Goal: Task Accomplishment & Management: Manage account settings

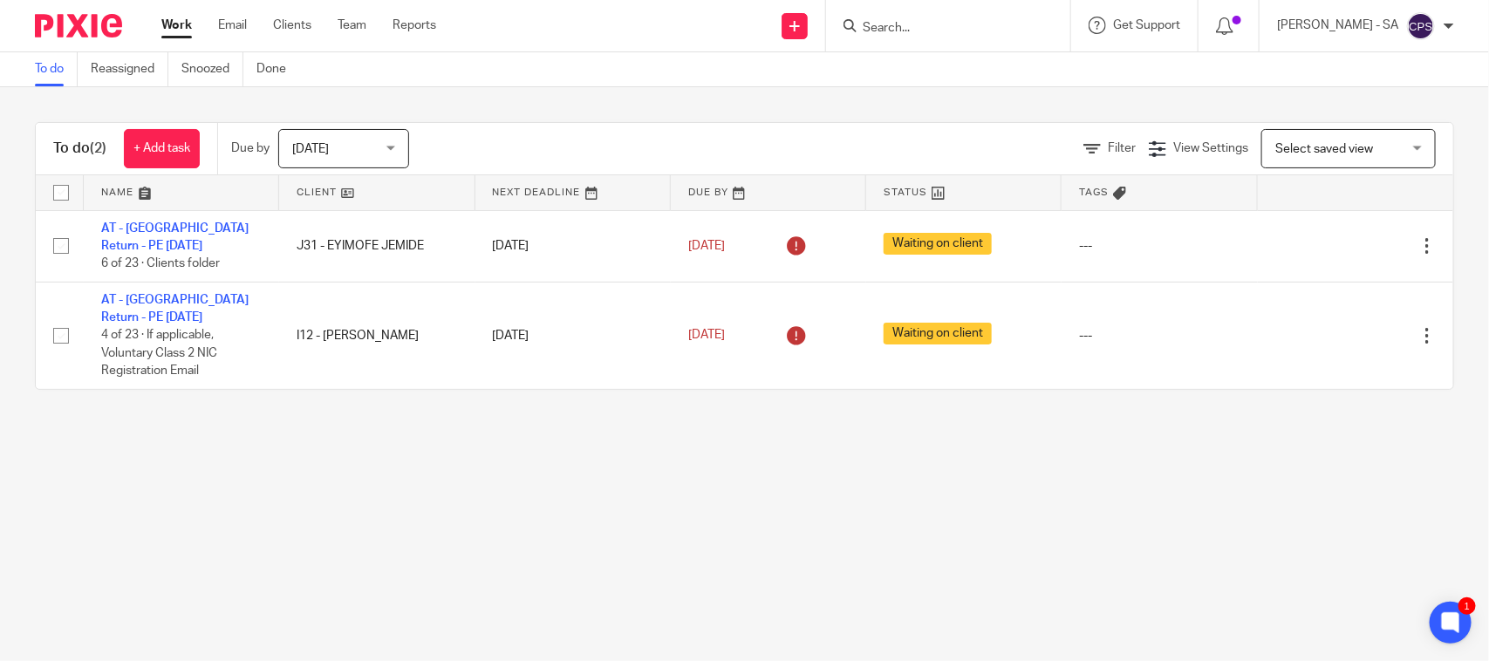
click at [910, 17] on form at bounding box center [954, 26] width 186 height 22
click at [910, 24] on input "Search" at bounding box center [939, 29] width 157 height 16
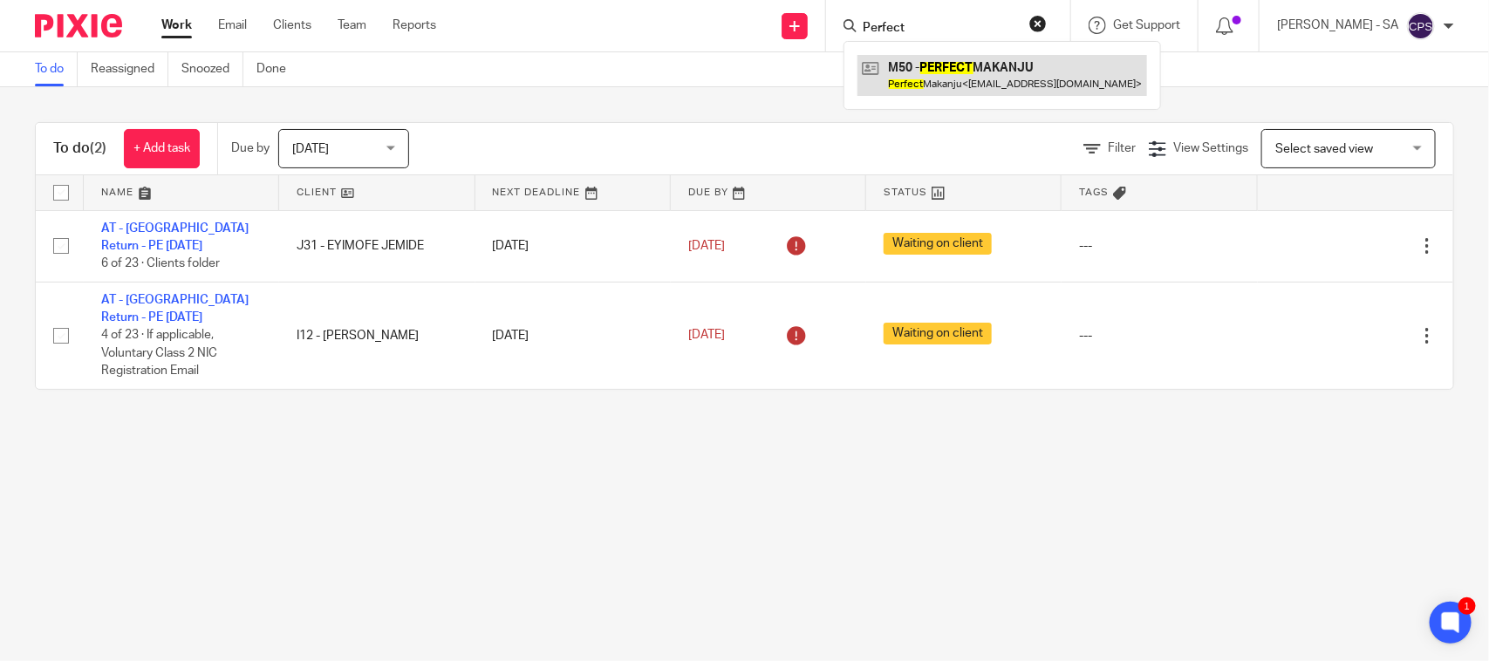
type input "Perfect"
click at [936, 67] on link at bounding box center [1003, 75] width 290 height 40
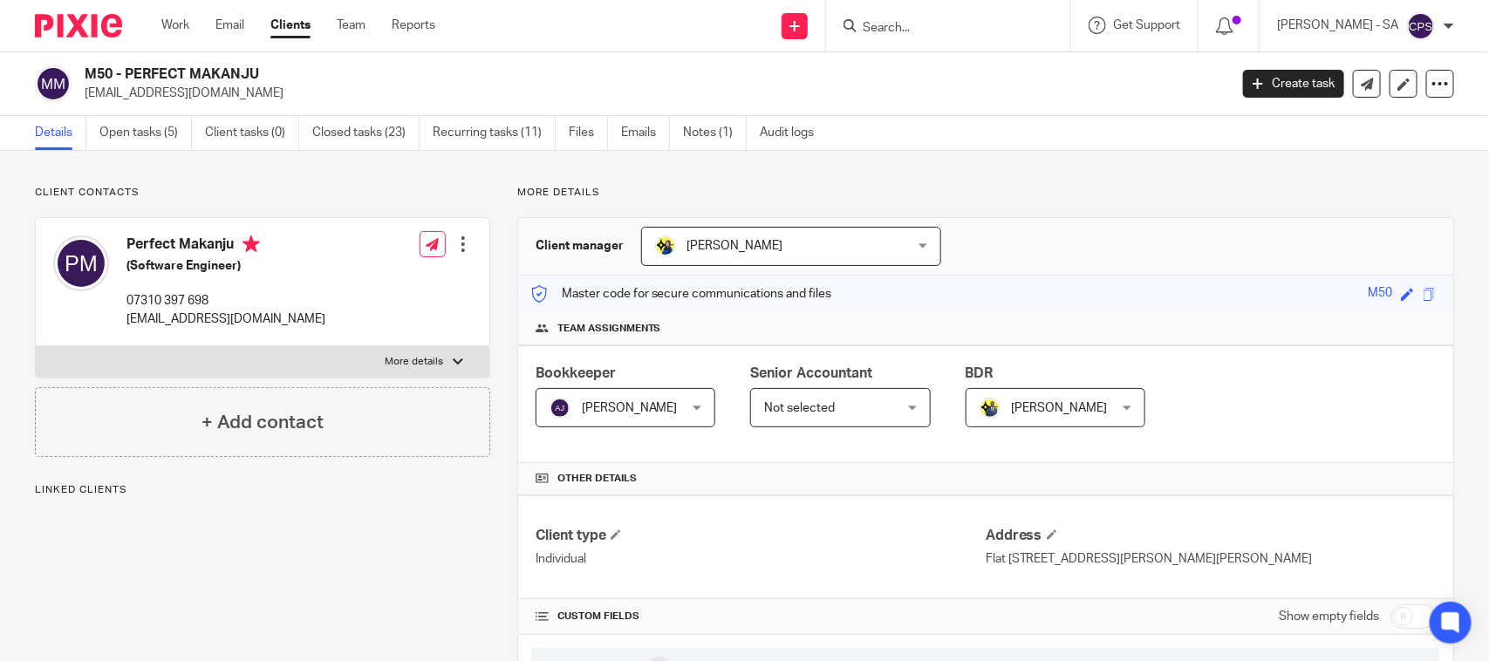
click at [131, 132] on link "Open tasks (5)" at bounding box center [145, 133] width 92 height 34
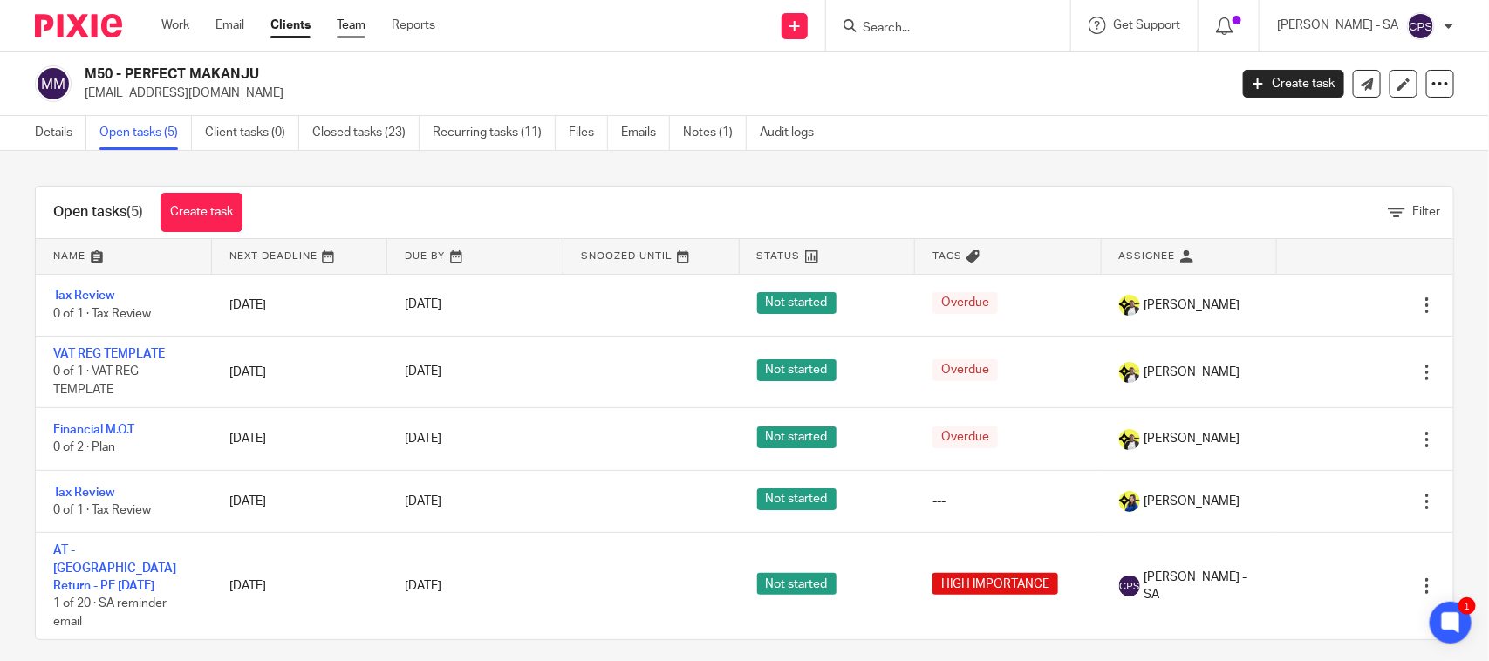
click at [355, 28] on link "Team" at bounding box center [351, 25] width 29 height 17
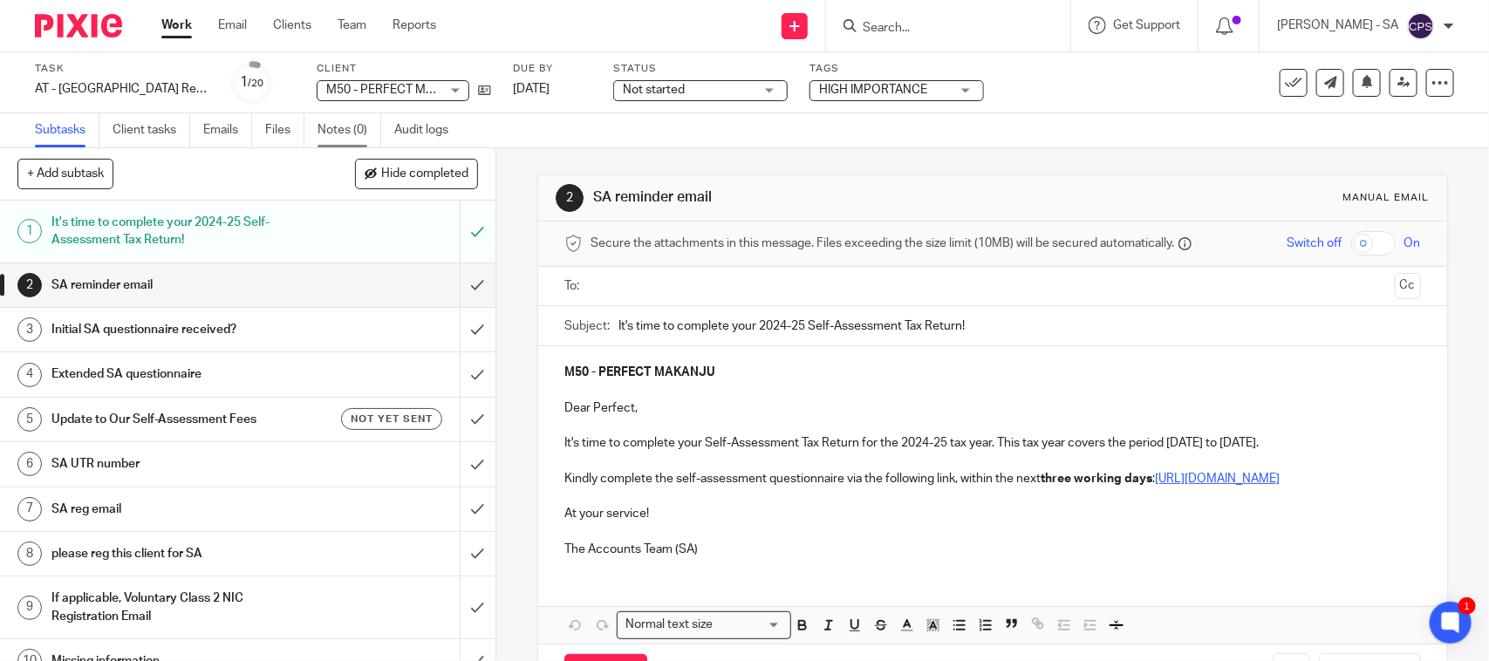
click at [345, 133] on link "Notes (0)" at bounding box center [350, 130] width 64 height 34
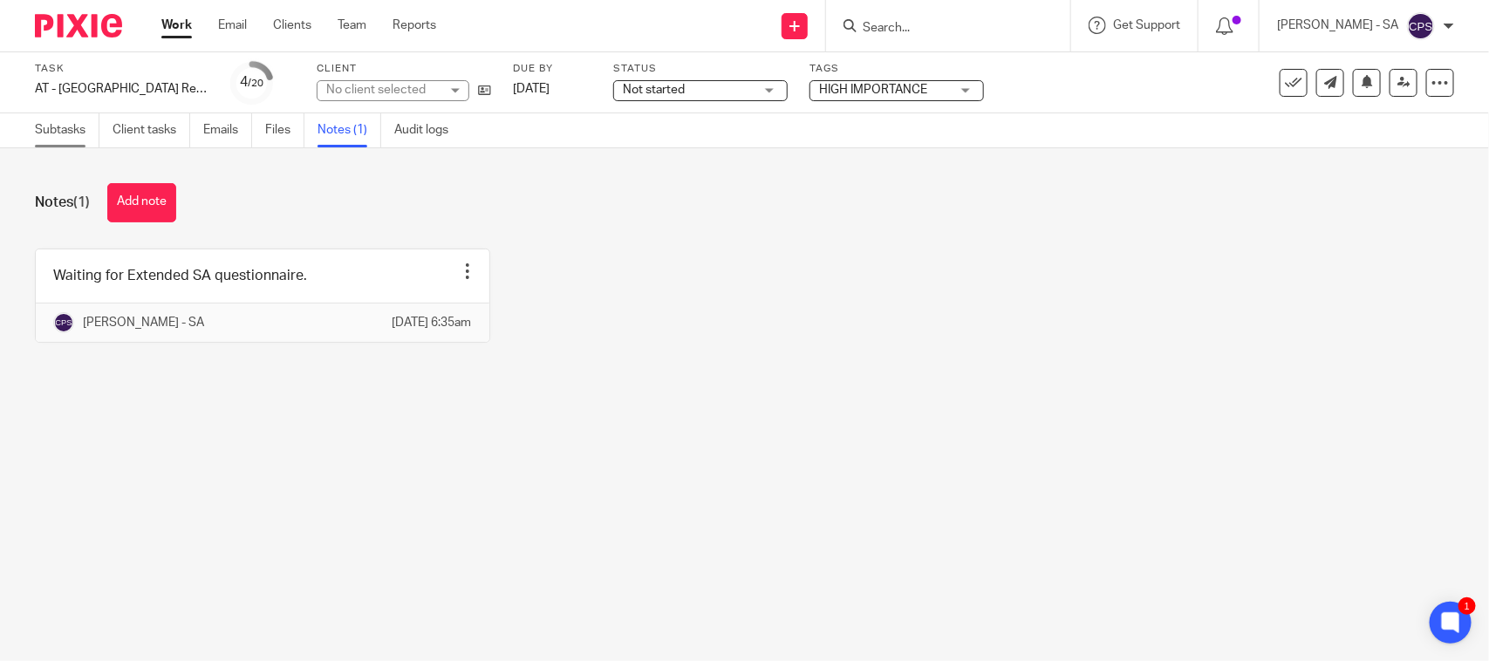
click at [46, 131] on link "Subtasks" at bounding box center [67, 130] width 65 height 34
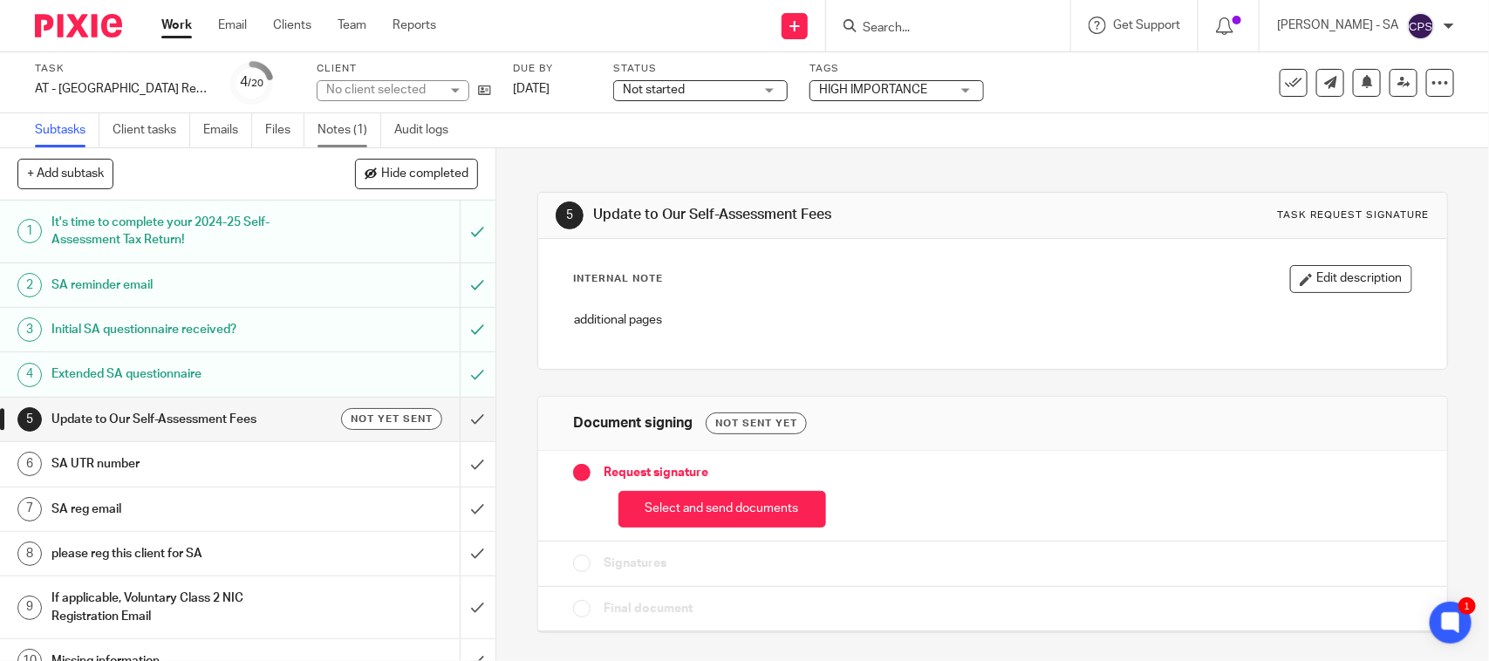
click at [352, 122] on link "Notes (1)" at bounding box center [350, 130] width 64 height 34
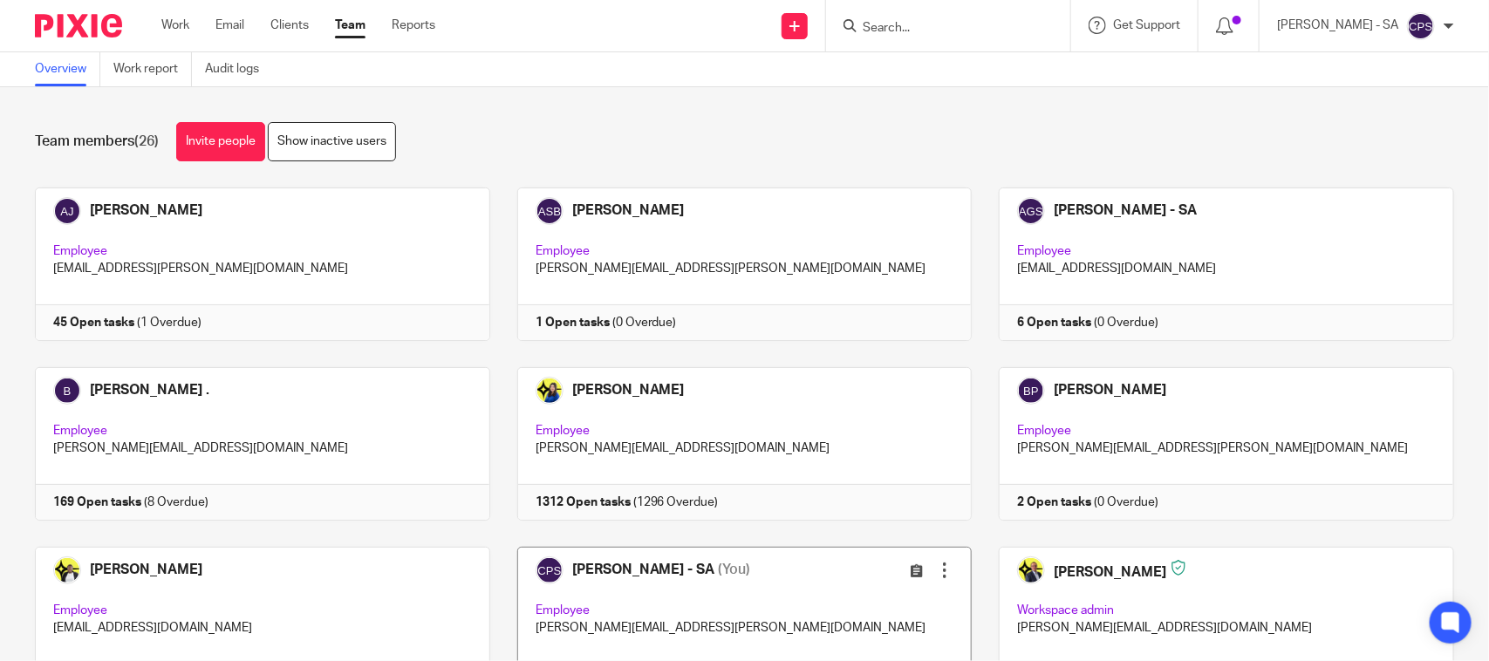
click at [761, 591] on link at bounding box center [731, 624] width 483 height 154
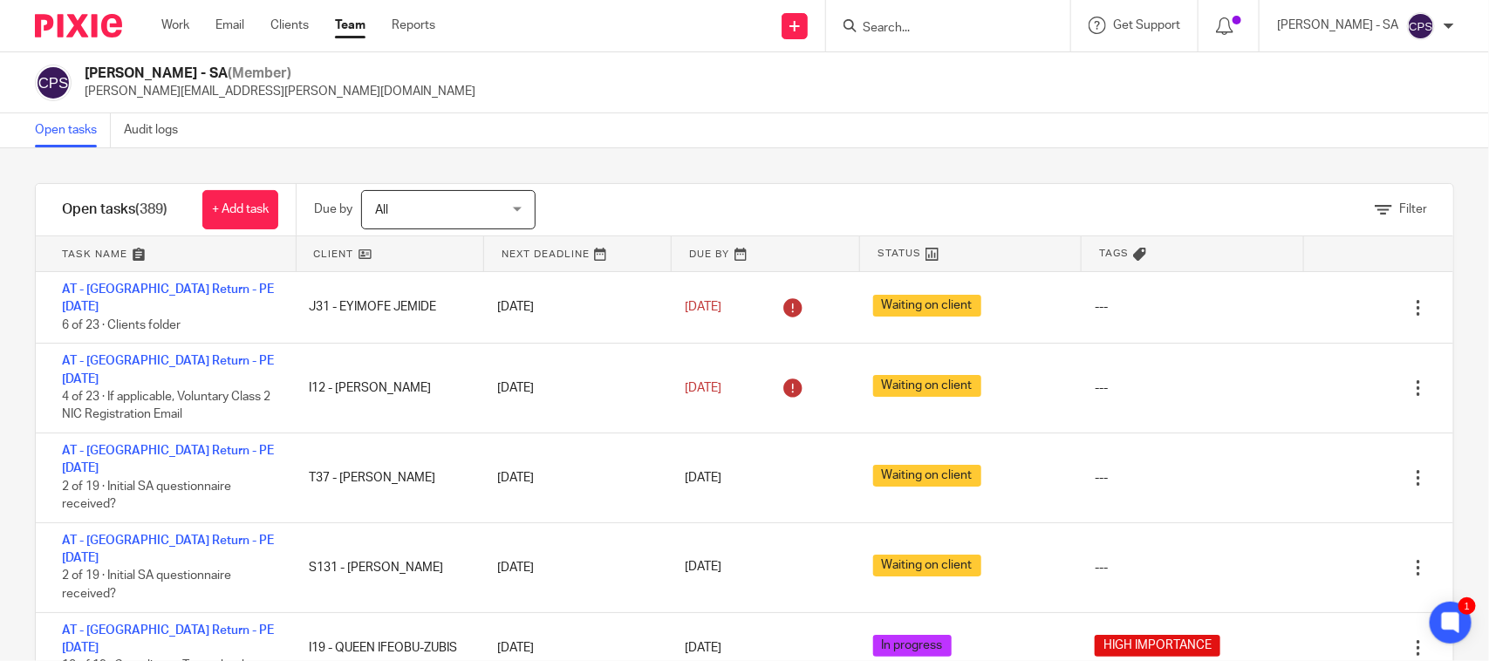
click at [917, 31] on input "Search" at bounding box center [939, 29] width 157 height 16
click at [896, 24] on input "Search" at bounding box center [939, 29] width 157 height 16
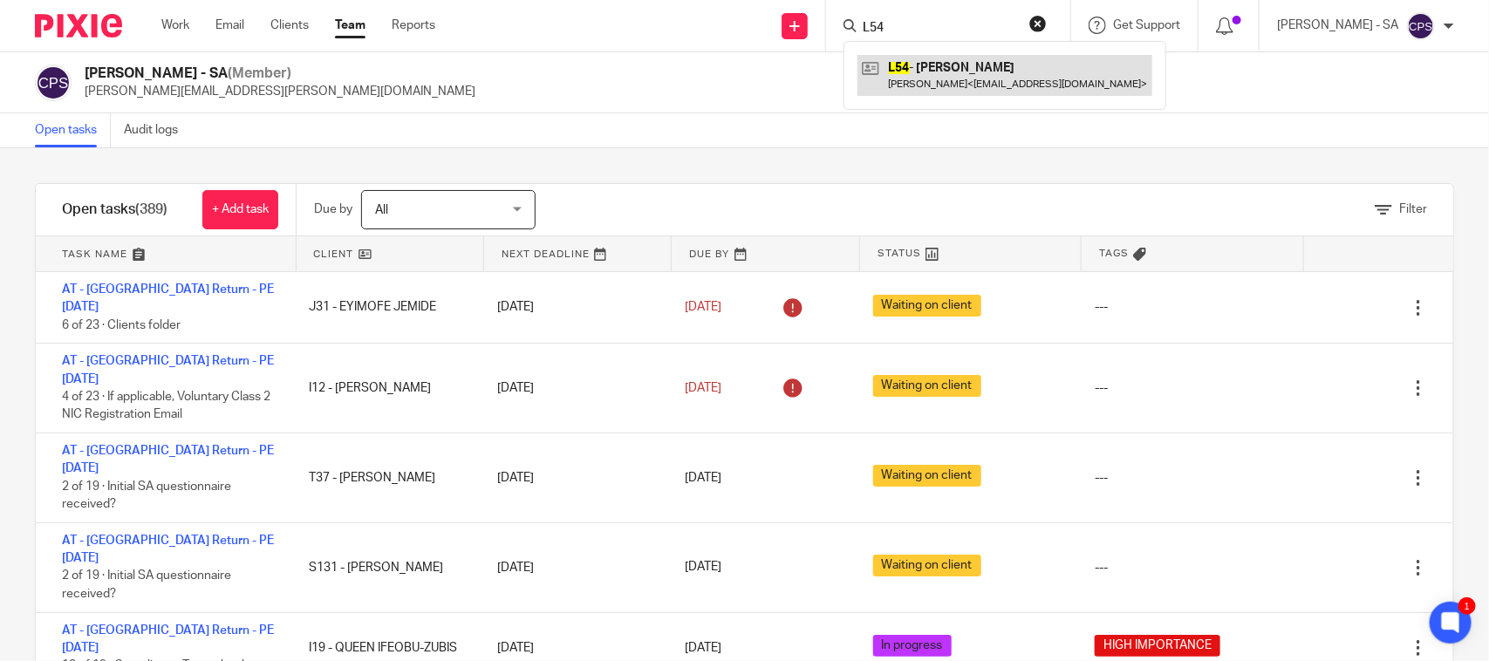
type input "L54"
click at [962, 66] on link at bounding box center [1005, 75] width 295 height 40
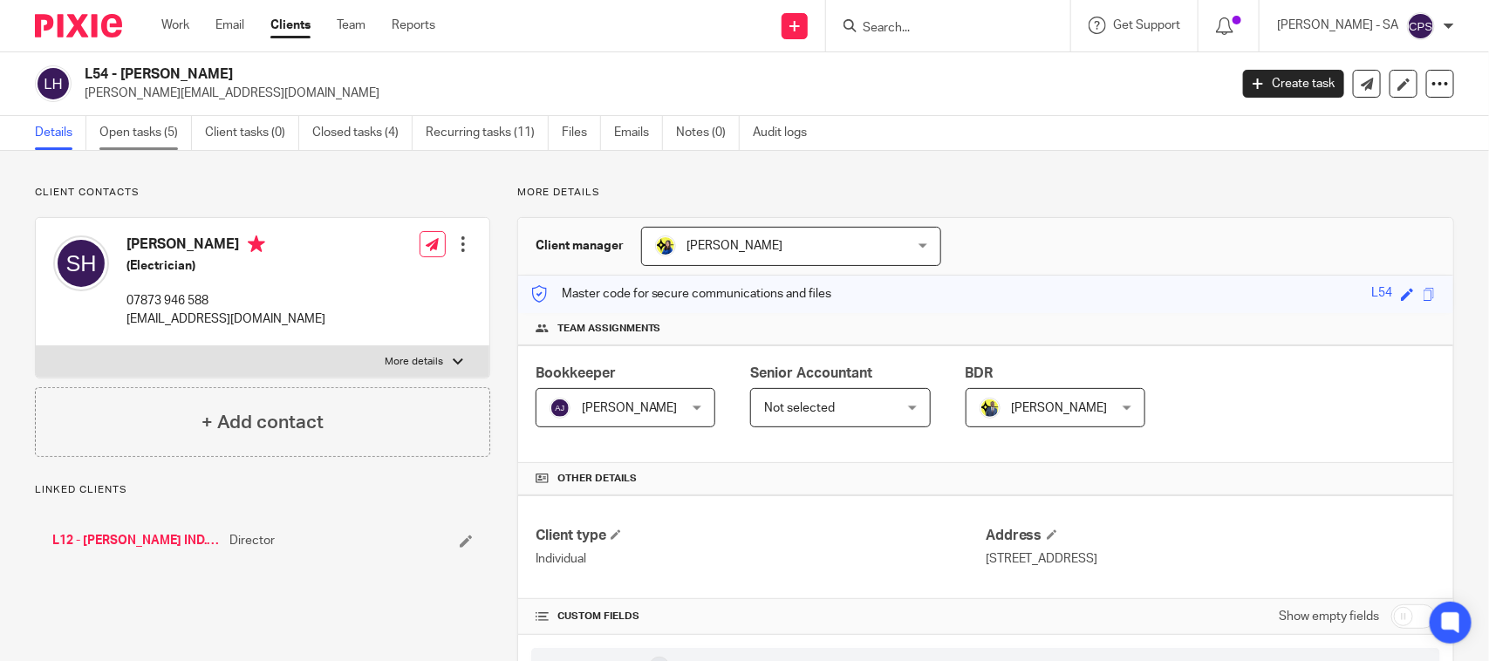
click at [157, 138] on link "Open tasks (5)" at bounding box center [145, 133] width 92 height 34
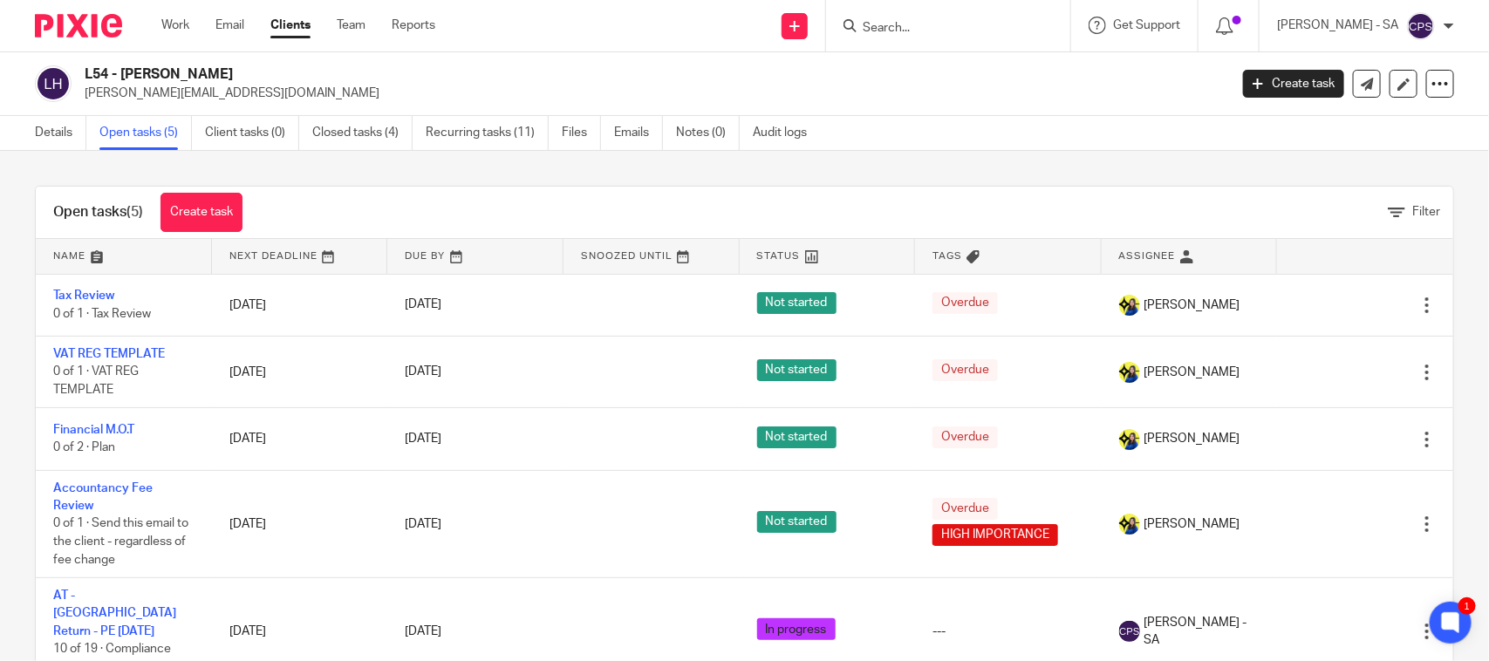
click at [879, 26] on input "Search" at bounding box center [939, 29] width 157 height 16
click at [900, 35] on input "Search" at bounding box center [939, 29] width 157 height 16
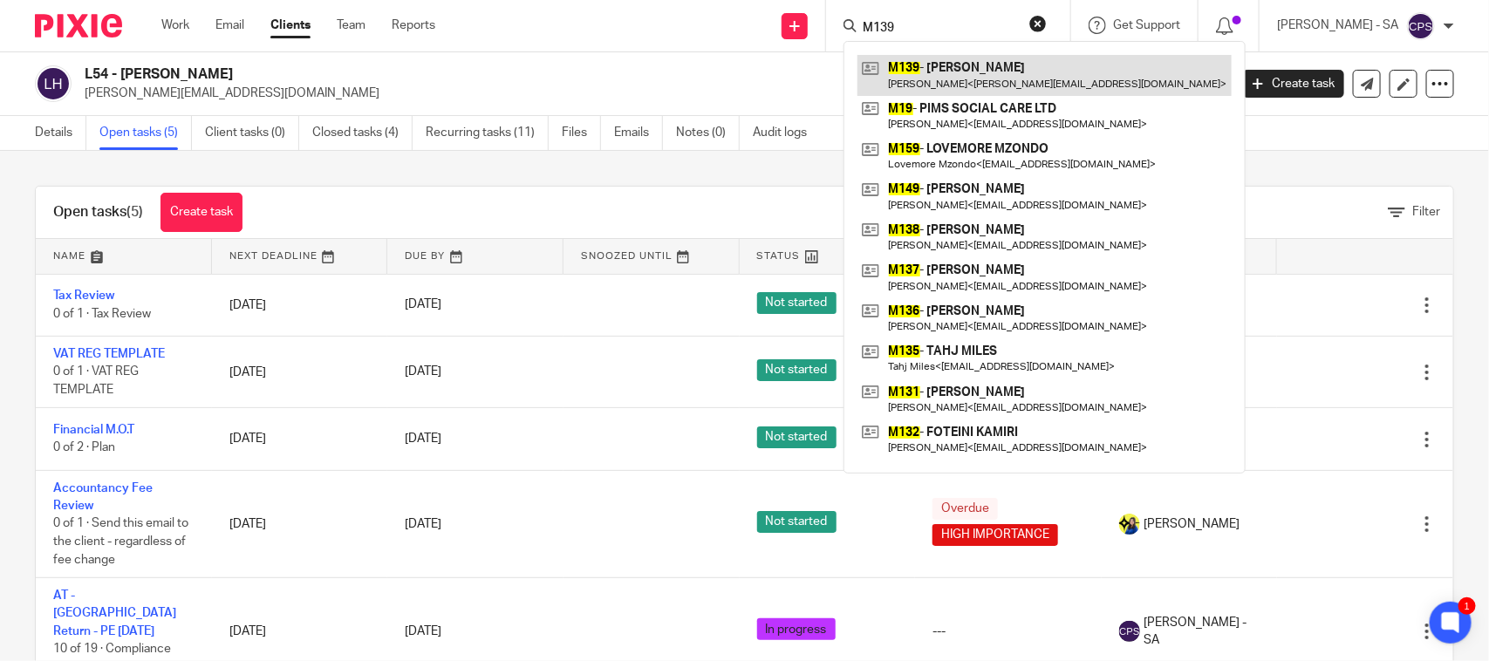
type input "M139"
click at [960, 72] on link at bounding box center [1045, 75] width 374 height 40
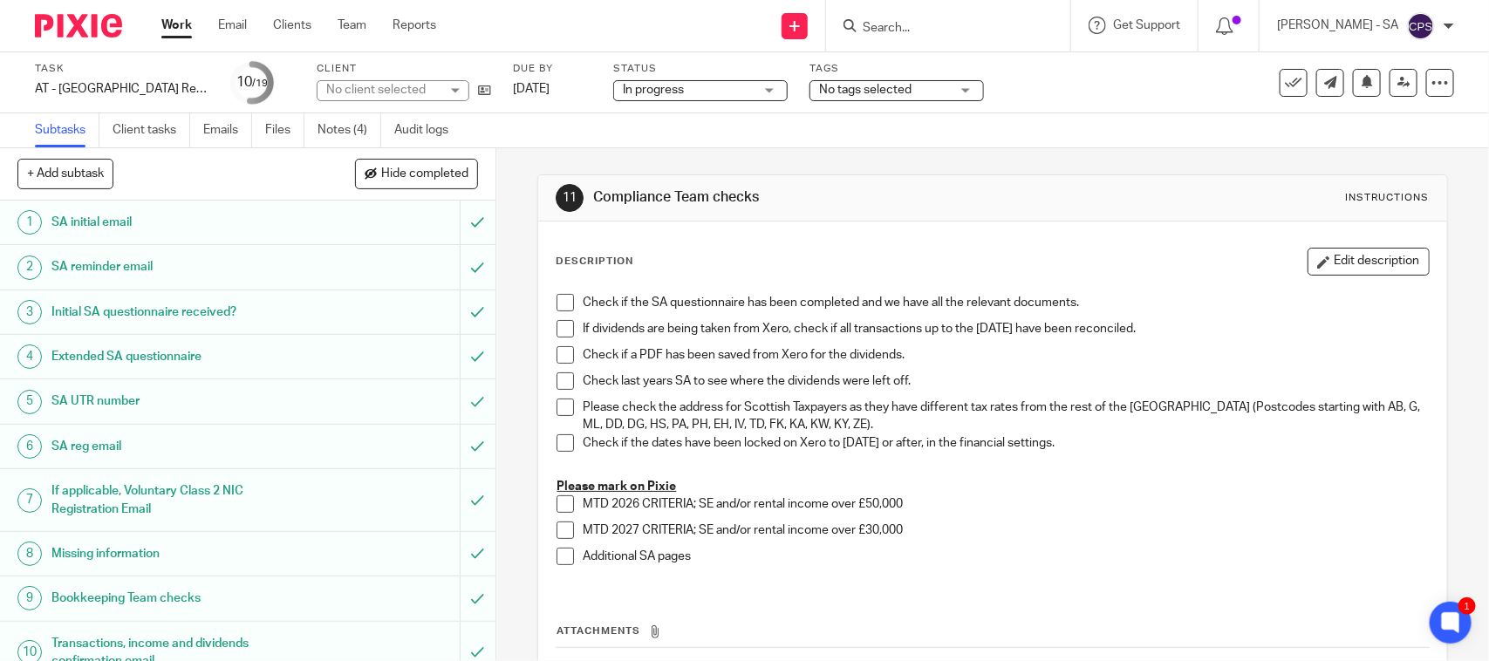
click at [376, 85] on div "No client selected" at bounding box center [382, 89] width 113 height 17
click at [376, 85] on div "No client selected" at bounding box center [375, 90] width 99 height 12
click at [376, 85] on div "No client selected" at bounding box center [393, 90] width 153 height 21
click at [376, 85] on div "No client selected" at bounding box center [382, 89] width 113 height 17
click at [358, 128] on link "Notes (4)" at bounding box center [350, 130] width 64 height 34
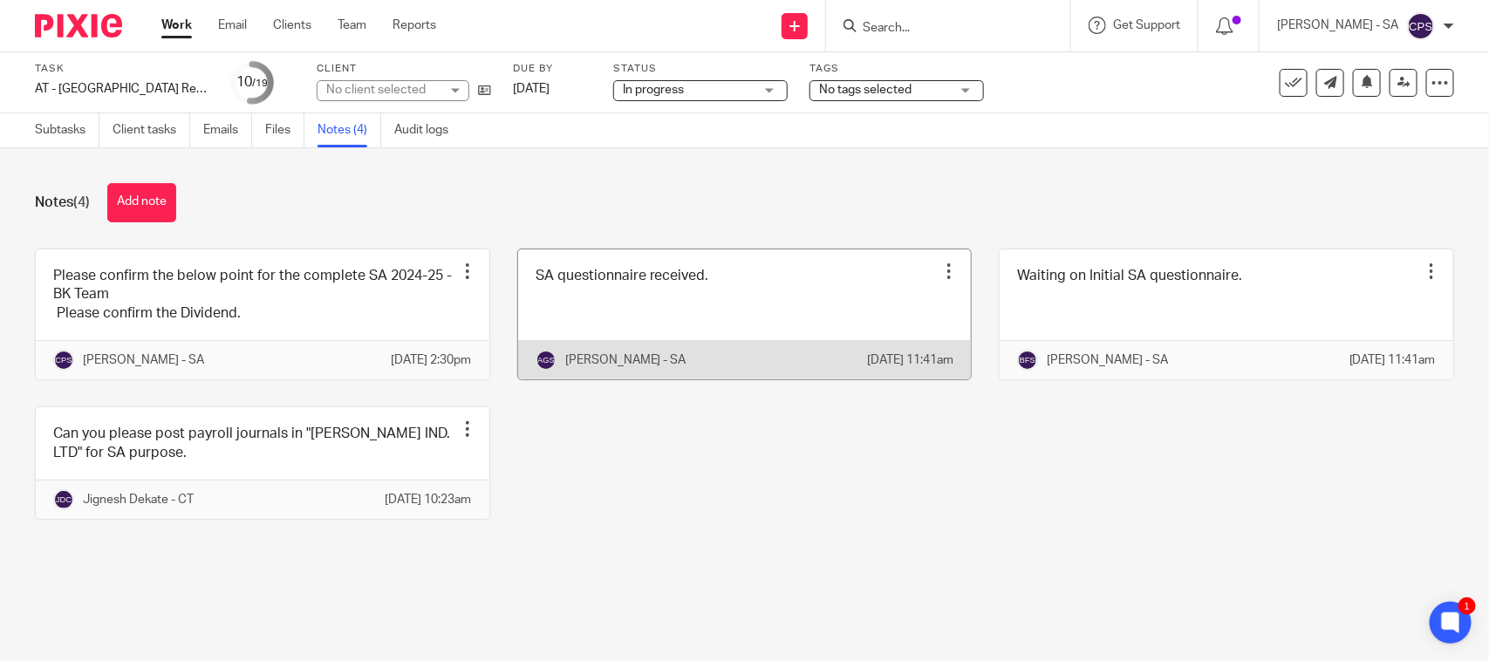
click at [620, 343] on link at bounding box center [745, 315] width 454 height 130
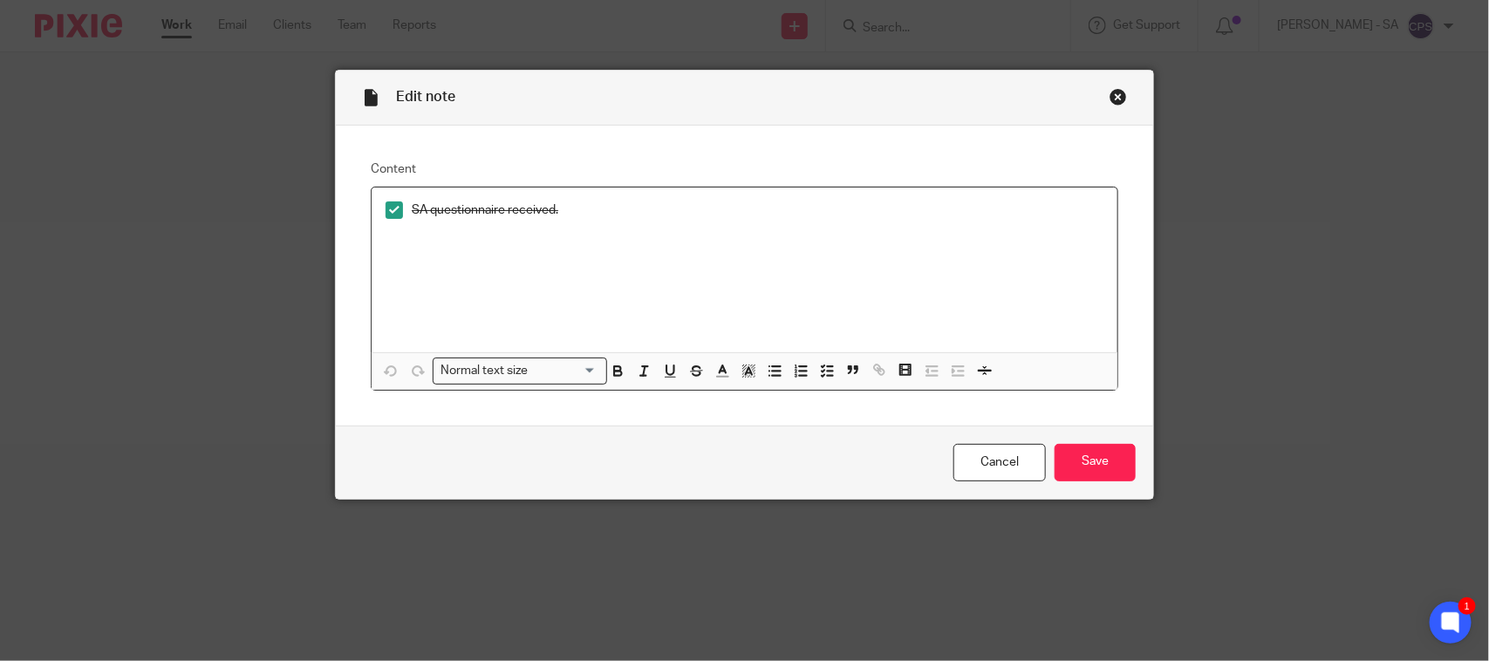
click at [1110, 99] on div "Close this dialog window" at bounding box center [1118, 96] width 17 height 17
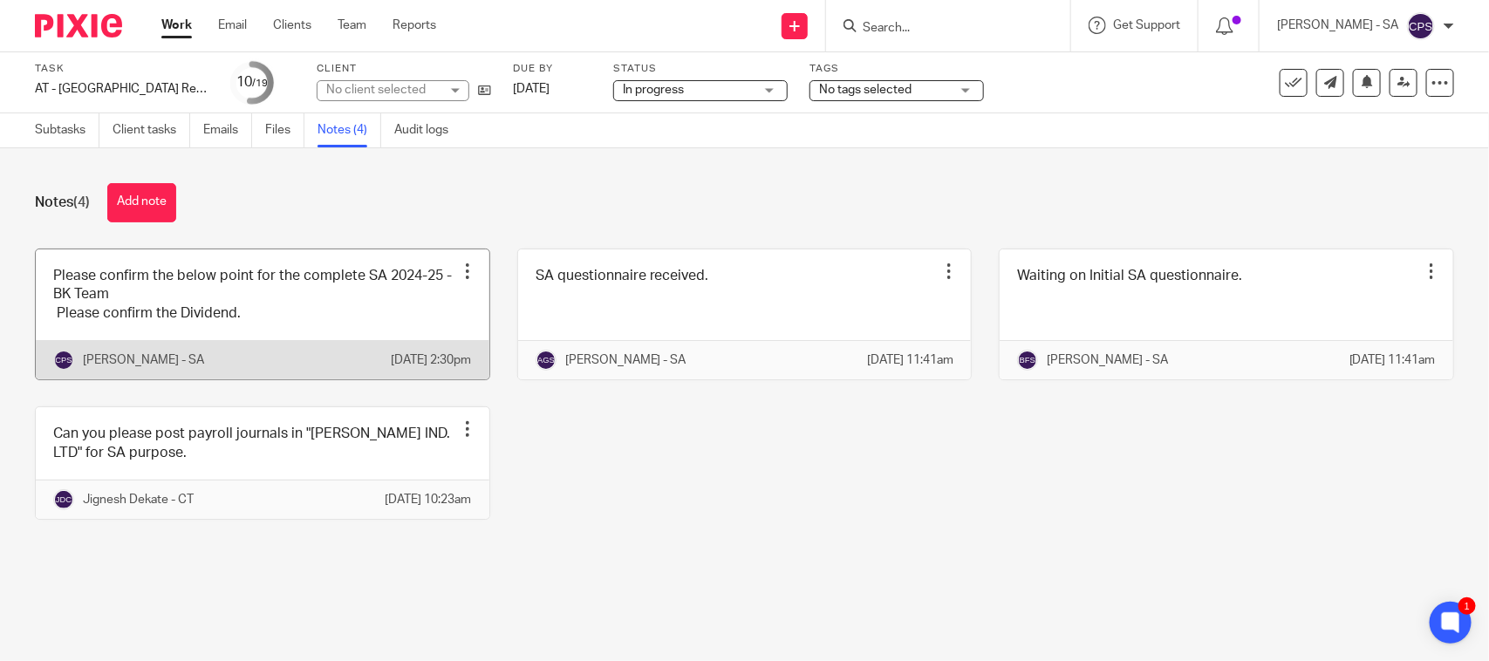
click at [311, 332] on link at bounding box center [263, 315] width 454 height 130
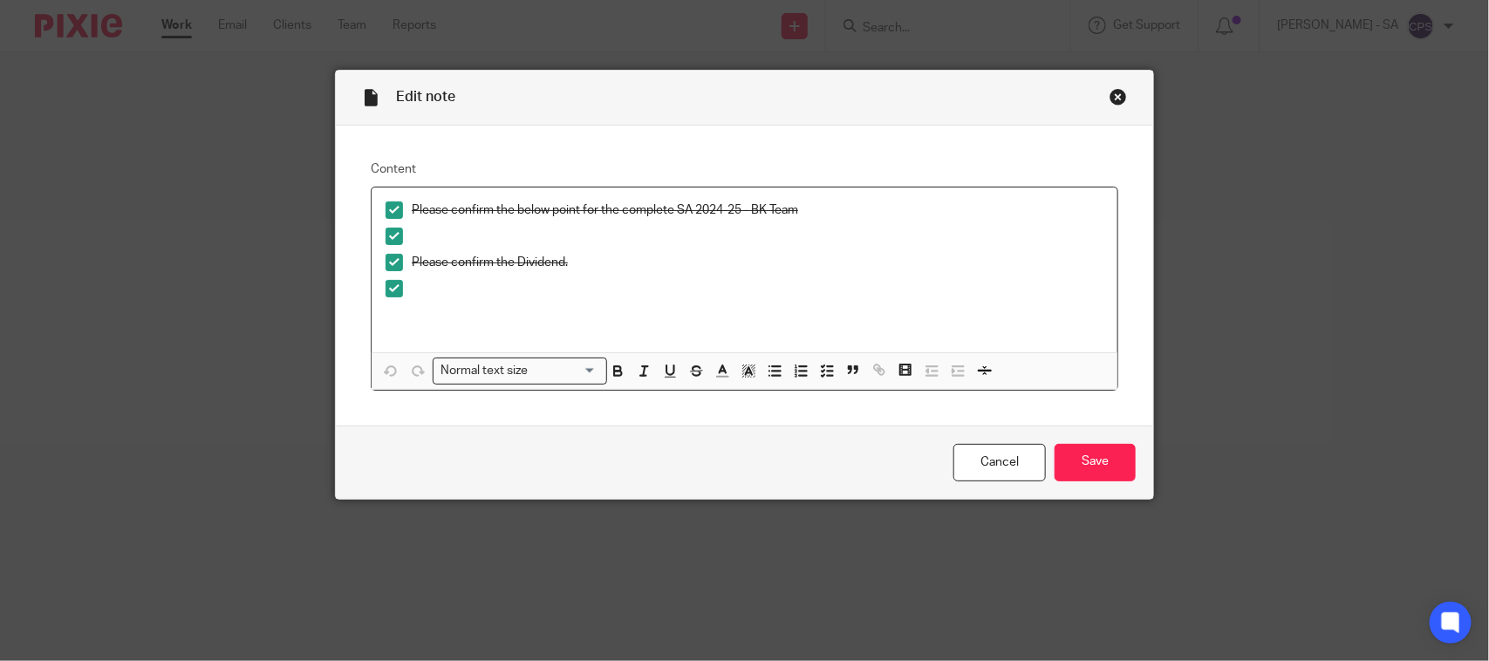
click at [1113, 92] on div "Close this dialog window" at bounding box center [1118, 96] width 17 height 17
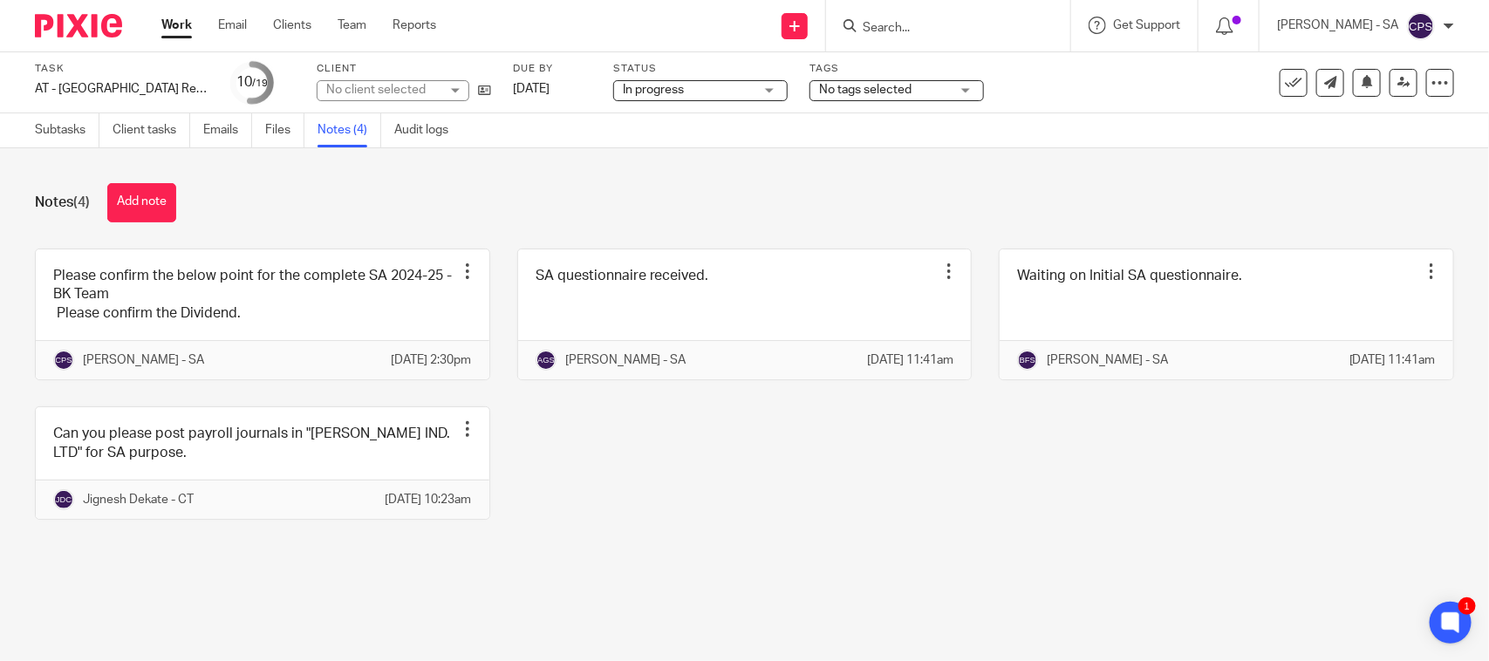
click at [455, 88] on div "No client selected" at bounding box center [393, 90] width 153 height 21
click at [455, 87] on div "No client selected" at bounding box center [393, 90] width 153 height 21
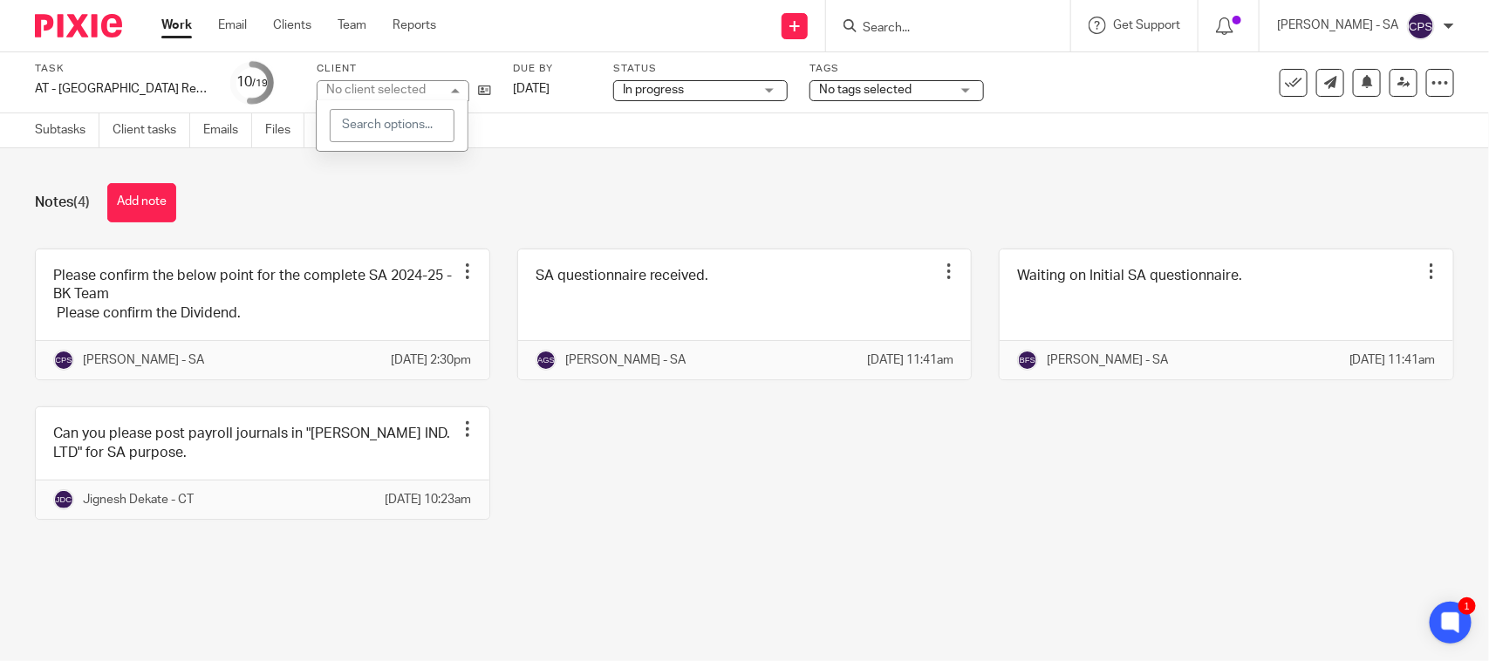
click at [534, 197] on div "Notes (4) Add note" at bounding box center [745, 202] width 1420 height 39
click at [455, 80] on div "No client selected" at bounding box center [393, 90] width 153 height 21
click at [452, 92] on div "No client selected" at bounding box center [393, 90] width 153 height 21
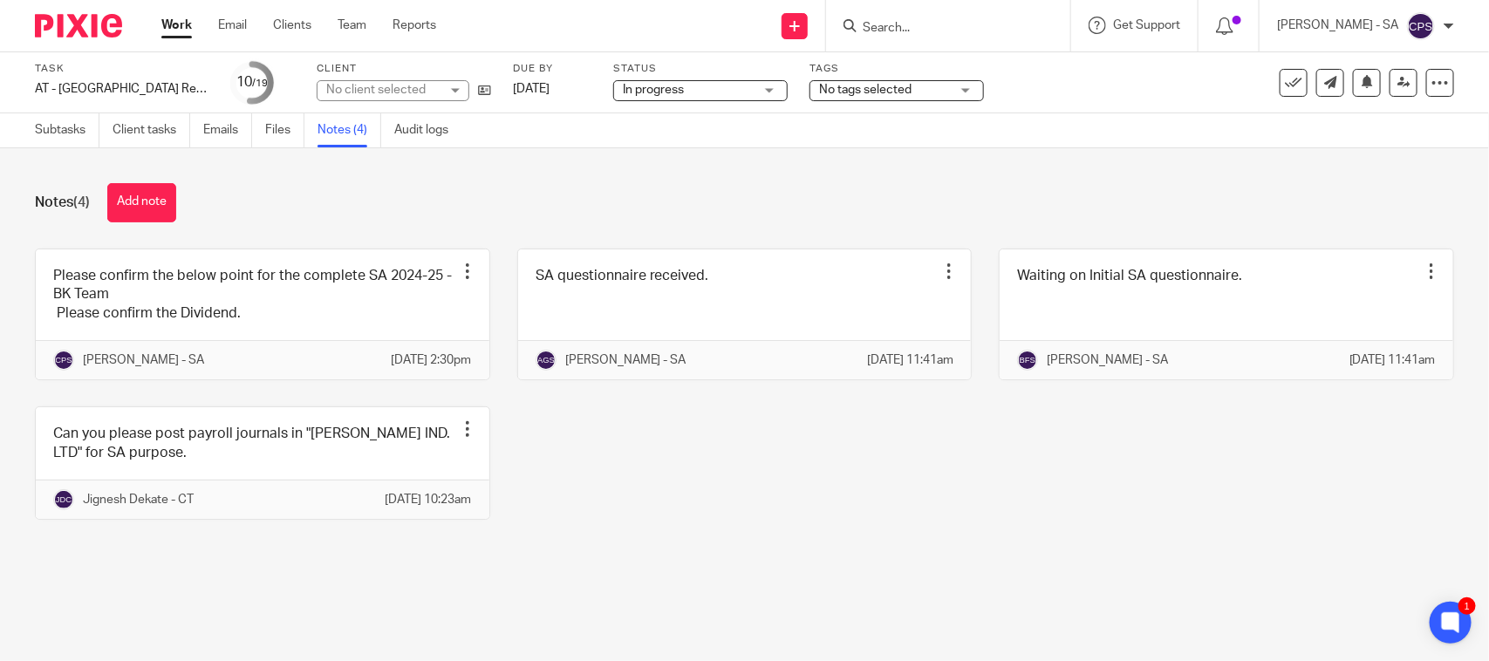
click at [451, 92] on div "No client selected" at bounding box center [393, 90] width 153 height 21
click at [449, 92] on div "No client selected" at bounding box center [393, 90] width 153 height 21
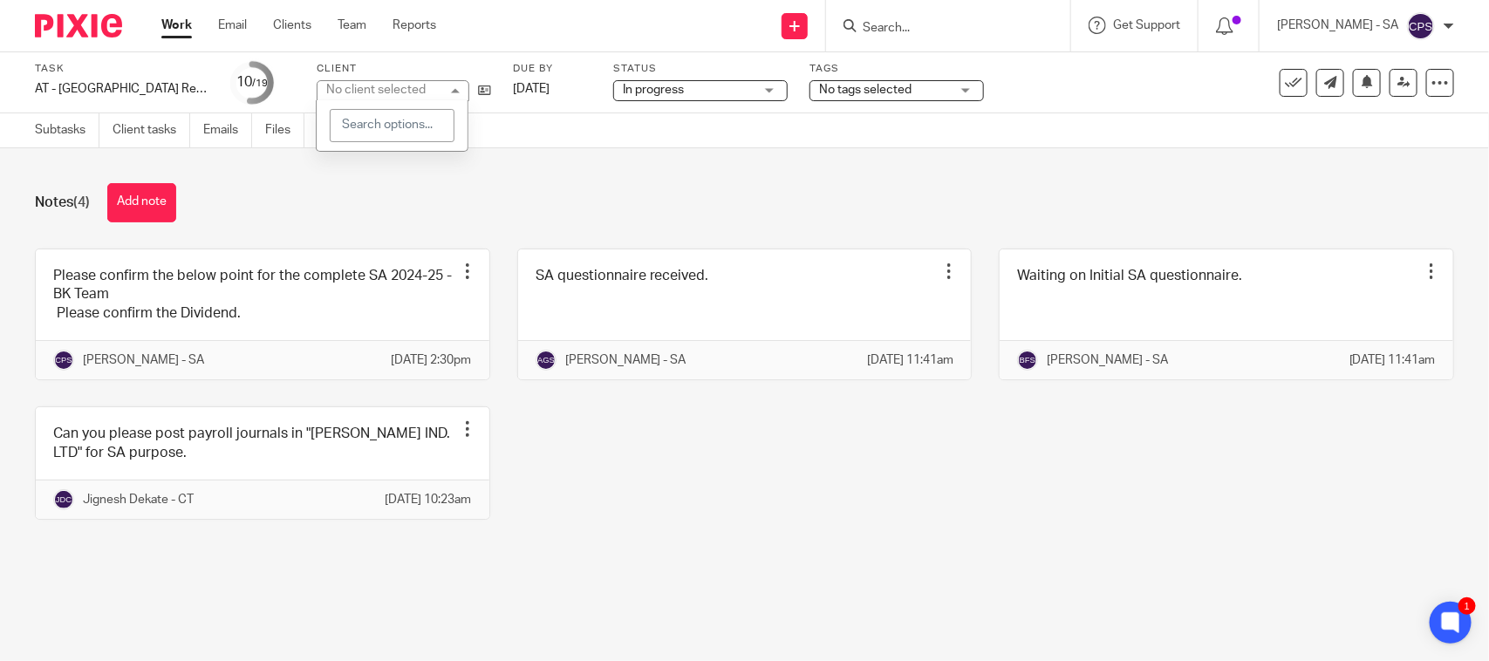
click at [449, 92] on div "No client selected" at bounding box center [393, 90] width 153 height 21
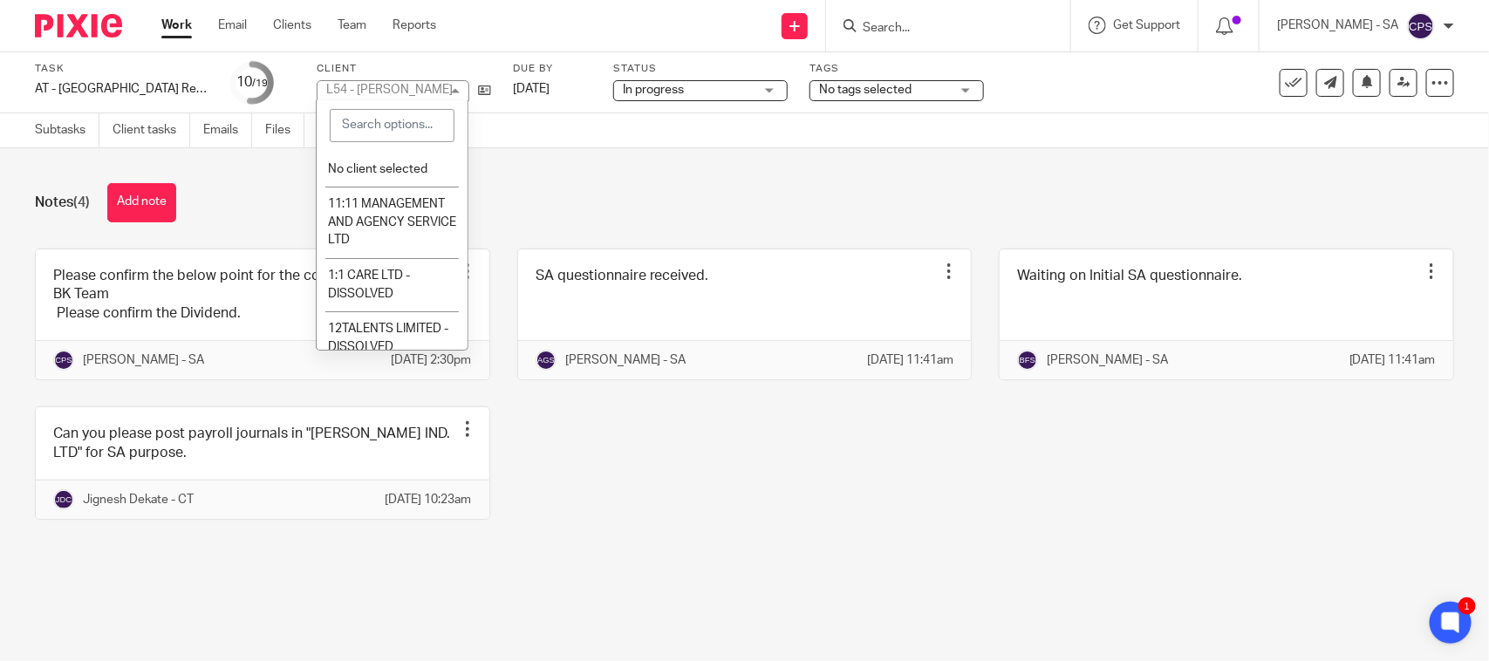
click at [618, 181] on div "Notes (4) Add note Please confirm the below point for the complete SA 2024-25 -…" at bounding box center [744, 364] width 1489 height 433
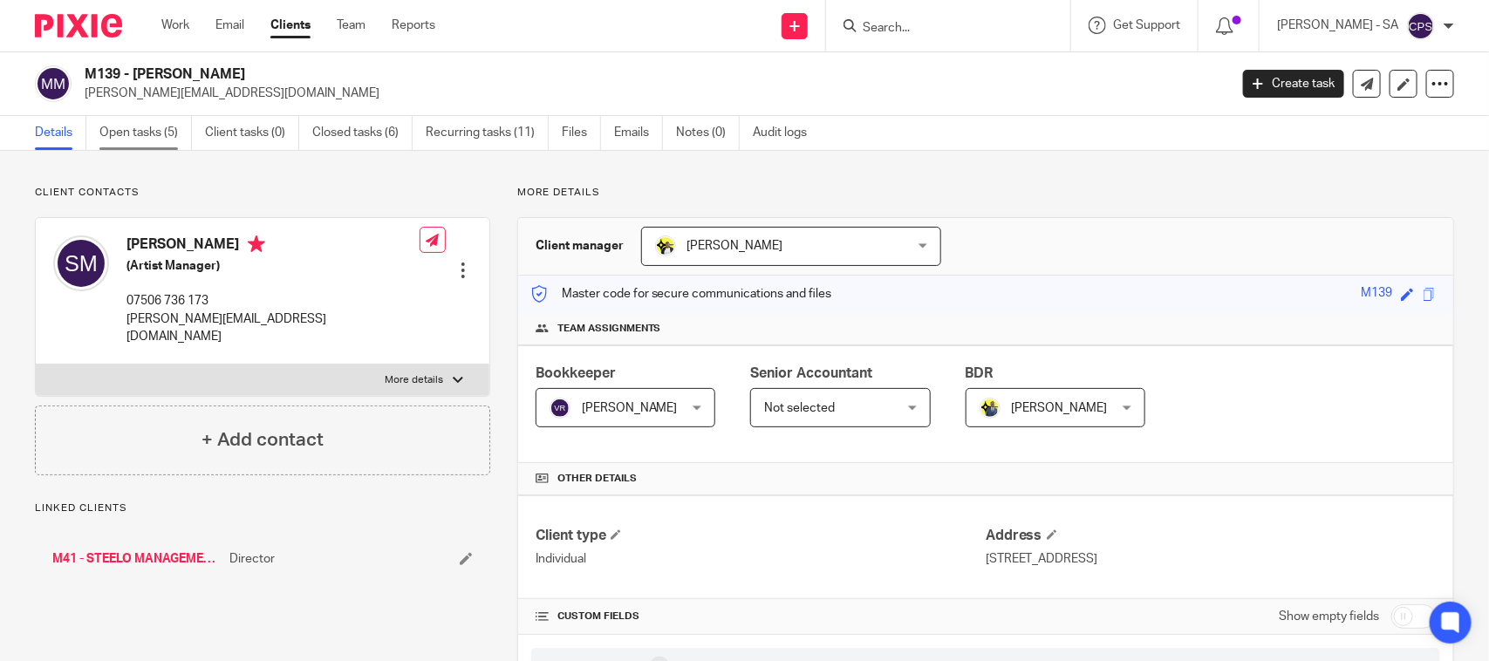
click at [153, 116] on link "Open tasks (5)" at bounding box center [145, 133] width 92 height 34
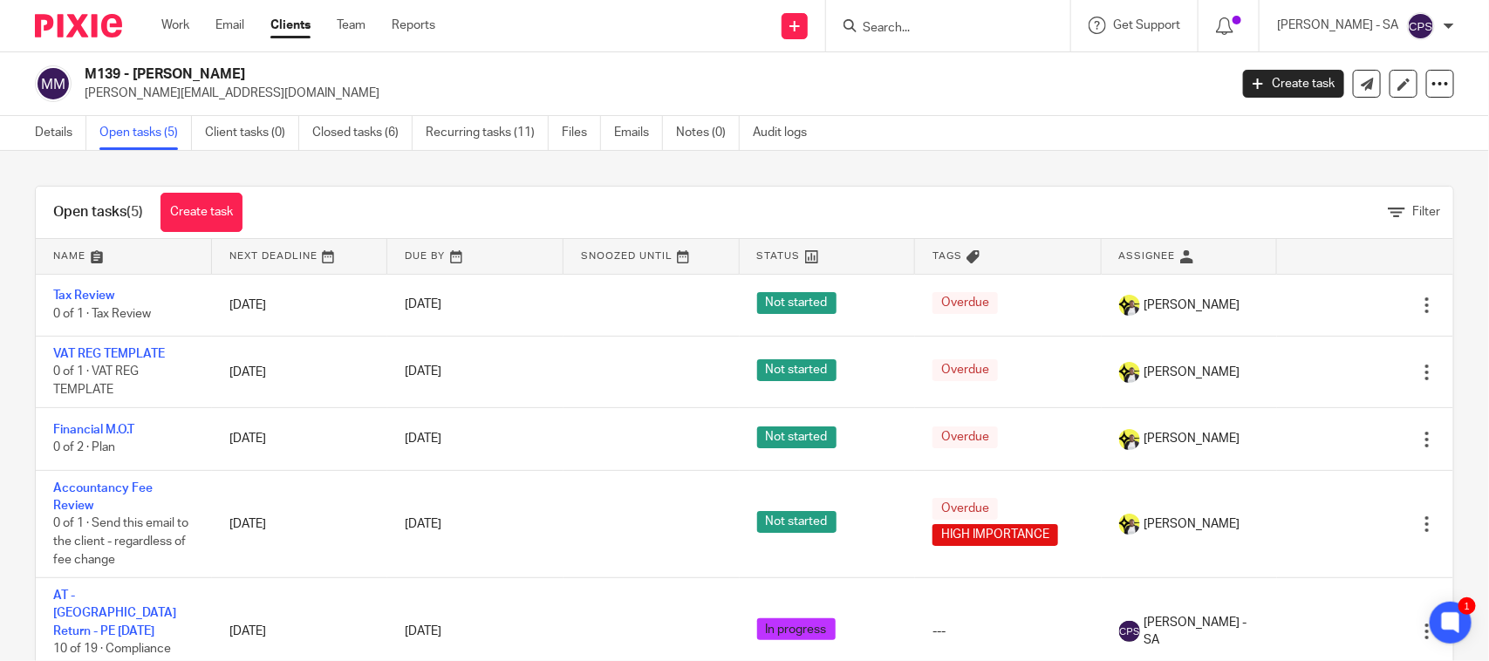
click at [895, 24] on input "Search" at bounding box center [939, 29] width 157 height 16
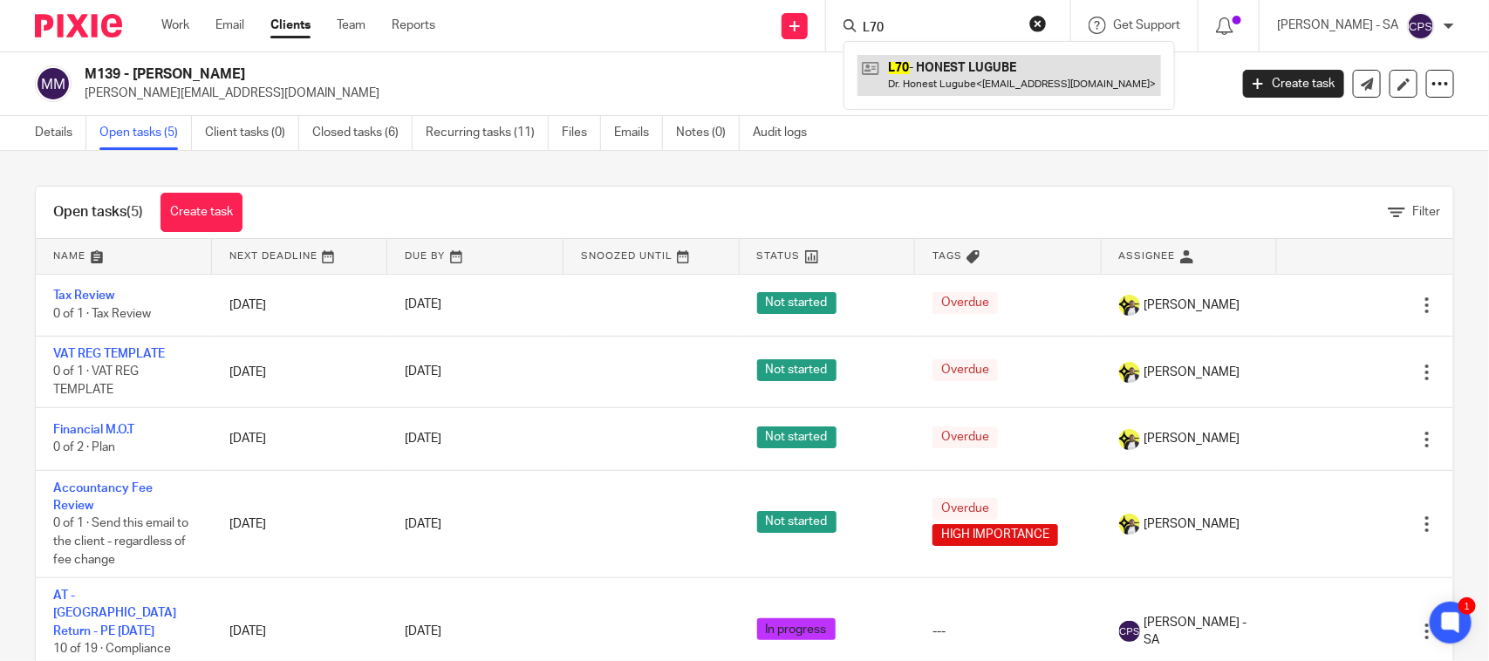
type input "L70"
click at [943, 55] on link at bounding box center [1010, 75] width 304 height 40
click at [948, 64] on link at bounding box center [1010, 75] width 304 height 40
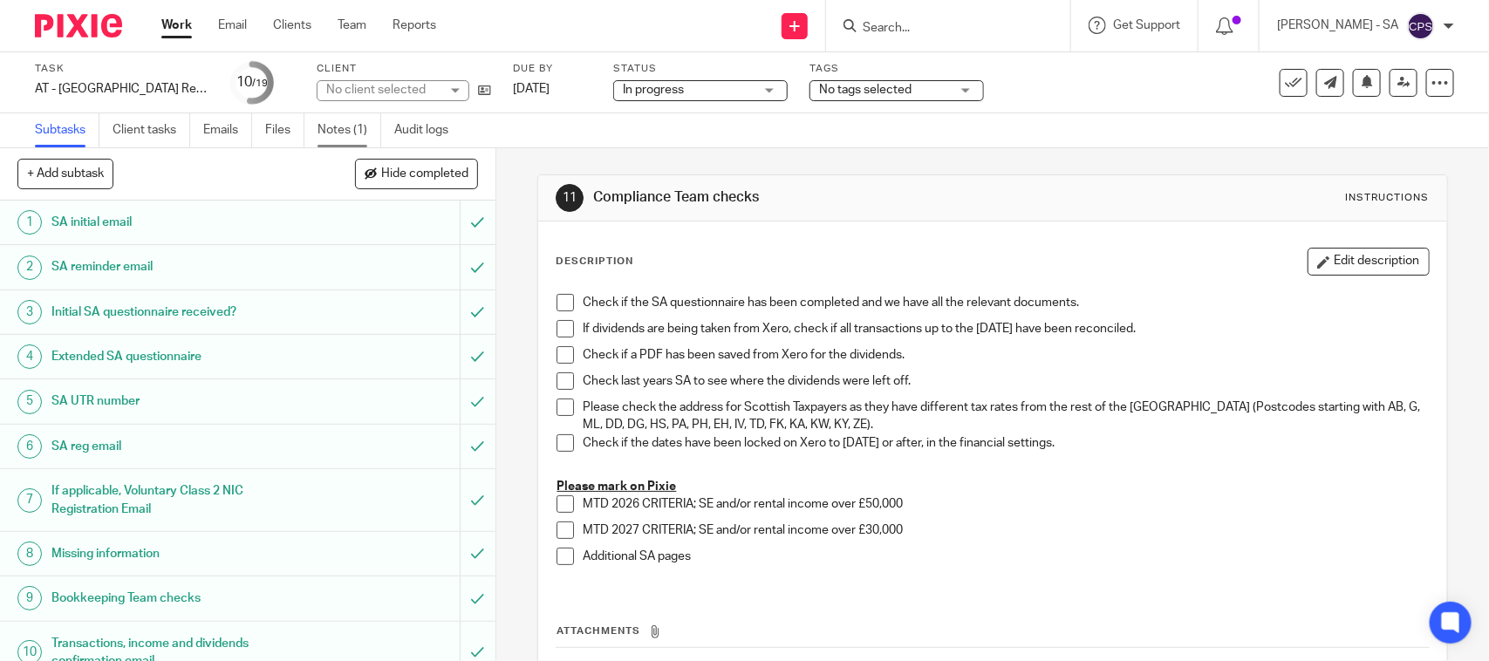
click at [328, 129] on link "Notes (1)" at bounding box center [350, 130] width 64 height 34
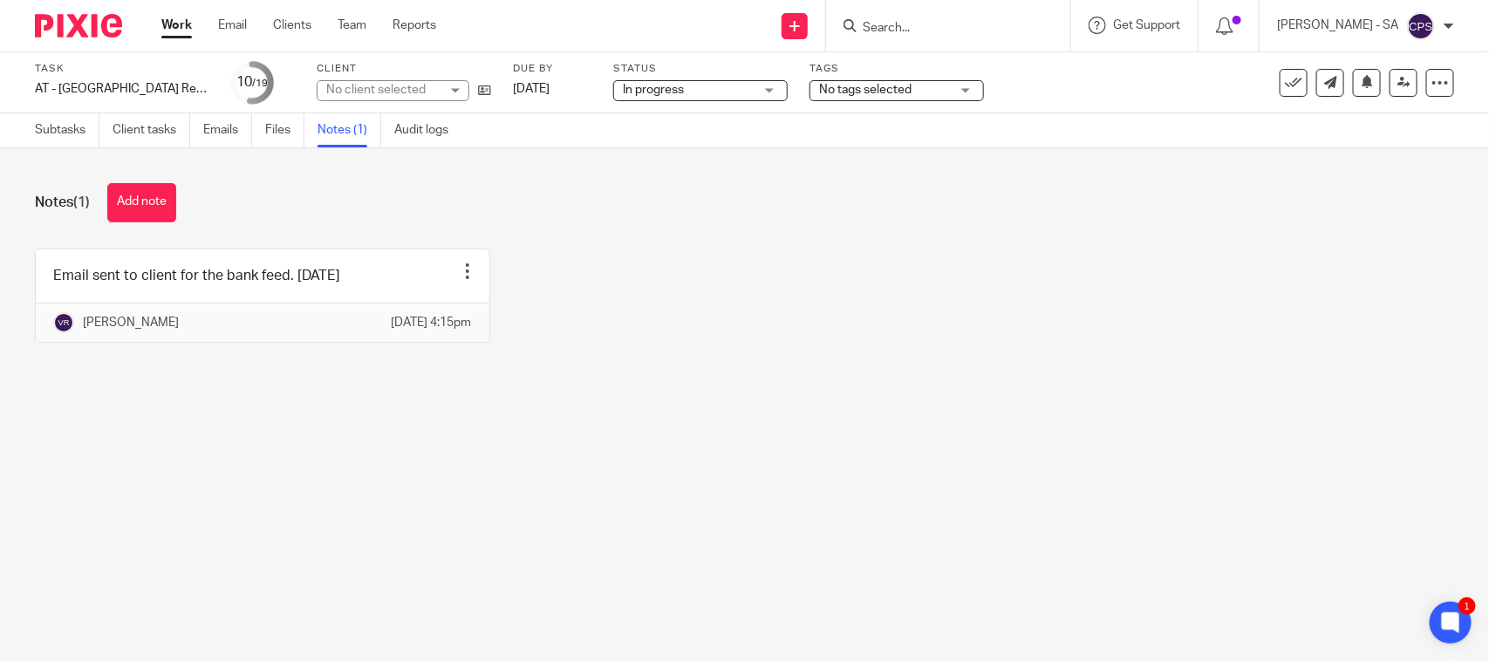
click at [407, 89] on div "No client selected" at bounding box center [382, 89] width 113 height 17
click at [407, 89] on div "No client selected" at bounding box center [375, 90] width 99 height 12
click at [407, 89] on div "No client selected" at bounding box center [382, 89] width 113 height 17
click at [408, 88] on div "No client selected" at bounding box center [382, 89] width 113 height 17
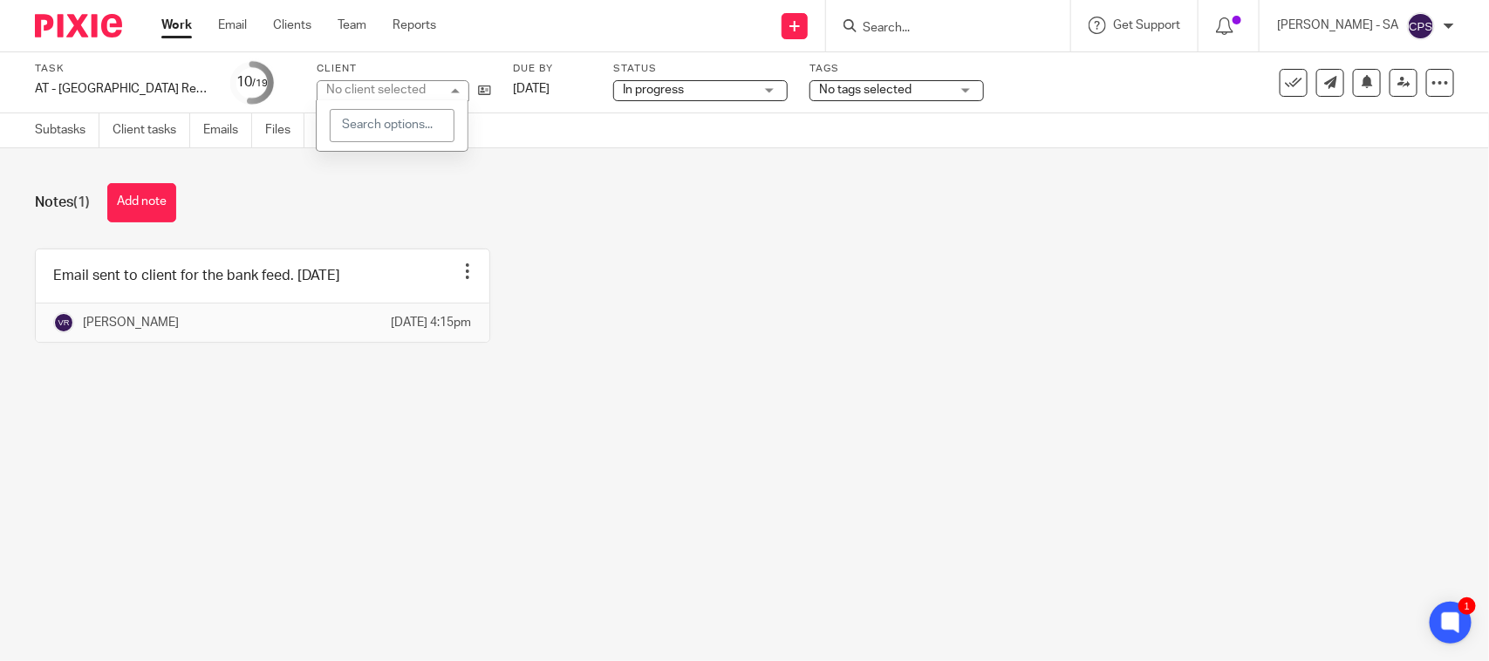
click at [408, 88] on div "No client selected" at bounding box center [375, 90] width 99 height 12
click at [408, 88] on div "No client selected" at bounding box center [382, 89] width 113 height 17
click at [408, 88] on div "No client selected" at bounding box center [375, 90] width 99 height 12
click at [657, 272] on div "Email sent to client for the bank feed. 24.09.2025 Edit note Delete note Vipul …" at bounding box center [731, 309] width 1447 height 120
click at [443, 92] on div "No client selected" at bounding box center [393, 90] width 153 height 21
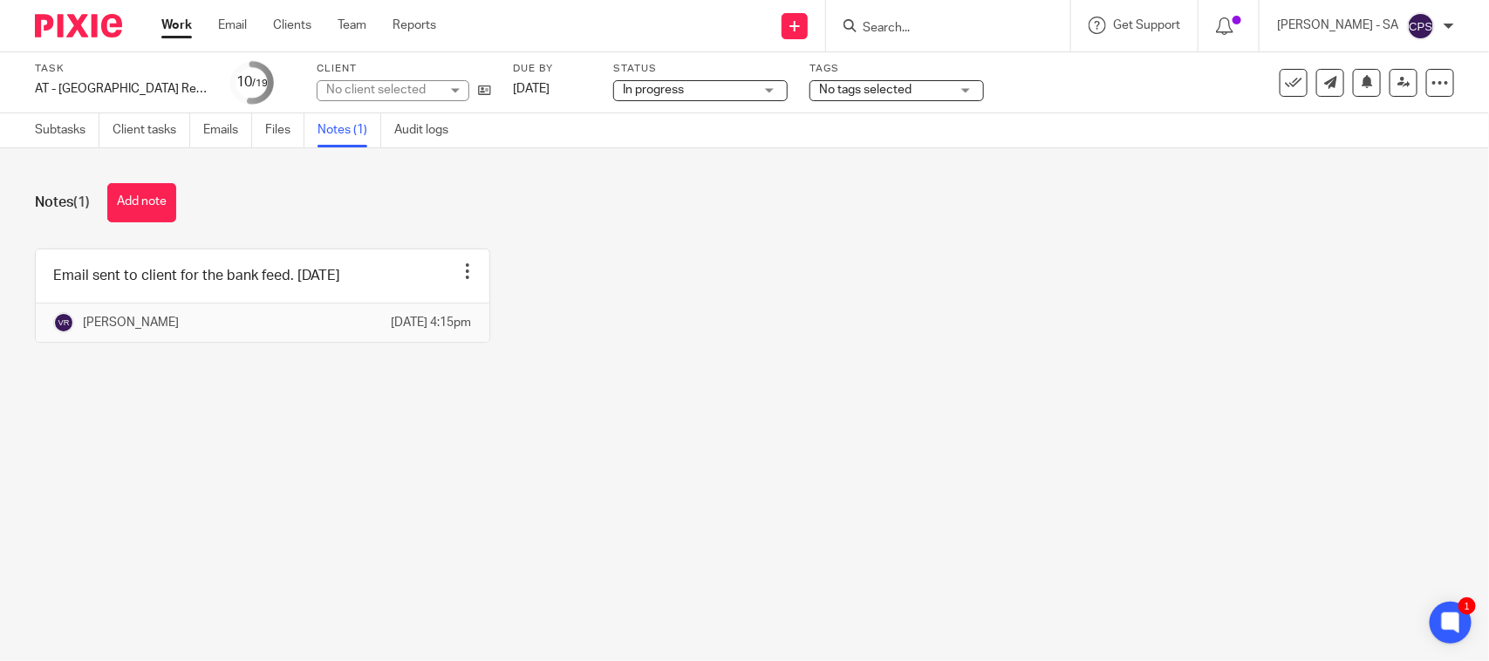
click at [443, 92] on div "No client selected" at bounding box center [393, 90] width 153 height 21
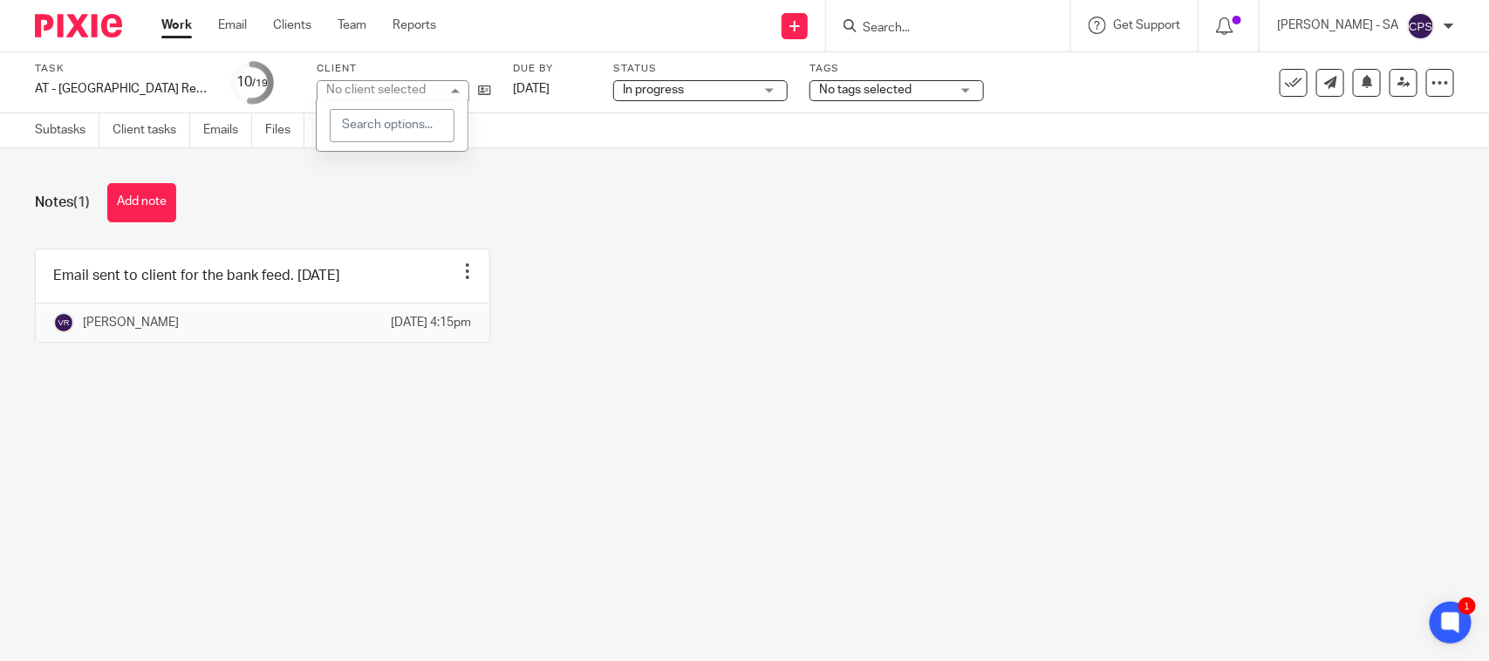
click at [443, 92] on div "No client selected" at bounding box center [393, 90] width 153 height 21
click at [443, 93] on div "No client selected" at bounding box center [393, 90] width 153 height 21
click at [46, 127] on link "Subtasks" at bounding box center [67, 130] width 65 height 34
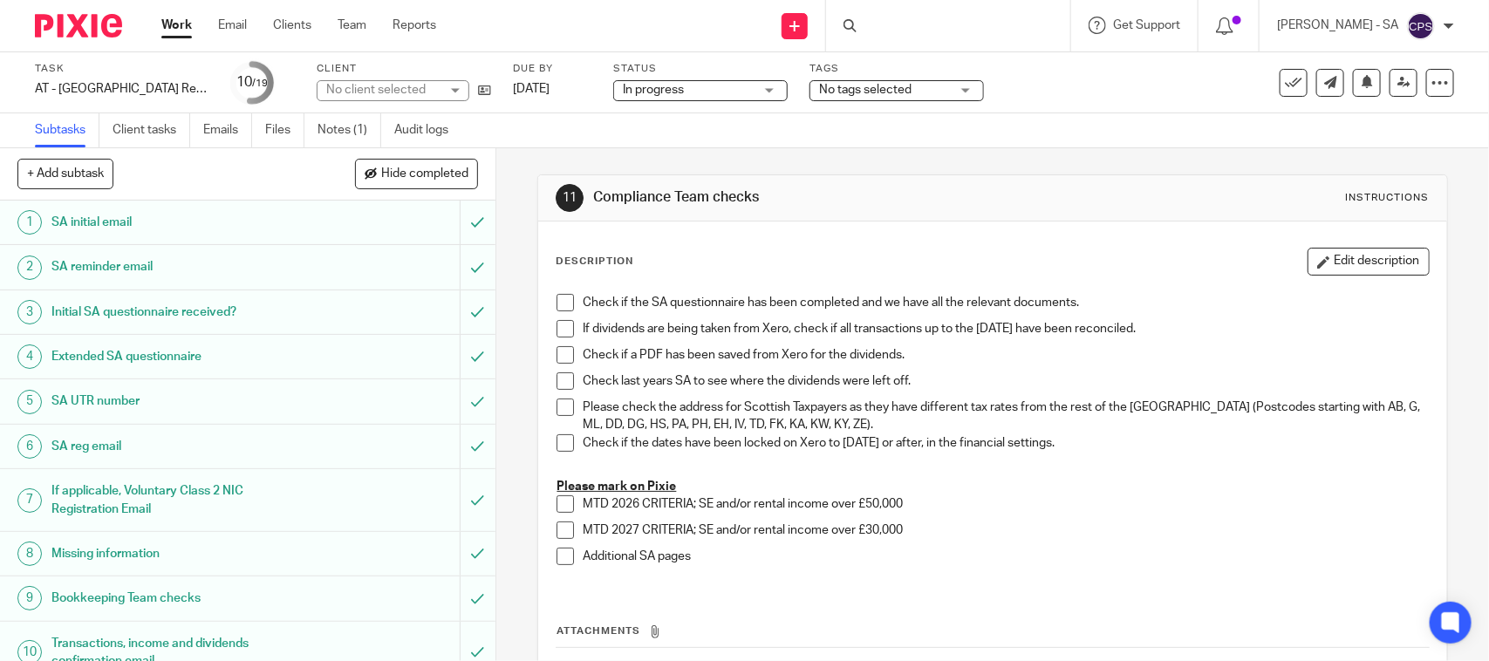
click at [85, 399] on h1 "SA UTR number" at bounding box center [181, 401] width 261 height 26
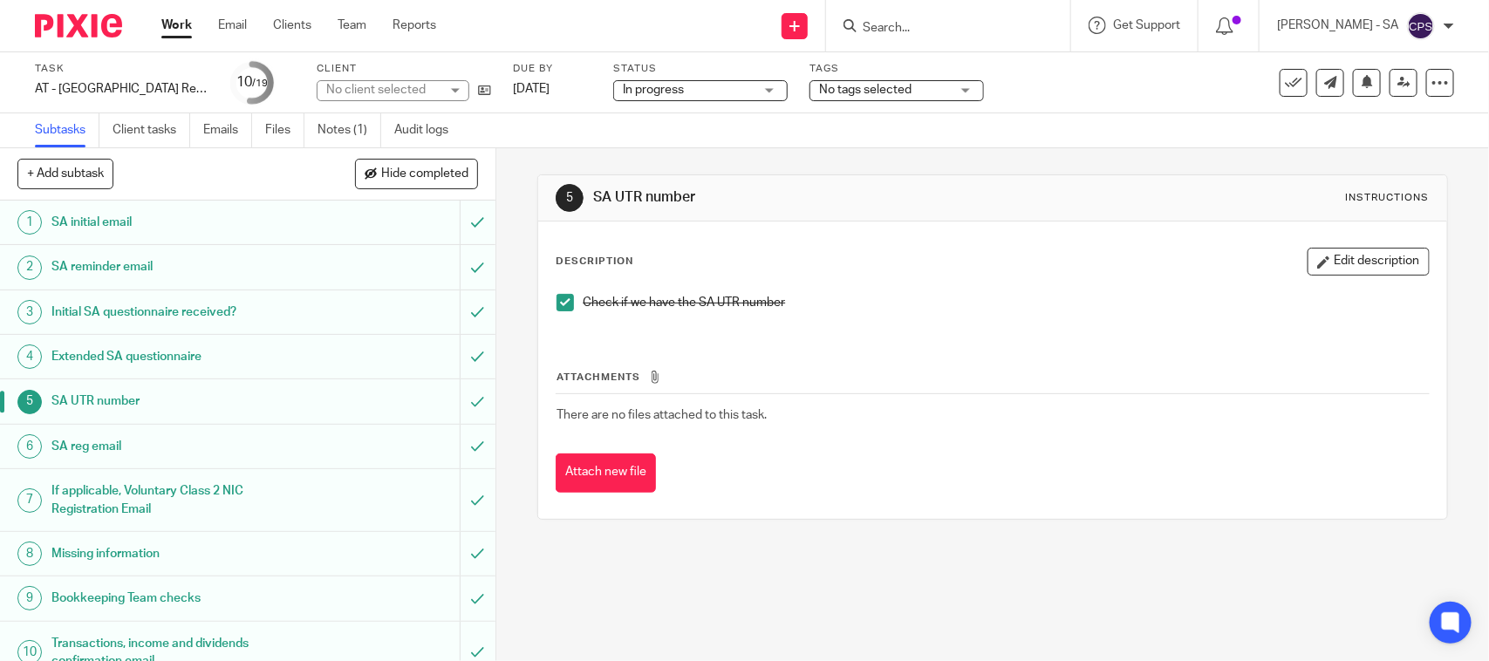
click at [96, 323] on h1 "Initial SA questionnaire received?" at bounding box center [181, 312] width 261 height 26
click at [557, 302] on span at bounding box center [565, 302] width 17 height 17
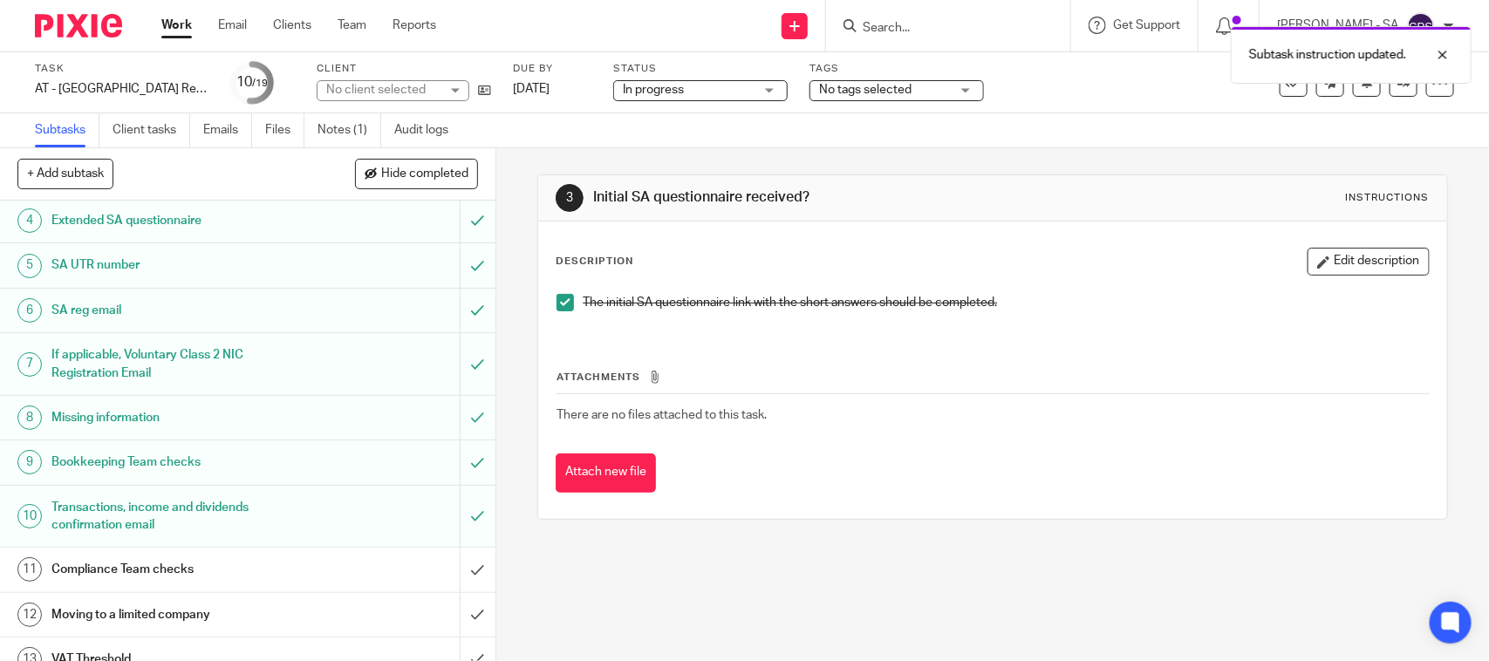
scroll to position [218, 0]
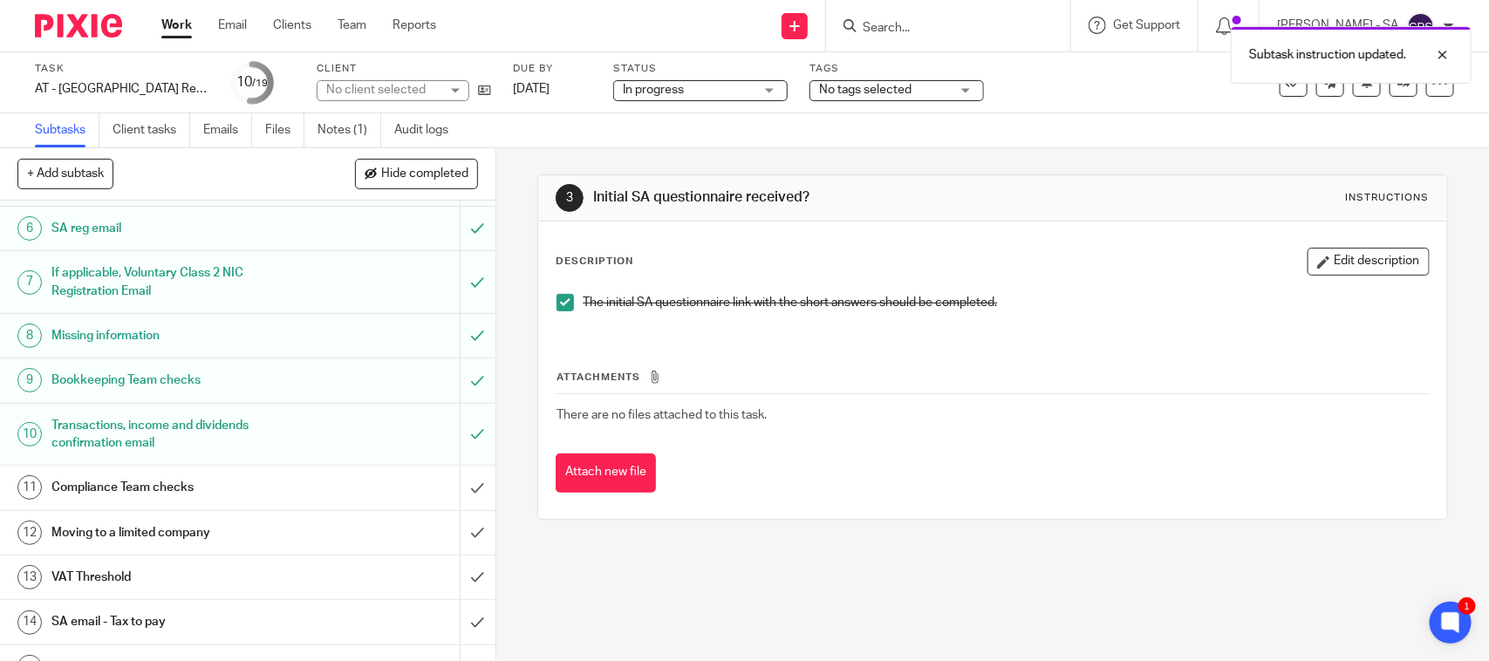
click at [132, 390] on h1 "Bookkeeping Team checks" at bounding box center [181, 380] width 261 height 26
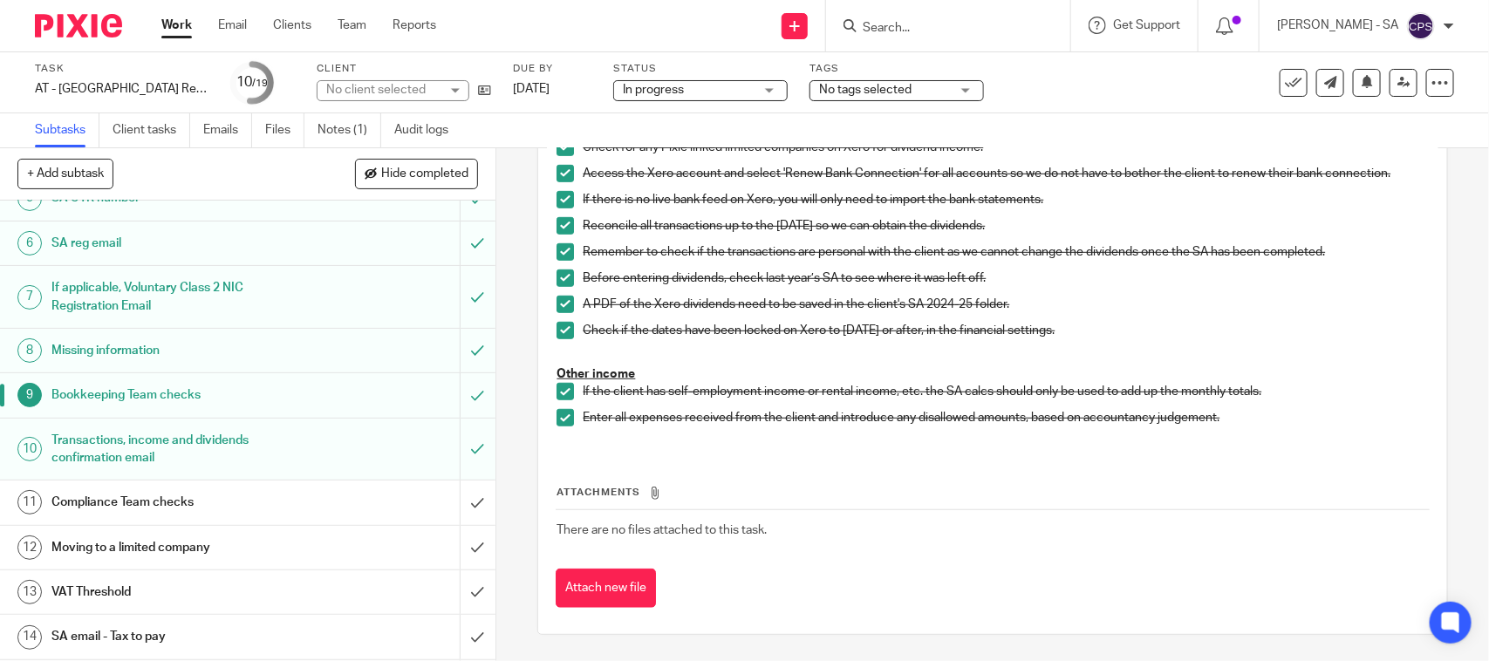
scroll to position [436, 0]
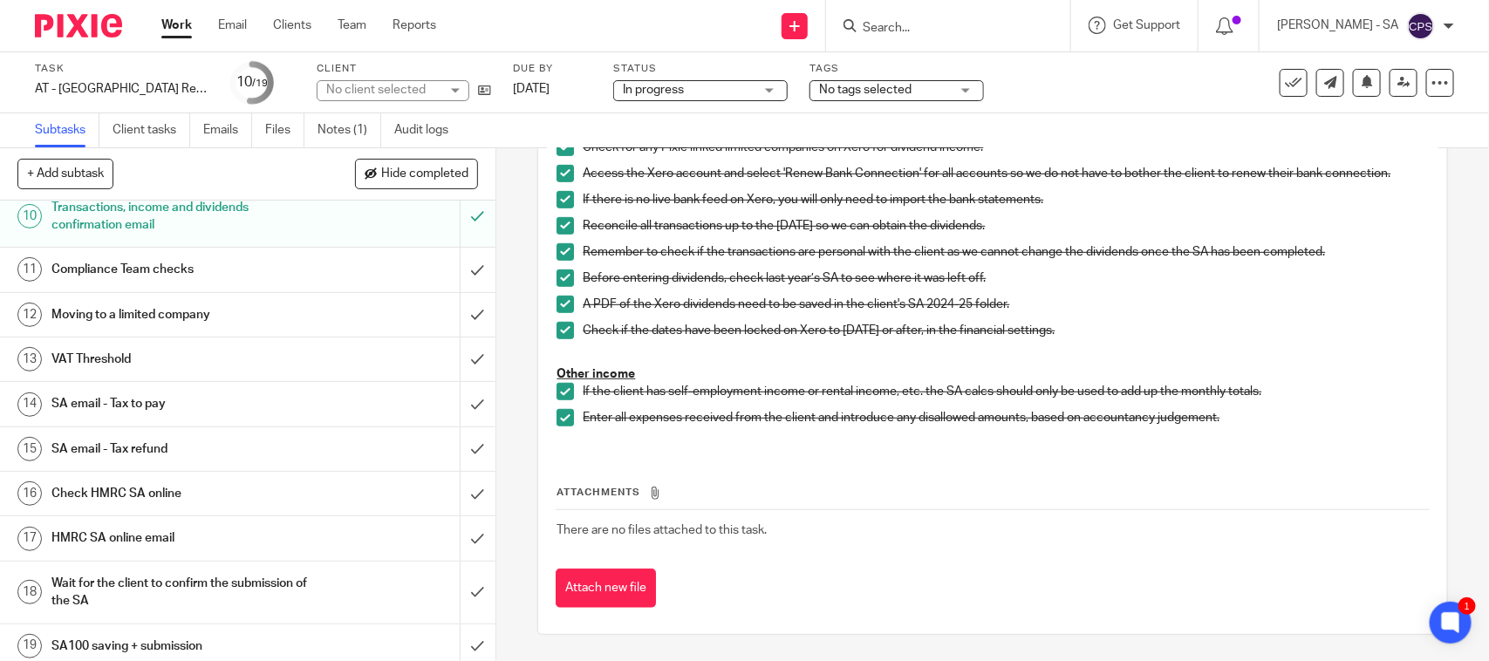
click at [155, 407] on h1 "SA email - Tax to pay" at bounding box center [181, 404] width 261 height 26
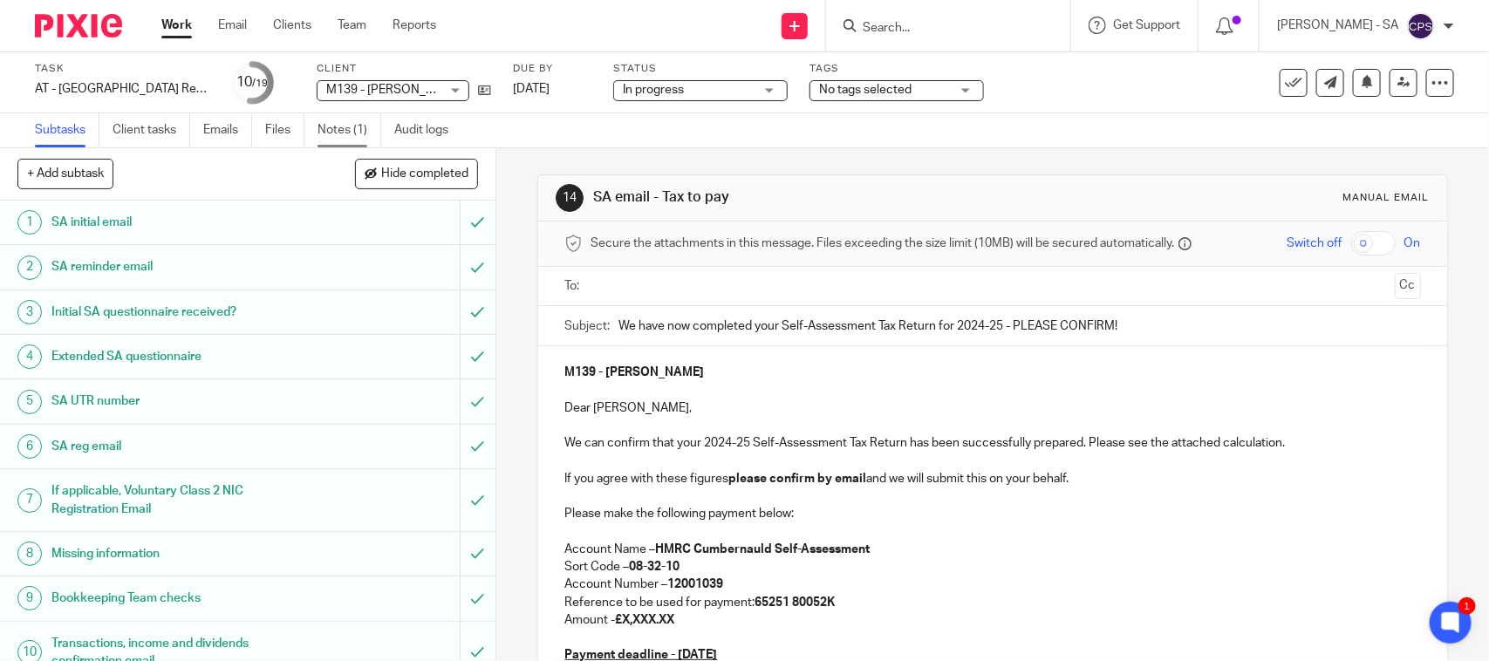
click at [347, 124] on link "Notes (1)" at bounding box center [350, 130] width 64 height 34
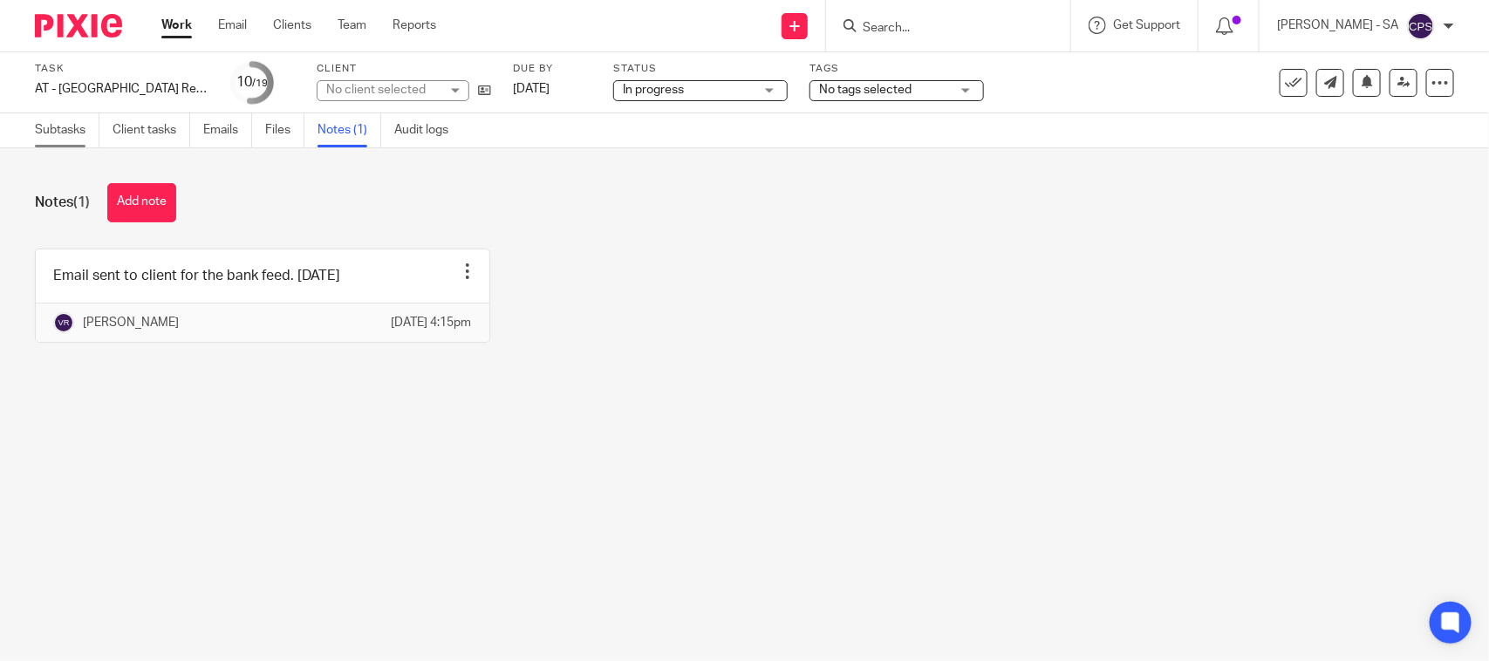
click at [49, 133] on link "Subtasks" at bounding box center [67, 130] width 65 height 34
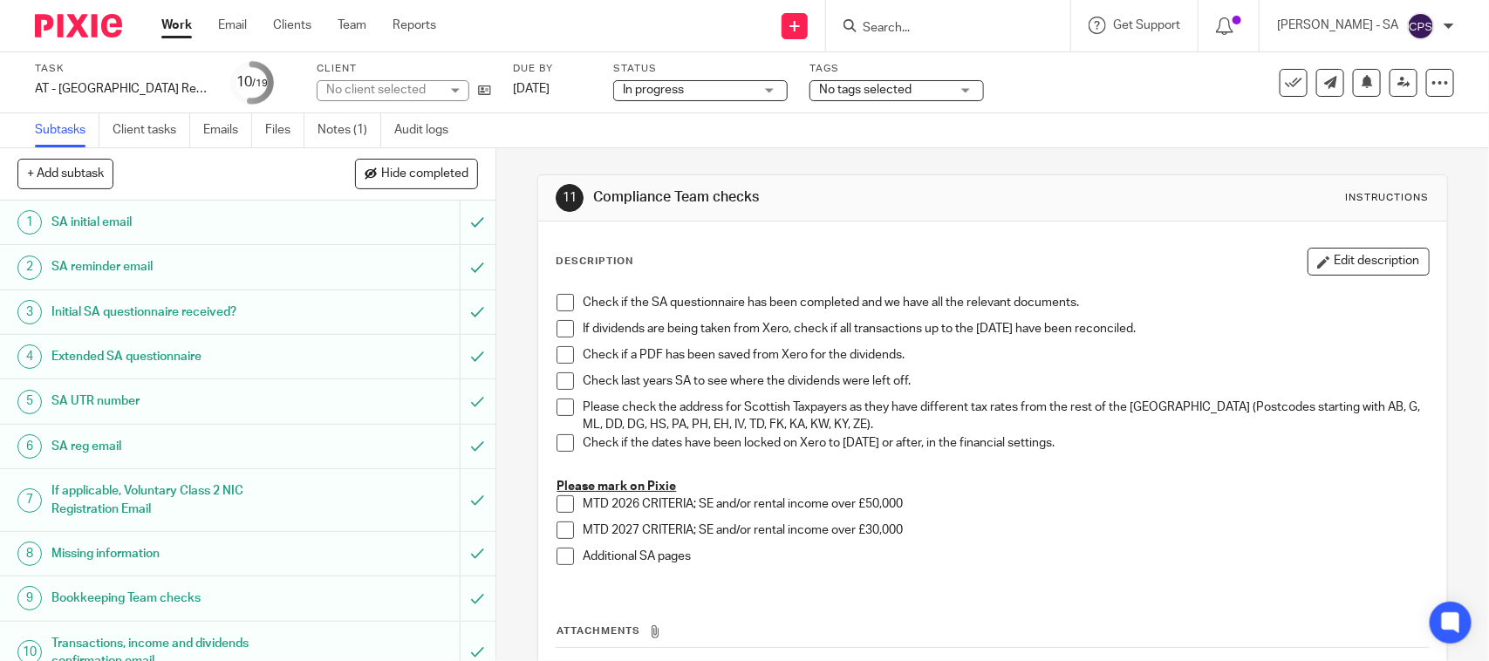
click at [390, 92] on div "No client selected" at bounding box center [382, 89] width 113 height 17
click at [390, 92] on div "No client selected" at bounding box center [375, 90] width 99 height 12
click at [390, 92] on div "No client selected" at bounding box center [382, 89] width 113 height 17
click at [390, 92] on div "No client selected" at bounding box center [375, 90] width 99 height 12
click at [390, 92] on div "No client selected" at bounding box center [382, 89] width 113 height 17
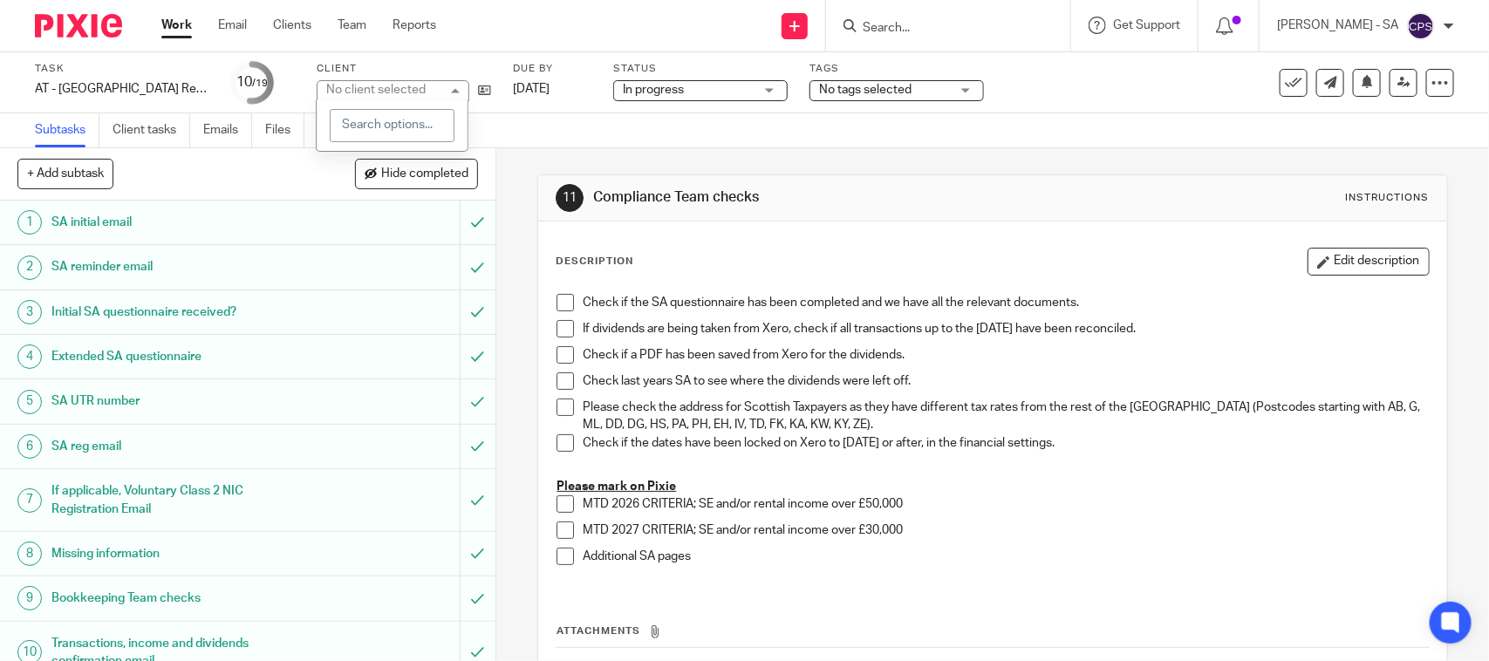
click at [390, 92] on div "No client selected" at bounding box center [375, 90] width 99 height 12
click at [390, 92] on div "No client selected" at bounding box center [382, 89] width 113 height 17
click at [482, 89] on icon at bounding box center [484, 90] width 13 height 13
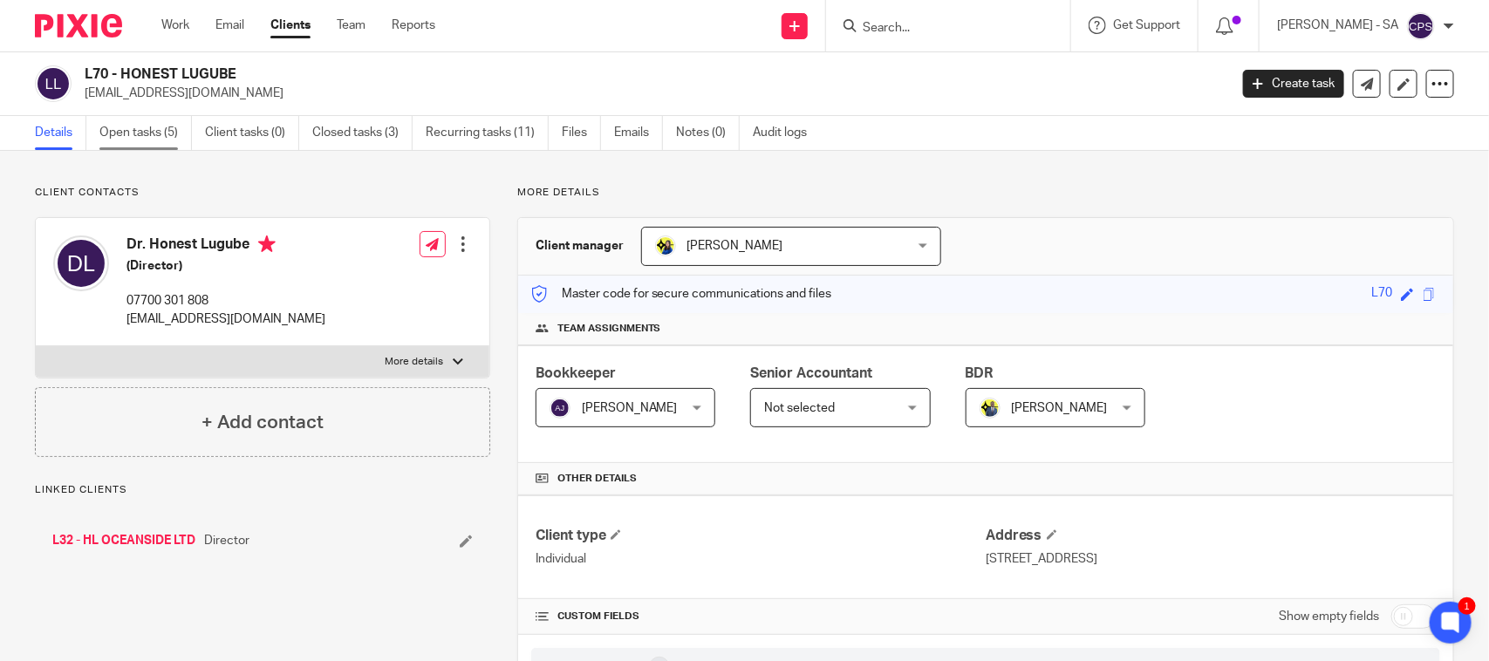
click at [113, 136] on link "Open tasks (5)" at bounding box center [145, 133] width 92 height 34
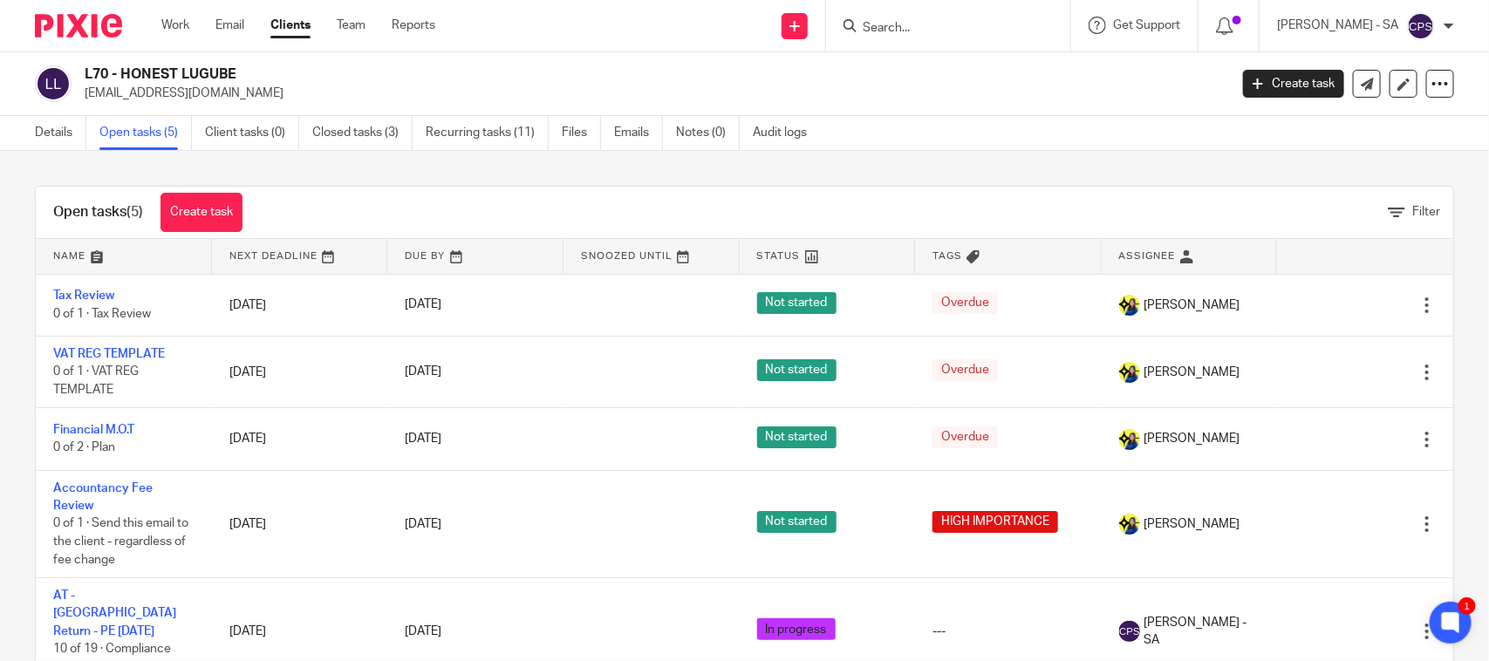
click at [901, 33] on input "Search" at bounding box center [939, 29] width 157 height 16
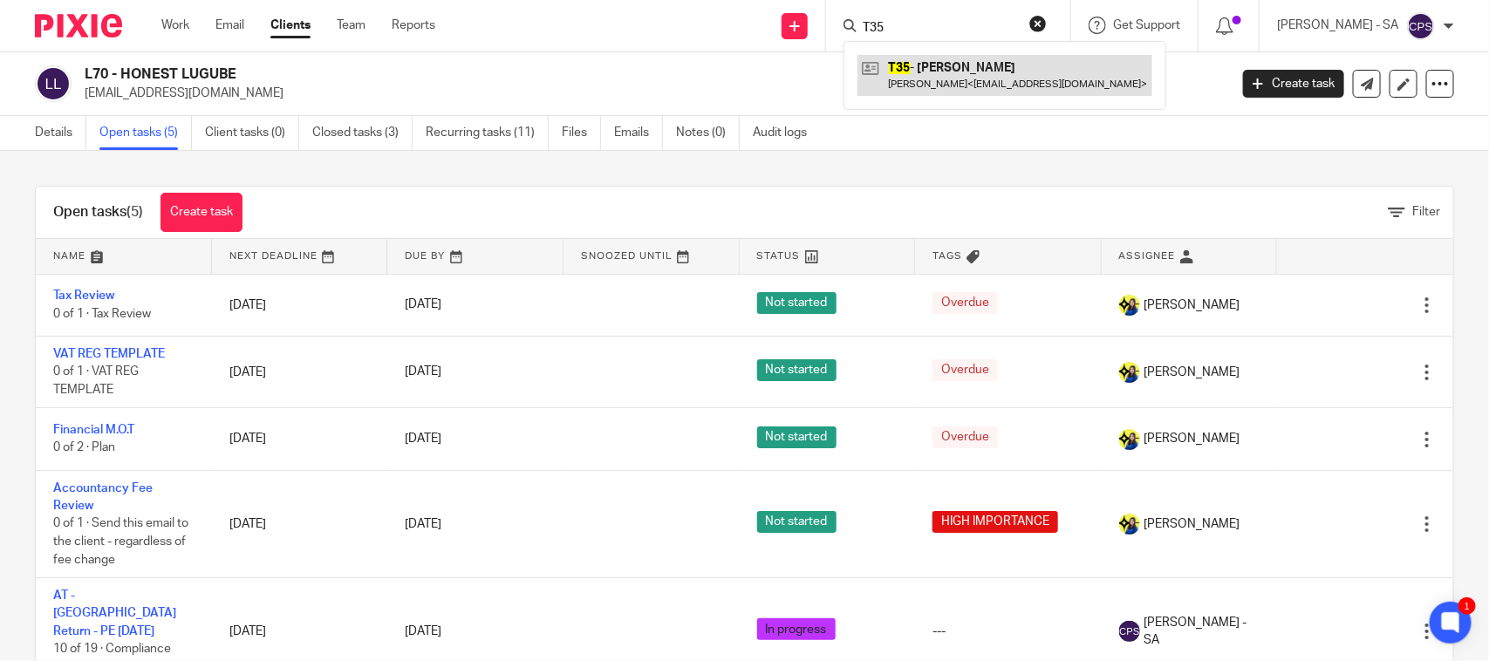
type input "T35"
click at [1017, 85] on link at bounding box center [1005, 75] width 295 height 40
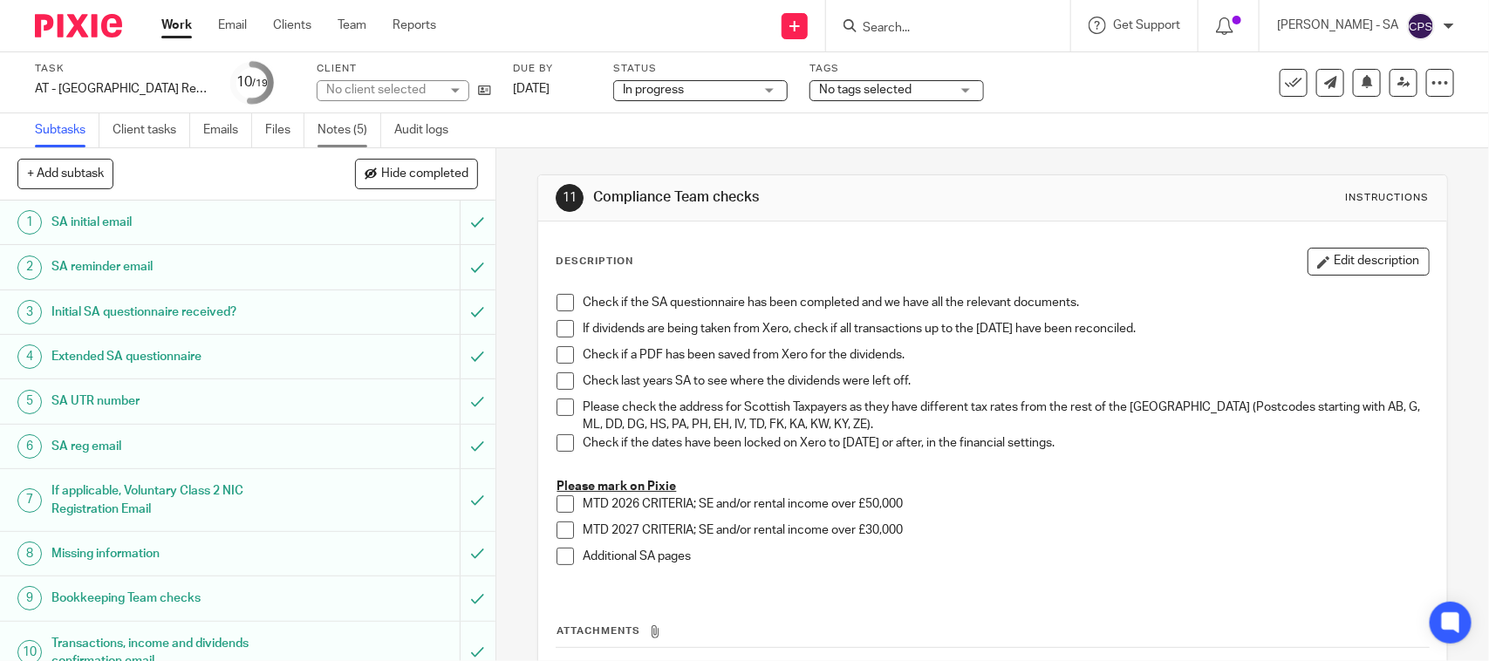
click at [359, 129] on link "Notes (5)" at bounding box center [350, 130] width 64 height 34
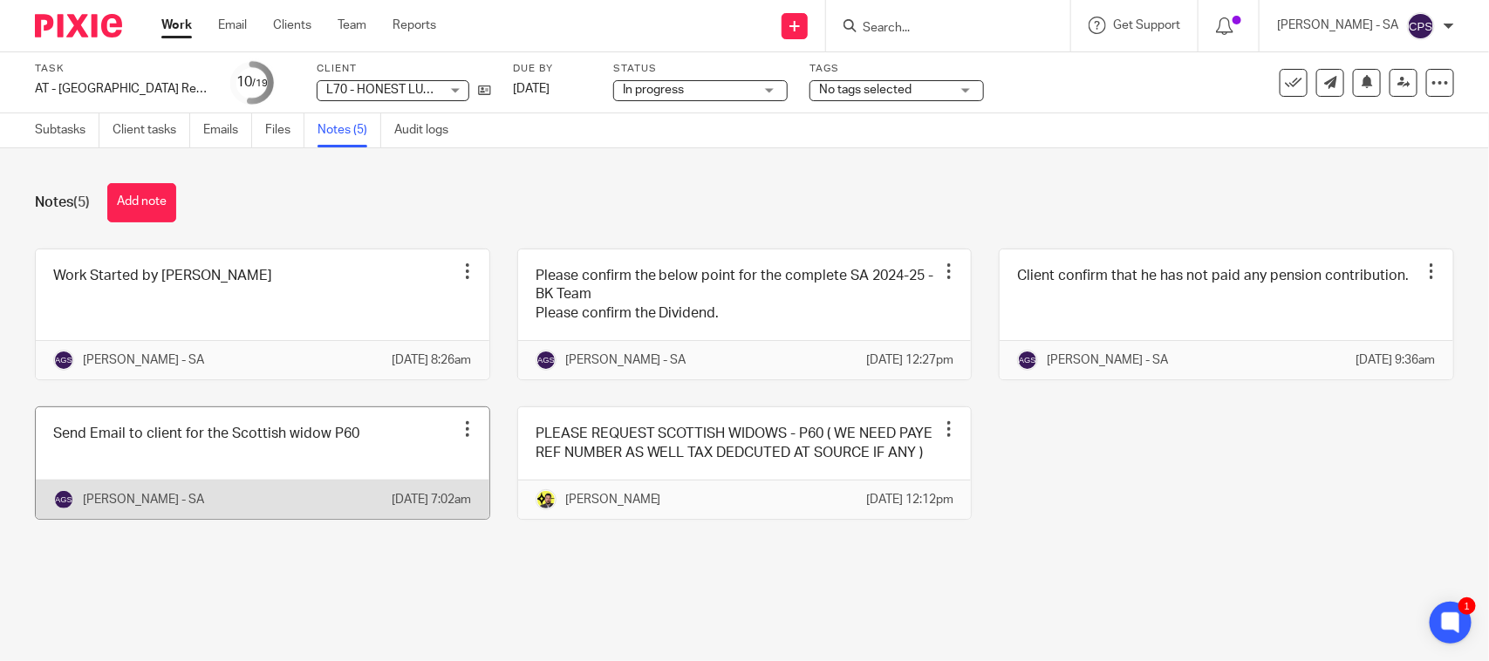
click at [193, 476] on link at bounding box center [263, 463] width 454 height 112
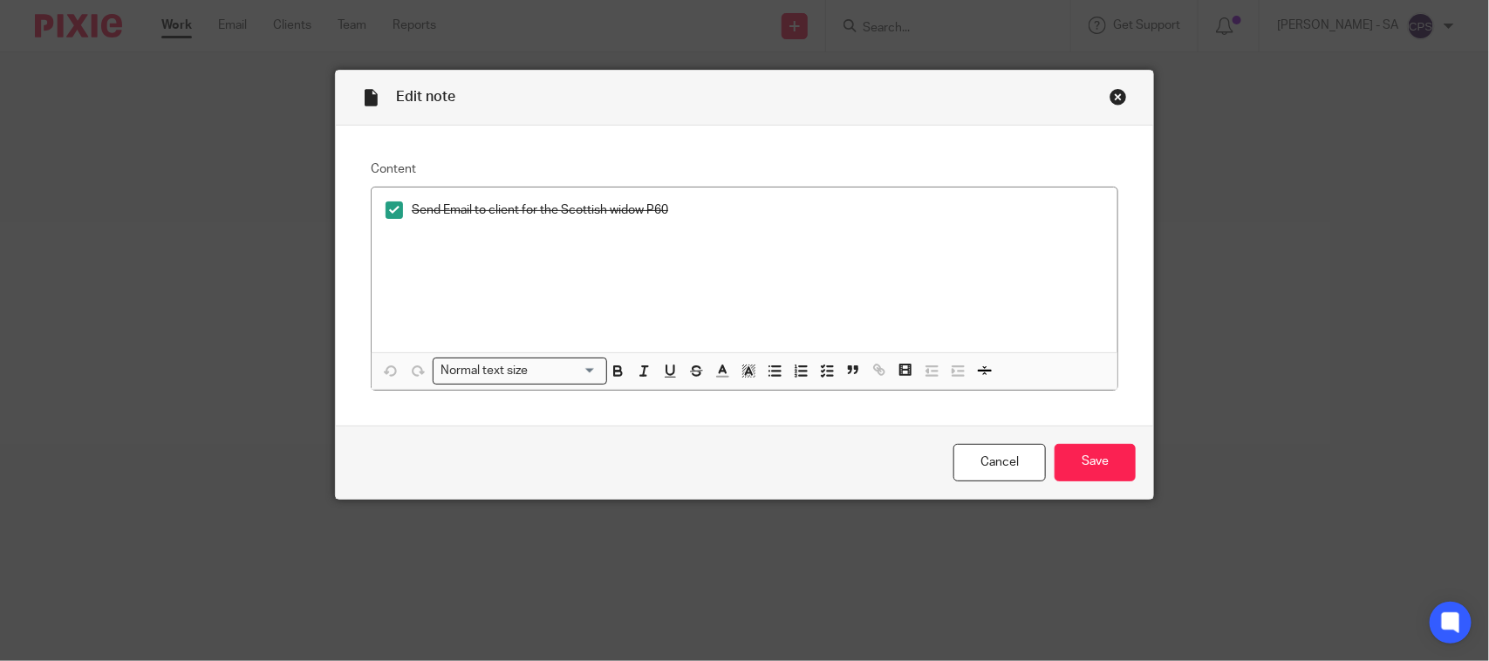
click at [1110, 99] on div "Close this dialog window" at bounding box center [1118, 96] width 17 height 17
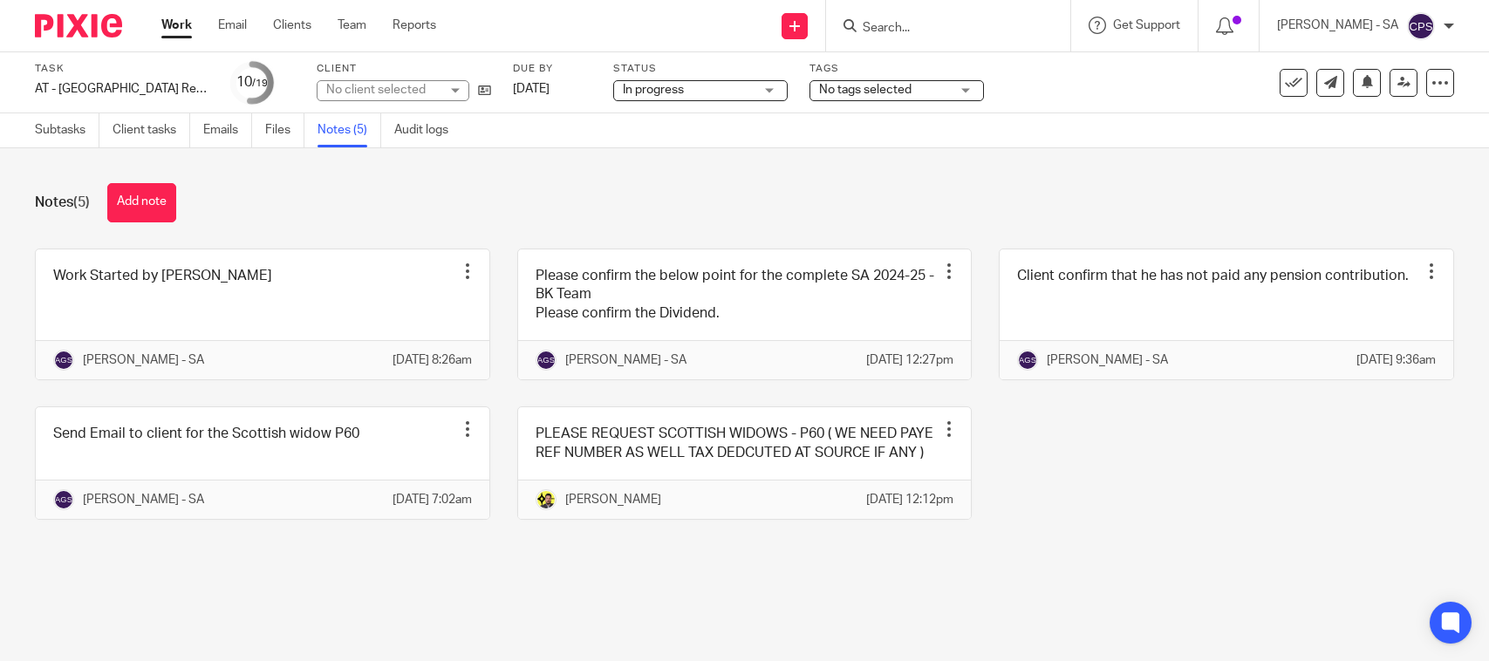
click at [1128, 316] on link at bounding box center [1227, 315] width 454 height 130
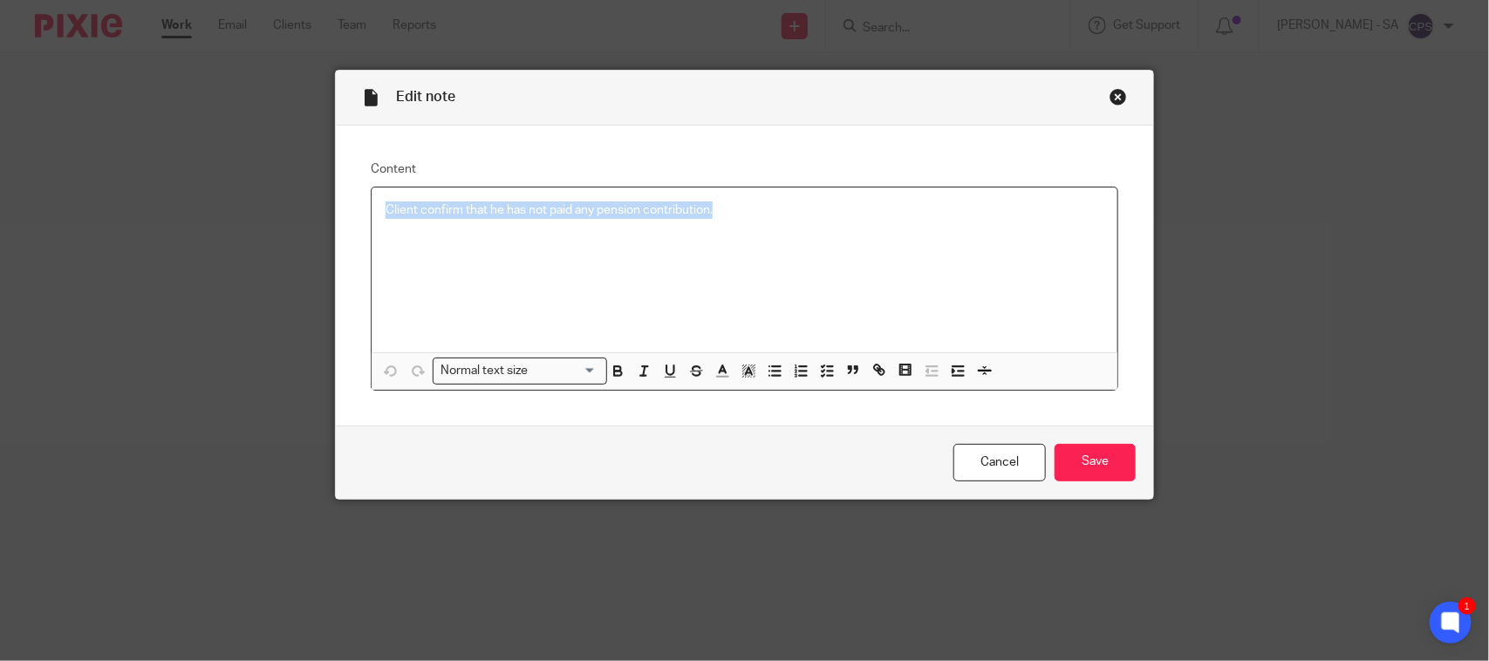
drag, startPoint x: 721, startPoint y: 214, endPoint x: 365, endPoint y: 219, distance: 356.0
click at [376, 205] on div "Client confirm that he has not paid any pension contribution." at bounding box center [745, 270] width 746 height 165
click at [839, 371] on span "Remove Edit" at bounding box center [865, 373] width 52 height 29
click at [819, 372] on icon "button" at bounding box center [827, 371] width 16 height 16
click at [386, 211] on span at bounding box center [394, 210] width 17 height 17
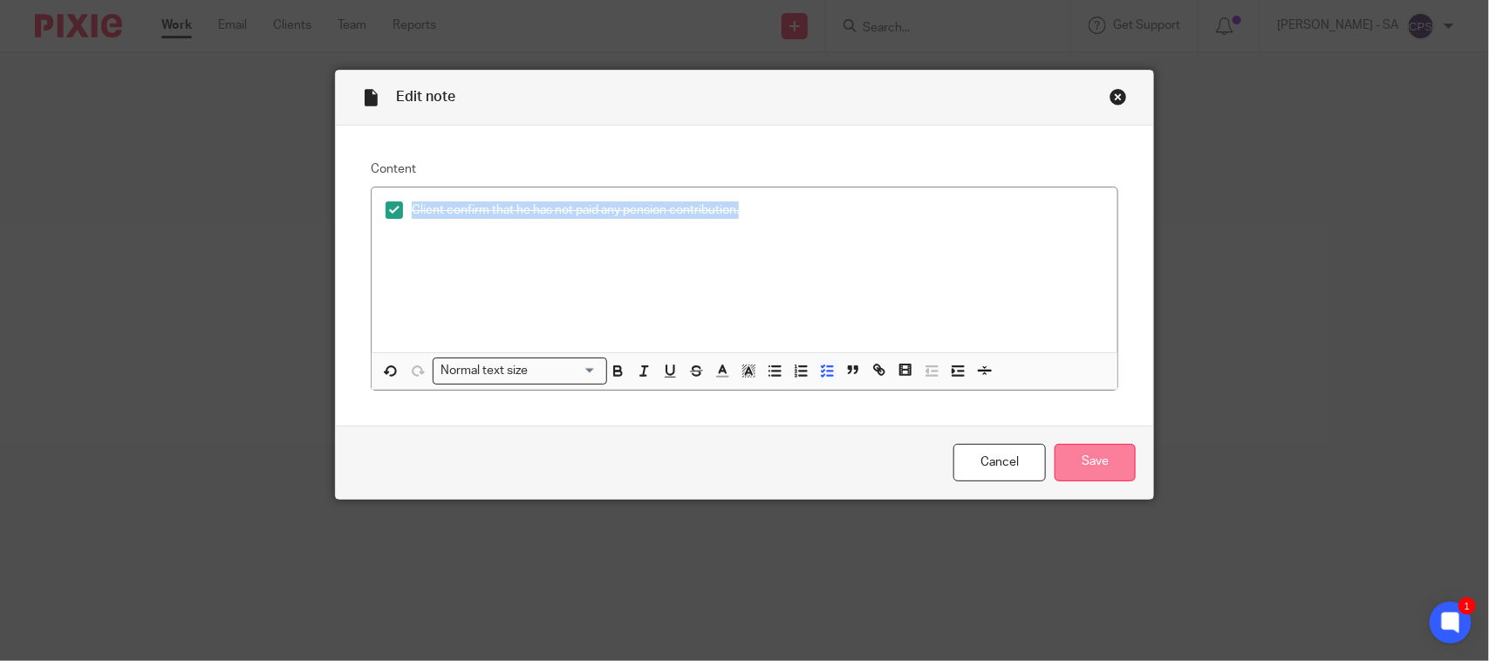
click at [1080, 460] on input "Save" at bounding box center [1095, 463] width 81 height 38
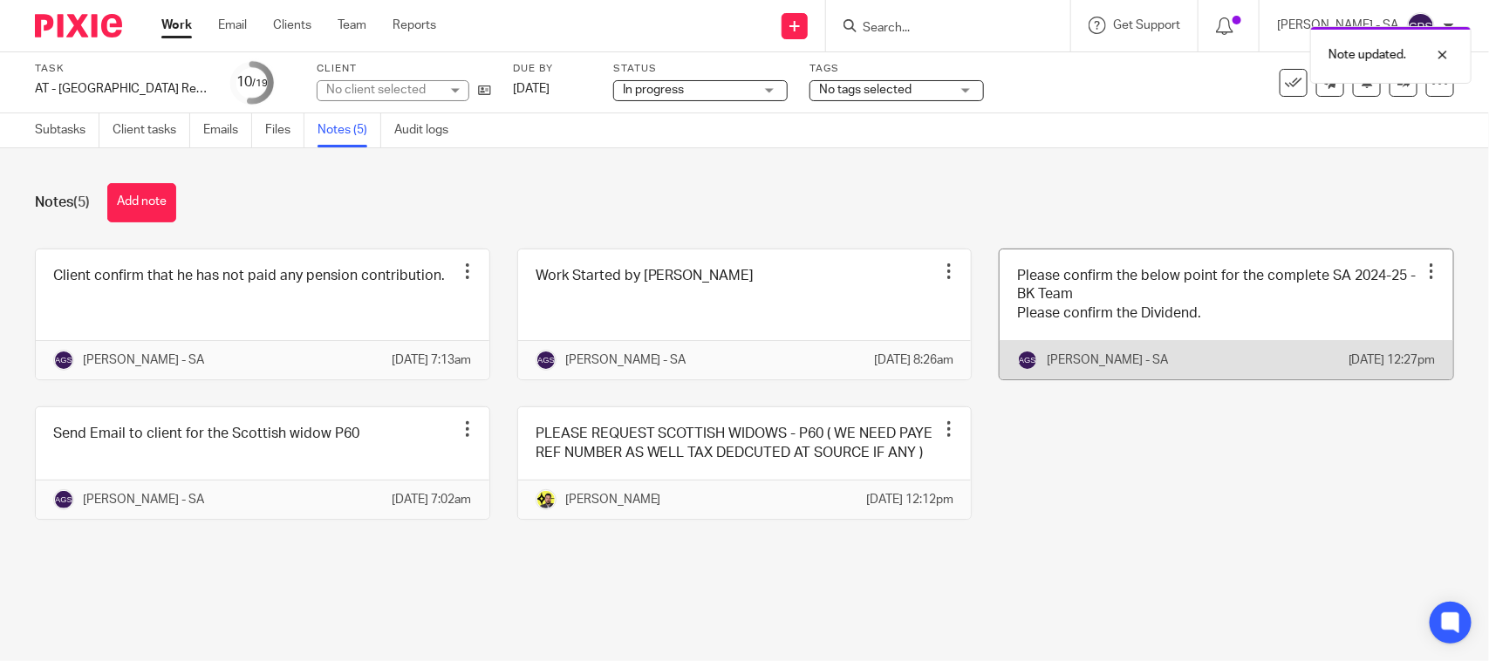
click at [1106, 350] on link at bounding box center [1227, 315] width 454 height 130
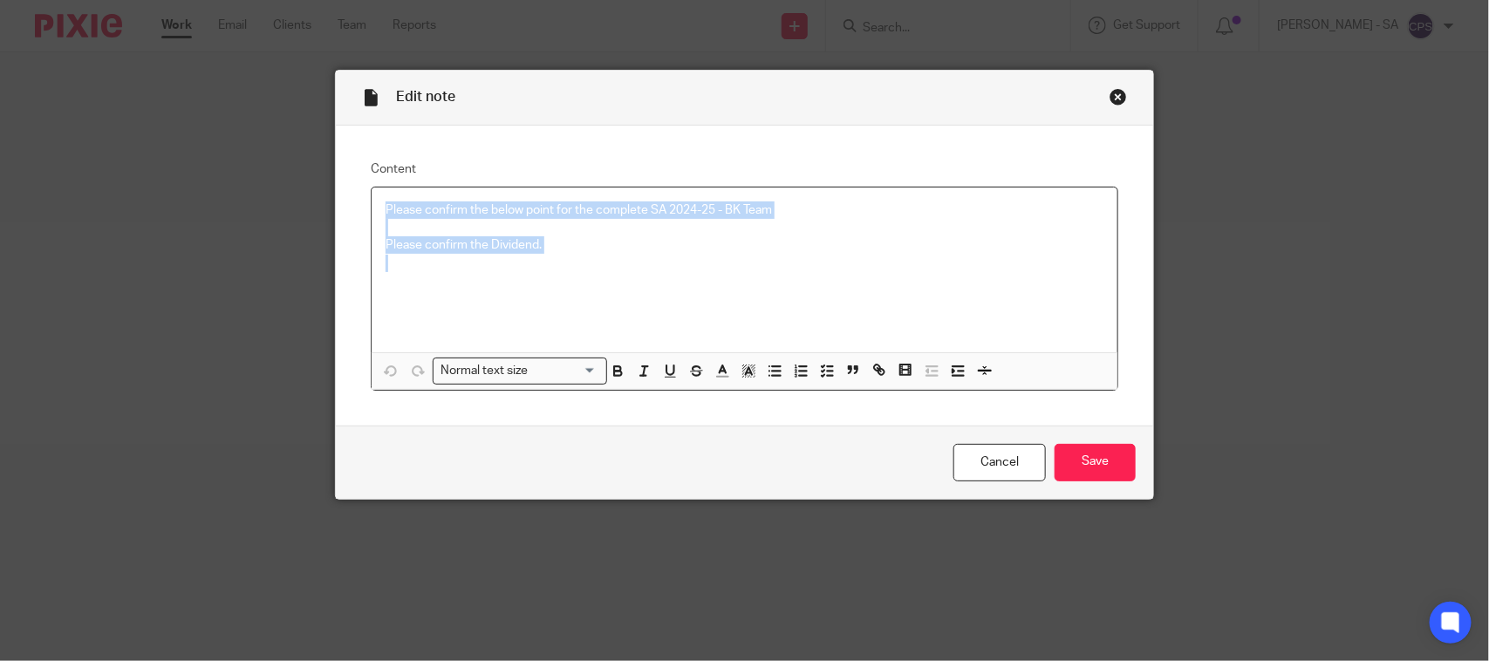
drag, startPoint x: 378, startPoint y: 214, endPoint x: 552, endPoint y: 256, distance: 179.5
click at [552, 256] on div "Please confirm the below point for the complete SA 2024-25 - BK Team Please con…" at bounding box center [745, 270] width 746 height 165
click at [825, 367] on icon "button" at bounding box center [827, 371] width 16 height 16
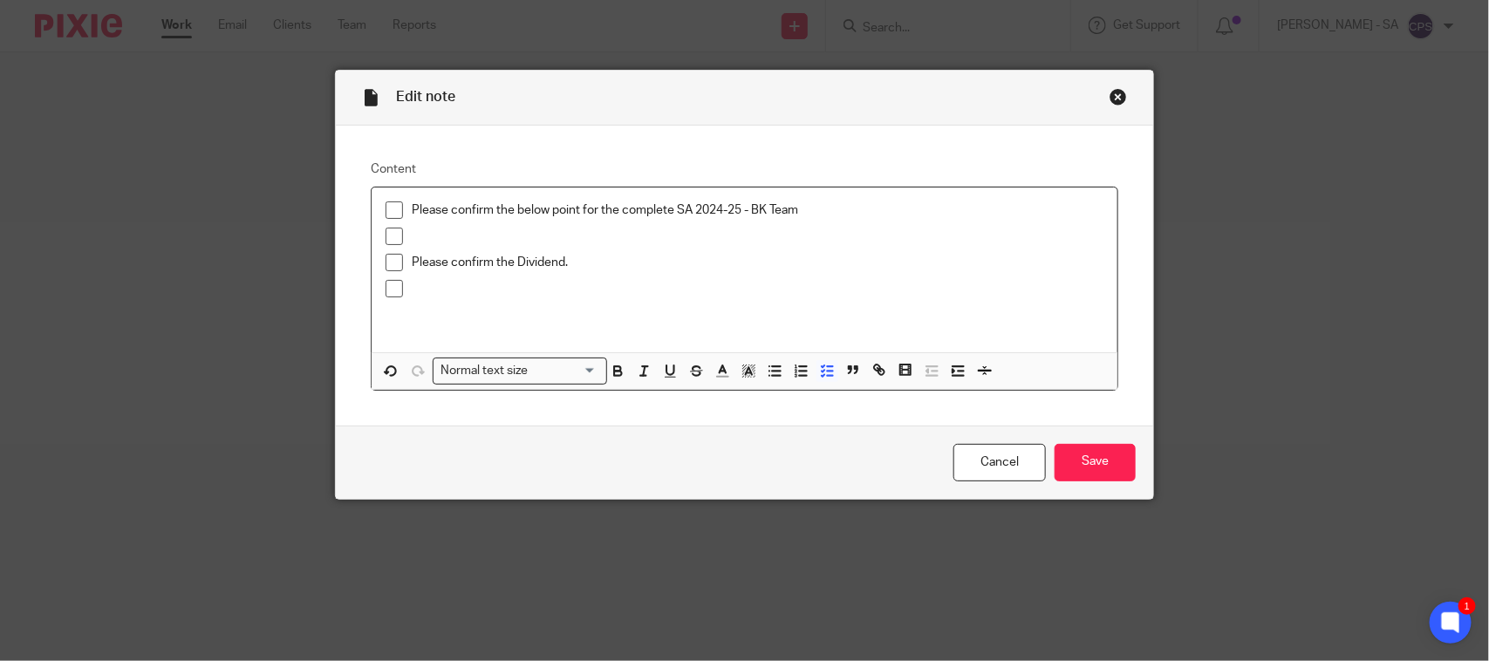
click at [390, 207] on span at bounding box center [394, 210] width 17 height 17
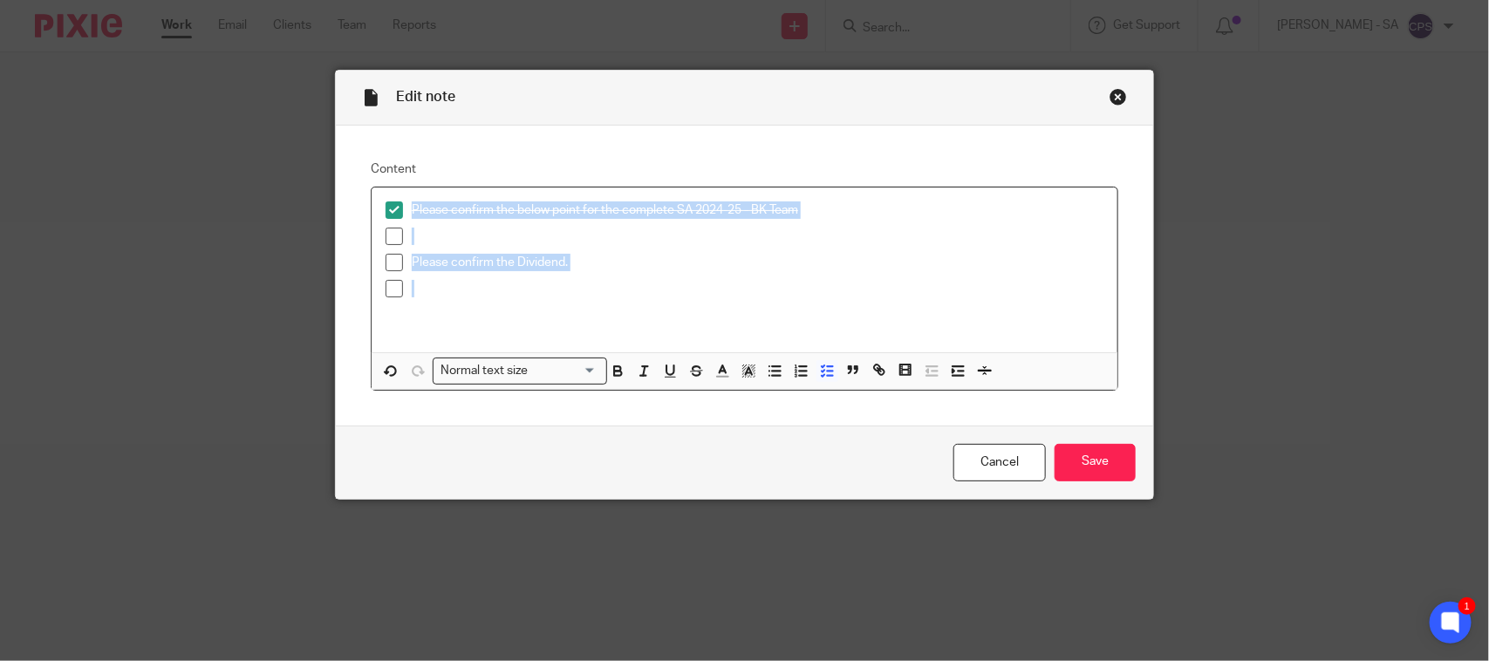
click at [387, 233] on span at bounding box center [394, 236] width 17 height 17
click at [386, 263] on span at bounding box center [394, 262] width 17 height 17
click at [386, 284] on span at bounding box center [394, 288] width 17 height 17
click at [1083, 469] on input "Save" at bounding box center [1095, 463] width 81 height 38
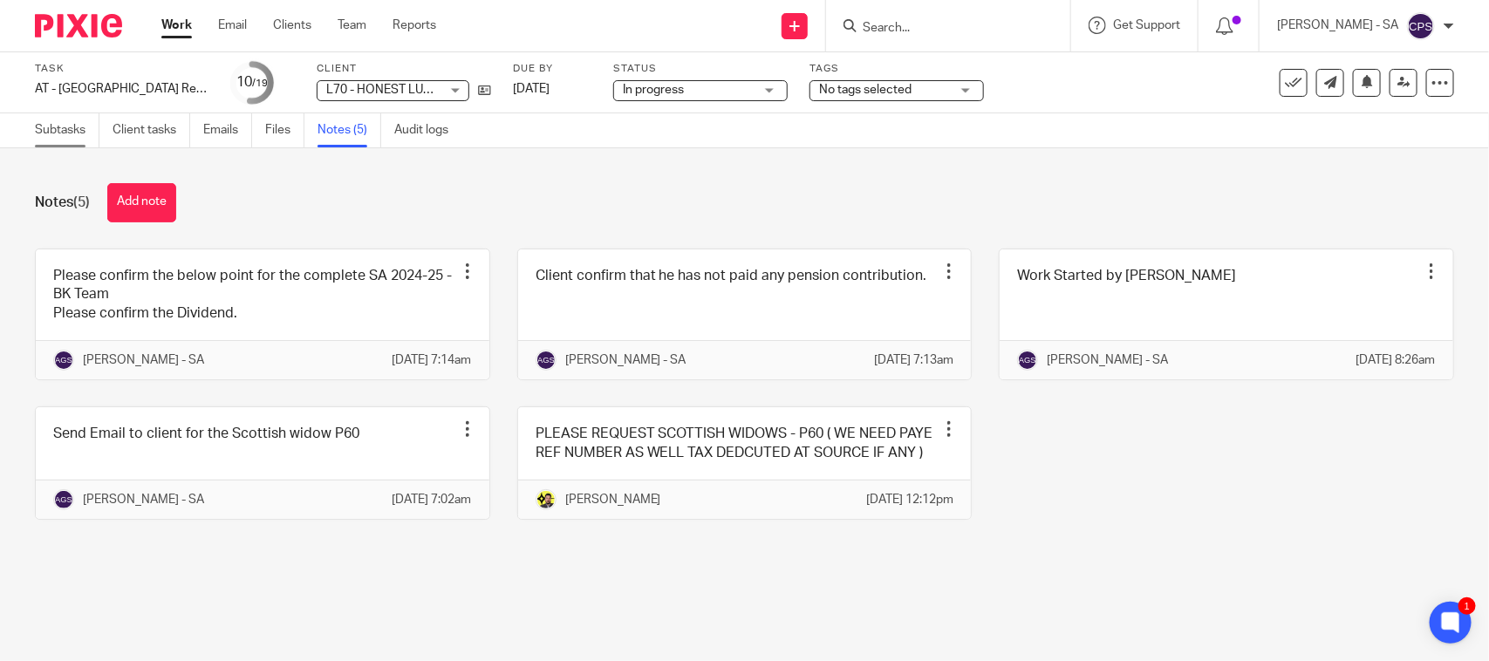
click at [58, 131] on link "Subtasks" at bounding box center [67, 130] width 65 height 34
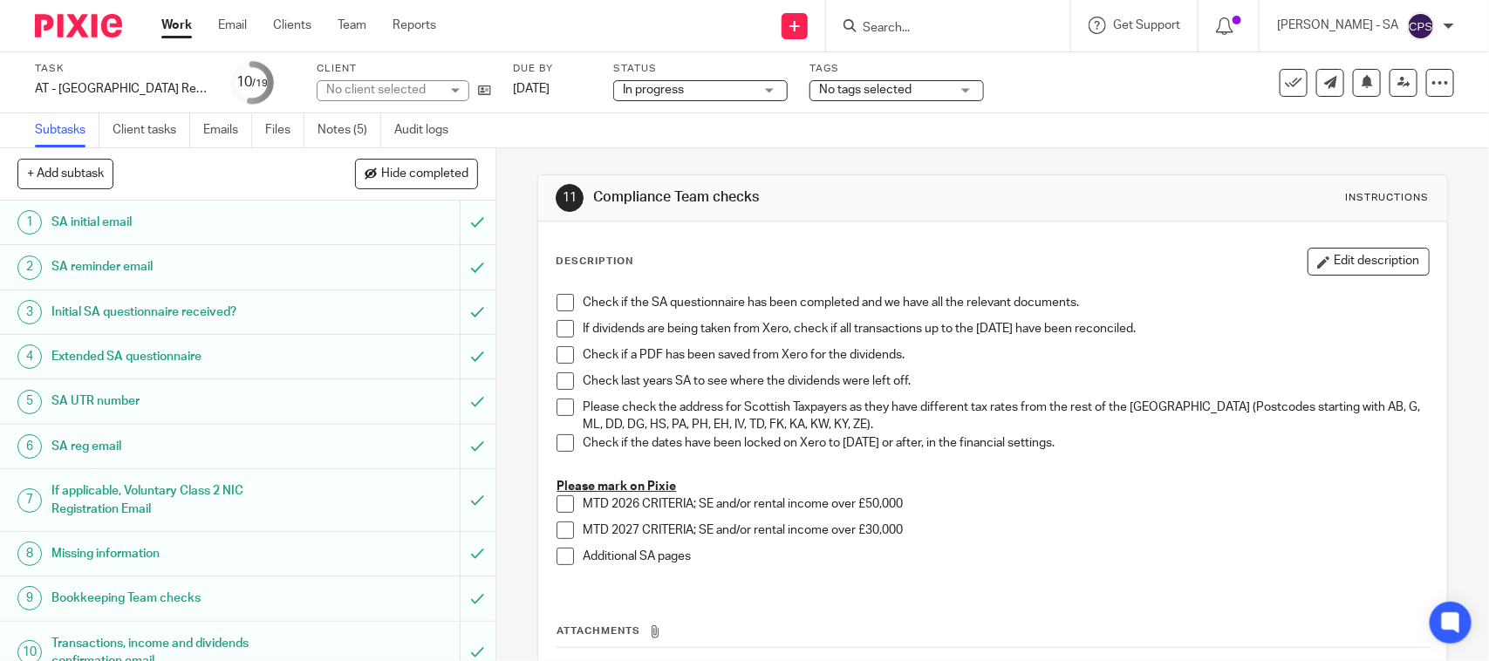
click at [93, 400] on h1 "SA UTR number" at bounding box center [181, 401] width 261 height 26
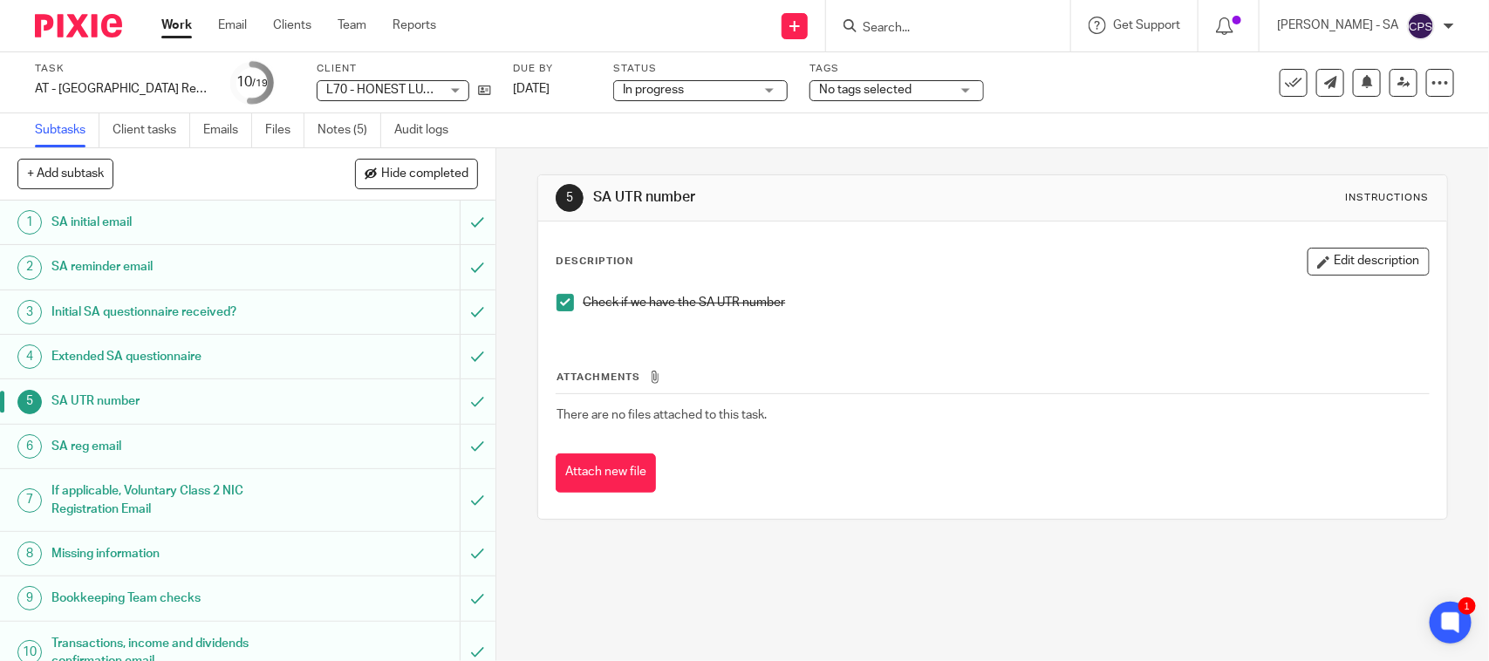
click at [107, 599] on h1 "Bookkeeping Team checks" at bounding box center [181, 598] width 261 height 26
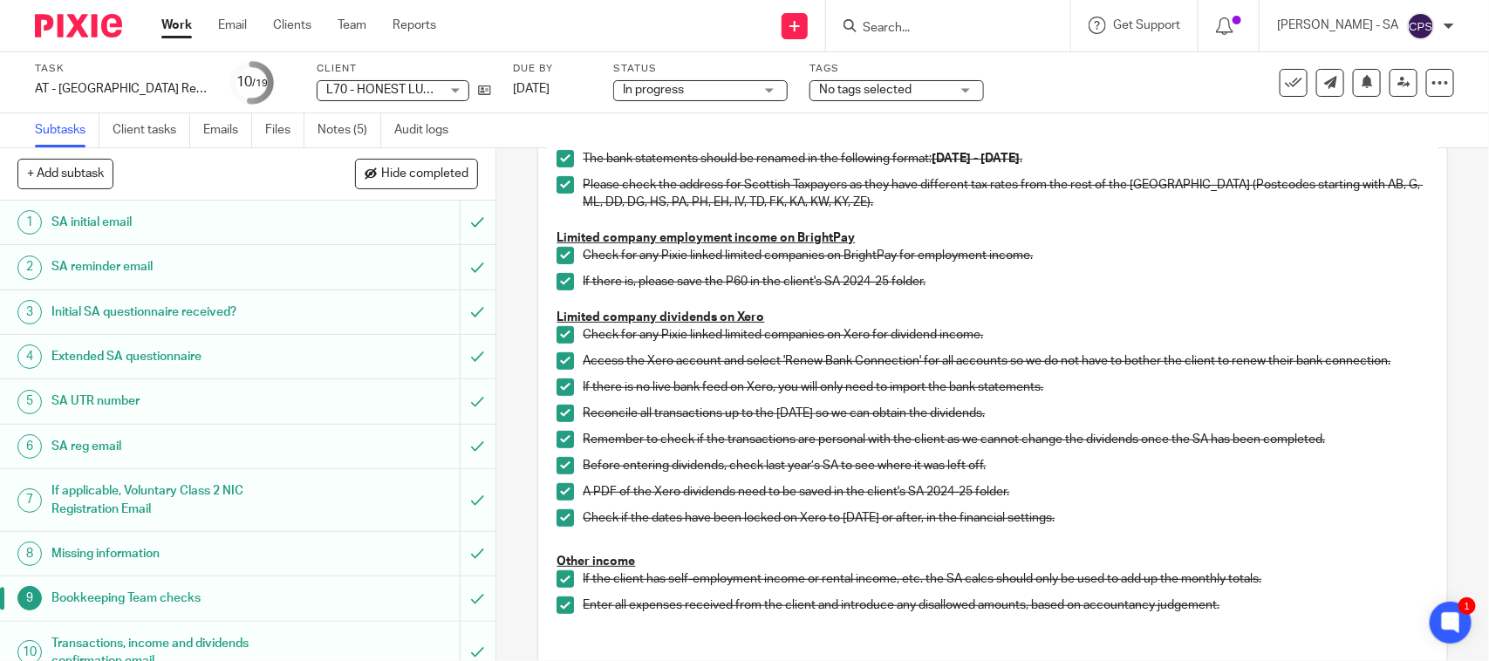
scroll to position [327, 0]
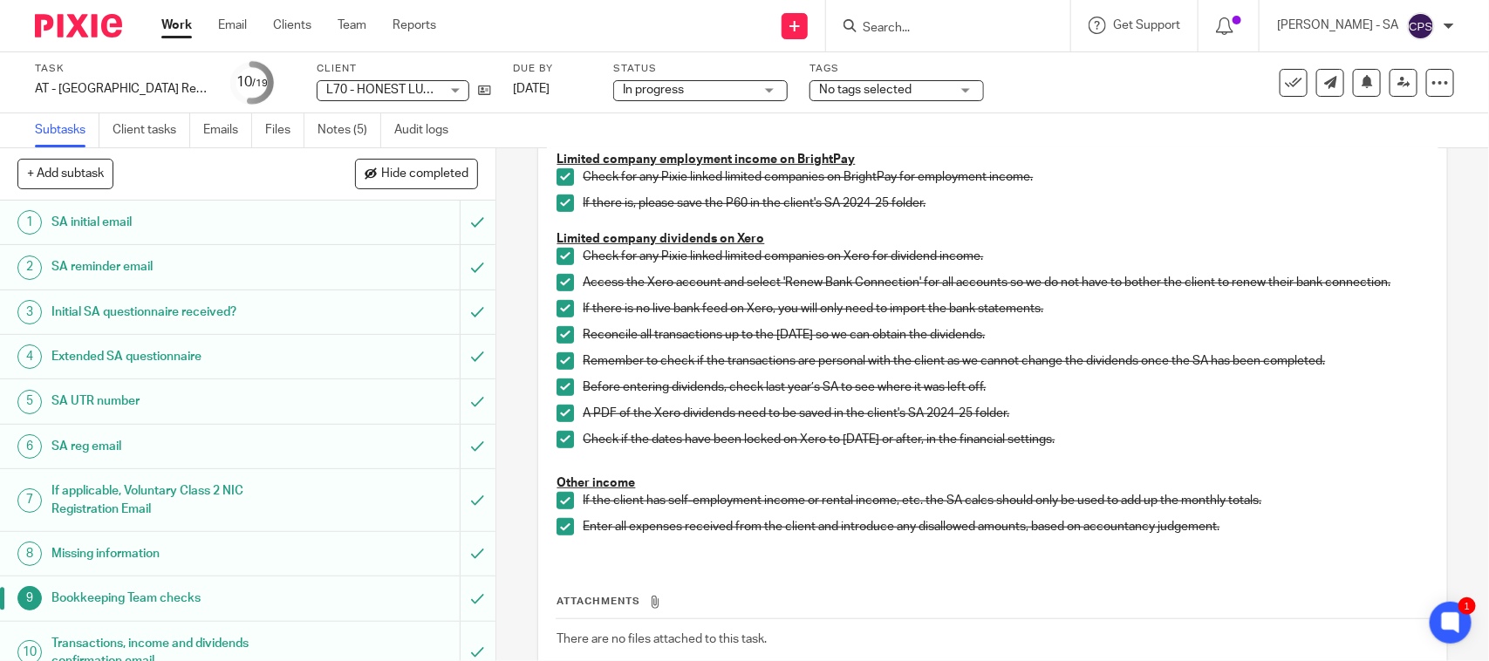
click at [93, 317] on h1 "Initial SA questionnaire received?" at bounding box center [181, 312] width 261 height 26
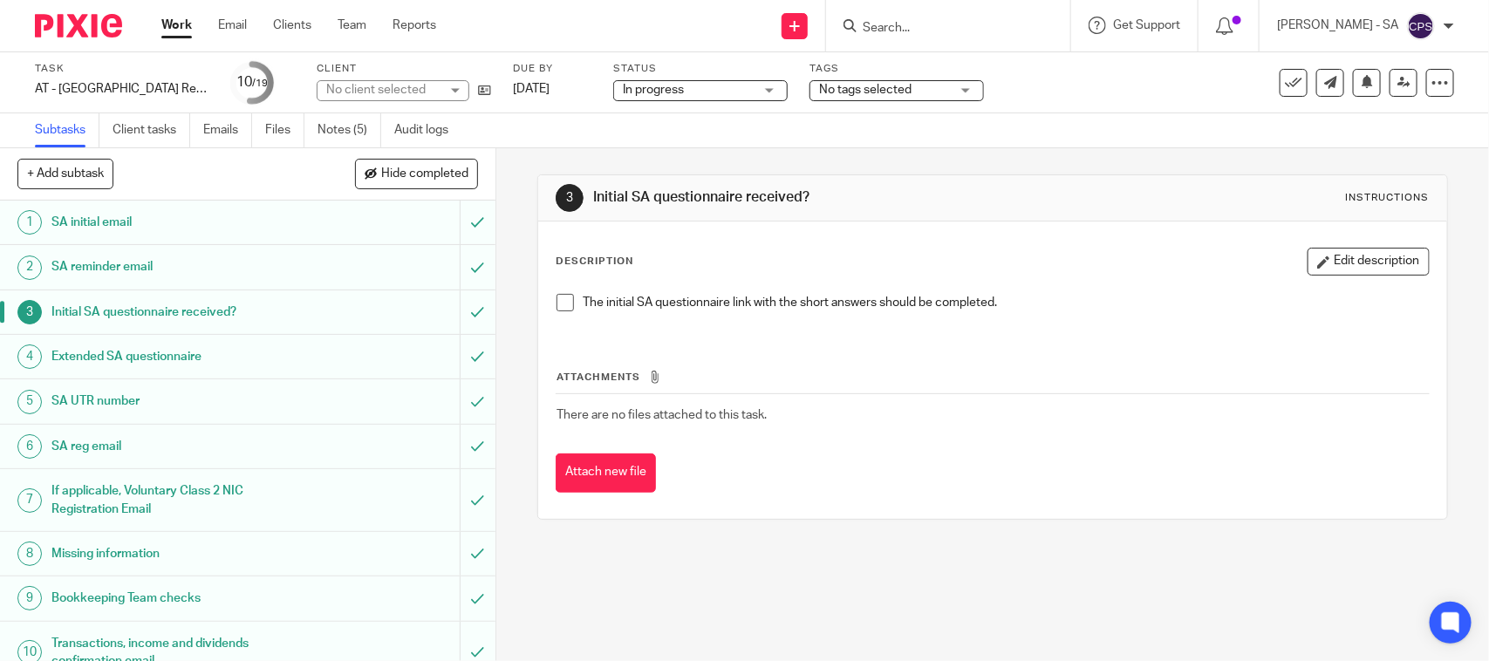
click at [557, 303] on span at bounding box center [565, 302] width 17 height 17
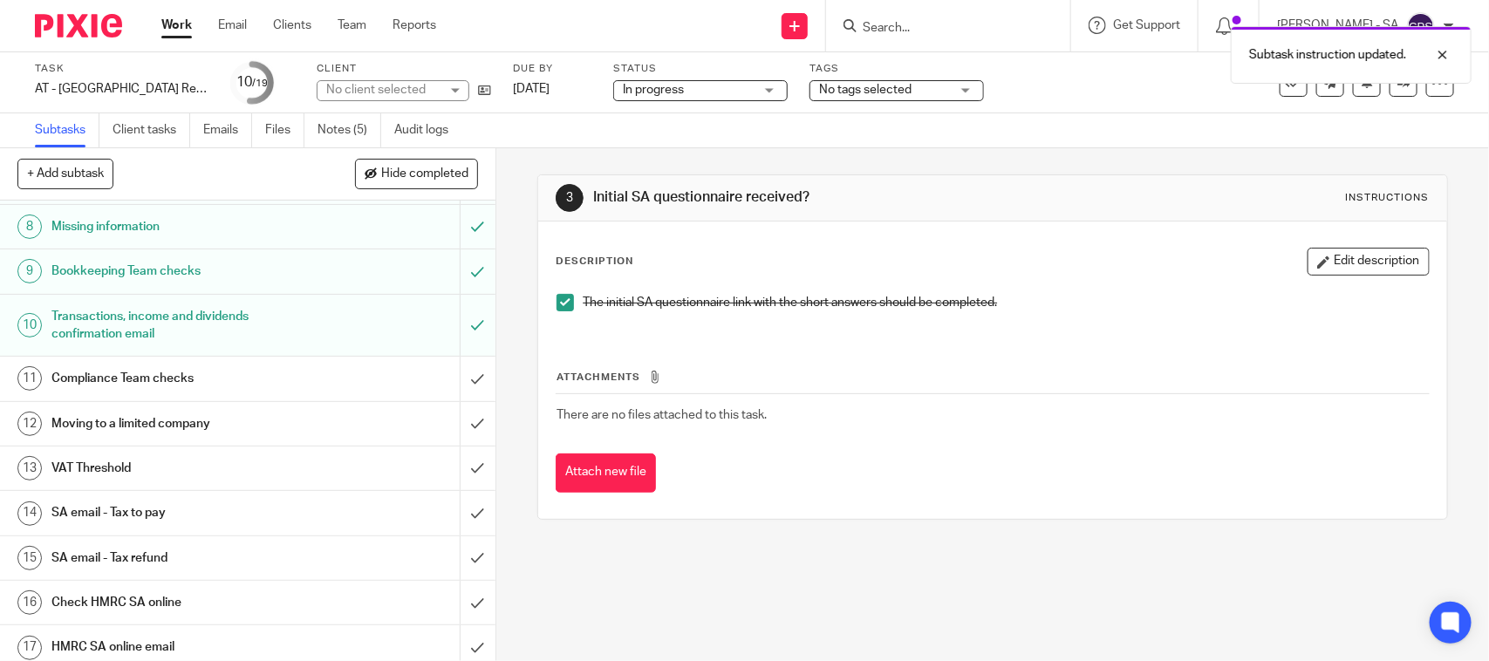
scroll to position [436, 0]
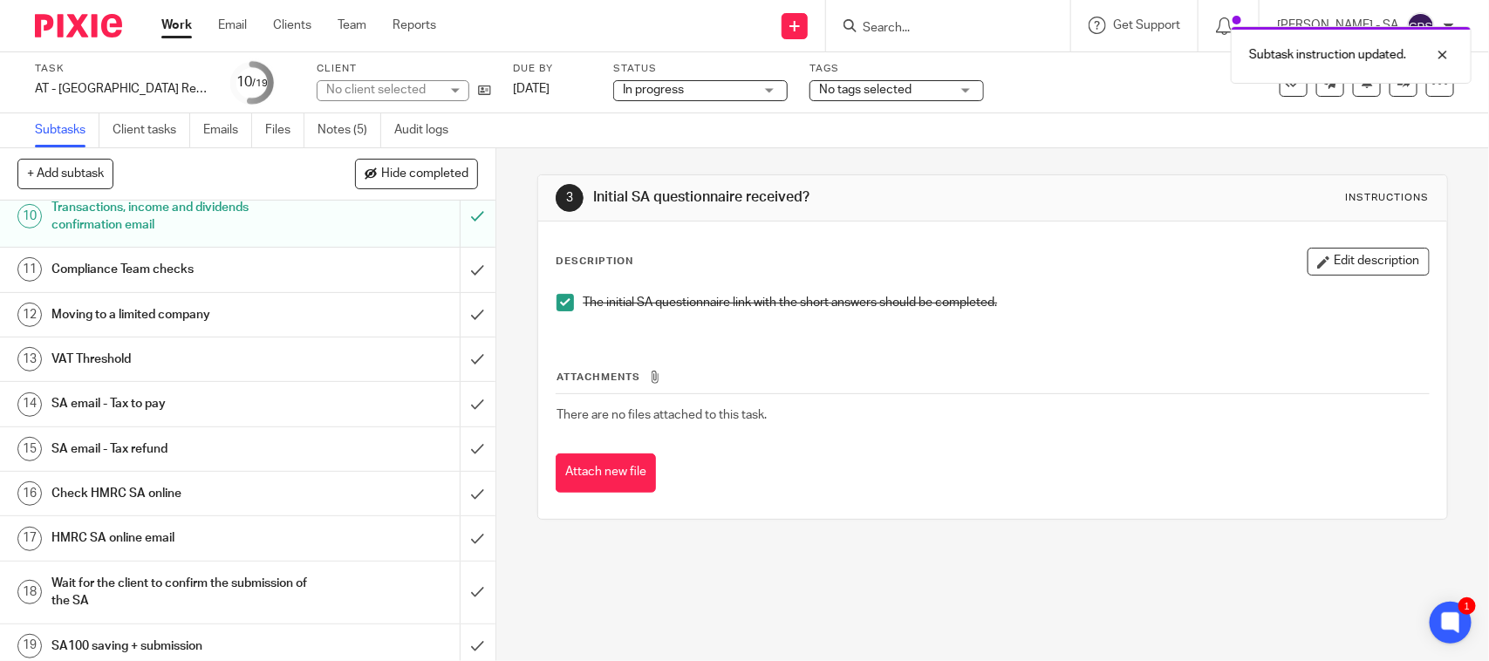
click at [154, 417] on h1 "SA email - Tax to pay" at bounding box center [181, 404] width 261 height 26
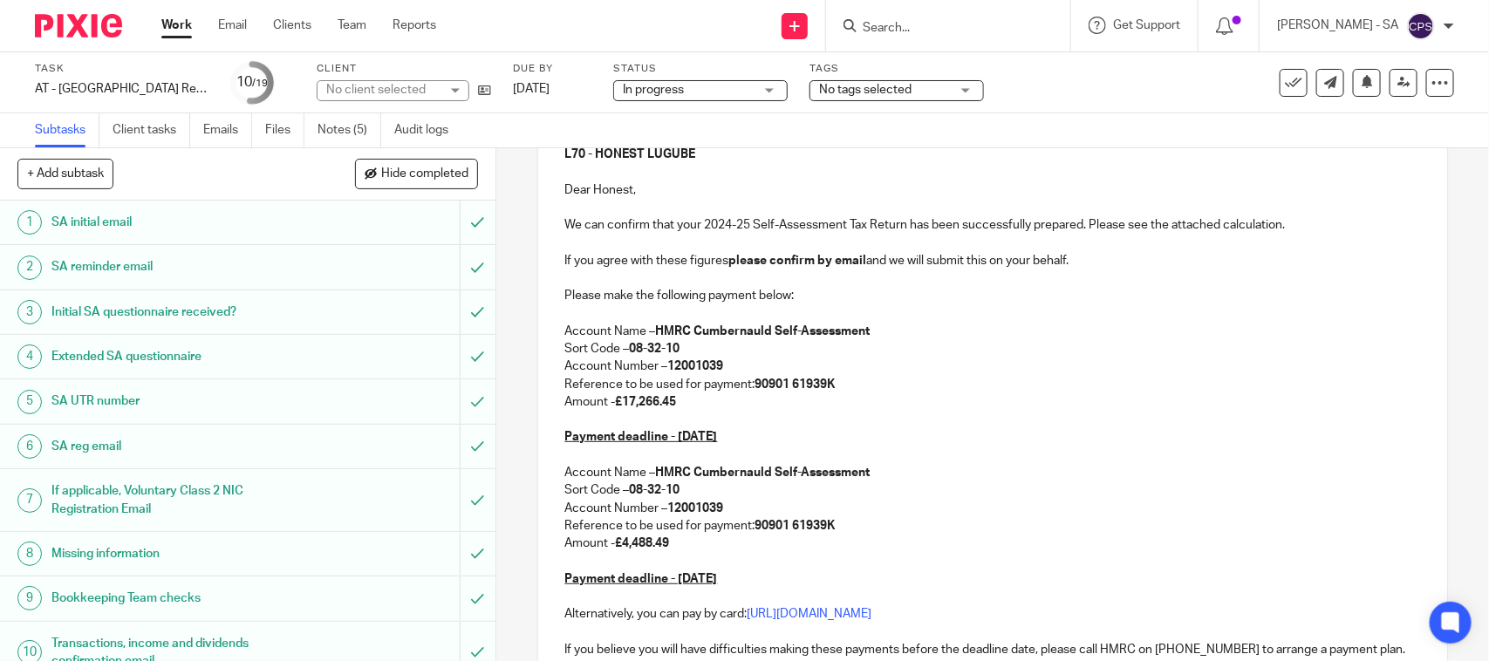
scroll to position [327, 0]
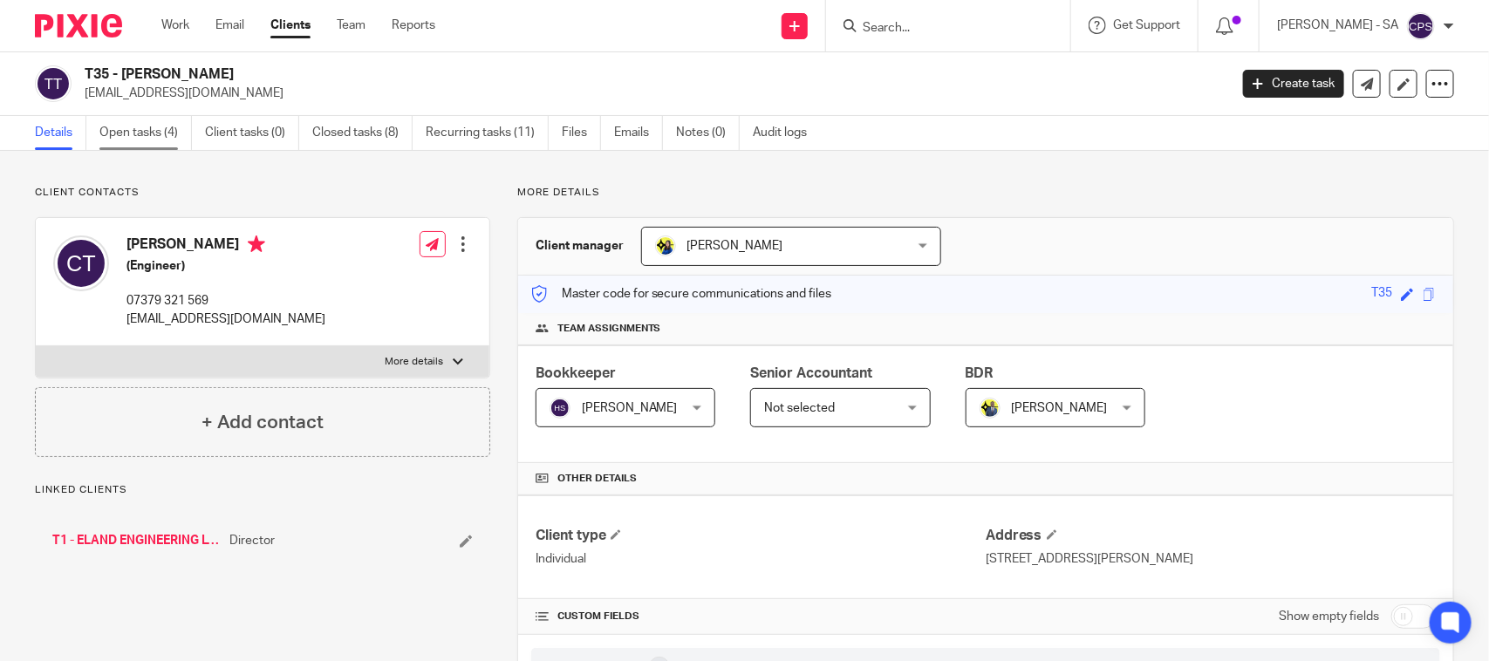
click at [124, 135] on link "Open tasks (4)" at bounding box center [145, 133] width 92 height 34
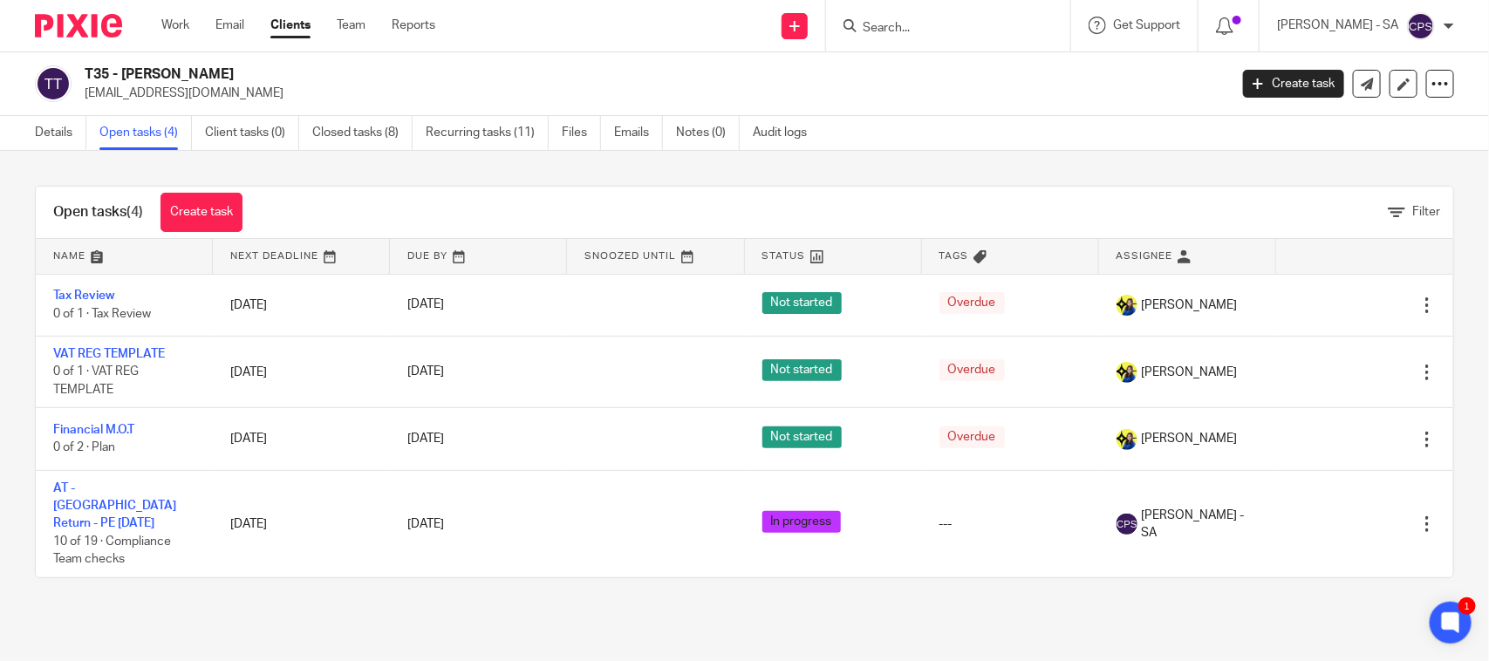
click at [875, 27] on input "Search" at bounding box center [939, 29] width 157 height 16
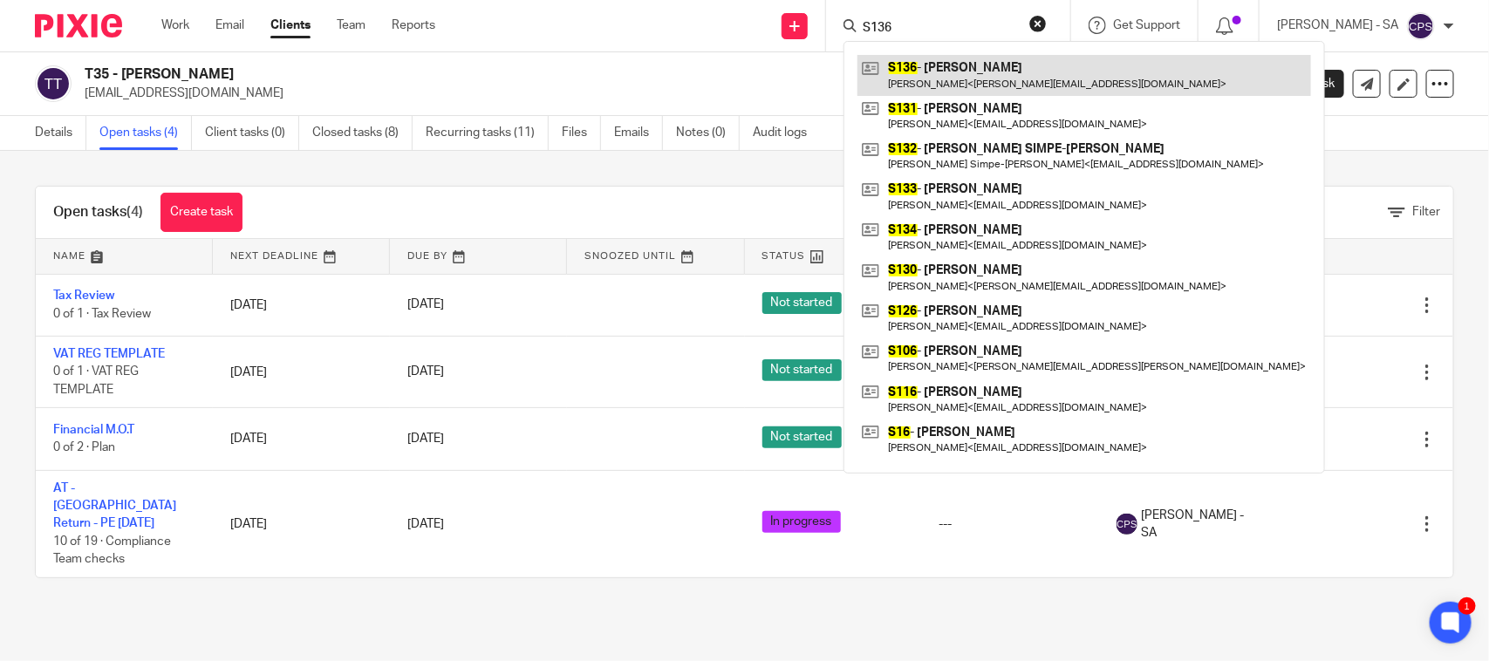
type input "S136"
click at [977, 72] on link at bounding box center [1085, 75] width 454 height 40
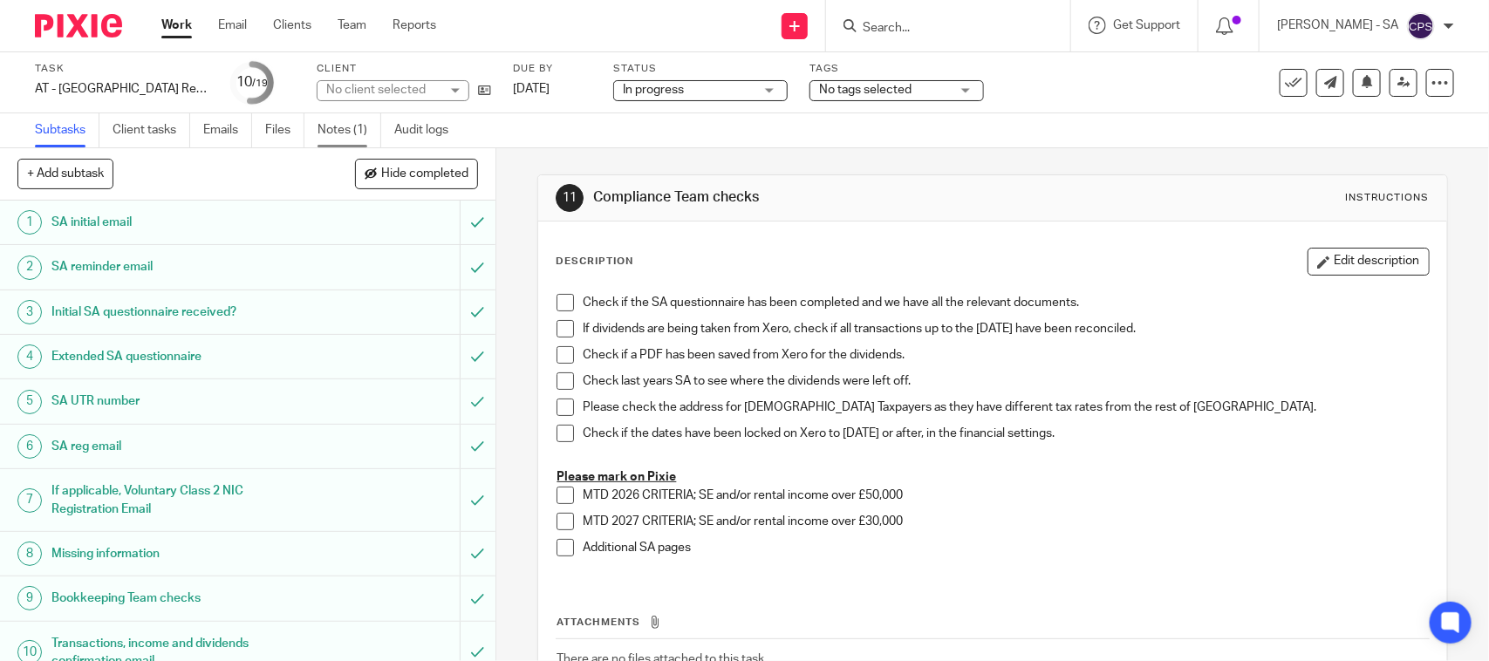
click at [346, 132] on link "Notes (1)" at bounding box center [350, 130] width 64 height 34
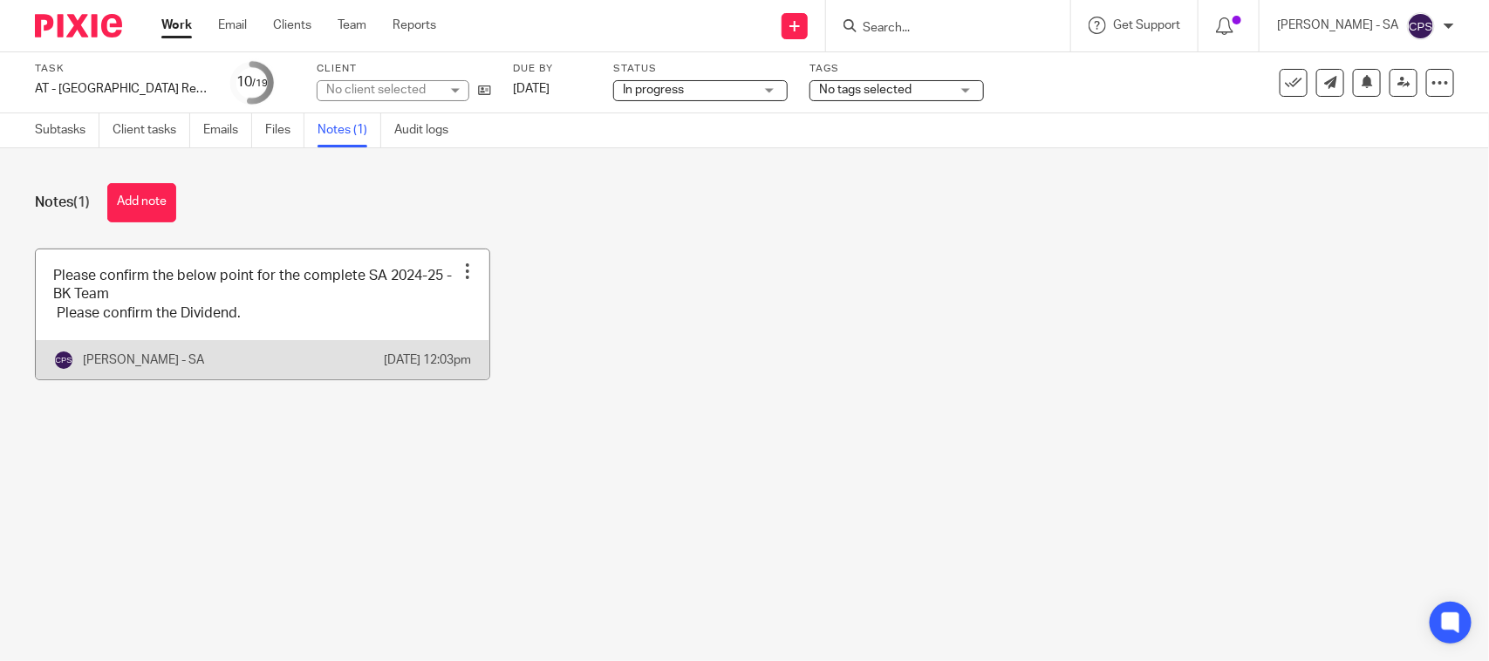
click at [260, 299] on link at bounding box center [263, 315] width 454 height 130
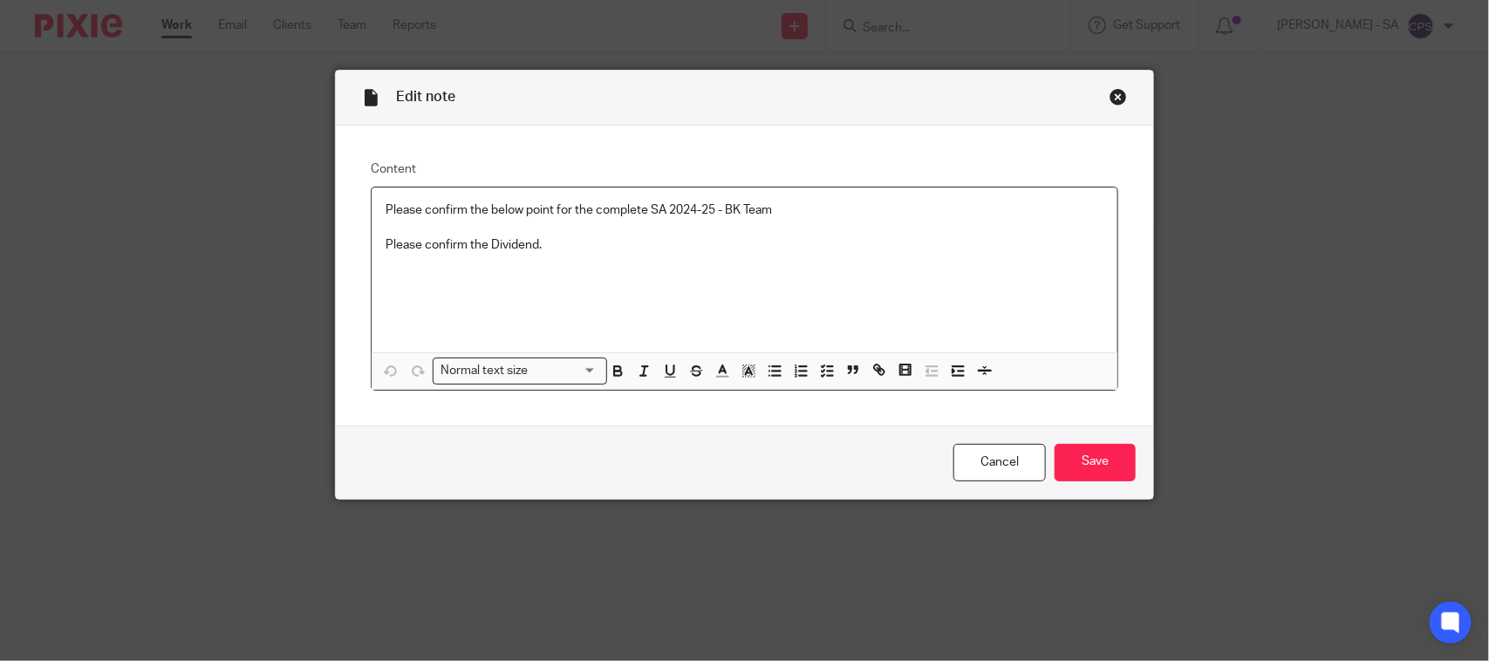
drag, startPoint x: 369, startPoint y: 206, endPoint x: 537, endPoint y: 245, distance: 172.1
click at [537, 245] on div "Please confirm the below point for the complete SA 2024-25 - BK Team Please con…" at bounding box center [745, 270] width 746 height 165
click at [821, 372] on icon "button" at bounding box center [827, 371] width 16 height 16
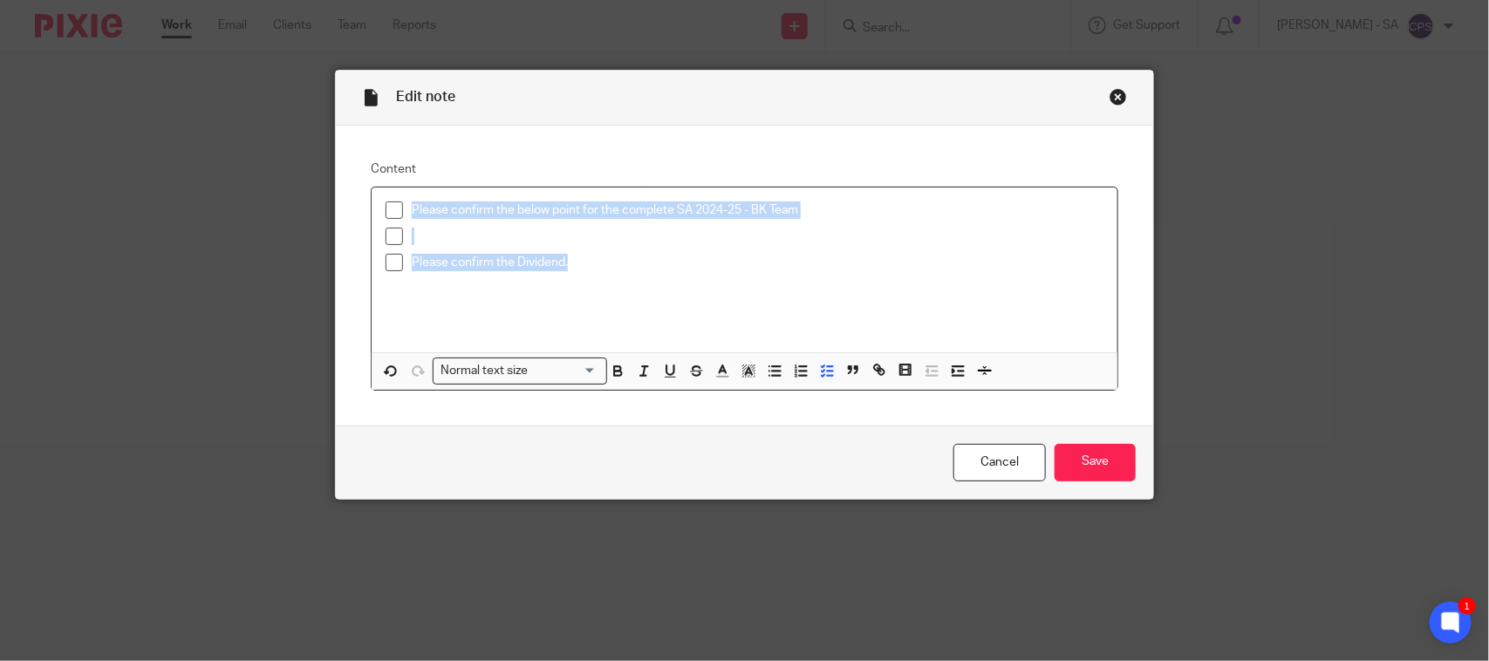
click at [394, 212] on span at bounding box center [394, 210] width 17 height 17
click at [390, 237] on span at bounding box center [394, 236] width 17 height 17
click at [386, 263] on span at bounding box center [394, 262] width 17 height 17
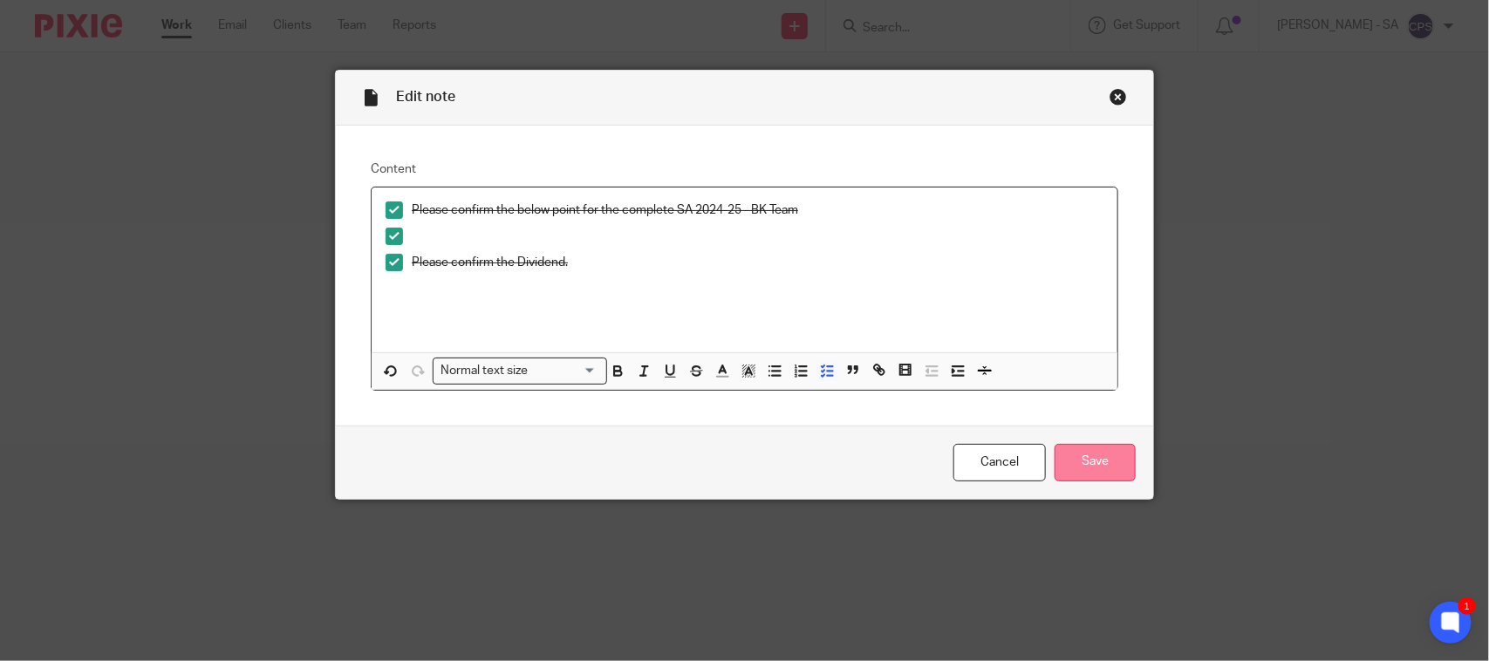
click at [1104, 481] on div "Cancel Save" at bounding box center [745, 462] width 818 height 73
click at [1089, 468] on input "Save" at bounding box center [1095, 463] width 81 height 38
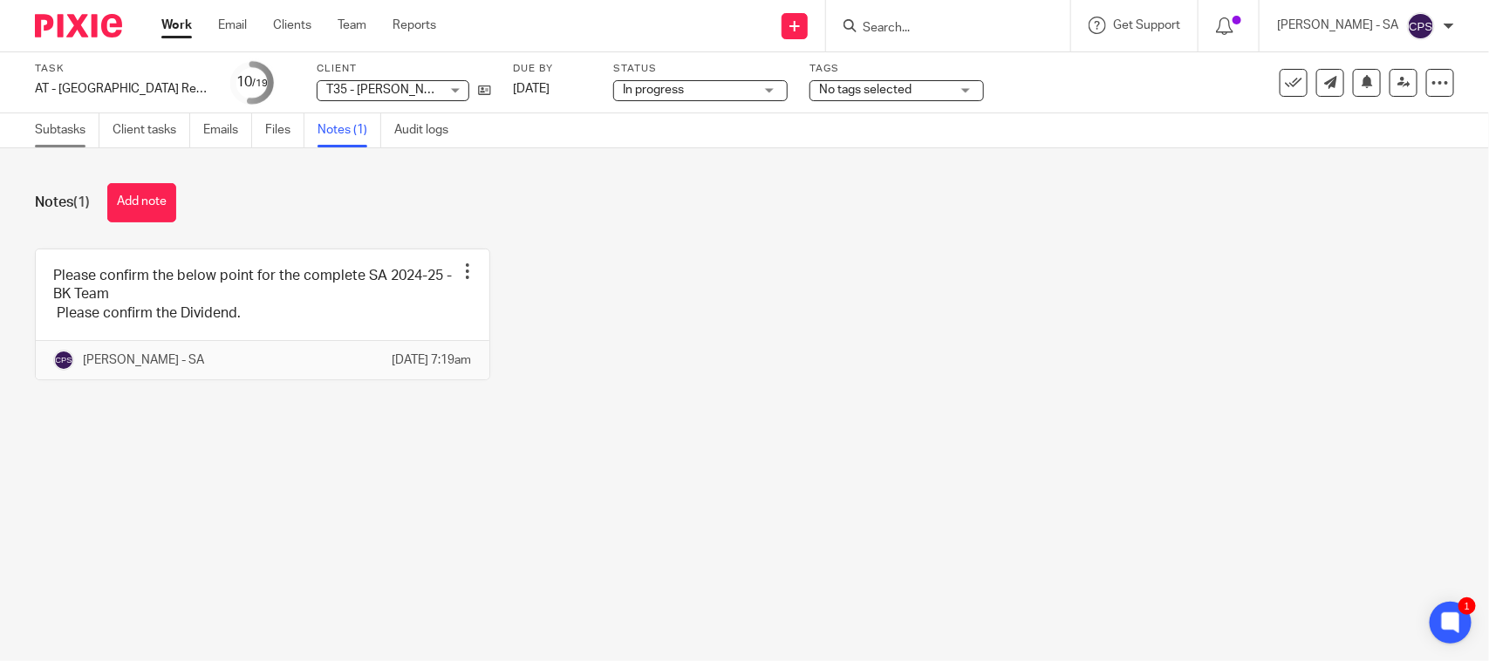
click at [66, 127] on link "Subtasks" at bounding box center [67, 130] width 65 height 34
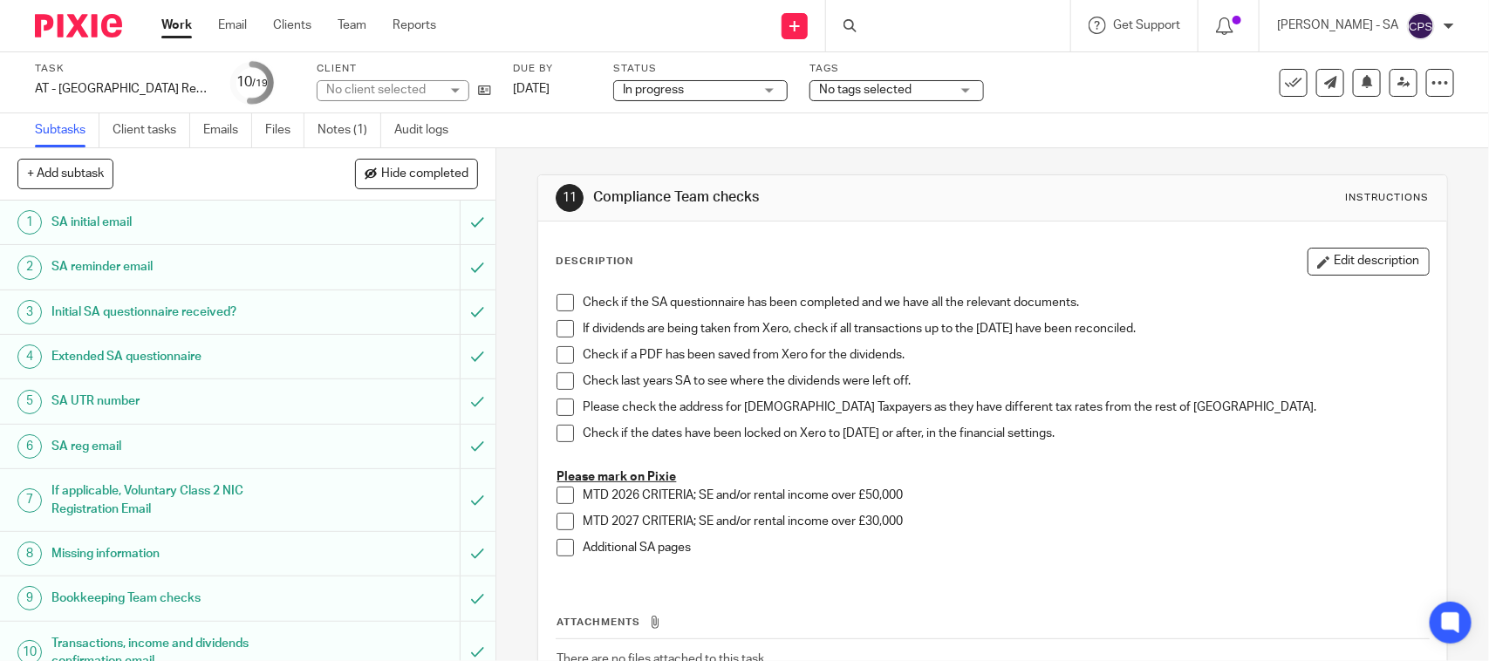
click at [89, 362] on h1 "Extended SA questionnaire" at bounding box center [181, 357] width 261 height 26
click at [118, 311] on h1 "Initial SA questionnaire received?" at bounding box center [181, 312] width 261 height 26
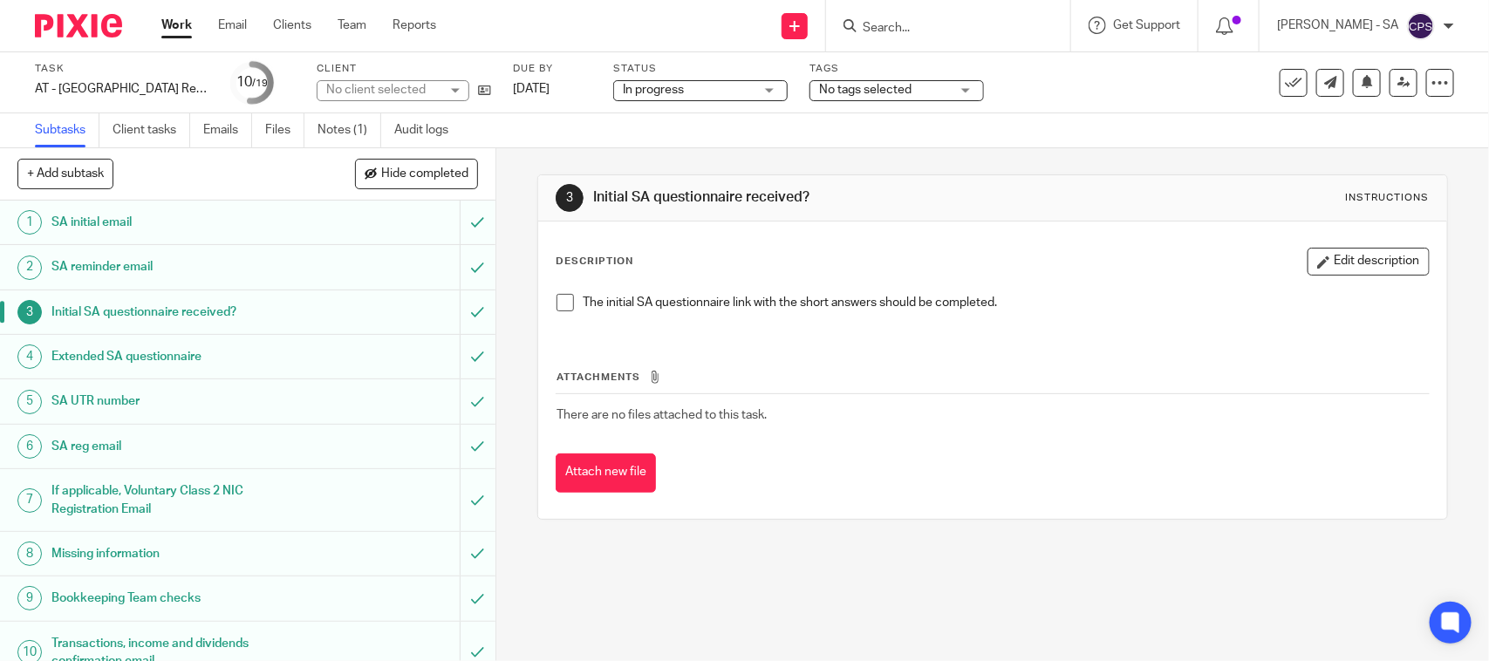
click at [558, 298] on span at bounding box center [565, 302] width 17 height 17
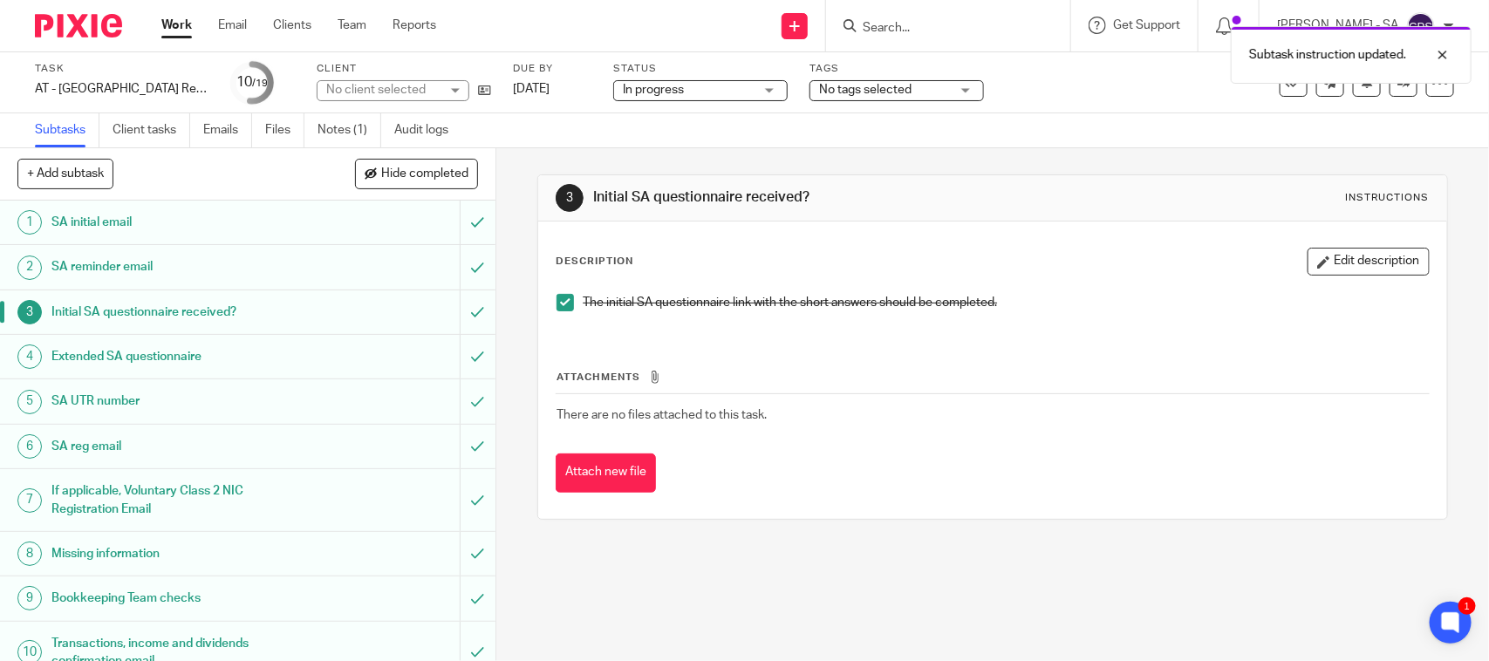
click at [101, 407] on h1 "SA UTR number" at bounding box center [181, 401] width 261 height 26
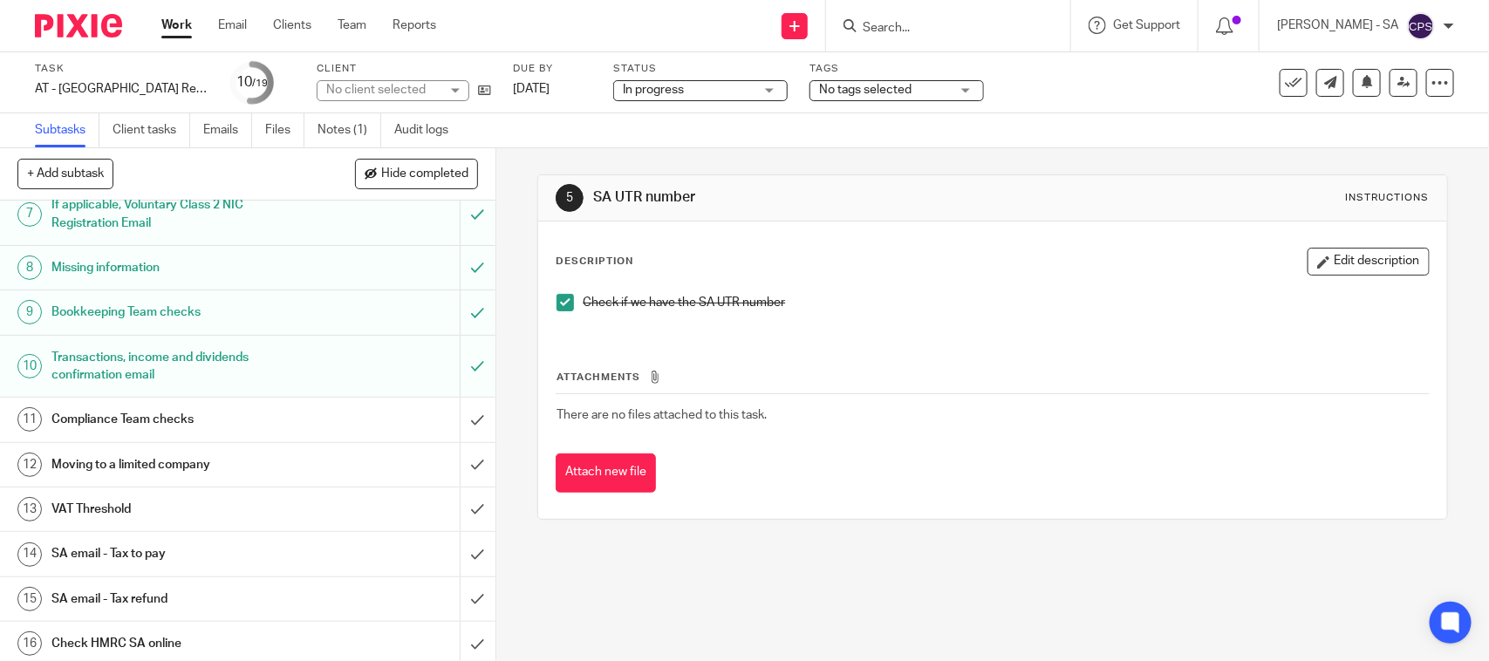
scroll to position [327, 0]
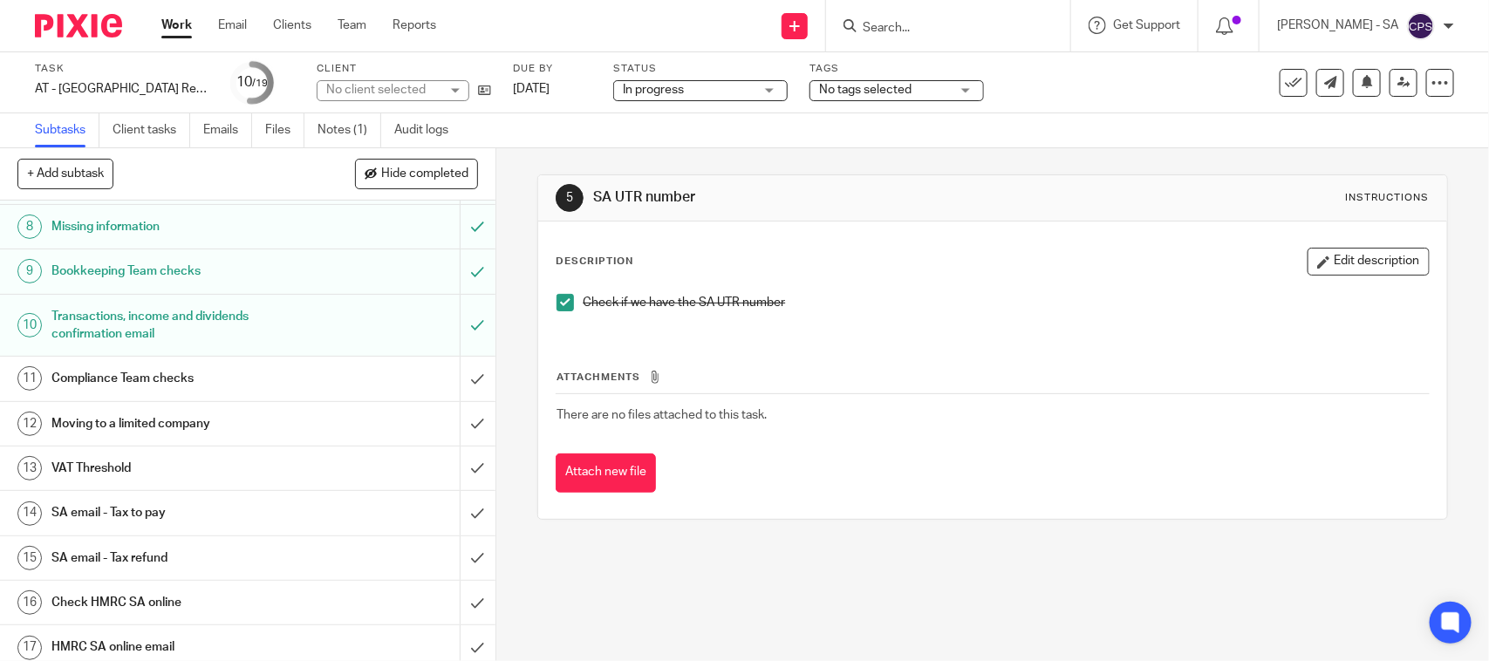
click at [144, 284] on h1 "Bookkeeping Team checks" at bounding box center [181, 271] width 261 height 26
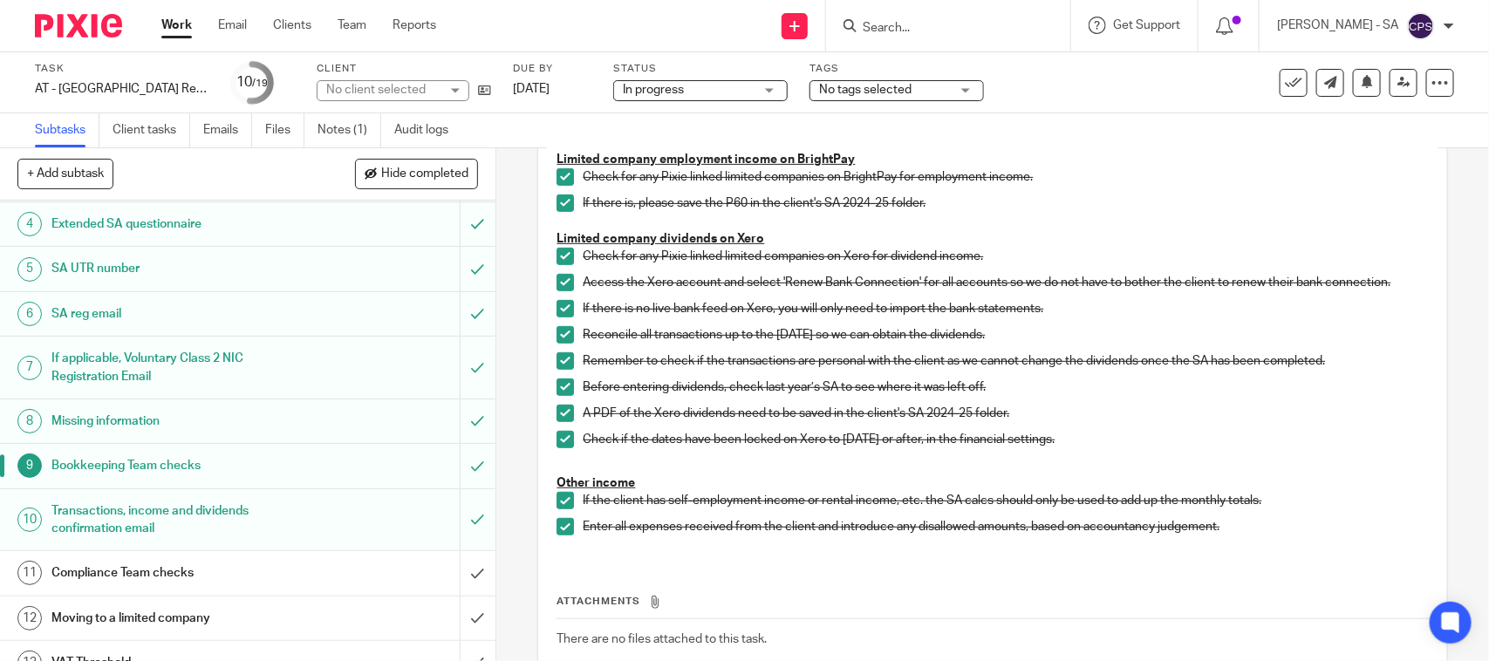
scroll to position [327, 0]
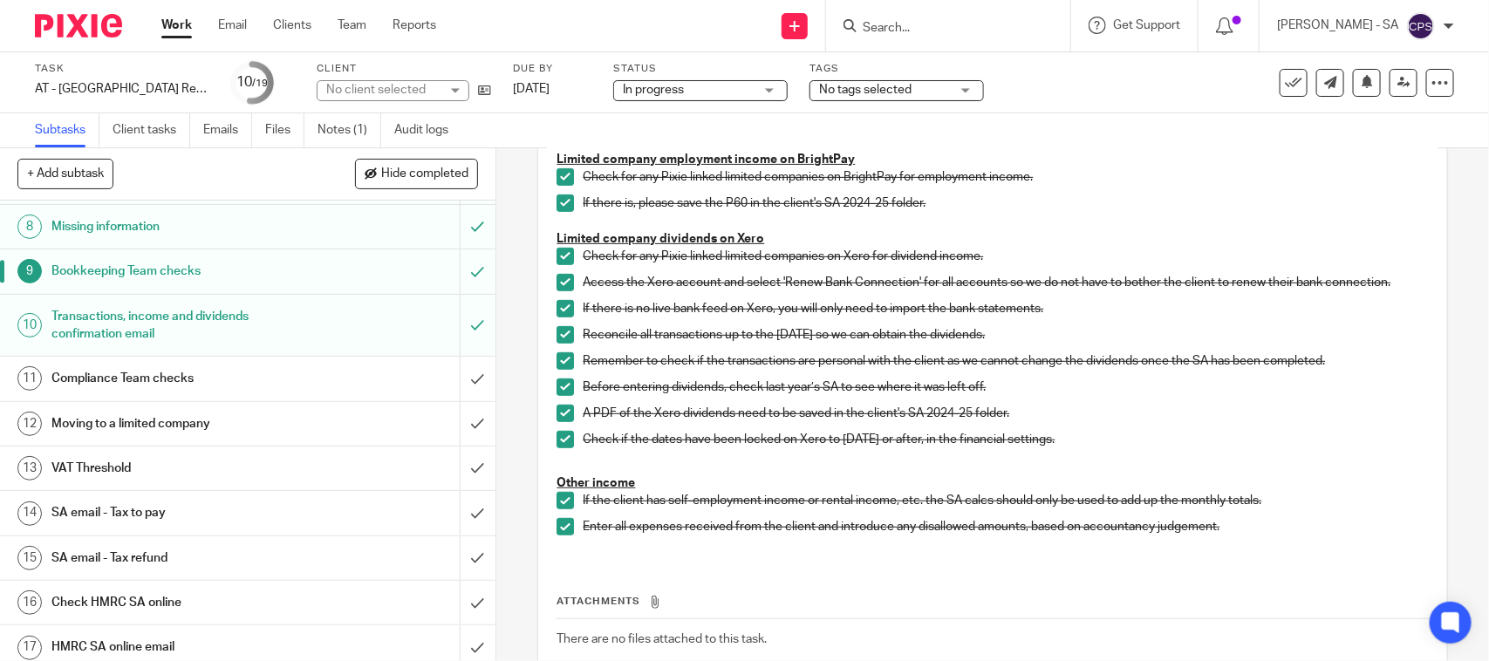
click at [160, 557] on h1 "SA email - Tax refund" at bounding box center [181, 558] width 261 height 26
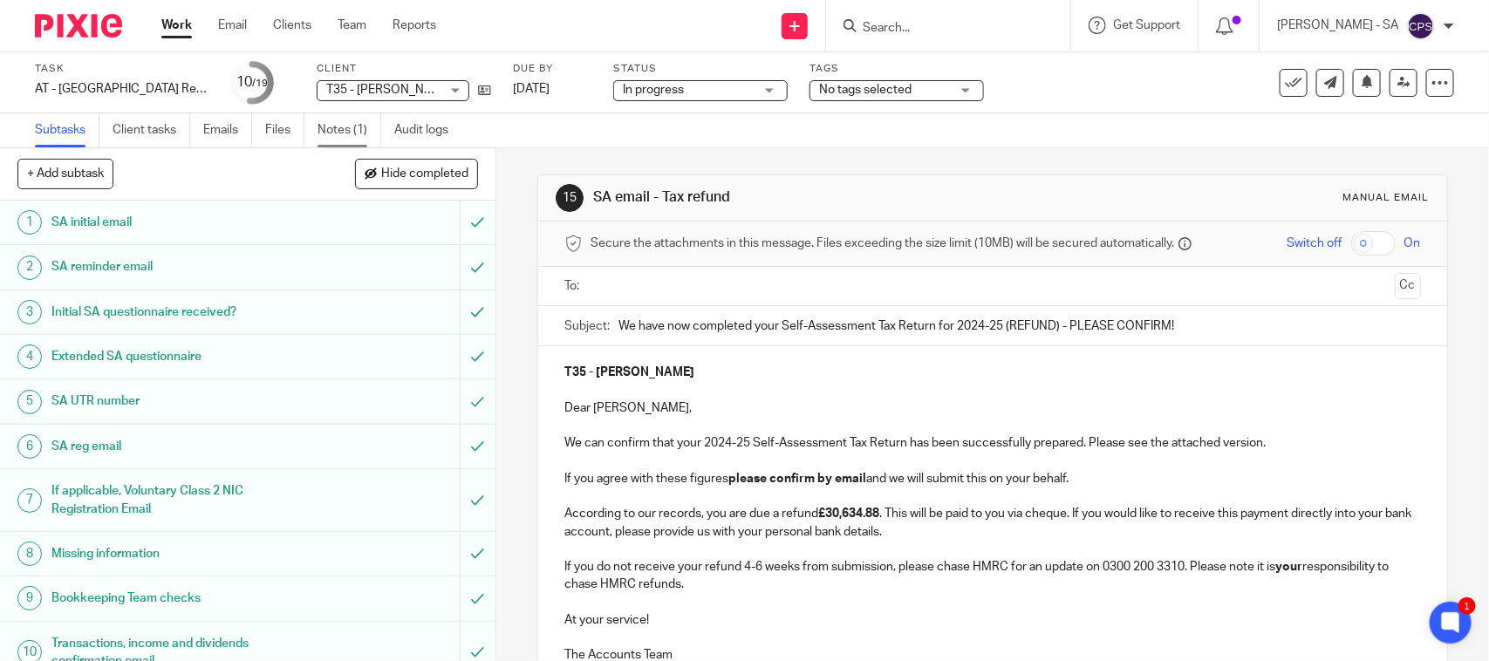
click at [340, 122] on link "Notes (1)" at bounding box center [350, 130] width 64 height 34
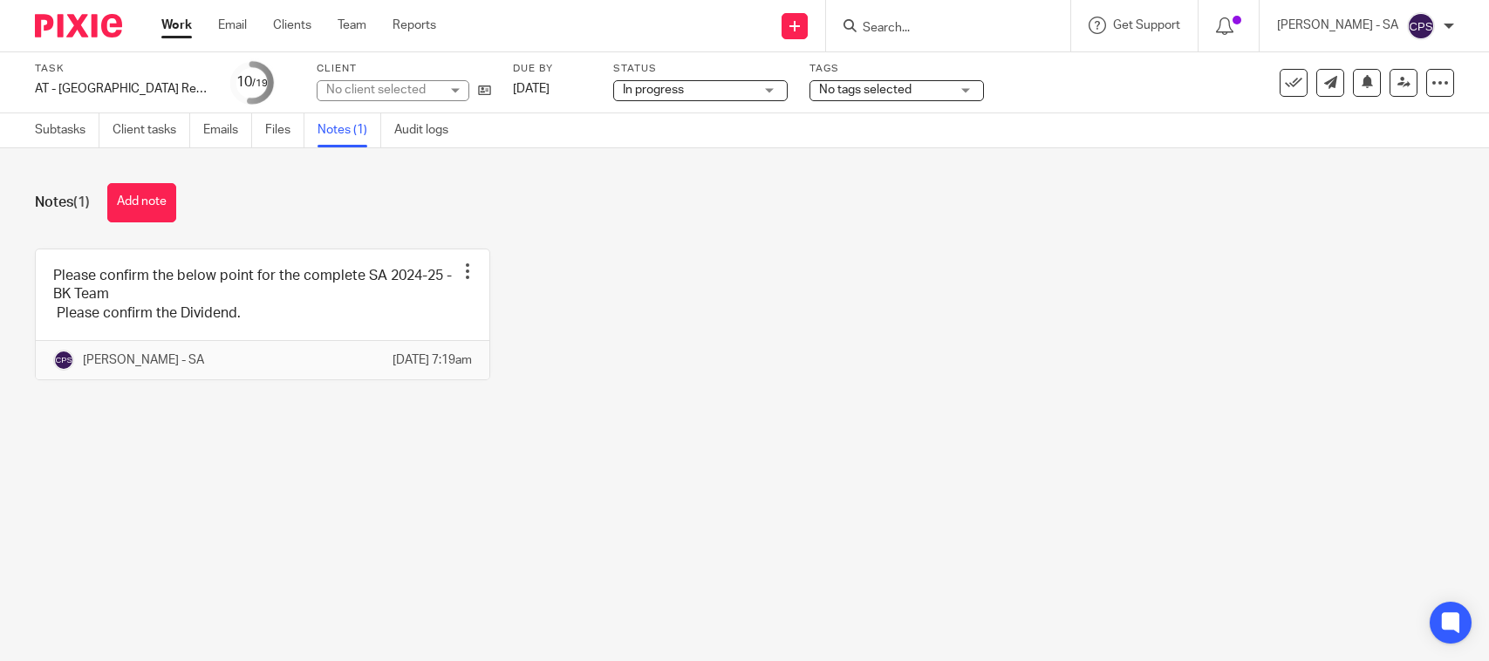
click at [192, 324] on link at bounding box center [263, 315] width 454 height 130
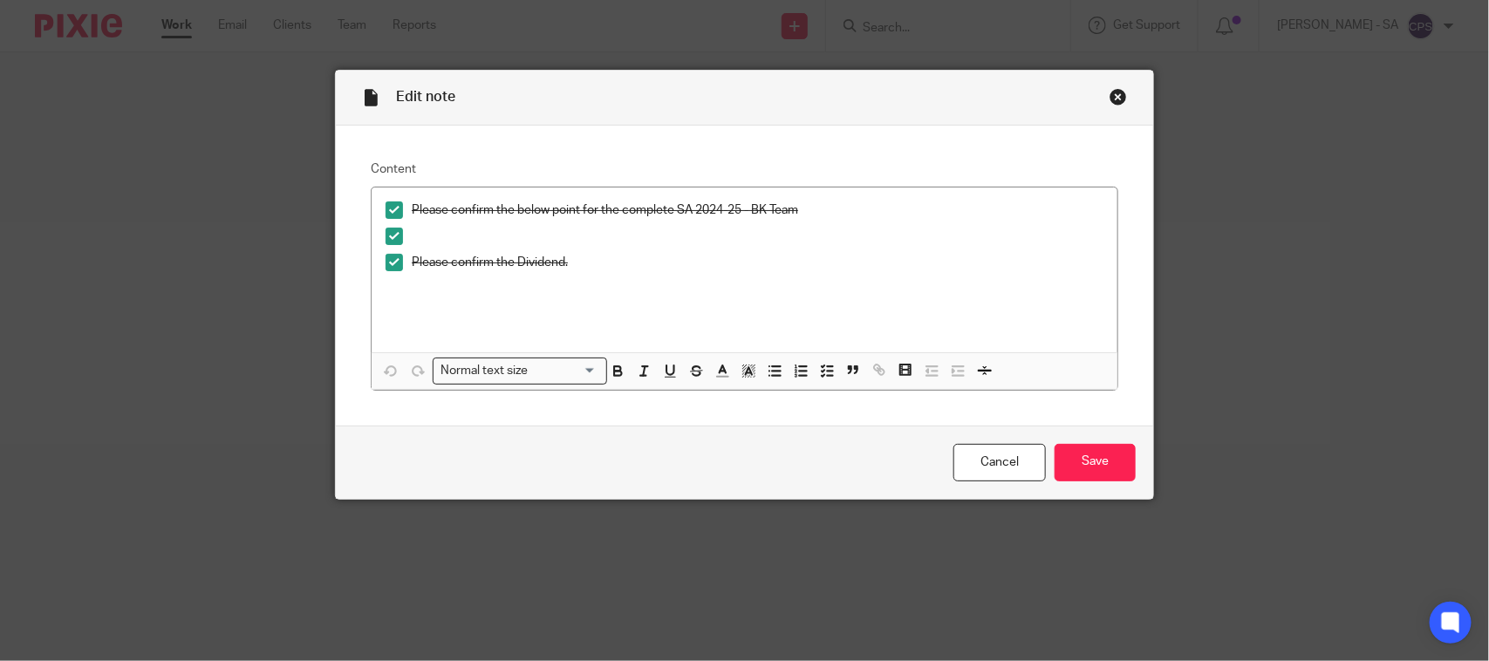
click at [1110, 98] on div "Close this dialog window" at bounding box center [1118, 96] width 17 height 17
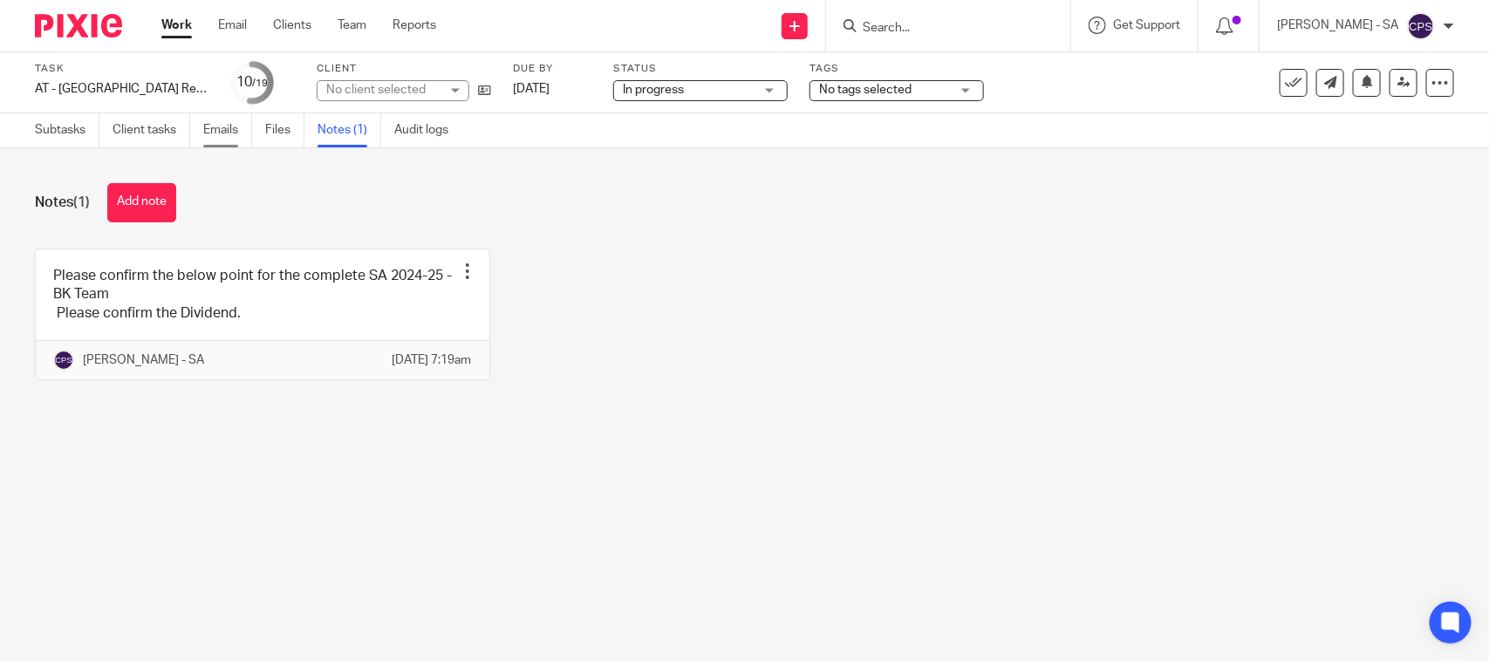
click at [218, 132] on link "Emails" at bounding box center [227, 130] width 49 height 34
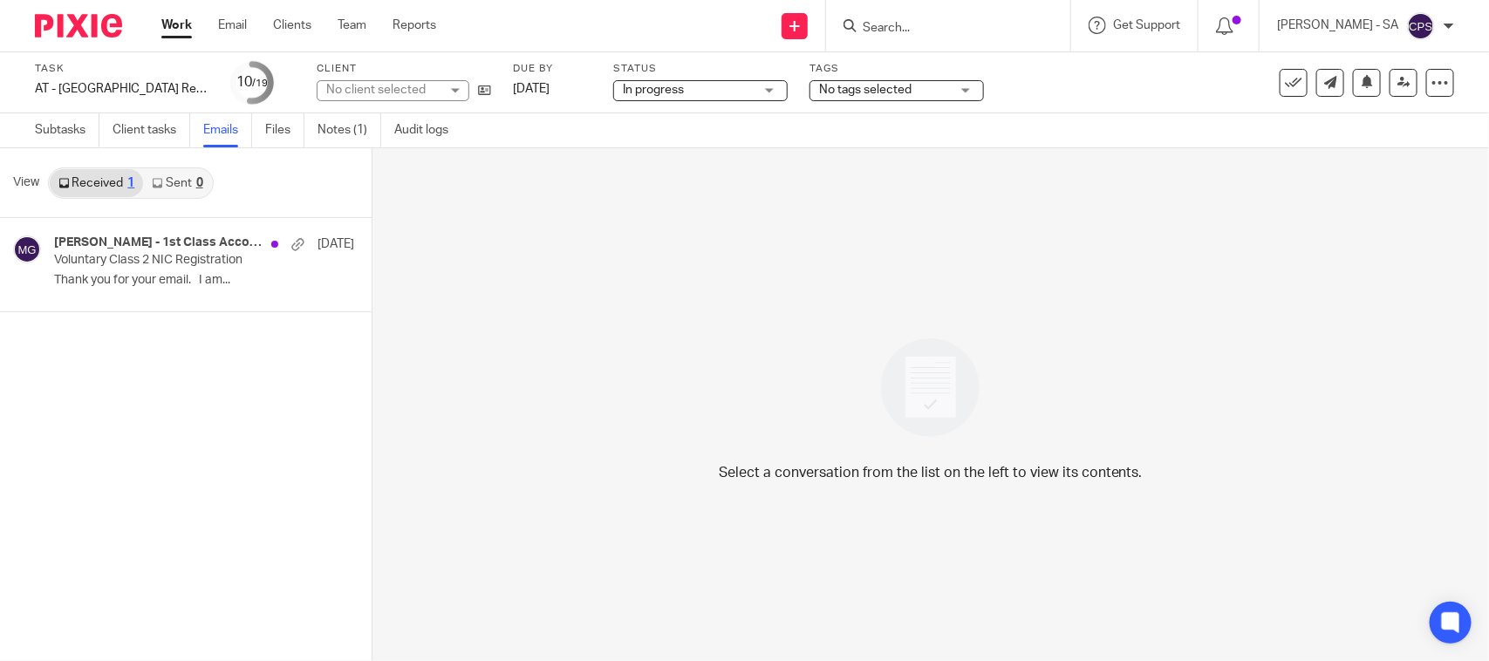
click at [192, 192] on link "Sent 0" at bounding box center [177, 183] width 68 height 28
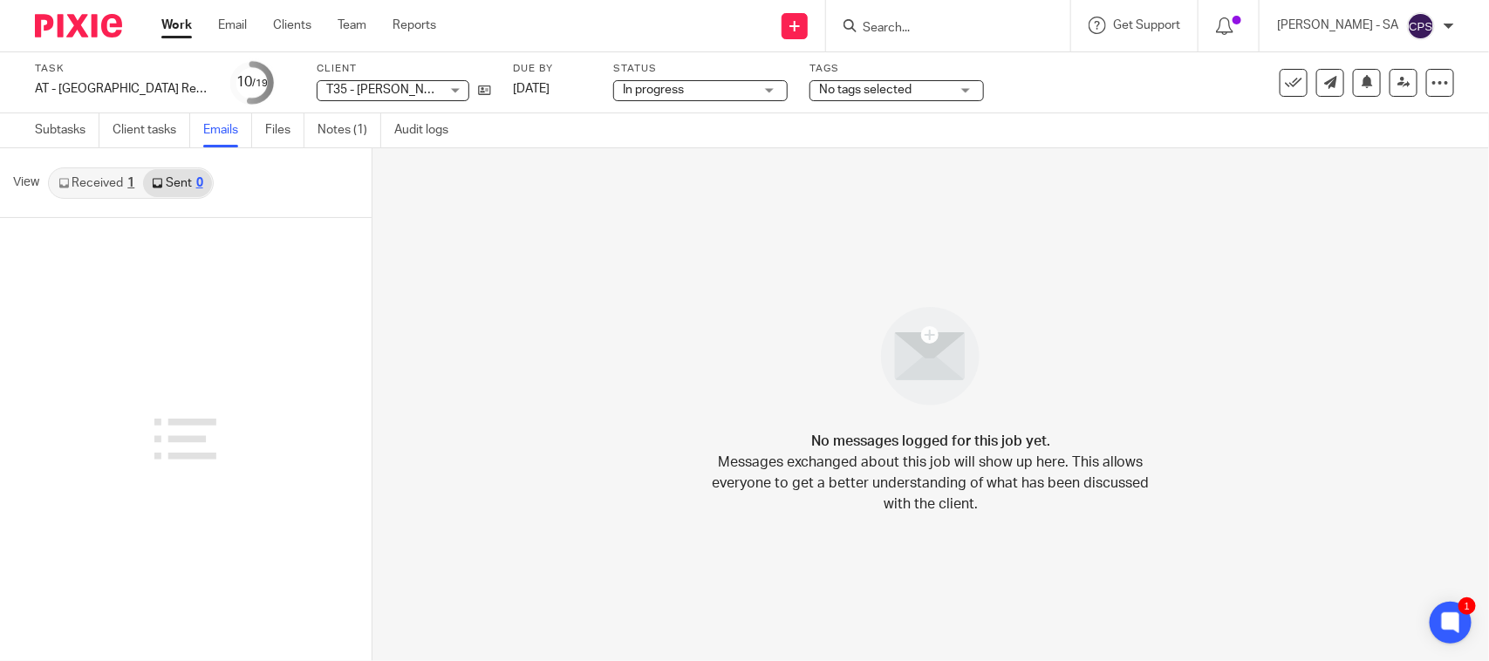
click at [129, 181] on div "1" at bounding box center [130, 183] width 7 height 12
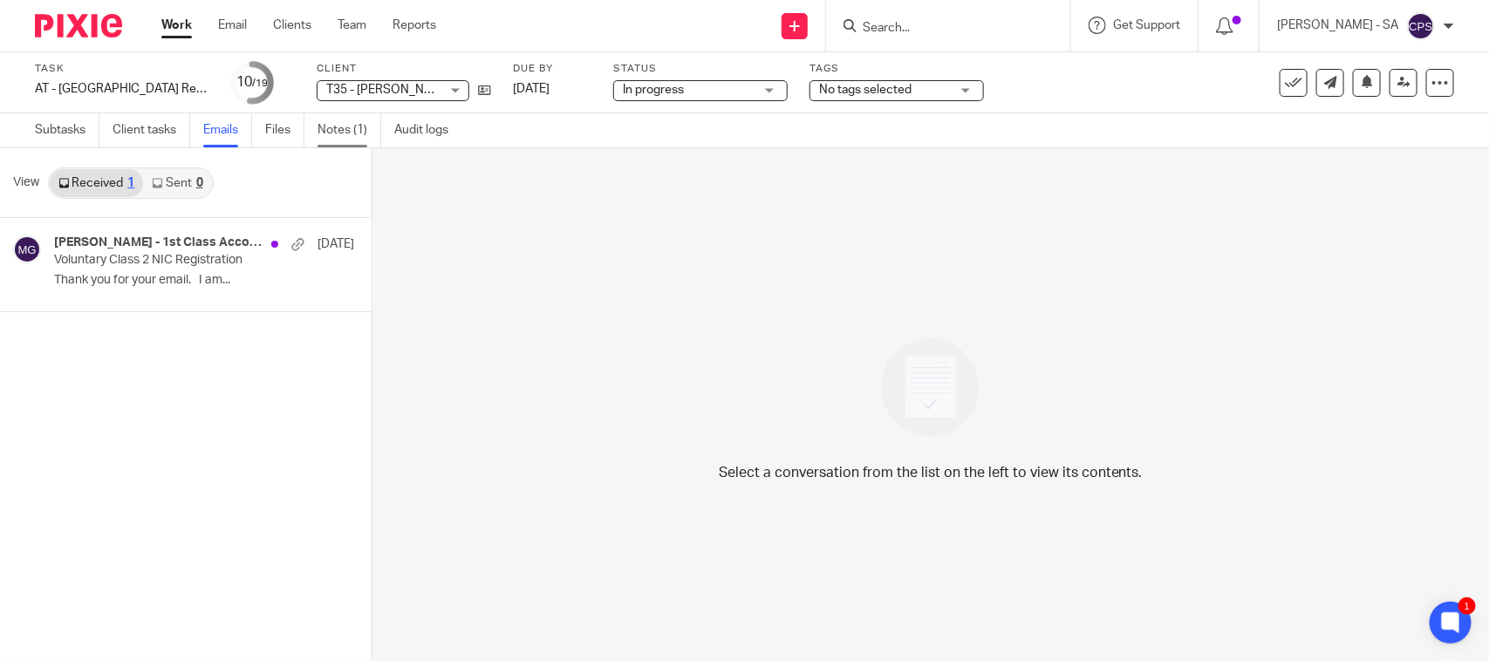
click at [337, 128] on link "Notes (1)" at bounding box center [350, 130] width 64 height 34
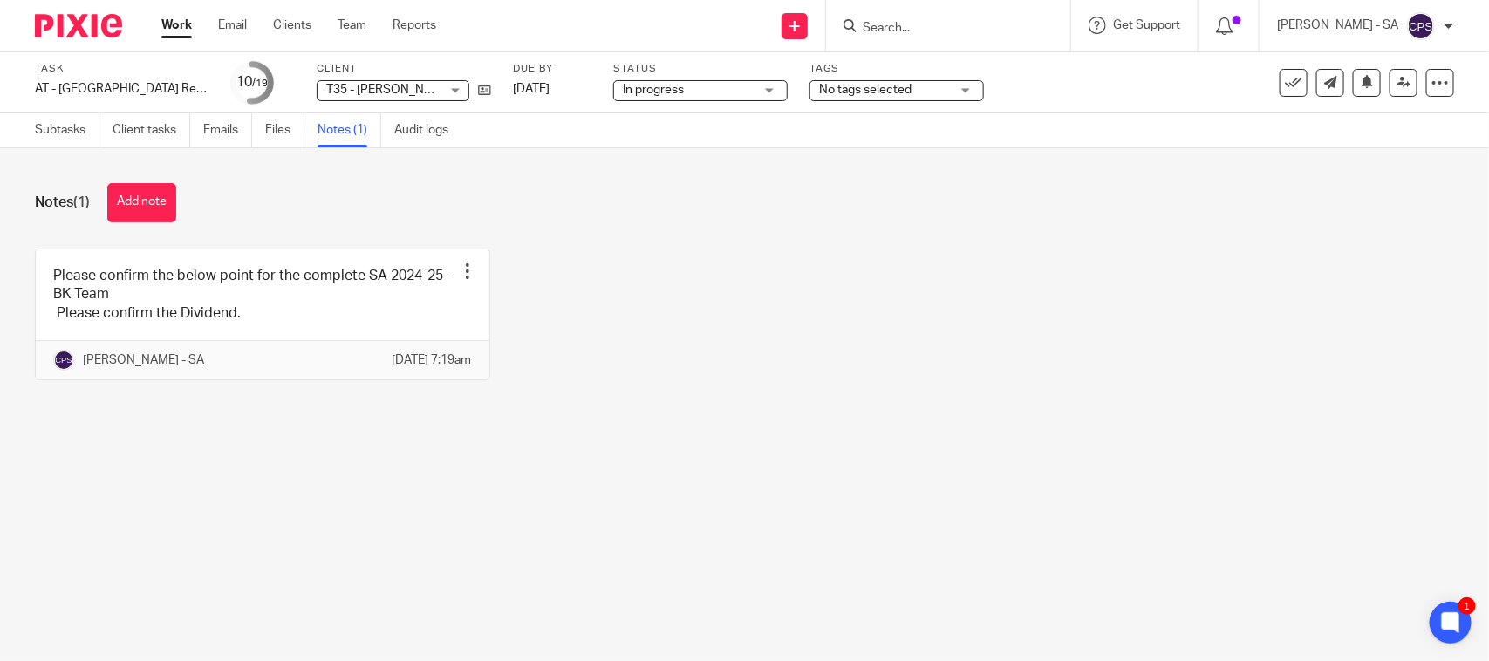
click at [607, 380] on div "Please confirm the below point for the complete SA 2024-25 - BK Team Please con…" at bounding box center [731, 328] width 1447 height 158
click at [44, 133] on link "Subtasks" at bounding box center [67, 130] width 65 height 34
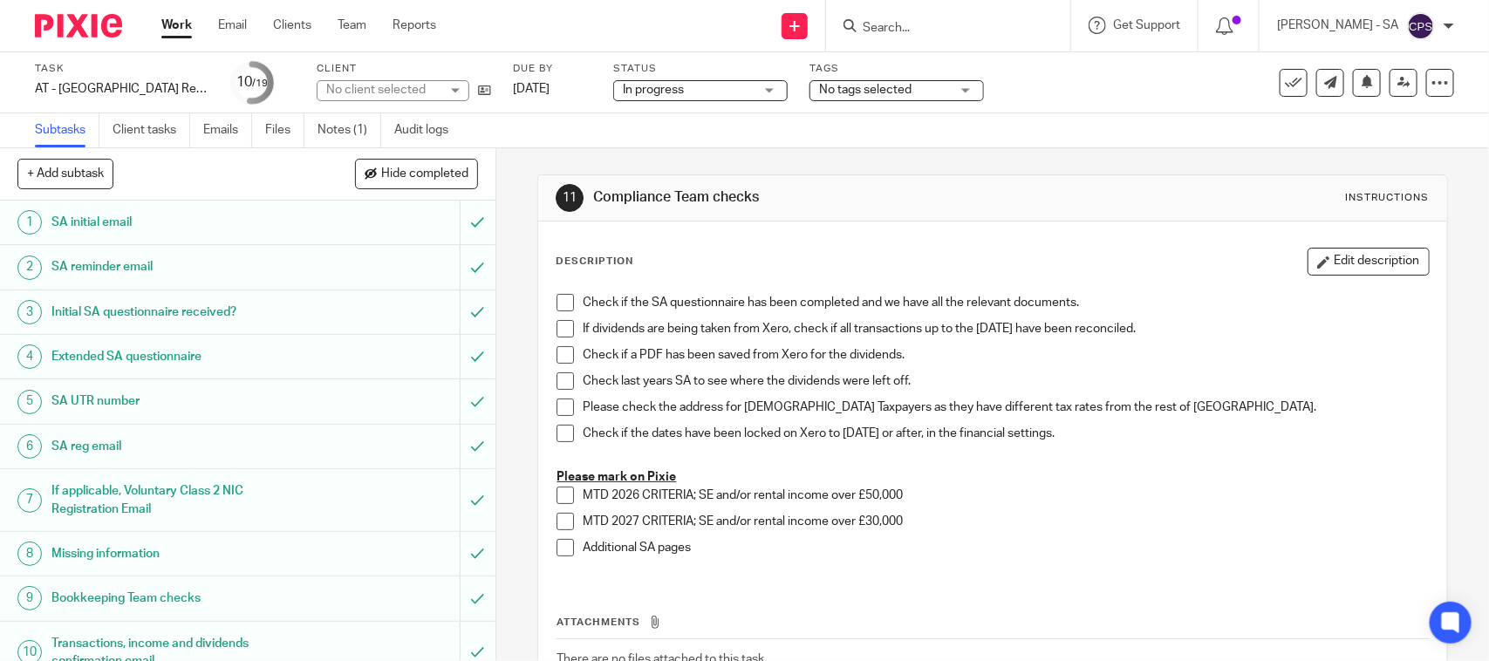
scroll to position [218, 0]
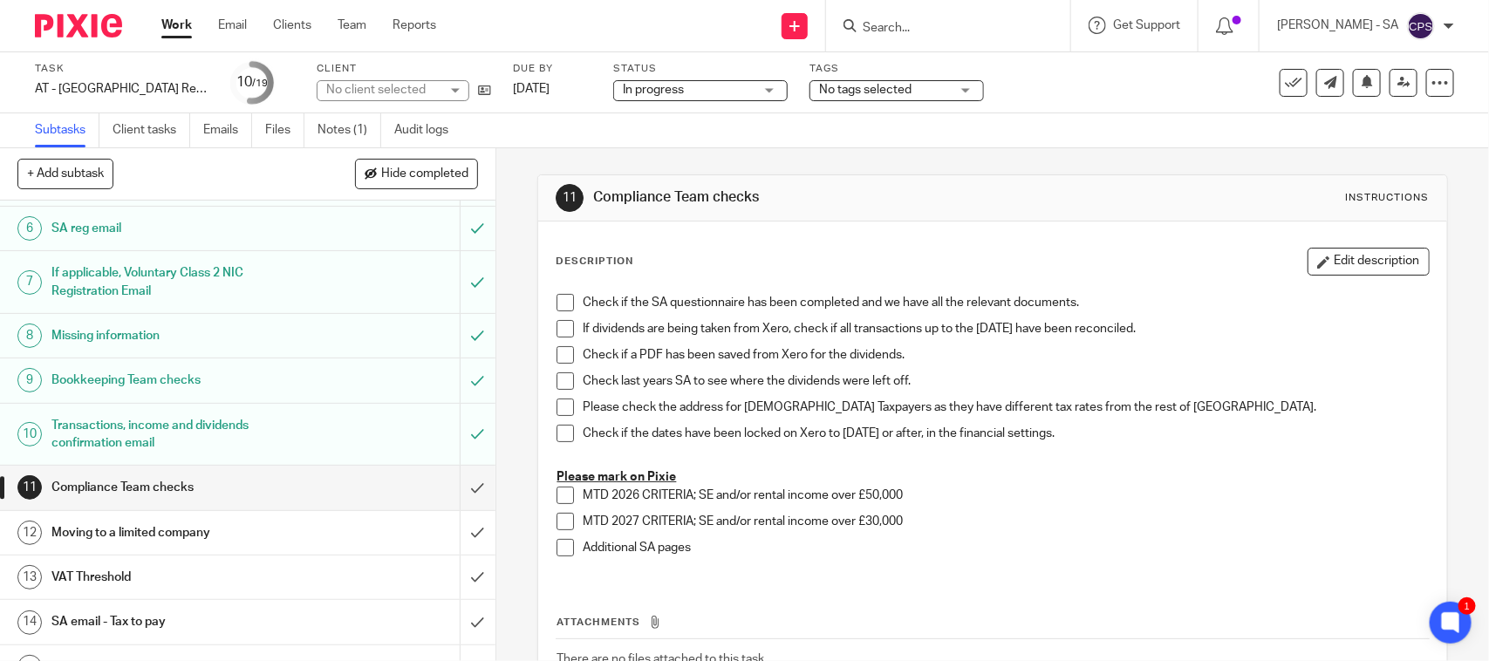
click at [119, 621] on h1 "SA email - Tax to pay" at bounding box center [181, 622] width 261 height 26
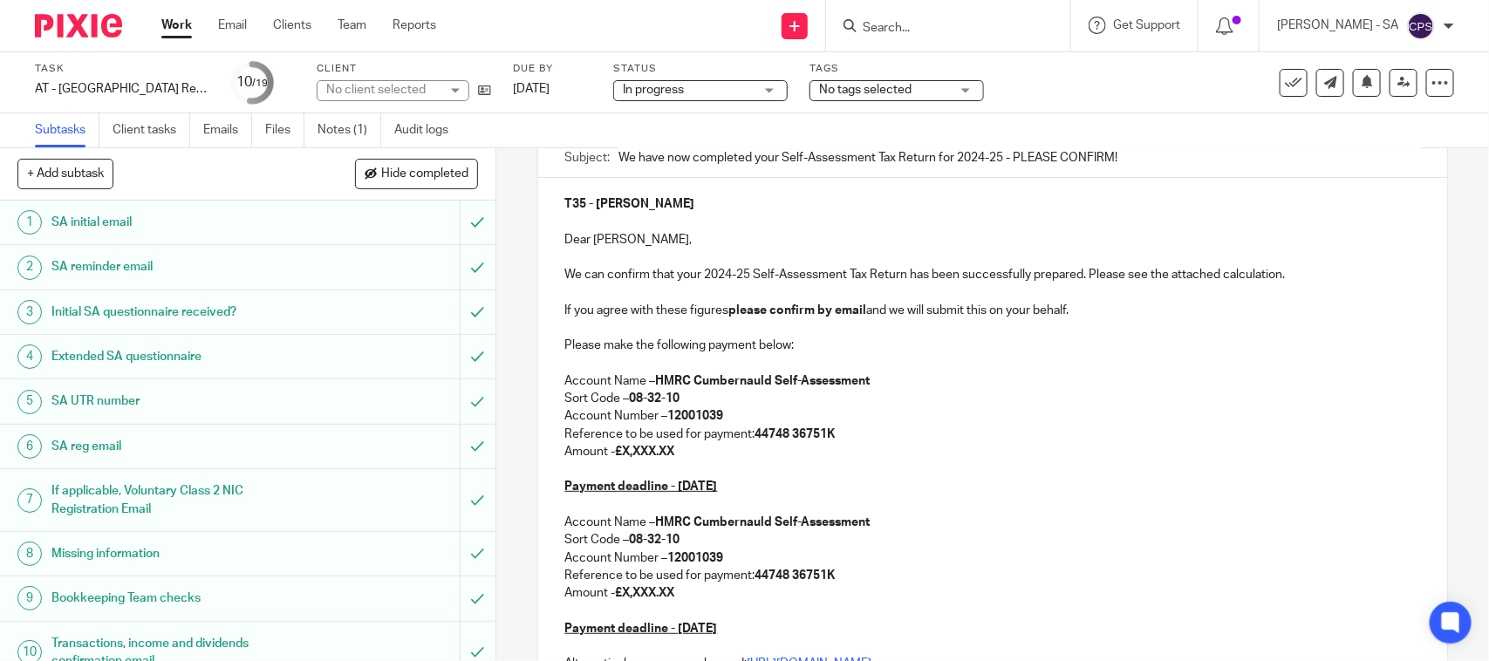
scroll to position [218, 0]
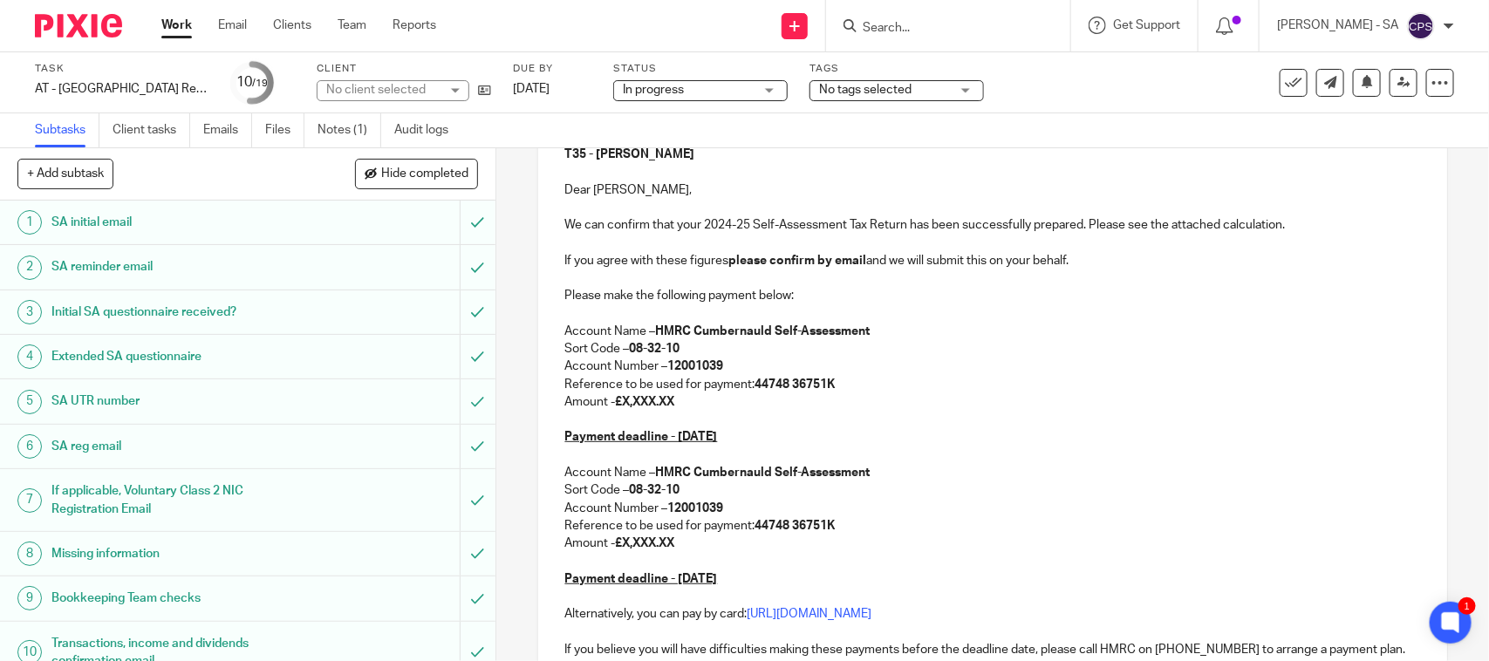
click at [454, 85] on div "No client selected" at bounding box center [393, 90] width 153 height 21
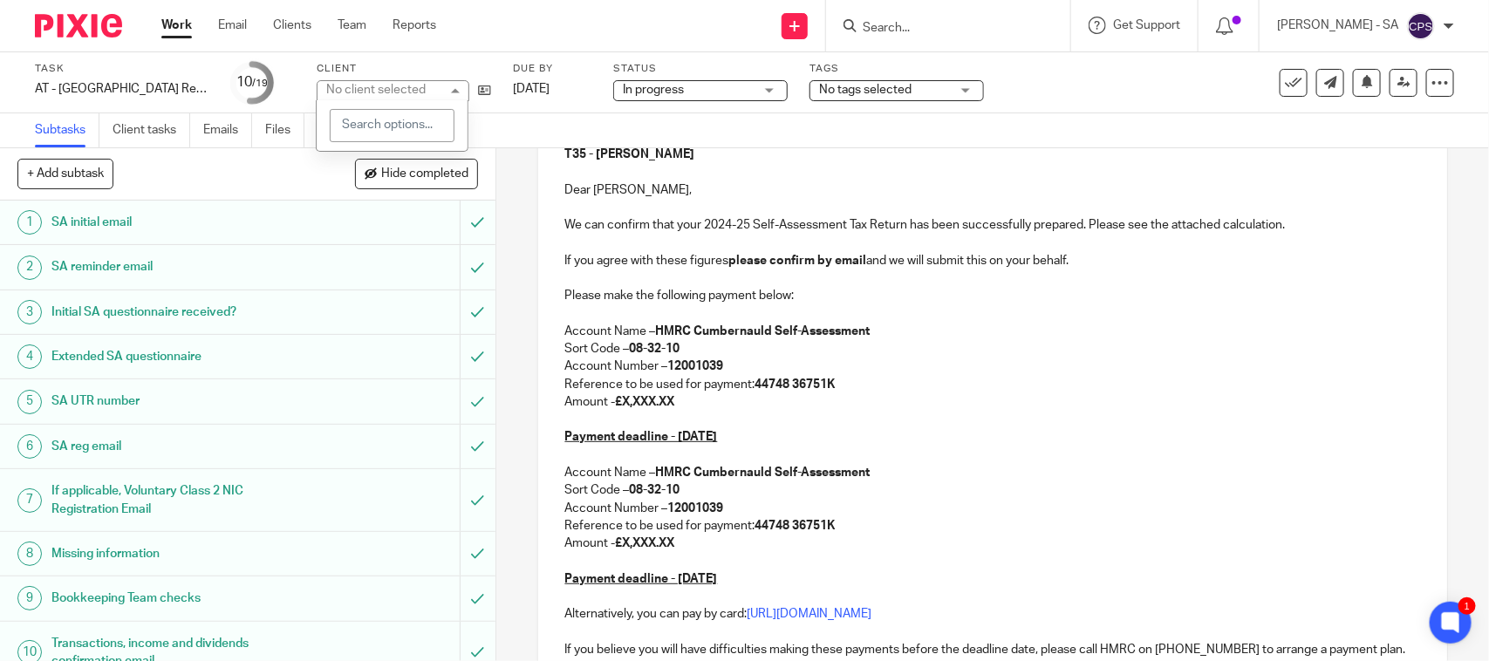
click at [454, 85] on div "No client selected" at bounding box center [393, 90] width 153 height 21
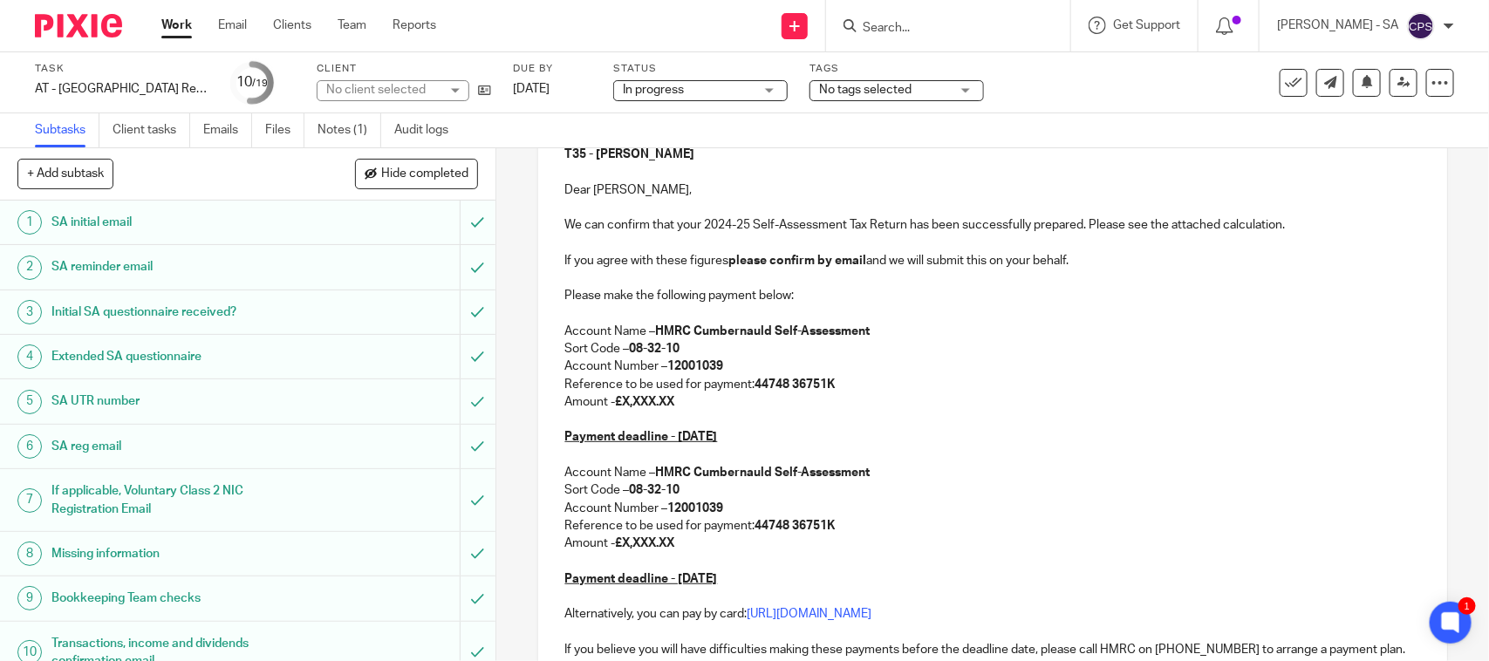
click at [625, 120] on div "Subtasks Client tasks Emails Files Notes (1) Audit logs" at bounding box center [744, 130] width 1489 height 35
click at [441, 86] on div "No client selected" at bounding box center [393, 90] width 153 height 21
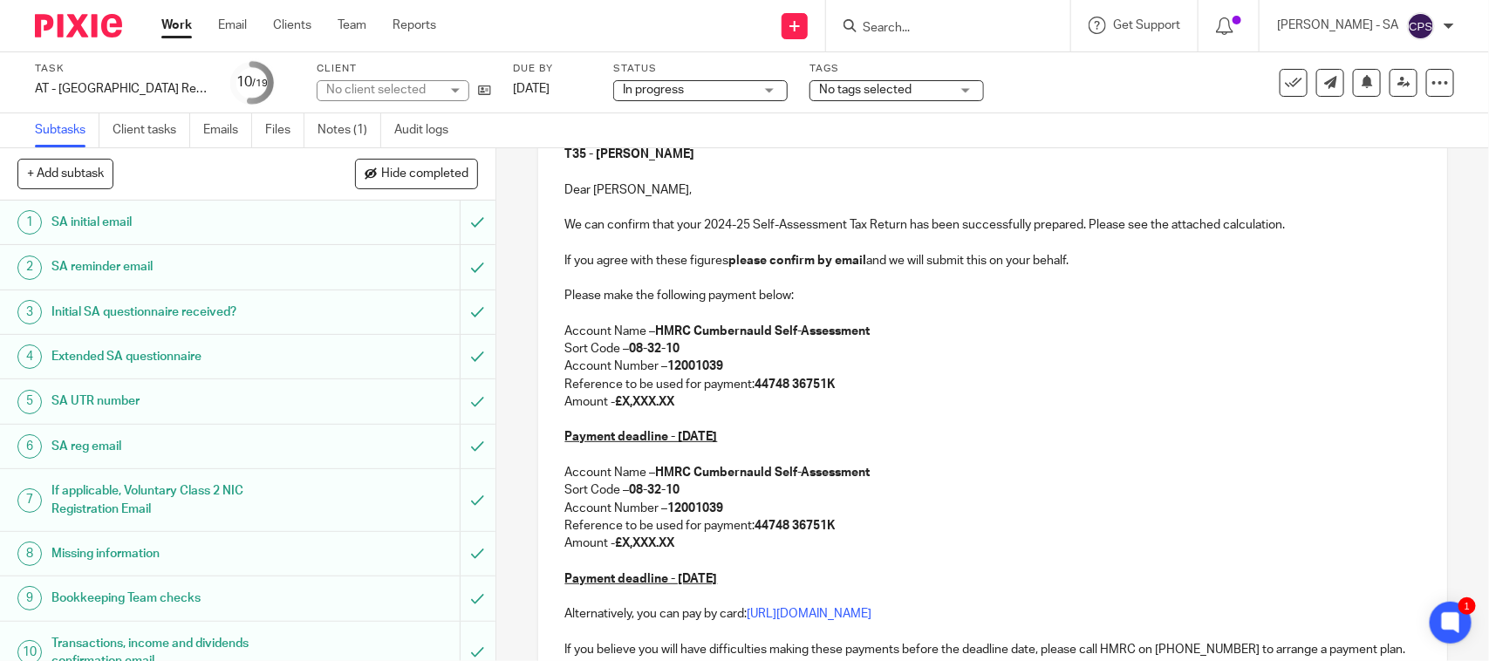
click at [441, 86] on div "No client selected" at bounding box center [393, 90] width 153 height 21
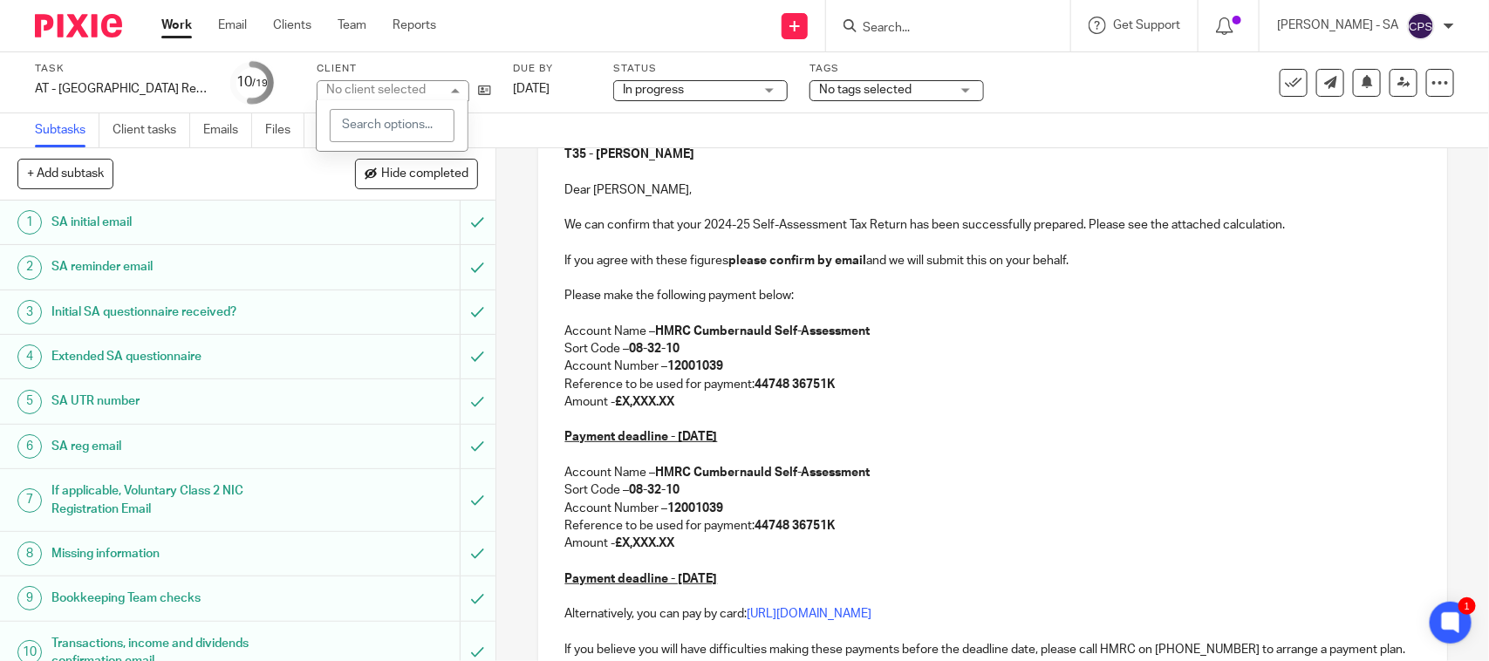
click at [441, 86] on div "No client selected" at bounding box center [393, 90] width 153 height 21
click at [512, 113] on div "Task AT - SA Return - PE 05-04-2025 Save AT - SA Return - PE 05-04-2025 10 /19 …" at bounding box center [744, 100] width 1489 height 96
click at [507, 141] on div "Subtasks Client tasks Emails Files Notes (1) Audit logs" at bounding box center [744, 130] width 1489 height 35
click at [1131, 197] on p "Dear Christopher," at bounding box center [993, 189] width 856 height 17
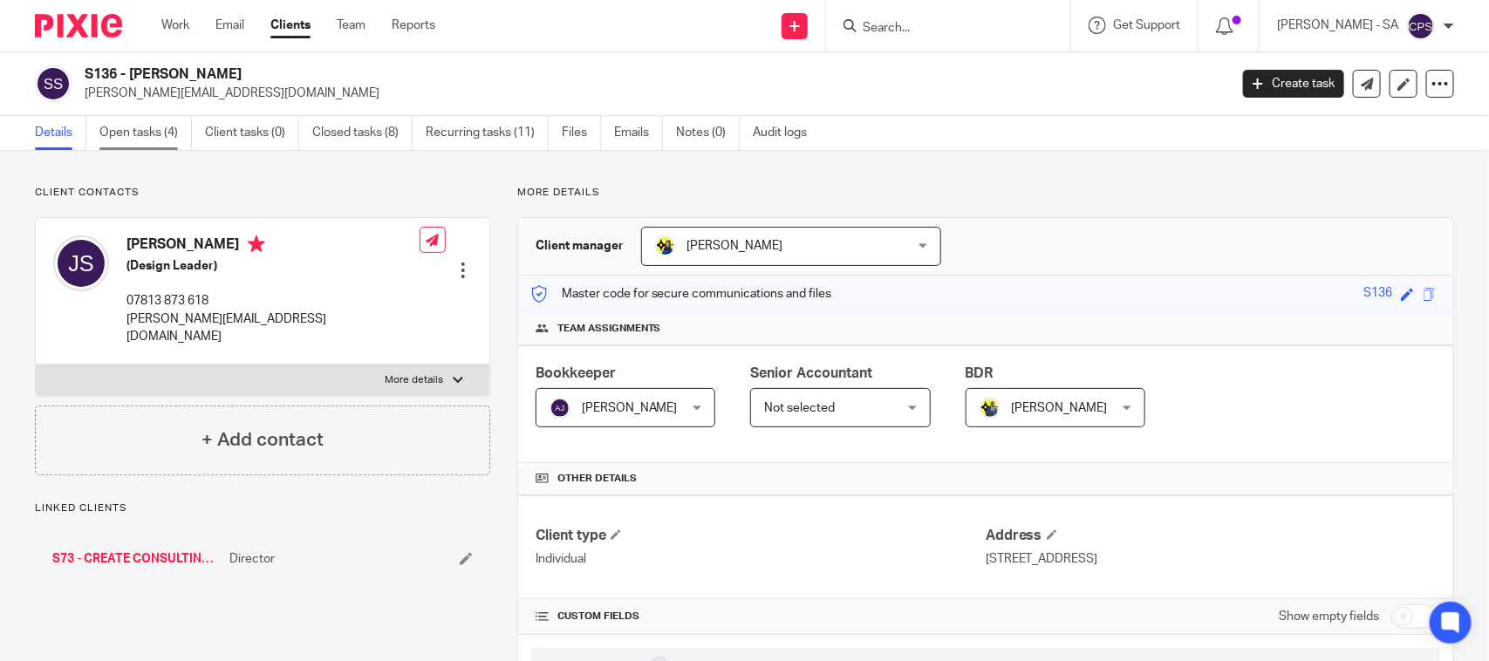
click at [153, 136] on link "Open tasks (4)" at bounding box center [145, 133] width 92 height 34
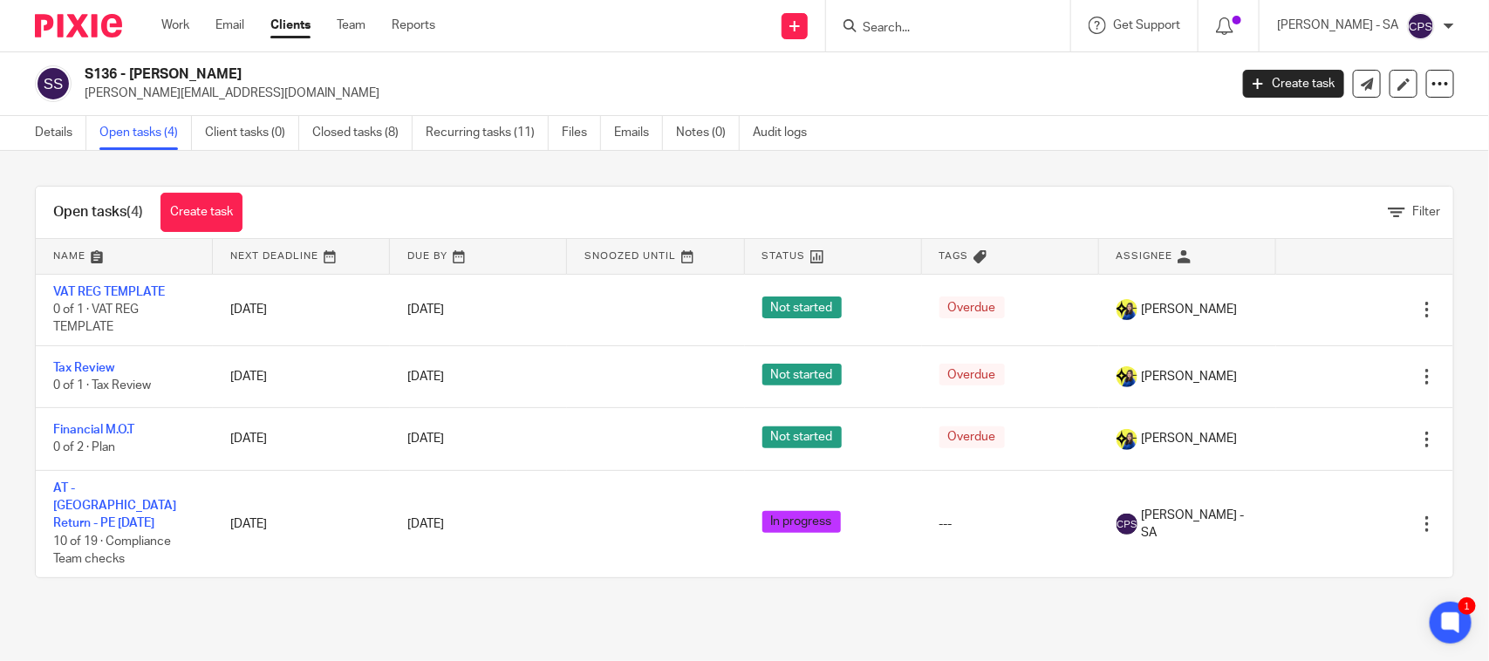
click at [891, 22] on input "Search" at bounding box center [939, 29] width 157 height 16
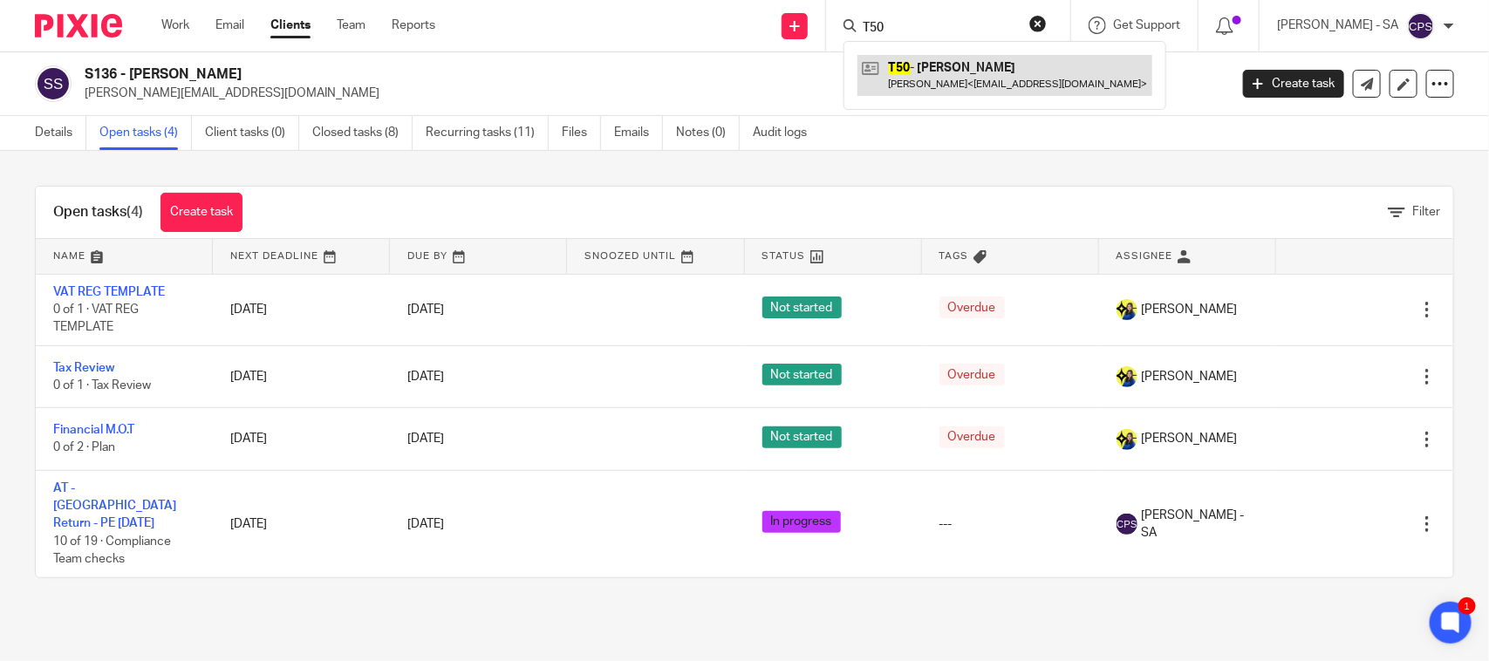
type input "T50"
click at [954, 79] on link at bounding box center [1005, 75] width 295 height 40
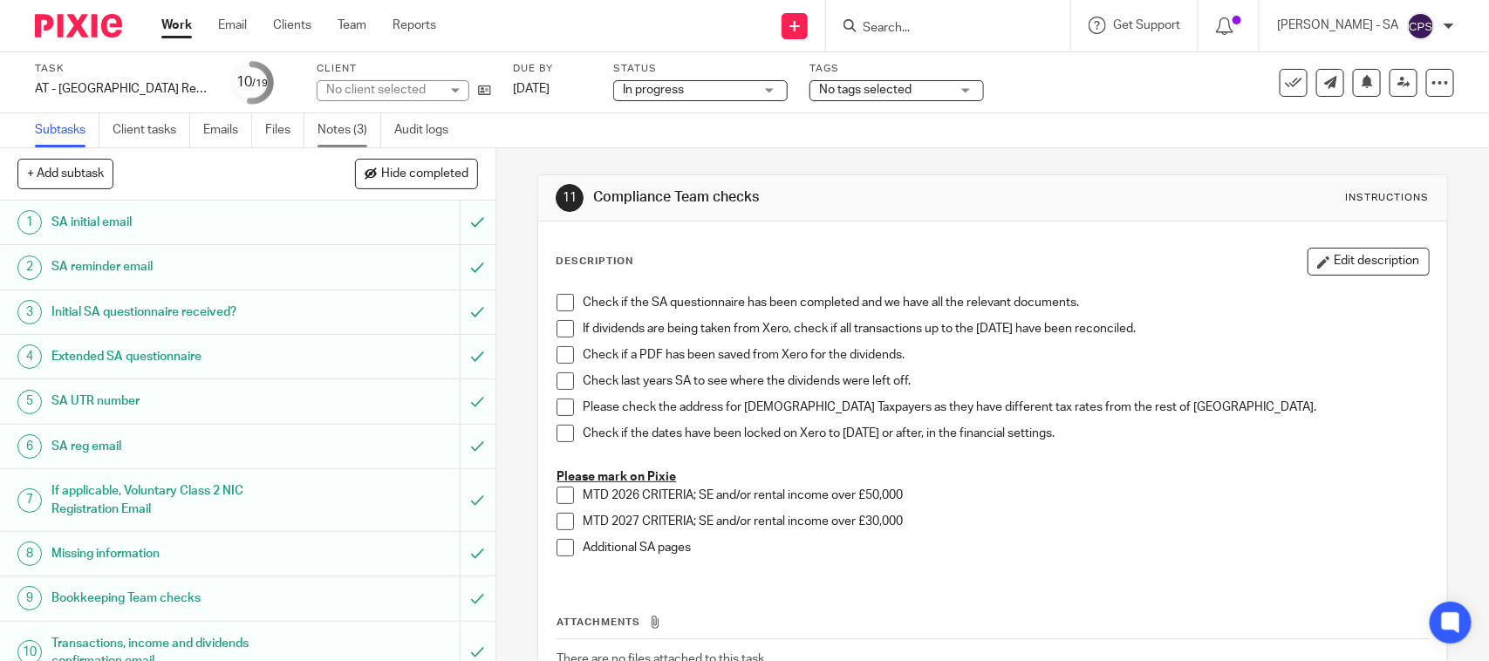
click at [341, 127] on link "Notes (3)" at bounding box center [350, 130] width 64 height 34
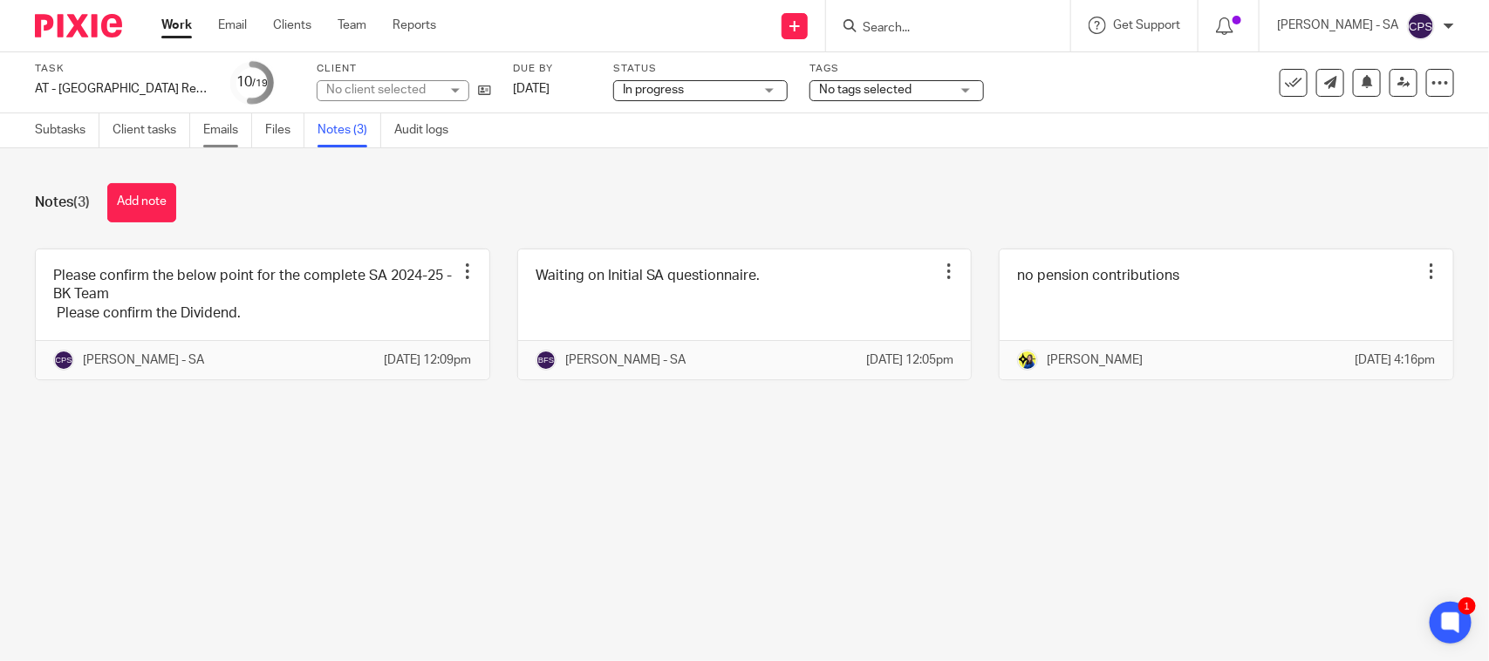
click at [218, 127] on link "Emails" at bounding box center [227, 130] width 49 height 34
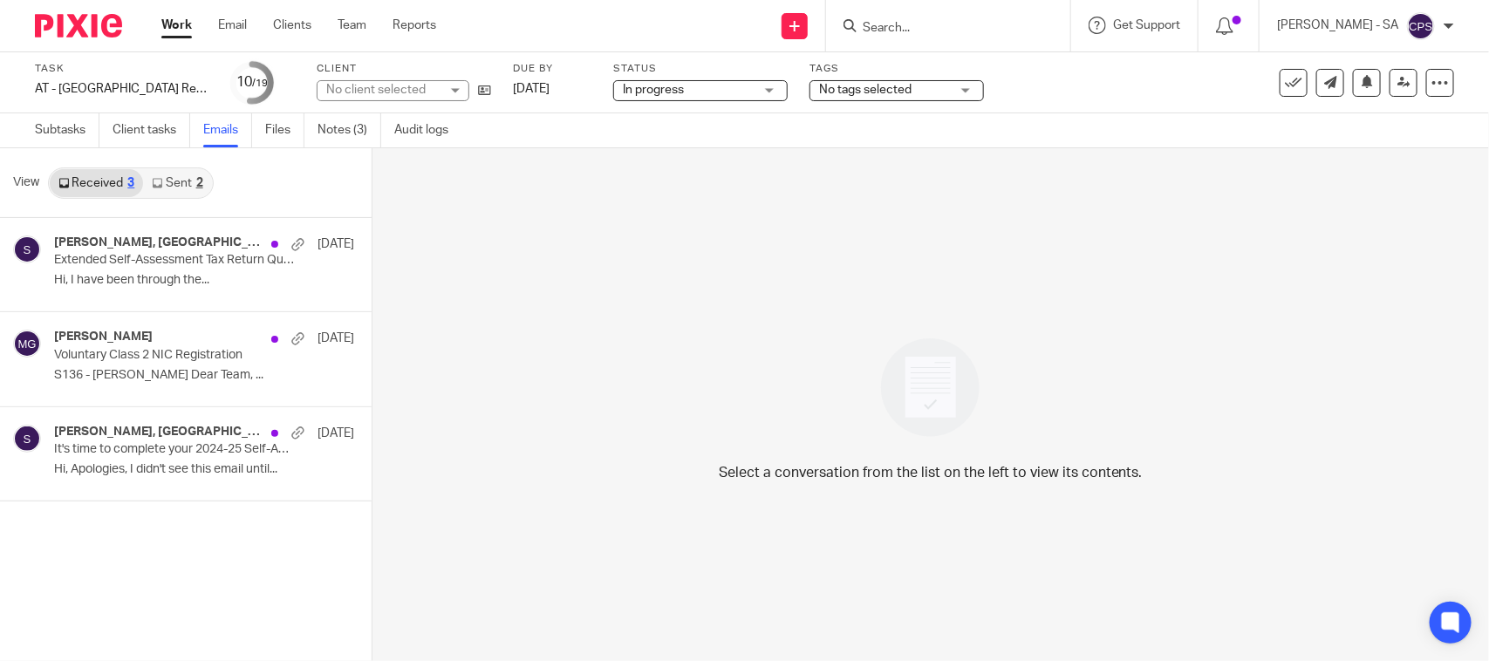
click at [197, 185] on div "2" at bounding box center [199, 183] width 7 height 12
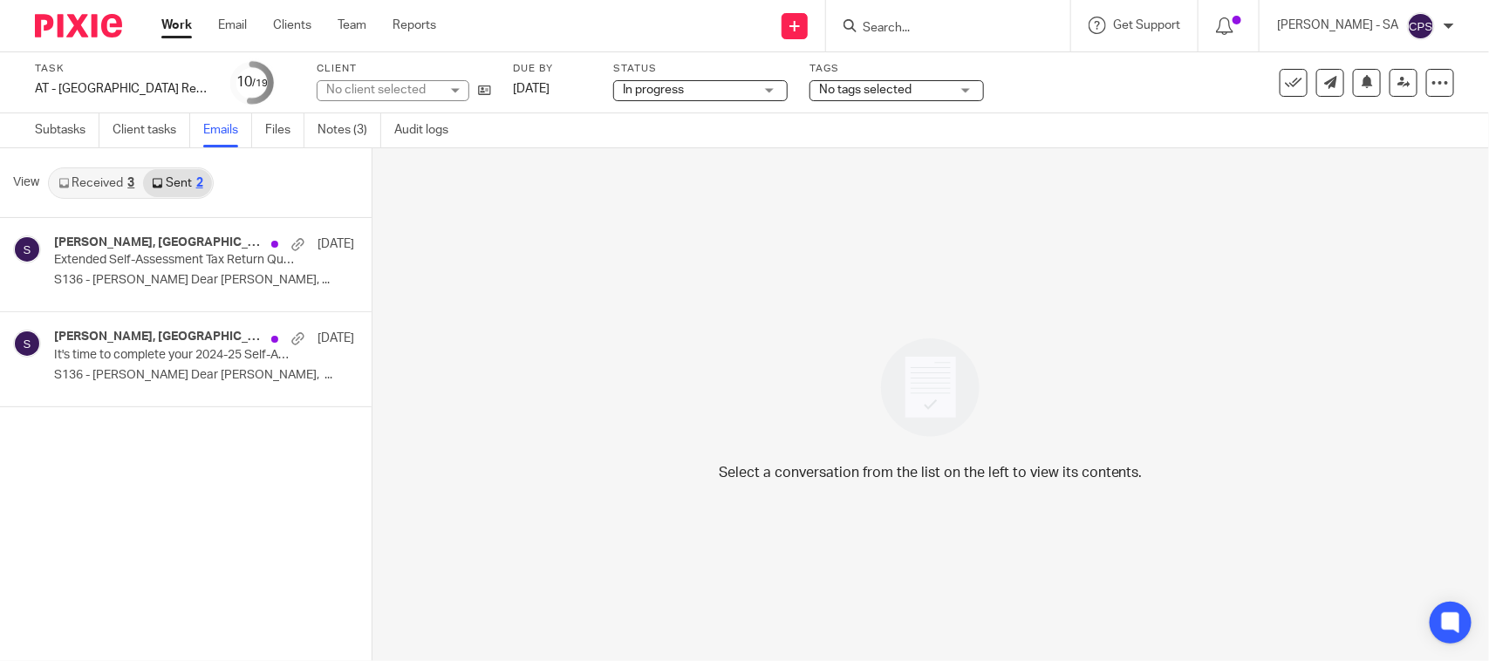
click at [106, 168] on div "Received 3 Sent 2" at bounding box center [131, 183] width 166 height 31
click at [111, 181] on link "Received 3" at bounding box center [96, 183] width 93 height 28
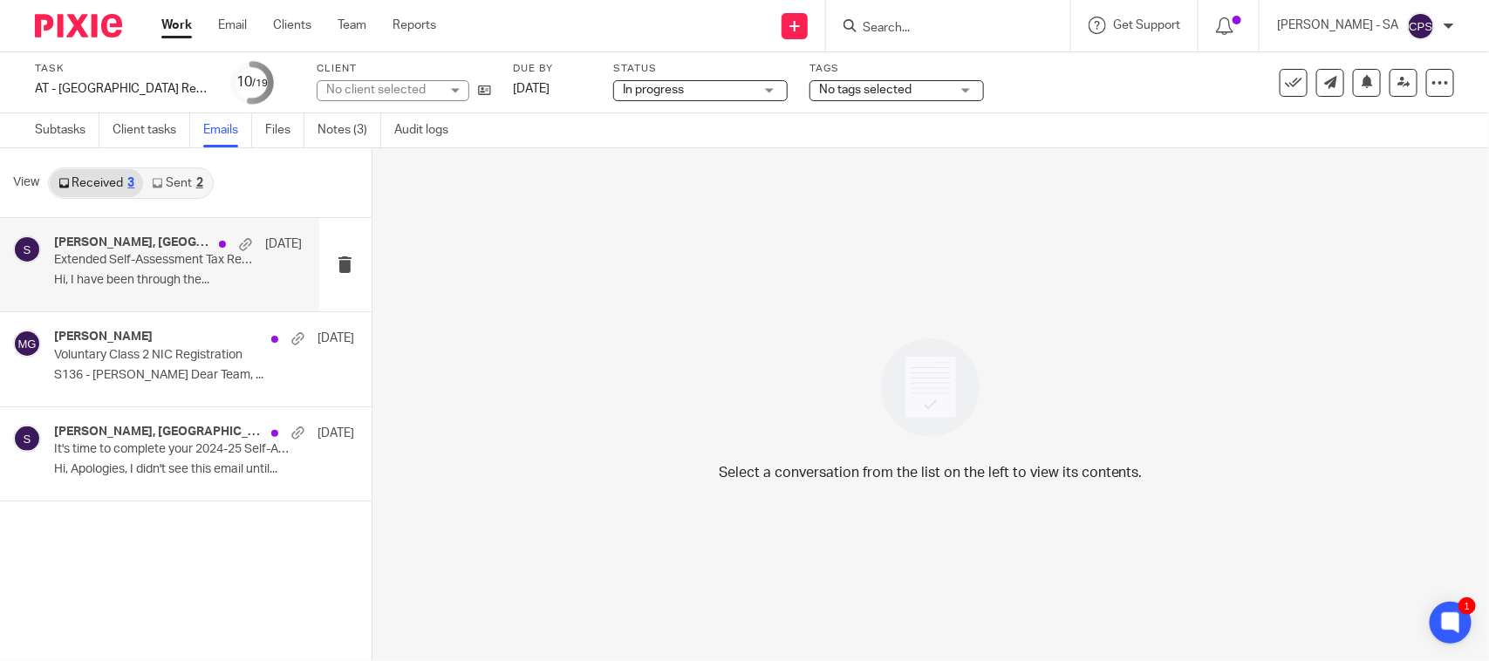
click at [167, 269] on div "Joseph Shaffery, Starbridge 5 Aug Extended Self-Assessment Tax Return Questionn…" at bounding box center [178, 265] width 248 height 58
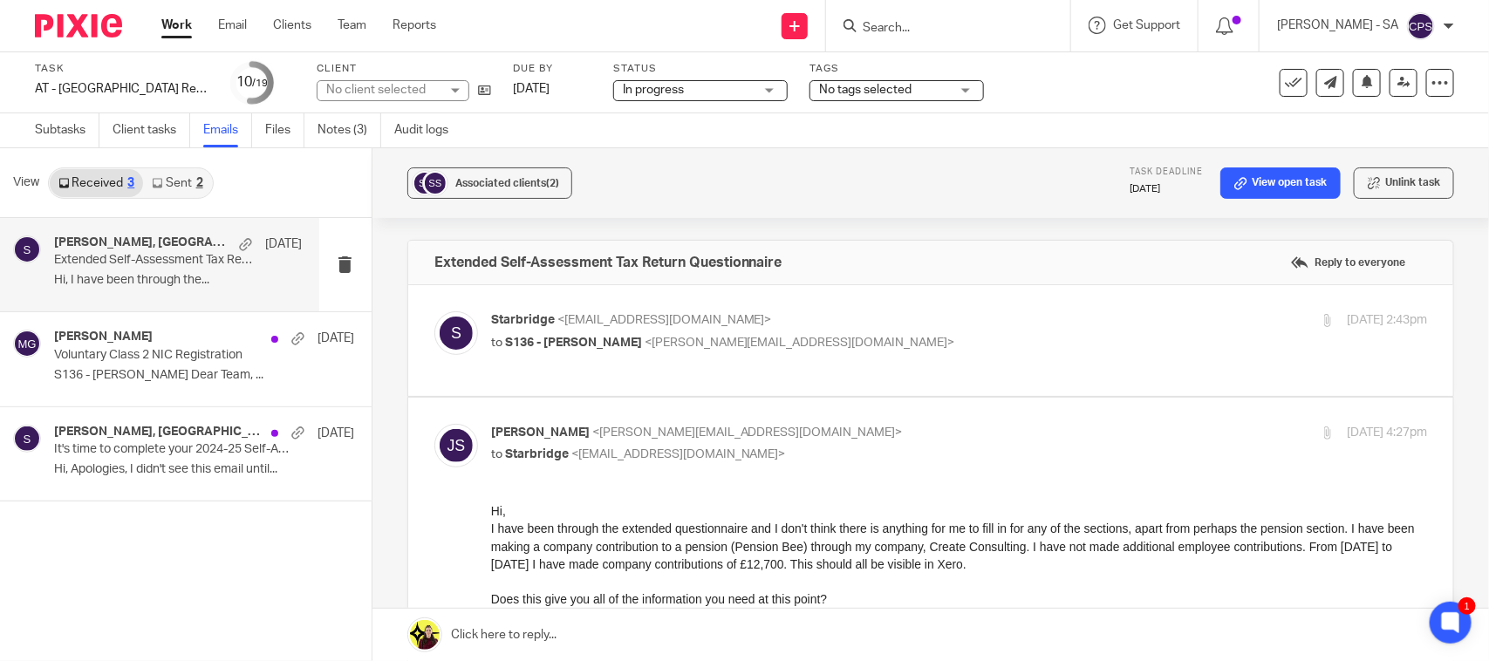
drag, startPoint x: 746, startPoint y: 339, endPoint x: 777, endPoint y: 376, distance: 48.9
click at [746, 341] on span "<joe@createconsulting.ltd>" at bounding box center [800, 343] width 311 height 12
checkbox input "true"
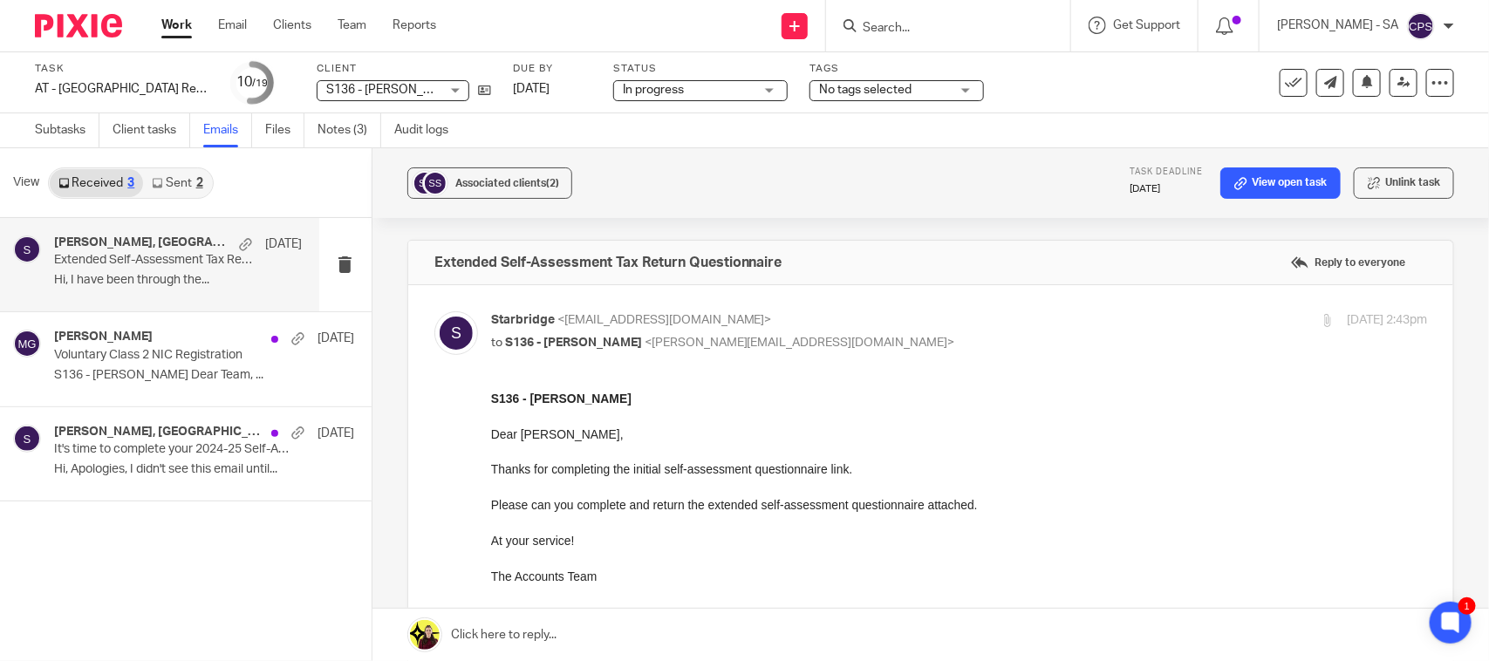
click at [388, 129] on ul "Subtasks Client tasks Emails Files Notes (3) Audit logs" at bounding box center [255, 130] width 440 height 34
click at [372, 128] on link "Notes (3)" at bounding box center [350, 130] width 64 height 34
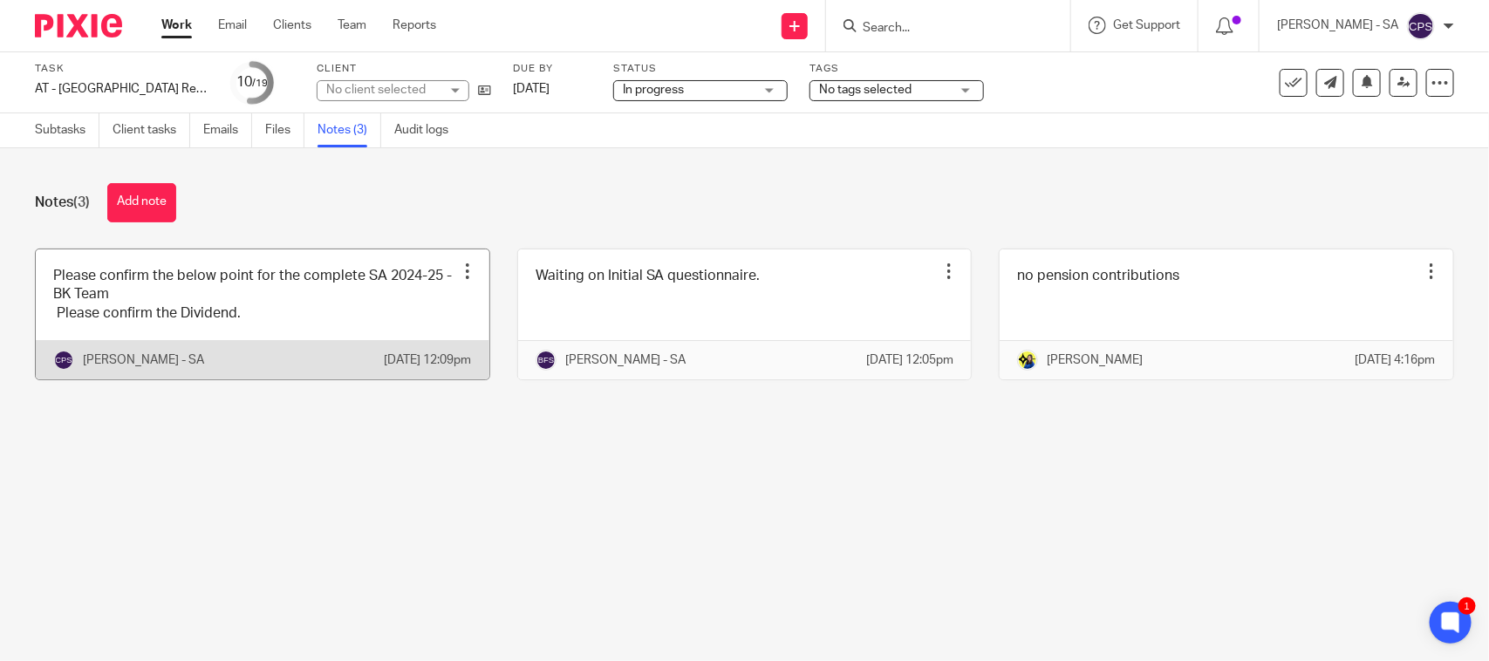
click at [214, 294] on link at bounding box center [263, 315] width 454 height 130
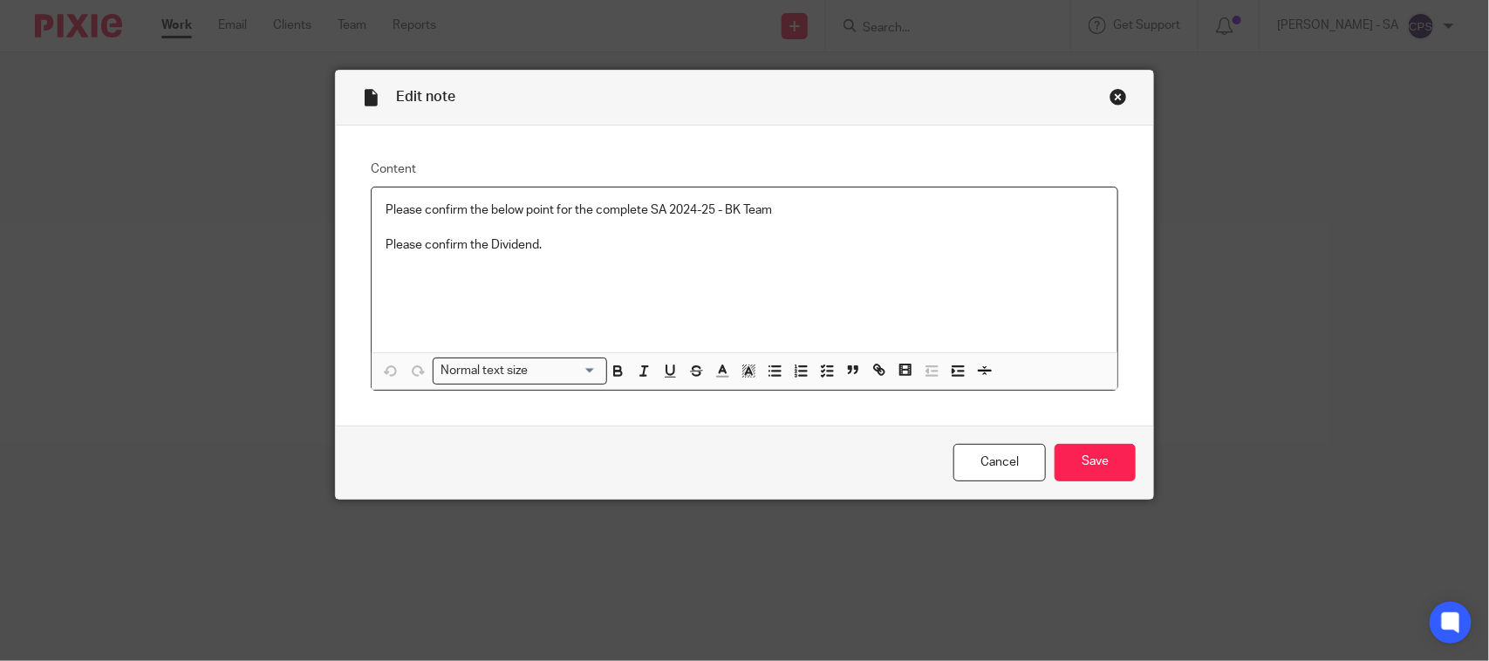
drag, startPoint x: 375, startPoint y: 203, endPoint x: 574, endPoint y: 244, distance: 203.1
click at [574, 244] on div "Please confirm the below point for the complete SA 2024-25 - BK Team Please con…" at bounding box center [745, 270] width 746 height 165
click at [819, 373] on icon "button" at bounding box center [827, 371] width 16 height 16
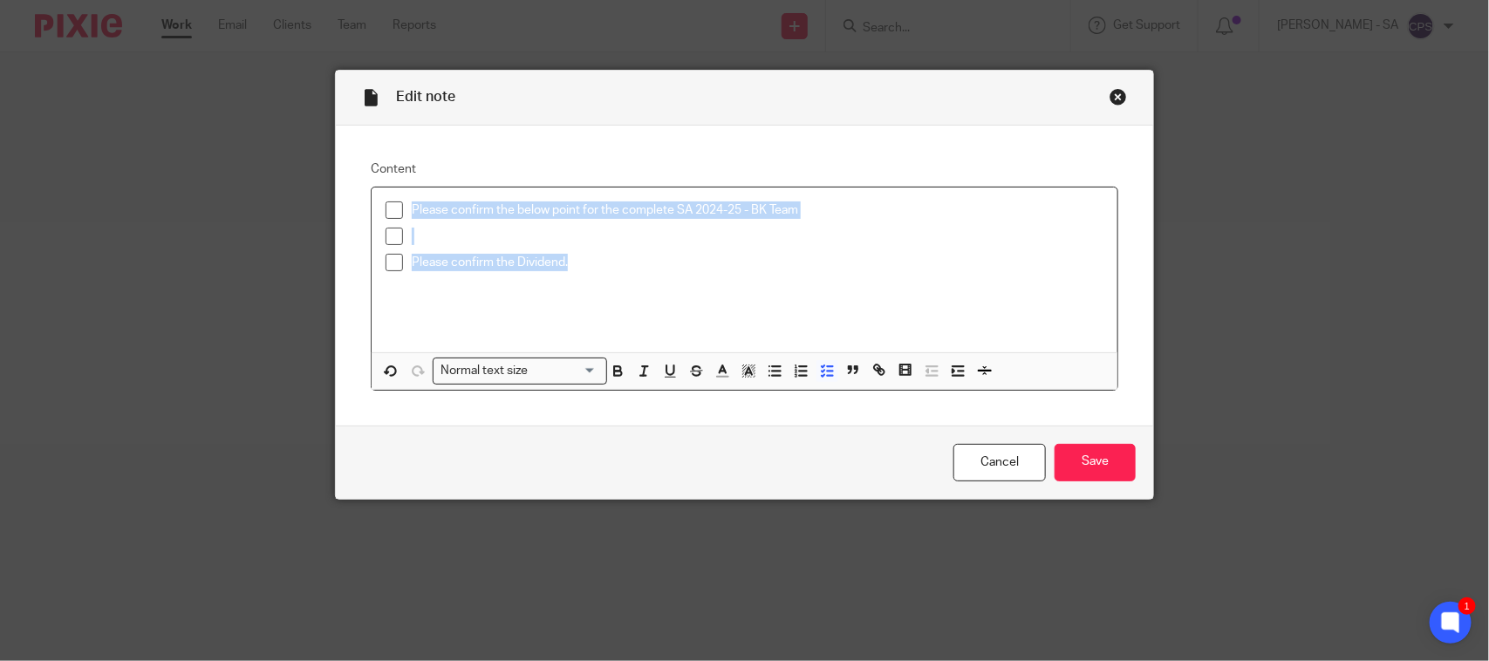
click at [386, 215] on span at bounding box center [394, 210] width 17 height 17
click at [386, 242] on span at bounding box center [394, 236] width 17 height 17
click at [386, 268] on span at bounding box center [394, 262] width 17 height 17
click at [1087, 469] on input "Save" at bounding box center [1095, 463] width 81 height 38
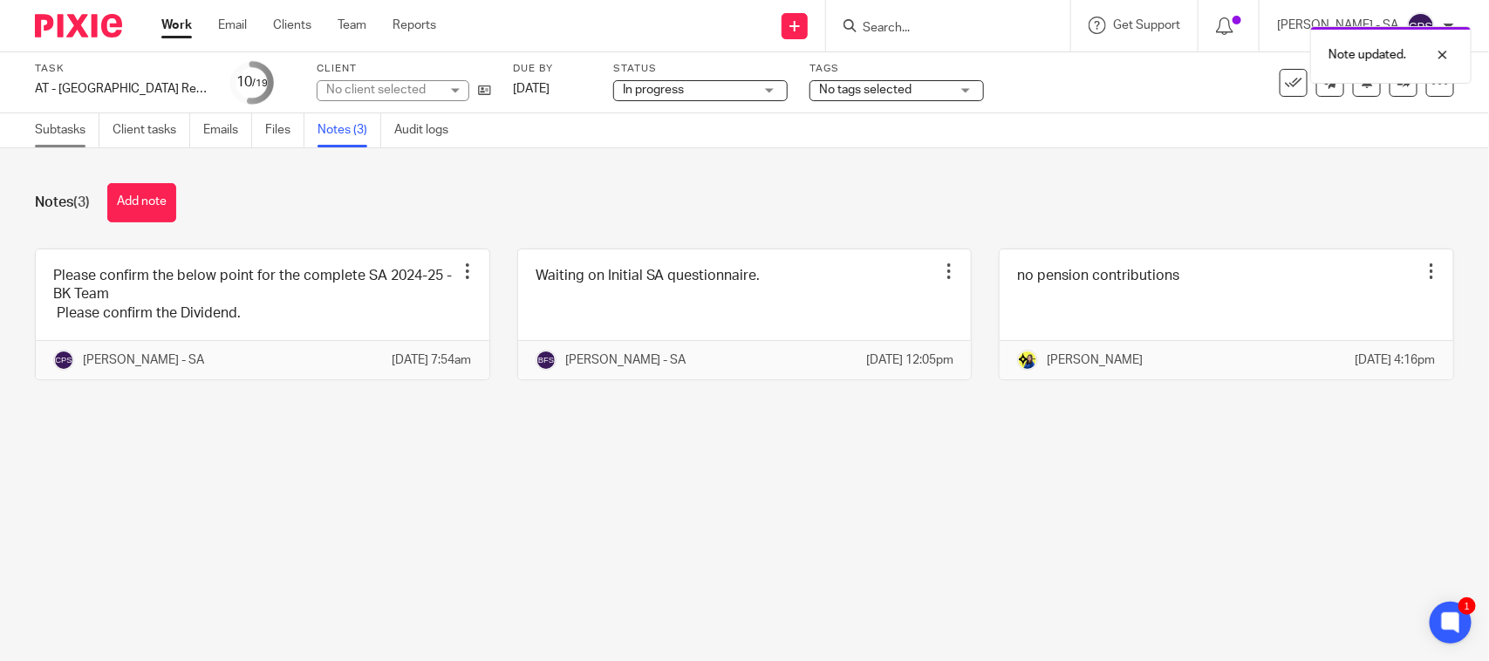
click at [57, 129] on link "Subtasks" at bounding box center [67, 130] width 65 height 34
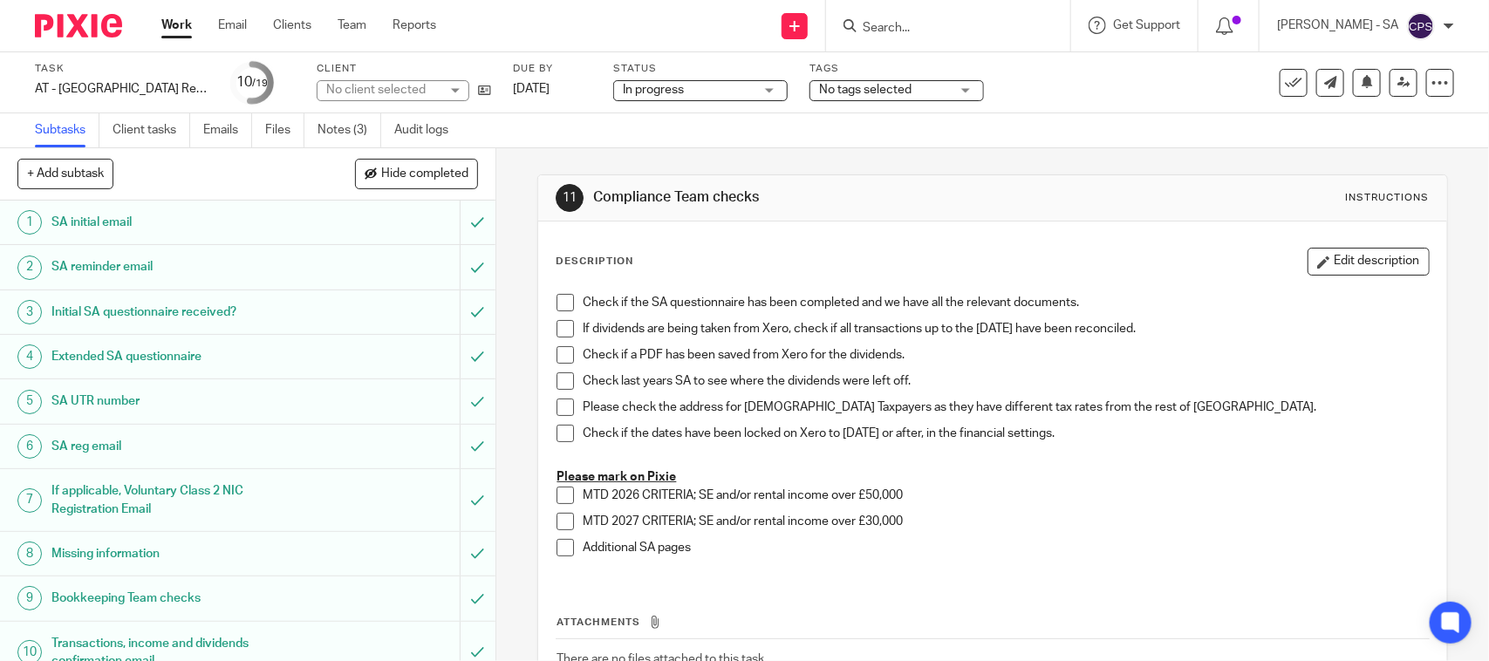
scroll to position [327, 0]
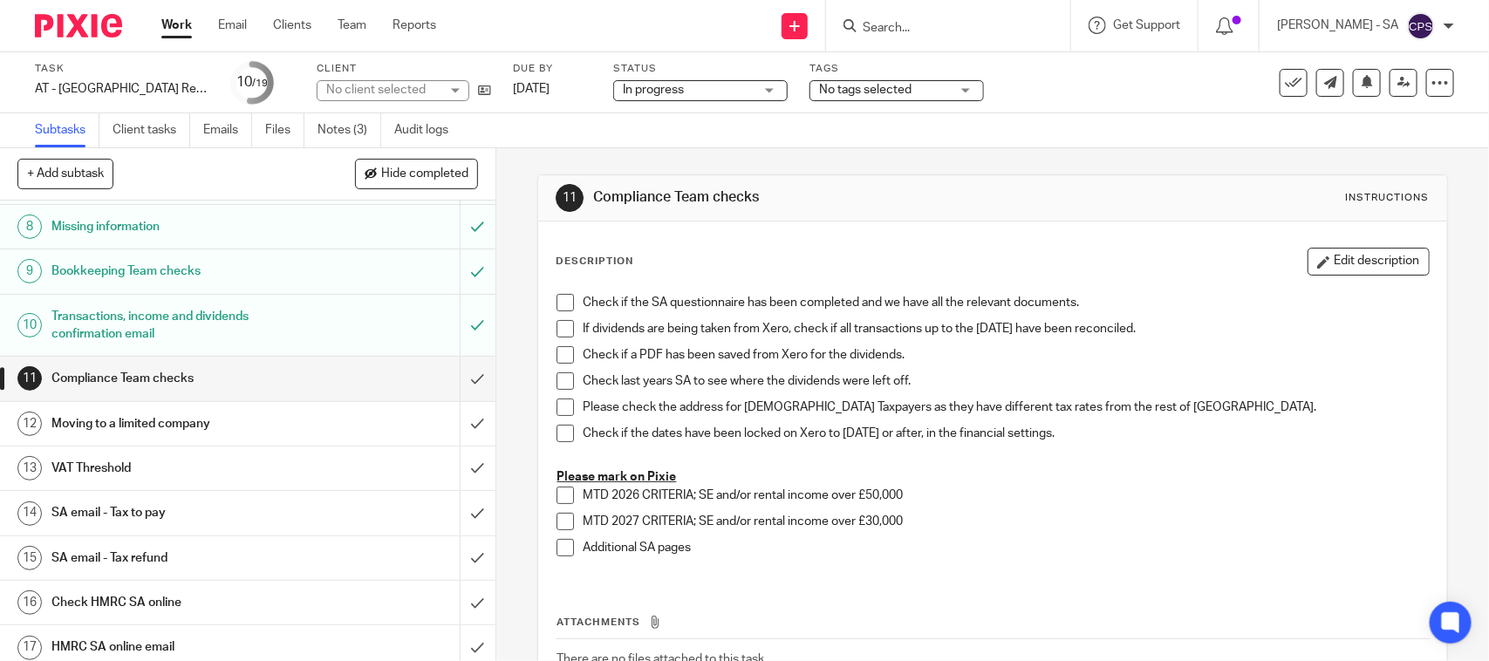
click at [138, 516] on h1 "SA email - Tax to pay" at bounding box center [181, 513] width 261 height 26
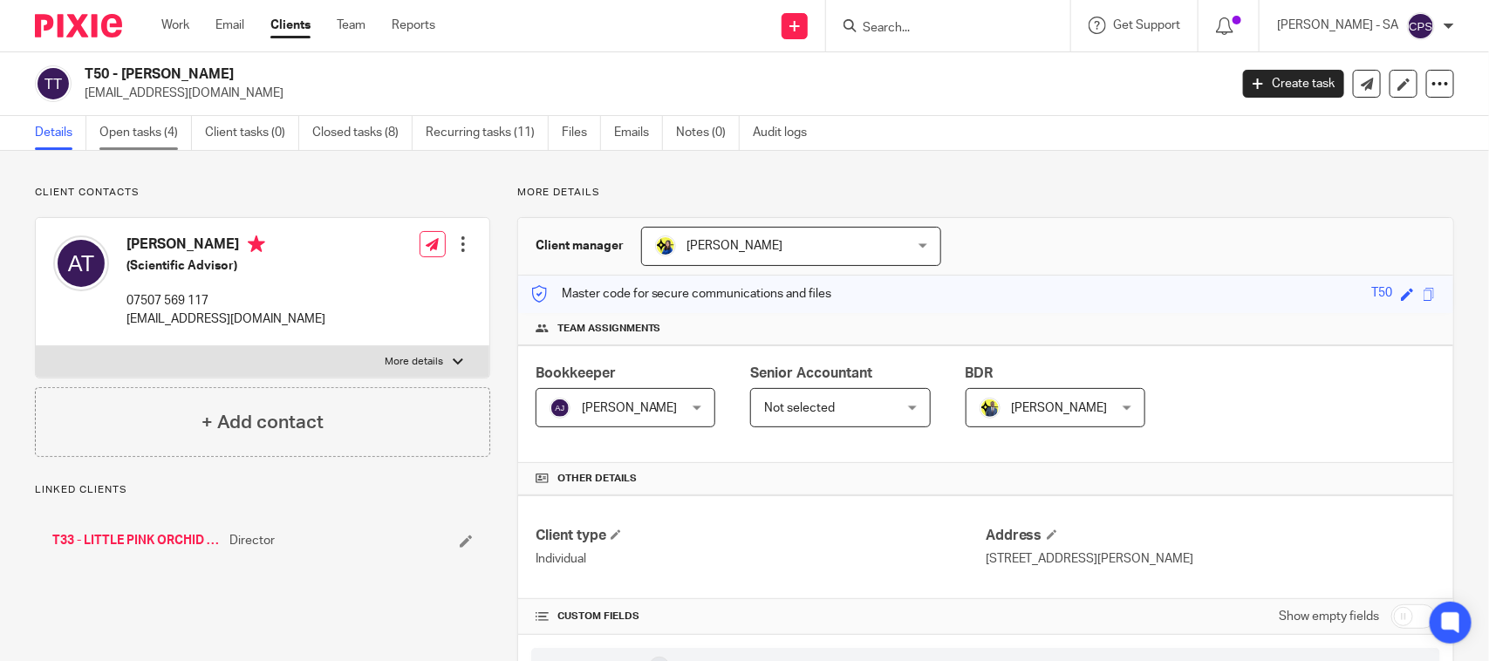
click at [164, 142] on link "Open tasks (4)" at bounding box center [145, 133] width 92 height 34
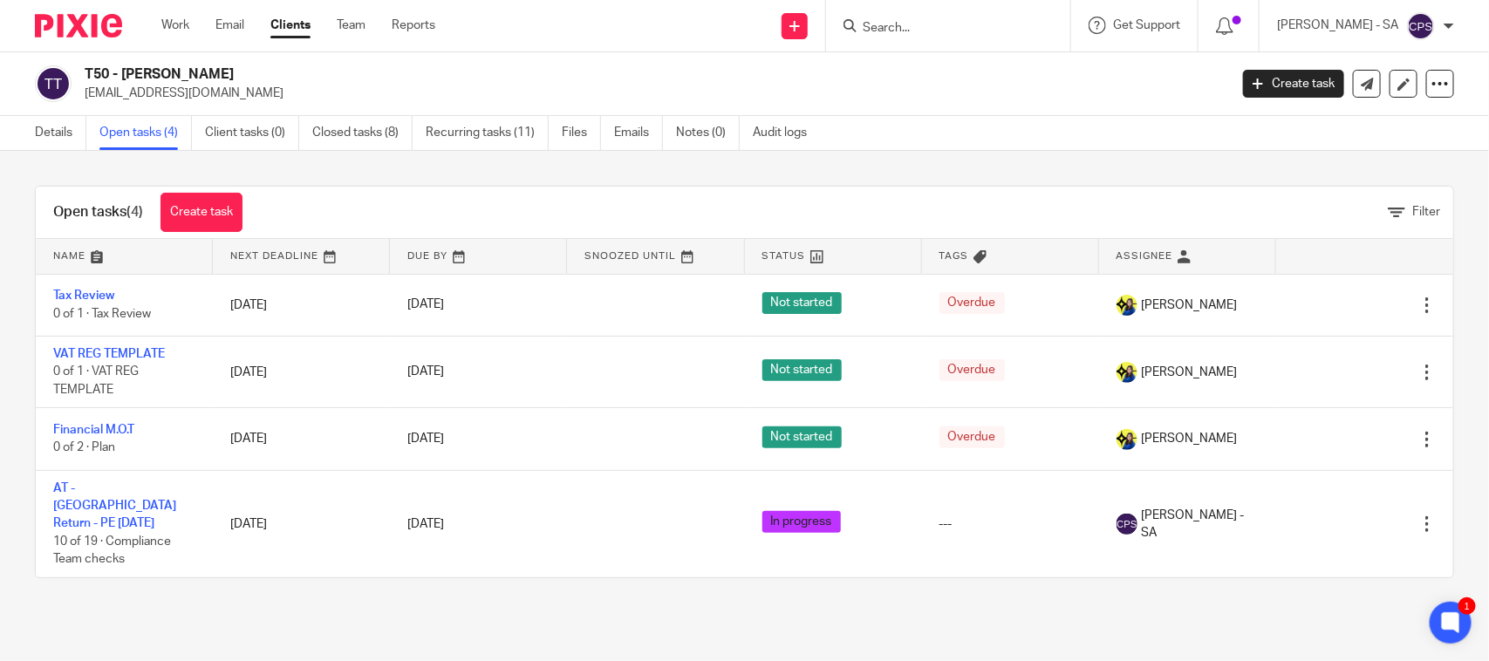
click at [857, 27] on icon at bounding box center [850, 25] width 13 height 13
click at [891, 23] on input "Search" at bounding box center [939, 29] width 157 height 16
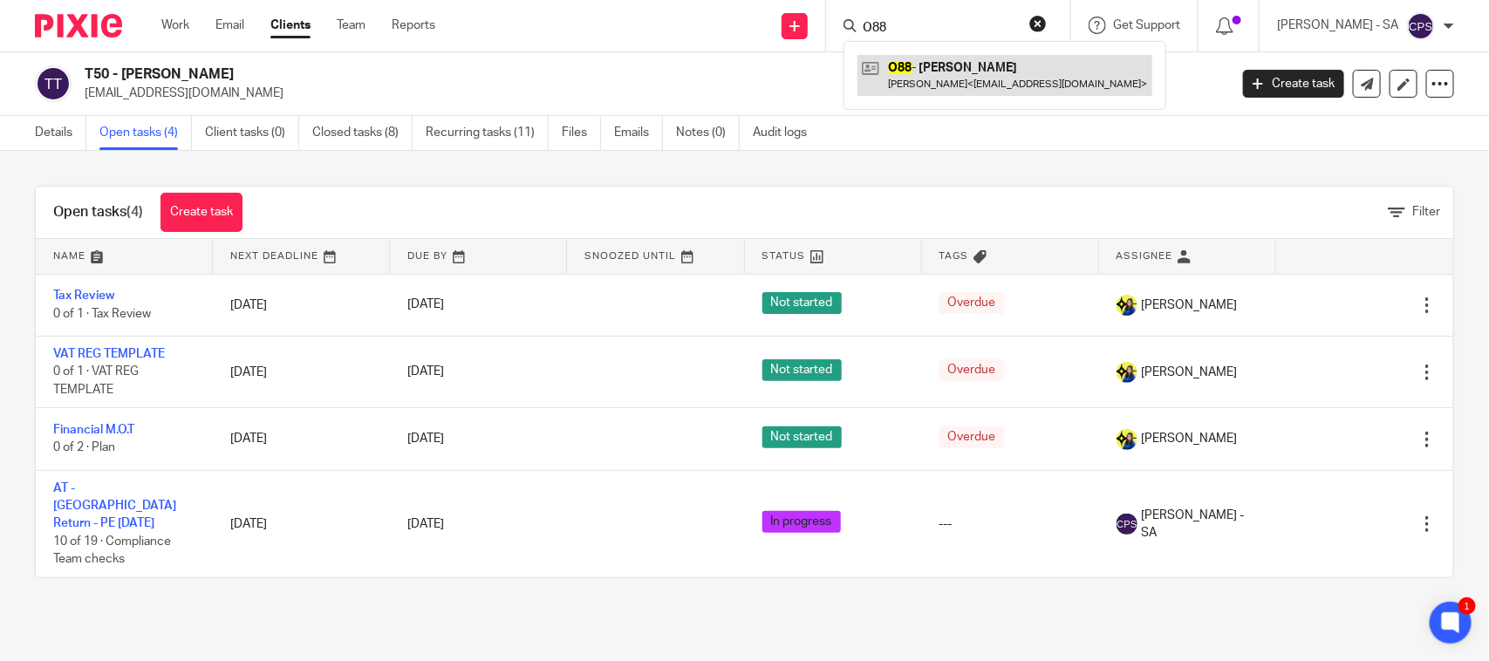
type input "O88"
click at [948, 61] on link at bounding box center [1005, 75] width 295 height 40
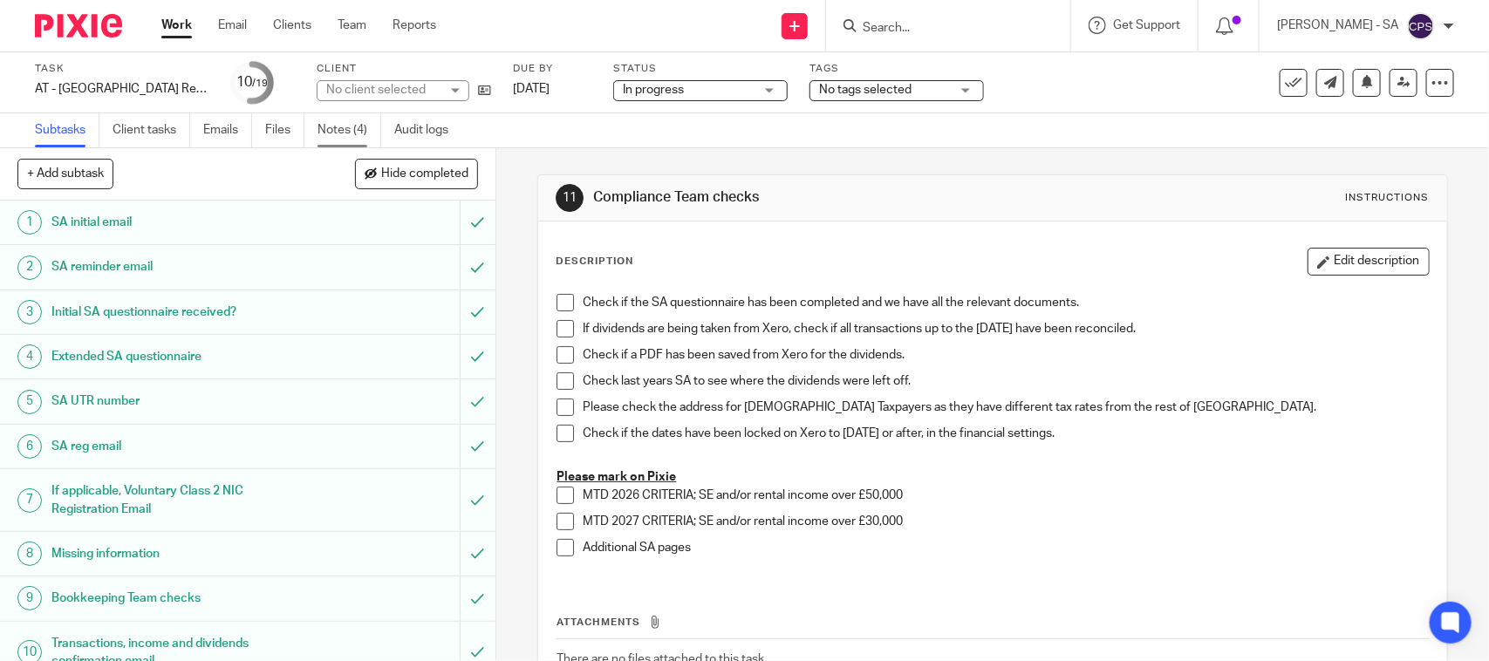
click at [346, 124] on link "Notes (4)" at bounding box center [350, 130] width 64 height 34
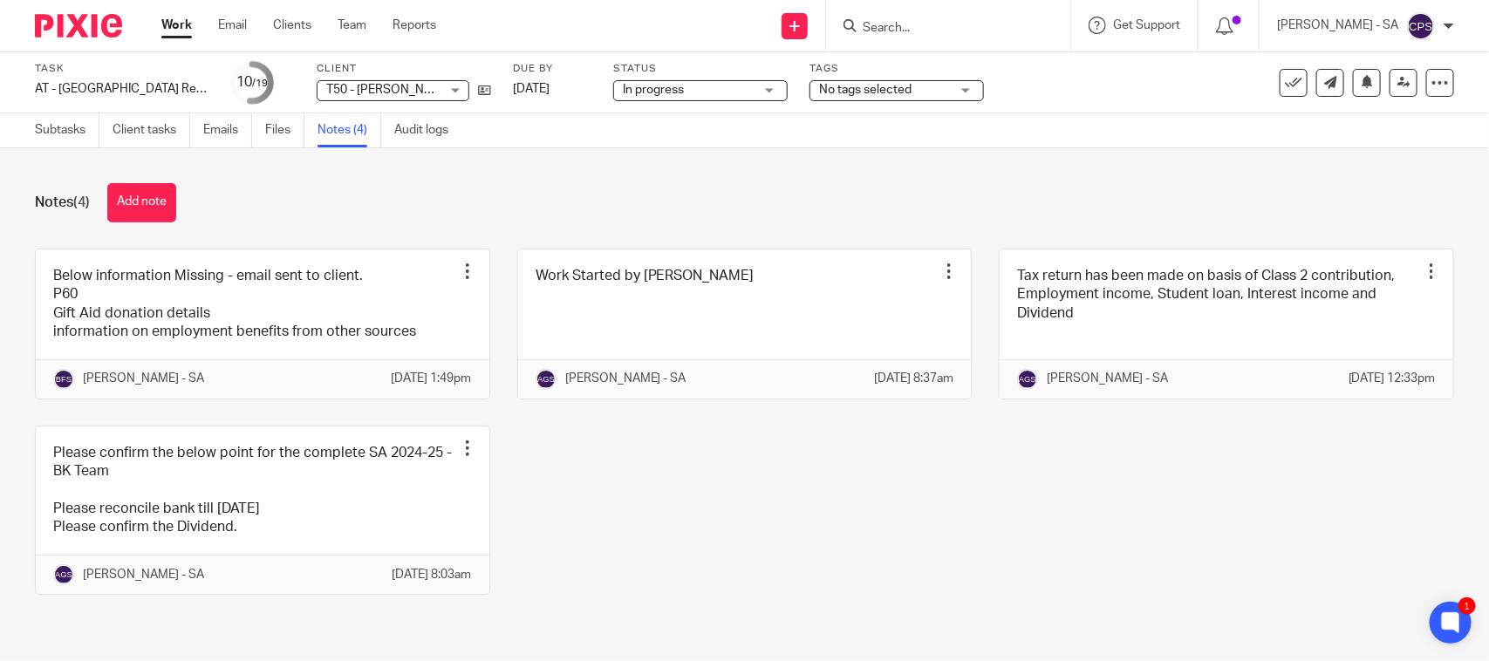
click at [1023, 573] on div "Below information Missing - email sent to client. P60 Gift Aid donation details…" at bounding box center [731, 435] width 1447 height 373
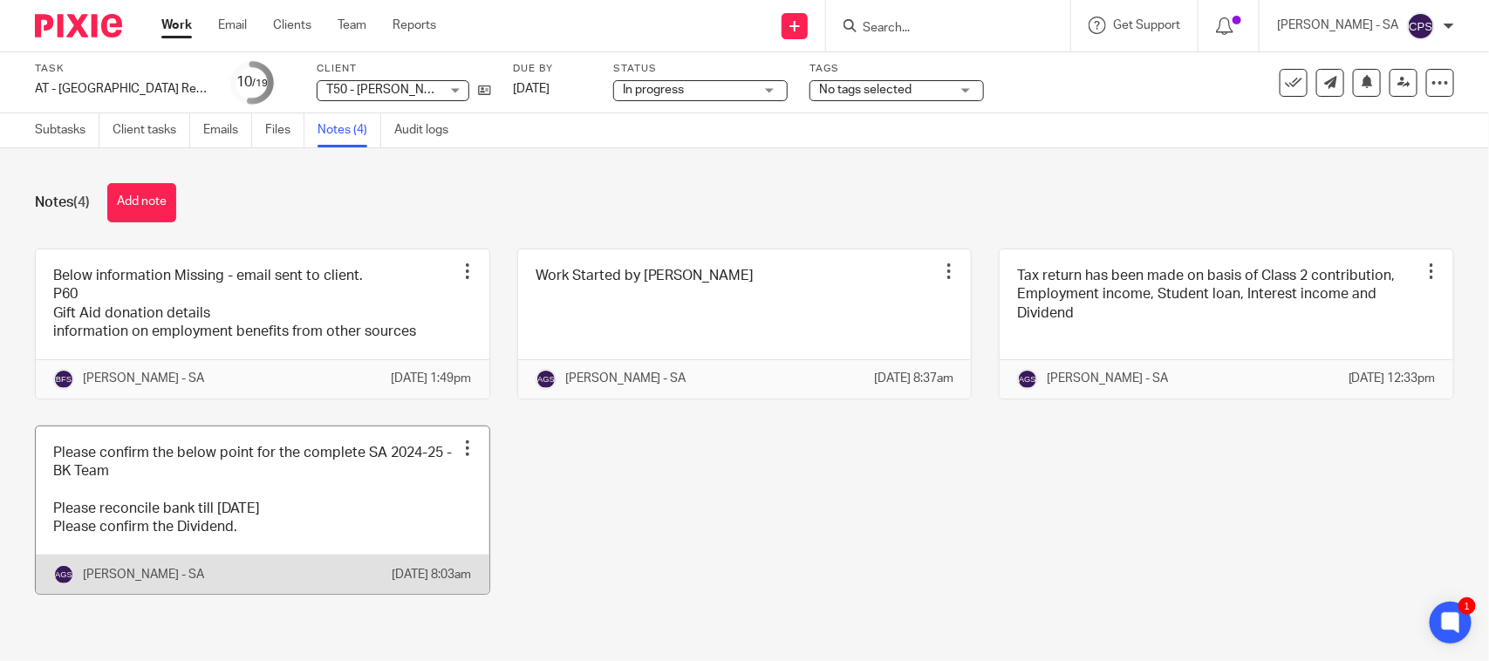
click at [329, 508] on link at bounding box center [263, 511] width 454 height 168
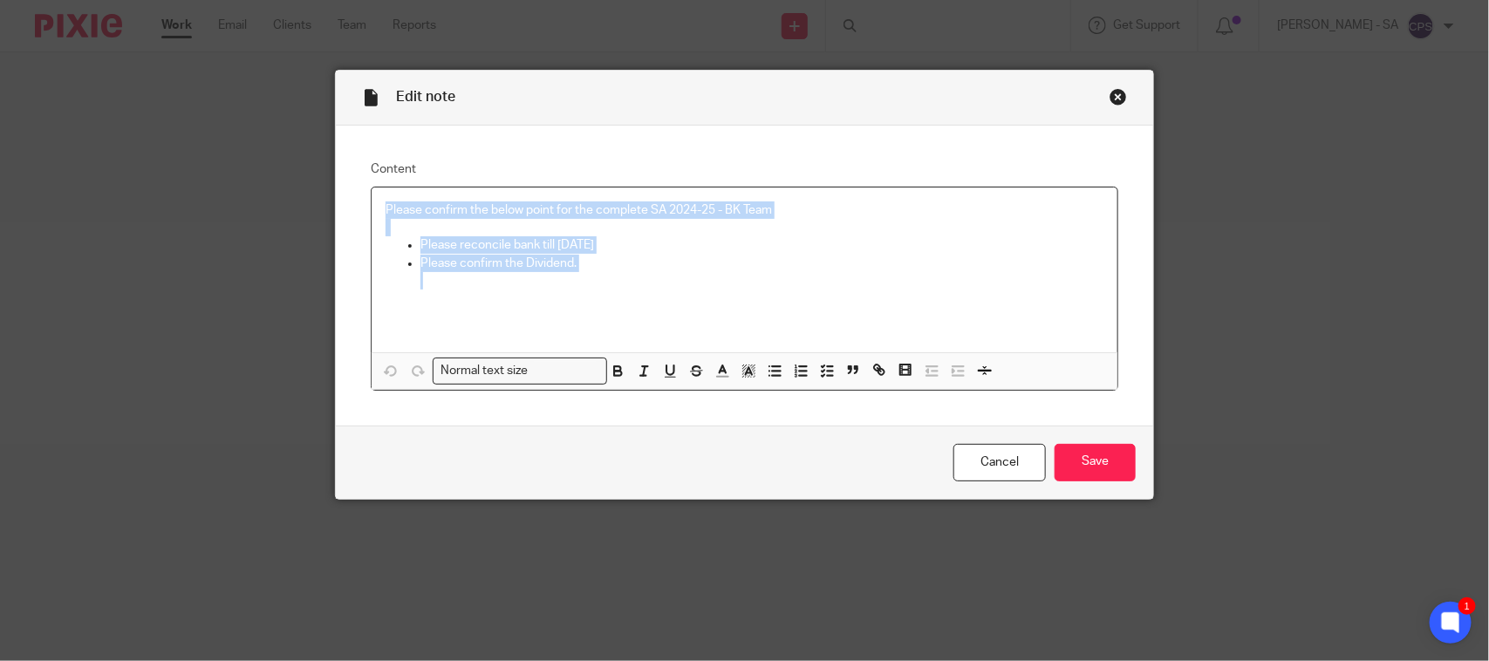
drag, startPoint x: 373, startPoint y: 207, endPoint x: 598, endPoint y: 275, distance: 234.3
click at [598, 275] on div "Please confirm the below point for the complete SA 2024-25 - BK Team Please rec…" at bounding box center [745, 270] width 746 height 165
click at [817, 380] on button "button" at bounding box center [828, 371] width 22 height 22
click at [512, 332] on div "Please confirm the below point for the complete SA 2024-25 - BK Team Please rec…" at bounding box center [745, 270] width 746 height 165
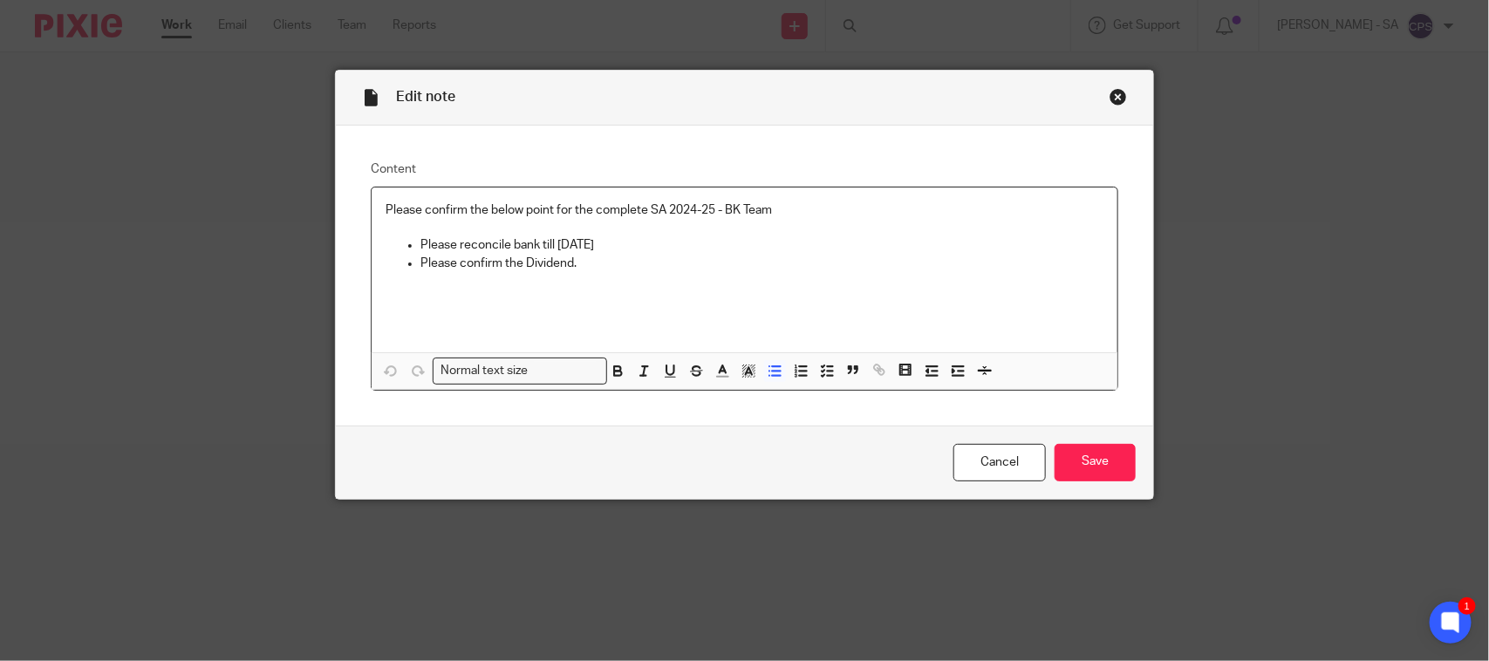
click at [410, 247] on ul "Please reconcile bank till 5th April,2025 Please confirm the Dividend." at bounding box center [745, 262] width 718 height 53
click at [770, 372] on icon "button" at bounding box center [775, 371] width 16 height 16
click at [408, 266] on ul "Please confirm the Dividend." at bounding box center [745, 273] width 718 height 36
click at [770, 368] on icon "button" at bounding box center [775, 371] width 16 height 16
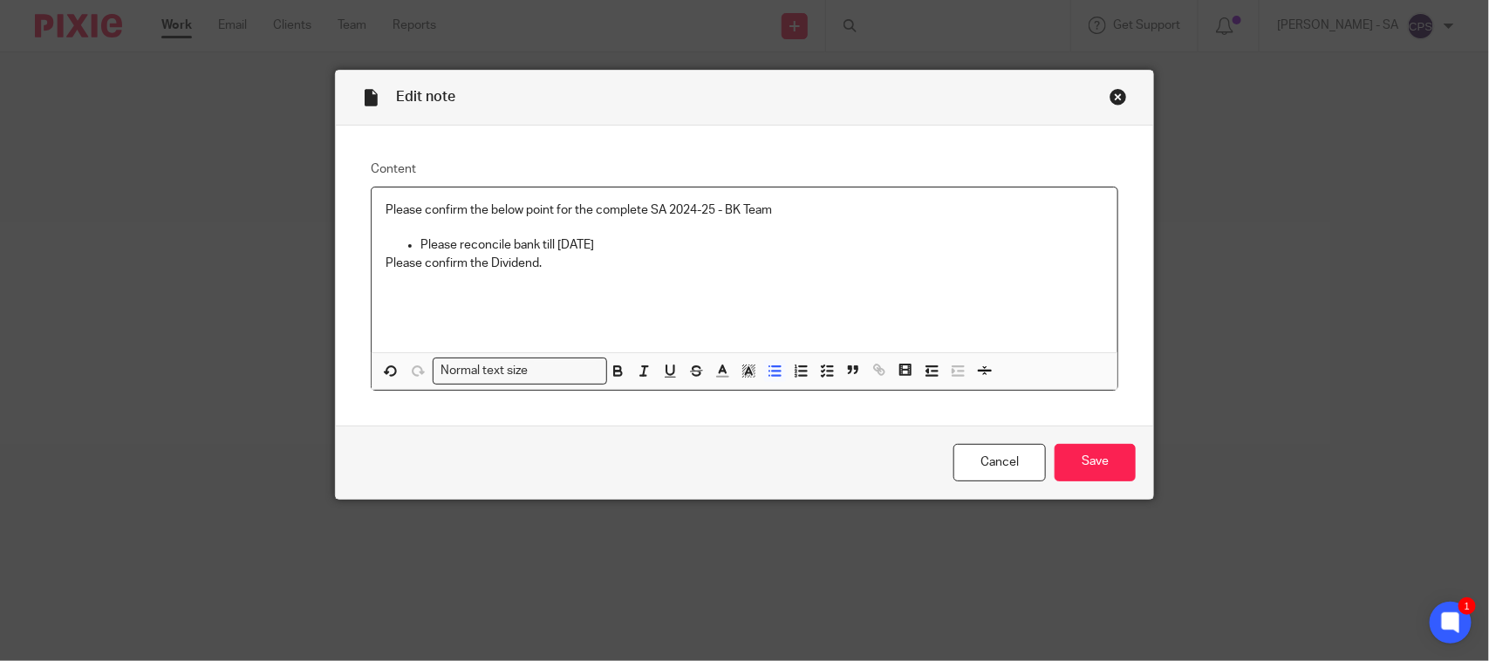
click at [421, 237] on p "Please reconcile bank till 5th April,2025" at bounding box center [762, 244] width 683 height 17
click at [791, 371] on button "button" at bounding box center [802, 371] width 22 height 22
click at [773, 371] on line "button" at bounding box center [777, 371] width 8 height 0
click at [633, 273] on p at bounding box center [745, 280] width 718 height 17
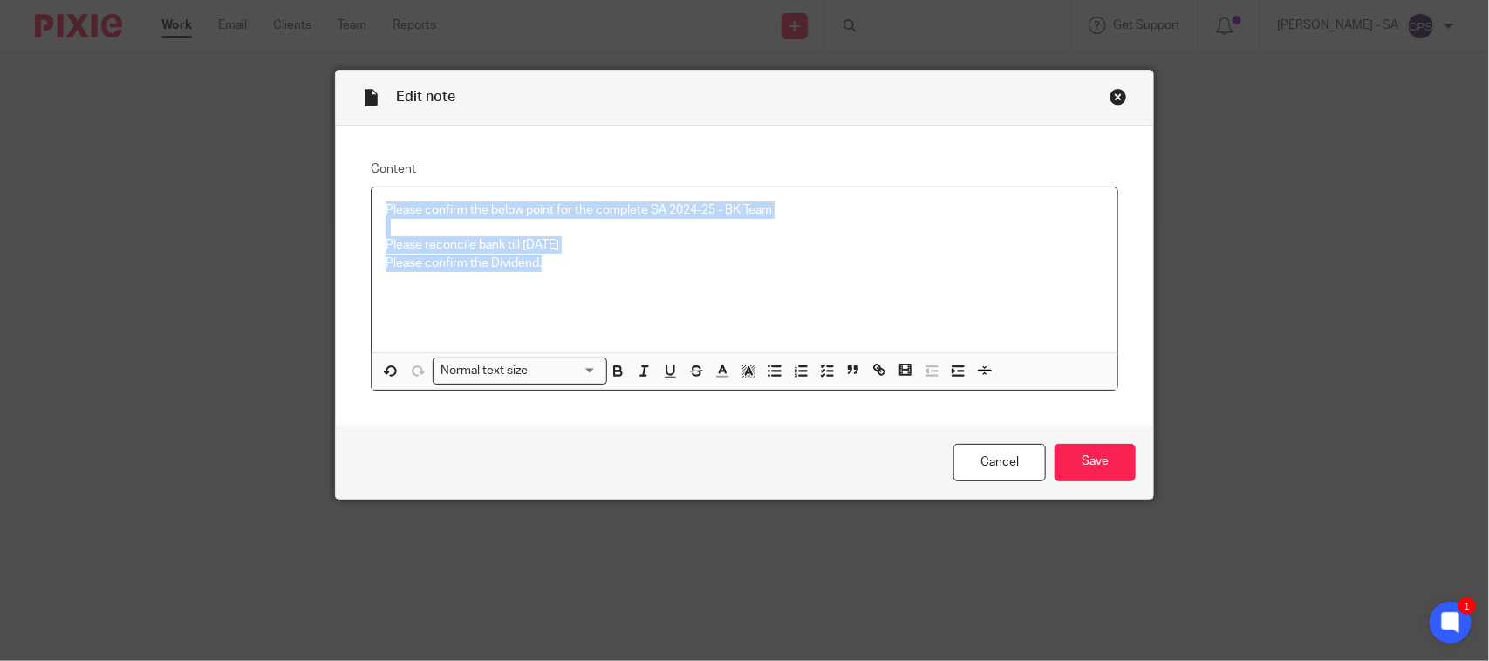
drag, startPoint x: 376, startPoint y: 205, endPoint x: 599, endPoint y: 267, distance: 231.0
click at [599, 267] on div "Please confirm the below point for the complete SA 2024-25 - BK Team Please rec…" at bounding box center [745, 270] width 746 height 165
click at [822, 370] on polyline "button" at bounding box center [823, 371] width 3 height 2
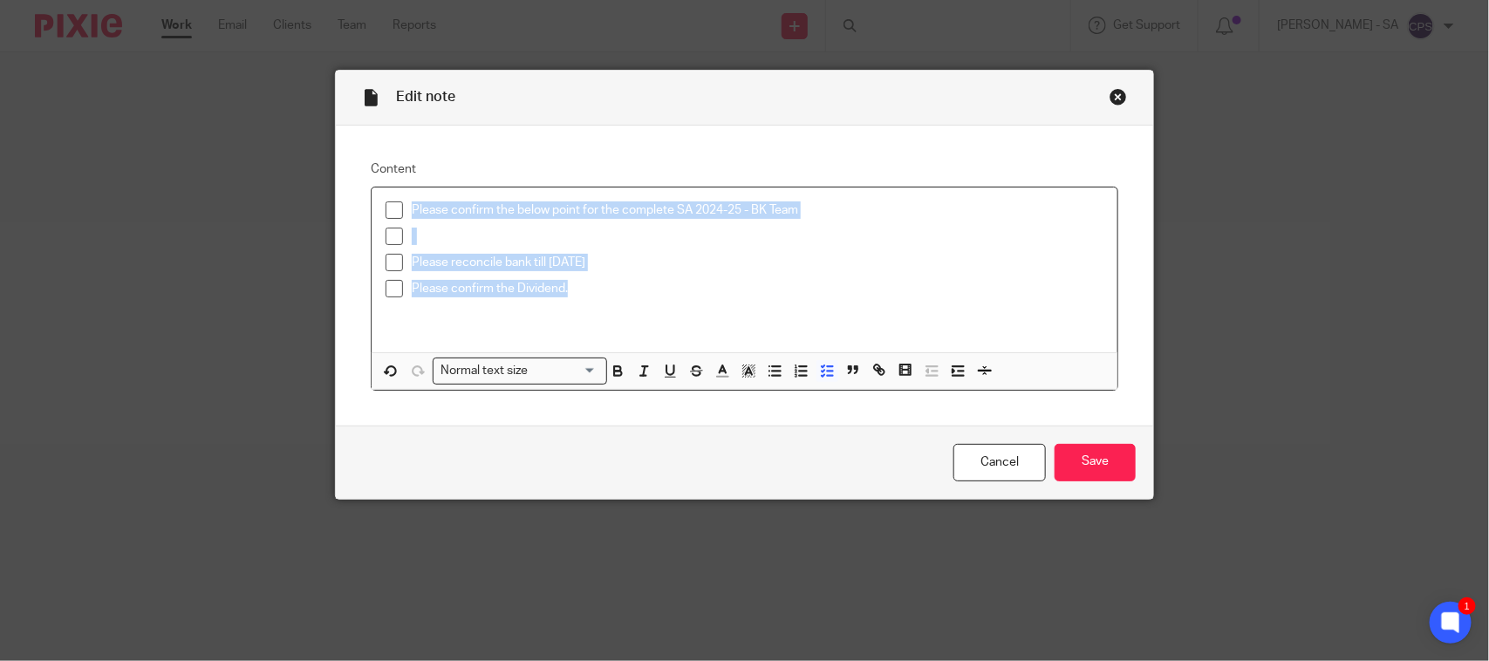
click at [386, 210] on span at bounding box center [394, 210] width 17 height 17
click at [386, 241] on span at bounding box center [394, 236] width 17 height 17
click at [389, 254] on span at bounding box center [394, 262] width 17 height 17
click at [388, 288] on span at bounding box center [394, 288] width 17 height 17
drag, startPoint x: 1069, startPoint y: 459, endPoint x: 1141, endPoint y: 452, distance: 72.8
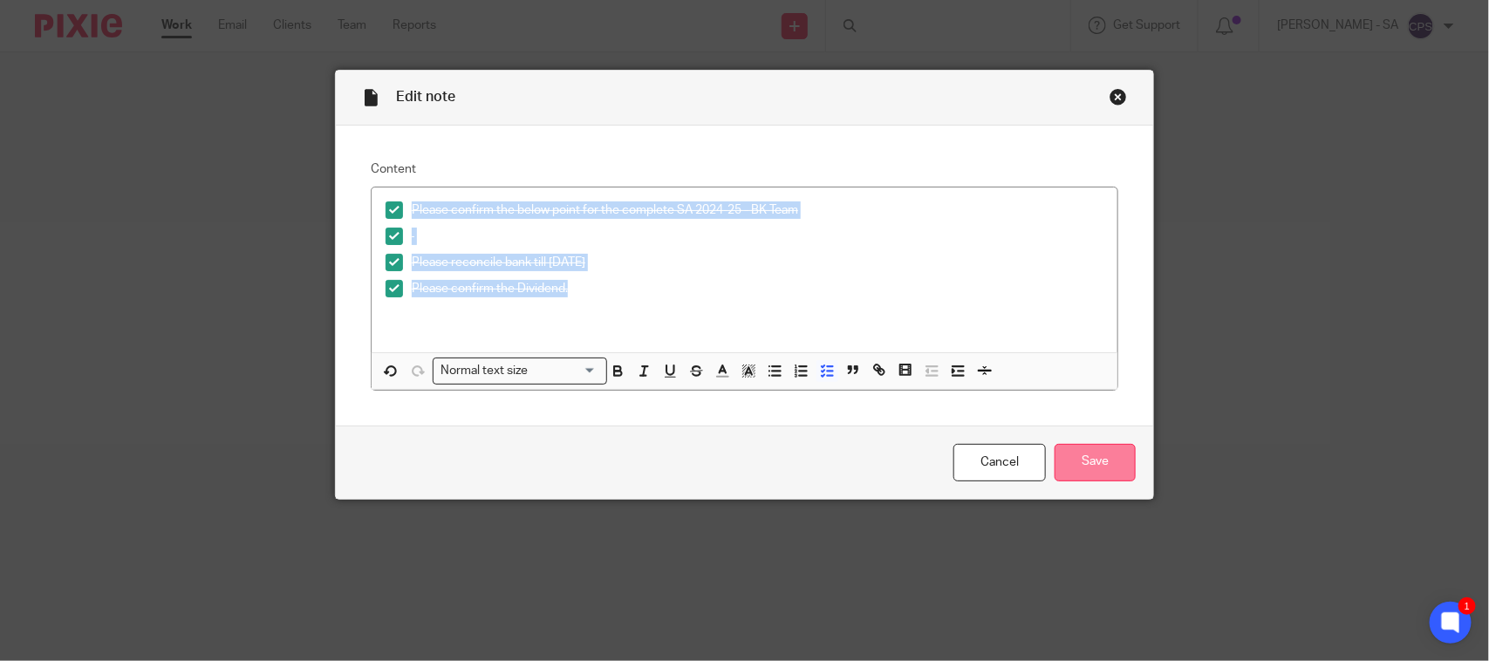
click at [1069, 461] on input "Save" at bounding box center [1095, 463] width 81 height 38
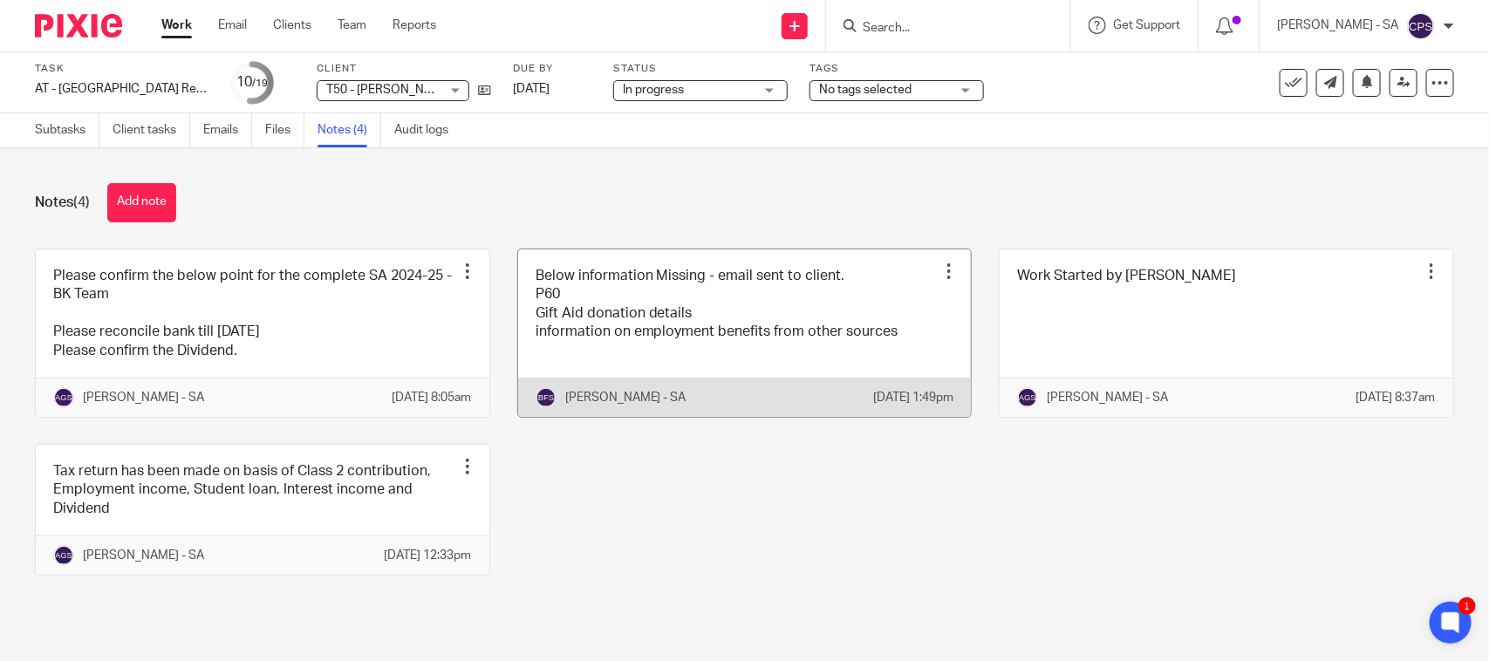
click at [787, 328] on link at bounding box center [745, 334] width 454 height 168
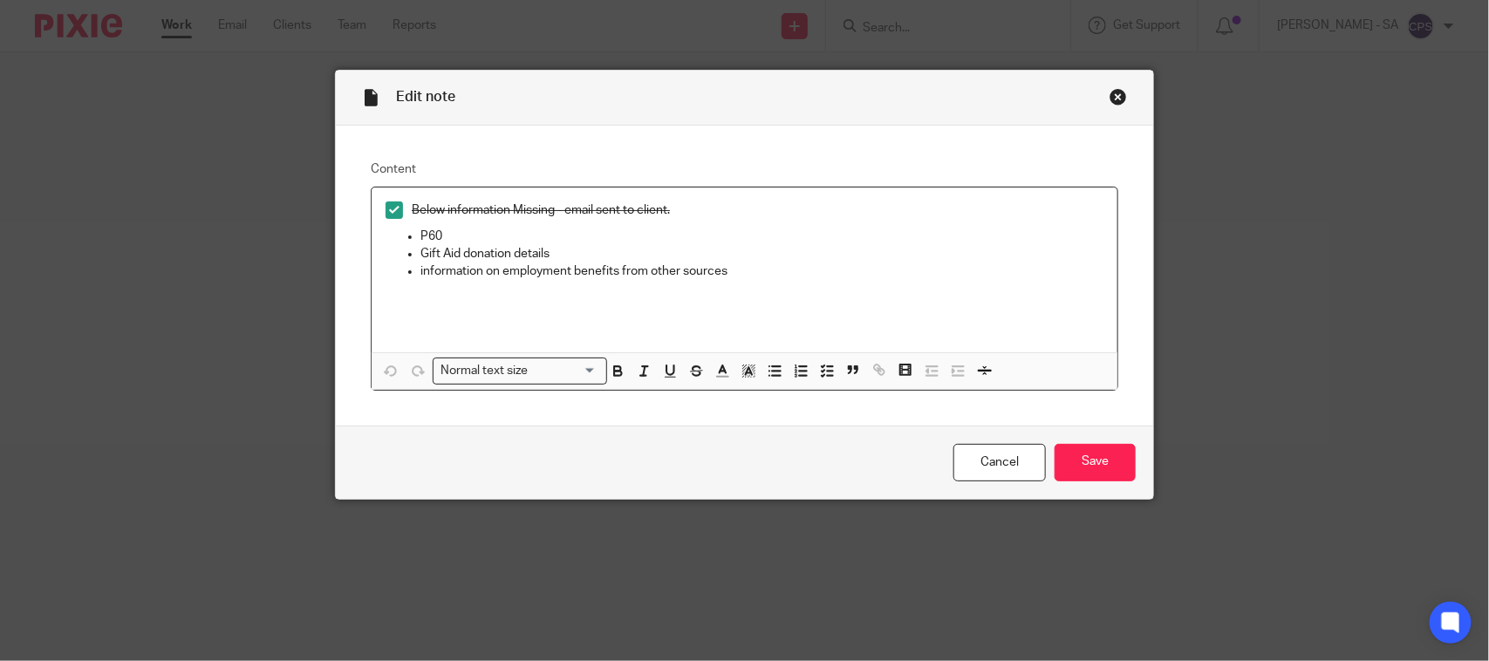
click at [411, 240] on ul "P60 Gift Aid donation details information on employment benefits from other sou…" at bounding box center [745, 254] width 718 height 53
click at [767, 372] on icon "button" at bounding box center [775, 371] width 16 height 16
click at [421, 258] on p "Gift Aid donation details" at bounding box center [762, 253] width 683 height 17
click at [767, 371] on icon "button" at bounding box center [775, 371] width 16 height 16
click at [407, 279] on ul "information on employment benefits from other sources" at bounding box center [745, 271] width 718 height 17
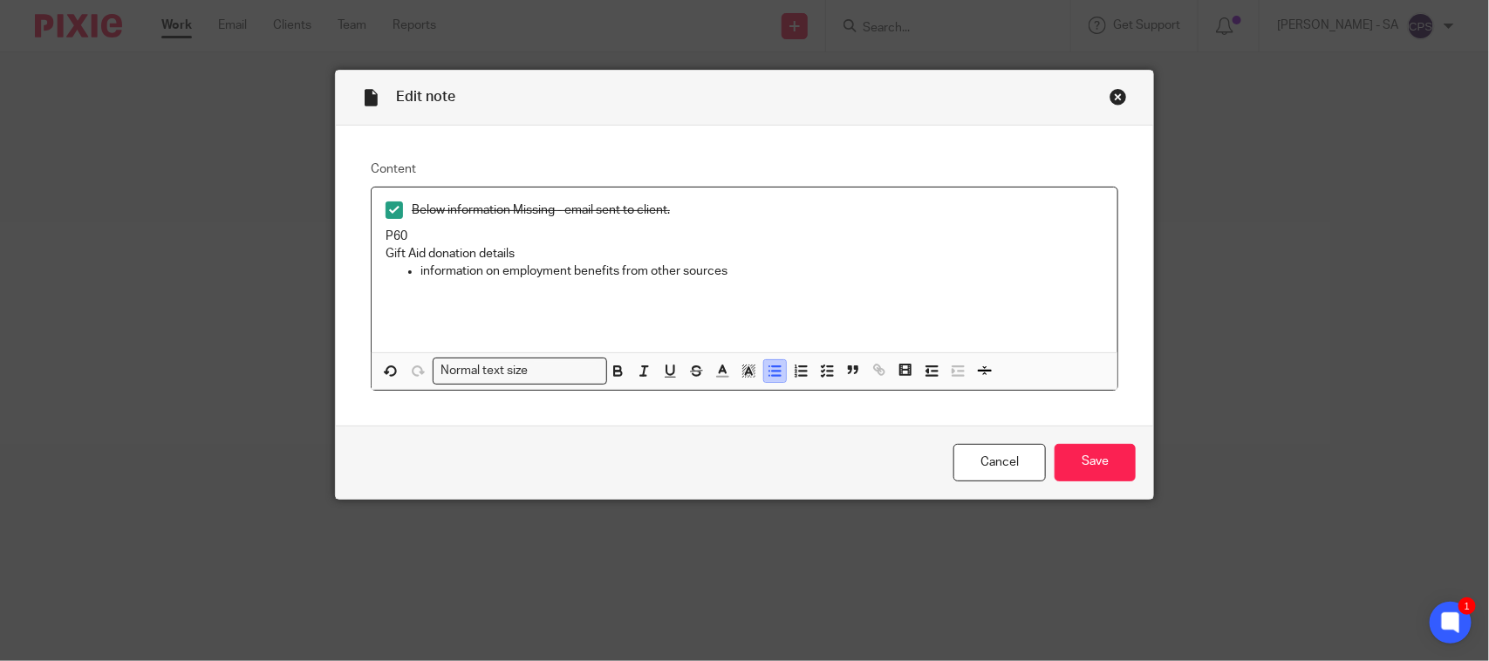
click at [769, 372] on icon "button" at bounding box center [775, 371] width 16 height 16
click at [372, 254] on div "Below information Missing - email sent to client. P60 Gift Aid donation details…" at bounding box center [745, 270] width 746 height 165
click at [386, 234] on p "P60" at bounding box center [745, 236] width 718 height 17
click at [821, 376] on icon "button" at bounding box center [827, 371] width 16 height 16
click at [386, 237] on span at bounding box center [394, 236] width 17 height 17
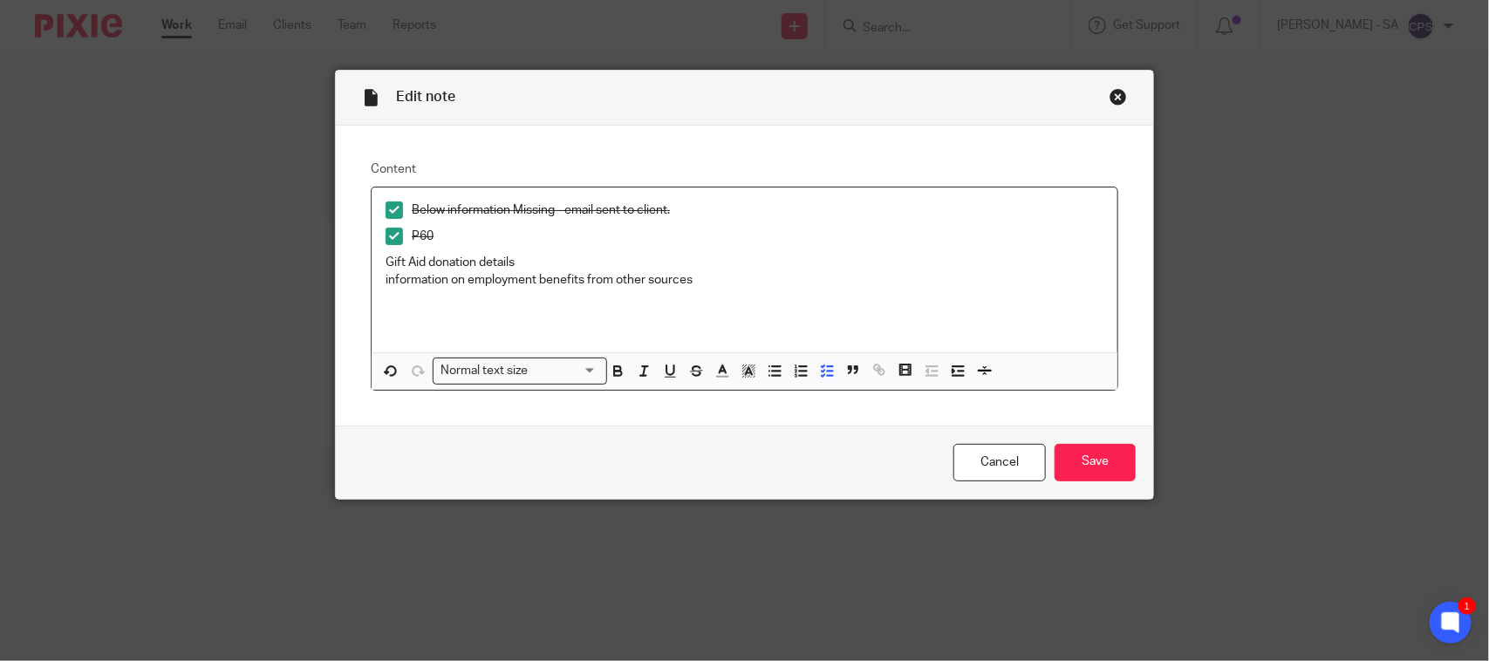
click at [412, 267] on p "Gift Aid donation details" at bounding box center [745, 262] width 718 height 17
click at [520, 323] on div "Below information Missing - email sent to client. P60 Gift Aid donation details…" at bounding box center [745, 270] width 746 height 165
drag, startPoint x: 462, startPoint y: 234, endPoint x: 428, endPoint y: 234, distance: 34.9
click at [428, 234] on p "P60" at bounding box center [758, 236] width 692 height 17
click at [820, 378] on button "button" at bounding box center [828, 371] width 22 height 22
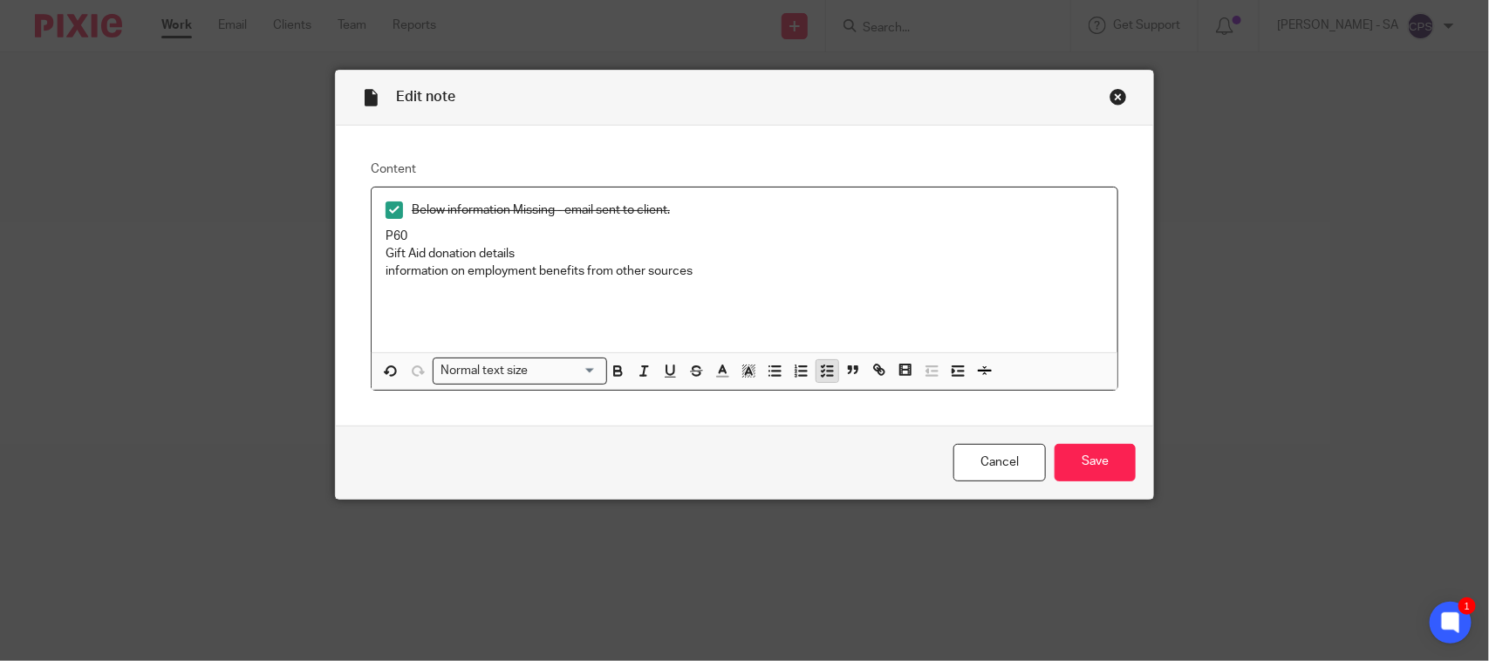
click at [828, 375] on line "button" at bounding box center [830, 375] width 5 height 0
click at [390, 232] on span at bounding box center [394, 236] width 17 height 17
click at [539, 262] on p "Gift Aid donation details" at bounding box center [745, 262] width 718 height 17
drag, startPoint x: 406, startPoint y: 260, endPoint x: 718, endPoint y: 284, distance: 313.3
click at [718, 284] on div "Below information Missing - email sent to client. P60 Gift Aid donation details…" at bounding box center [745, 270] width 746 height 165
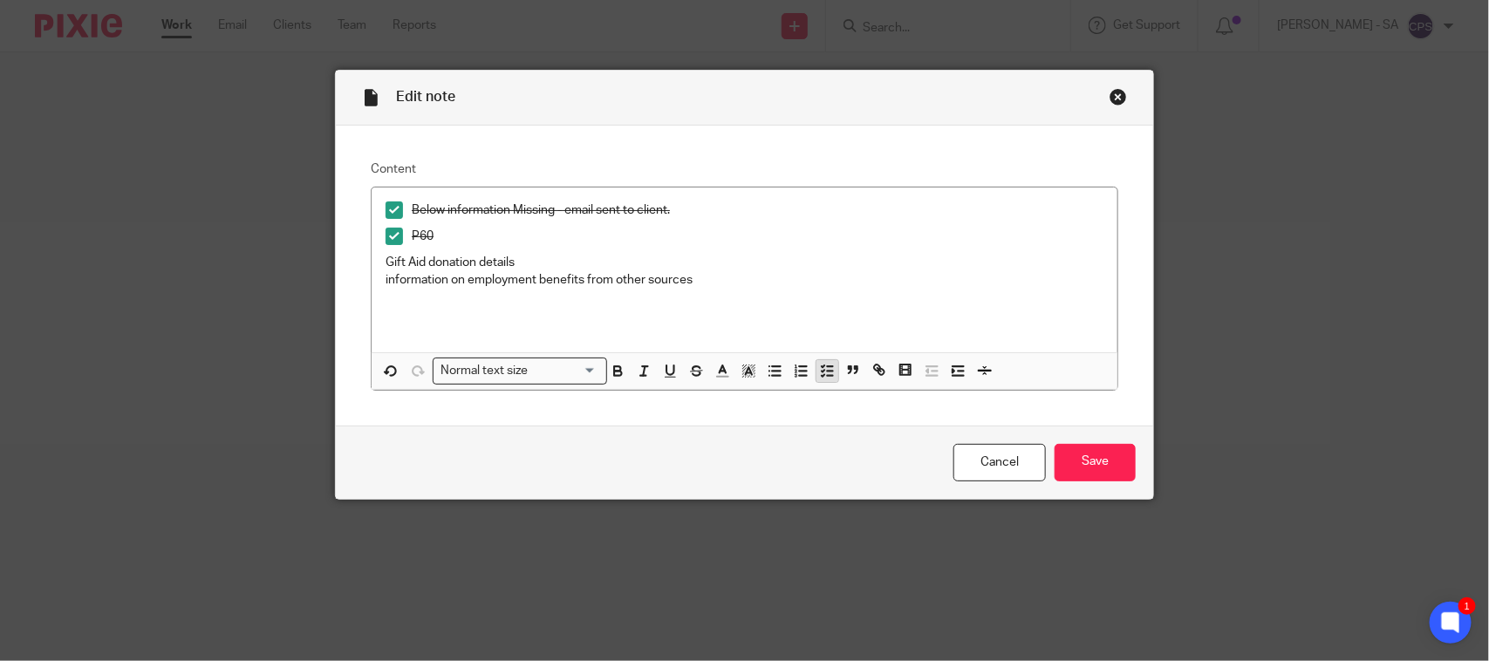
click at [822, 374] on polyline "button" at bounding box center [823, 375] width 3 height 2
click at [391, 260] on span at bounding box center [394, 262] width 17 height 17
click at [386, 281] on span at bounding box center [394, 288] width 17 height 17
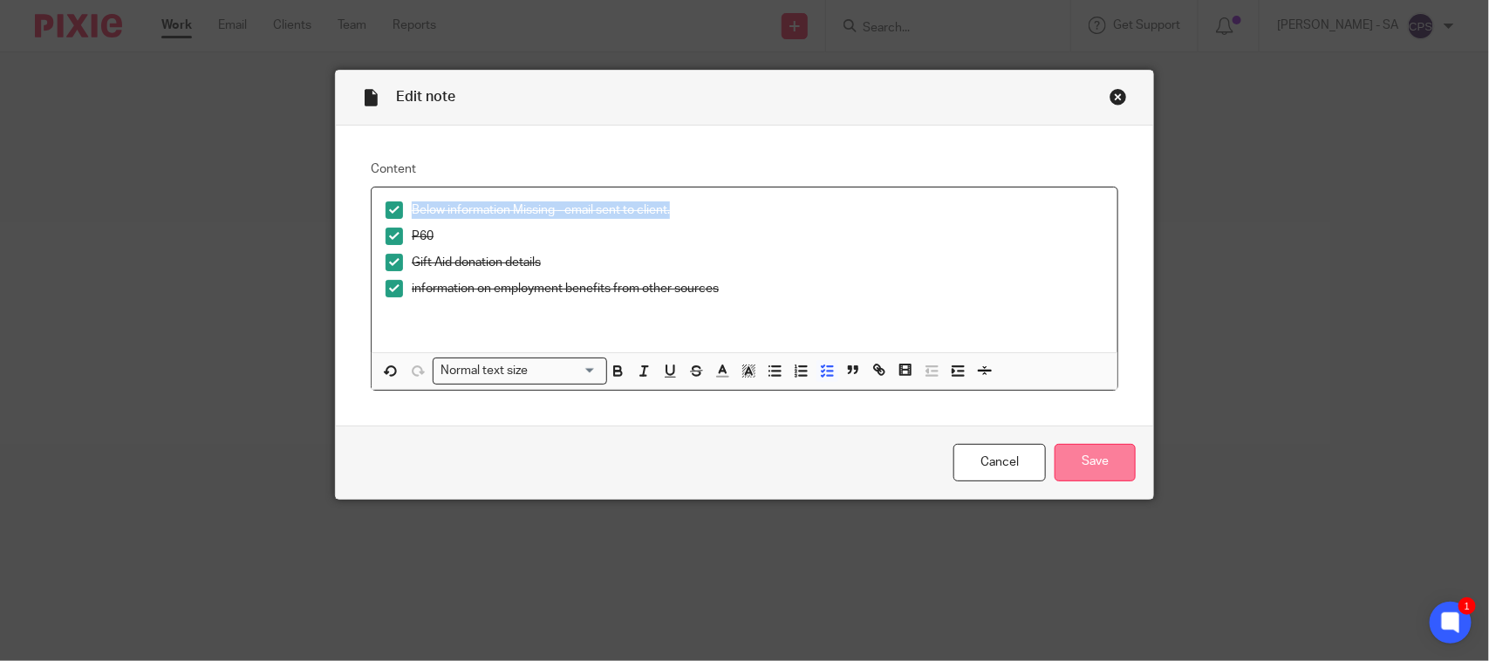
click at [1092, 460] on input "Save" at bounding box center [1095, 463] width 81 height 38
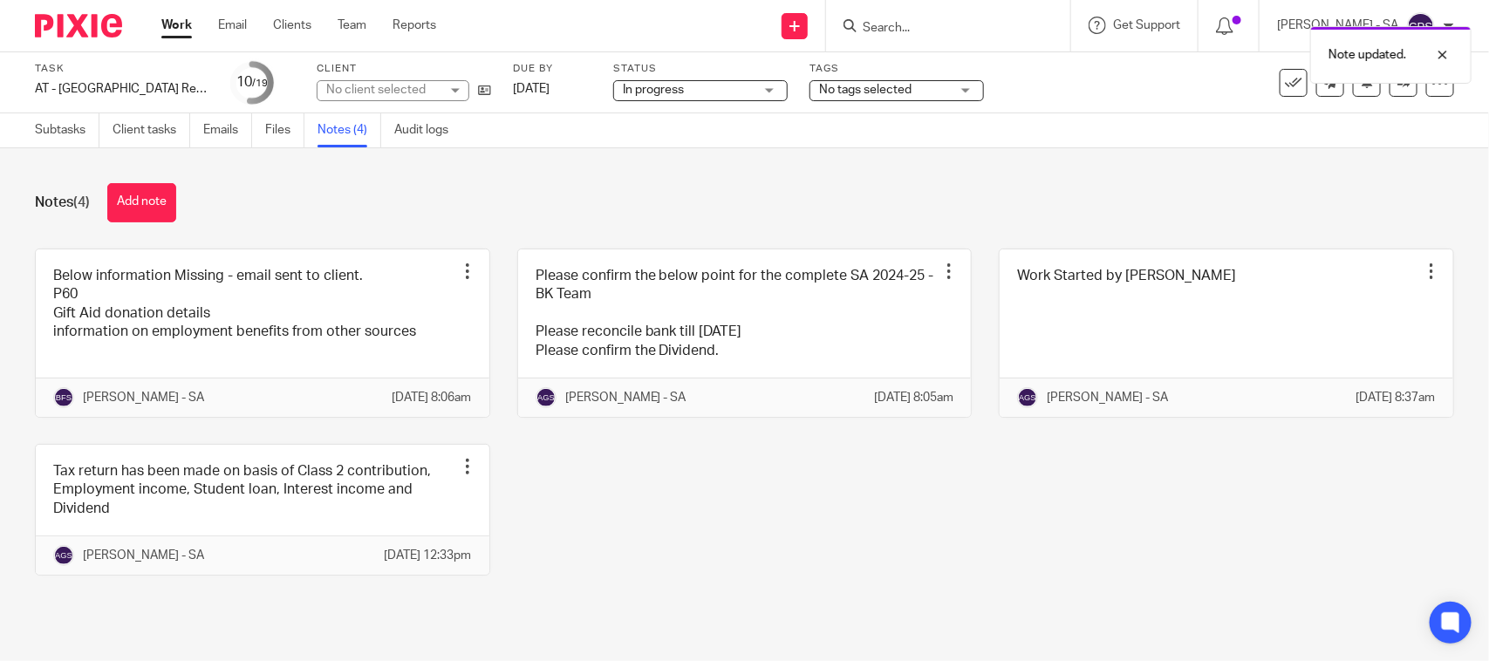
click at [718, 529] on div "Below information Missing - email sent to client. P60 Gift Aid donation details…" at bounding box center [731, 426] width 1447 height 354
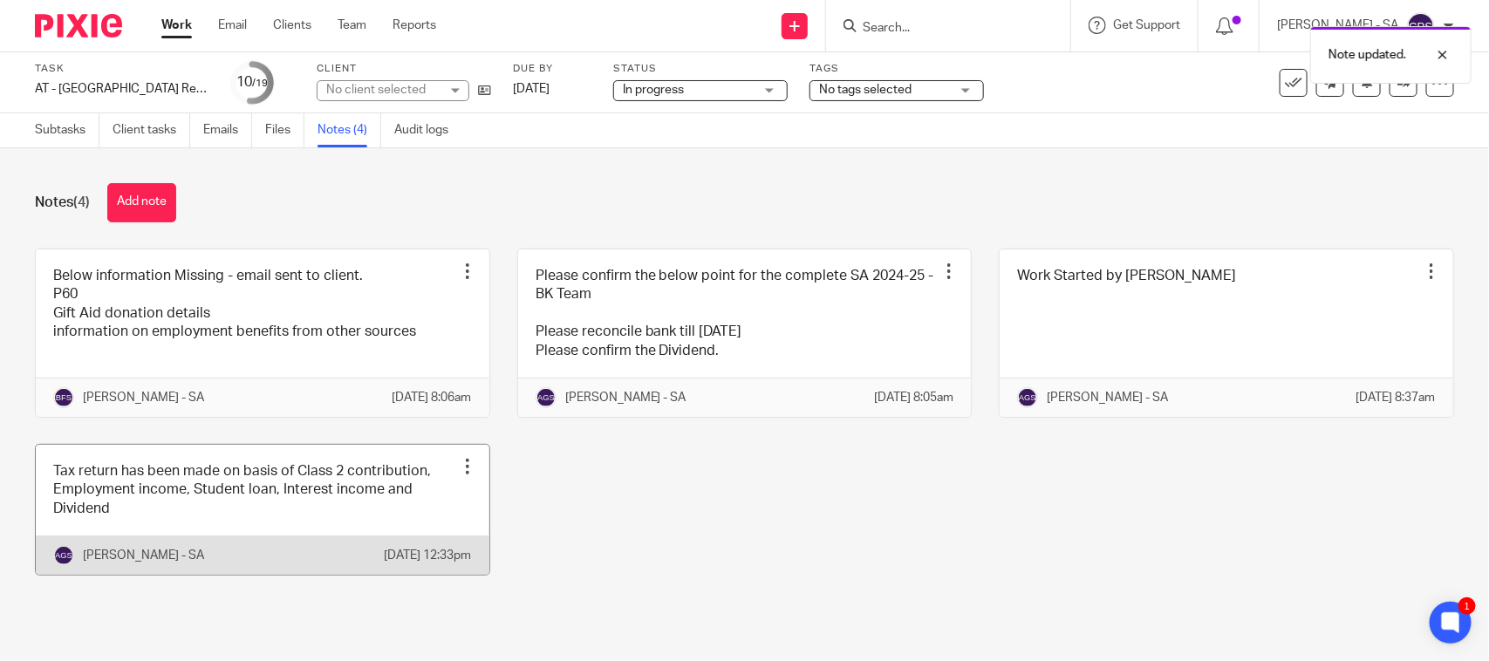
click at [301, 534] on link at bounding box center [263, 510] width 454 height 130
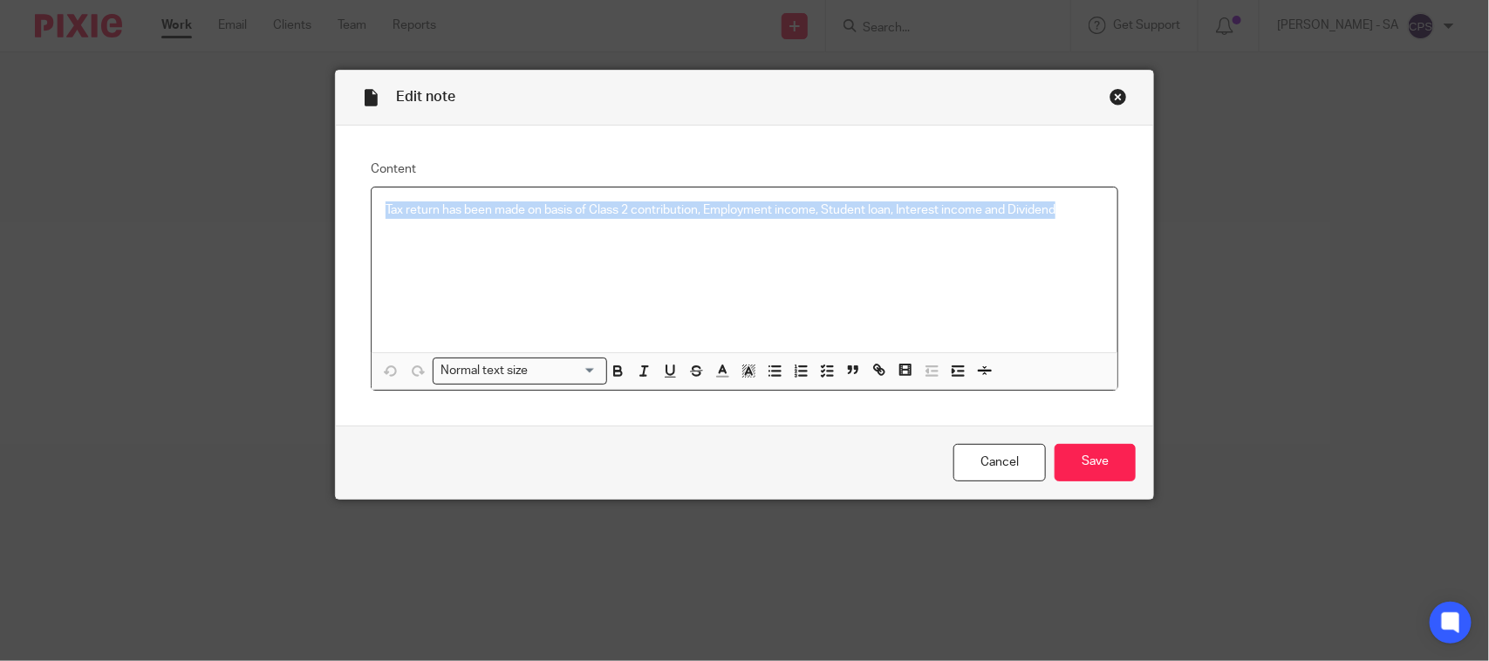
drag, startPoint x: 373, startPoint y: 210, endPoint x: 1065, endPoint y: 216, distance: 692.8
click at [1065, 216] on div "Tax return has been made on basis of Class 2 contribution, Employment income, S…" at bounding box center [745, 270] width 746 height 165
drag, startPoint x: 820, startPoint y: 369, endPoint x: 852, endPoint y: 388, distance: 37.6
click at [819, 368] on icon "button" at bounding box center [827, 371] width 16 height 16
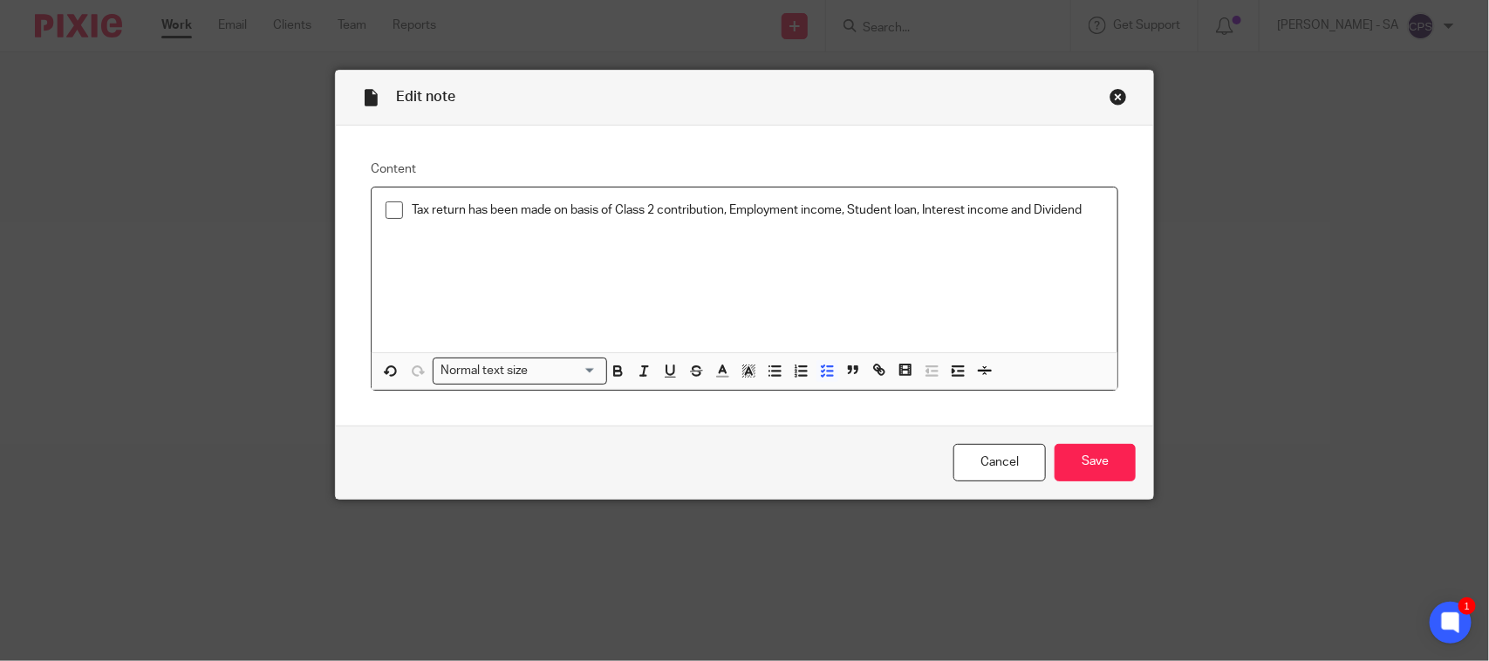
click at [390, 212] on span at bounding box center [394, 210] width 17 height 17
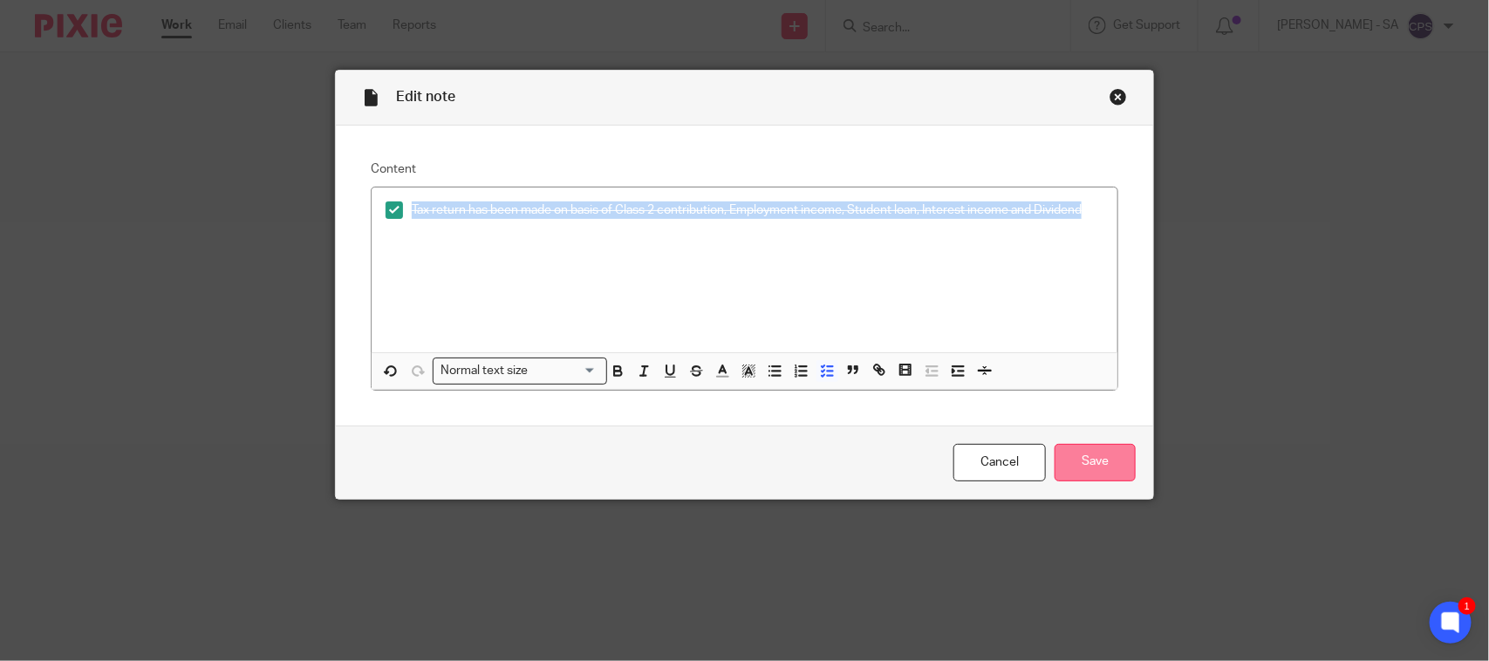
click at [1113, 469] on input "Save" at bounding box center [1095, 463] width 81 height 38
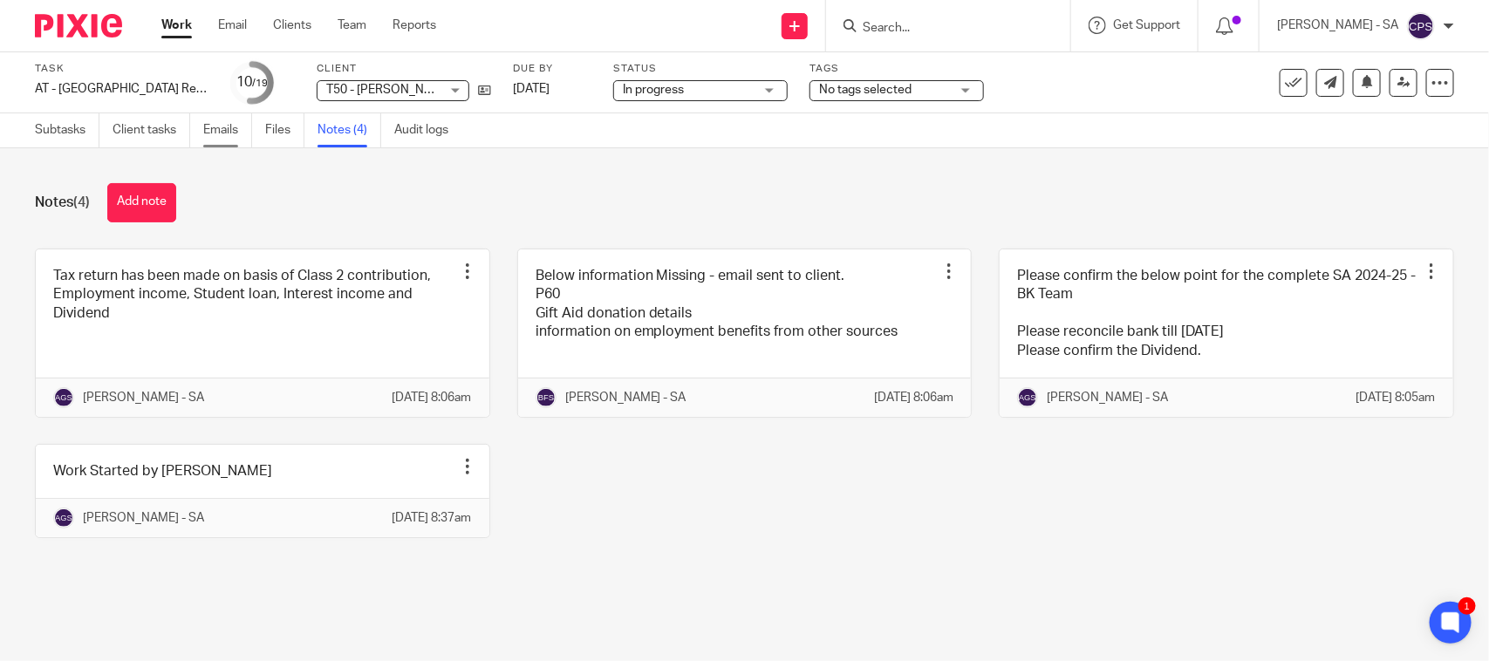
click at [211, 127] on link "Emails" at bounding box center [227, 130] width 49 height 34
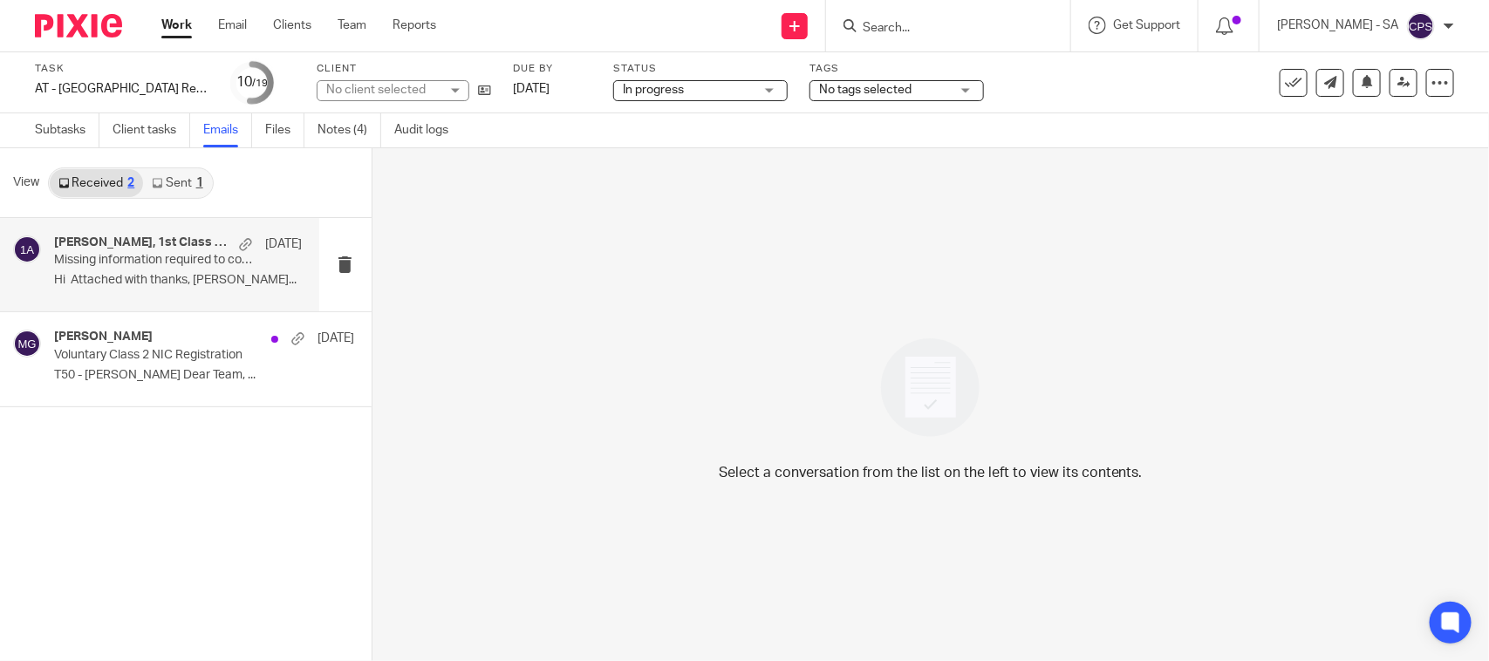
click at [83, 256] on p "Missing information required to complete your Self-Assessment Tax Return" at bounding box center [153, 260] width 198 height 15
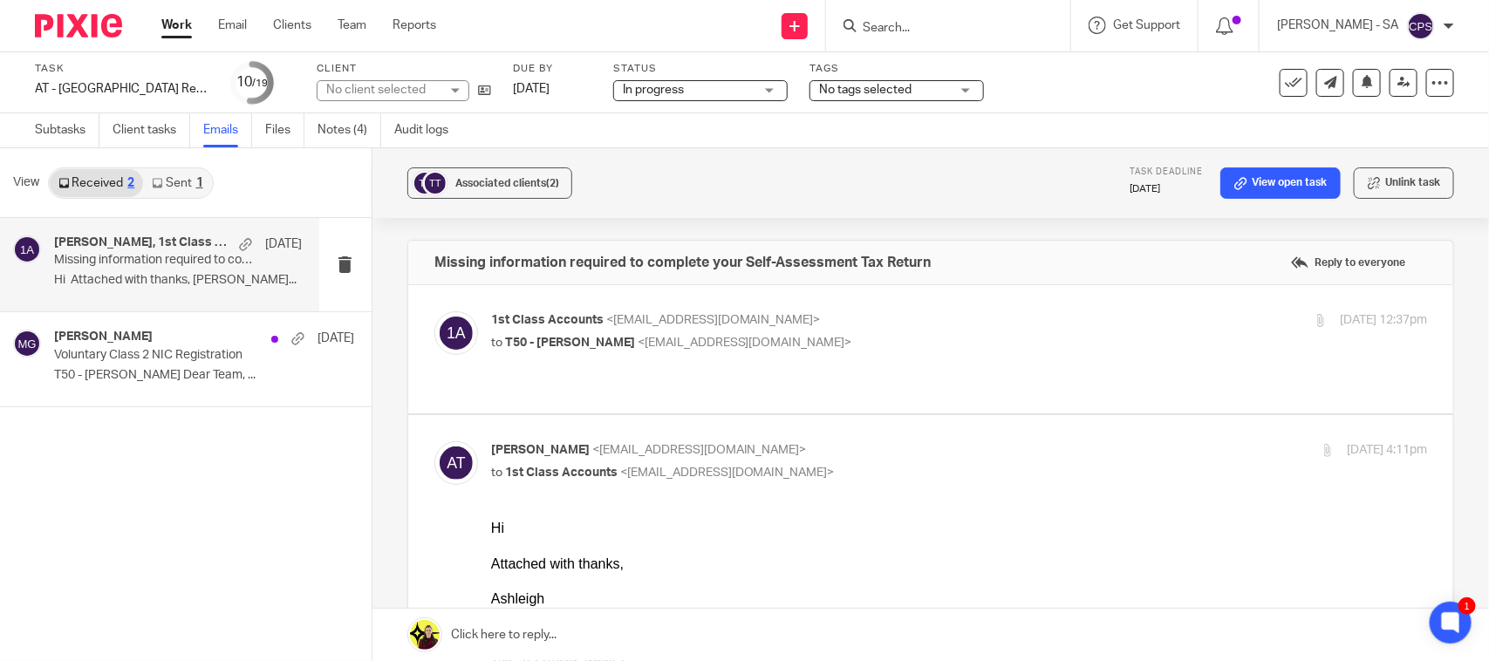
click at [787, 337] on span "<[EMAIL_ADDRESS][DOMAIN_NAME]>" at bounding box center [745, 343] width 215 height 12
checkbox input "true"
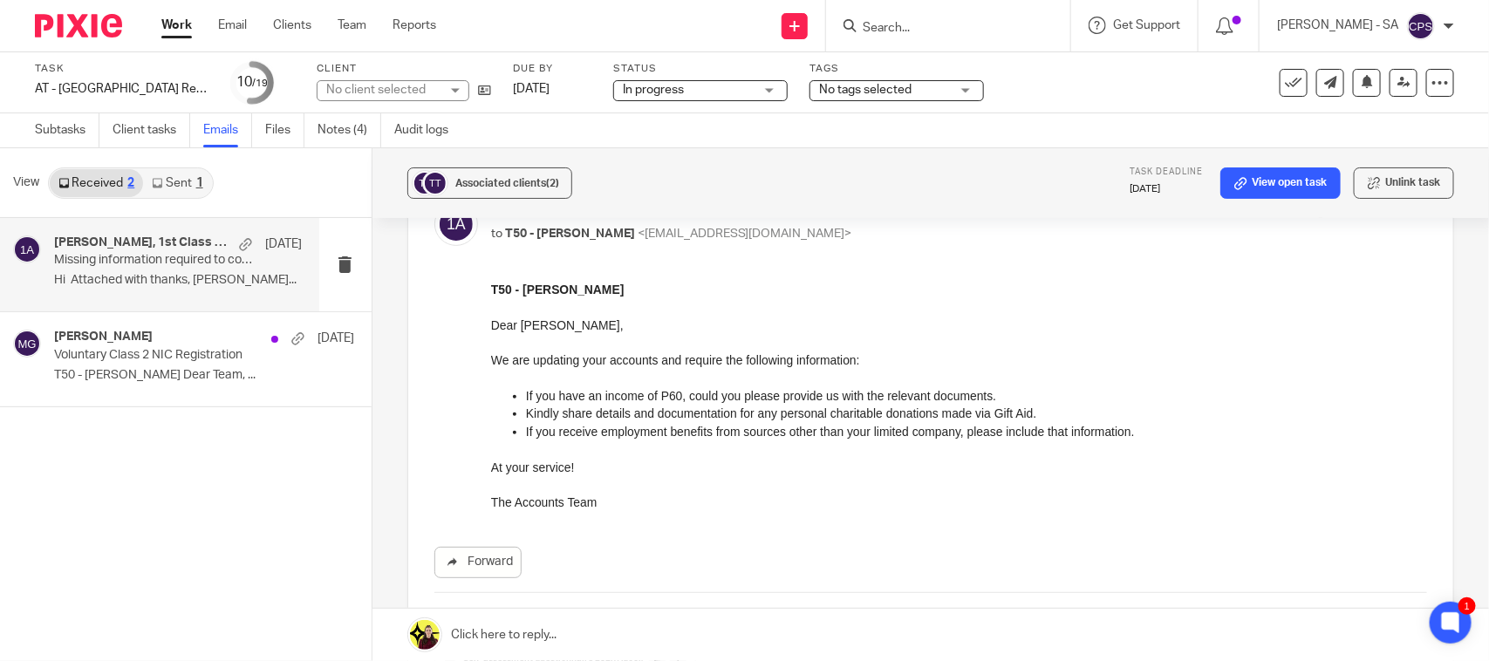
scroll to position [218, 0]
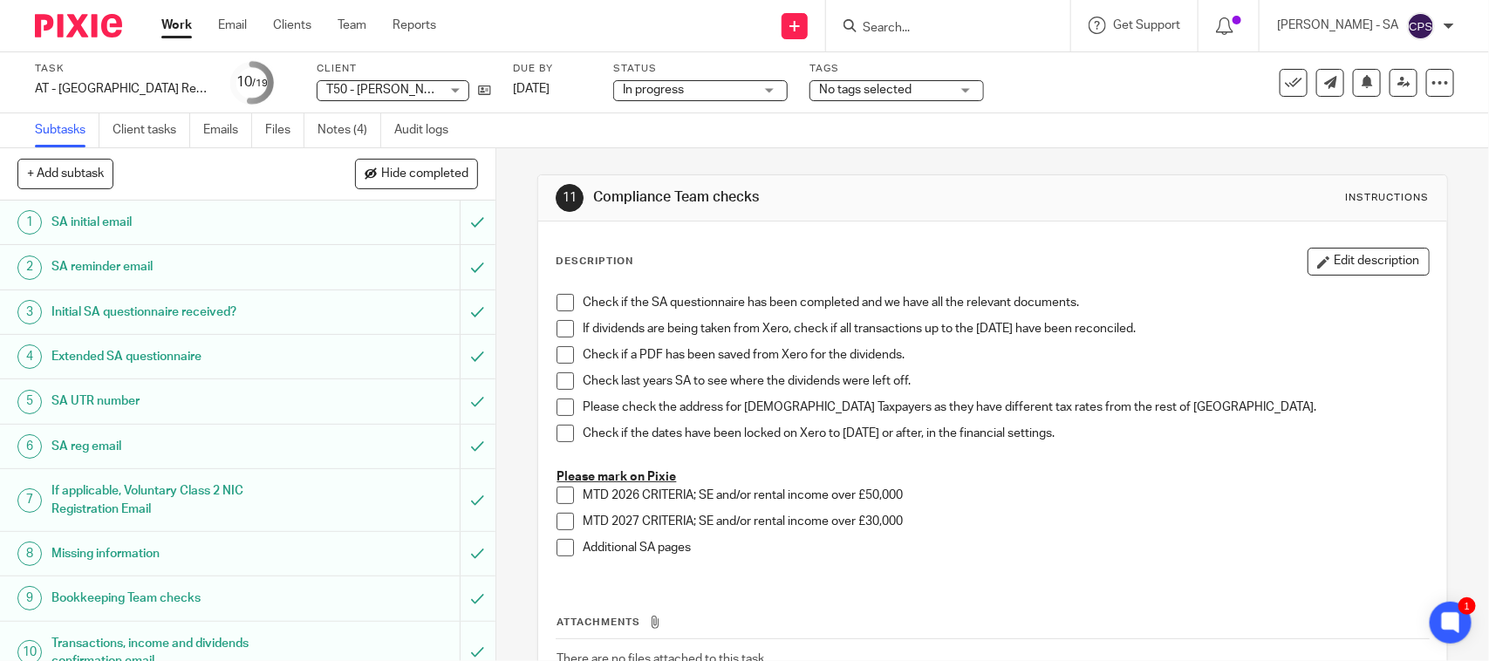
click at [105, 394] on h1 "SA UTR number" at bounding box center [181, 401] width 261 height 26
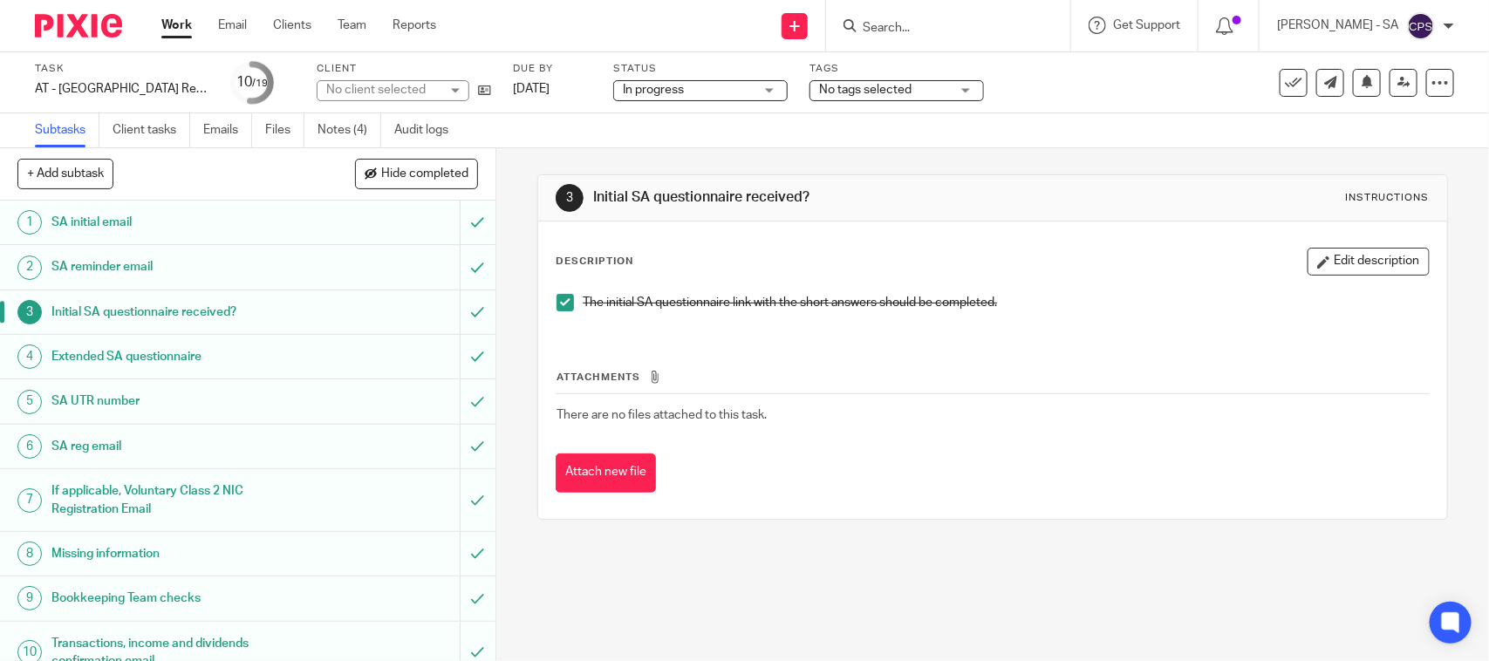
click at [122, 604] on h1 "Bookkeeping Team checks" at bounding box center [181, 598] width 261 height 26
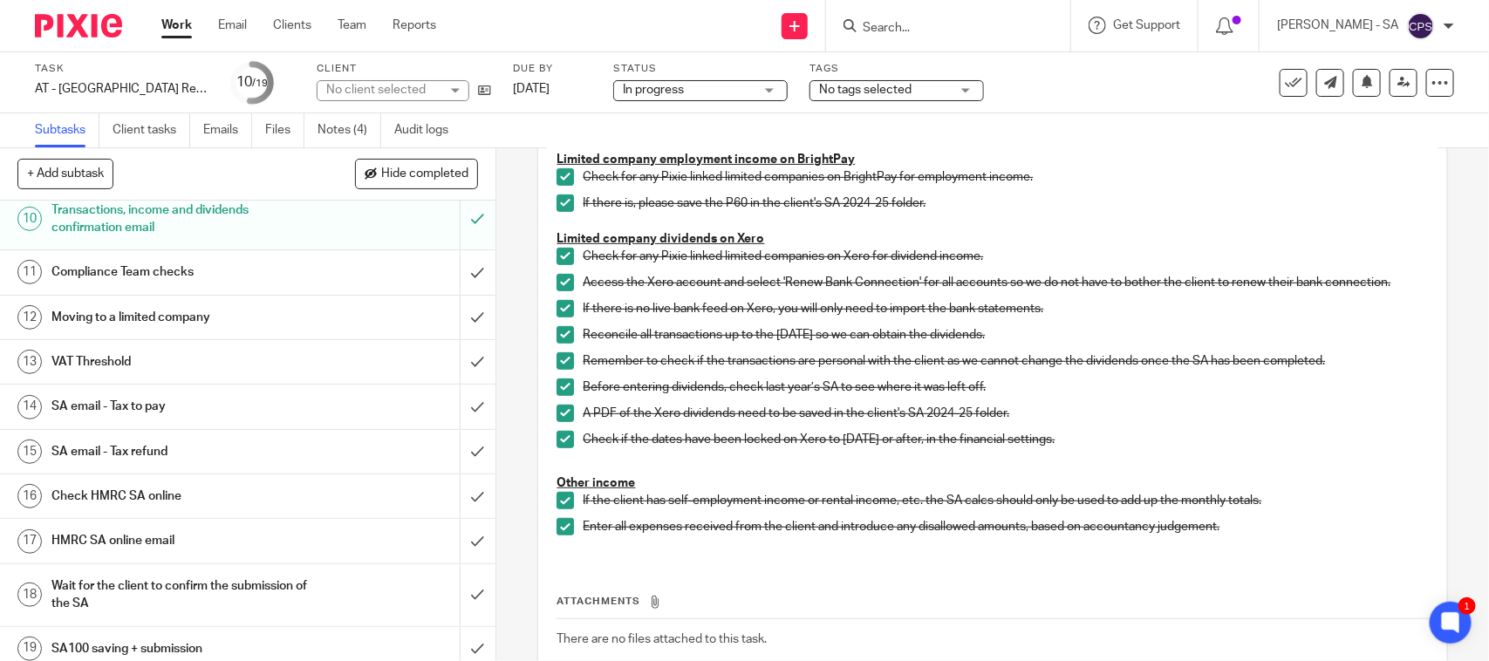
scroll to position [436, 0]
click at [162, 414] on h1 "SA email - Tax to pay" at bounding box center [181, 404] width 261 height 26
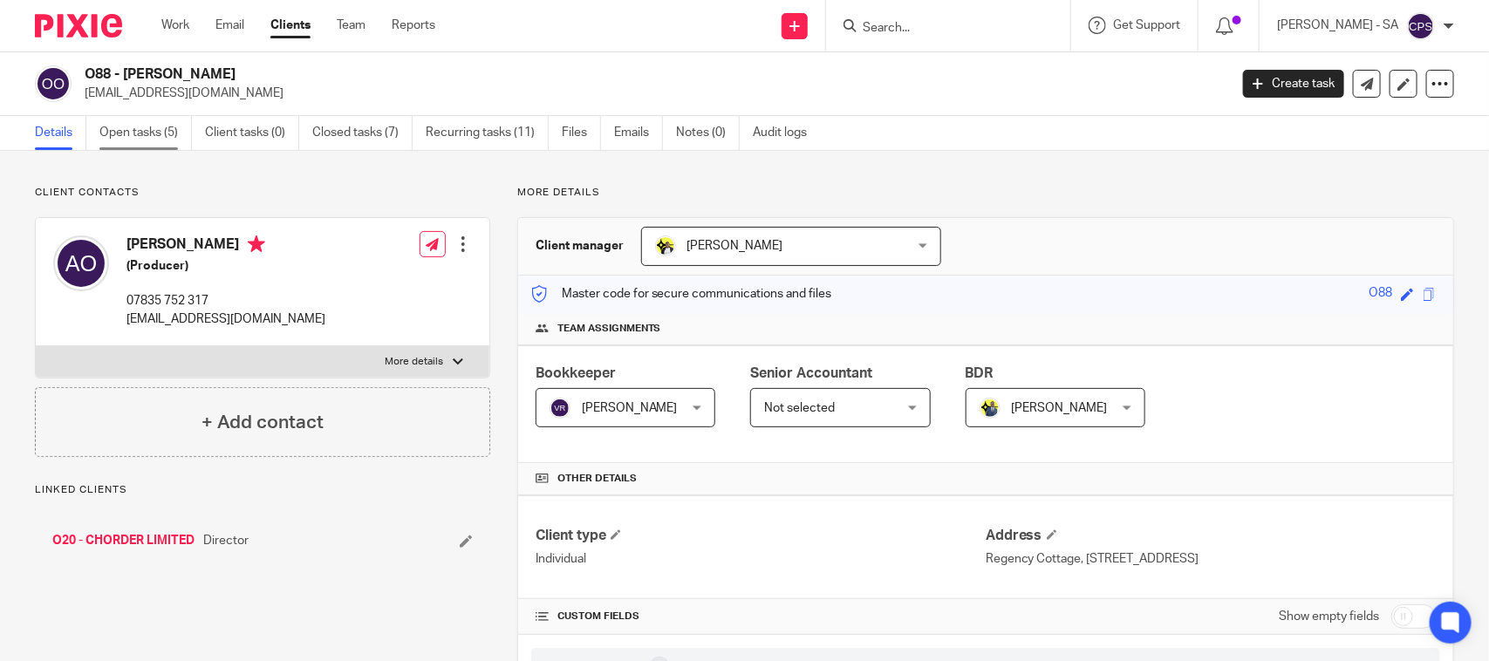
click at [151, 138] on link "Open tasks (5)" at bounding box center [145, 133] width 92 height 34
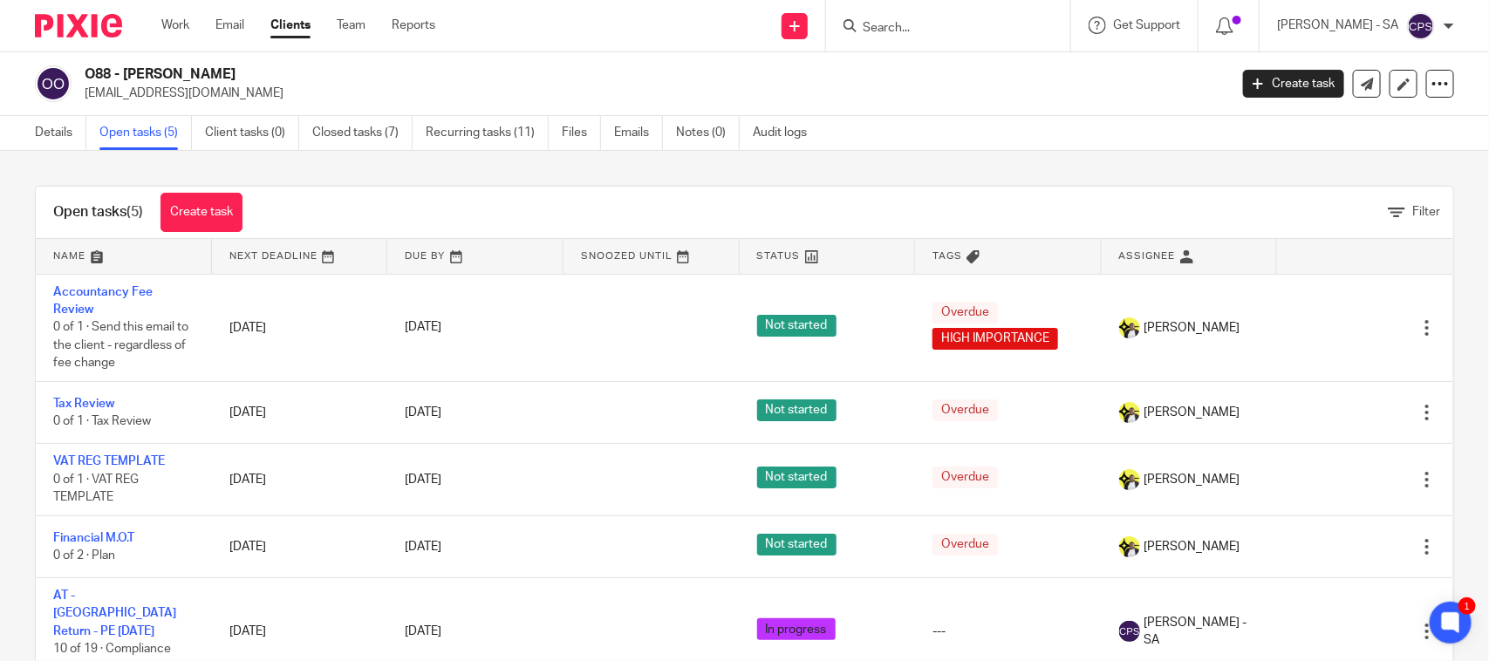
click at [893, 31] on input "Search" at bounding box center [939, 29] width 157 height 16
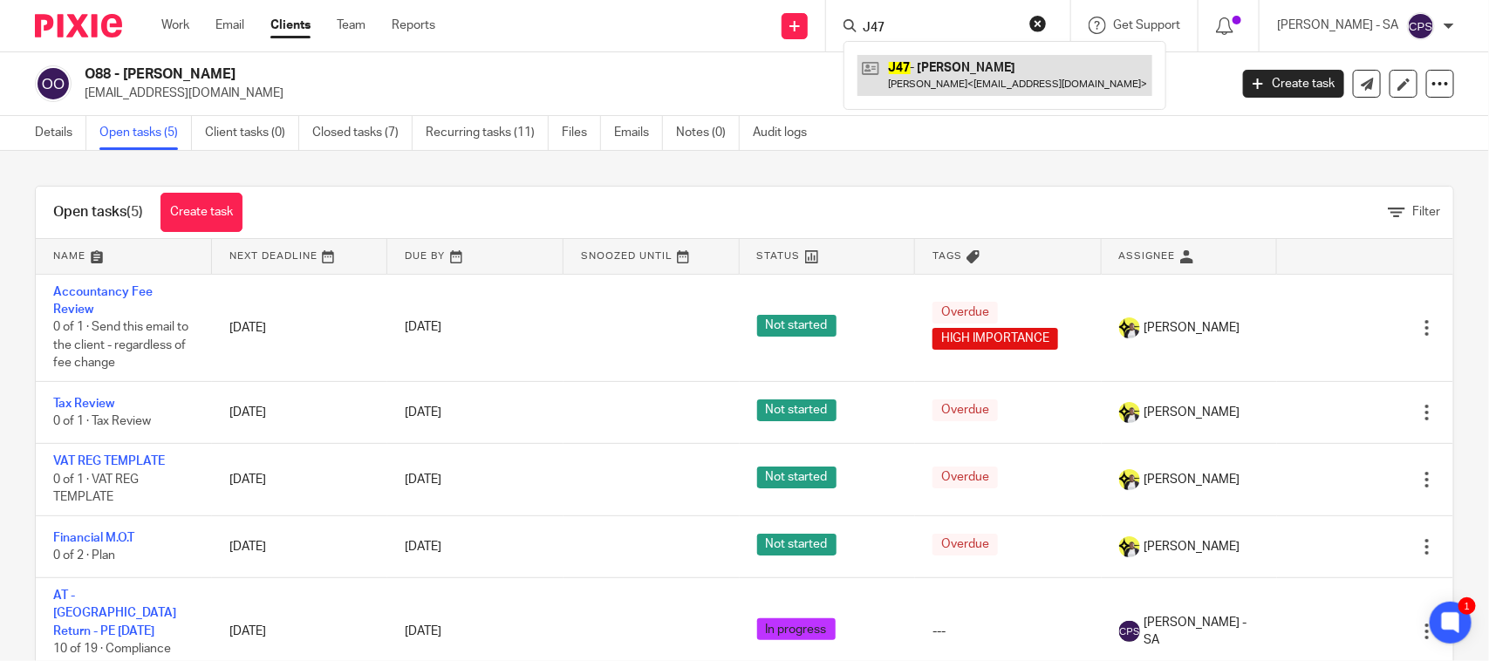
type input "J47"
click at [966, 68] on link at bounding box center [1005, 75] width 295 height 40
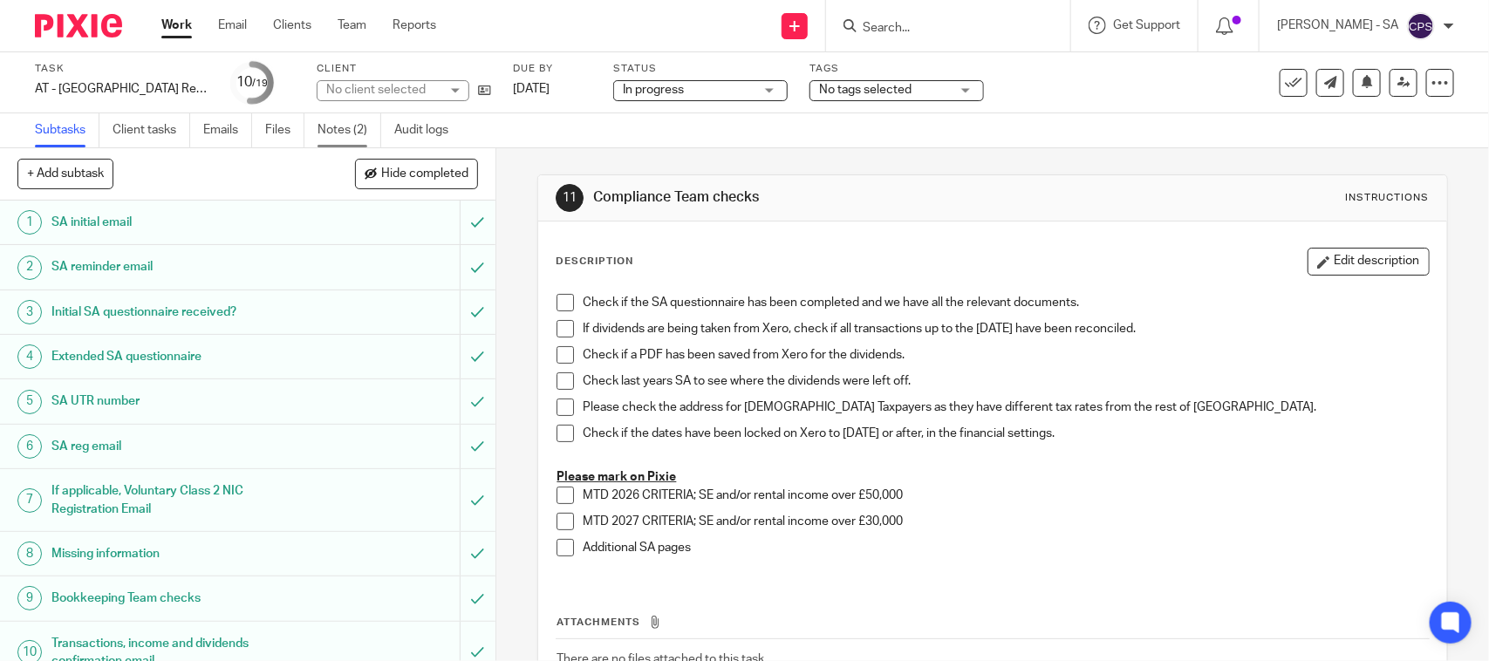
click at [349, 140] on link "Notes (2)" at bounding box center [350, 130] width 64 height 34
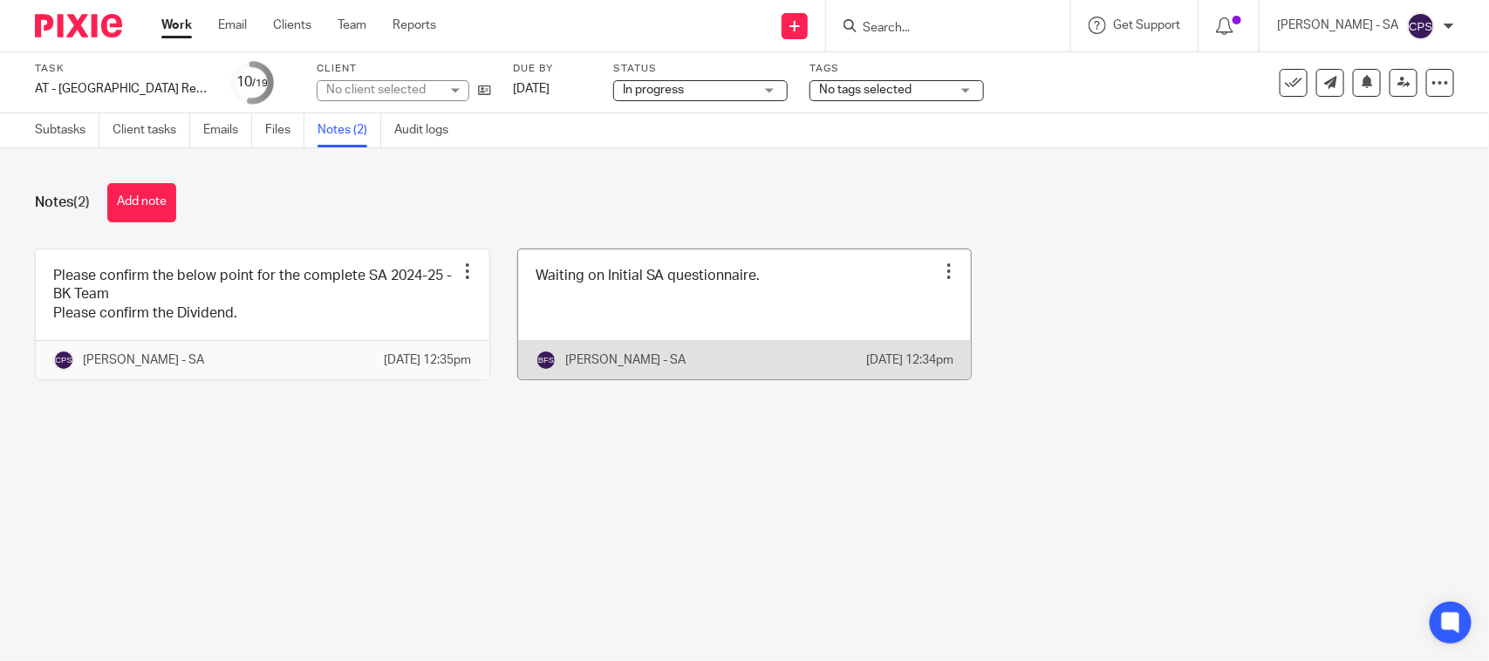
click at [591, 325] on link at bounding box center [745, 315] width 454 height 130
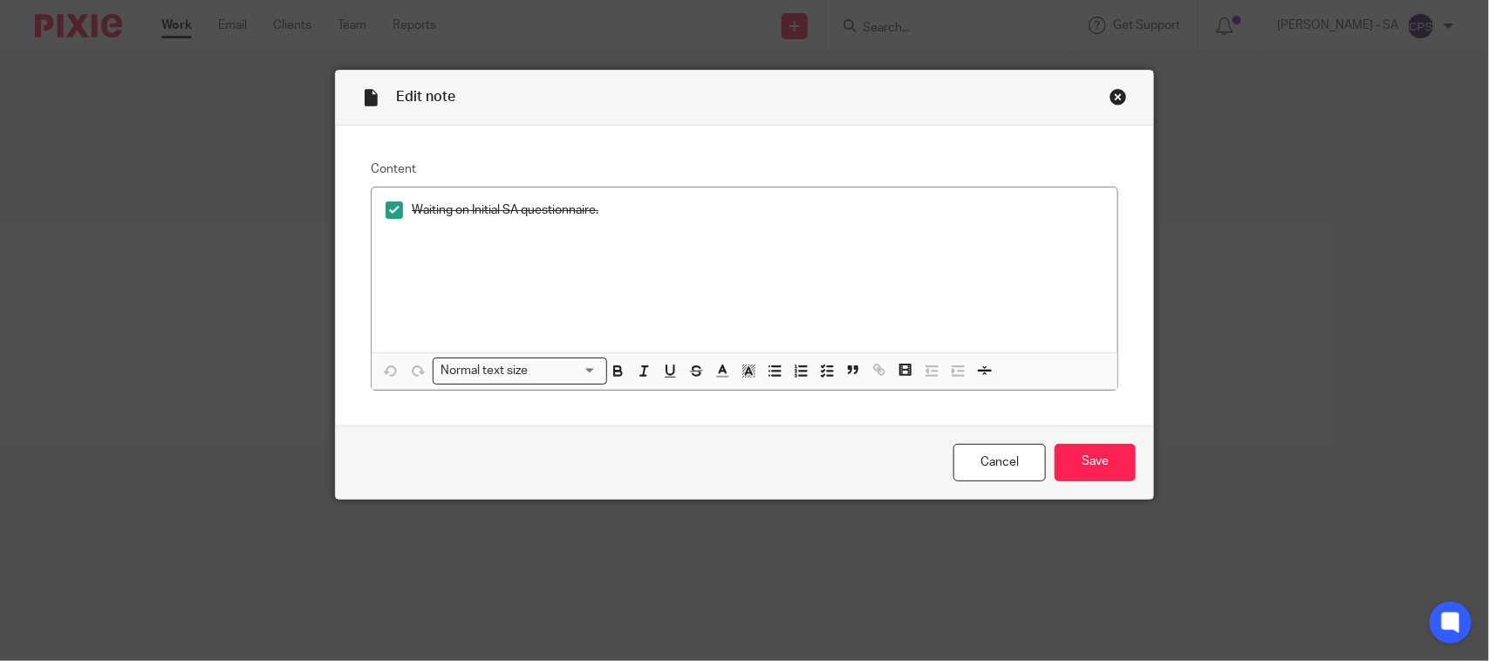
click at [1110, 96] on div "Close this dialog window" at bounding box center [1118, 96] width 17 height 17
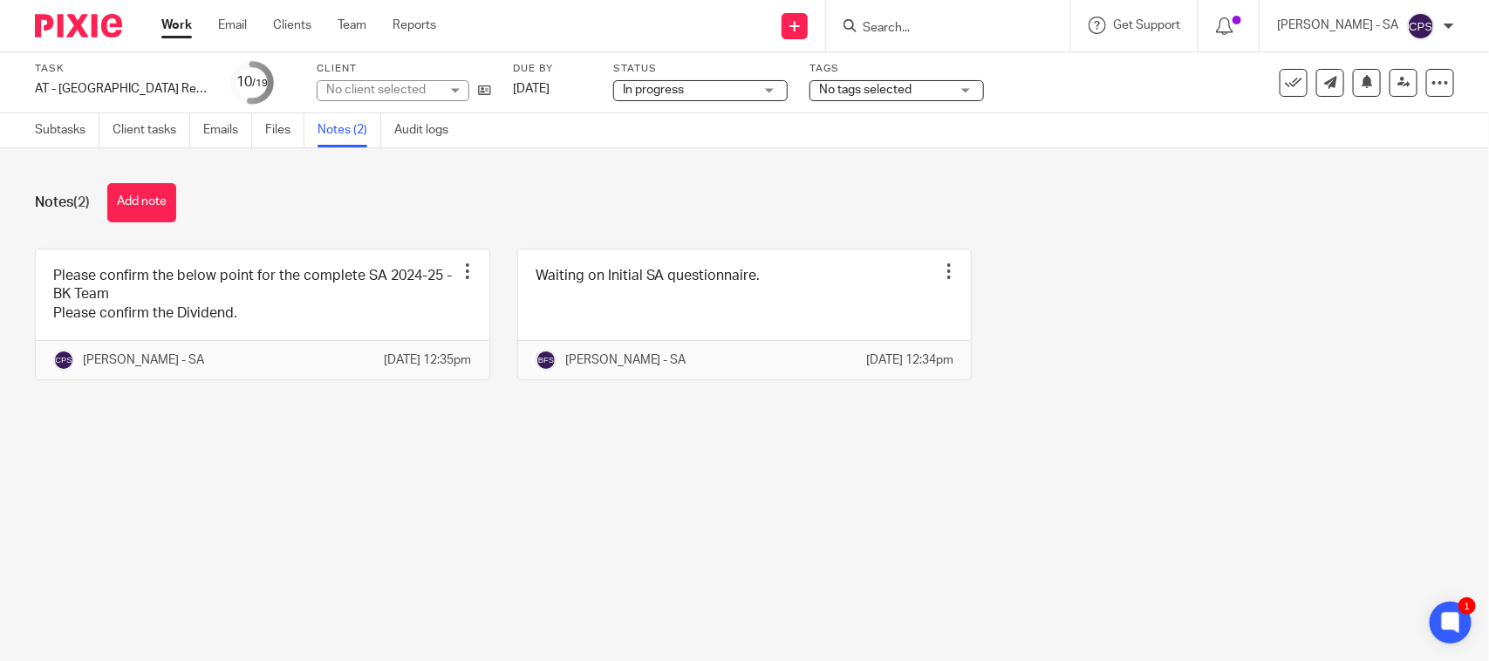
click at [455, 80] on div "No client selected" at bounding box center [393, 90] width 153 height 21
click at [454, 84] on div "No client selected" at bounding box center [393, 90] width 153 height 21
click at [452, 86] on div "No client selected" at bounding box center [393, 90] width 153 height 21
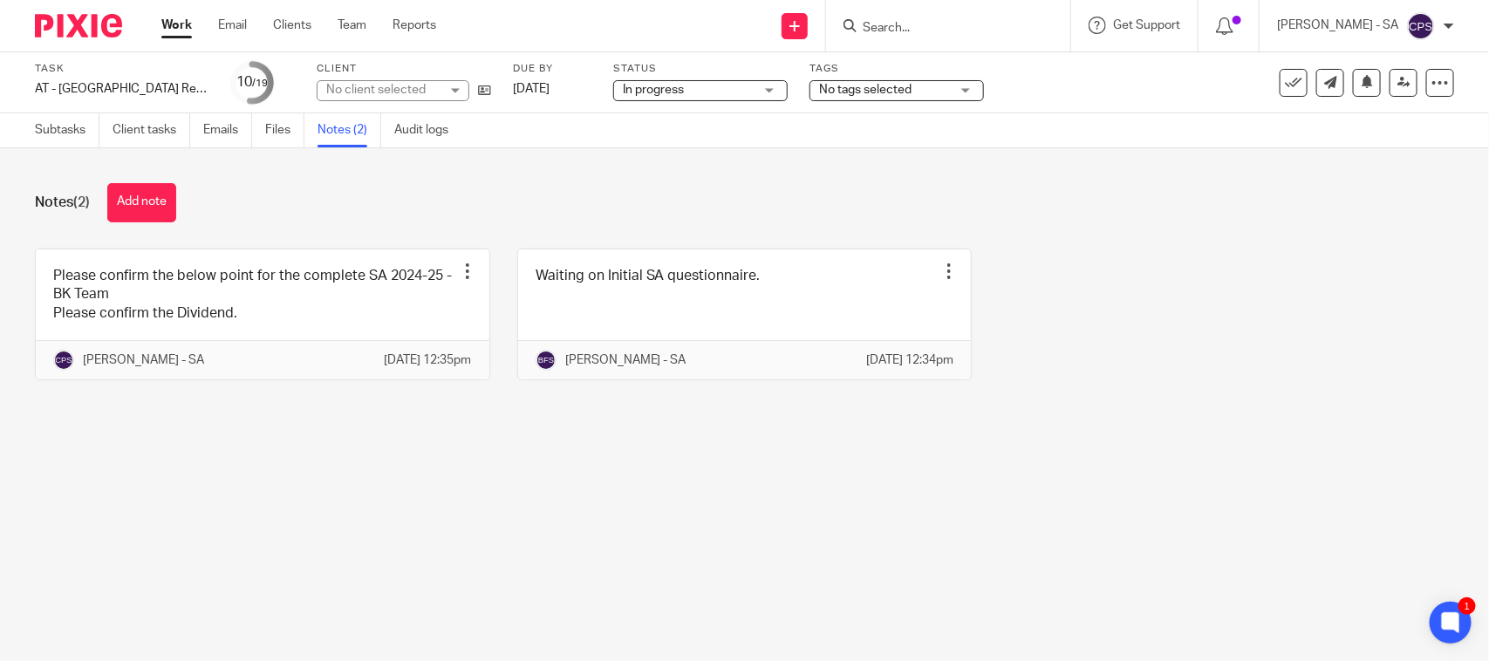
click at [452, 86] on div "No client selected" at bounding box center [393, 90] width 153 height 21
click at [464, 185] on div "Notes (2) Add note" at bounding box center [745, 202] width 1420 height 39
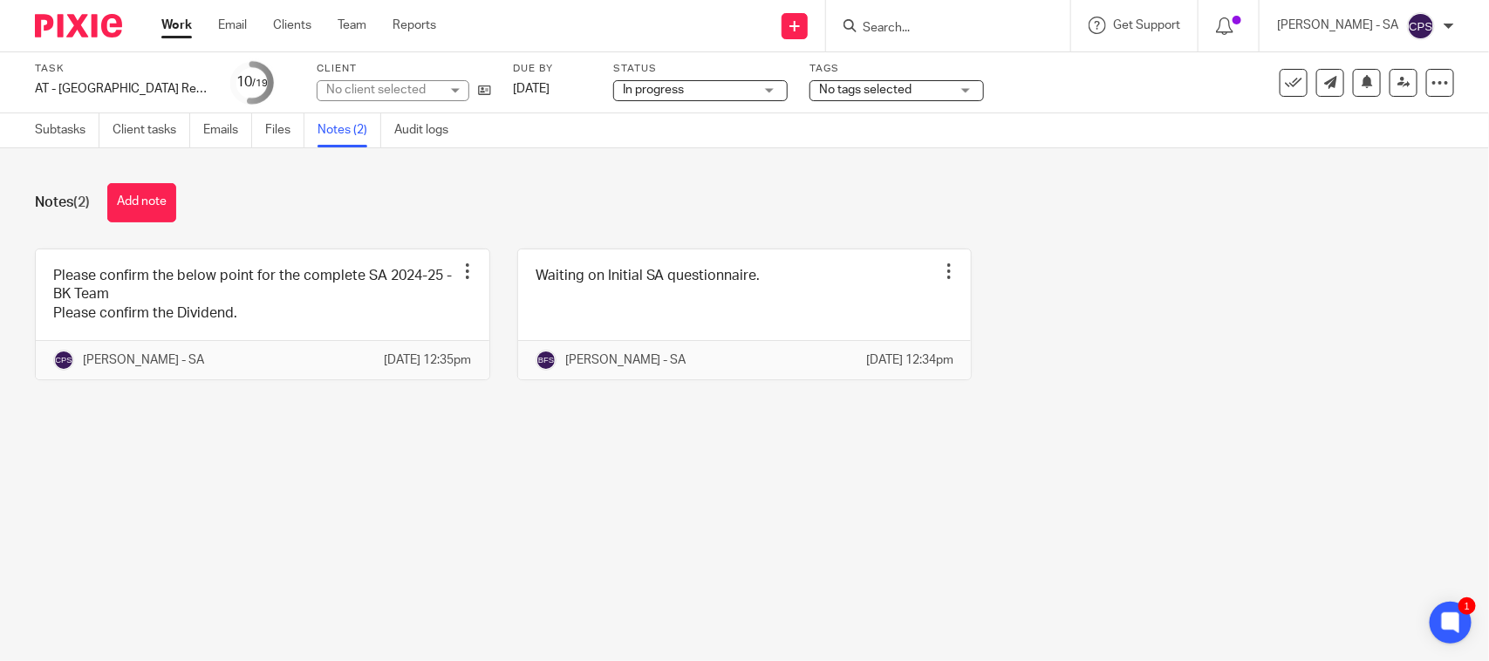
click at [412, 85] on div "No client selected" at bounding box center [382, 89] width 113 height 17
click at [412, 85] on div "No client selected" at bounding box center [375, 90] width 99 height 12
click at [412, 85] on div "No client selected" at bounding box center [382, 89] width 113 height 17
click at [412, 85] on div "No client selected" at bounding box center [375, 90] width 99 height 12
click at [412, 86] on div "No client selected" at bounding box center [375, 90] width 99 height 12
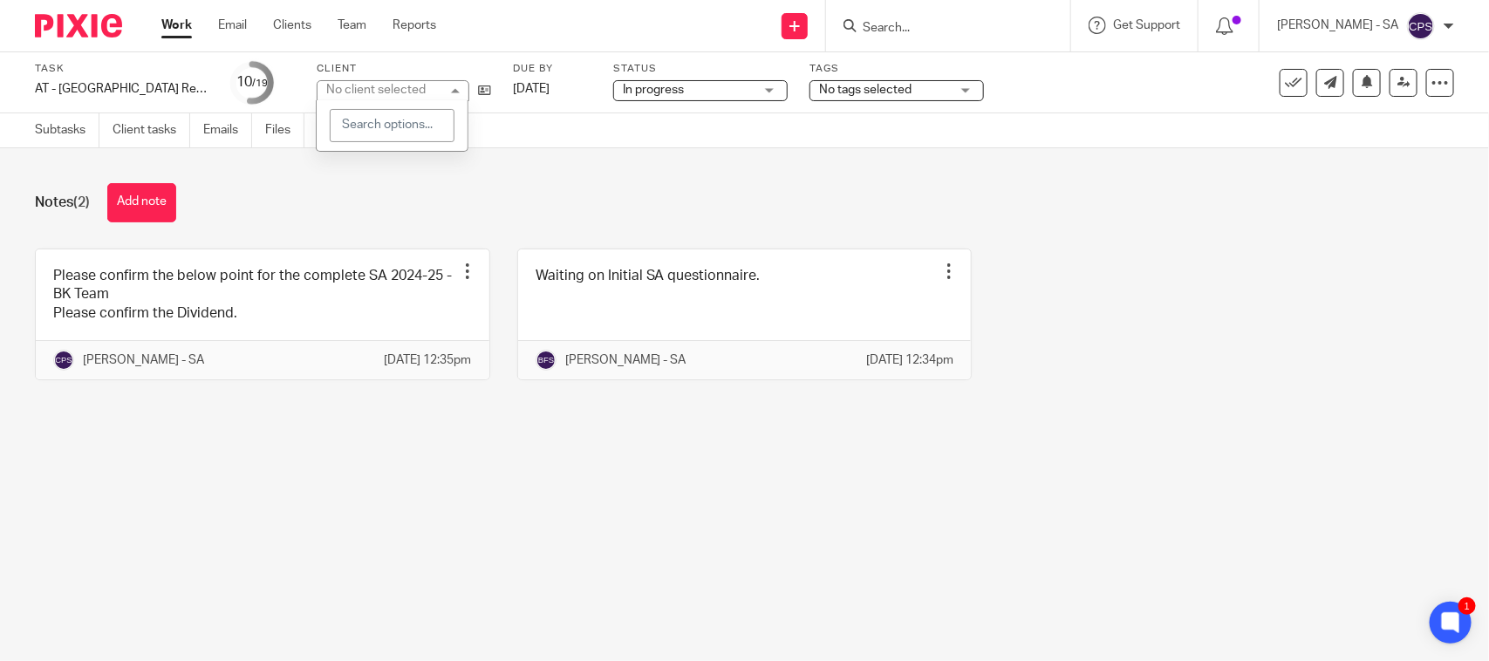
click at [412, 87] on div "No client selected" at bounding box center [375, 90] width 99 height 12
click at [497, 185] on div "Notes (2) Add note" at bounding box center [745, 202] width 1420 height 39
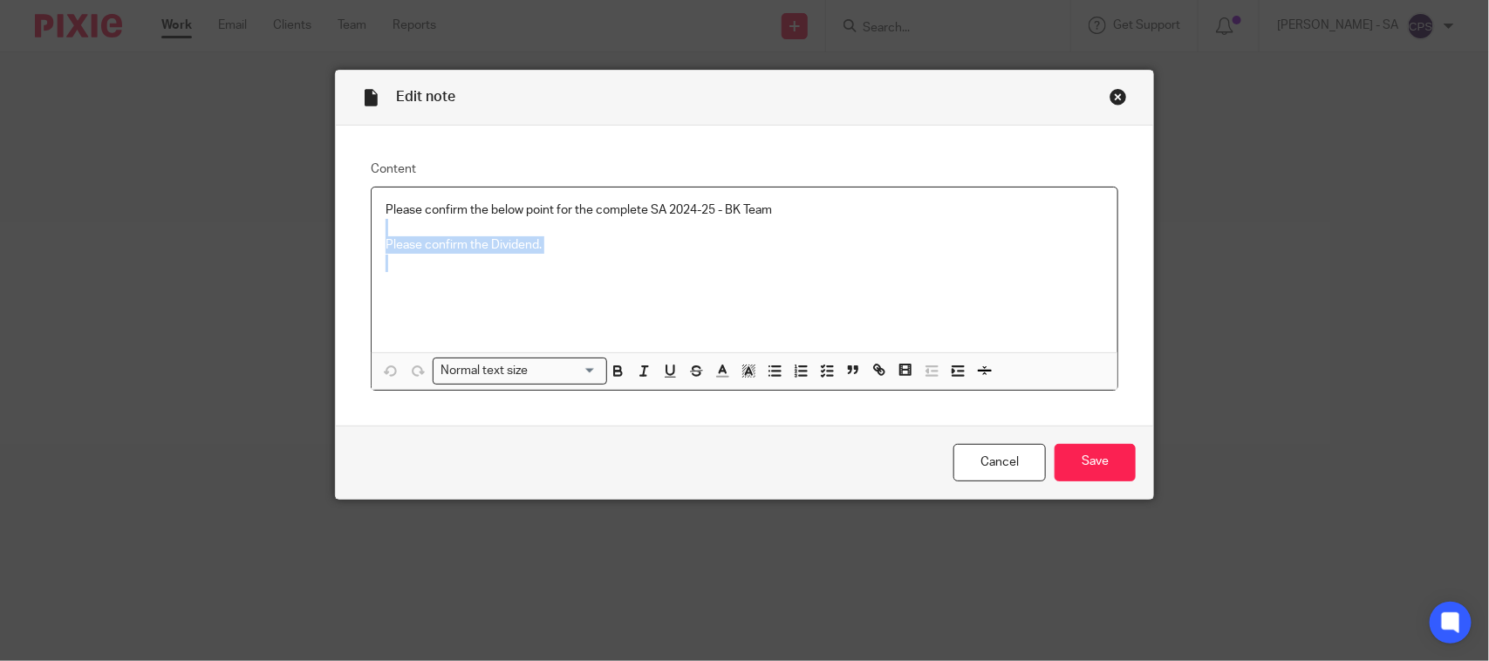
drag, startPoint x: 368, startPoint y: 225, endPoint x: 545, endPoint y: 264, distance: 181.4
click at [545, 264] on div "Please confirm the below point for the complete SA 2024-25 - BK Team Please con…" at bounding box center [745, 270] width 746 height 165
click at [437, 318] on div "Please confirm the below point for the complete SA 2024-25 - BK Team Please con…" at bounding box center [745, 270] width 746 height 165
drag, startPoint x: 376, startPoint y: 201, endPoint x: 572, endPoint y: 258, distance: 204.6
click at [572, 258] on div "Please confirm the below point for the complete SA 2024-25 - BK Team Please con…" at bounding box center [745, 270] width 746 height 165
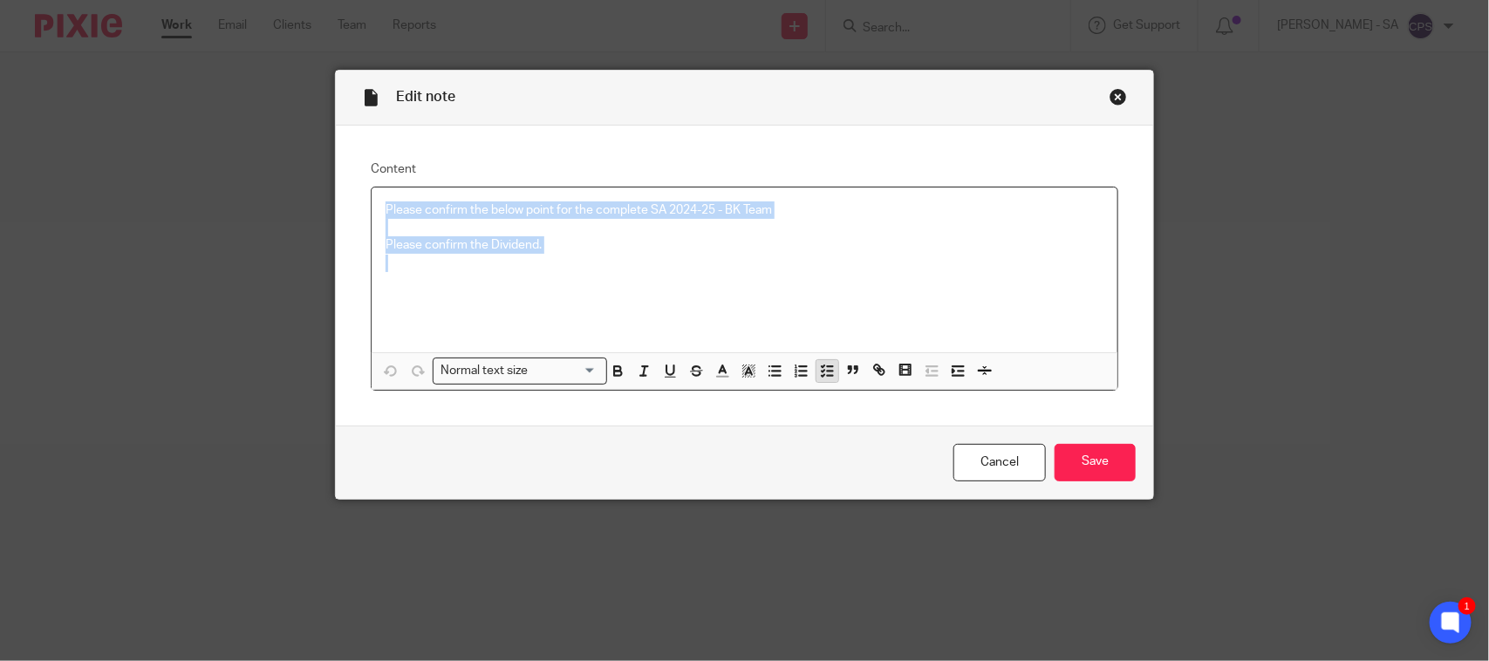
click at [828, 371] on line "button" at bounding box center [830, 371] width 5 height 0
click at [390, 208] on span at bounding box center [394, 210] width 17 height 17
click at [393, 231] on span at bounding box center [394, 236] width 17 height 17
click at [390, 259] on span at bounding box center [394, 262] width 17 height 17
click at [387, 284] on span at bounding box center [394, 288] width 17 height 17
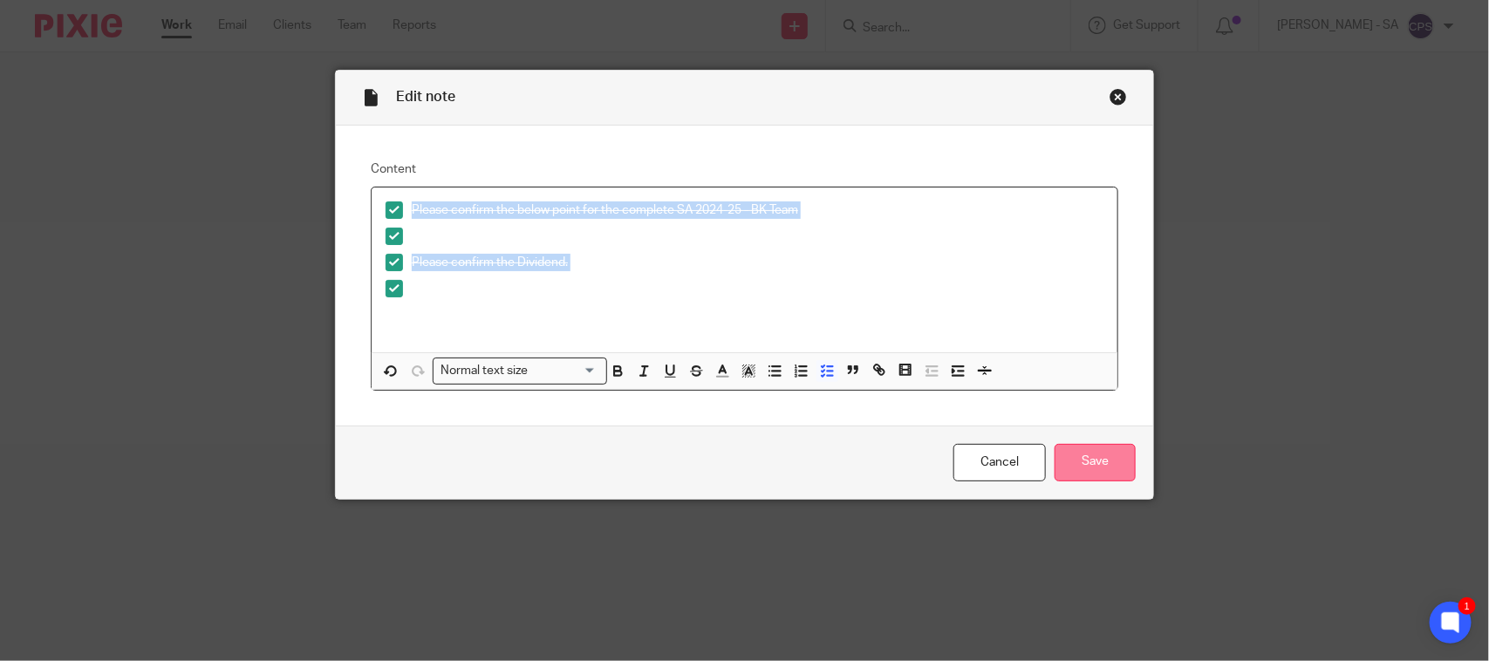
click at [1086, 454] on input "Save" at bounding box center [1095, 463] width 81 height 38
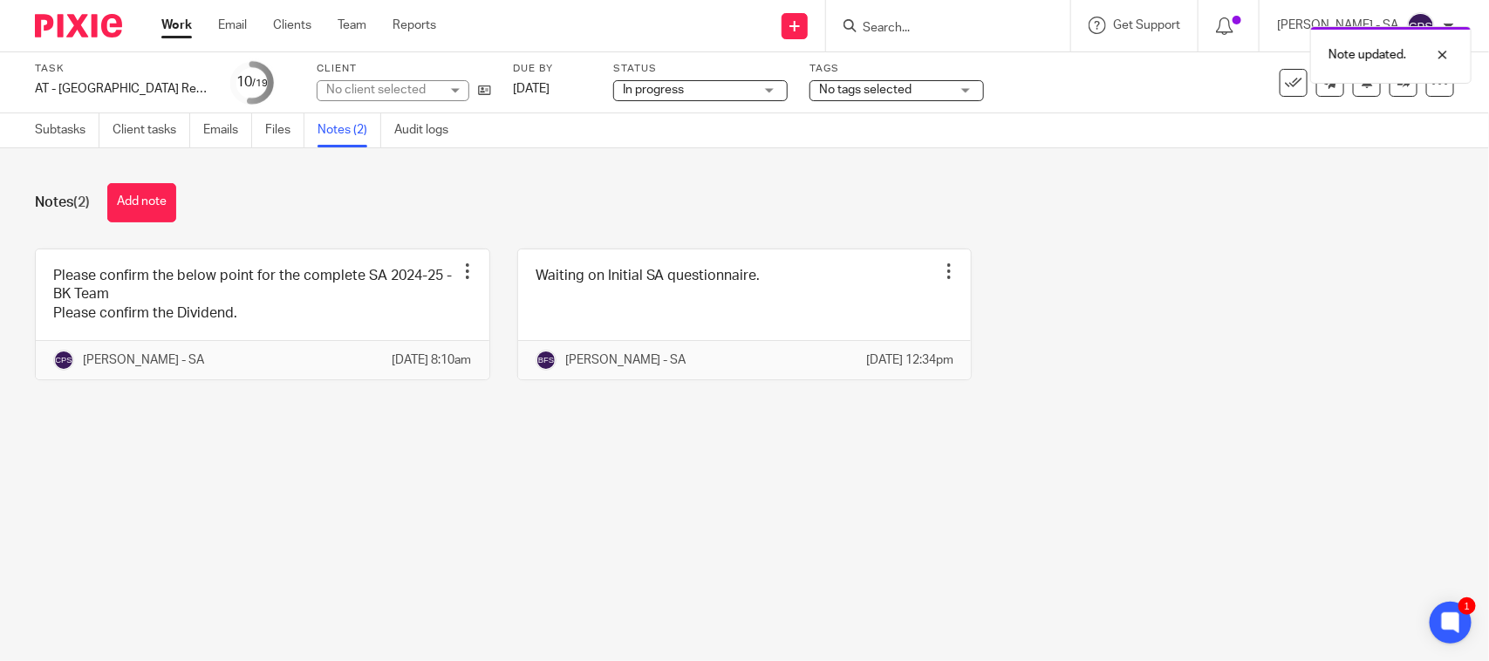
click at [354, 92] on div "No client selected" at bounding box center [382, 89] width 113 height 17
click at [354, 92] on div "No client selected" at bounding box center [375, 90] width 99 height 12
click at [354, 92] on div "No client selected" at bounding box center [382, 89] width 113 height 17
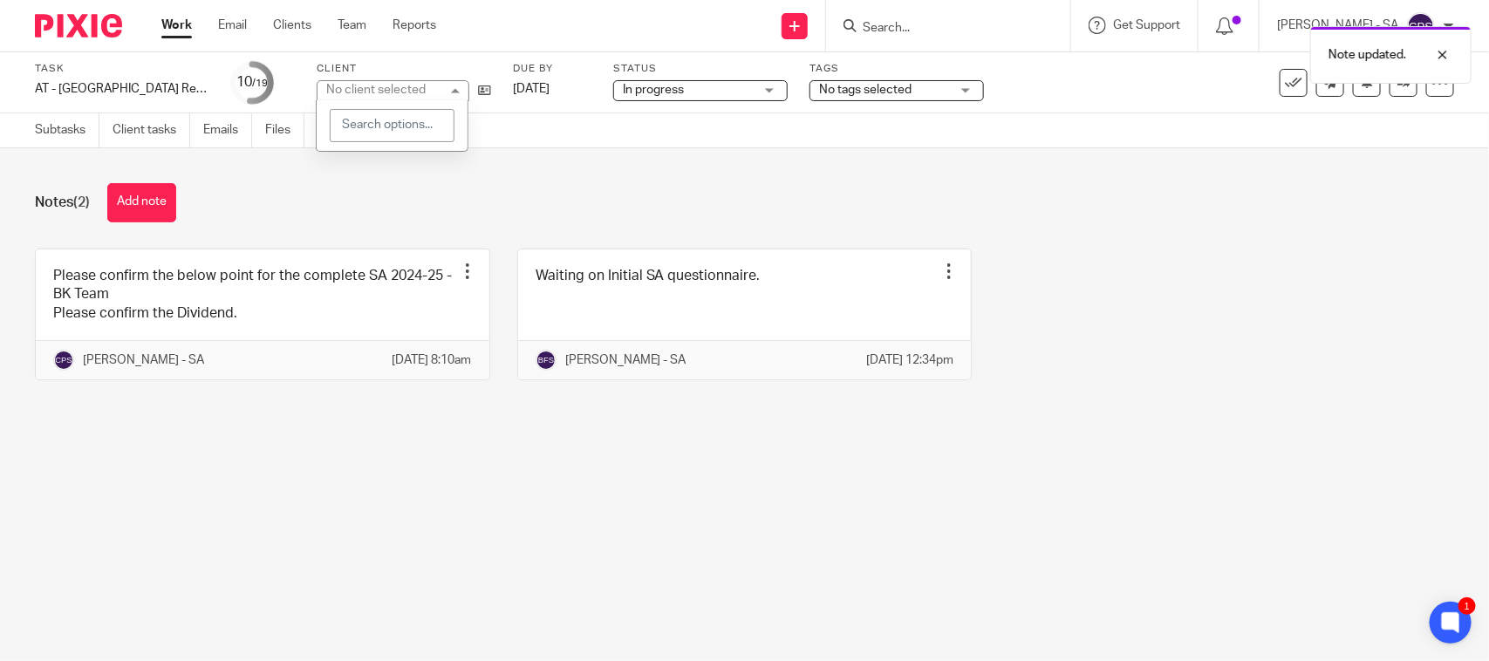
click at [354, 92] on div "No client selected" at bounding box center [375, 90] width 99 height 12
click at [354, 92] on div "No client selected" at bounding box center [382, 89] width 113 height 17
click at [633, 211] on div "Notes (2) Add note" at bounding box center [745, 202] width 1420 height 39
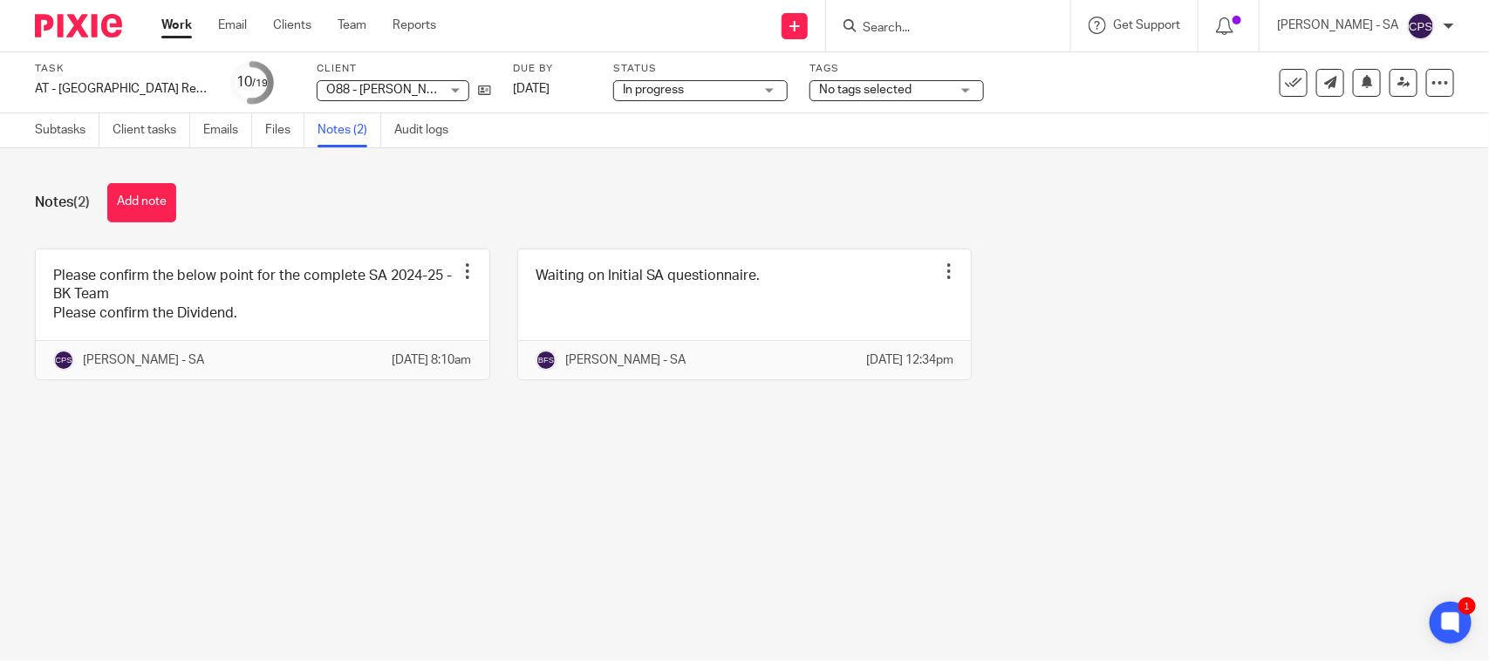
click at [336, 481] on main "Task AT - SA Return - PE 05-04-2025 Save AT - SA Return - PE 05-04-2025 10 /19 …" at bounding box center [744, 330] width 1489 height 661
click at [45, 131] on link "Subtasks" at bounding box center [67, 130] width 65 height 34
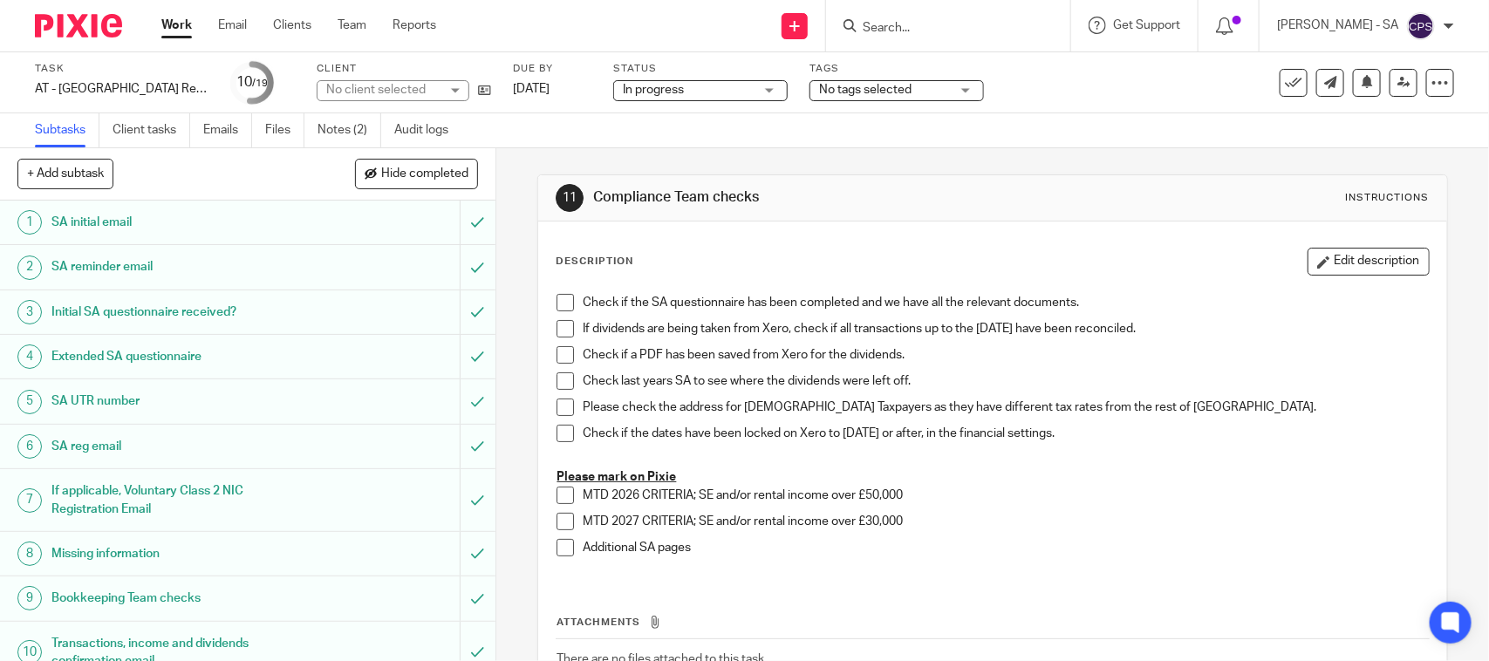
click at [81, 400] on h1 "SA UTR number" at bounding box center [181, 401] width 261 height 26
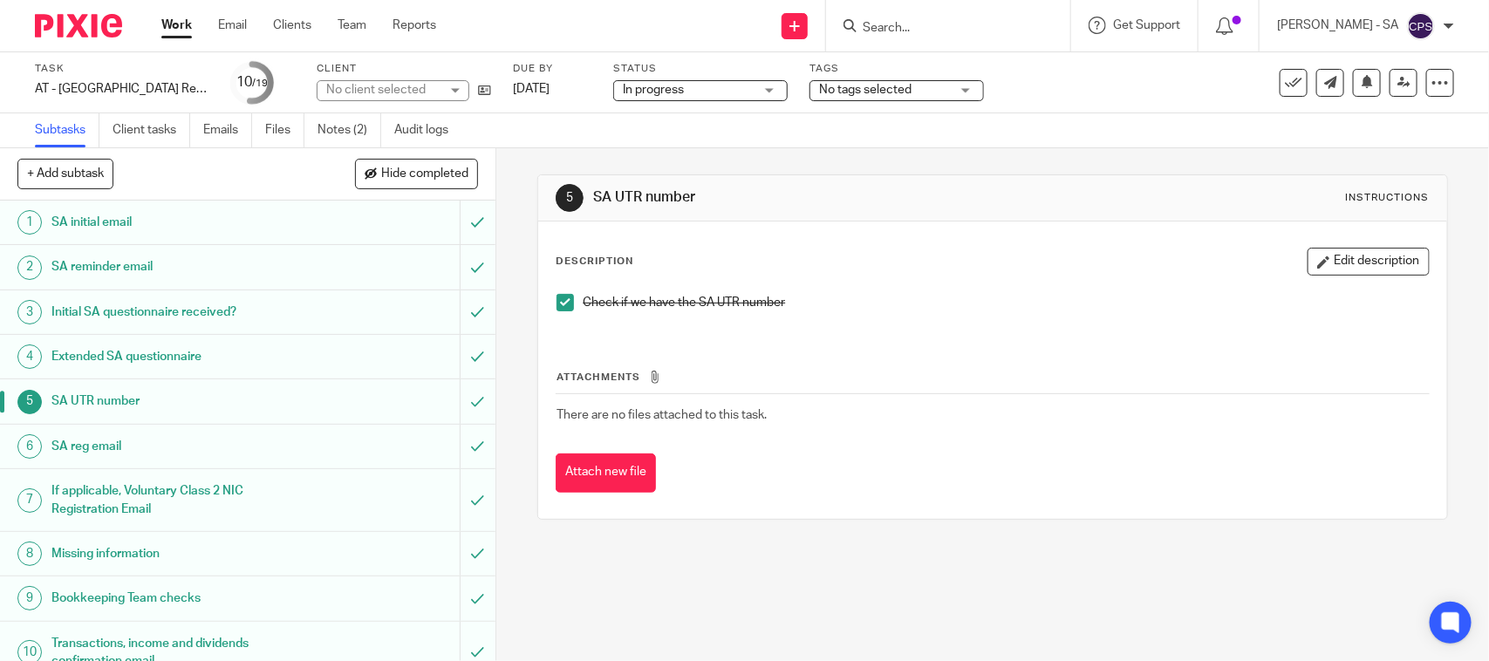
click at [100, 599] on h1 "Bookkeeping Team checks" at bounding box center [181, 598] width 261 height 26
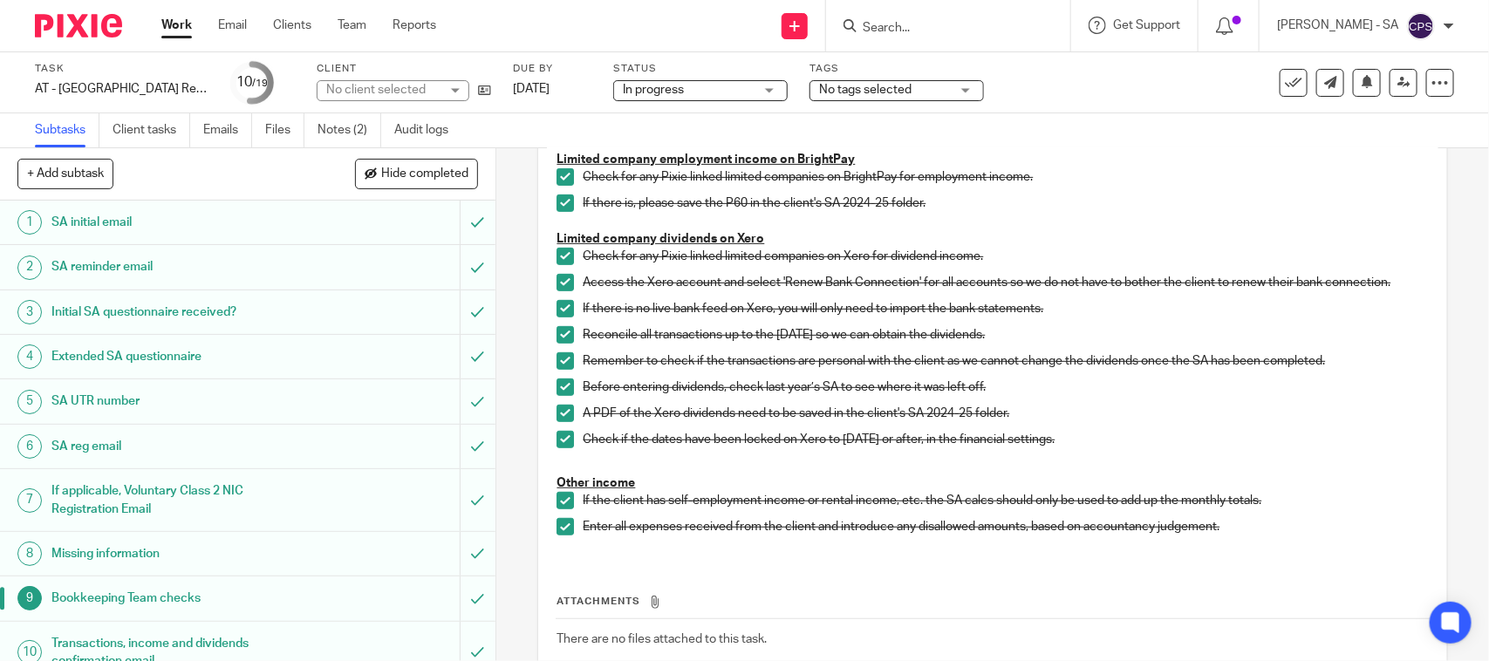
scroll to position [436, 0]
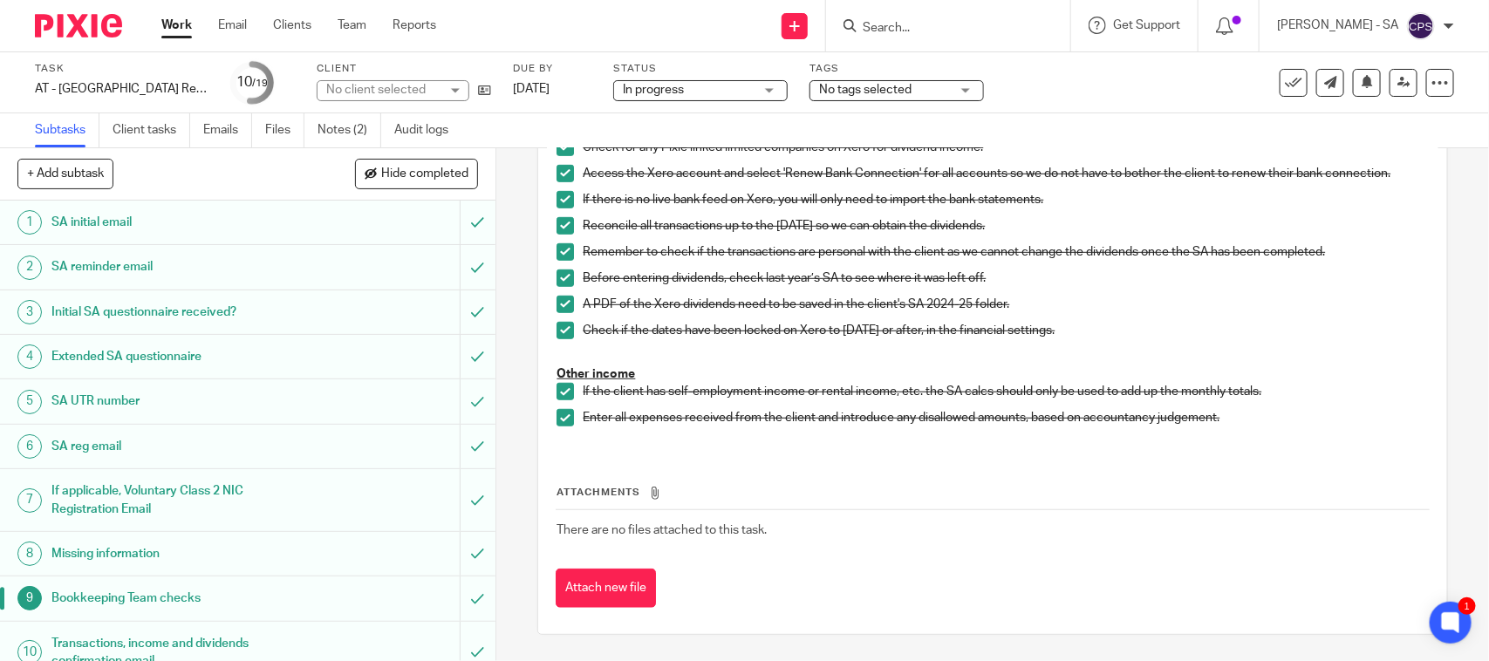
click at [81, 315] on h1 "Initial SA questionnaire received?" at bounding box center [181, 312] width 261 height 26
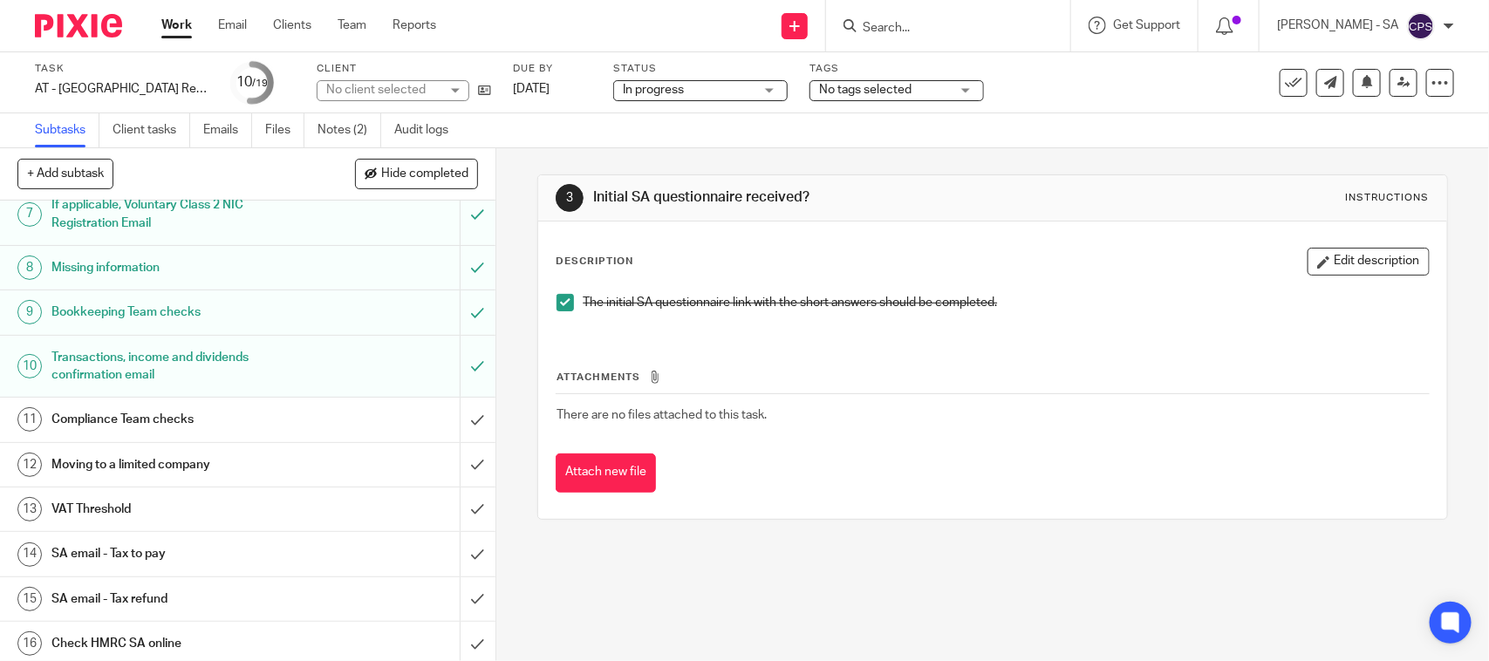
scroll to position [448, 0]
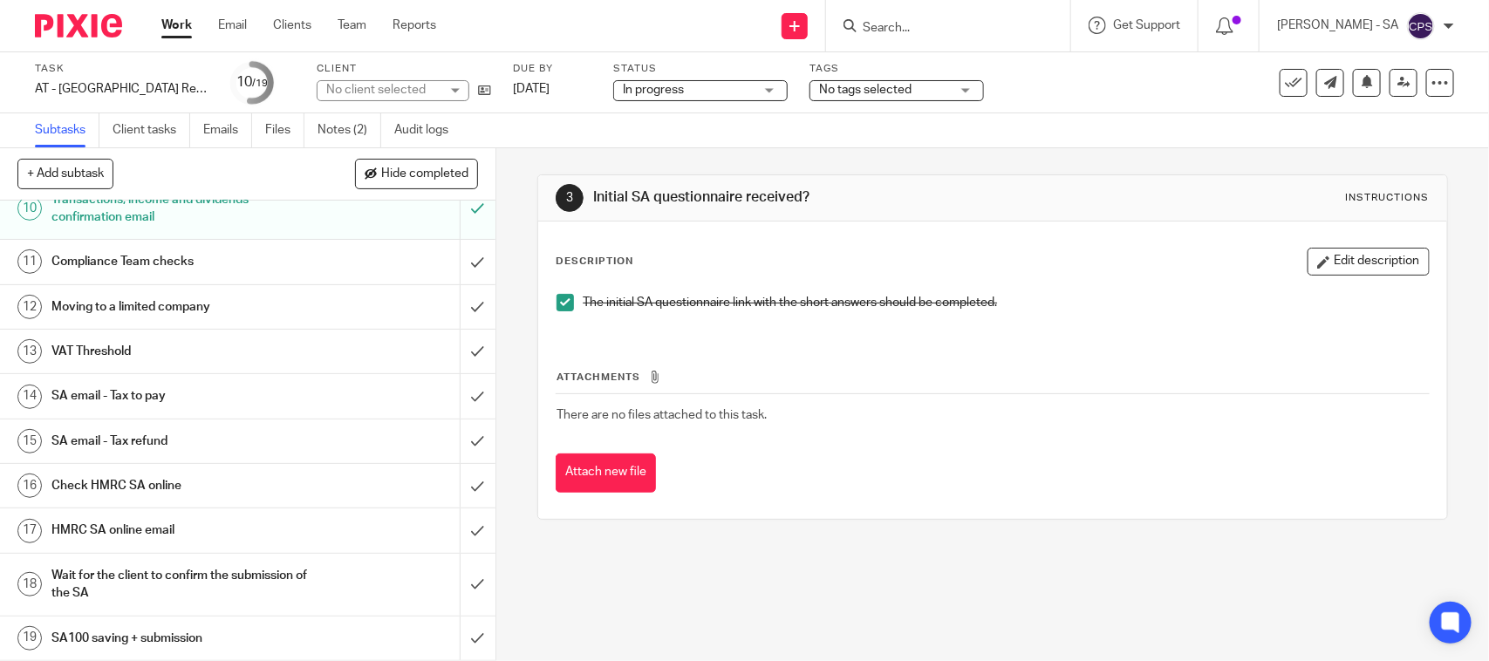
click at [135, 398] on h1 "SA email - Tax to pay" at bounding box center [181, 396] width 261 height 26
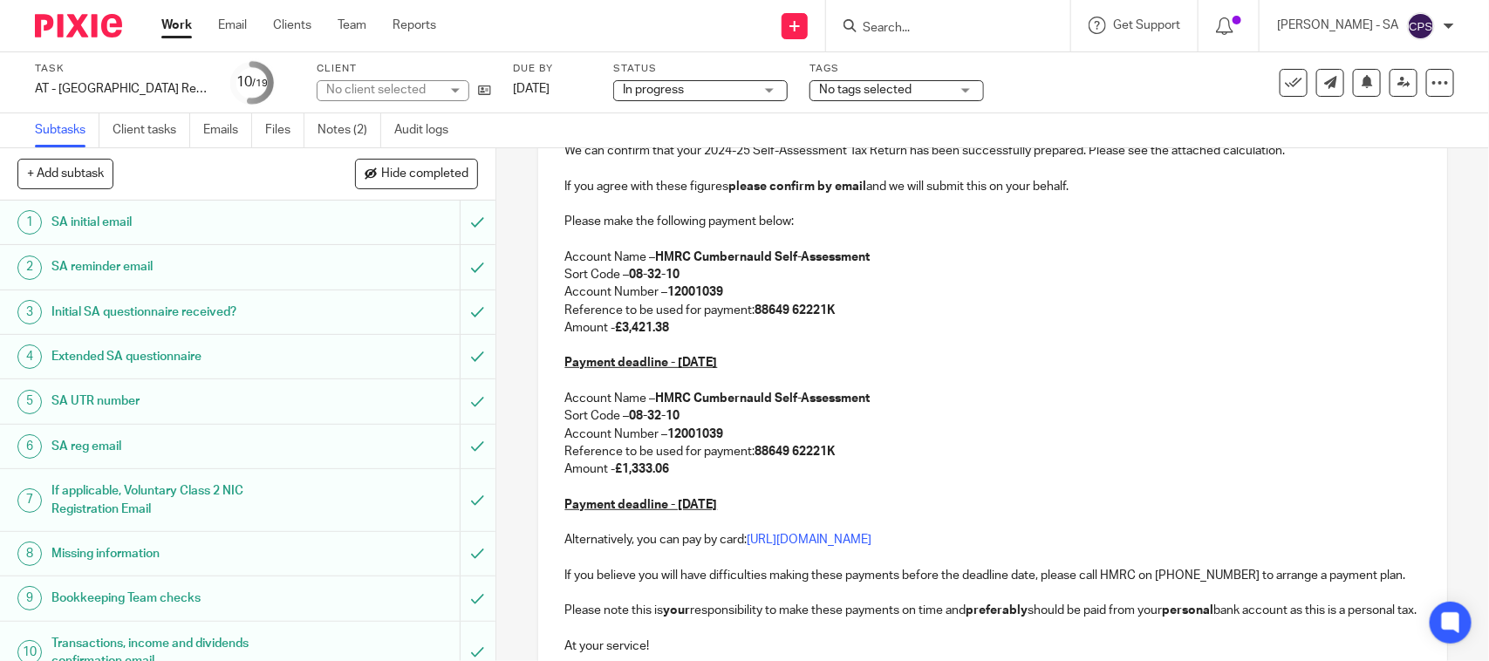
scroll to position [183, 0]
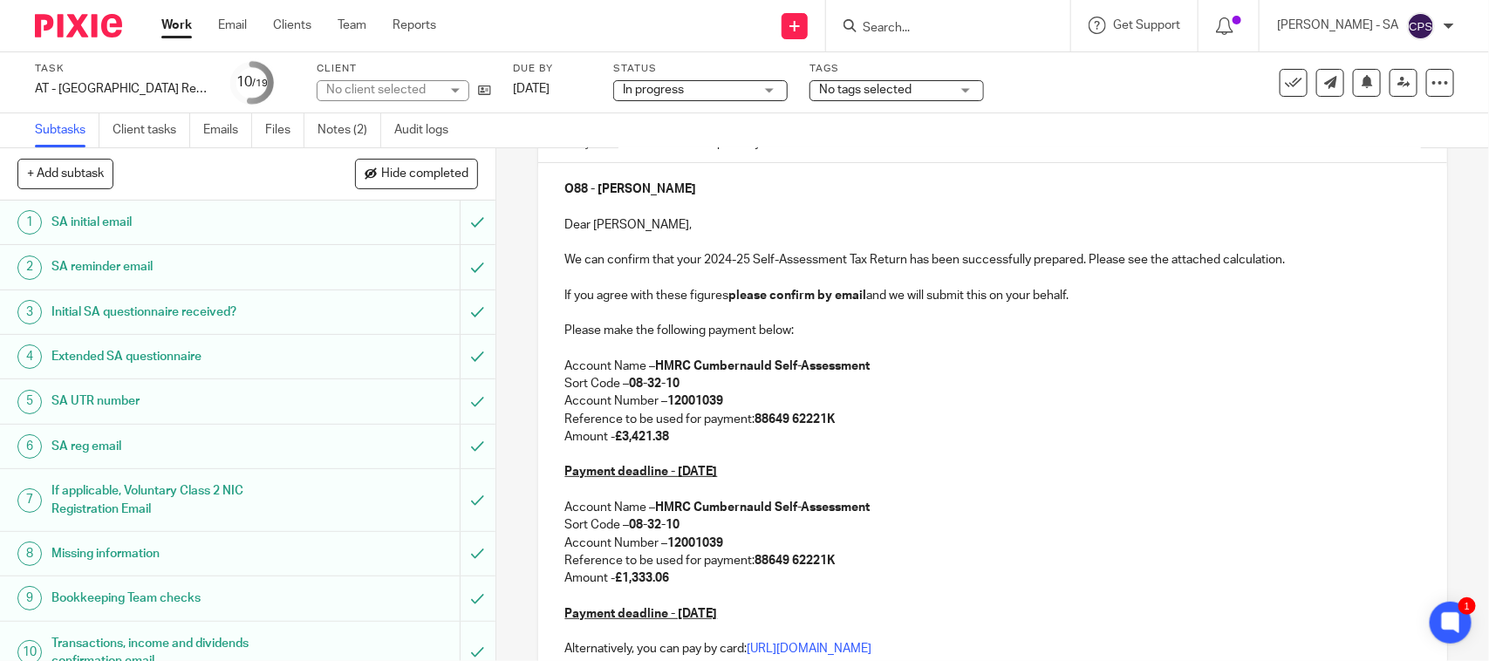
click at [400, 85] on div "No client selected" at bounding box center [382, 89] width 113 height 17
click at [400, 85] on div "No client selected" at bounding box center [375, 90] width 99 height 12
click at [400, 85] on div "No client selected" at bounding box center [382, 89] width 113 height 17
click at [400, 85] on div "No client selected" at bounding box center [375, 90] width 99 height 12
click at [400, 85] on div "No client selected" at bounding box center [382, 89] width 113 height 17
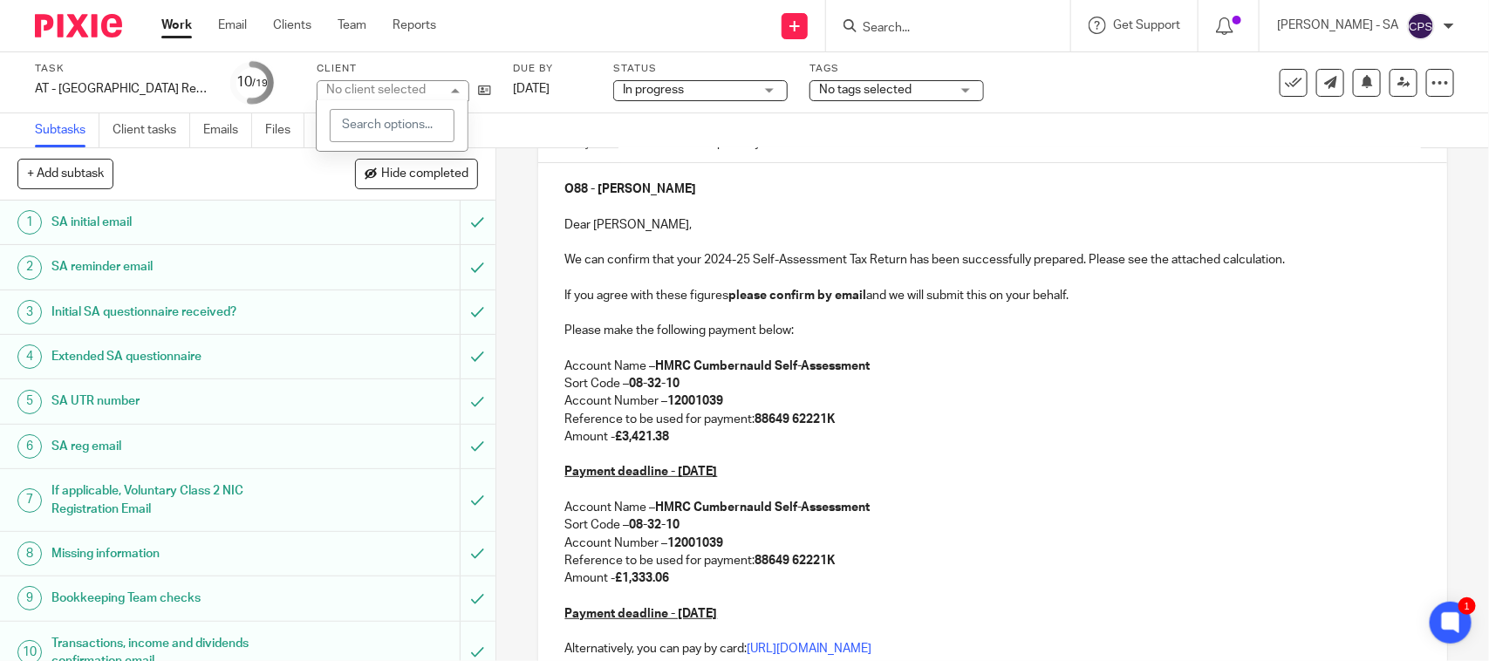
click at [400, 85] on div "No client selected" at bounding box center [375, 90] width 99 height 12
click at [666, 132] on div "Subtasks Client tasks Emails Files Notes (2) Audit logs" at bounding box center [744, 130] width 1489 height 35
click at [478, 90] on icon at bounding box center [484, 90] width 13 height 13
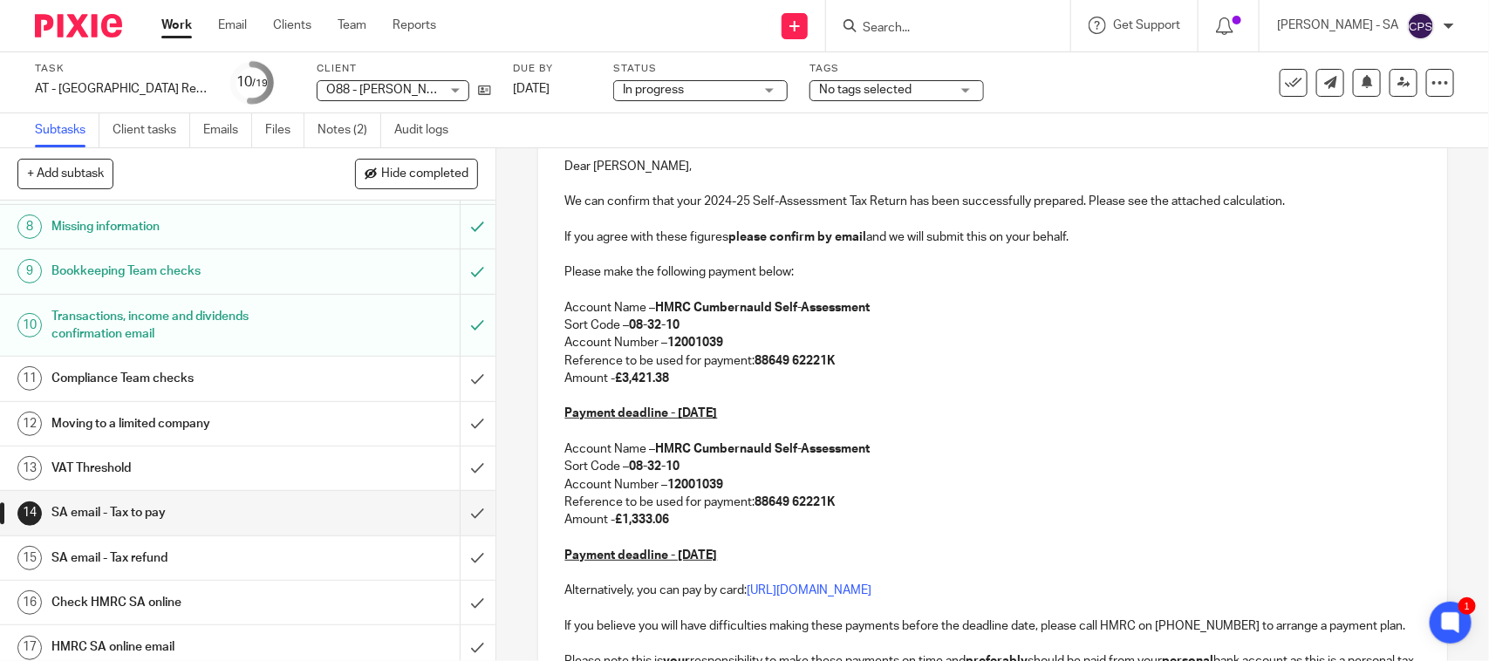
scroll to position [292, 0]
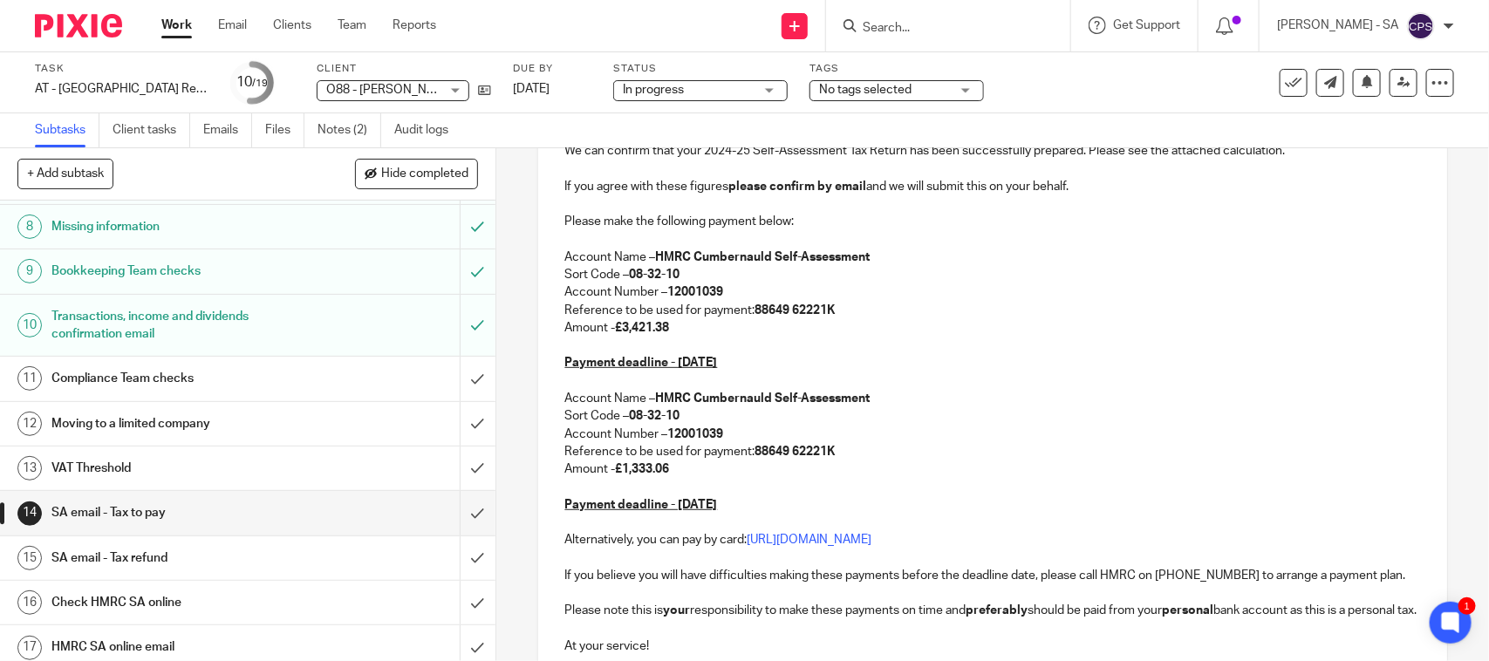
drag, startPoint x: 672, startPoint y: 327, endPoint x: 621, endPoint y: 328, distance: 50.6
click at [621, 328] on p "Amount - £3,421.38" at bounding box center [993, 327] width 856 height 17
click at [625, 327] on strong "£XX,XXX.XX" at bounding box center [648, 328] width 67 height 12
drag, startPoint x: 682, startPoint y: 333, endPoint x: 622, endPoint y: 337, distance: 60.3
click at [622, 337] on p "Amount - £X,XXX.XX" at bounding box center [993, 327] width 856 height 17
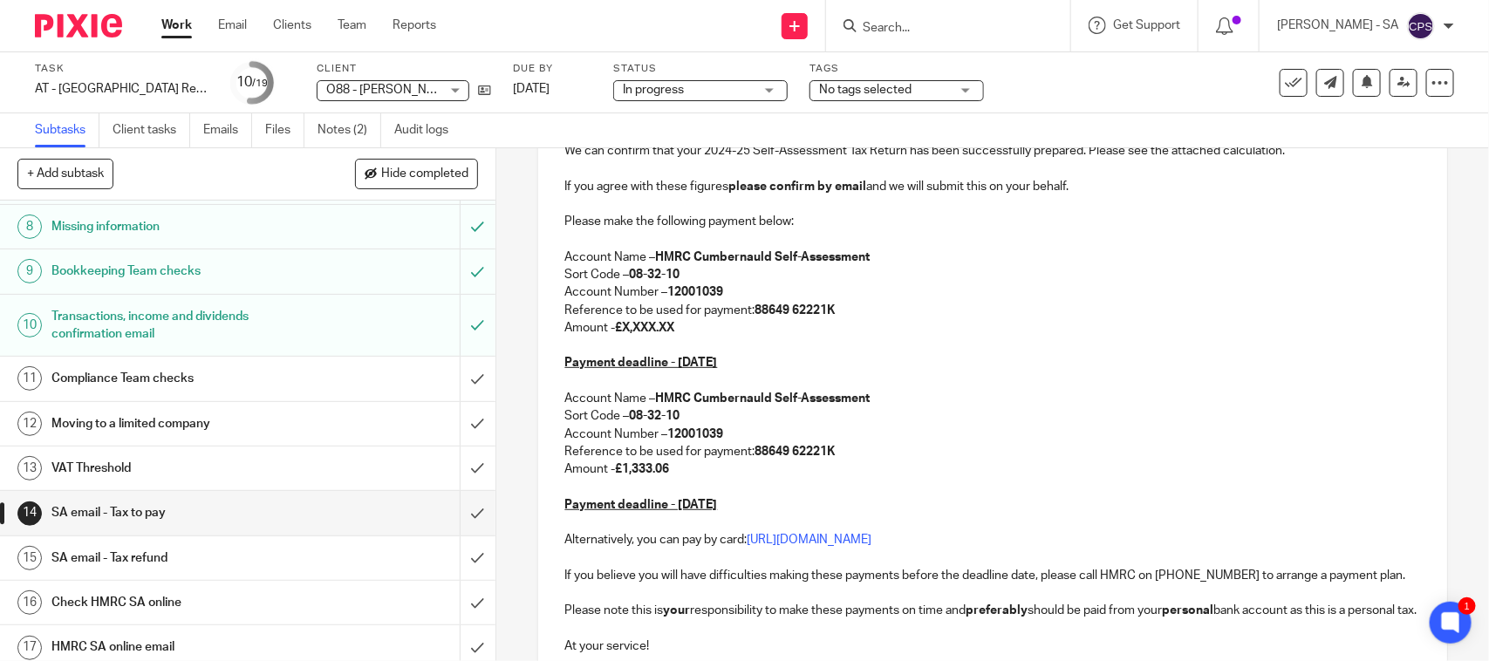
copy strong "X,XXX.XX"
drag, startPoint x: 681, startPoint y: 471, endPoint x: 621, endPoint y: 476, distance: 60.4
click at [621, 476] on p "Amount - £1,333.06" at bounding box center [993, 469] width 856 height 17
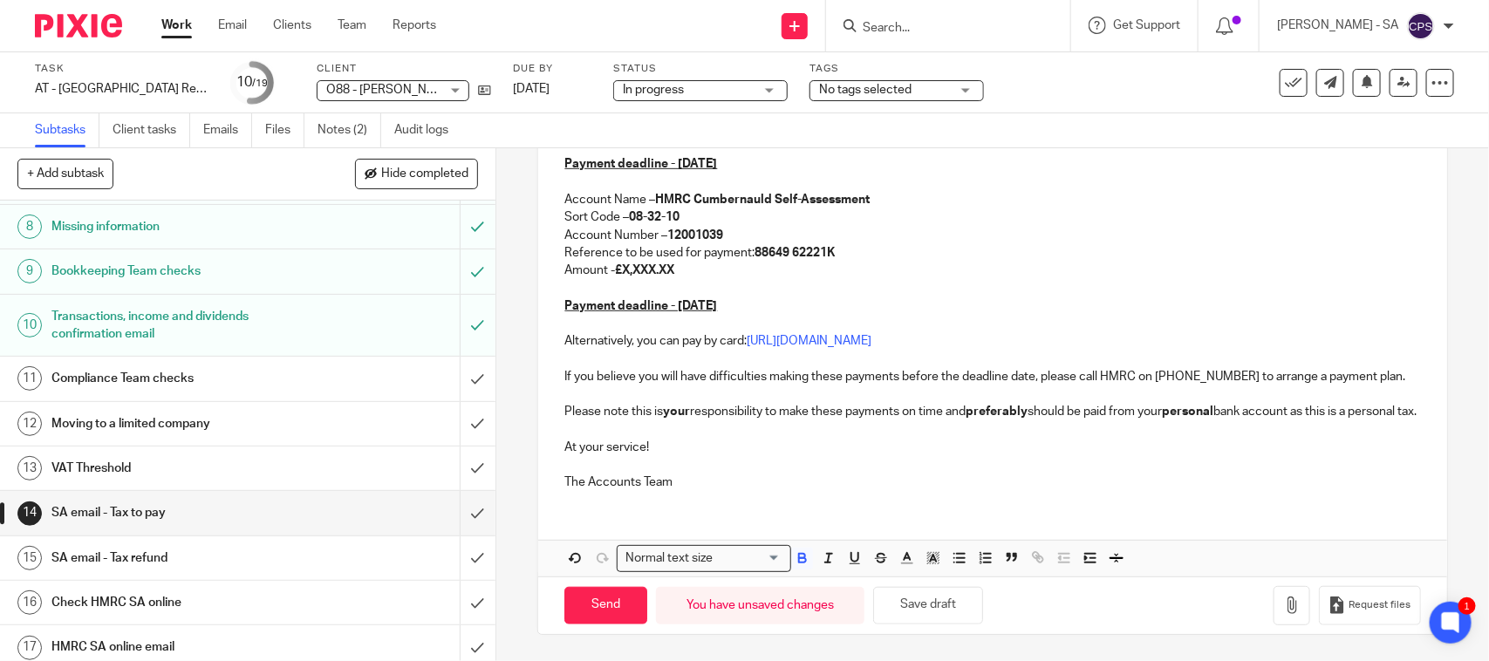
scroll to position [510, 0]
click at [939, 609] on button "Save draft" at bounding box center [928, 606] width 110 height 38
click at [148, 568] on h1 "SA email - Tax refund" at bounding box center [181, 558] width 261 height 26
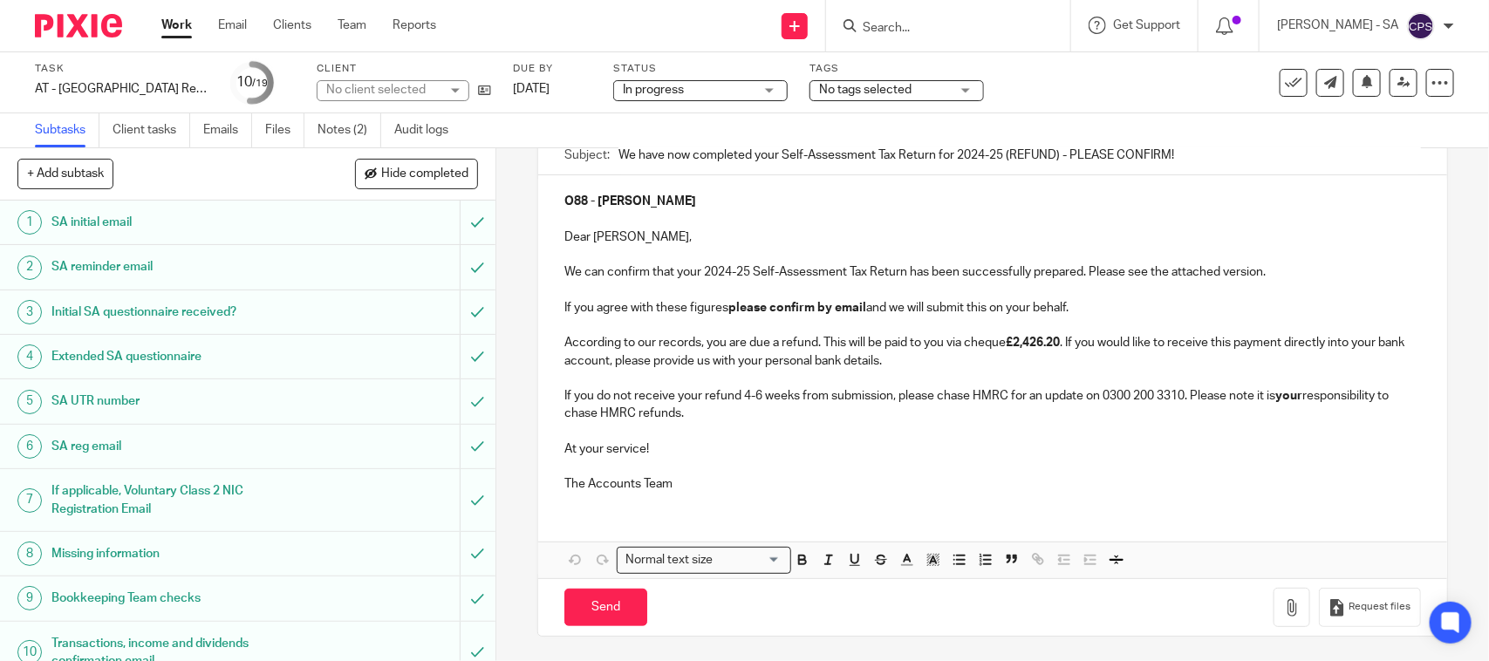
scroll to position [175, 0]
drag, startPoint x: 1062, startPoint y: 342, endPoint x: 1004, endPoint y: 346, distance: 57.7
click at [1004, 346] on p "According to our records, you are due a refund. This will be paid to you via ch…" at bounding box center [993, 350] width 856 height 36
copy p "£2,426.20"
click at [810, 339] on p "According to our records, you are due a refund. This will be paid to you via ch…" at bounding box center [993, 350] width 856 height 36
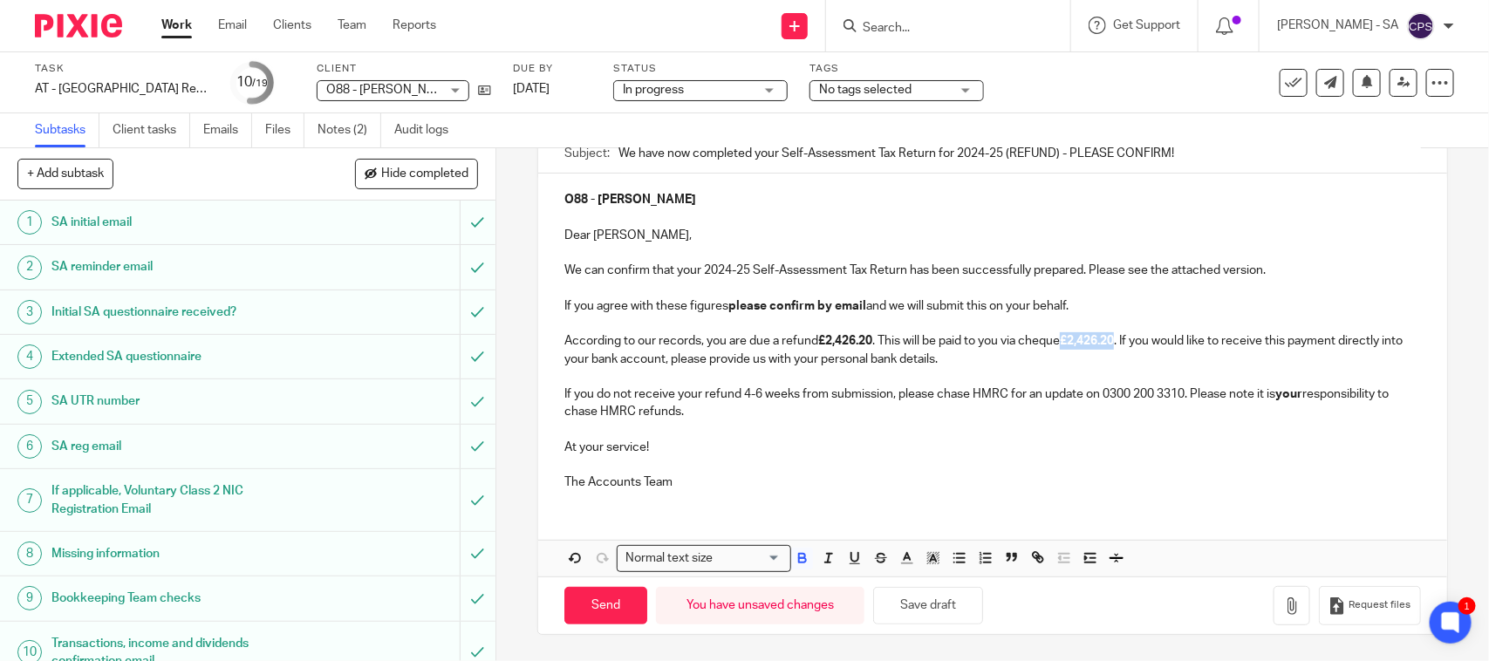
drag, startPoint x: 1119, startPoint y: 341, endPoint x: 1062, endPoint y: 342, distance: 56.7
click at [1062, 342] on p "According to our records, you are due a refund £2,426.20 . This will be paid to…" at bounding box center [993, 350] width 856 height 36
drag, startPoint x: 868, startPoint y: 345, endPoint x: 823, endPoint y: 345, distance: 45.4
click at [823, 345] on strong "£2,426.20" at bounding box center [845, 341] width 54 height 12
drag, startPoint x: 952, startPoint y: 600, endPoint x: 1099, endPoint y: 533, distance: 162.0
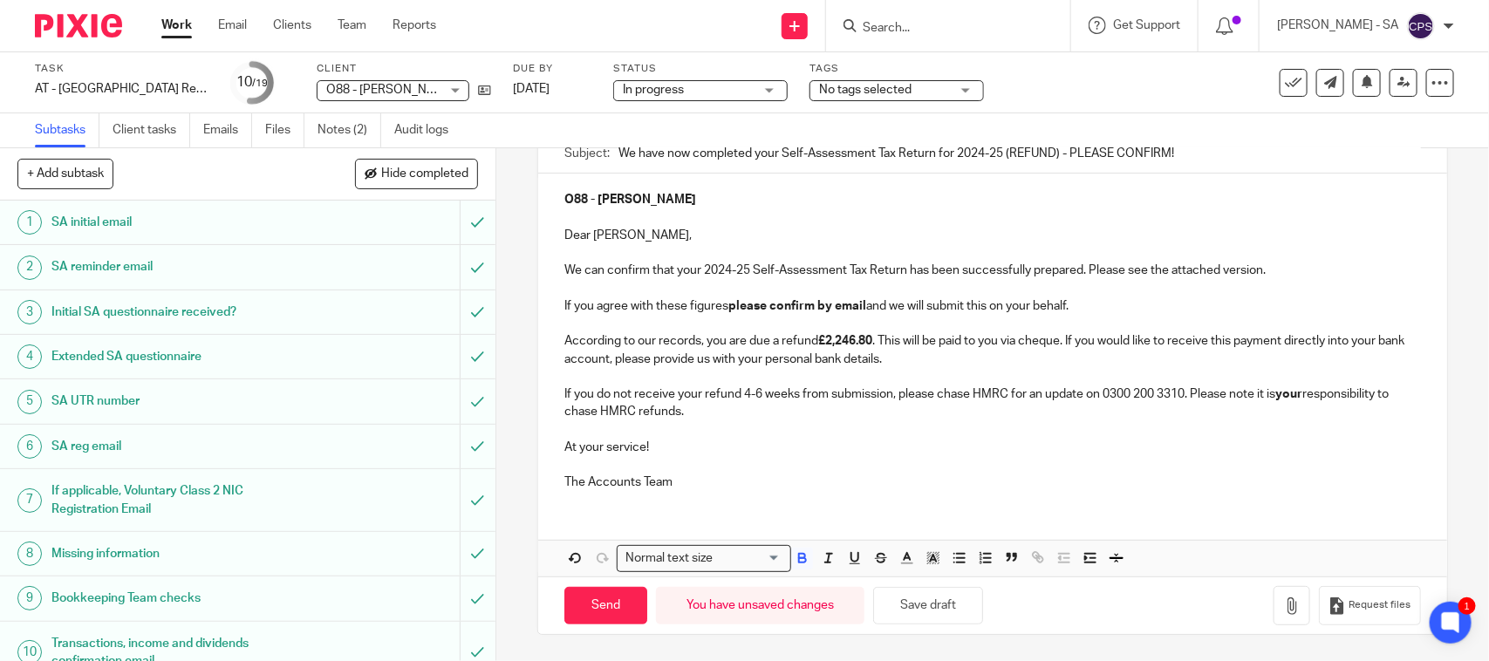
click at [952, 603] on button "Save draft" at bounding box center [928, 606] width 110 height 38
drag, startPoint x: 350, startPoint y: 129, endPoint x: 356, endPoint y: 138, distance: 10.7
click at [350, 128] on link "Notes (2)" at bounding box center [350, 130] width 64 height 34
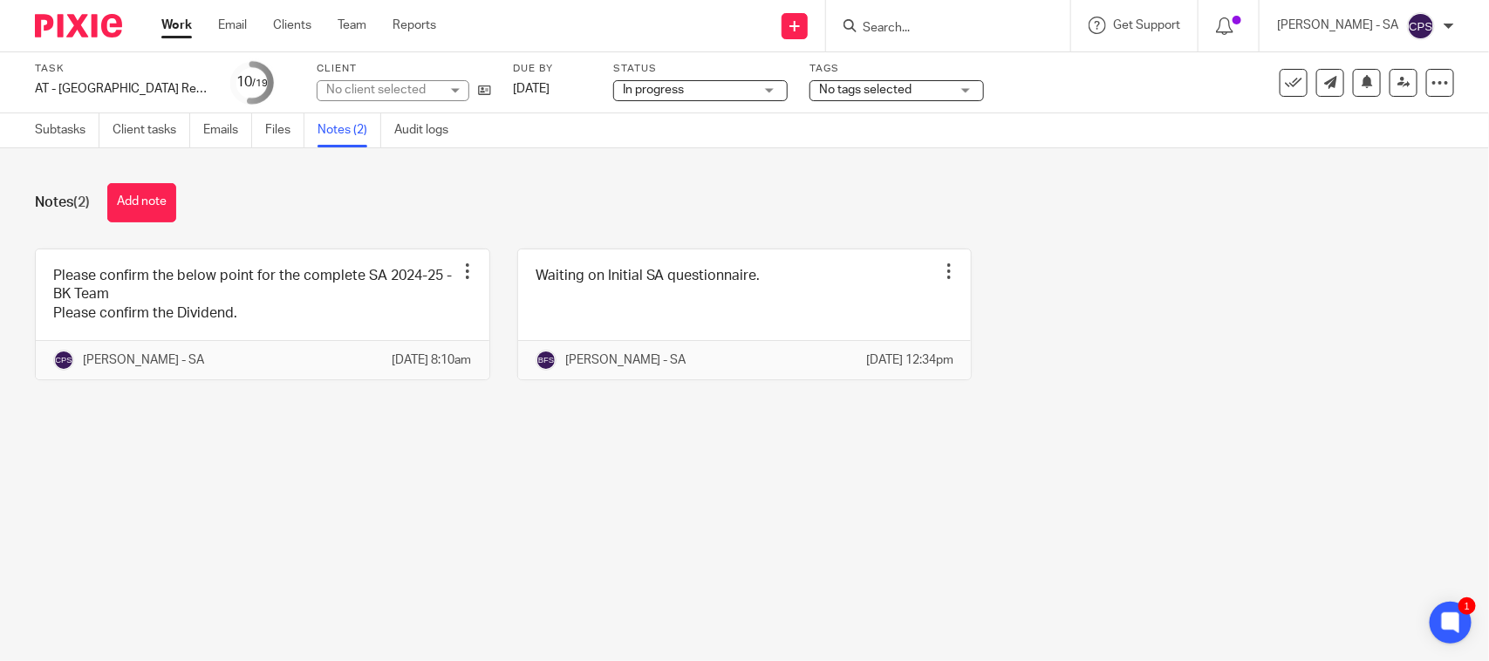
click at [147, 188] on button "Add note" at bounding box center [141, 202] width 69 height 39
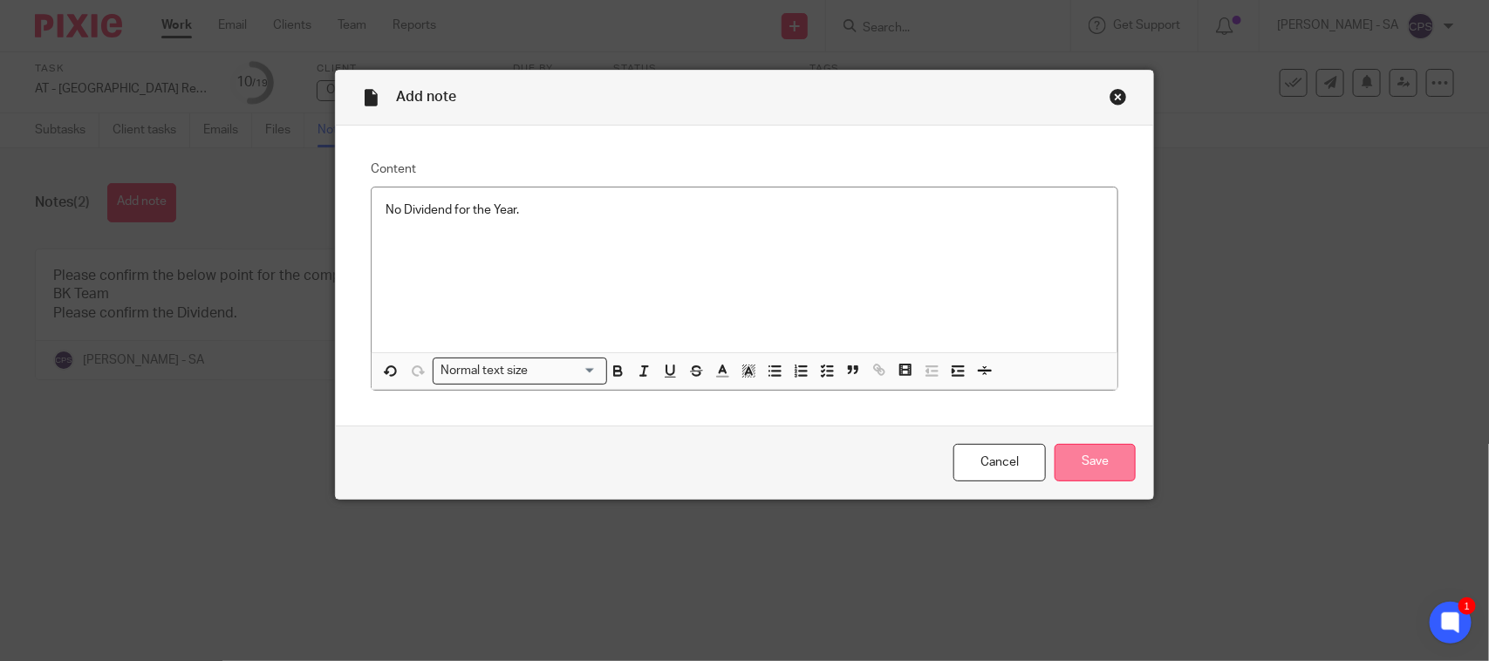
click at [1083, 461] on input "Save" at bounding box center [1095, 463] width 81 height 38
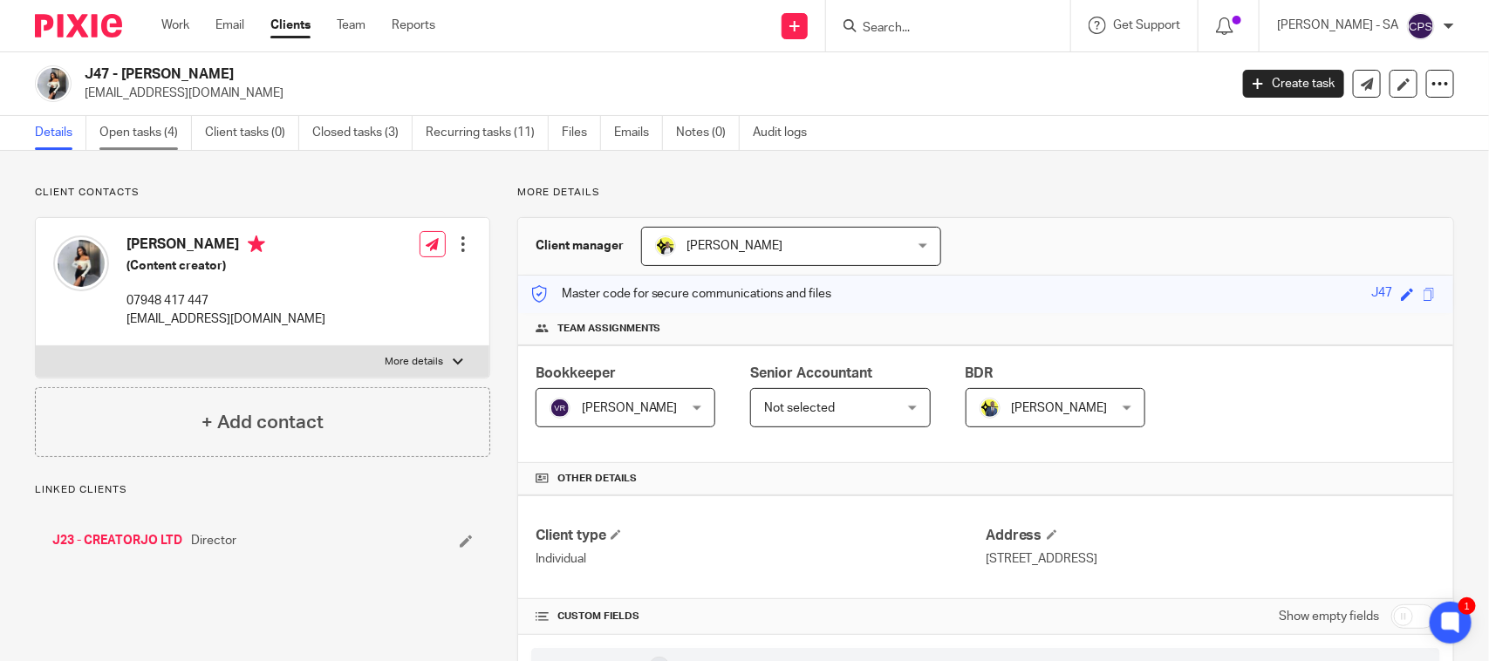
click at [137, 132] on link "Open tasks (4)" at bounding box center [145, 133] width 92 height 34
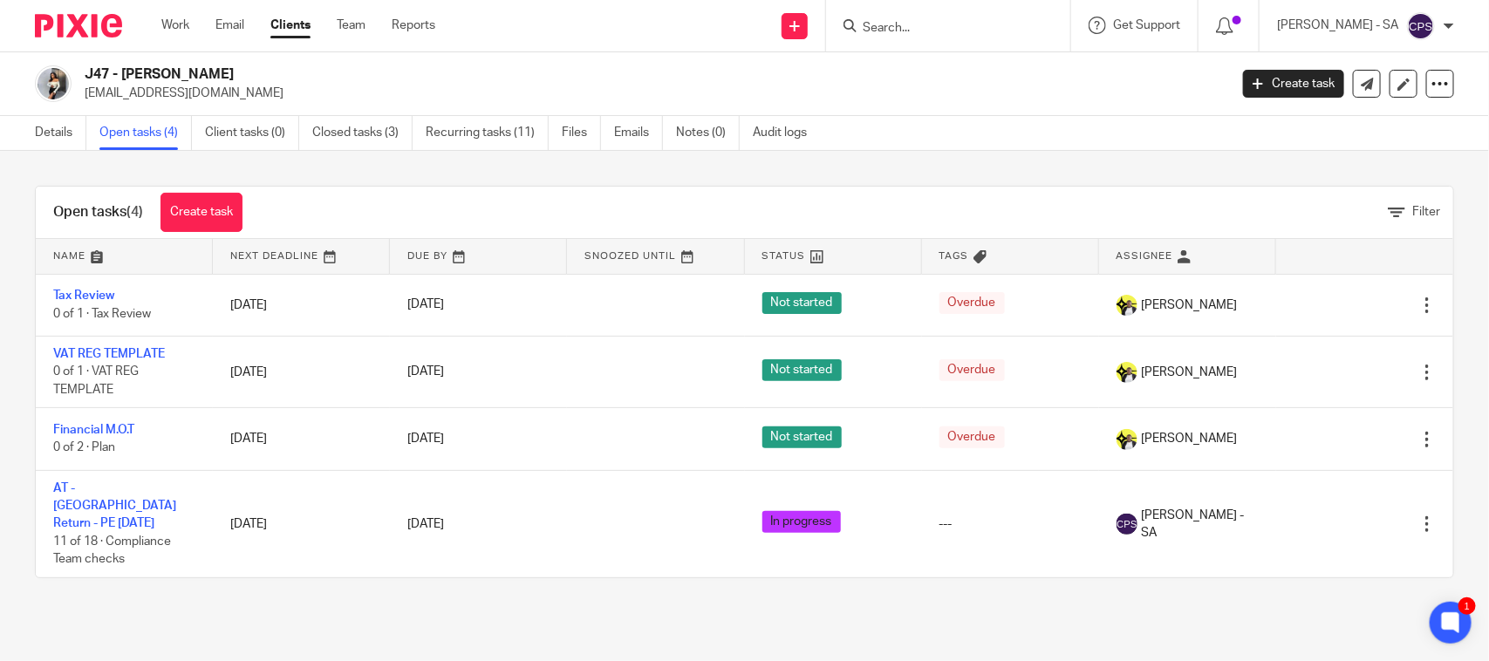
click at [904, 24] on input "Search" at bounding box center [939, 29] width 157 height 16
type input "J48"
click at [991, 99] on div "J48 - TORVILLE JONES Torville Jones < tokio.myers@gmail.com >" at bounding box center [1045, 75] width 402 height 68
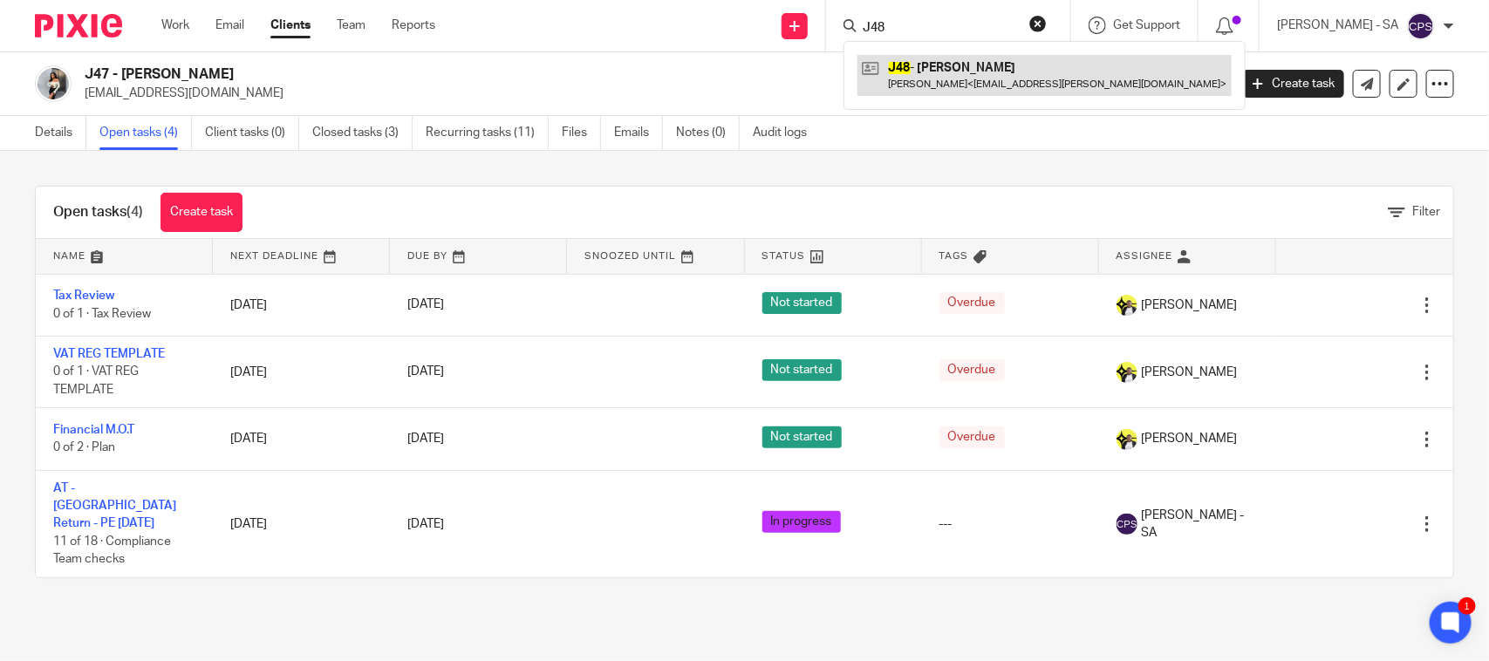
click at [960, 79] on link at bounding box center [1045, 75] width 374 height 40
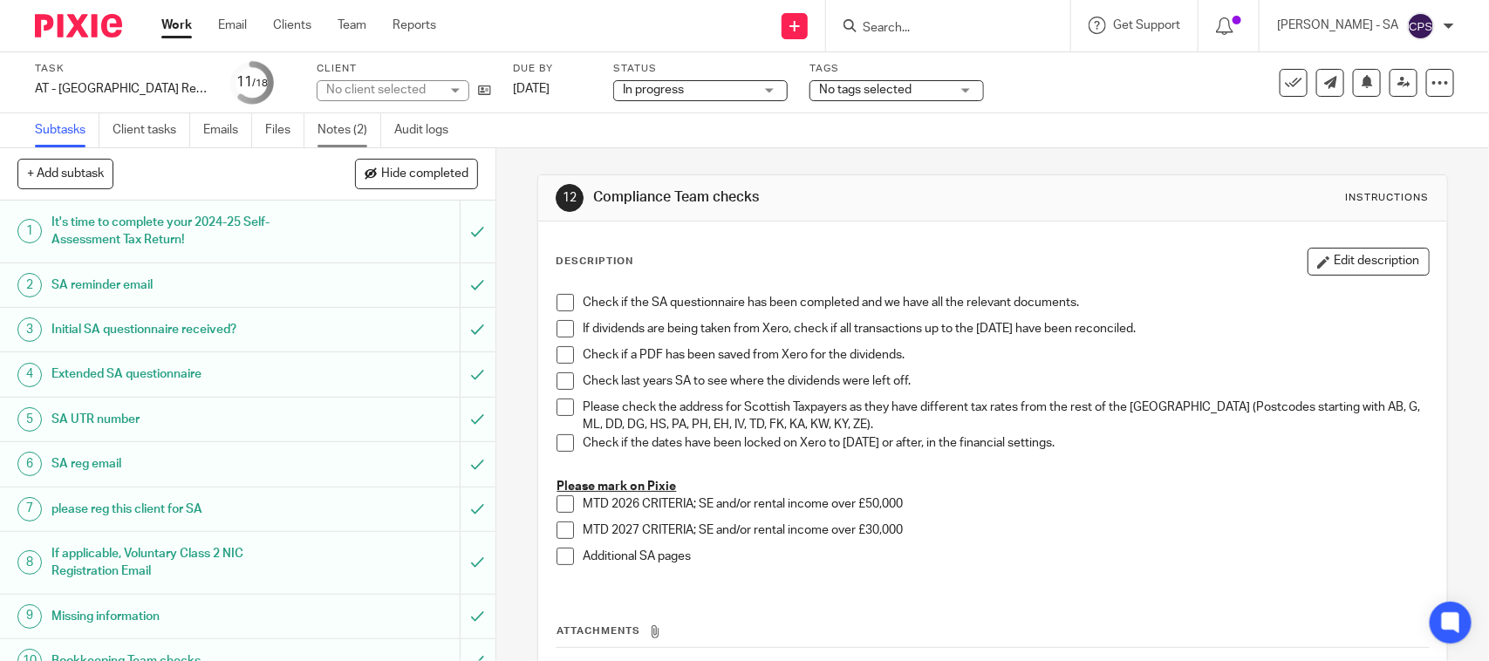
click at [346, 124] on link "Notes (2)" at bounding box center [350, 130] width 64 height 34
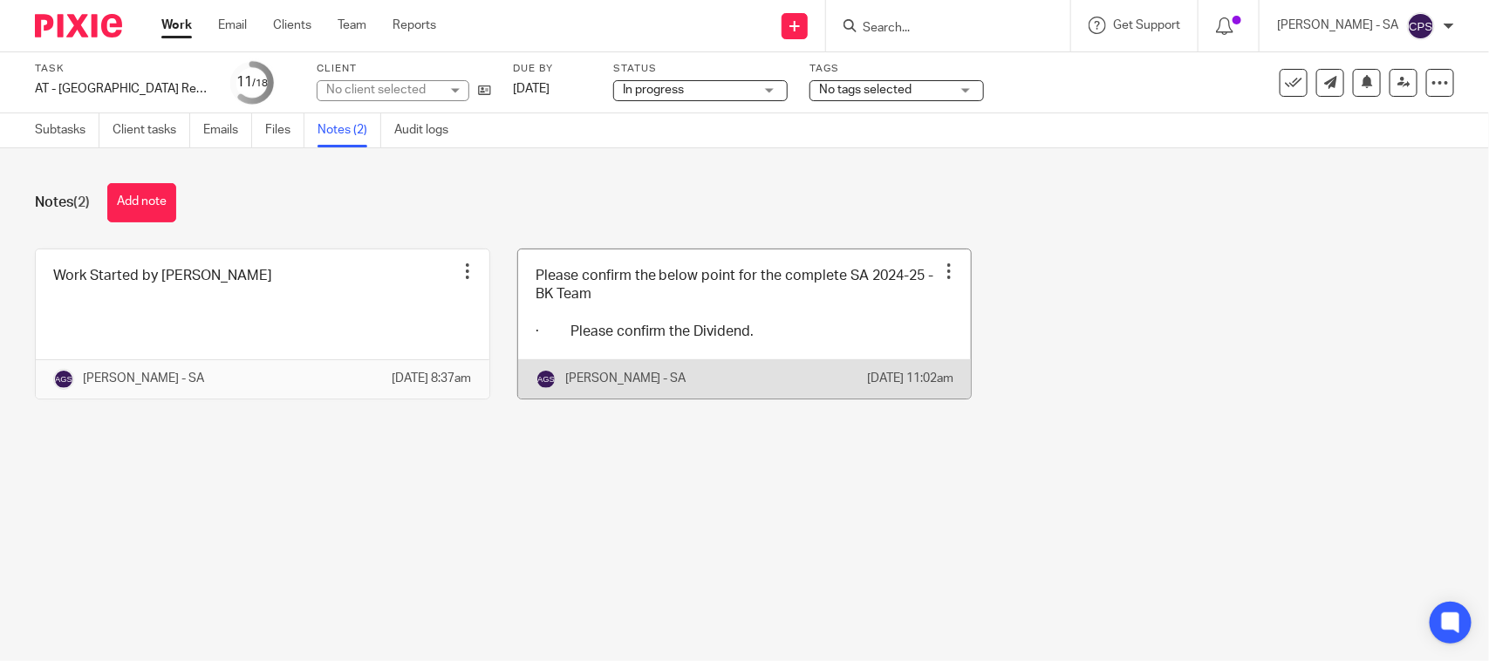
click at [633, 329] on link at bounding box center [745, 324] width 454 height 149
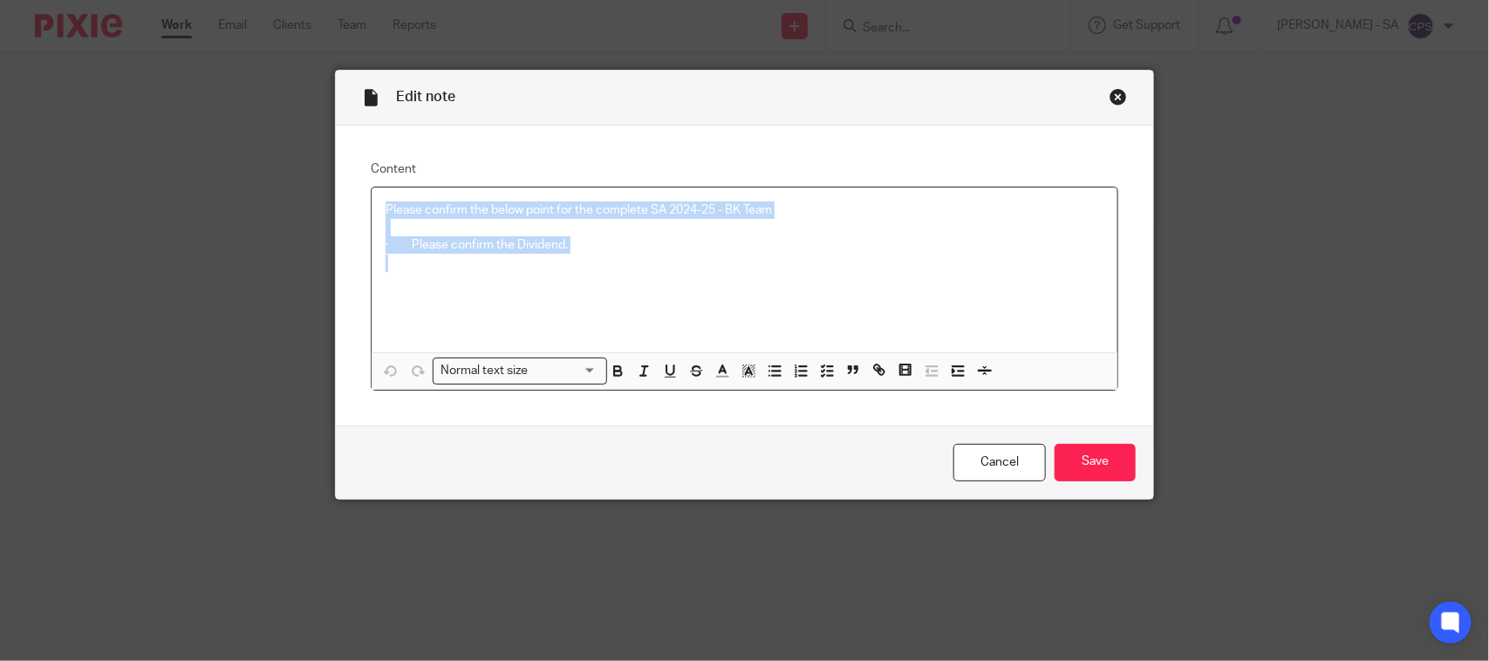
drag, startPoint x: 372, startPoint y: 209, endPoint x: 554, endPoint y: 267, distance: 191.2
click at [554, 267] on div "Please confirm the below point for the complete SA 2024-25 - BK Team · Please c…" at bounding box center [745, 270] width 746 height 165
click at [820, 377] on icon "button" at bounding box center [827, 371] width 16 height 16
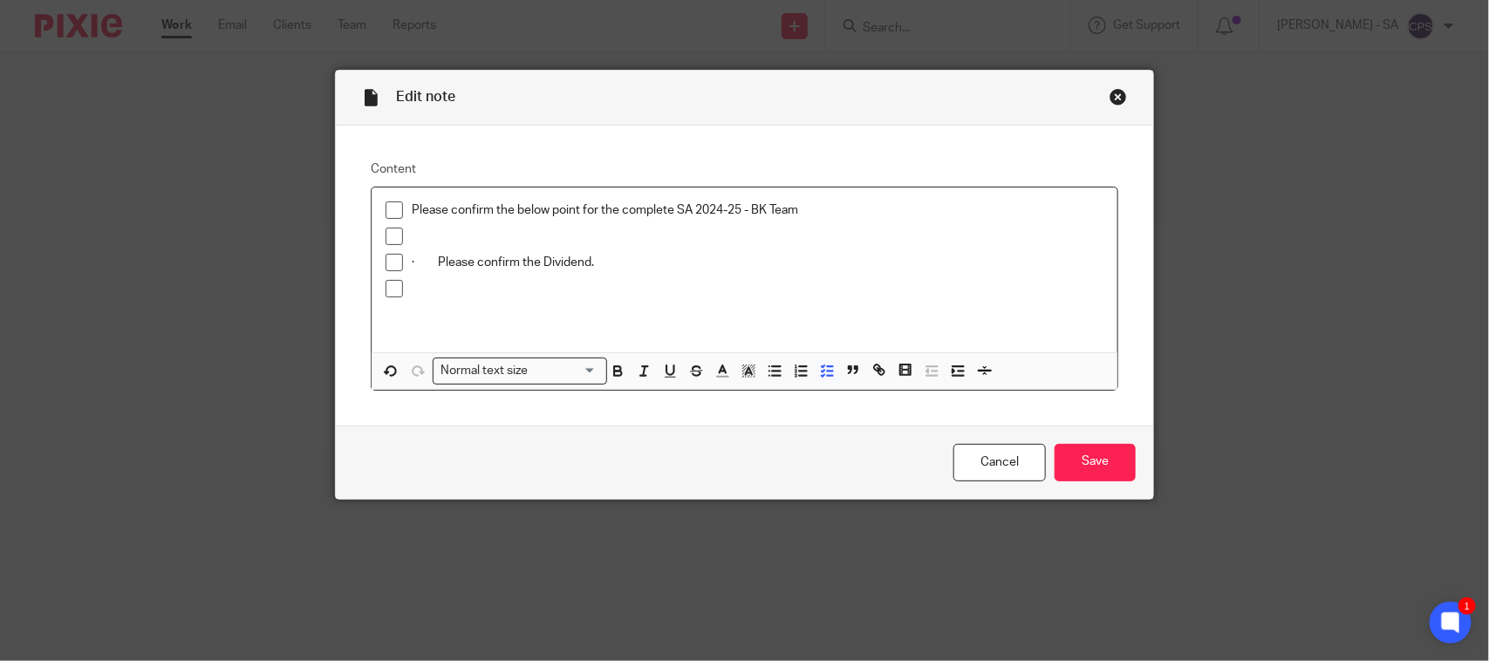
click at [386, 216] on span at bounding box center [394, 210] width 17 height 17
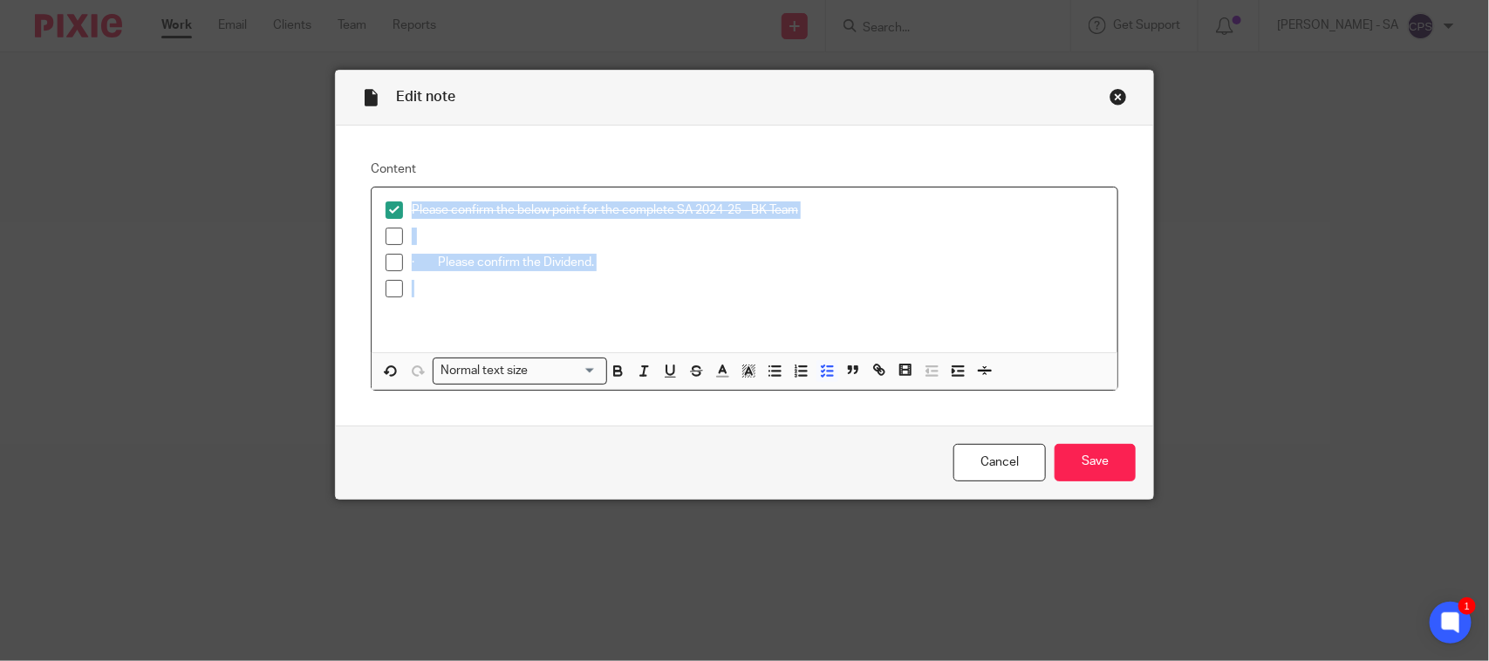
click at [386, 236] on span at bounding box center [394, 236] width 17 height 17
click at [386, 267] on span at bounding box center [394, 262] width 17 height 17
click at [386, 294] on span at bounding box center [394, 288] width 17 height 17
drag, startPoint x: 1082, startPoint y: 463, endPoint x: 1054, endPoint y: 502, distance: 47.5
click at [1080, 463] on input "Save" at bounding box center [1095, 463] width 81 height 38
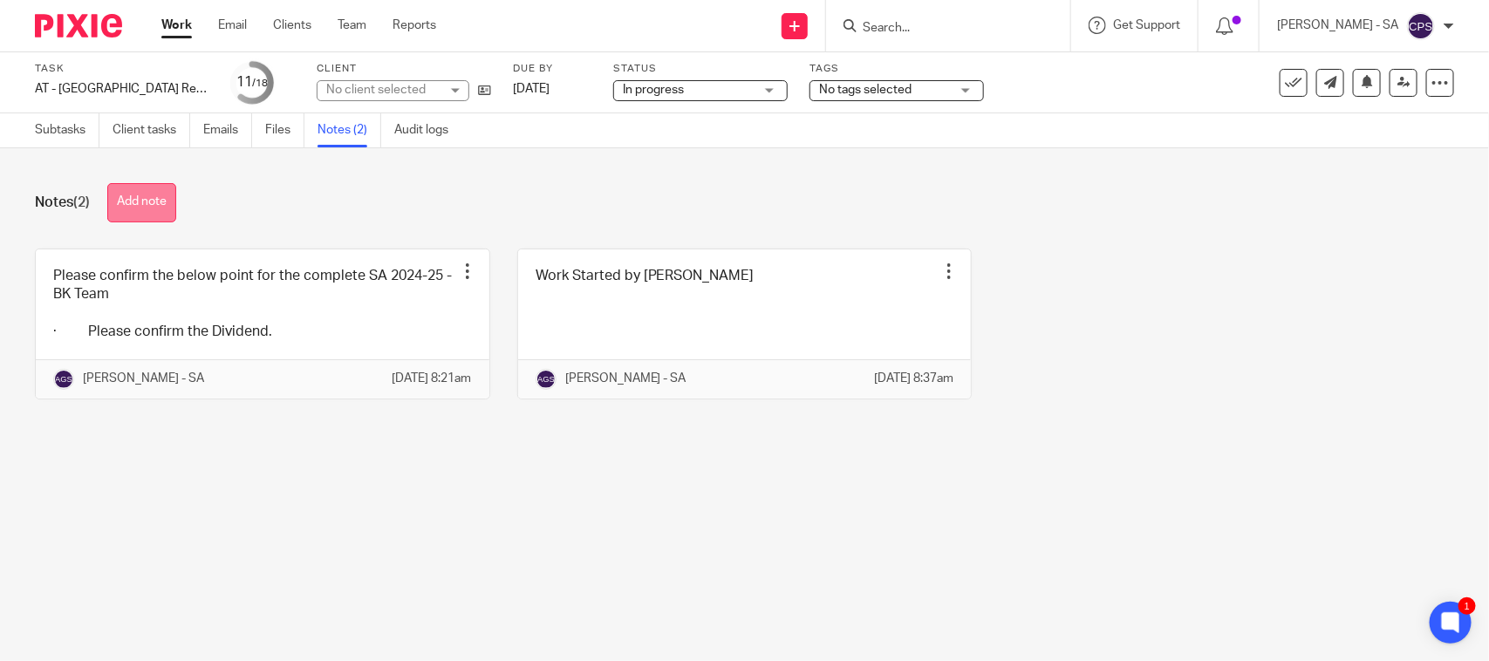
click at [160, 203] on button "Add note" at bounding box center [141, 202] width 69 height 39
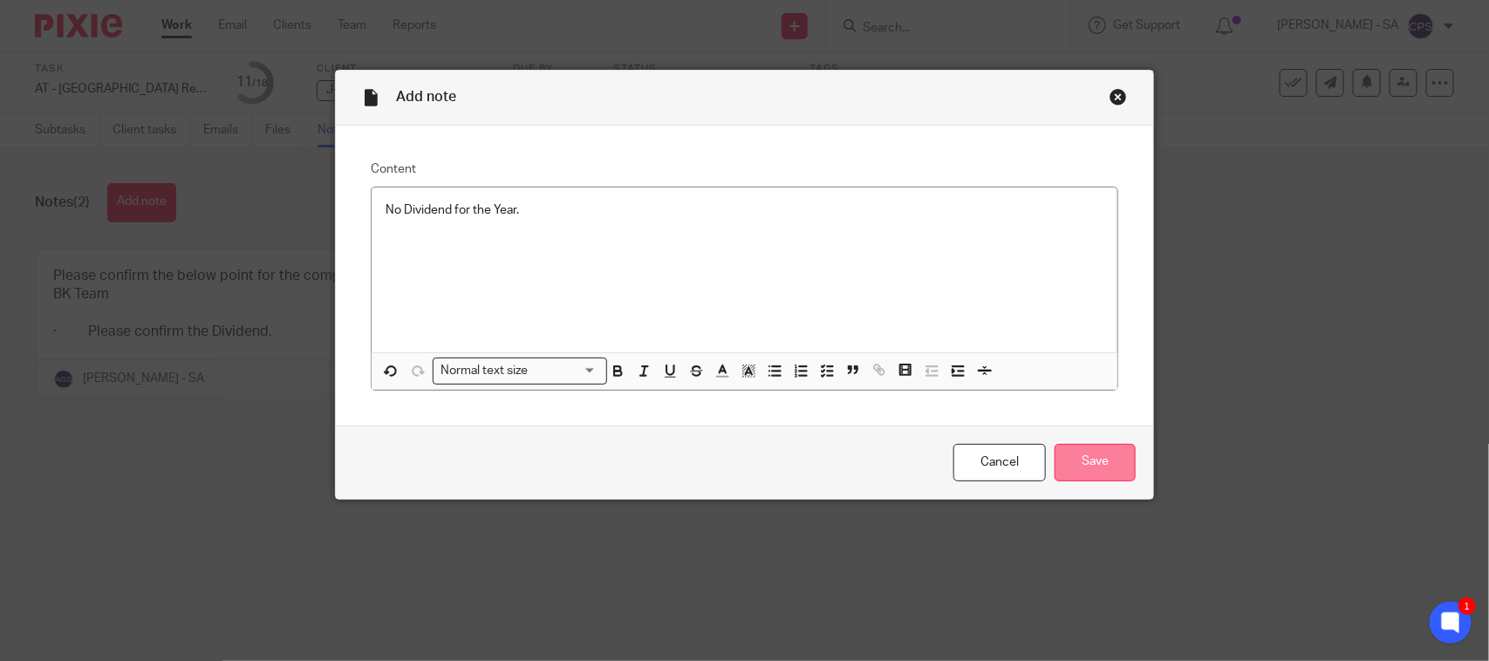
click at [1122, 469] on input "Save" at bounding box center [1095, 463] width 81 height 38
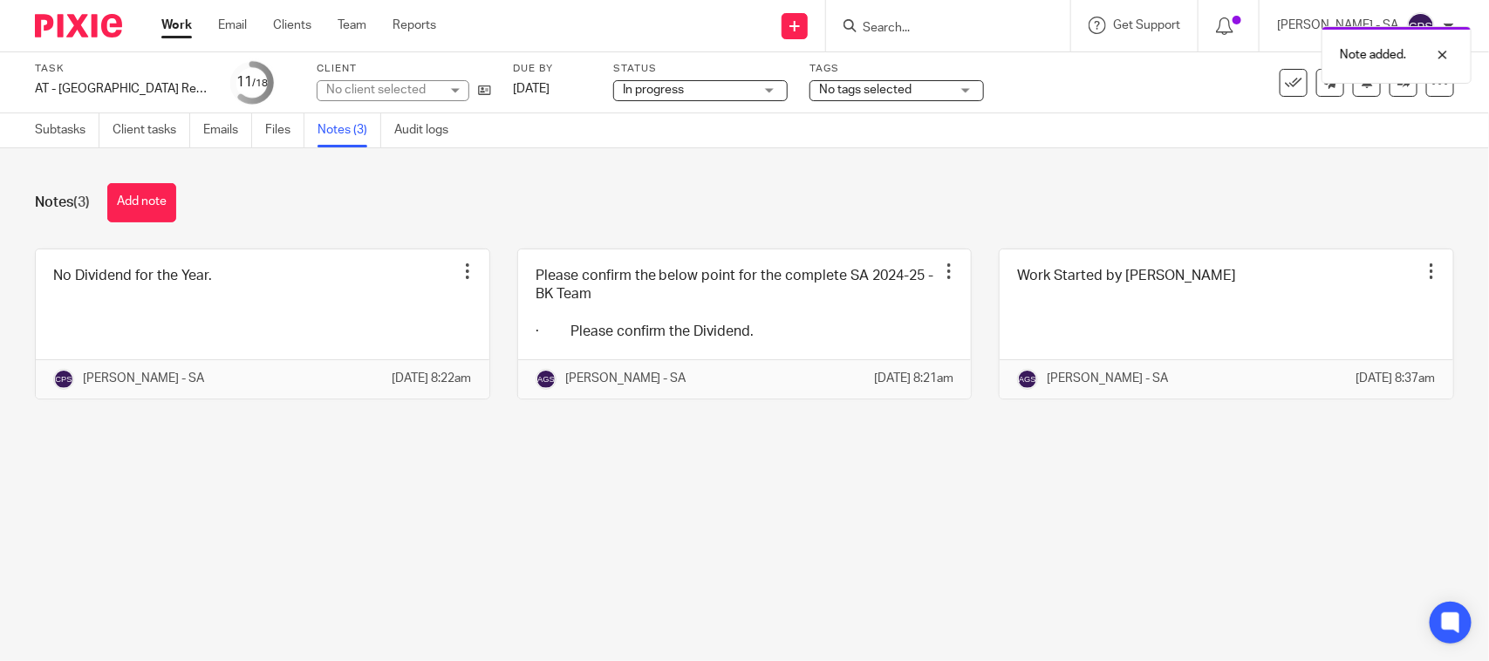
click at [561, 569] on main "Task AT - [GEOGRAPHIC_DATA] Return - PE [DATE] Save AT - [GEOGRAPHIC_DATA] Retu…" at bounding box center [744, 330] width 1489 height 661
click at [473, 529] on main "Task AT - [GEOGRAPHIC_DATA] Return - PE [DATE] Save AT - [GEOGRAPHIC_DATA] Retu…" at bounding box center [744, 330] width 1489 height 661
click at [428, 93] on div "No client selected" at bounding box center [382, 89] width 113 height 17
click at [428, 93] on div "No client selected" at bounding box center [393, 90] width 153 height 21
click at [428, 93] on div "No client selected" at bounding box center [382, 89] width 113 height 17
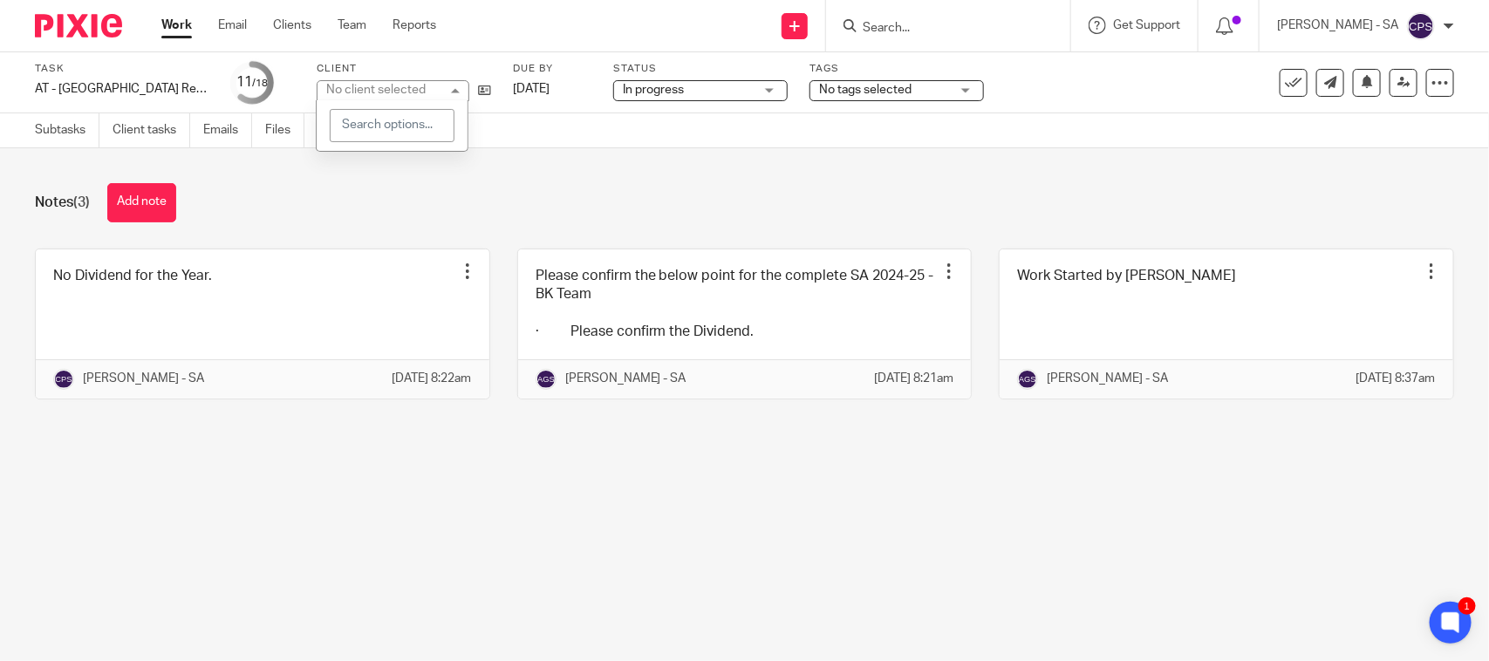
click at [428, 93] on div "No client selected" at bounding box center [393, 90] width 153 height 21
click at [426, 93] on div "No client selected" at bounding box center [375, 90] width 99 height 12
click at [428, 93] on div "No client selected" at bounding box center [393, 90] width 153 height 21
click at [428, 93] on div "No client selected" at bounding box center [382, 89] width 113 height 17
click at [442, 90] on div "No client selected" at bounding box center [393, 90] width 153 height 21
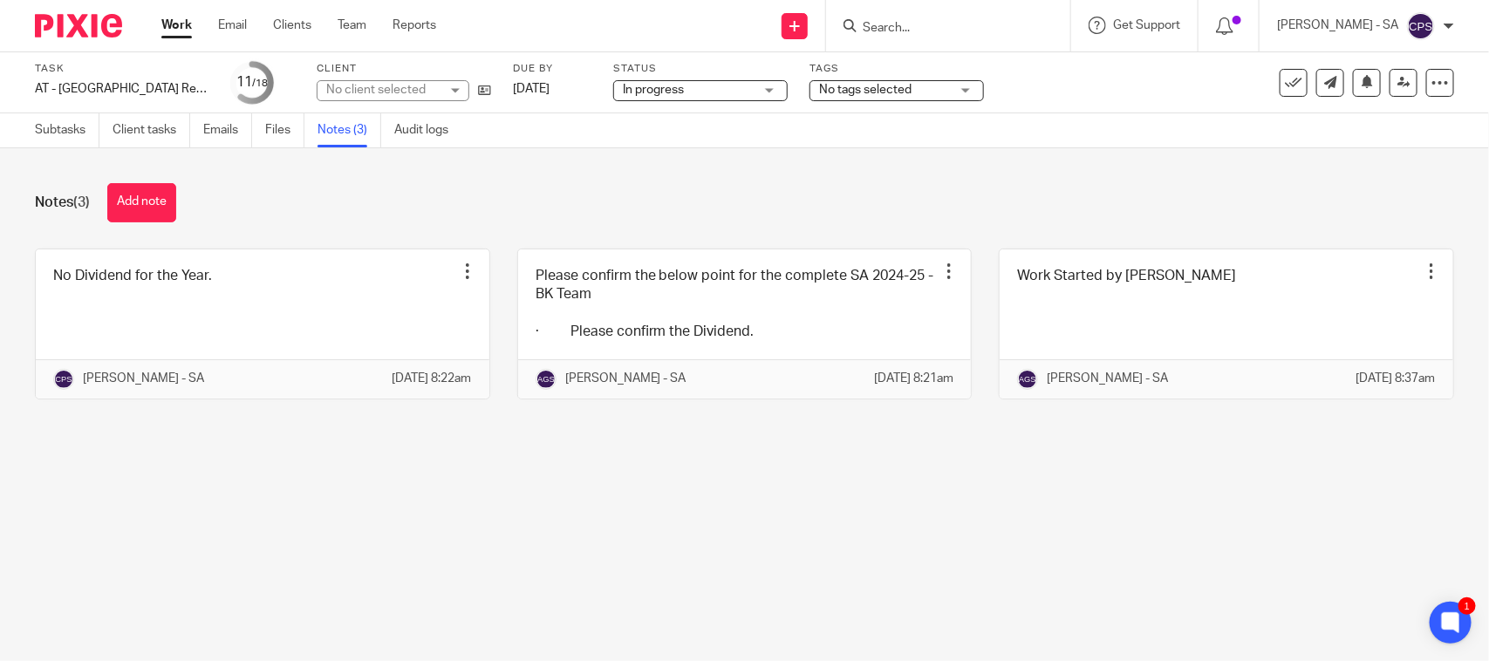
click at [442, 89] on div "No client selected" at bounding box center [393, 90] width 153 height 21
click at [651, 199] on div "Notes (3) Add note" at bounding box center [745, 202] width 1420 height 39
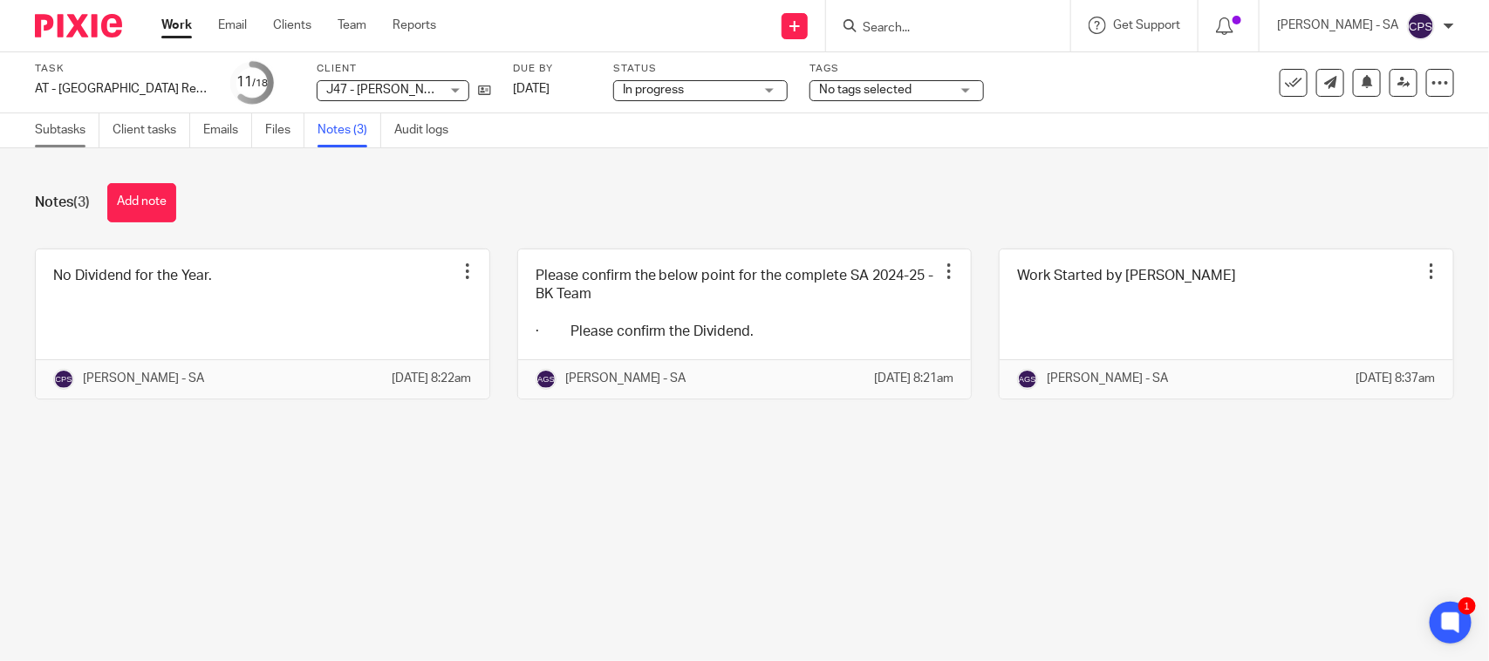
click at [36, 133] on link "Subtasks" at bounding box center [67, 130] width 65 height 34
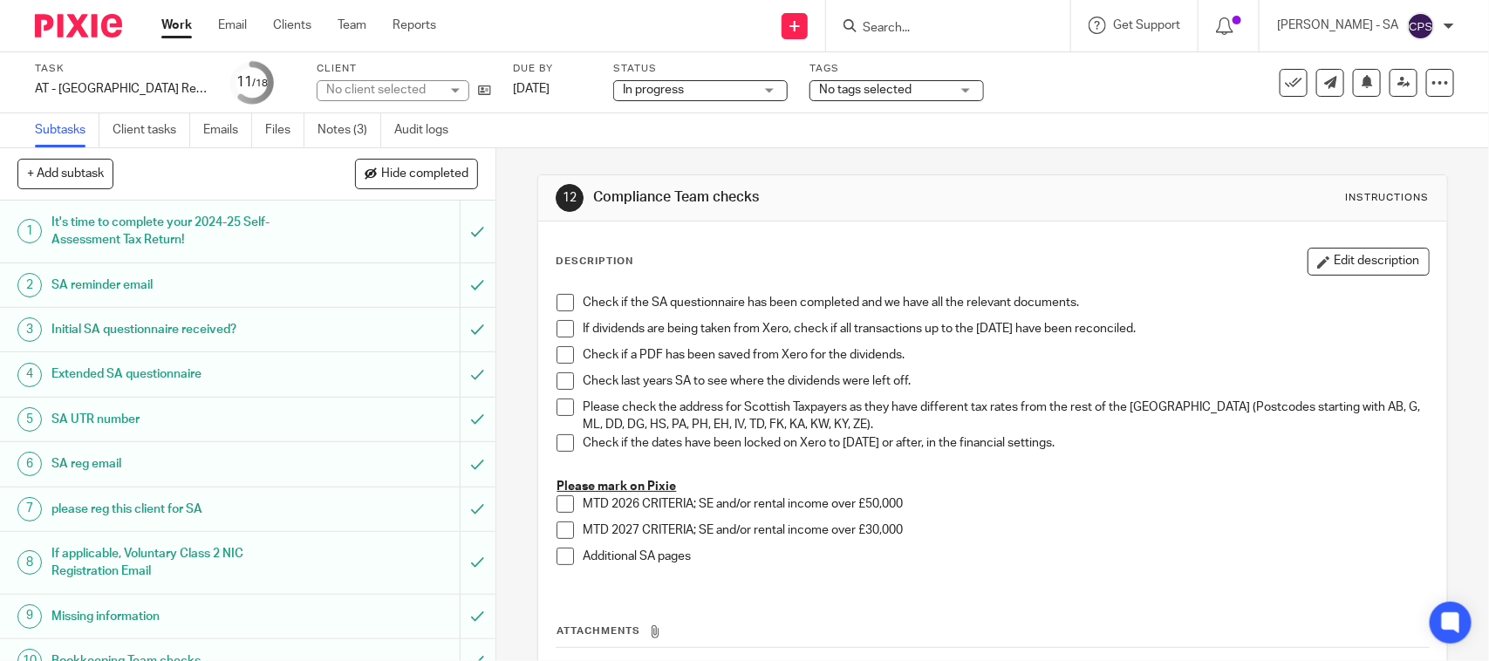
click at [168, 333] on h1 "Initial SA questionnaire received?" at bounding box center [181, 330] width 261 height 26
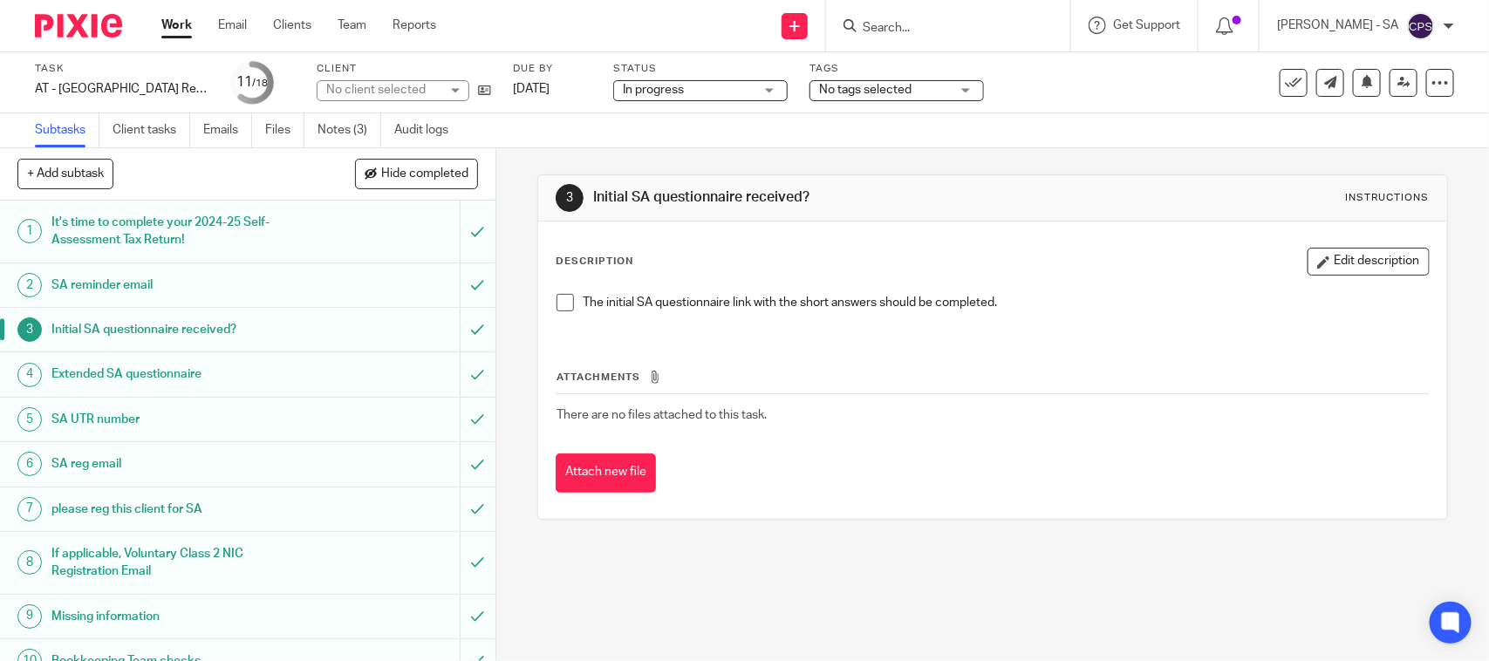
click at [558, 305] on span at bounding box center [565, 302] width 17 height 17
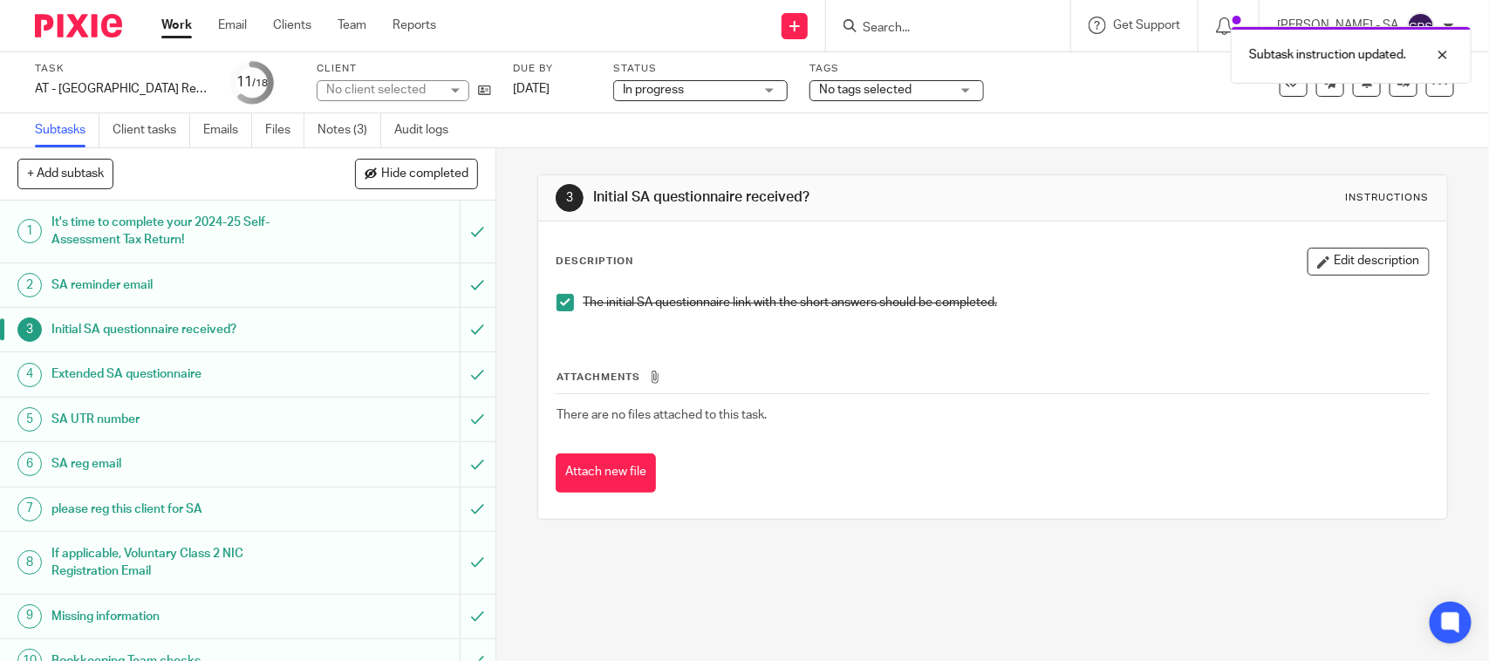
click at [114, 421] on h1 "SA UTR number" at bounding box center [181, 420] width 261 height 26
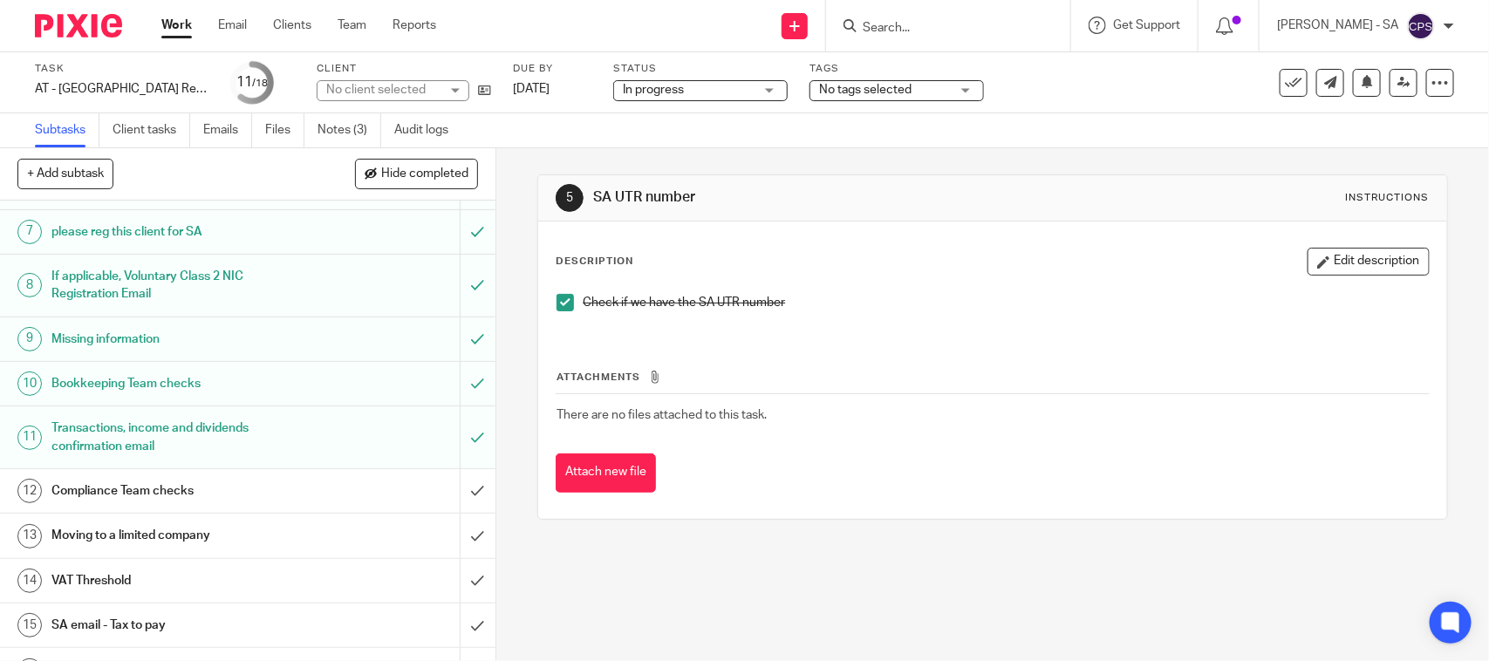
scroll to position [327, 0]
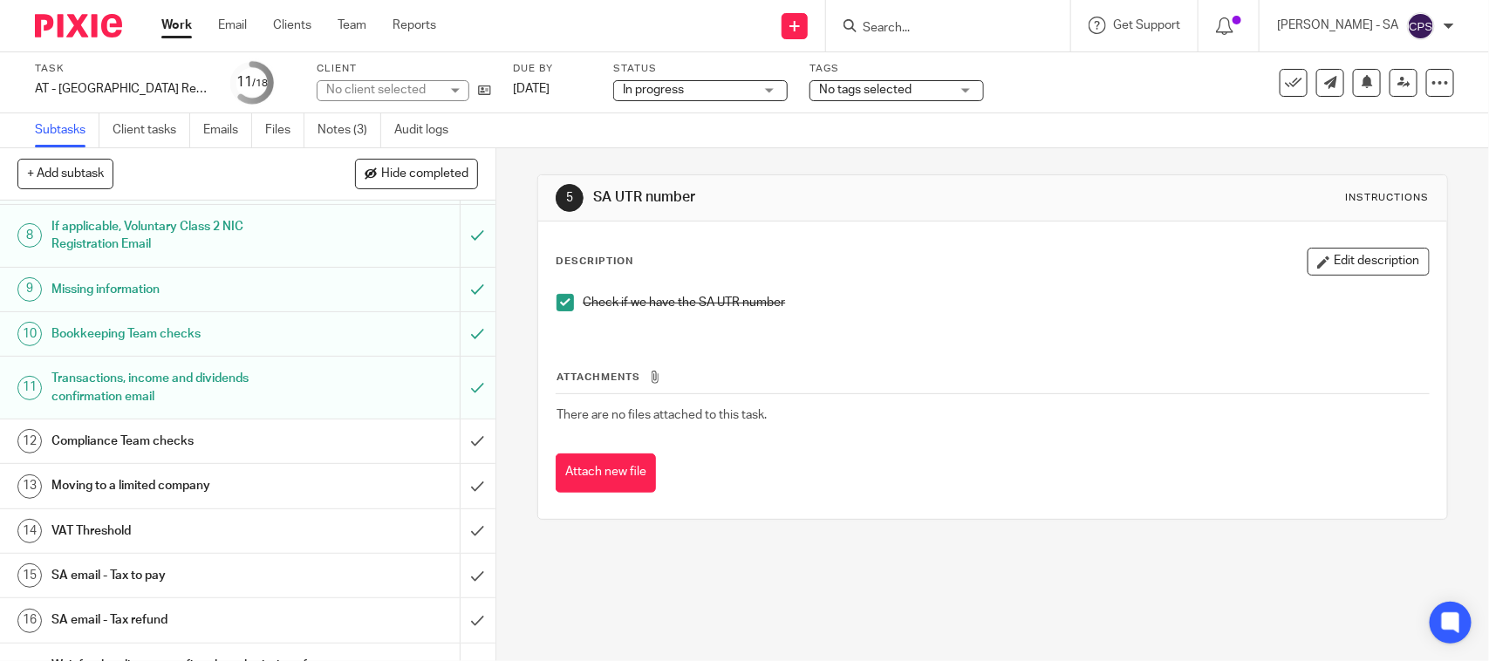
click at [118, 346] on h1 "Bookkeeping Team checks" at bounding box center [181, 334] width 261 height 26
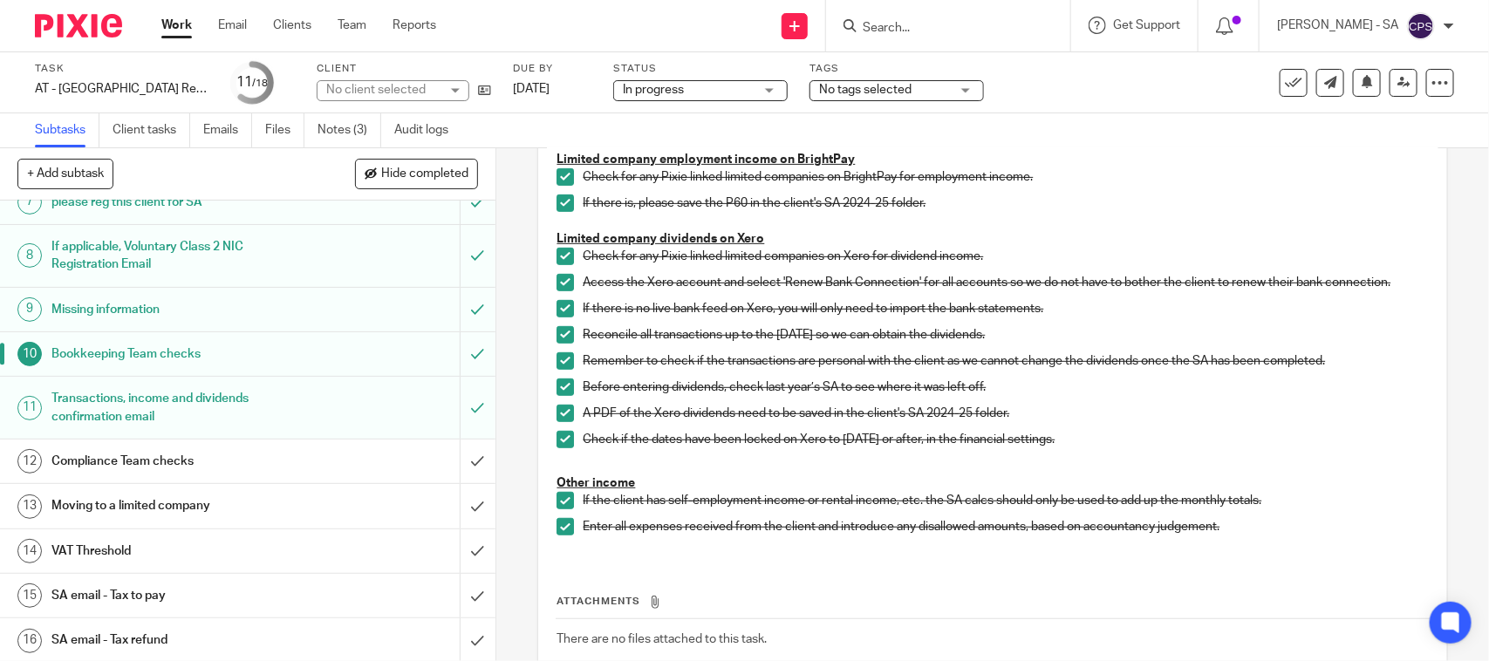
scroll to position [327, 0]
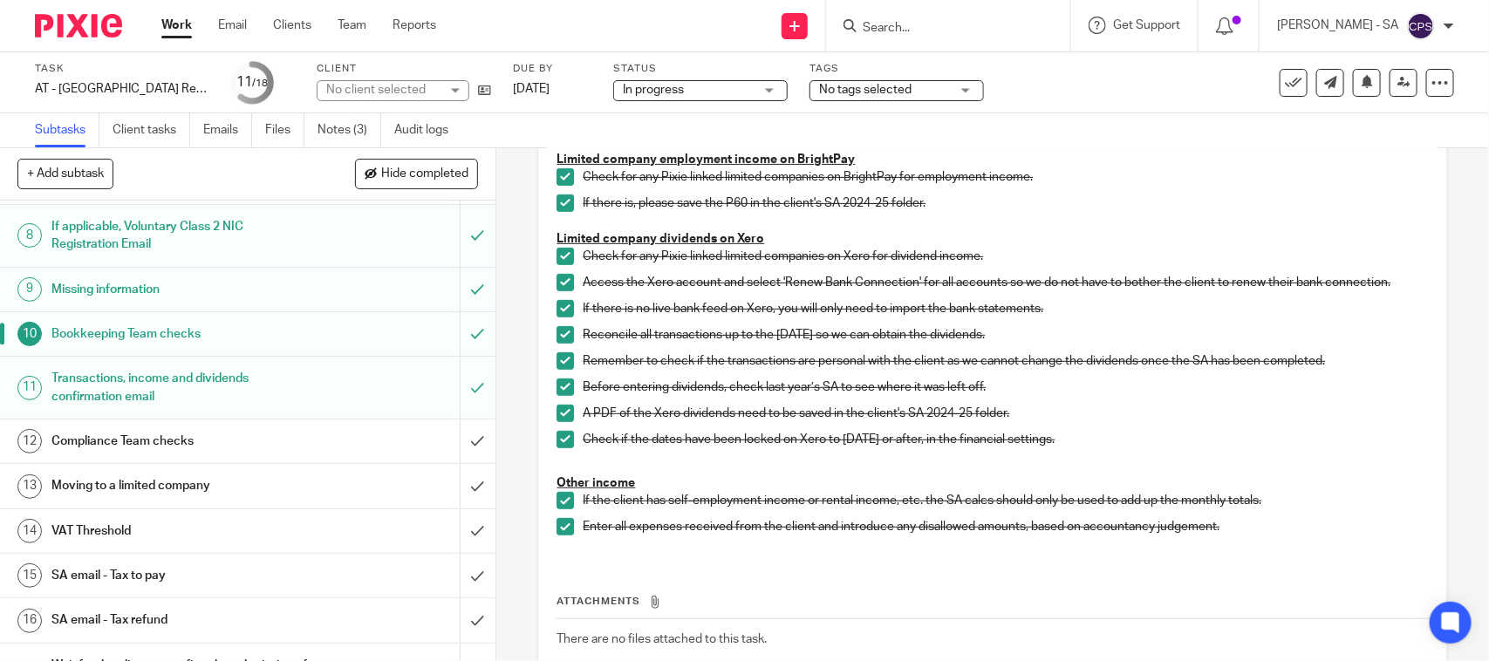
click at [135, 576] on h1 "SA email - Tax to pay" at bounding box center [181, 576] width 261 height 26
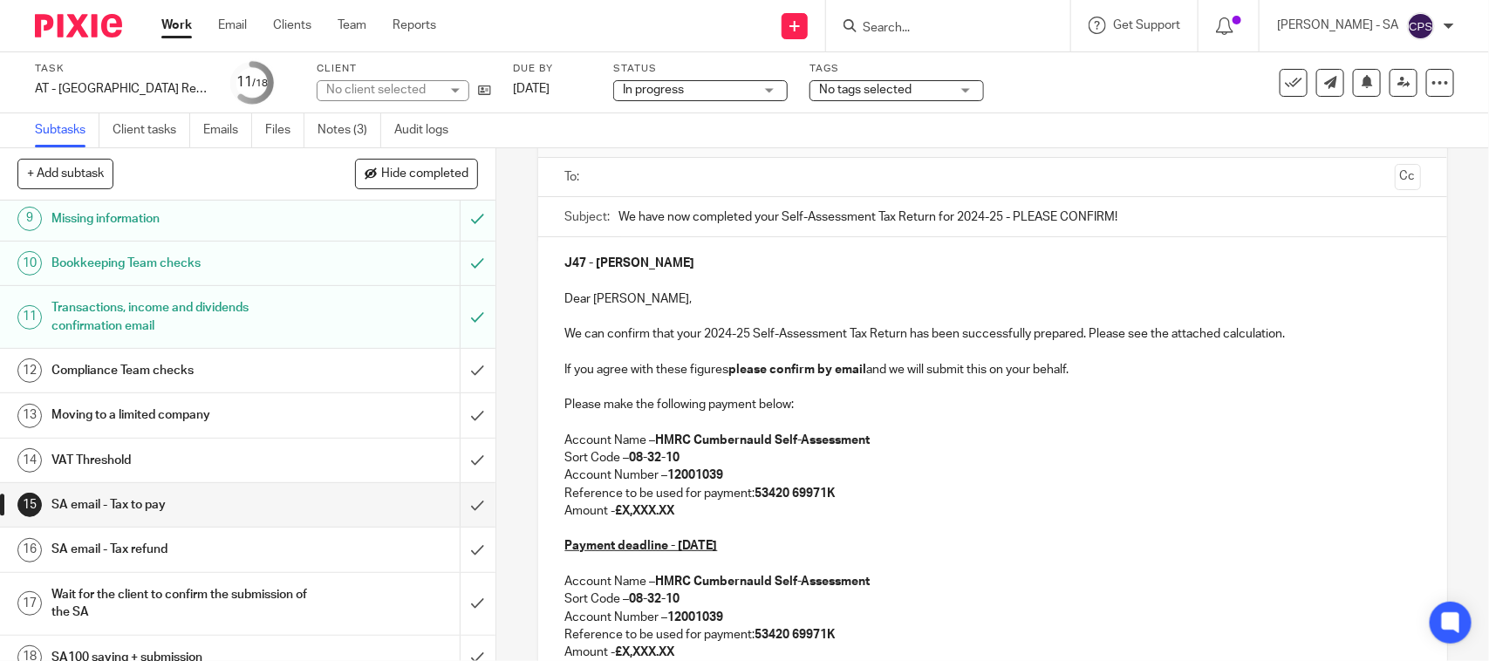
scroll to position [421, 0]
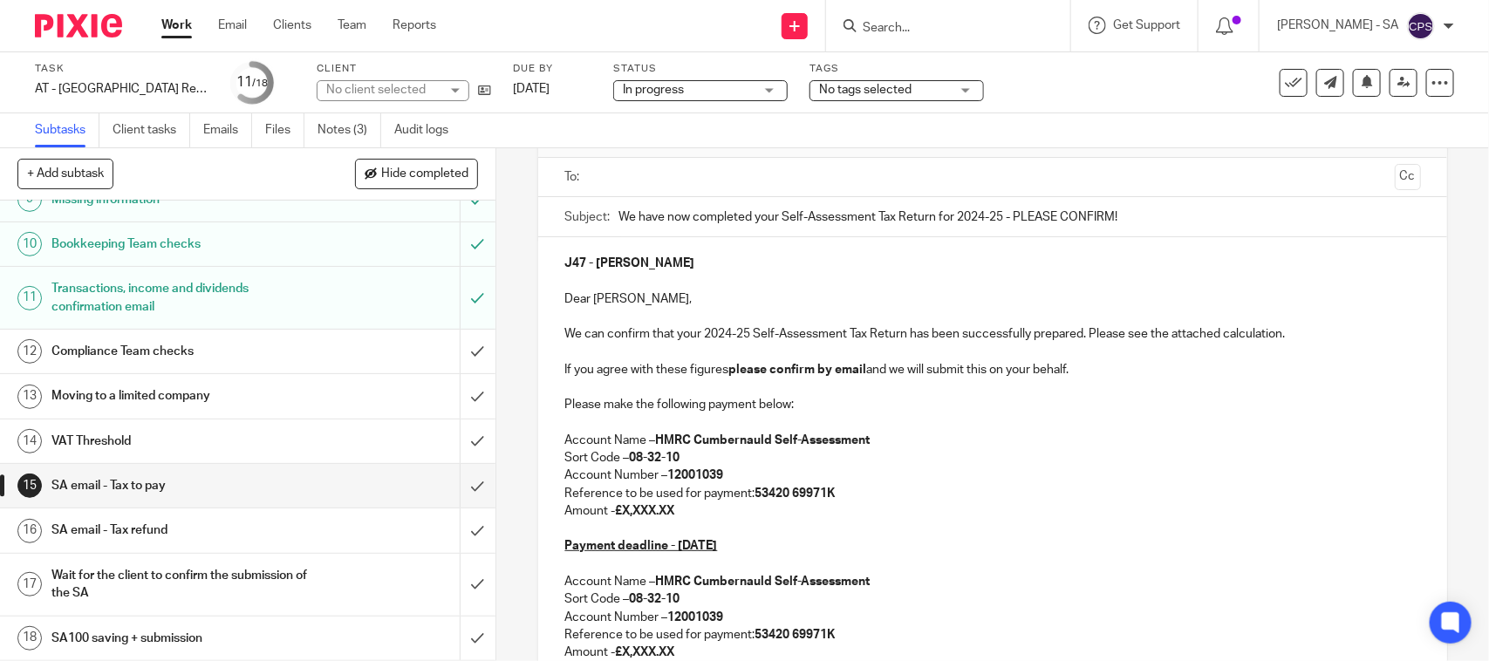
click at [168, 524] on h1 "SA email - Tax refund" at bounding box center [181, 530] width 261 height 26
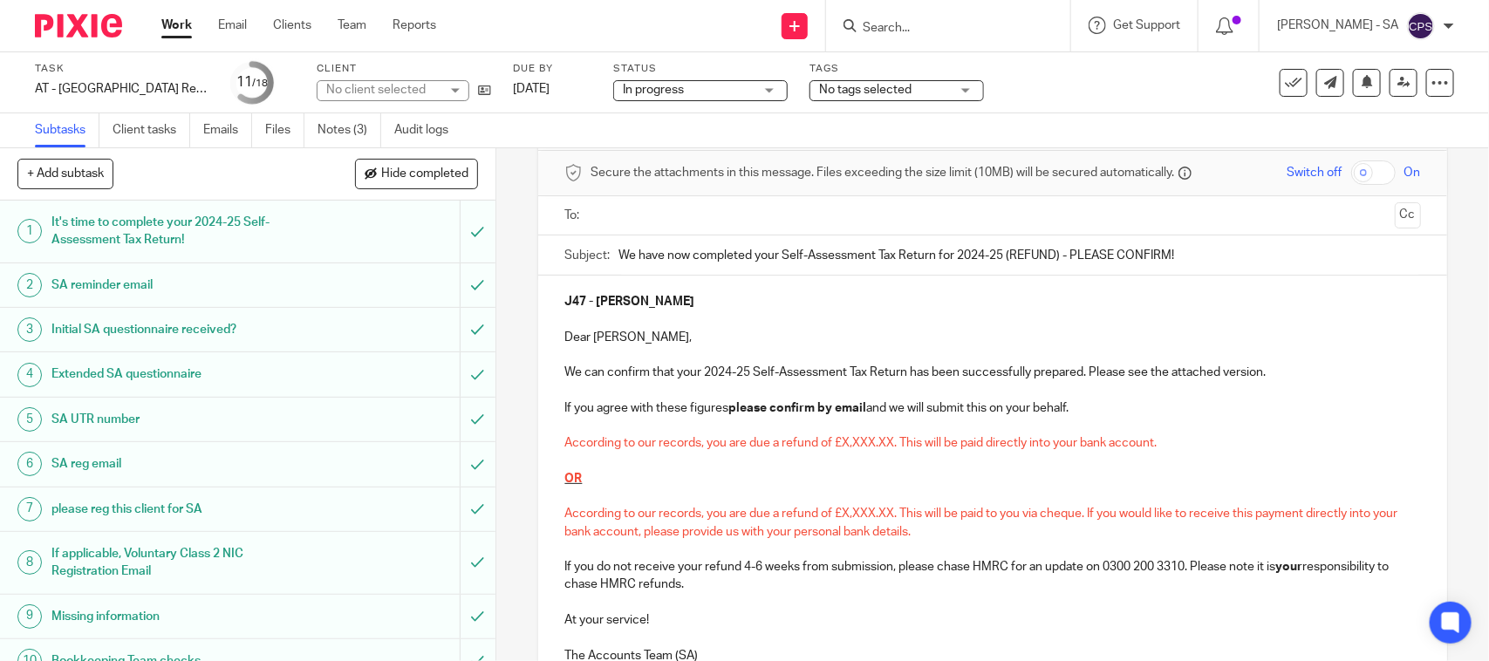
scroll to position [109, 0]
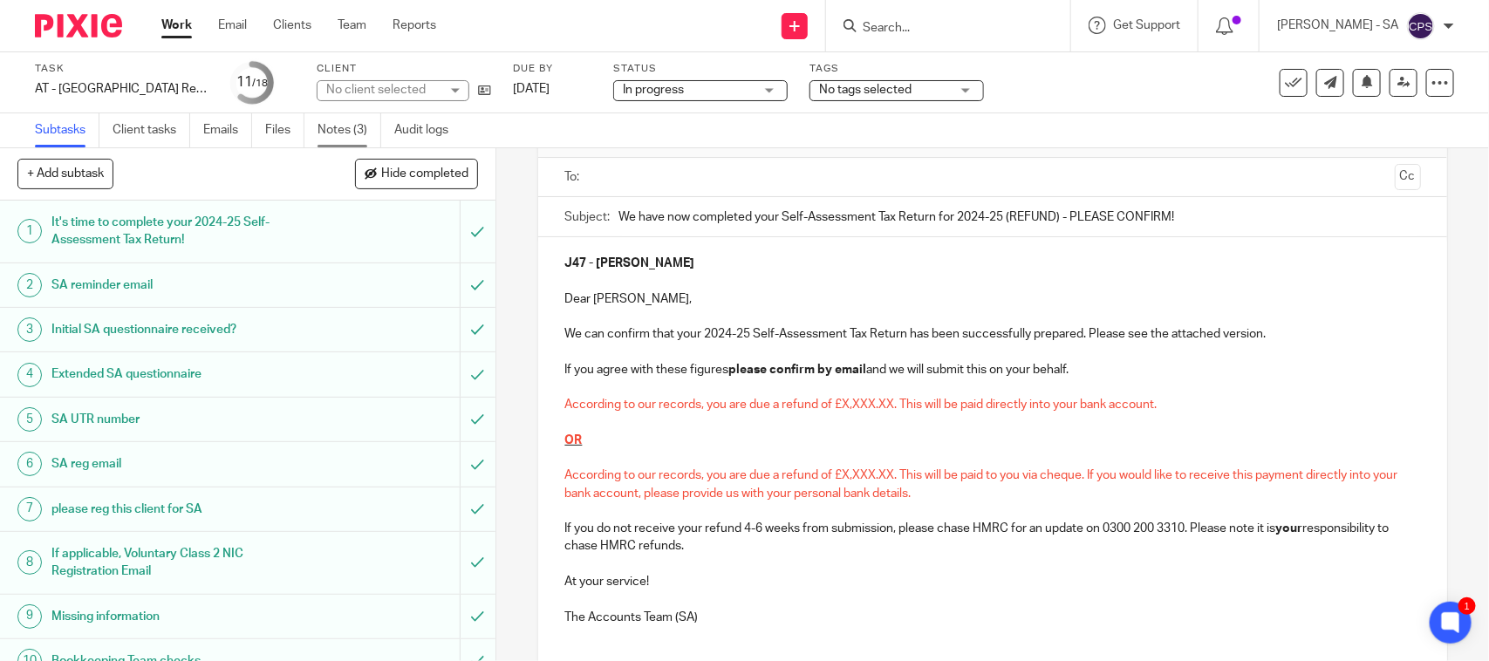
click at [355, 123] on link "Notes (3)" at bounding box center [350, 130] width 64 height 34
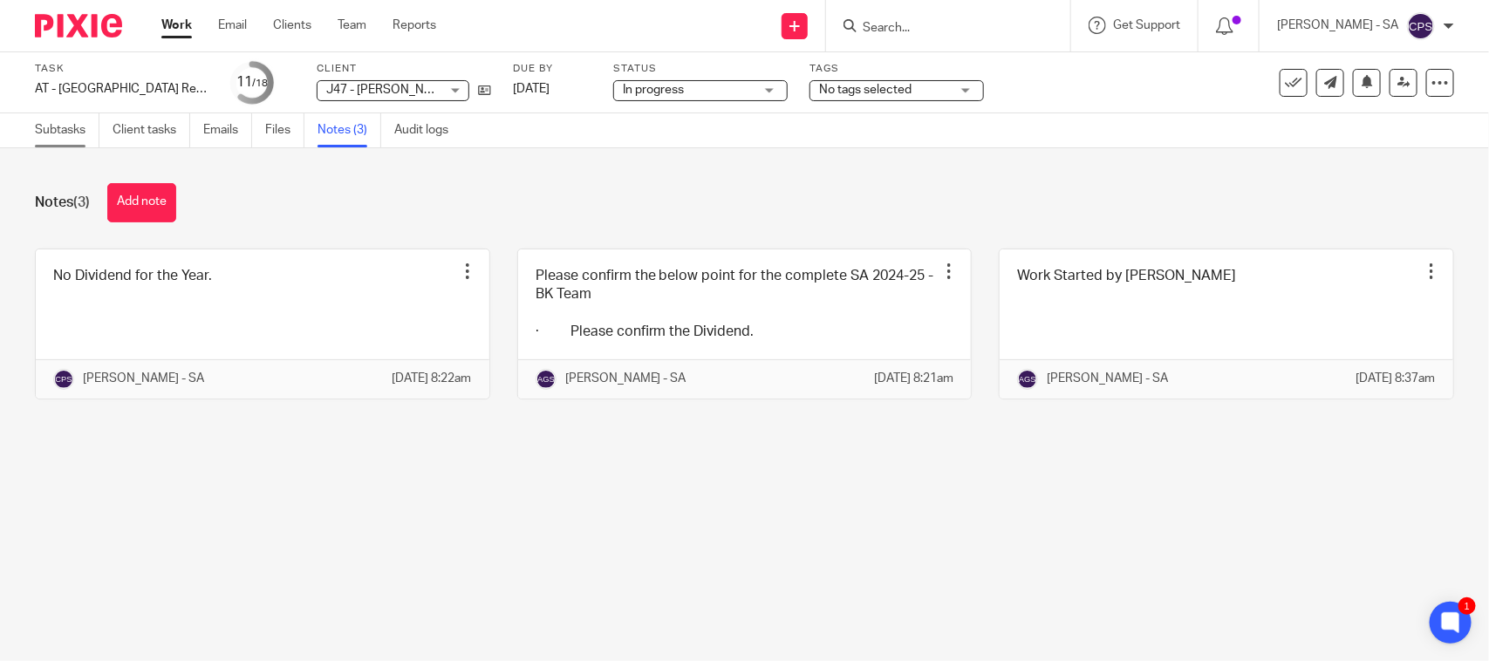
drag, startPoint x: 44, startPoint y: 127, endPoint x: 54, endPoint y: 148, distance: 23.0
click at [44, 128] on link "Subtasks" at bounding box center [67, 130] width 65 height 34
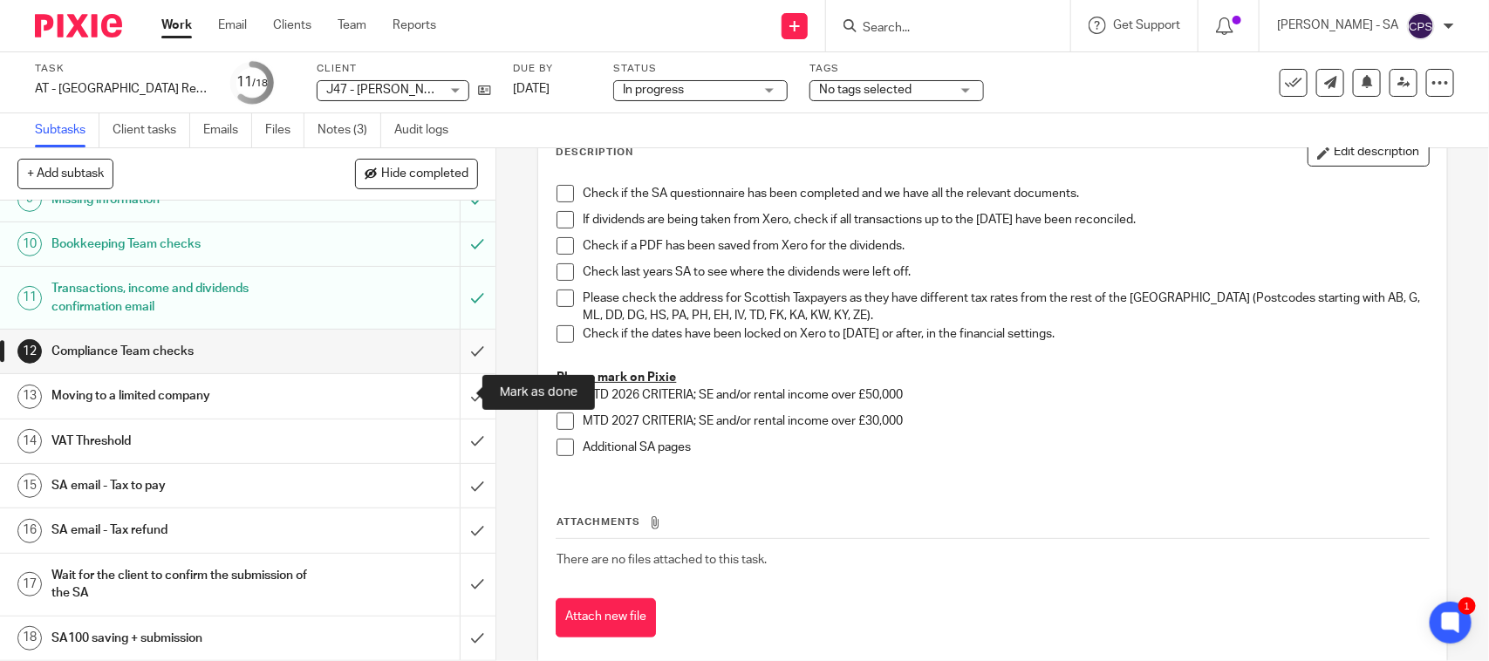
scroll to position [202, 0]
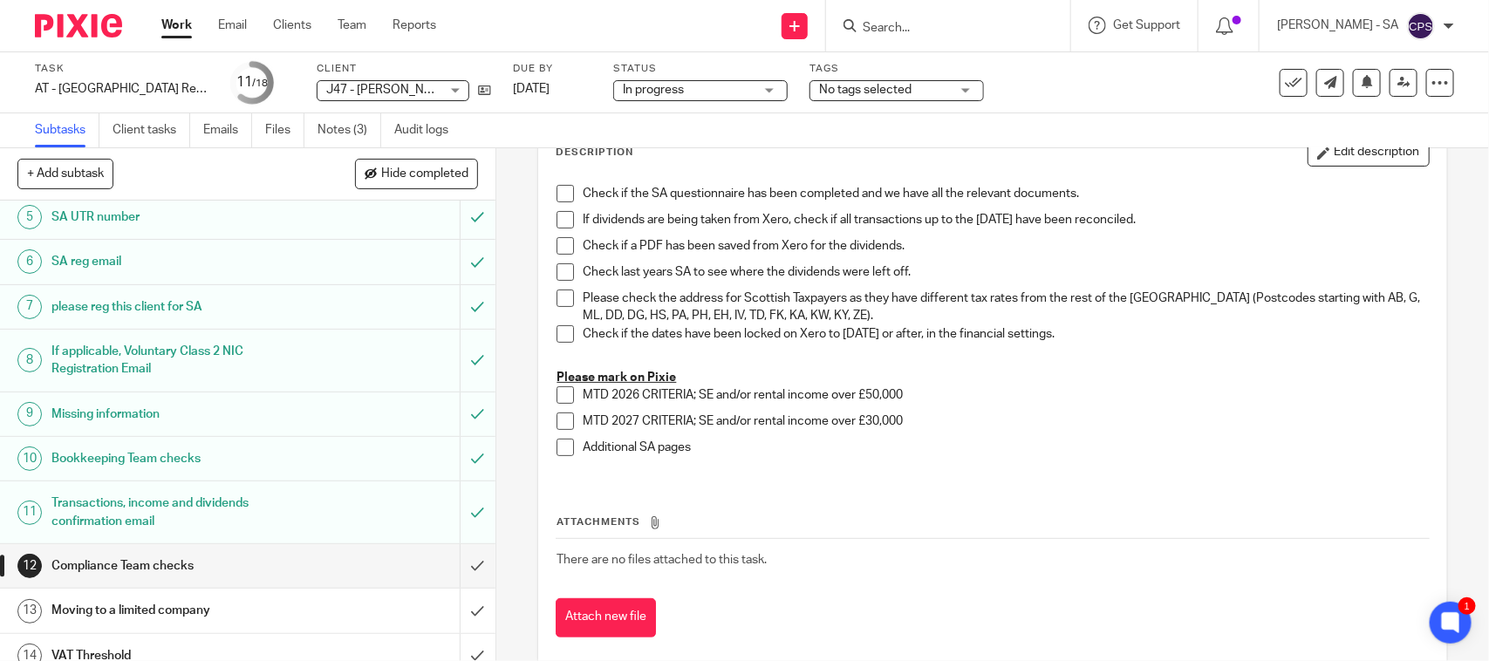
click at [106, 224] on h1 "SA UTR number" at bounding box center [181, 217] width 261 height 26
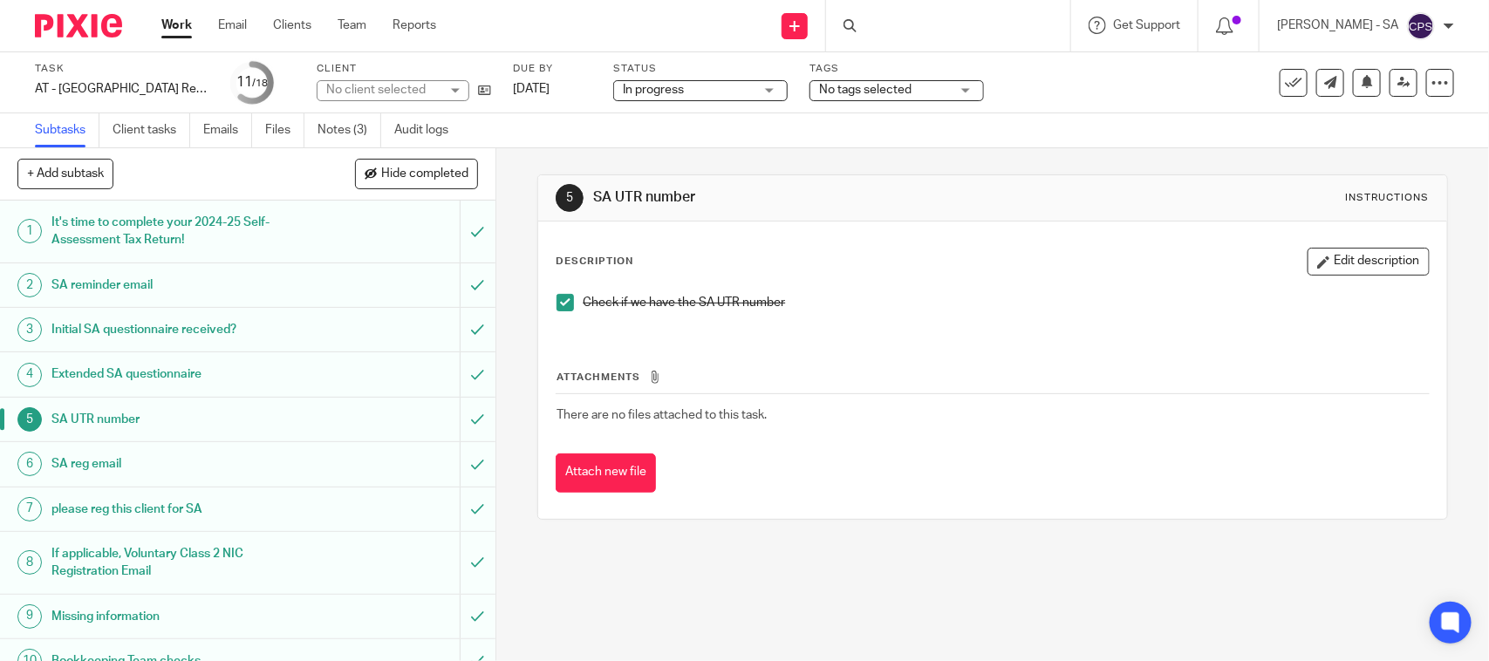
click at [106, 333] on h1 "Initial SA questionnaire received?" at bounding box center [181, 330] width 261 height 26
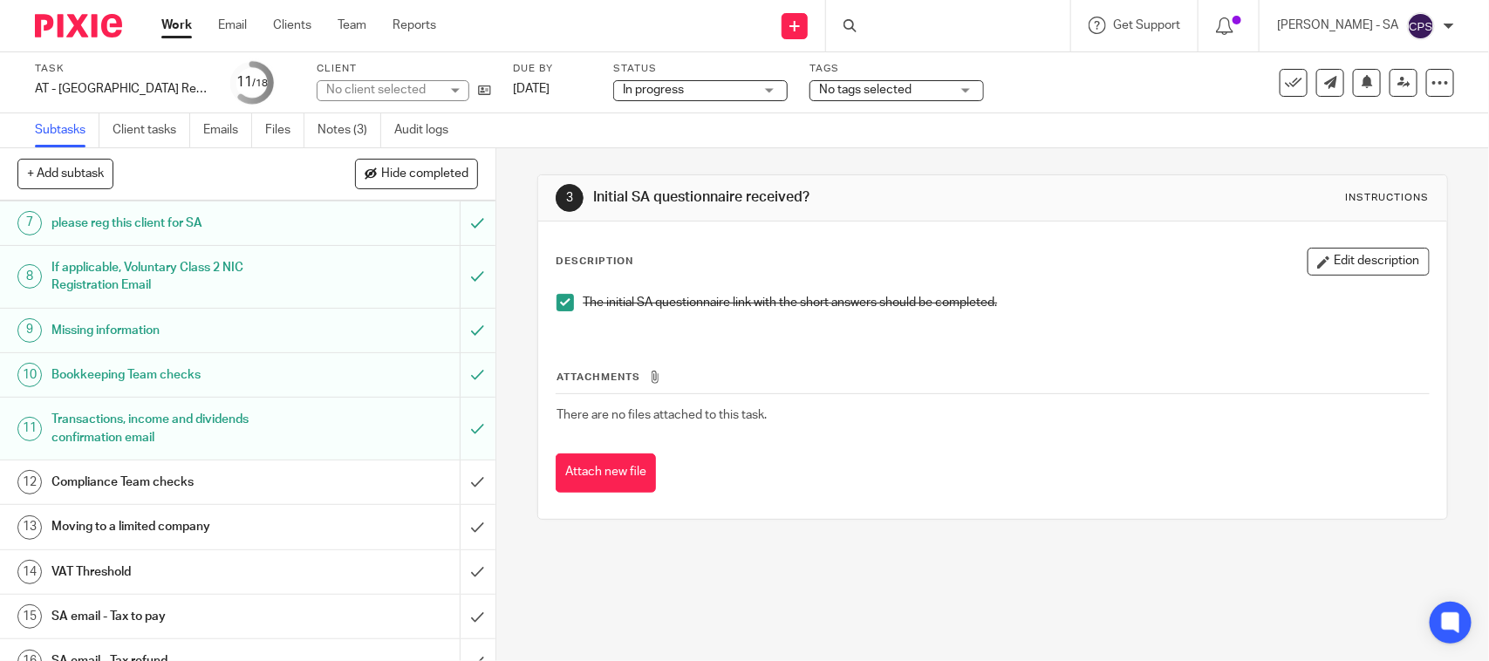
scroll to position [327, 0]
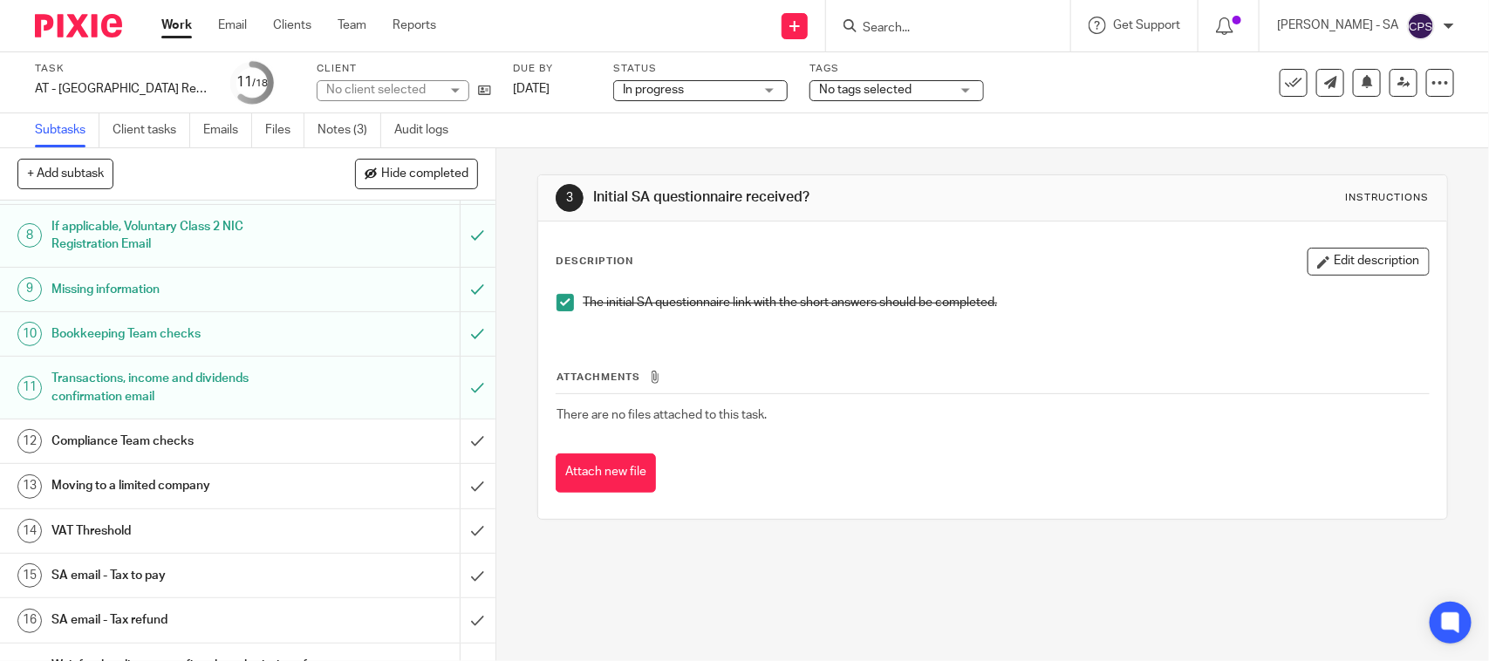
click at [129, 329] on h1 "Bookkeeping Team checks" at bounding box center [181, 334] width 261 height 26
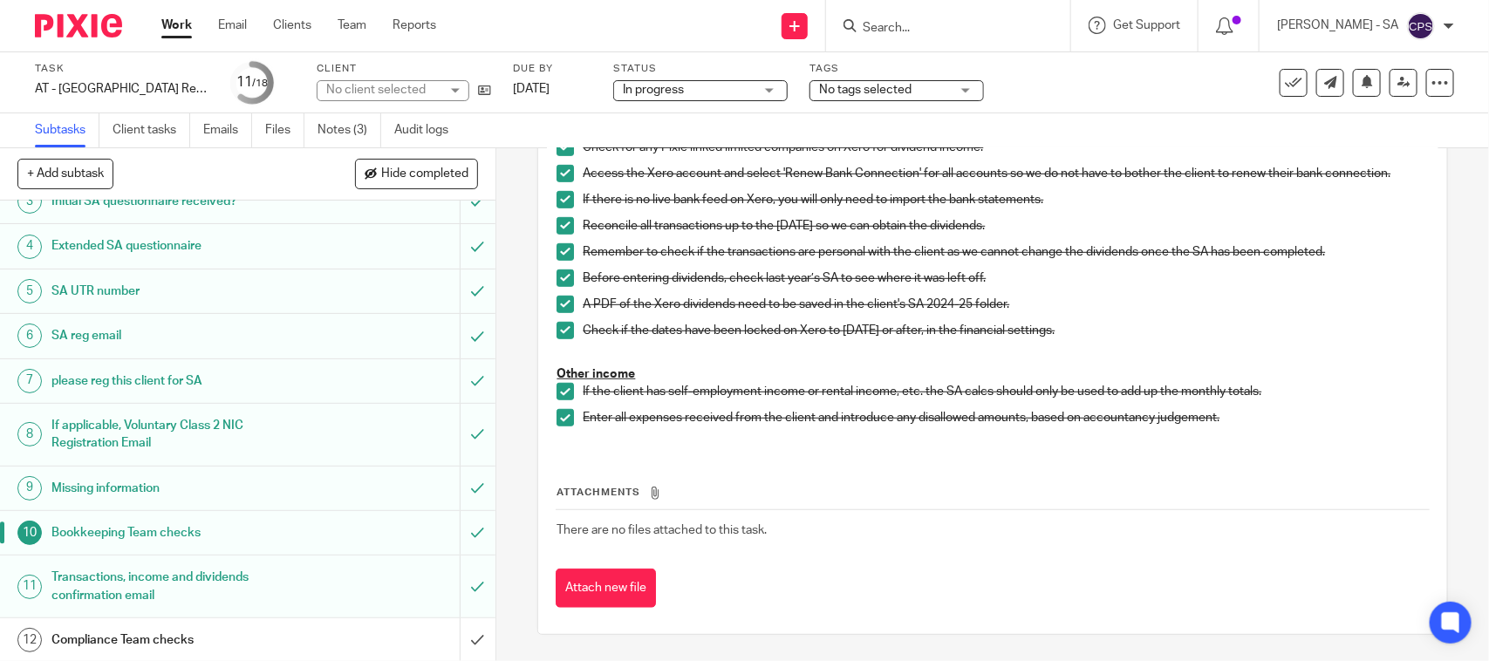
scroll to position [327, 0]
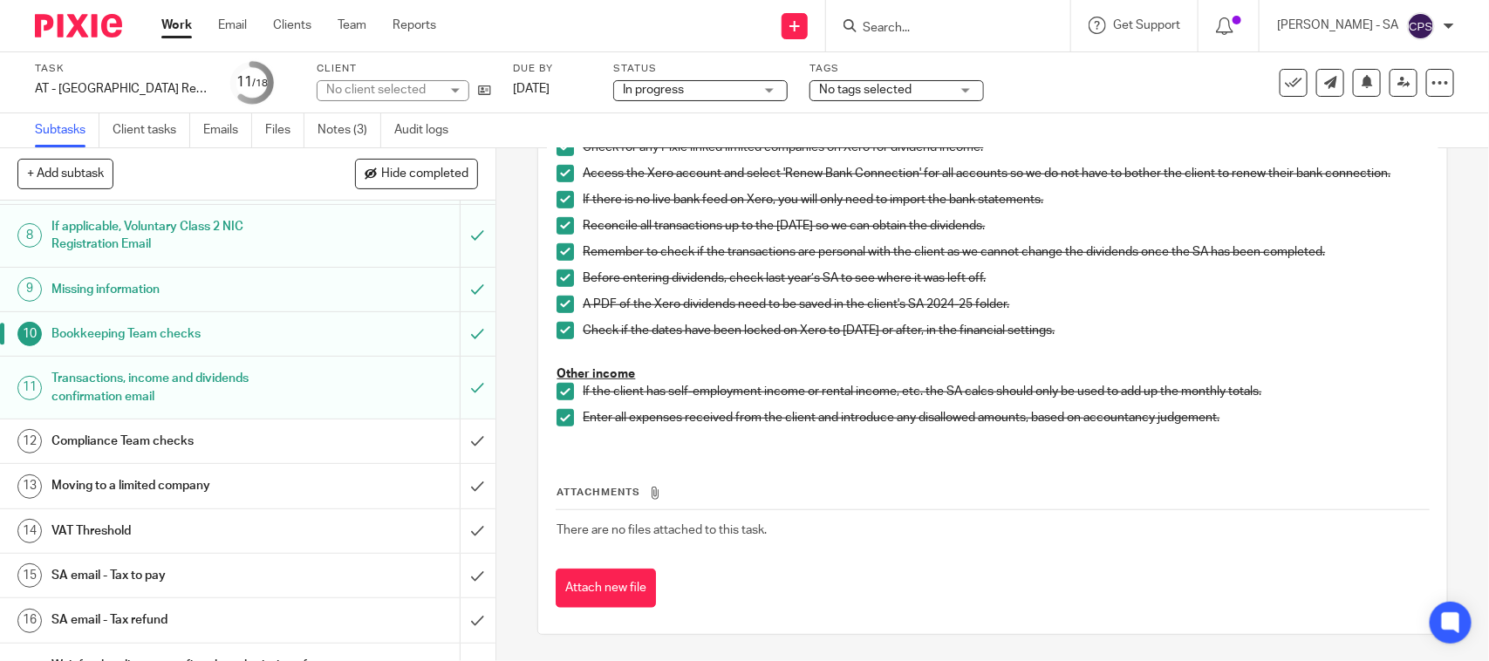
click at [120, 587] on h1 "SA email - Tax to pay" at bounding box center [181, 576] width 261 height 26
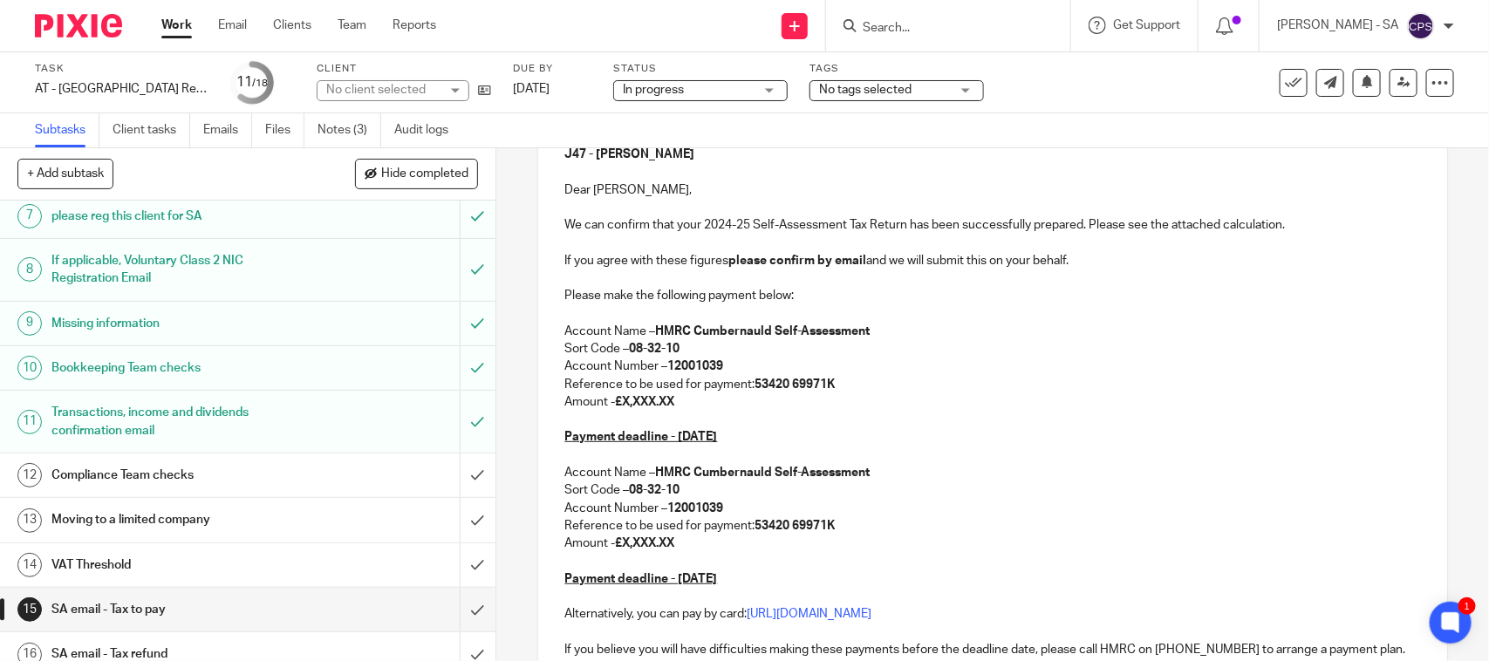
scroll to position [421, 0]
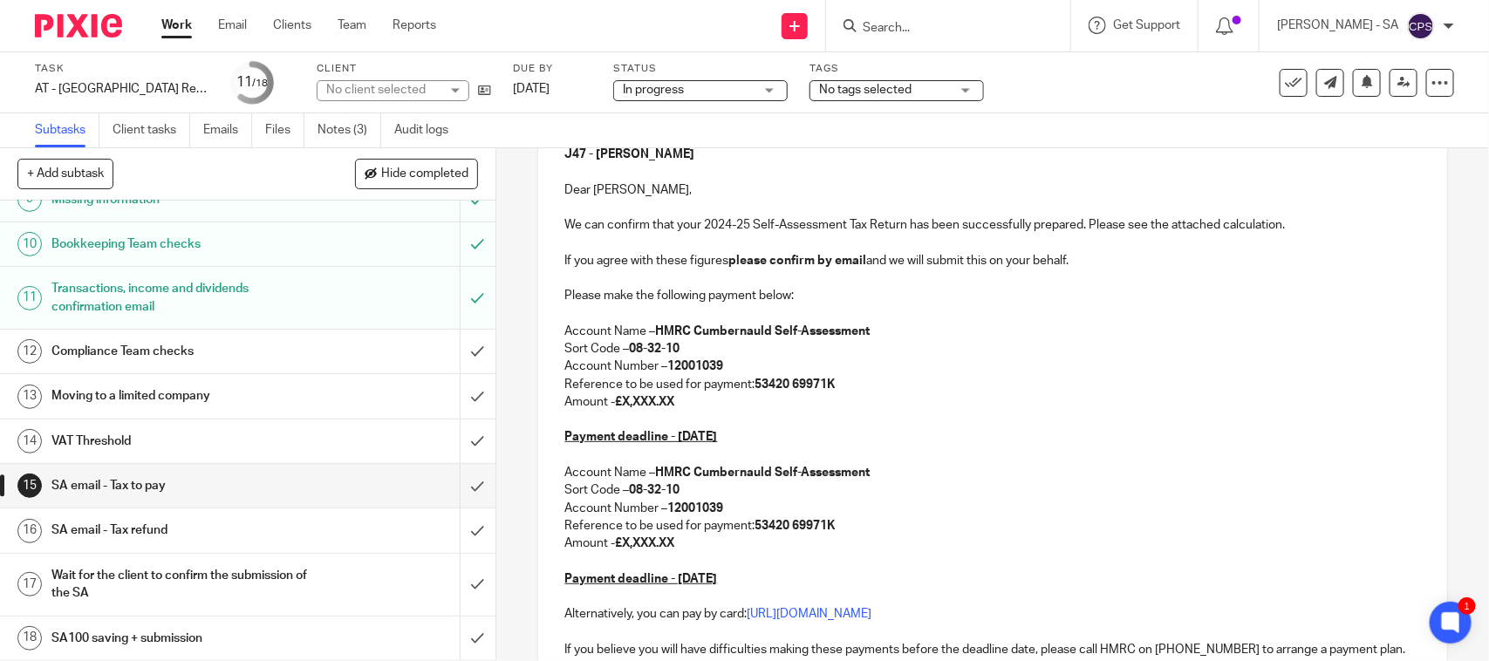
click at [125, 524] on h1 "SA email - Tax refund" at bounding box center [181, 530] width 261 height 26
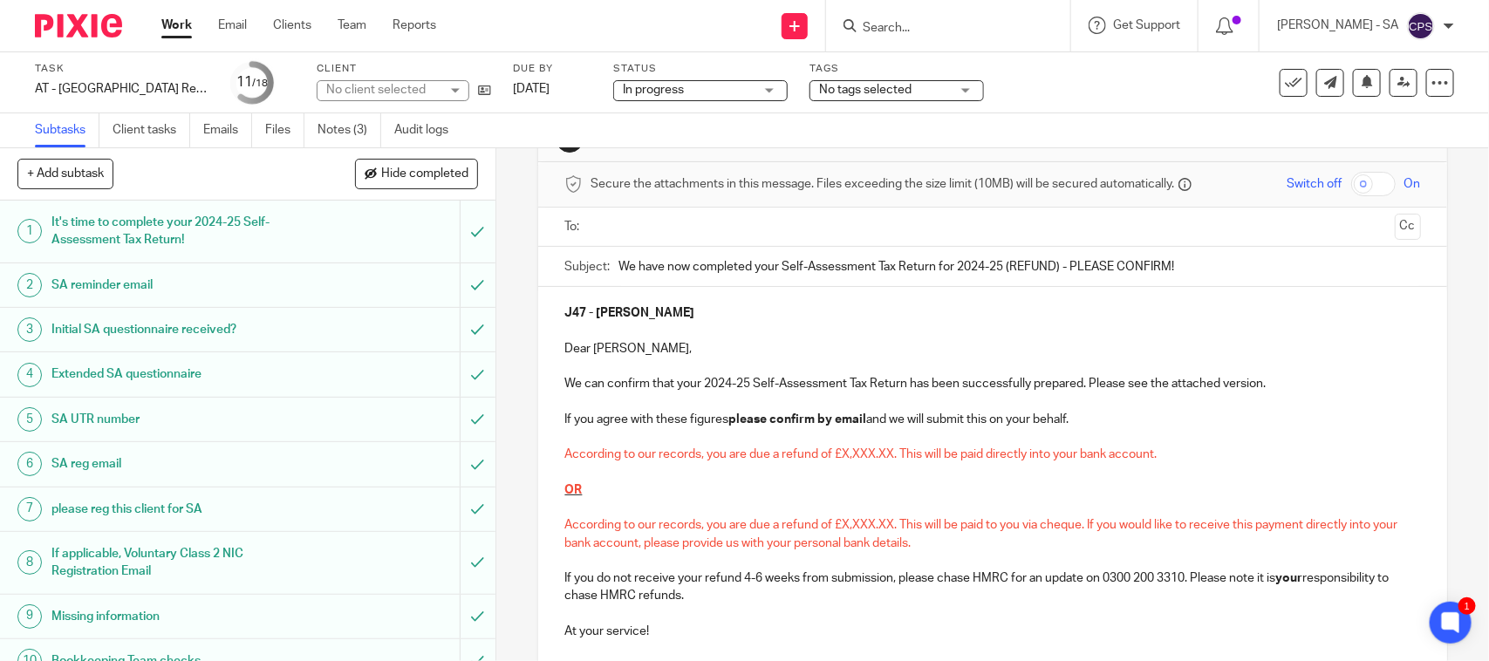
scroll to position [109, 0]
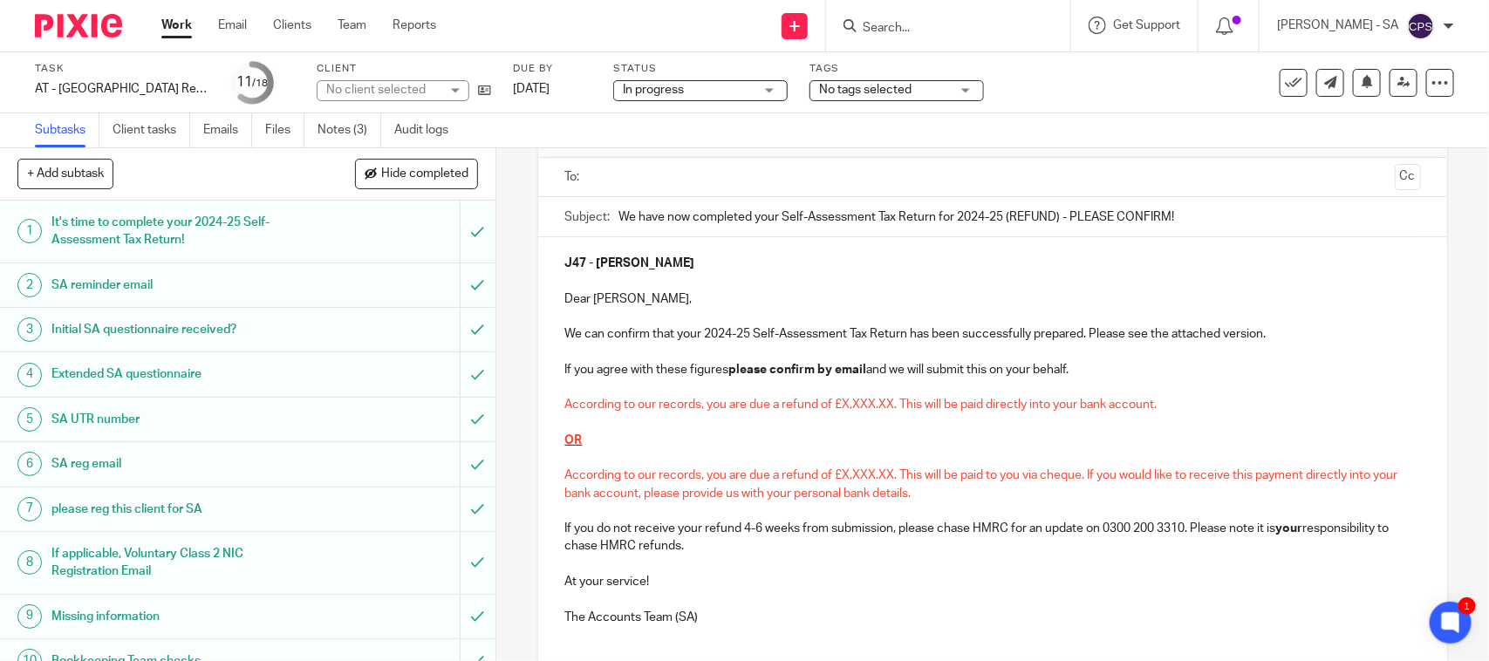
click at [358, 92] on div "No client selected" at bounding box center [382, 89] width 113 height 17
click at [358, 92] on div "No client selected" at bounding box center [375, 90] width 99 height 12
click at [358, 92] on div "No client selected" at bounding box center [382, 89] width 113 height 17
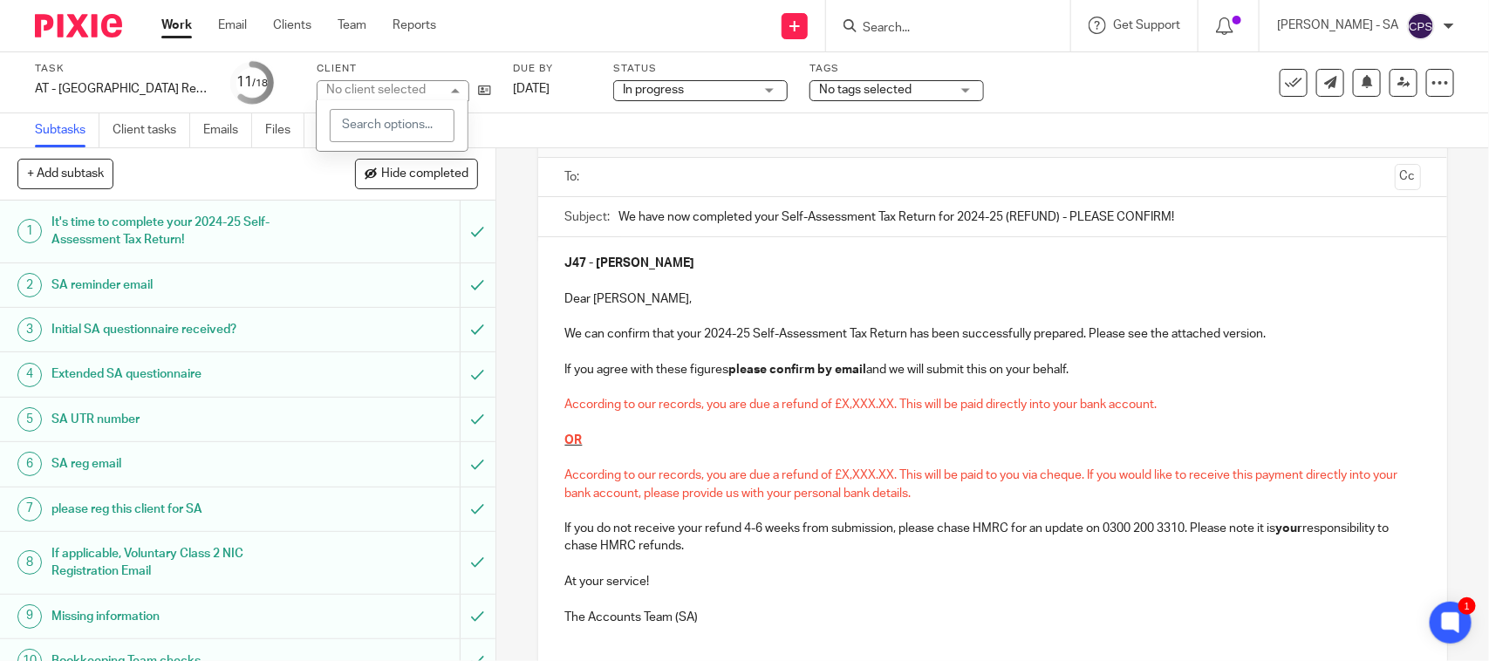
click at [358, 92] on div "No client selected" at bounding box center [375, 90] width 99 height 12
click at [358, 92] on div "No client selected" at bounding box center [382, 89] width 113 height 17
click at [358, 92] on div "No client selected" at bounding box center [375, 90] width 99 height 12
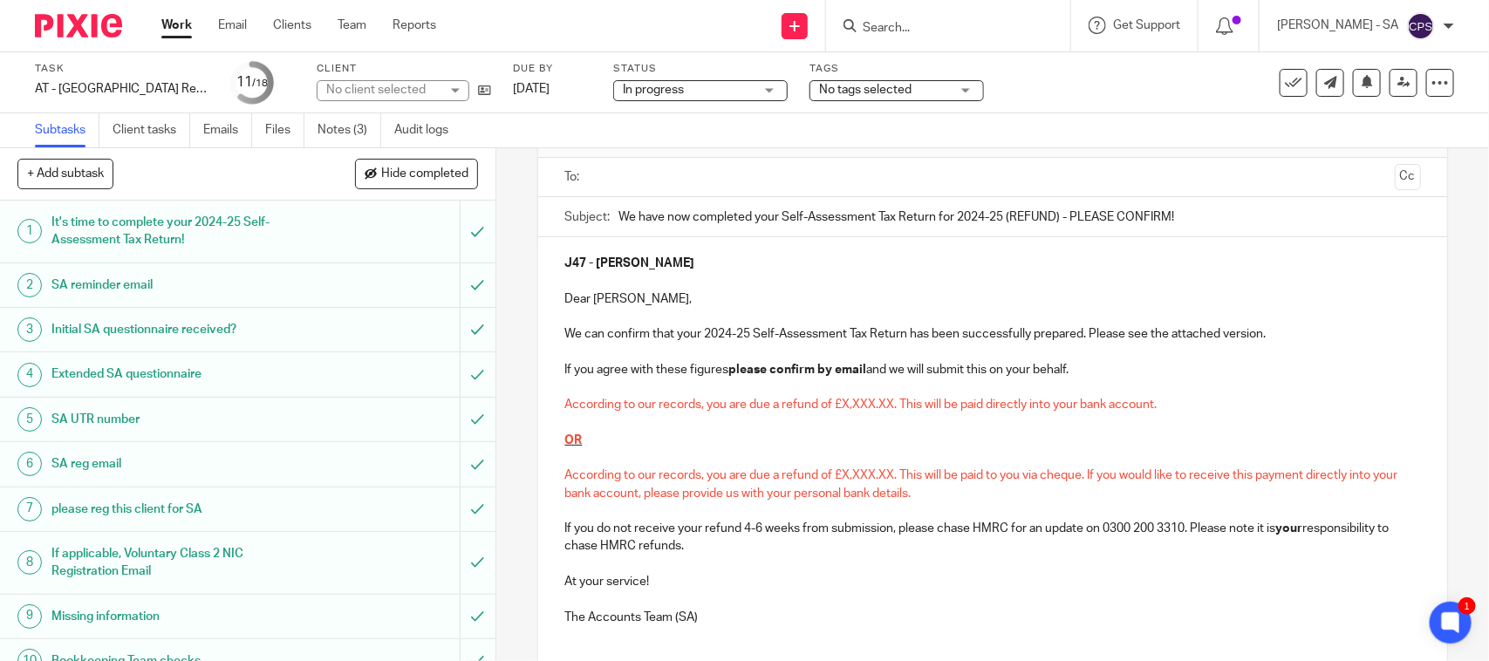
click at [358, 92] on div "No client selected" at bounding box center [382, 89] width 113 height 17
click at [358, 92] on div "No client selected" at bounding box center [375, 90] width 99 height 12
click at [359, 92] on div "No client selected" at bounding box center [382, 89] width 113 height 17
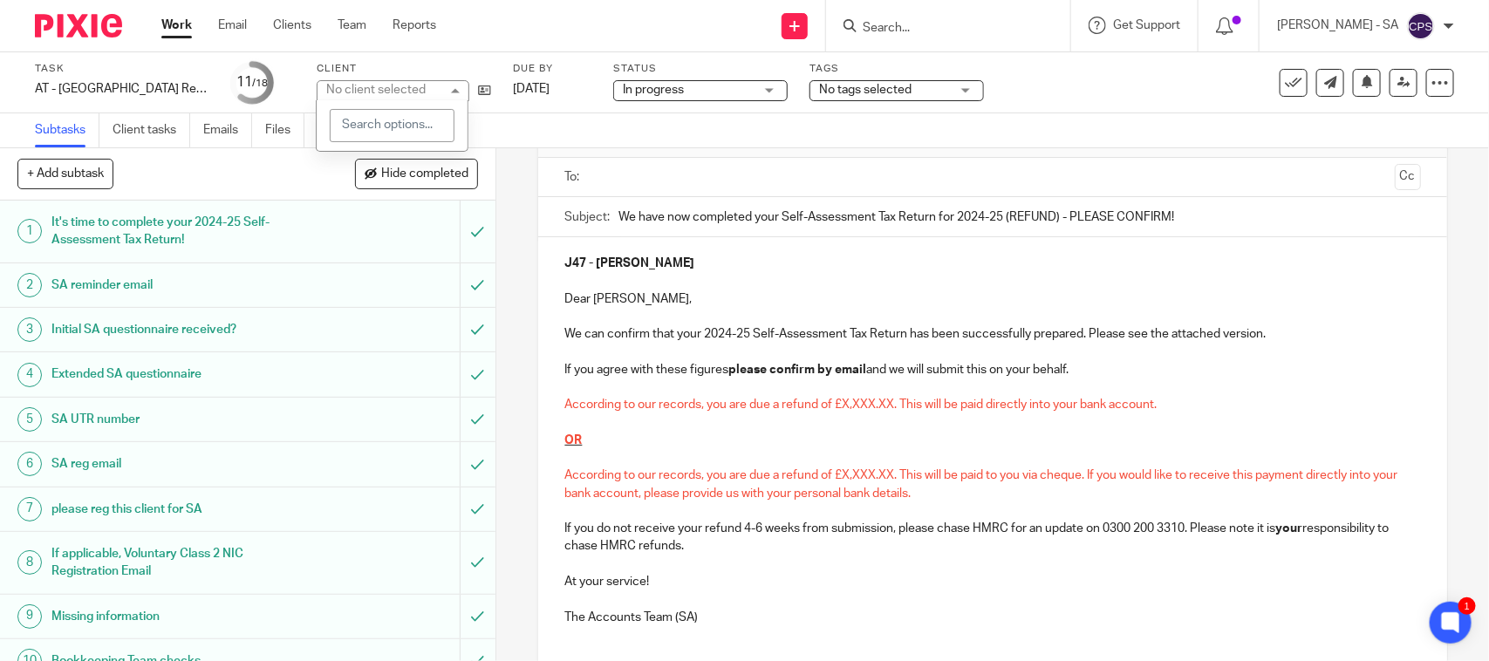
click at [359, 92] on div "No client selected" at bounding box center [375, 90] width 99 height 12
click at [616, 142] on div "Subtasks Client tasks Emails Files Notes (3) Audit logs" at bounding box center [744, 130] width 1489 height 35
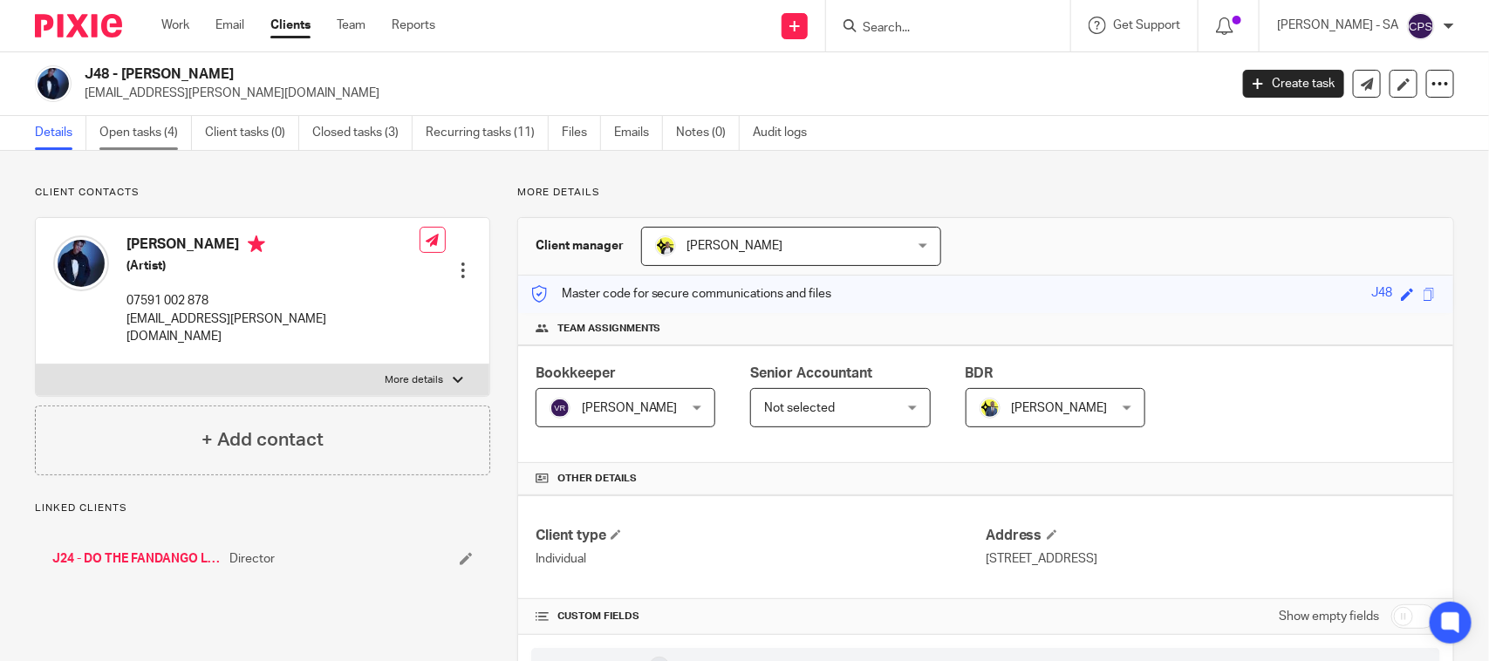
click at [163, 132] on link "Open tasks (4)" at bounding box center [145, 133] width 92 height 34
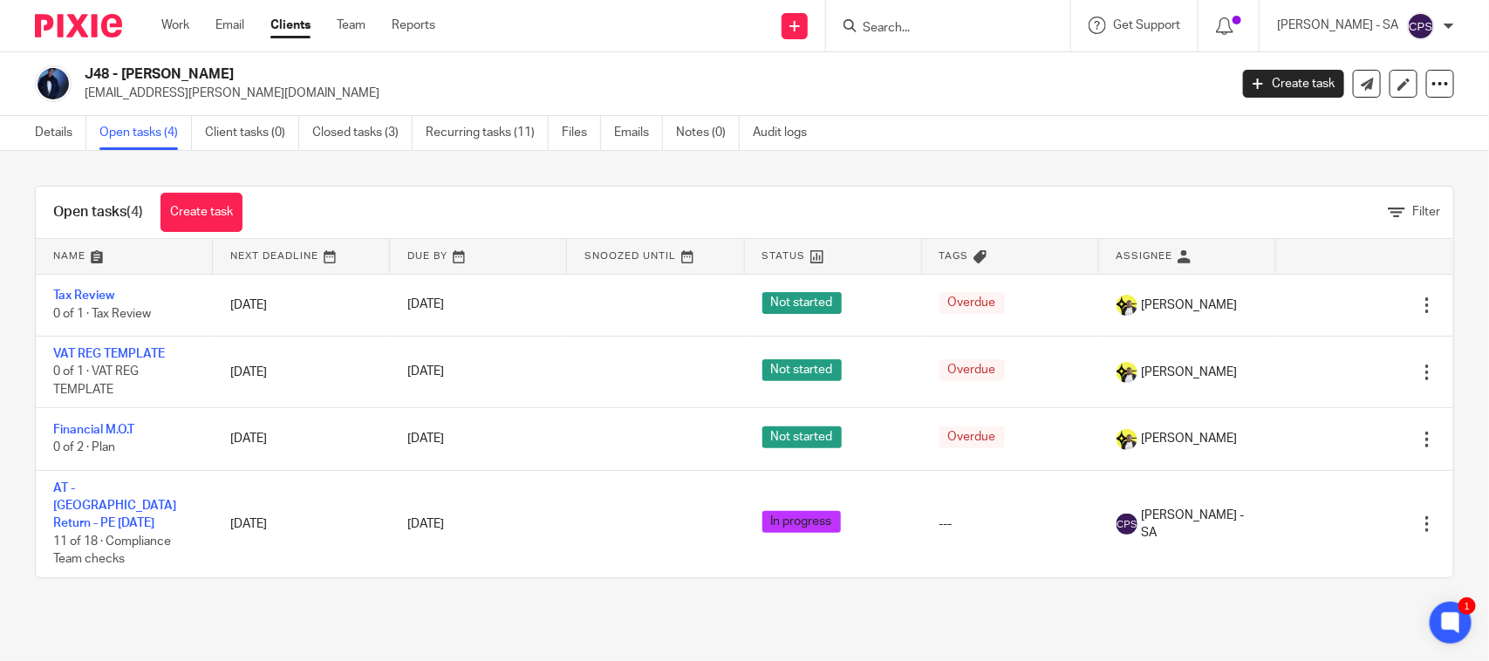
click at [903, 28] on input "Search" at bounding box center [939, 29] width 157 height 16
click at [921, 28] on input "Search" at bounding box center [939, 29] width 157 height 16
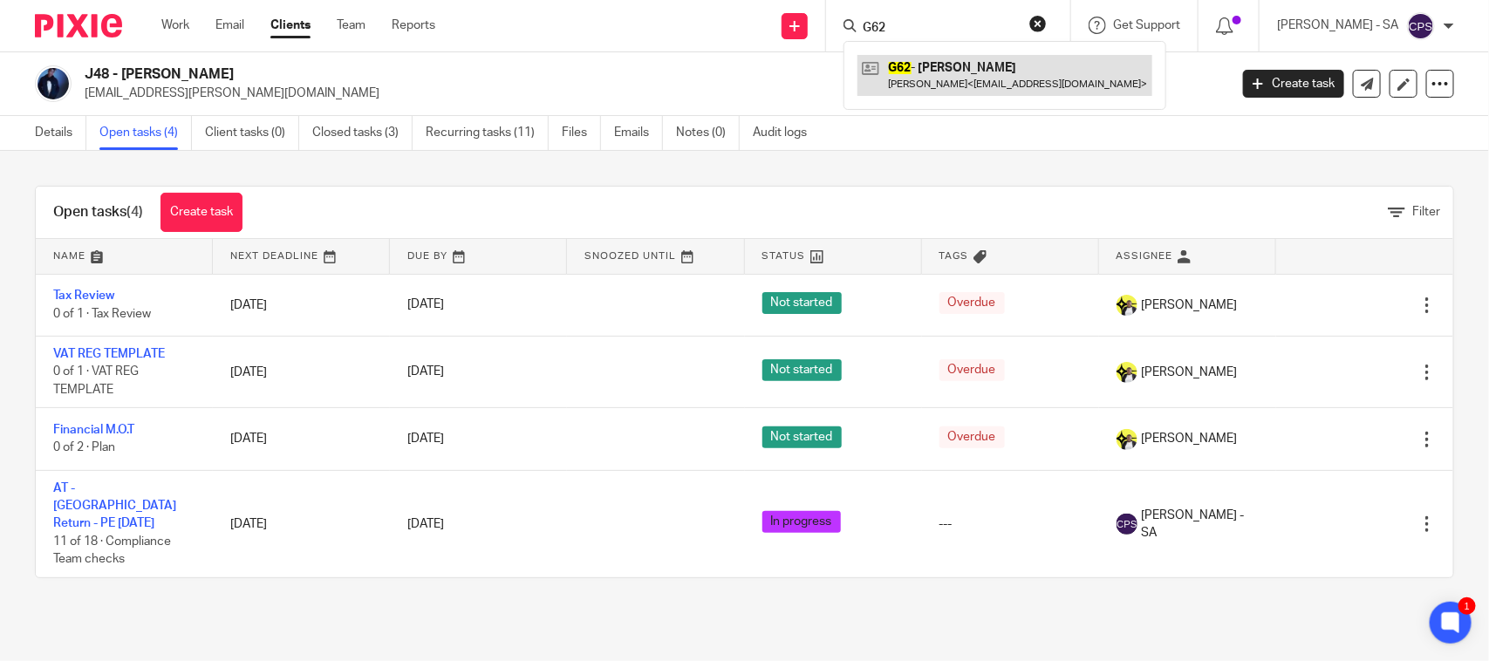
type input "G62"
click at [940, 65] on link at bounding box center [1005, 75] width 295 height 40
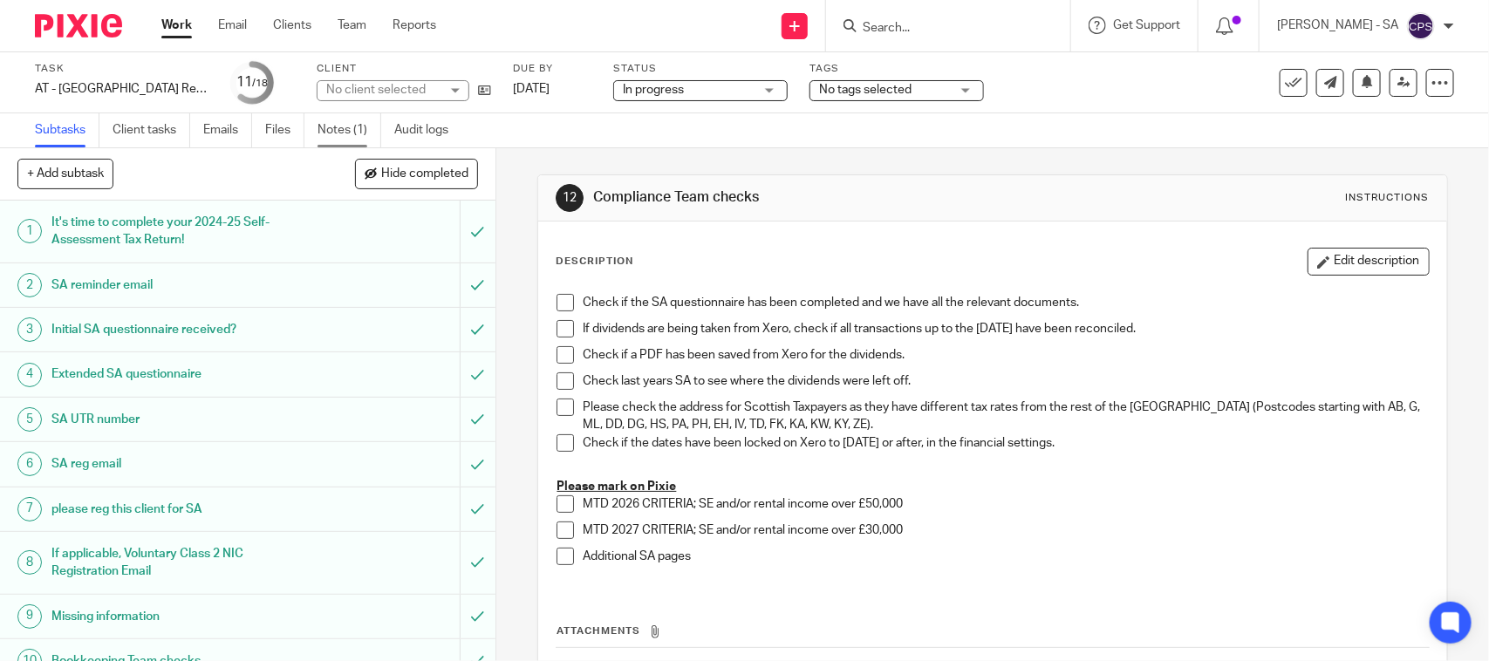
click at [355, 131] on link "Notes (1)" at bounding box center [350, 130] width 64 height 34
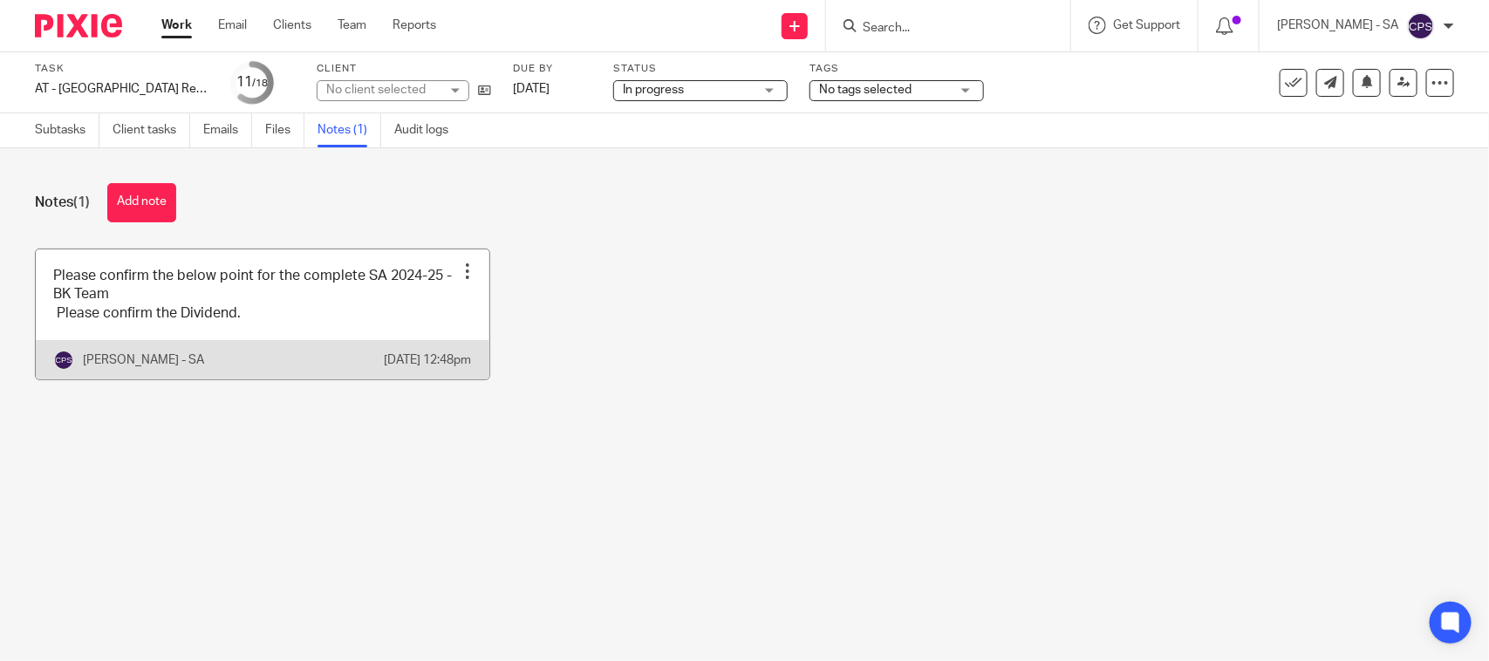
click at [192, 301] on link at bounding box center [263, 315] width 454 height 130
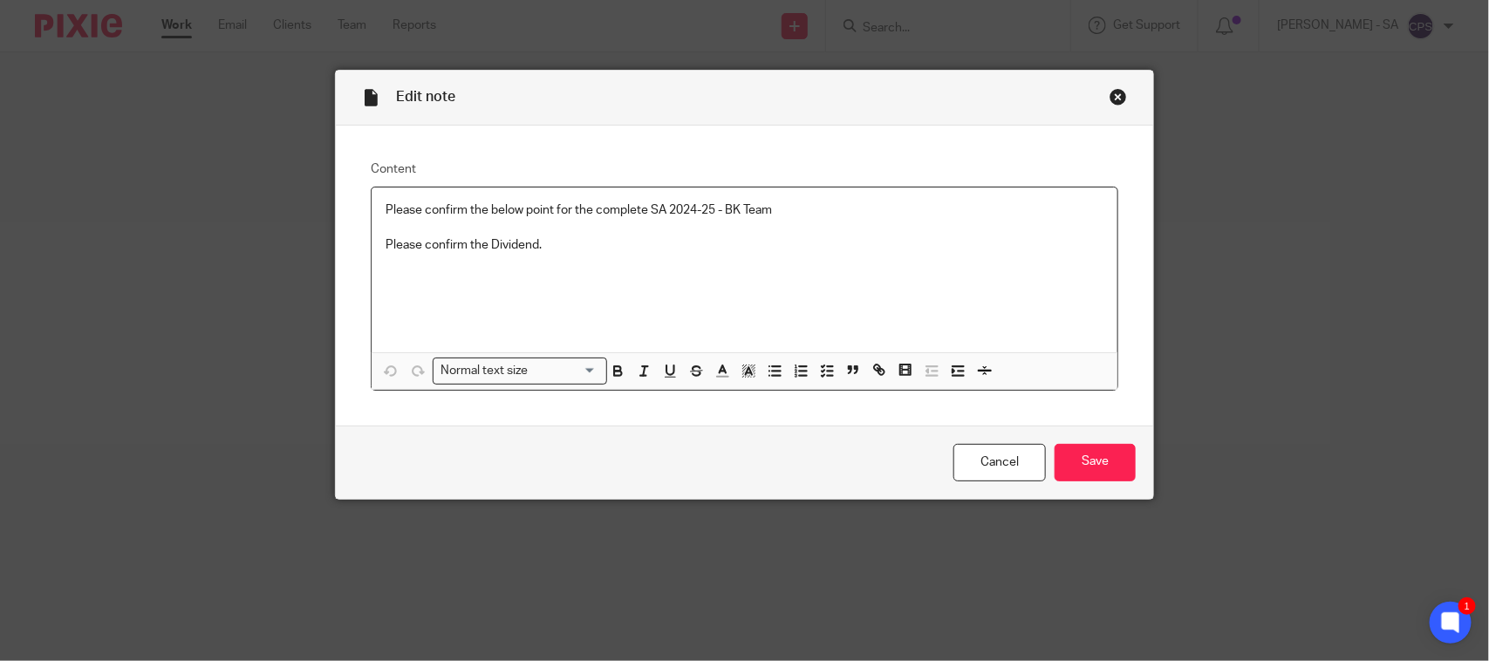
drag, startPoint x: 377, startPoint y: 210, endPoint x: 546, endPoint y: 251, distance: 174.2
click at [546, 251] on div "Please confirm the below point for the complete SA 2024-25 - BK Team Please con…" at bounding box center [745, 270] width 746 height 165
click at [822, 372] on icon "button" at bounding box center [827, 371] width 16 height 16
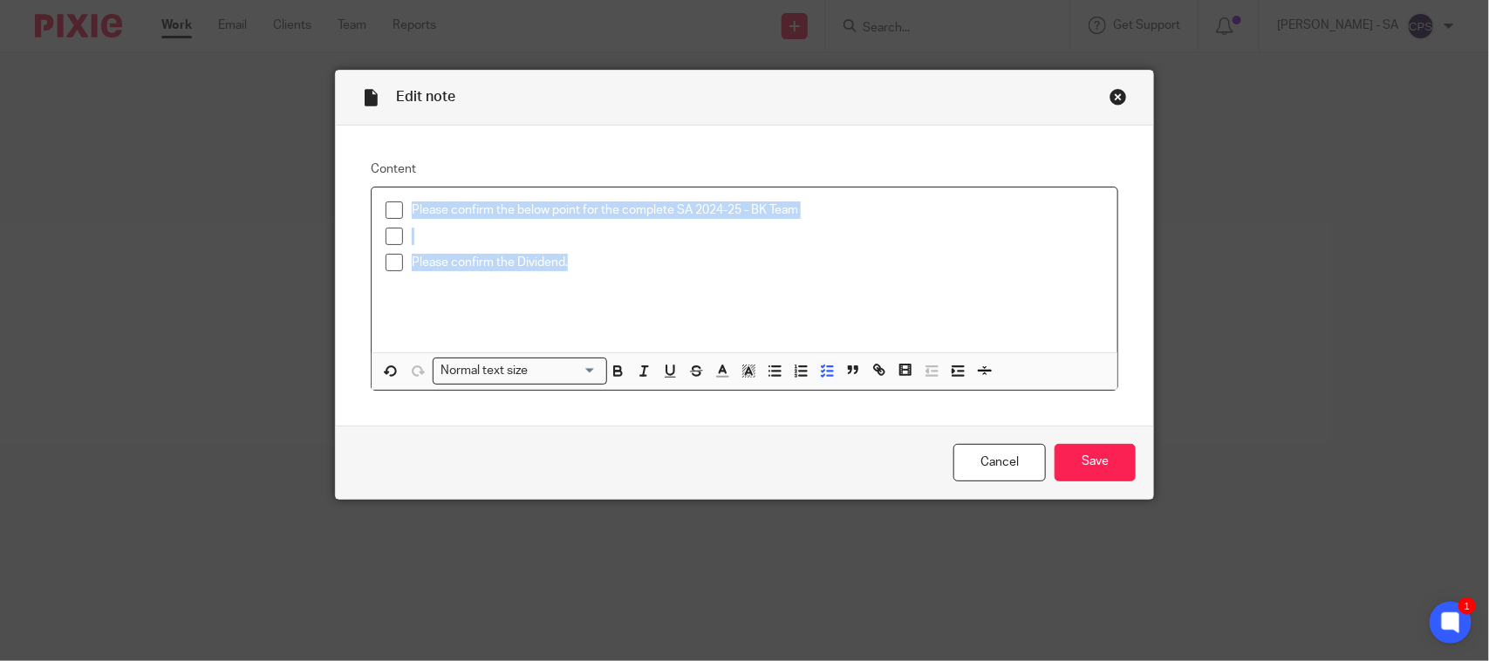
click at [393, 212] on span at bounding box center [394, 210] width 17 height 17
click at [391, 237] on span at bounding box center [394, 236] width 17 height 17
click at [388, 269] on span at bounding box center [394, 262] width 17 height 17
click at [1078, 459] on input "Save" at bounding box center [1095, 463] width 81 height 38
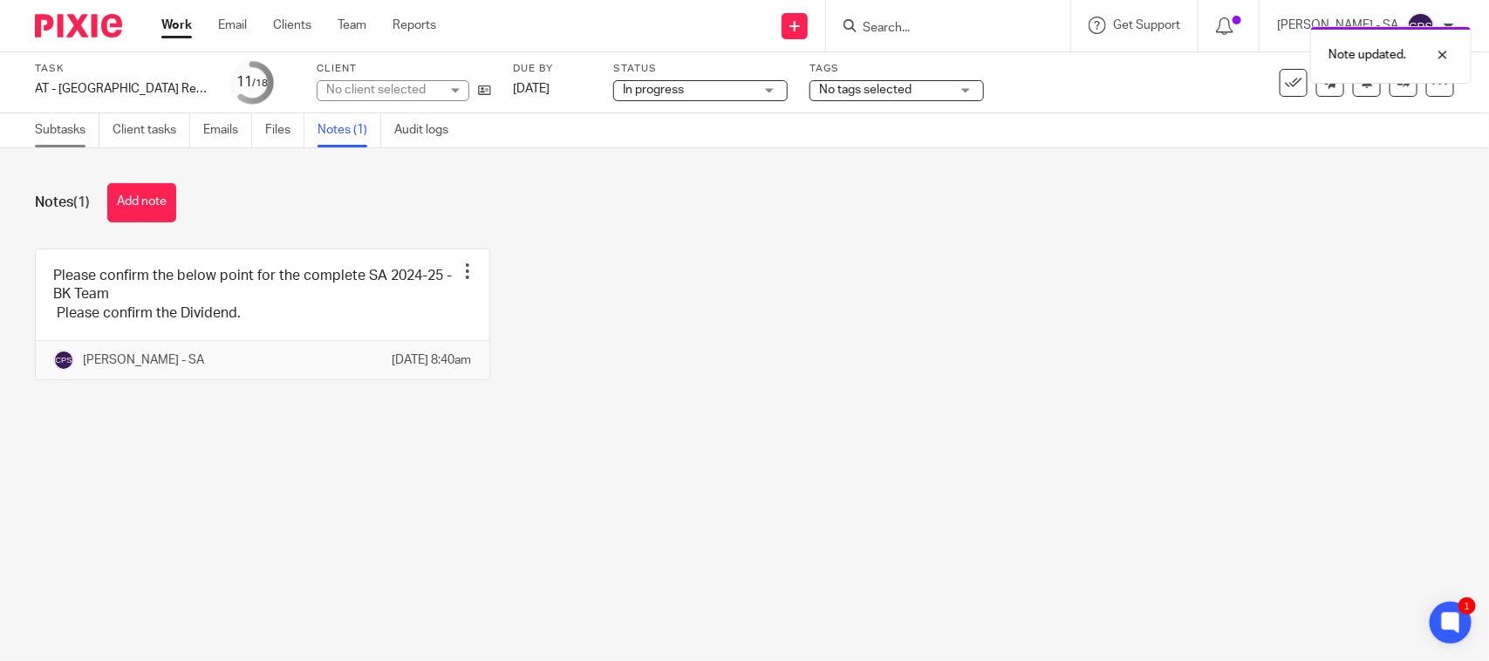
click at [71, 128] on link "Subtasks" at bounding box center [67, 130] width 65 height 34
click at [40, 136] on link "Subtasks" at bounding box center [67, 130] width 65 height 34
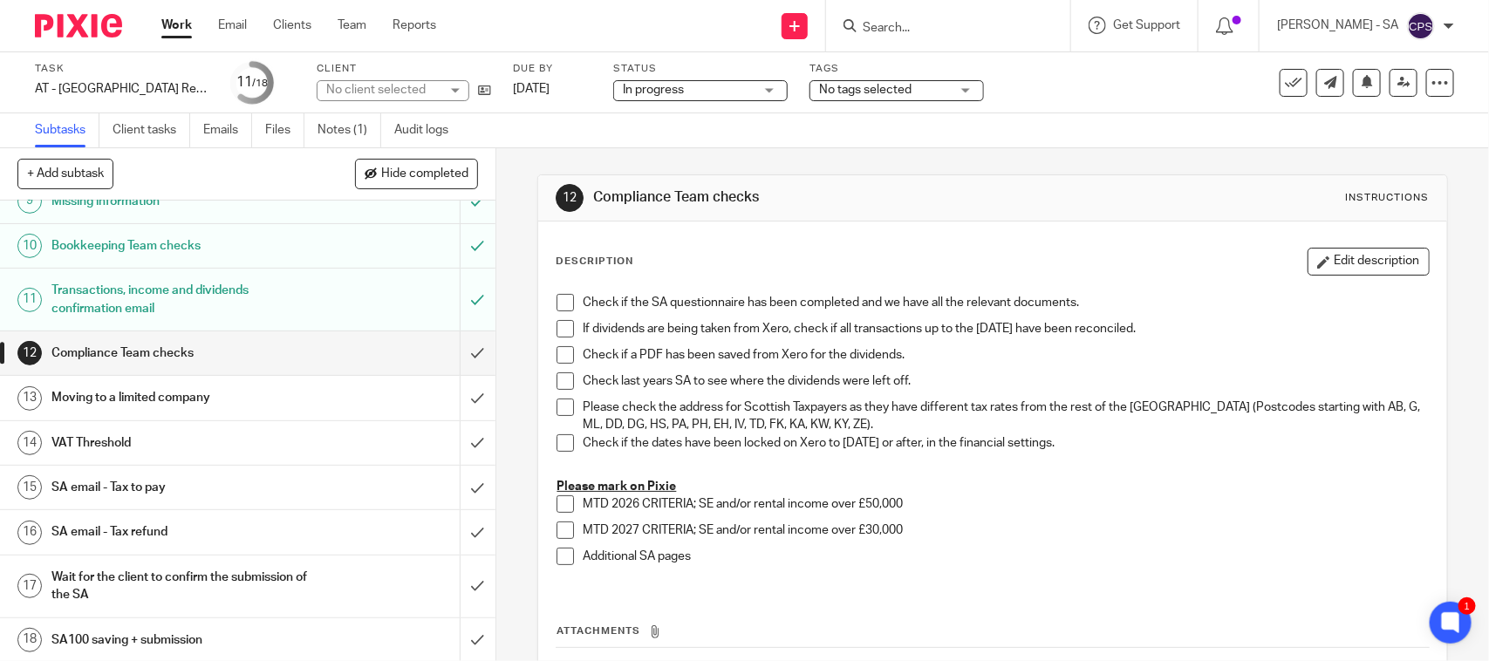
scroll to position [421, 0]
click at [146, 474] on h1 "SA email - Tax to pay" at bounding box center [181, 486] width 261 height 26
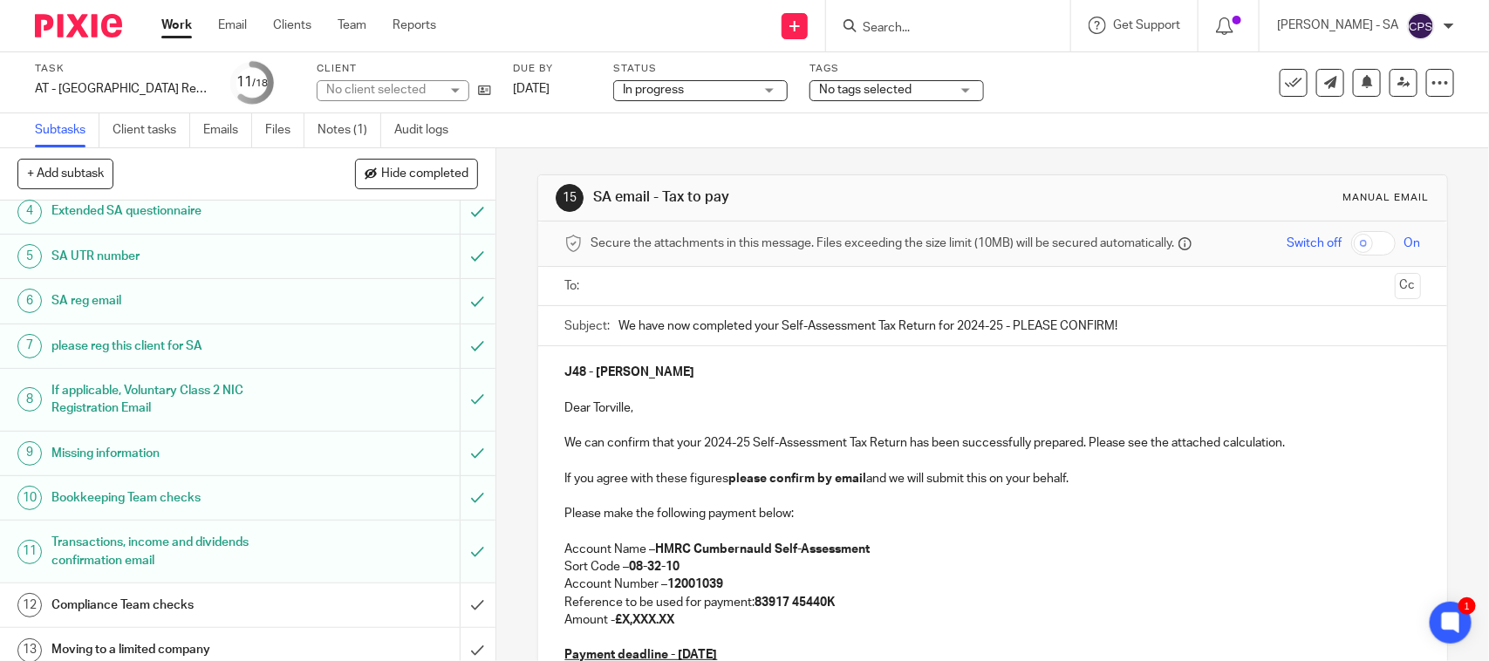
scroll to position [327, 0]
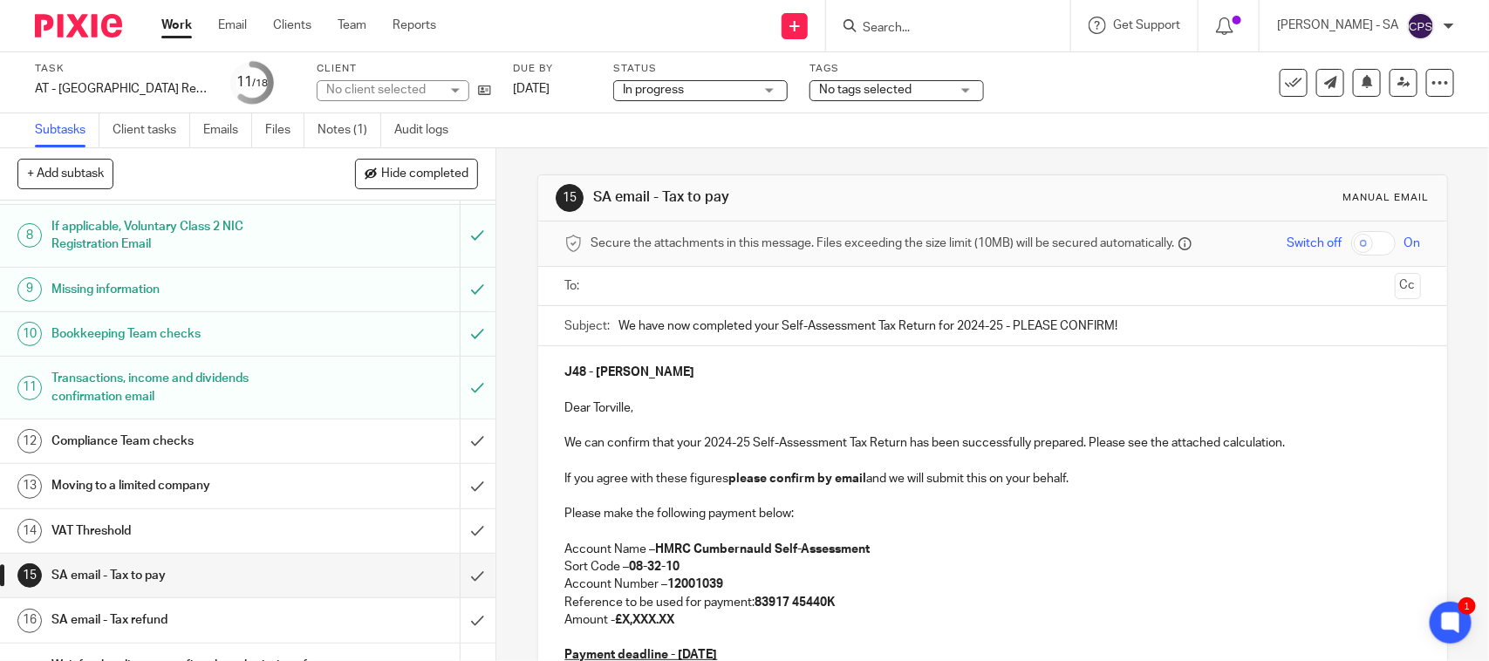
click at [176, 620] on h1 "SA email - Tax refund" at bounding box center [181, 620] width 261 height 26
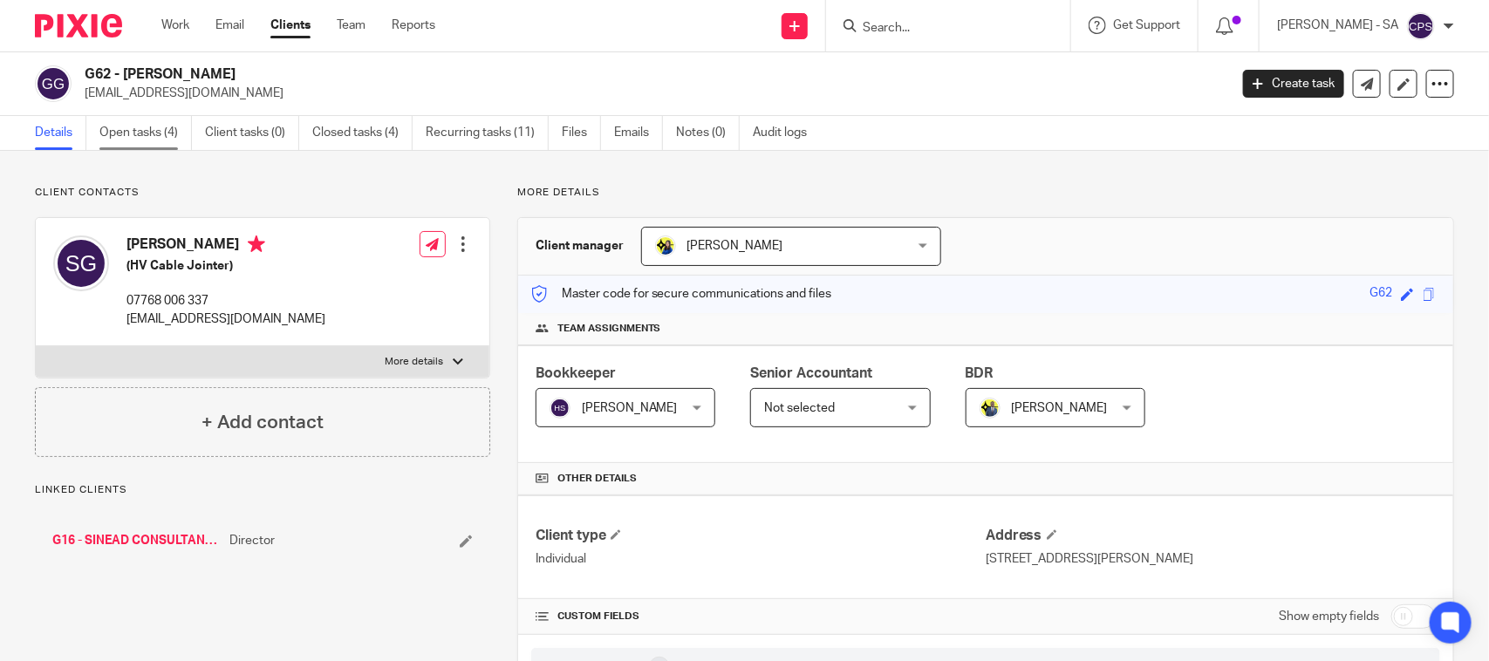
click at [151, 141] on link "Open tasks (4)" at bounding box center [145, 133] width 92 height 34
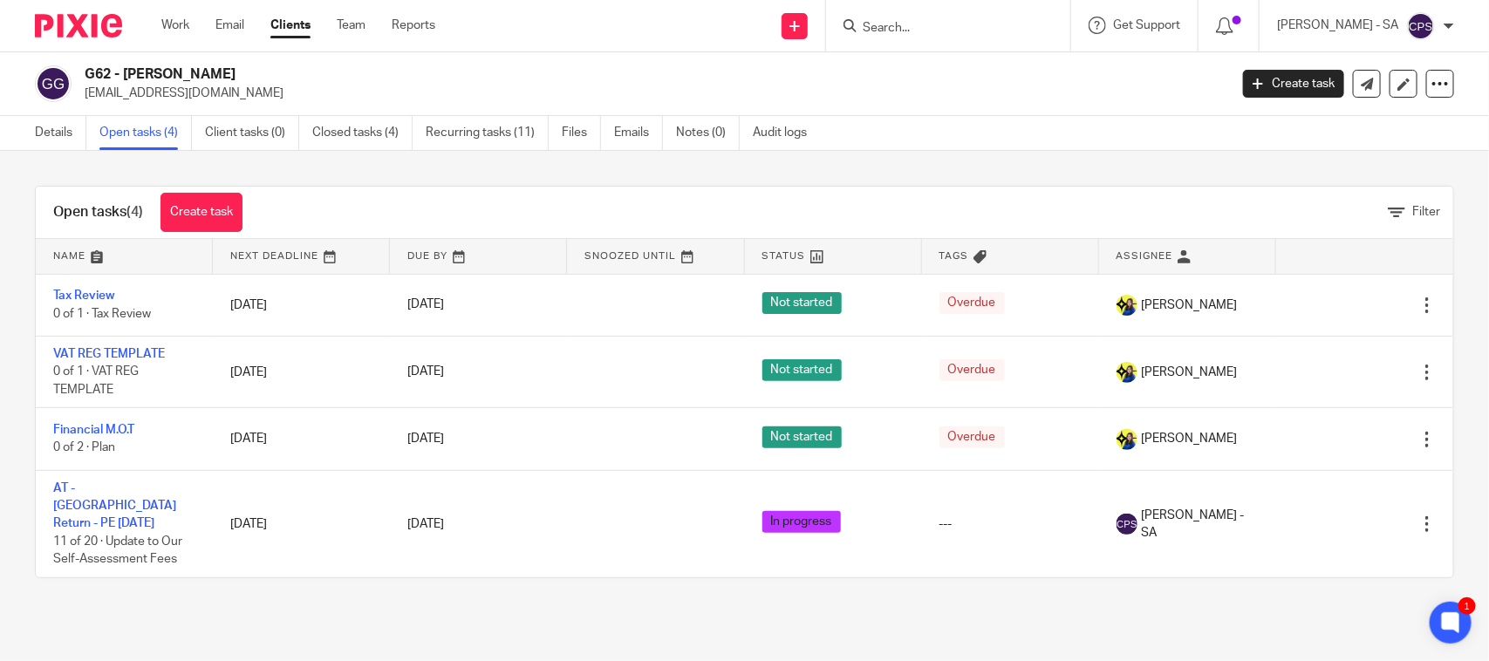
click at [904, 29] on input "Search" at bounding box center [939, 29] width 157 height 16
click at [888, 21] on input "Search" at bounding box center [939, 29] width 157 height 16
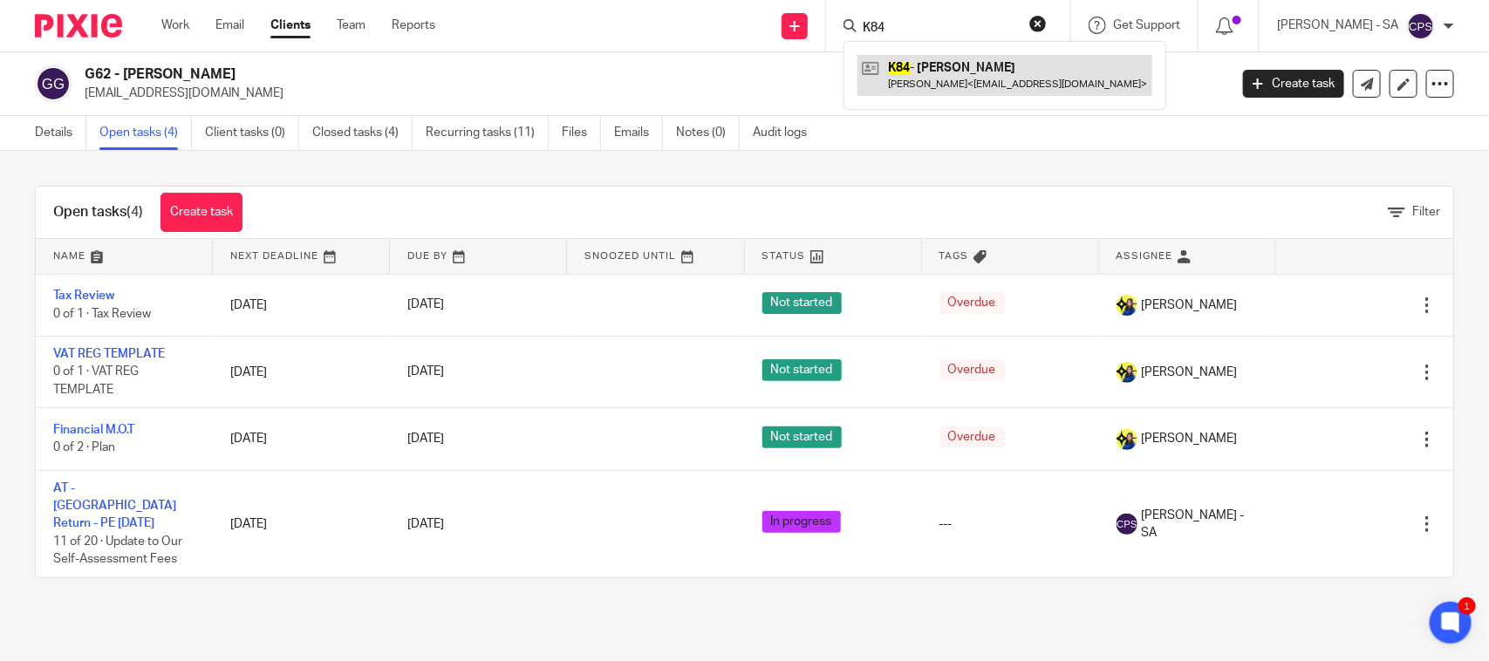
type input "K84"
click at [967, 68] on link at bounding box center [1005, 75] width 295 height 40
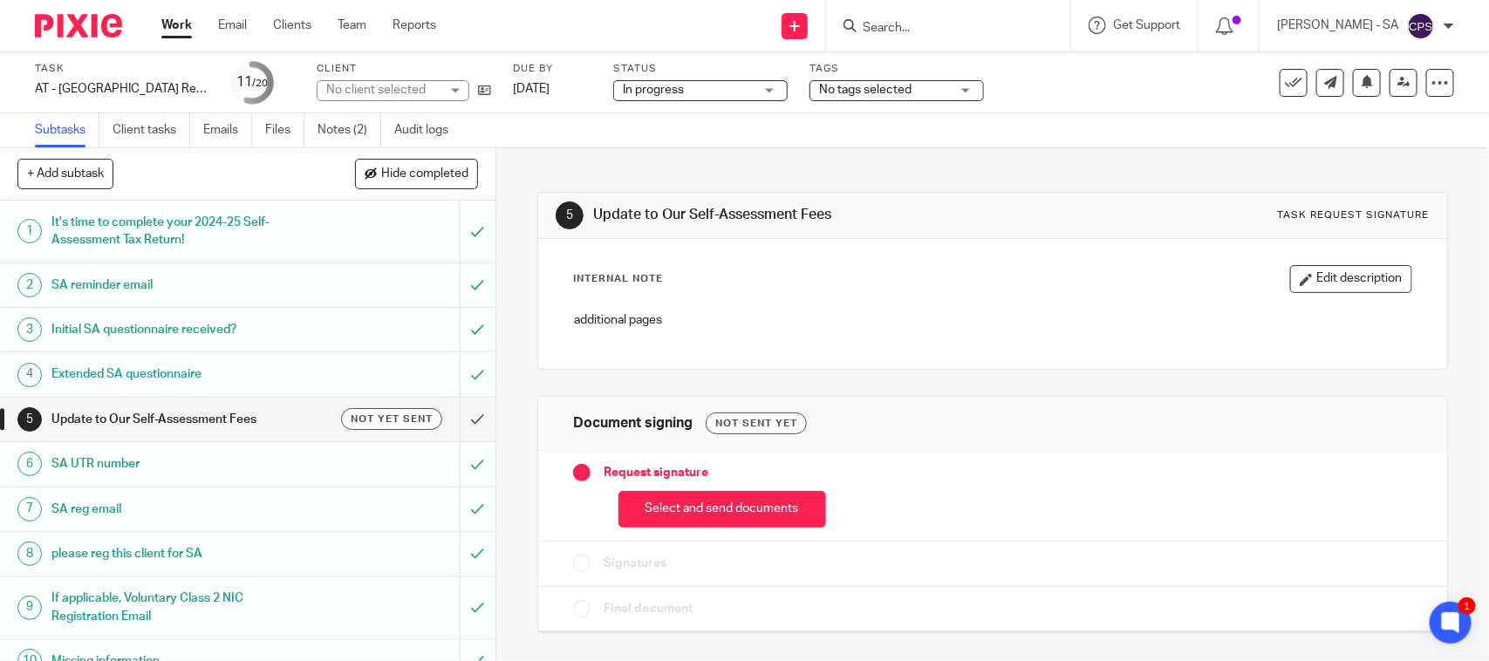
click at [454, 89] on div "No client selected" at bounding box center [393, 90] width 153 height 21
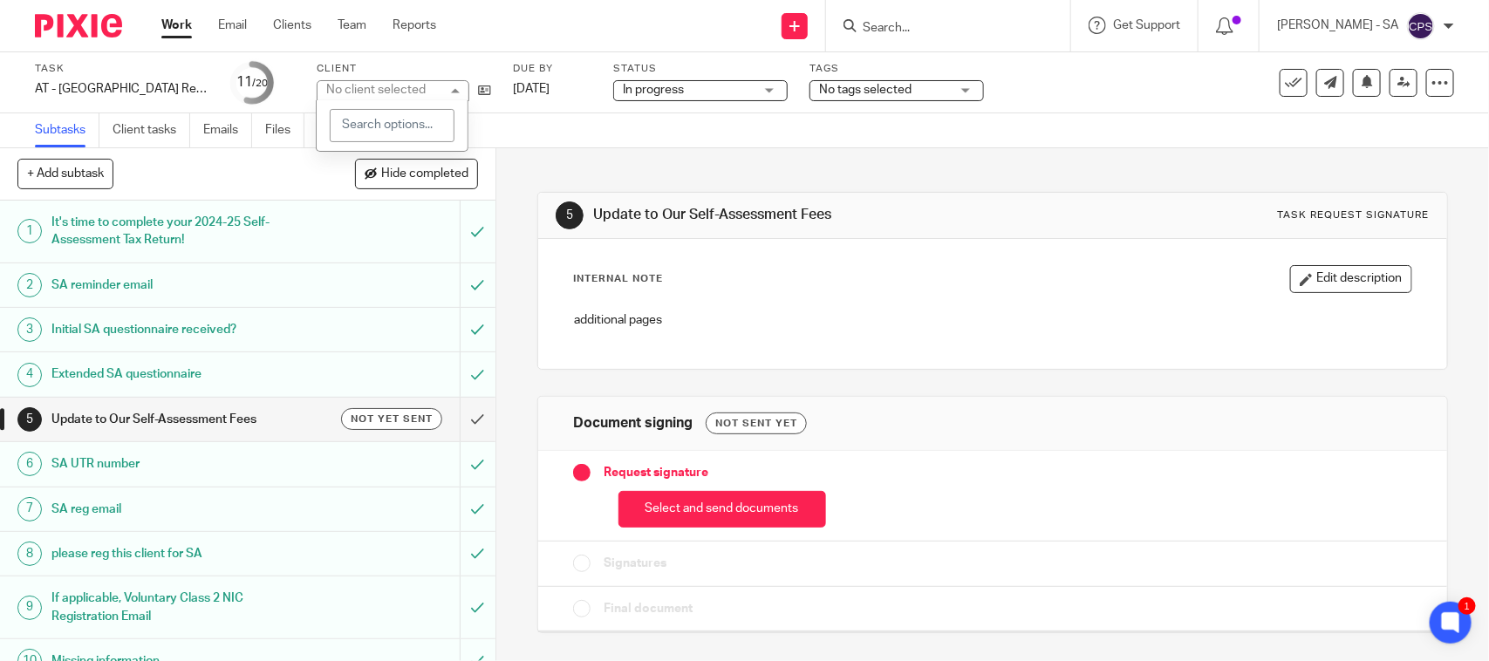
click at [454, 89] on div "No client selected" at bounding box center [393, 90] width 153 height 21
click at [487, 118] on div "Subtasks Client tasks Emails Files Notes (2) Audit logs" at bounding box center [246, 130] width 492 height 34
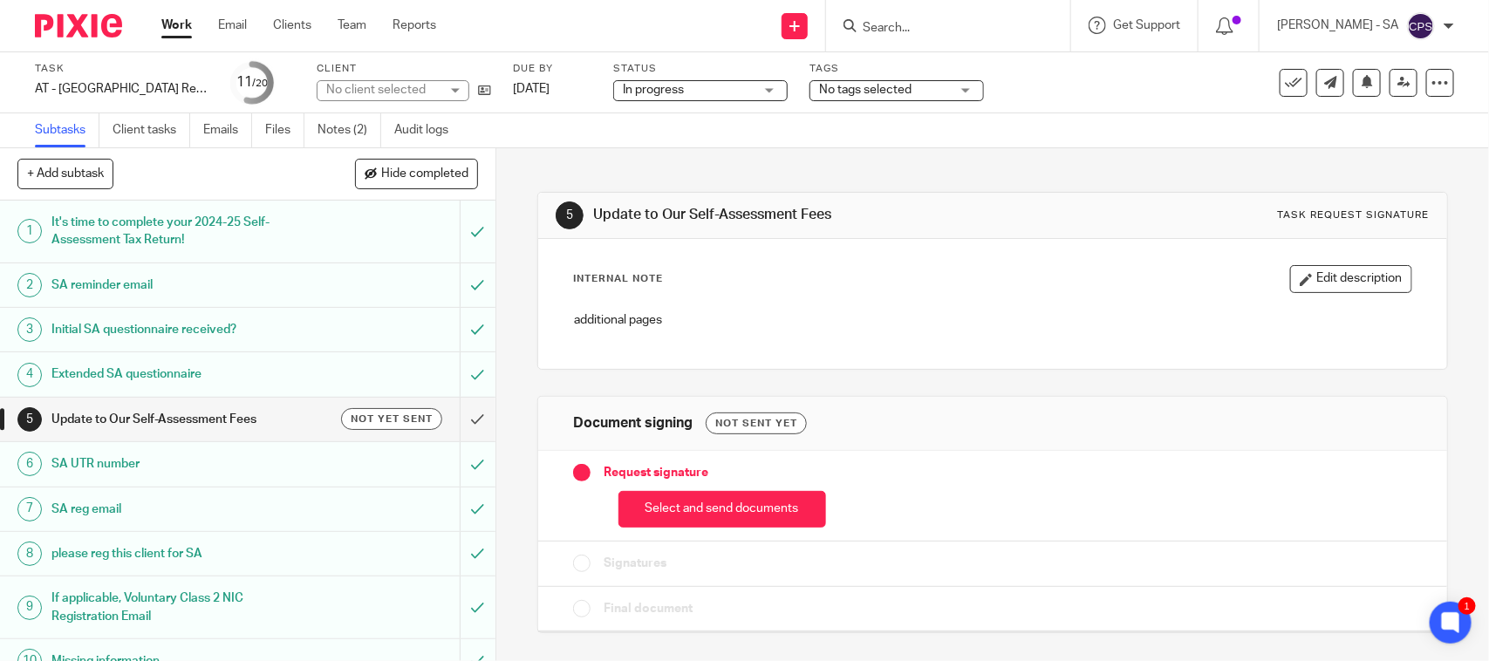
click at [417, 83] on div "No client selected" at bounding box center [382, 89] width 113 height 17
click at [417, 84] on div "No client selected" at bounding box center [375, 90] width 99 height 12
click at [417, 83] on div "No client selected" at bounding box center [382, 89] width 113 height 17
click at [417, 84] on div "No client selected" at bounding box center [375, 90] width 99 height 12
click at [416, 84] on div "No client selected" at bounding box center [382, 89] width 113 height 17
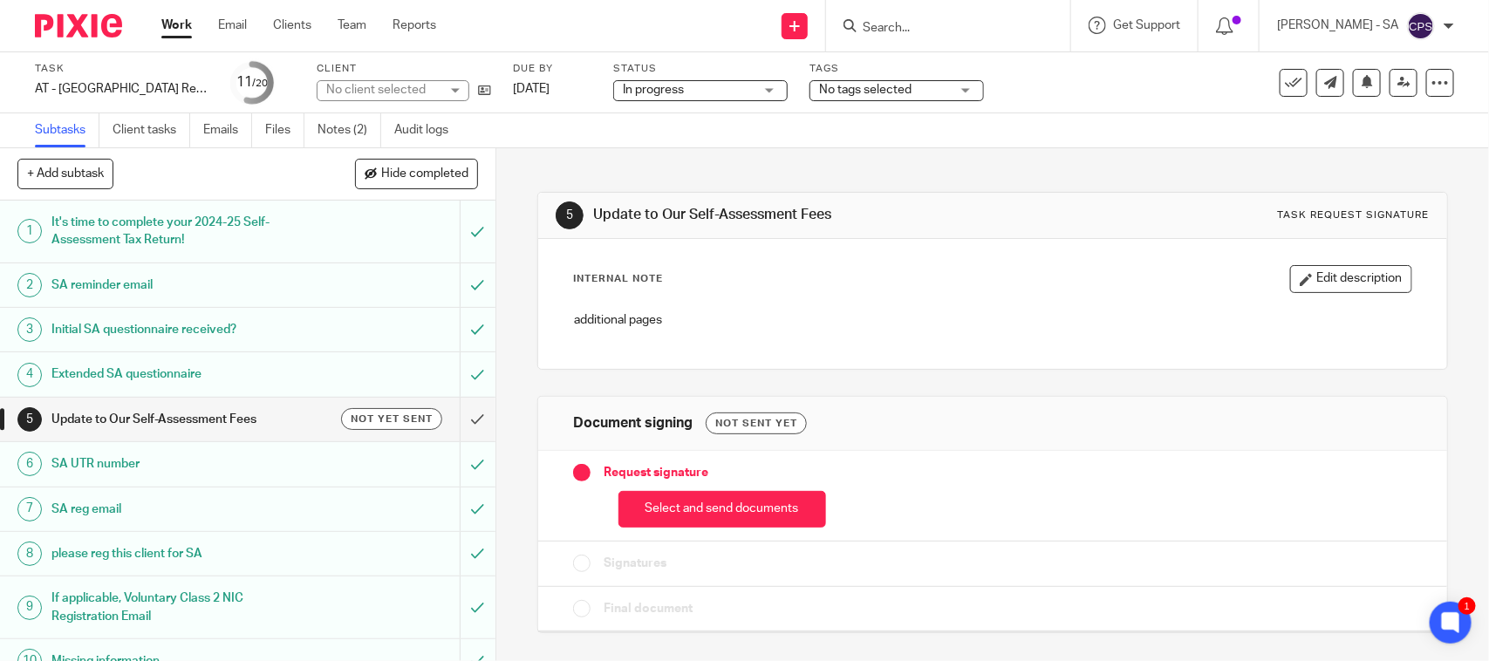
click at [416, 84] on div "No client selected" at bounding box center [382, 89] width 113 height 17
click at [416, 84] on div "No client selected" at bounding box center [393, 90] width 153 height 21
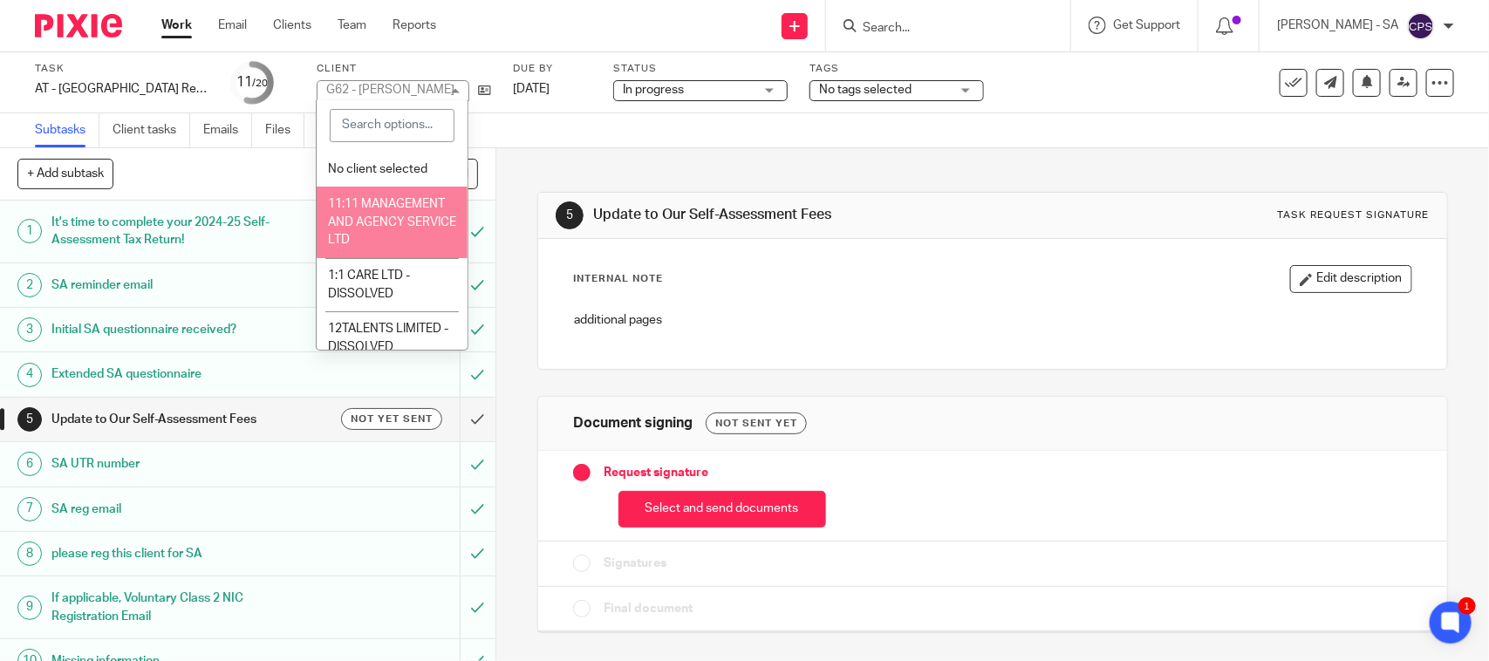
click at [589, 123] on div "Subtasks Client tasks Emails Files Notes (2) Audit logs" at bounding box center [744, 130] width 1489 height 35
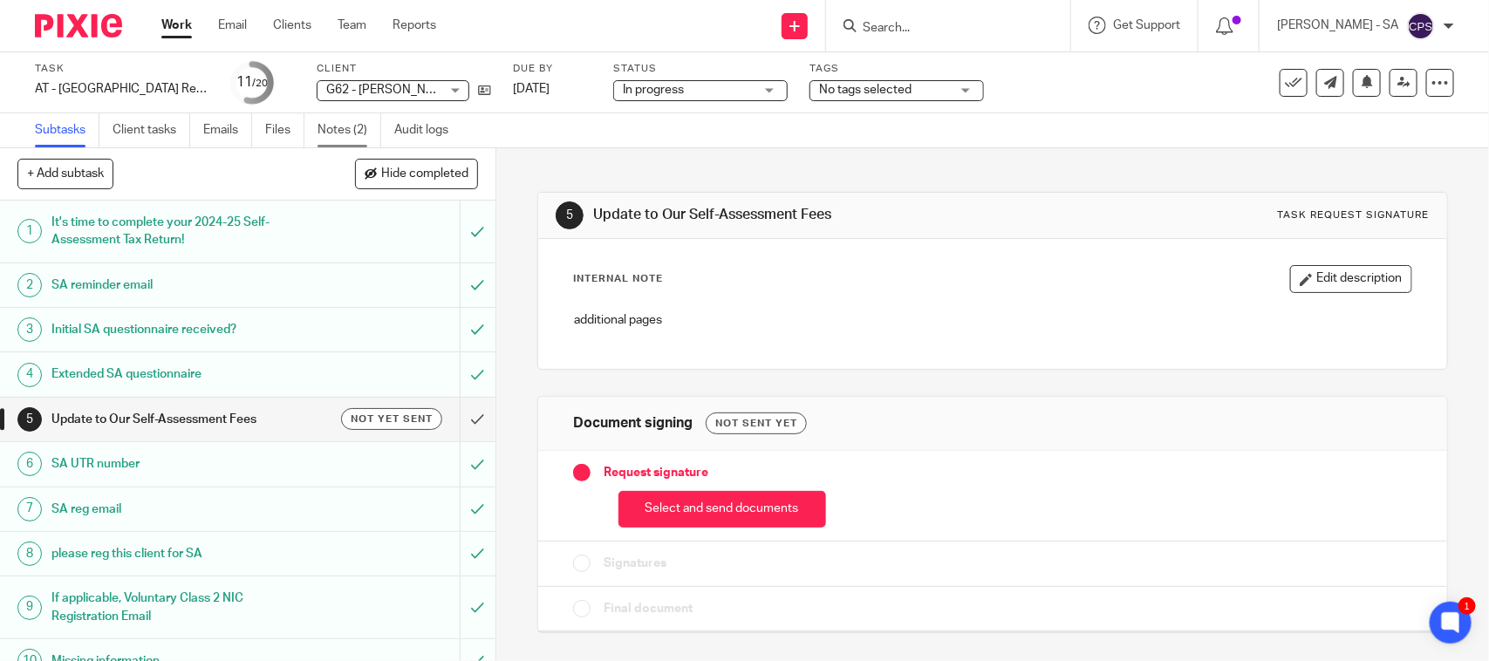
click at [336, 127] on link "Notes (2)" at bounding box center [350, 130] width 64 height 34
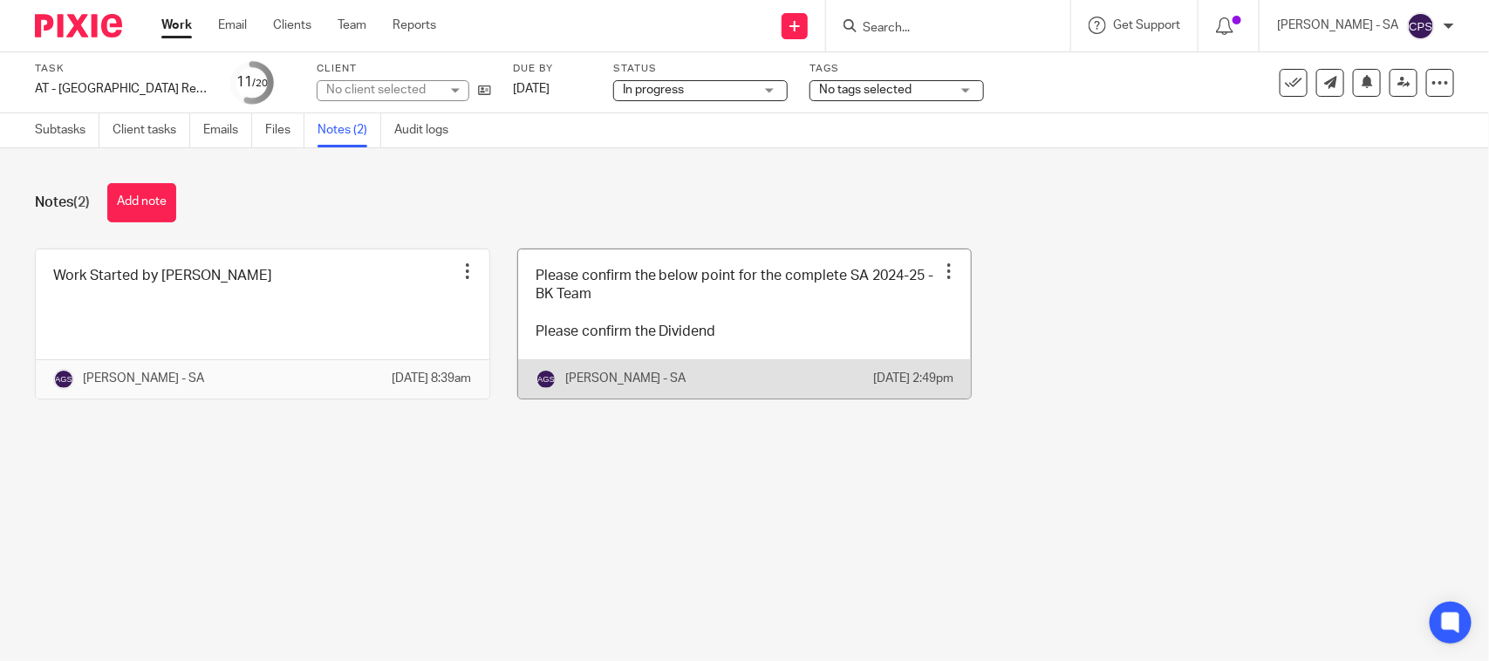
click at [743, 332] on link at bounding box center [745, 324] width 454 height 149
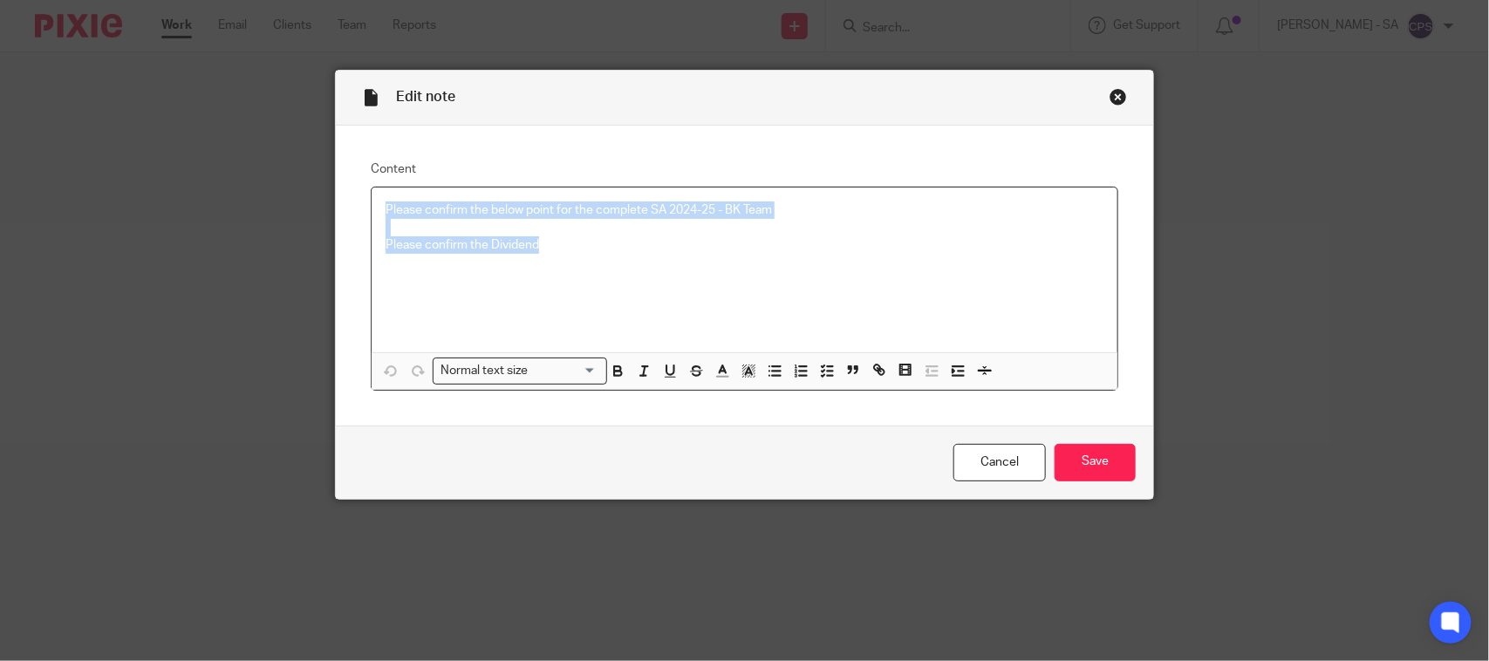
drag, startPoint x: 373, startPoint y: 208, endPoint x: 548, endPoint y: 247, distance: 179.7
click at [548, 247] on div "Please confirm the below point for the complete SA 2024-25 - BK Team Please con…" at bounding box center [745, 270] width 746 height 165
click at [828, 366] on line "button" at bounding box center [830, 366] width 5 height 0
click at [386, 208] on span at bounding box center [394, 210] width 17 height 17
click at [386, 264] on span at bounding box center [394, 262] width 17 height 17
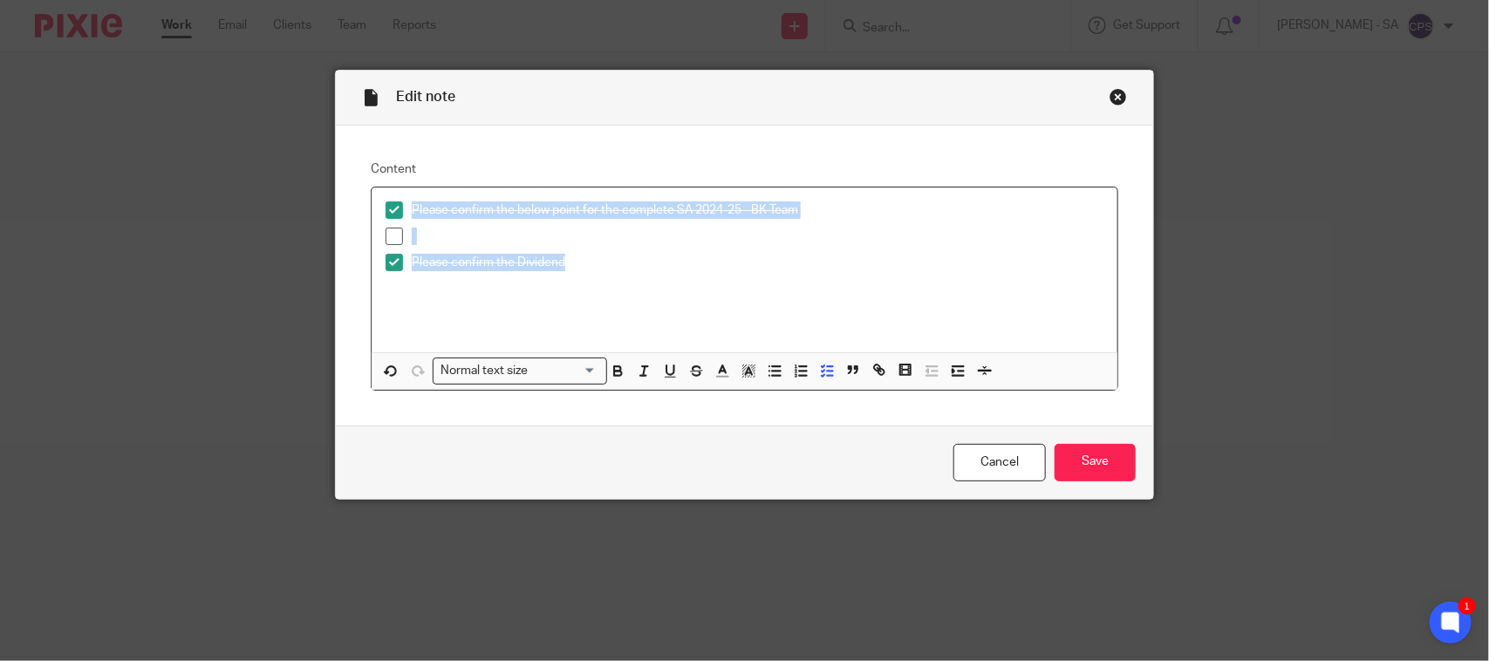
click at [386, 236] on span at bounding box center [394, 236] width 17 height 17
click at [1076, 462] on input "Save" at bounding box center [1095, 463] width 81 height 38
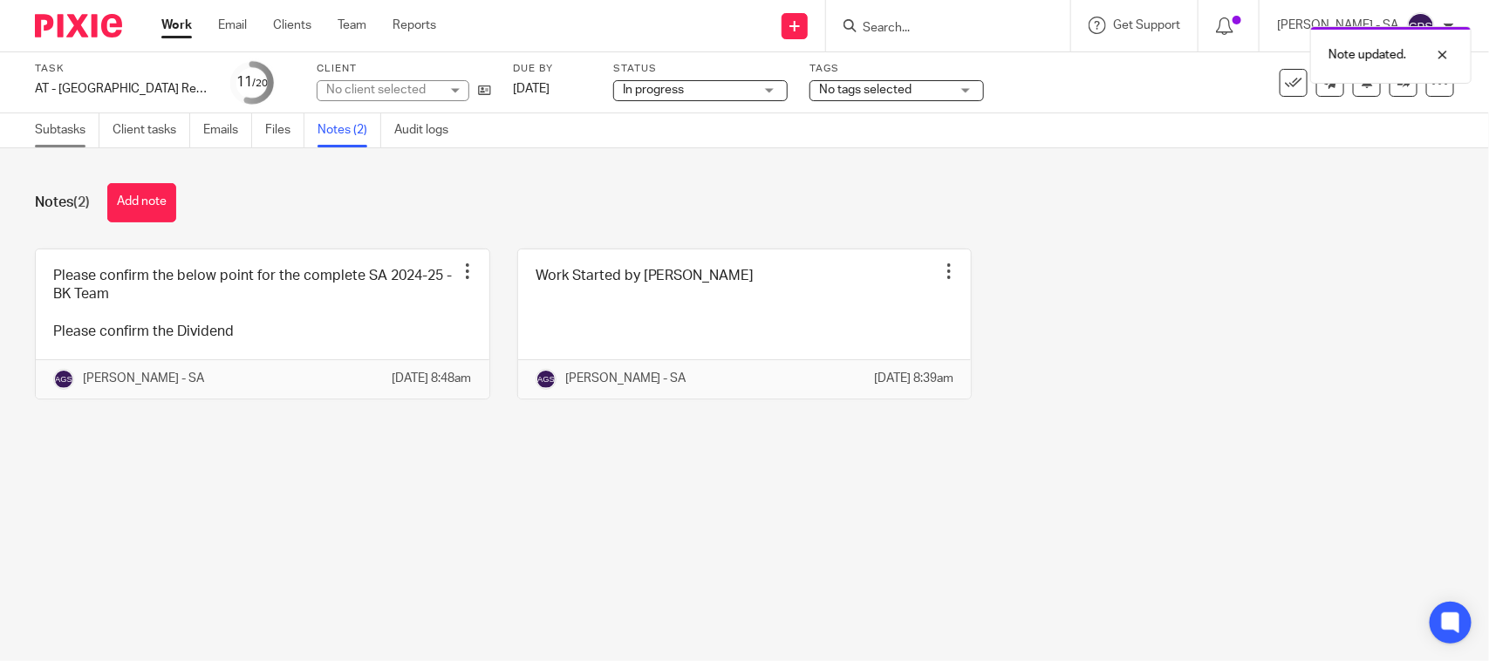
click at [63, 124] on link "Subtasks" at bounding box center [67, 130] width 65 height 34
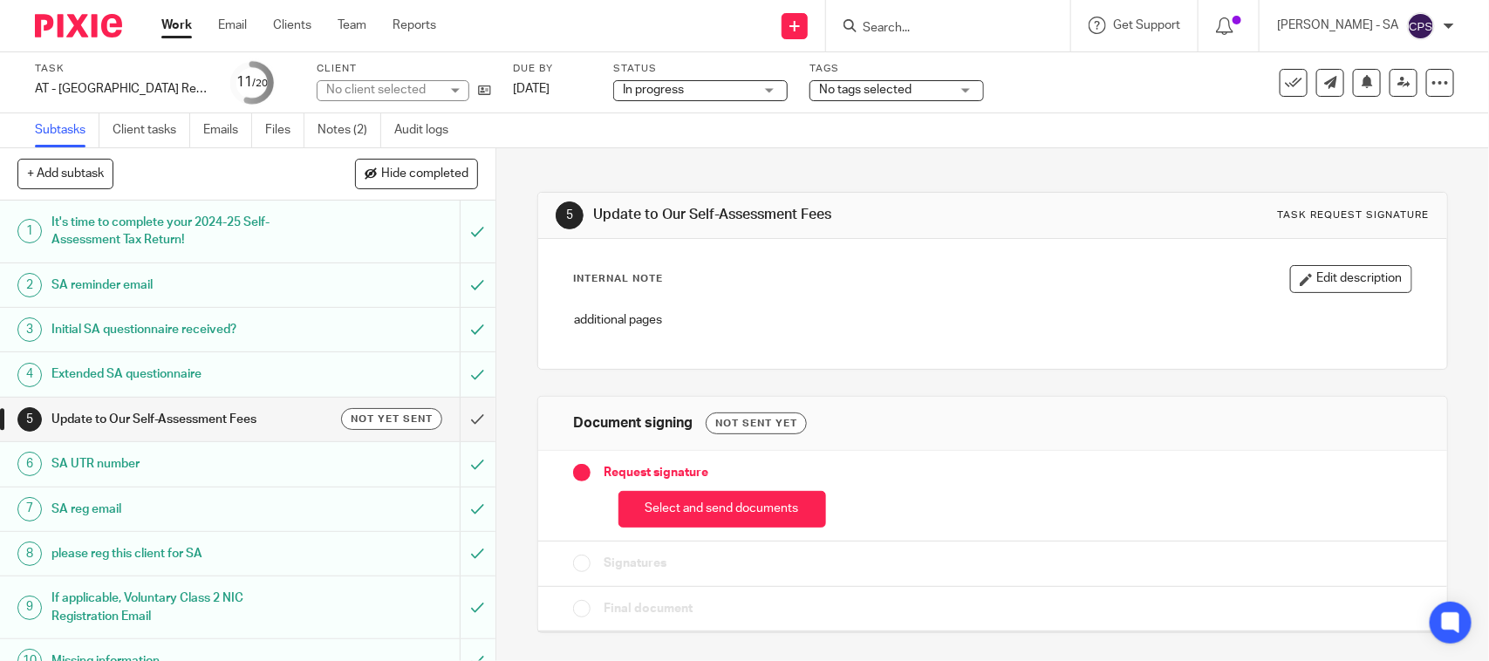
click at [96, 320] on h1 "Initial SA questionnaire received?" at bounding box center [181, 330] width 261 height 26
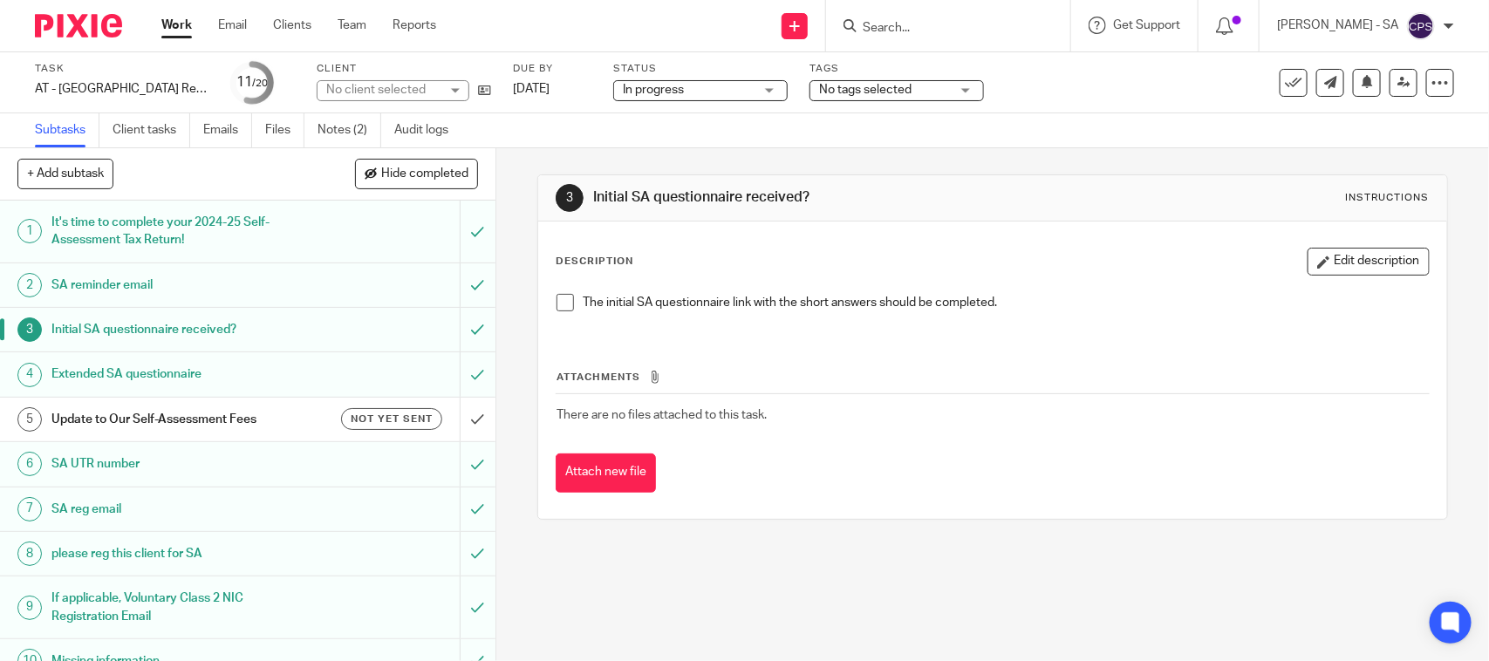
click at [559, 308] on span at bounding box center [565, 302] width 17 height 17
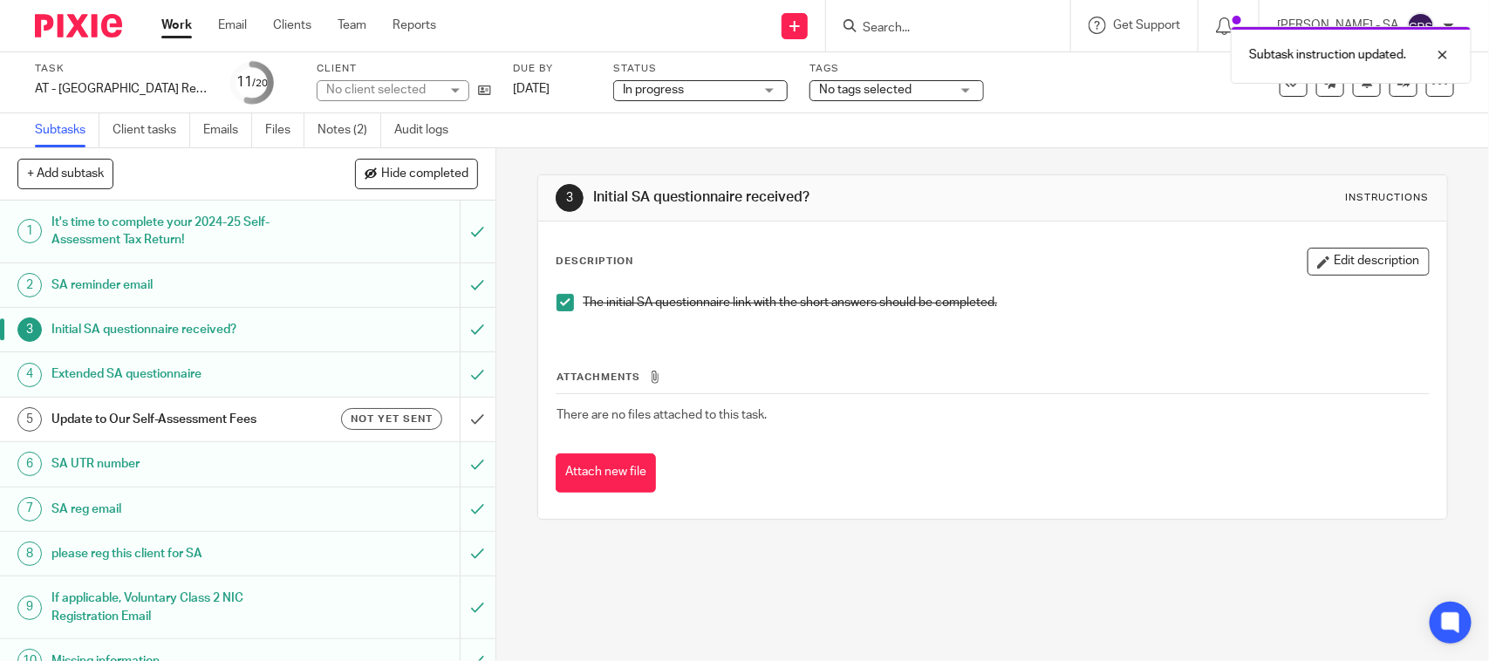
click at [116, 472] on h1 "SA UTR number" at bounding box center [181, 464] width 261 height 26
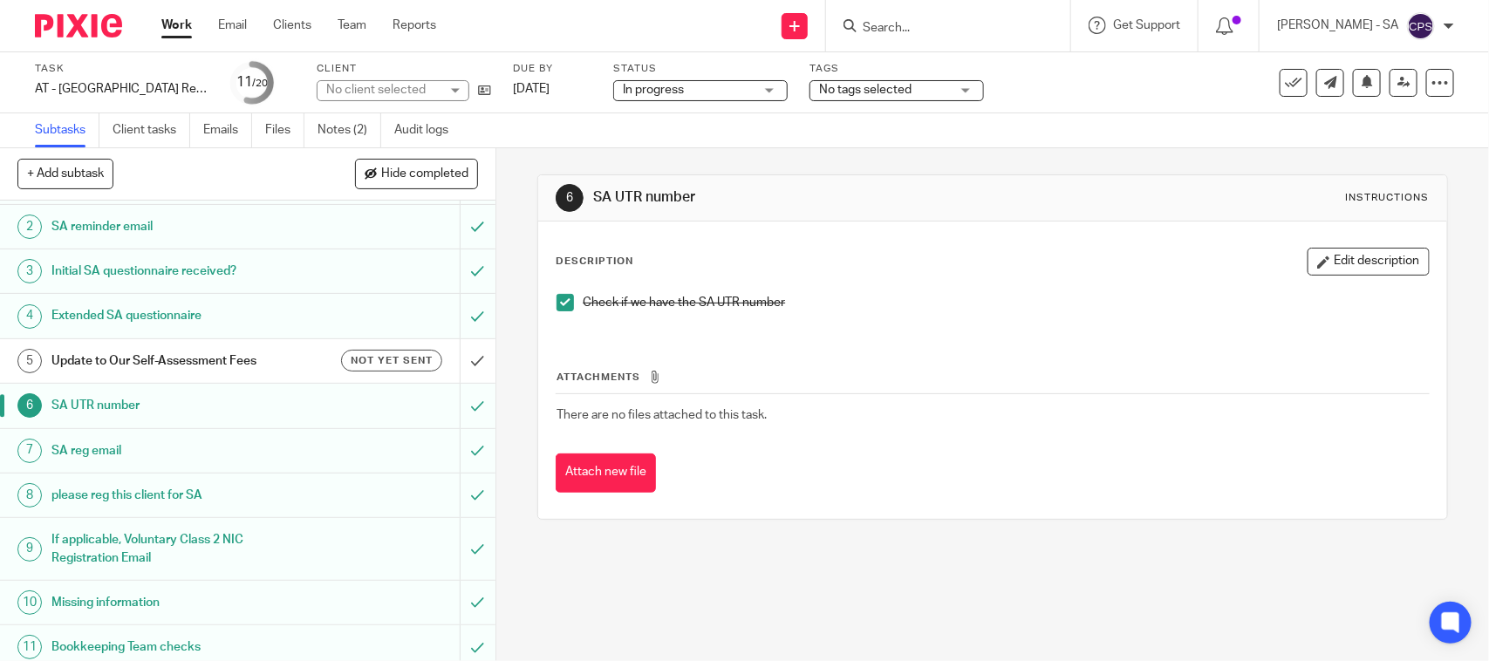
scroll to position [109, 0]
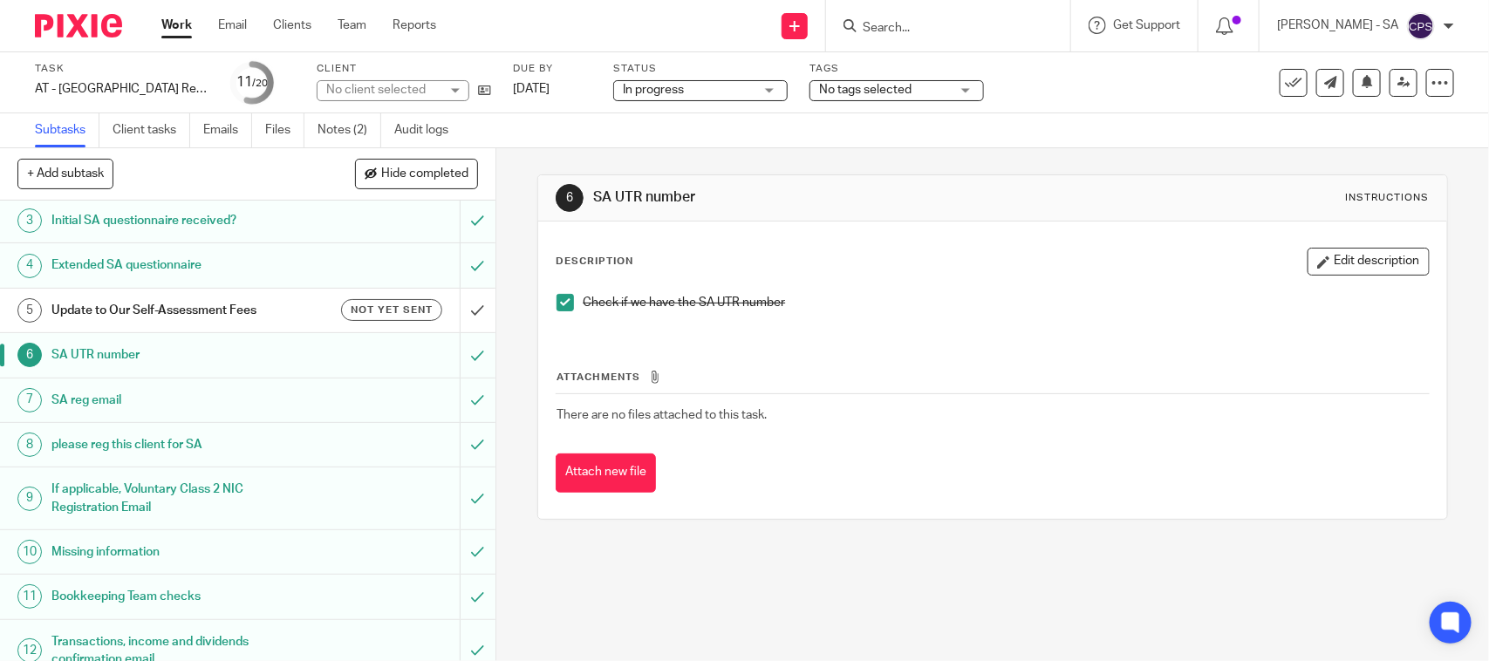
click at [116, 552] on h1 "Missing information" at bounding box center [181, 552] width 261 height 26
click at [103, 587] on h1 "Bookkeeping Team checks" at bounding box center [181, 597] width 261 height 26
click at [102, 598] on h1 "Bookkeeping Team checks" at bounding box center [181, 597] width 261 height 26
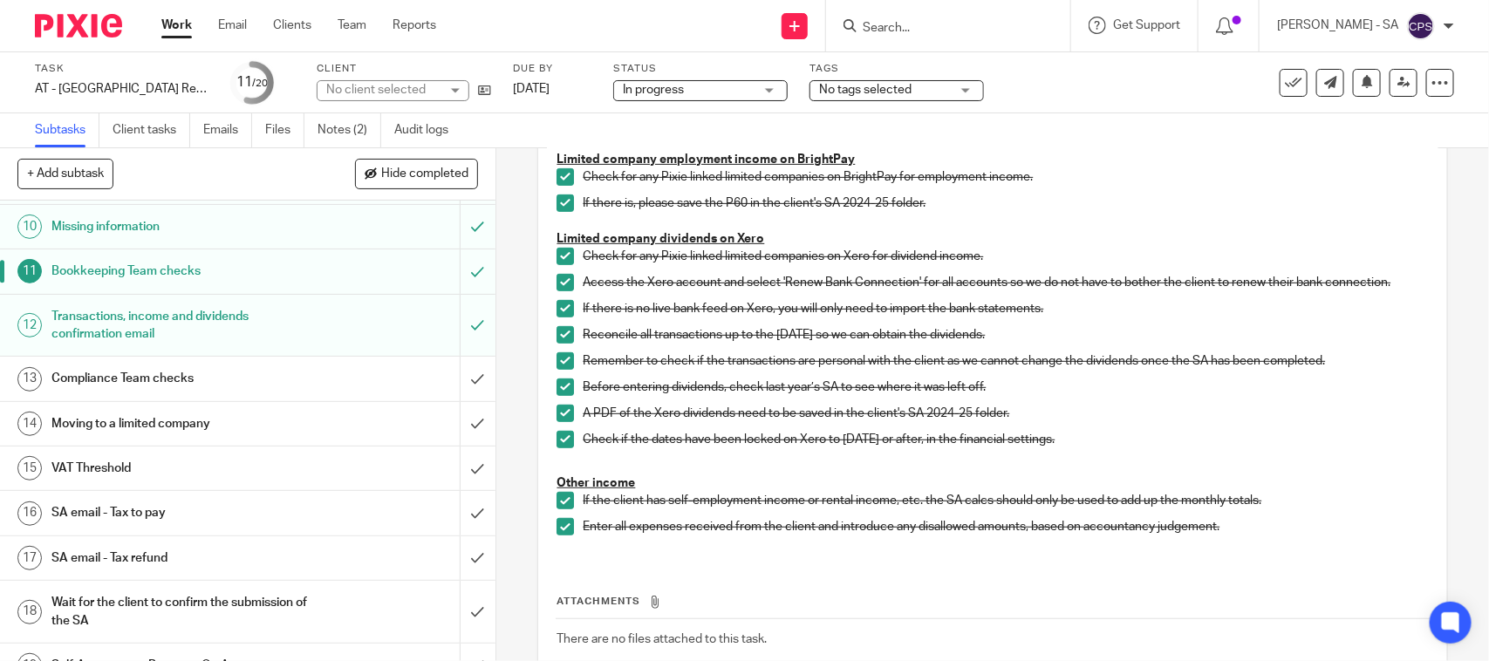
scroll to position [436, 0]
click at [166, 516] on h1 "SA email - Tax to pay" at bounding box center [181, 511] width 261 height 26
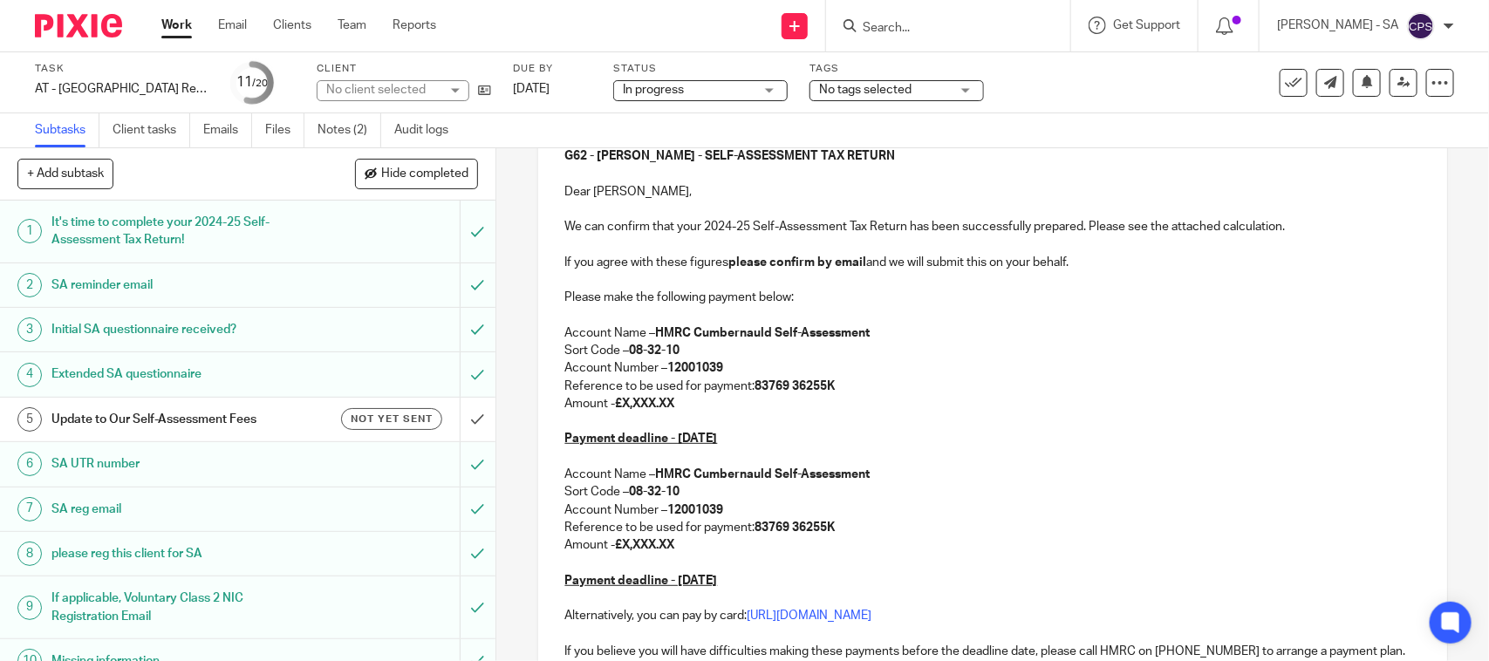
scroll to position [218, 0]
drag, startPoint x: 556, startPoint y: 324, endPoint x: 787, endPoint y: 439, distance: 258.3
click at [785, 438] on div "G62 - SEAN GRAHAM - SELF-ASSESSMENT TAX RETURN Dear Sean, We can confirm that y…" at bounding box center [992, 452] width 908 height 649
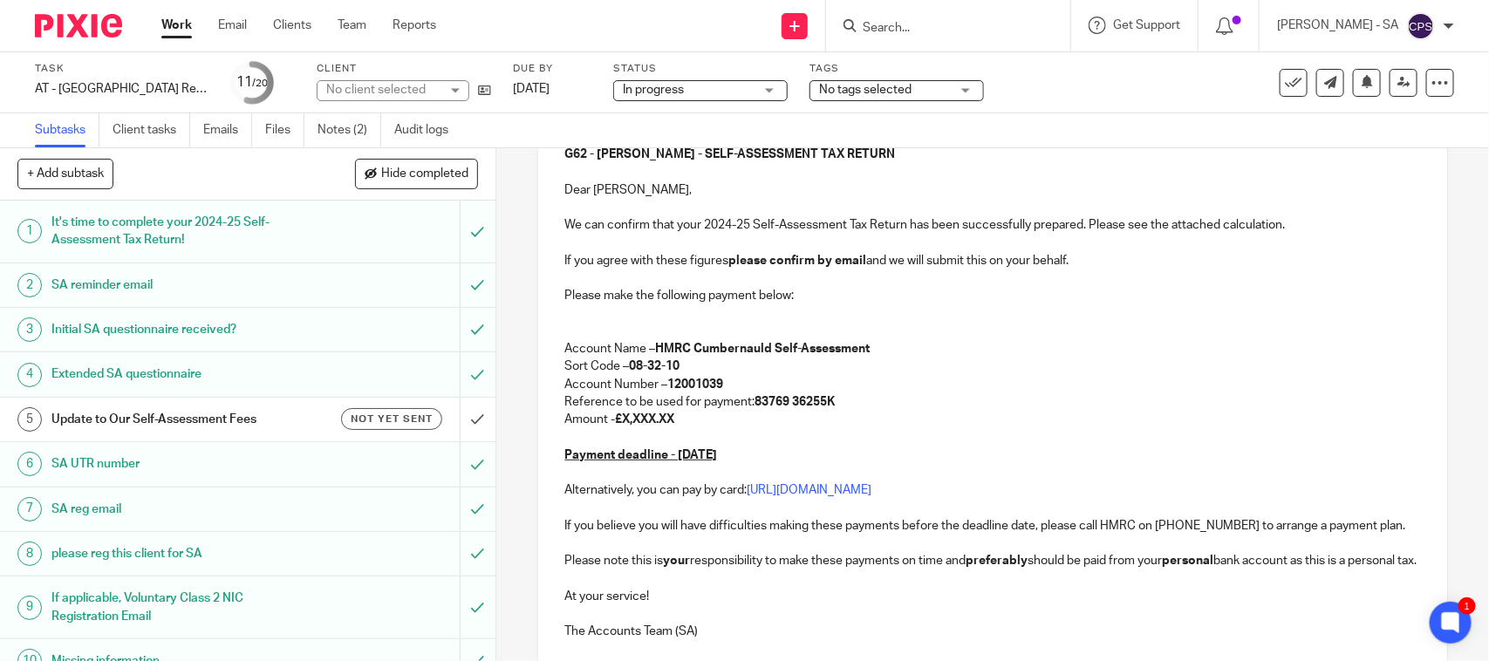
scroll to position [65, 0]
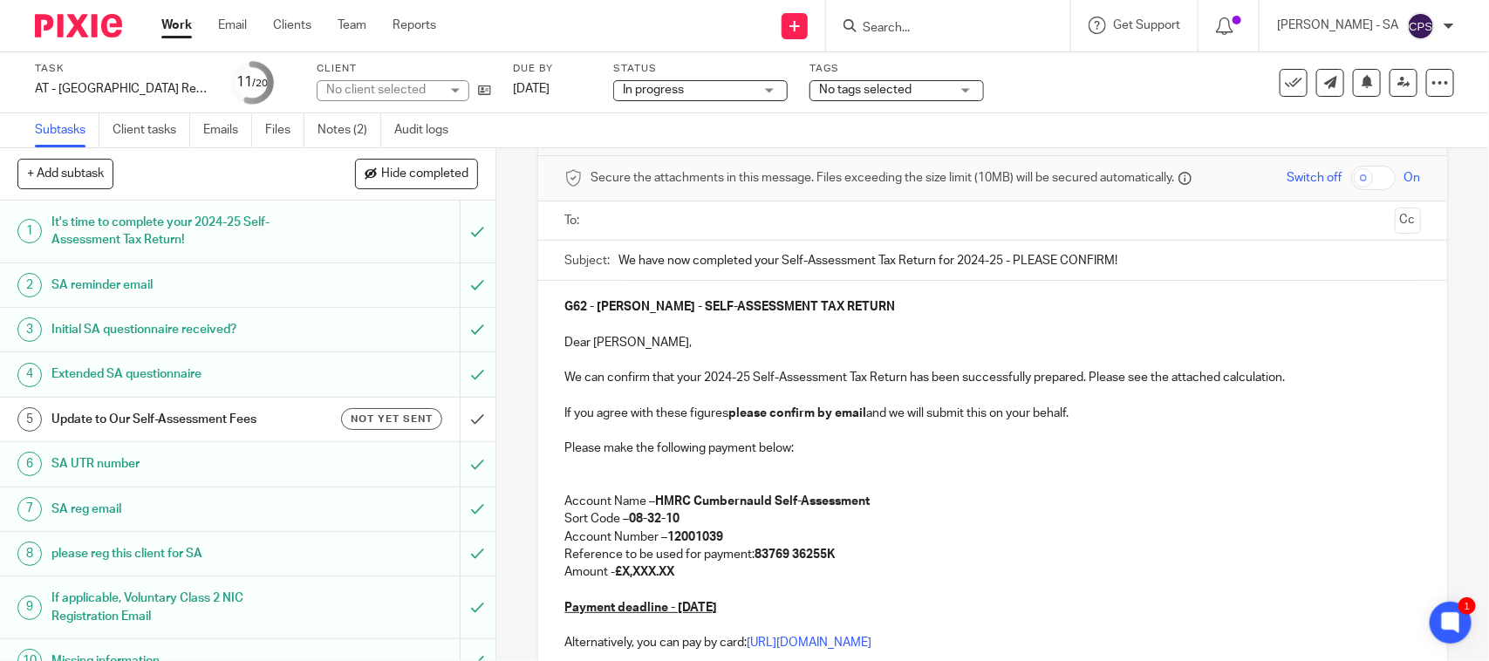
click at [555, 476] on div "G62 - SEAN GRAHAM - SELF-ASSESSMENT TAX RETURN Dear Sean, We can confirm that y…" at bounding box center [992, 543] width 908 height 525
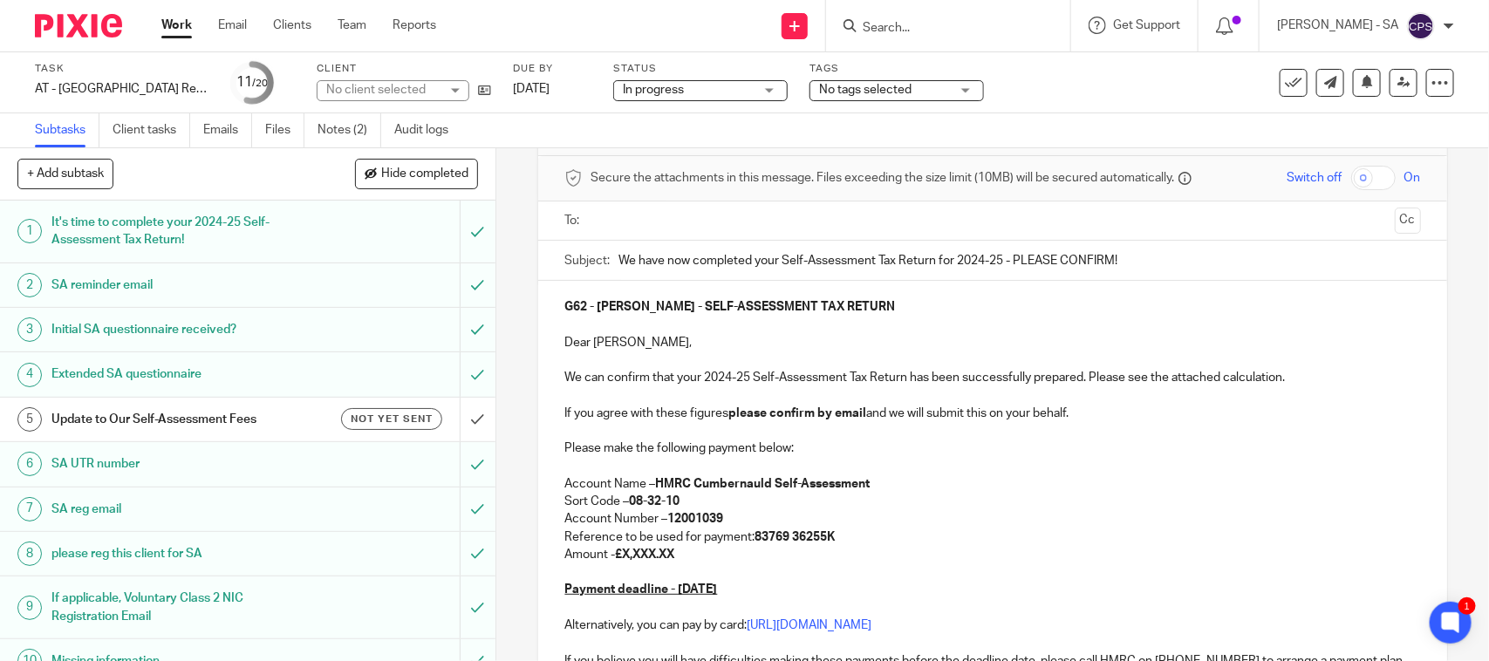
click at [581, 476] on div "G62 - SEAN GRAHAM - SELF-ASSESSMENT TAX RETURN Dear Sean, We can confirm that y…" at bounding box center [992, 535] width 908 height 508
click at [622, 463] on p at bounding box center [993, 466] width 856 height 17
click at [681, 557] on p "Amount - £X,XXX.XX" at bounding box center [993, 554] width 856 height 17
drag, startPoint x: 689, startPoint y: 558, endPoint x: 620, endPoint y: 554, distance: 69.1
click at [620, 554] on p "Amount - £X,XXX.XX" at bounding box center [993, 554] width 856 height 17
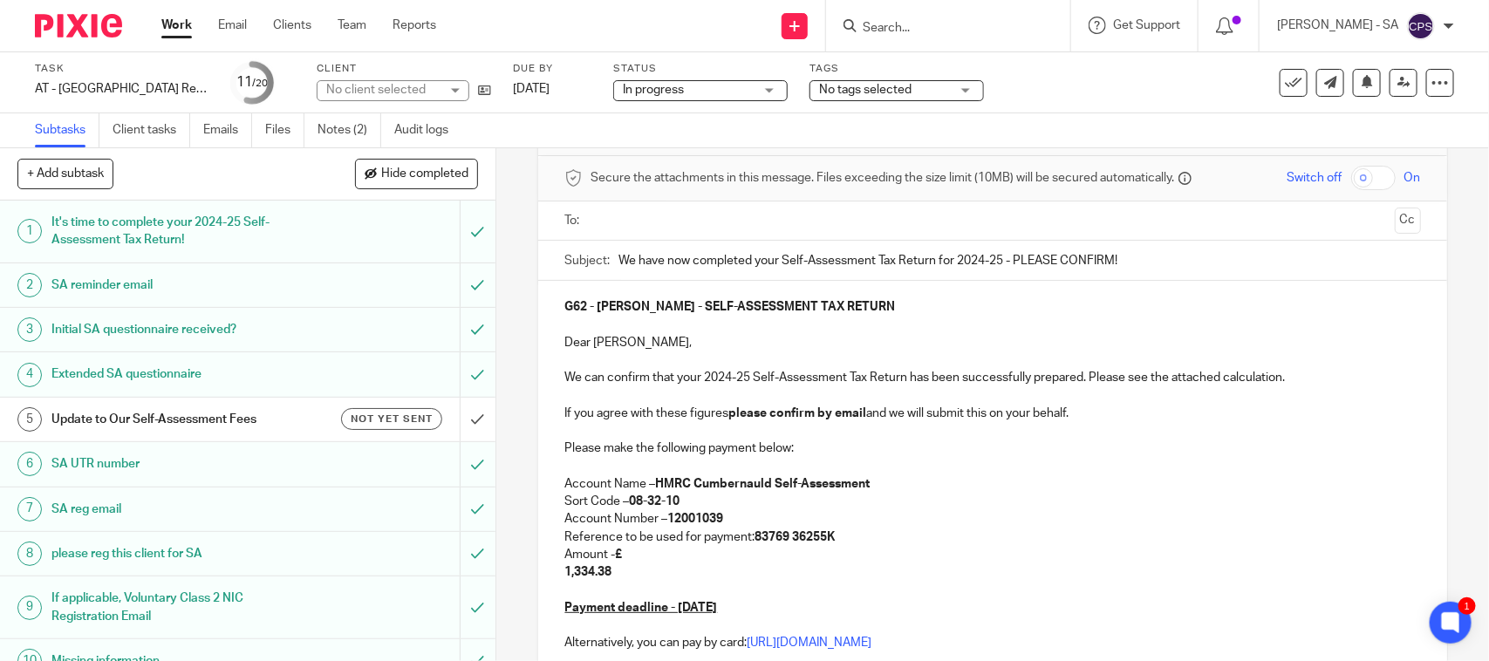
click at [557, 576] on div "G62 - SEAN GRAHAM - SELF-ASSESSMENT TAX RETURN Dear Sean, We can confirm that y…" at bounding box center [992, 543] width 908 height 525
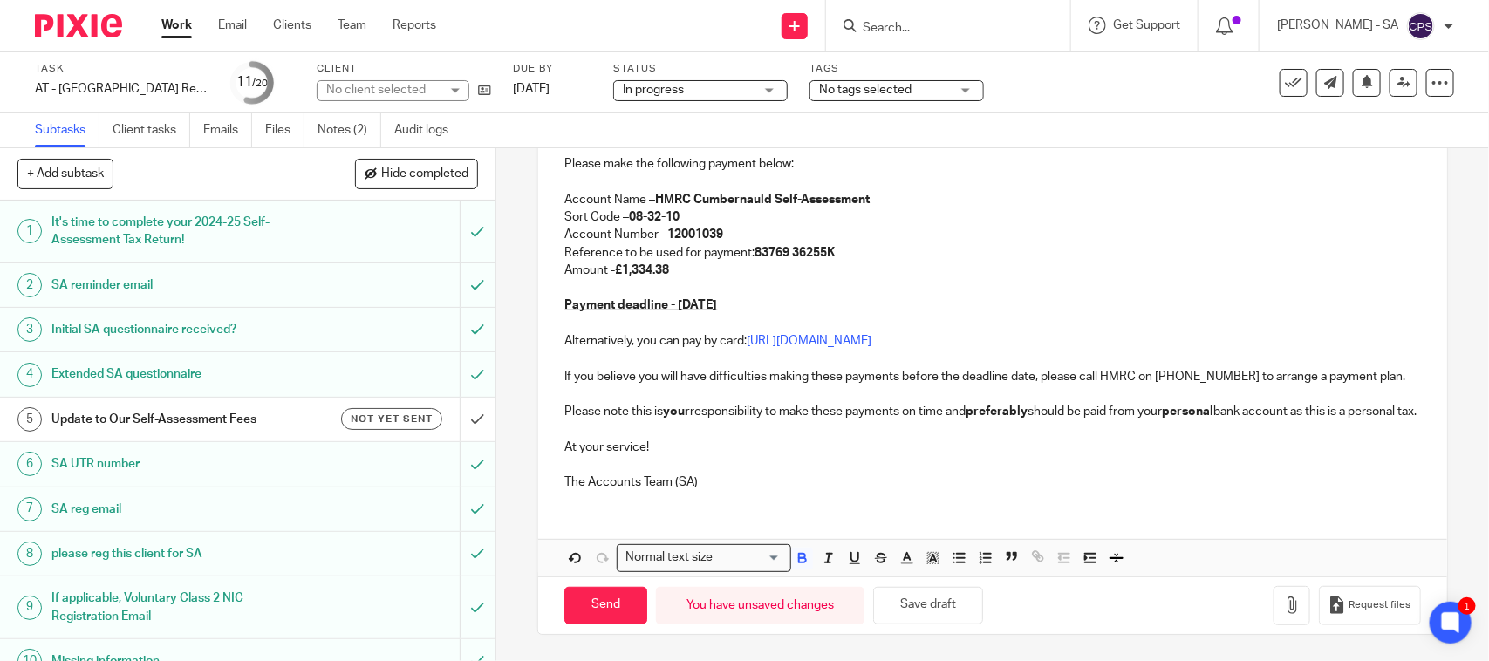
scroll to position [369, 0]
click at [942, 613] on button "Save draft" at bounding box center [928, 606] width 110 height 38
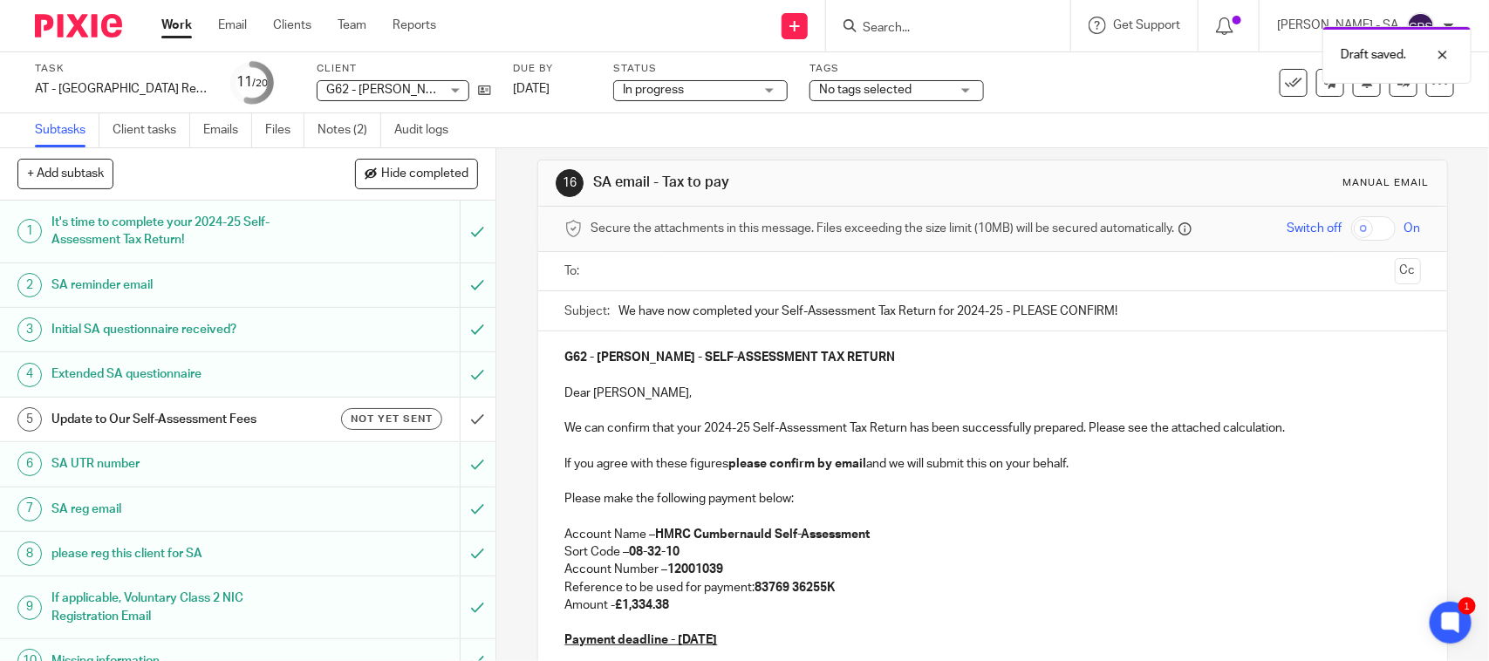
scroll to position [0, 0]
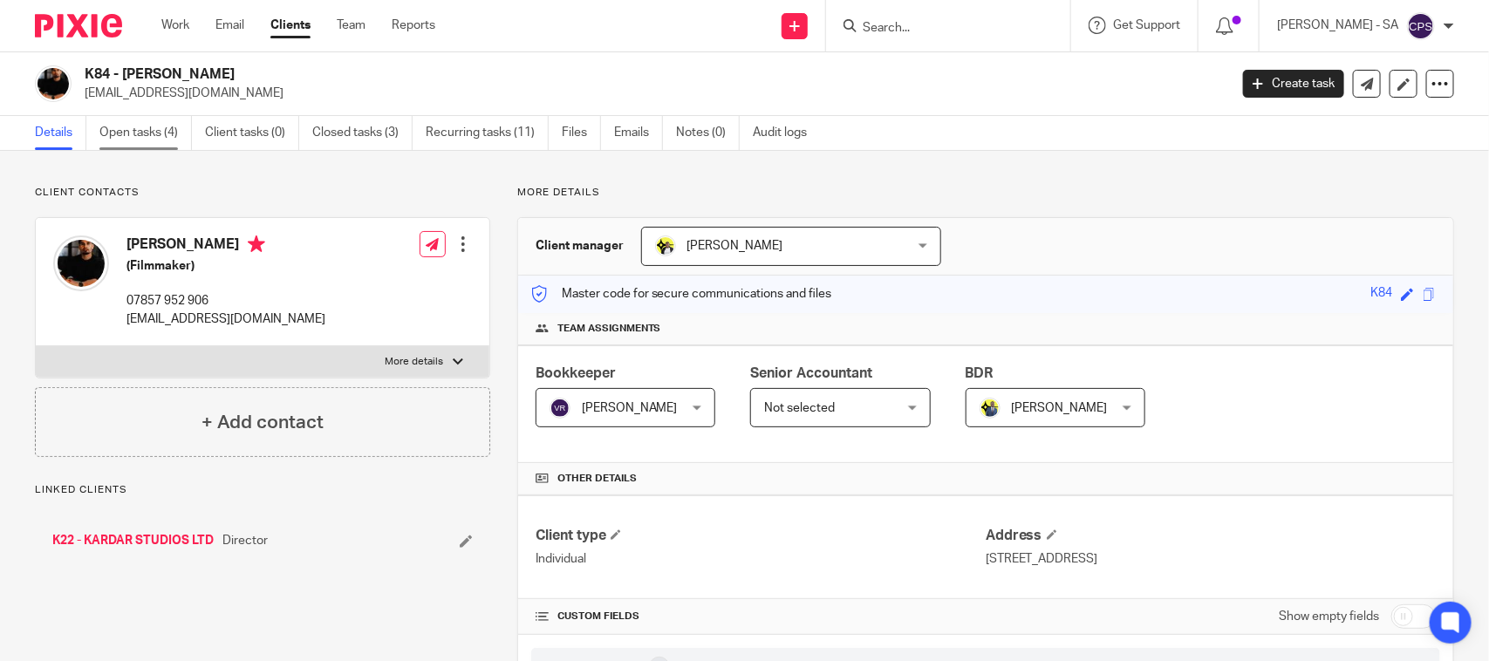
click at [158, 136] on link "Open tasks (4)" at bounding box center [145, 133] width 92 height 34
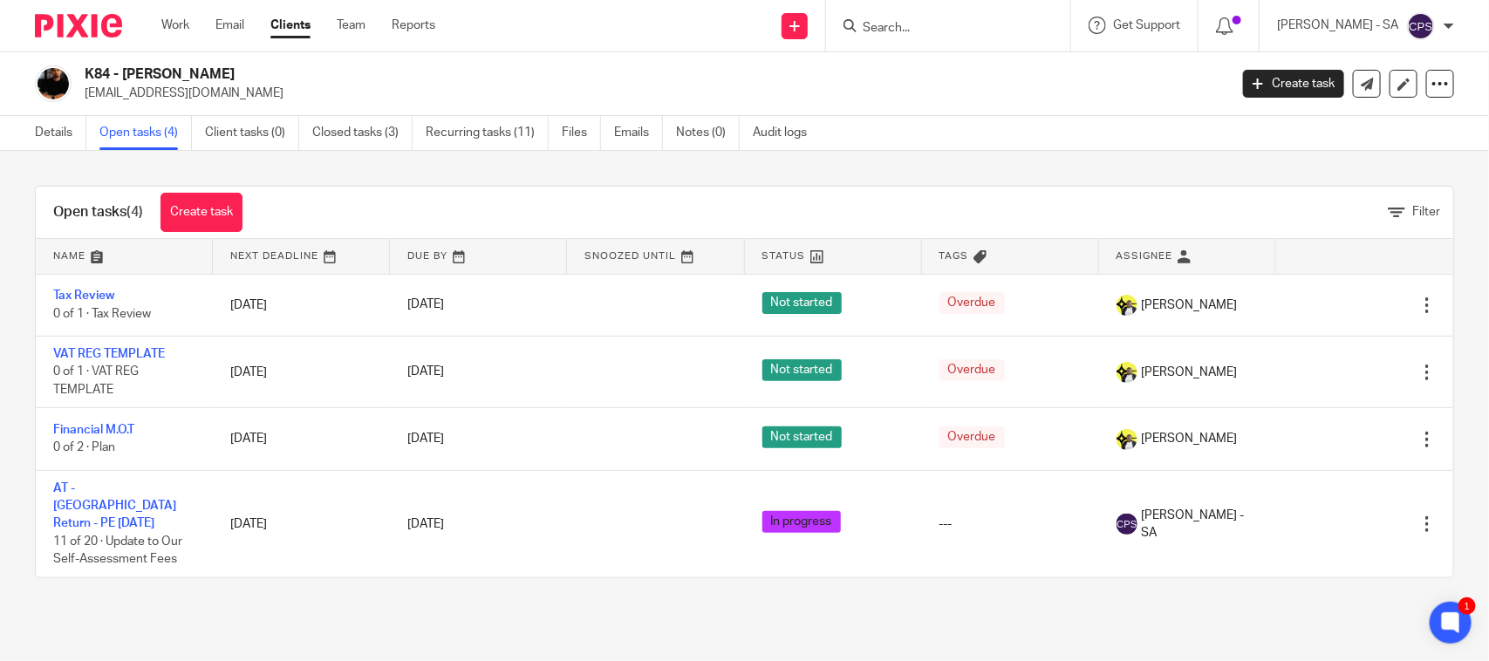
click at [887, 29] on input "Search" at bounding box center [939, 29] width 157 height 16
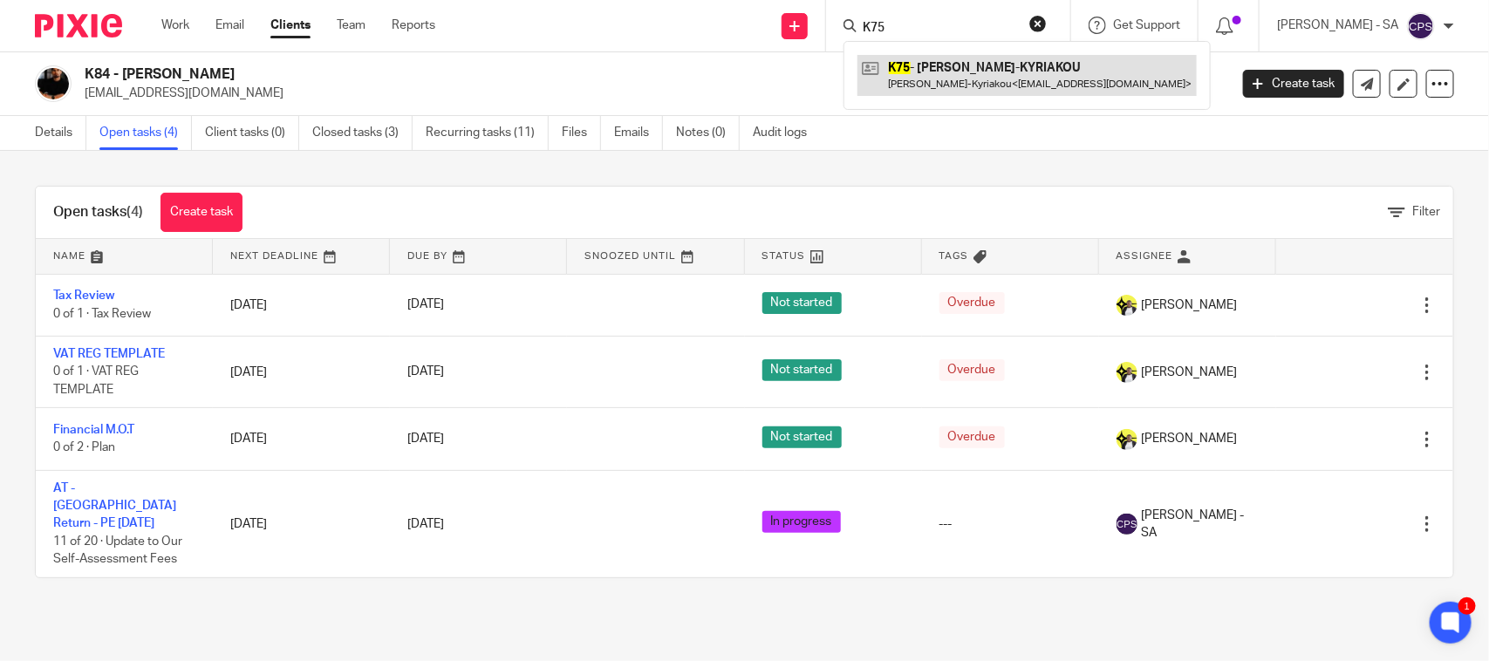
type input "K75"
click at [962, 68] on link at bounding box center [1027, 75] width 339 height 40
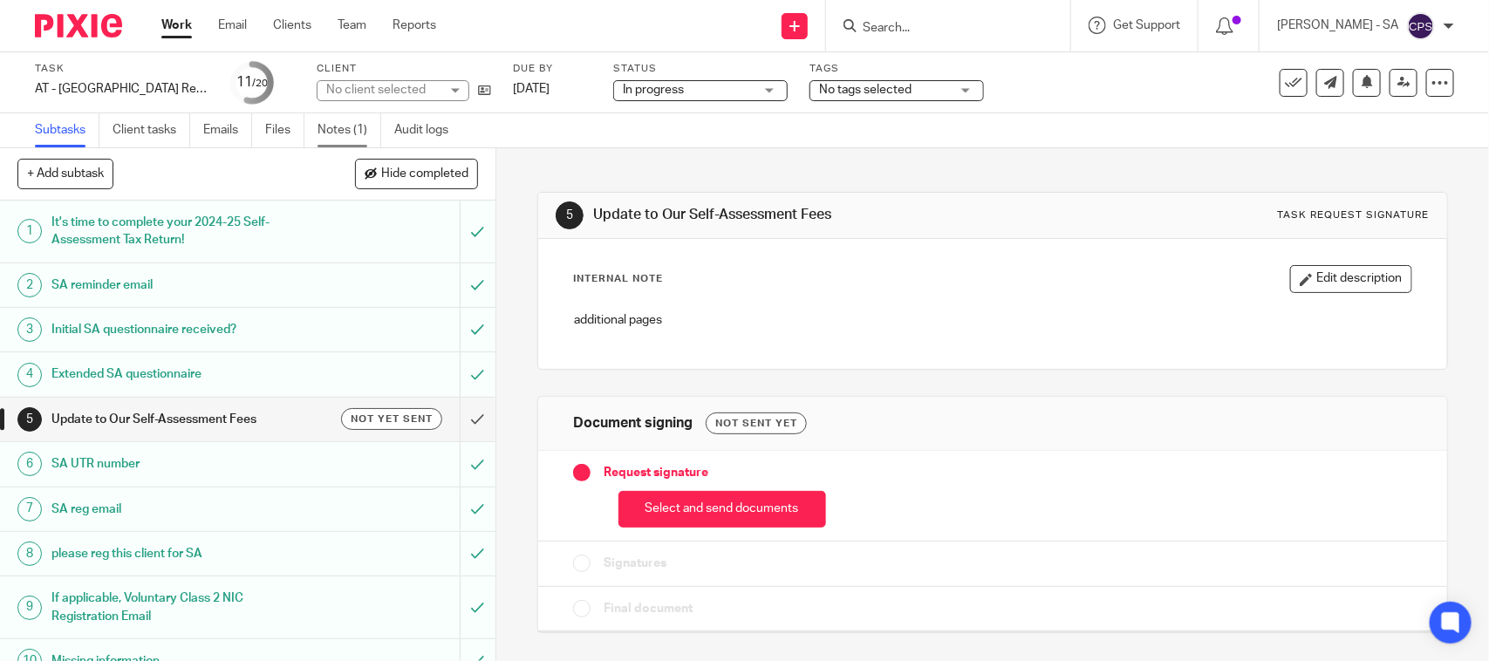
click at [342, 142] on link "Notes (1)" at bounding box center [350, 130] width 64 height 34
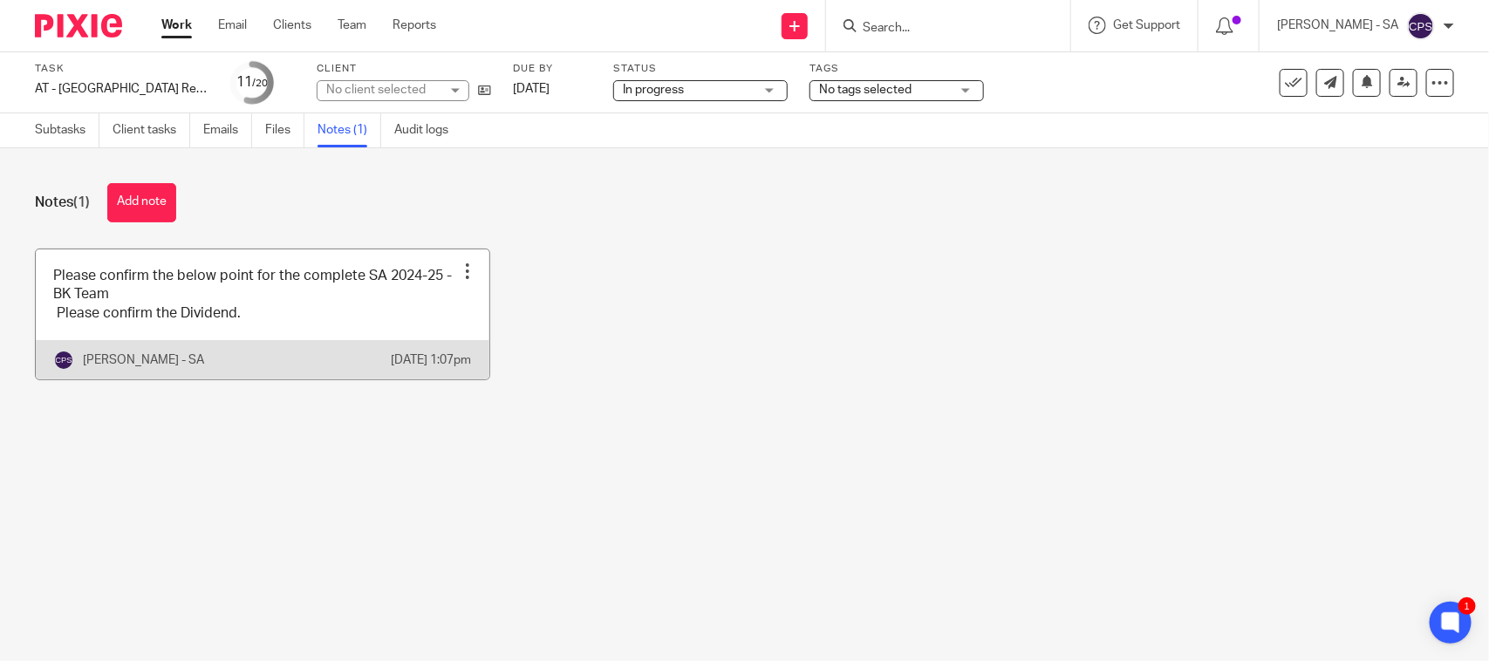
click at [262, 328] on link at bounding box center [263, 315] width 454 height 130
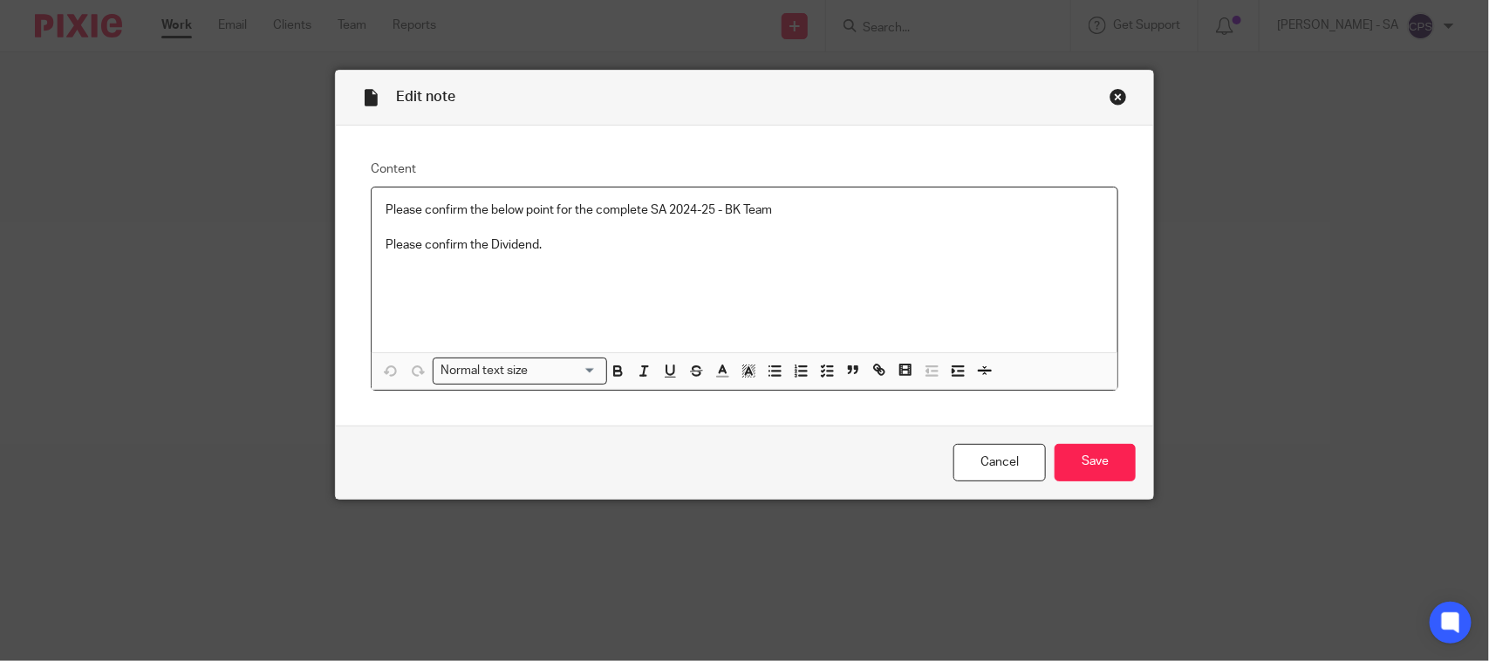
drag, startPoint x: 376, startPoint y: 207, endPoint x: 541, endPoint y: 249, distance: 170.1
click at [541, 249] on div "Please confirm the below point for the complete SA 2024-25 - BK Team Please con…" at bounding box center [745, 270] width 746 height 165
click at [823, 376] on icon "button" at bounding box center [827, 371] width 16 height 16
click at [397, 214] on li "Please confirm the below point for the complete SA 2024-25 - BK Team" at bounding box center [745, 215] width 718 height 26
click at [389, 236] on span at bounding box center [394, 236] width 17 height 17
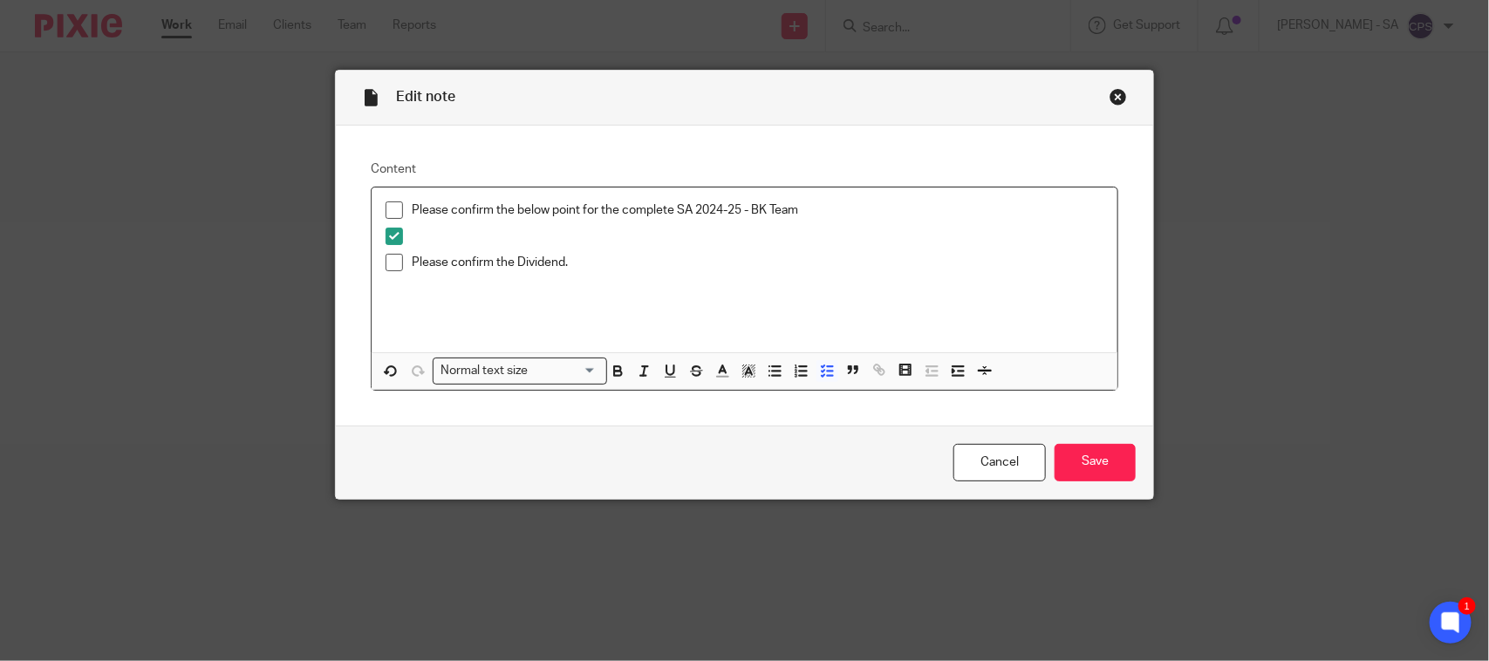
click at [388, 219] on span at bounding box center [394, 210] width 17 height 17
click at [386, 263] on span at bounding box center [394, 262] width 17 height 17
click at [1086, 472] on input "Save" at bounding box center [1095, 463] width 81 height 38
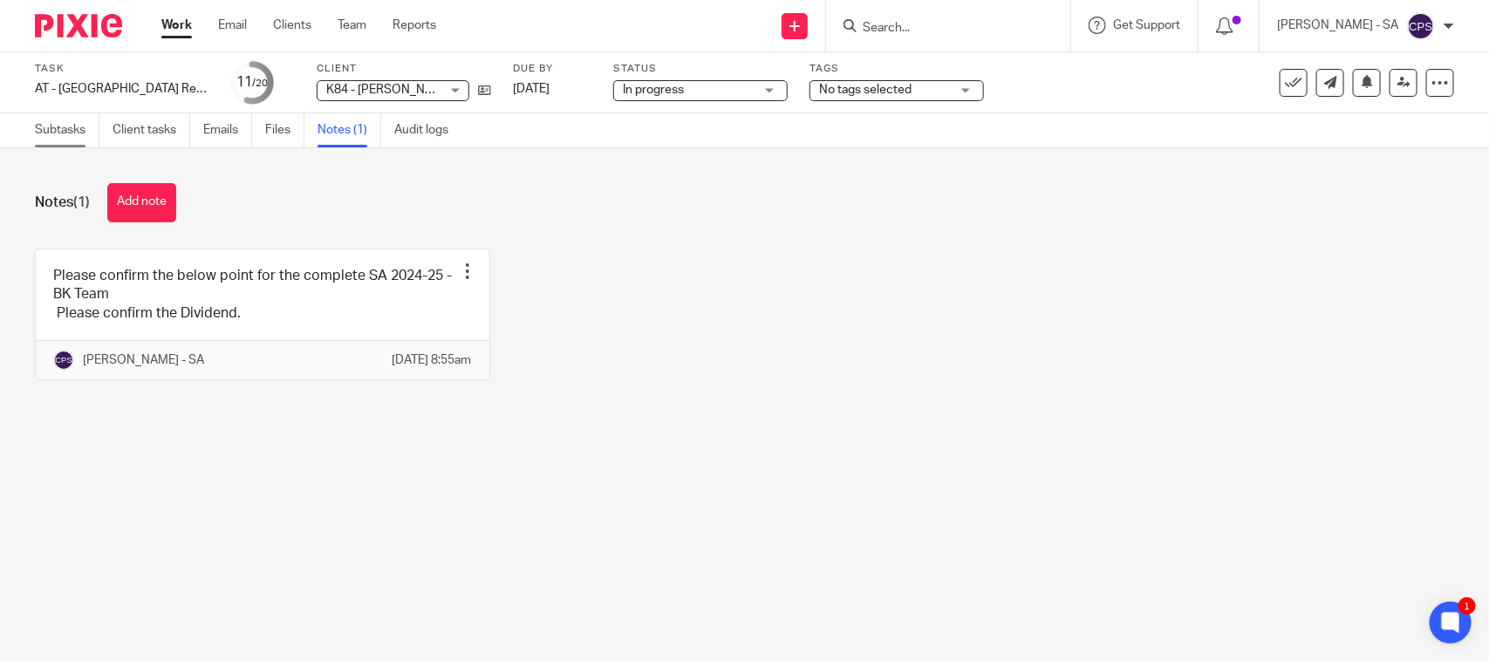
click at [72, 133] on link "Subtasks" at bounding box center [67, 130] width 65 height 34
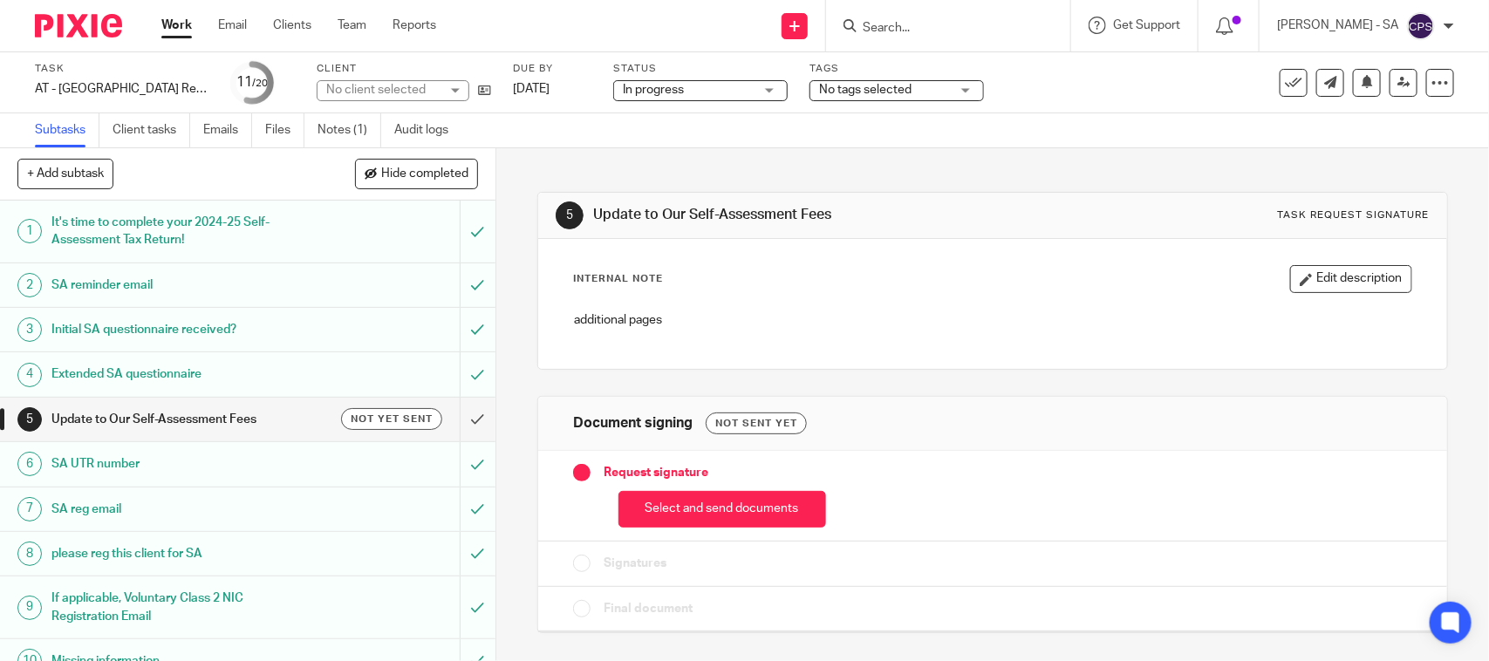
click at [101, 474] on h1 "SA UTR number" at bounding box center [181, 464] width 261 height 26
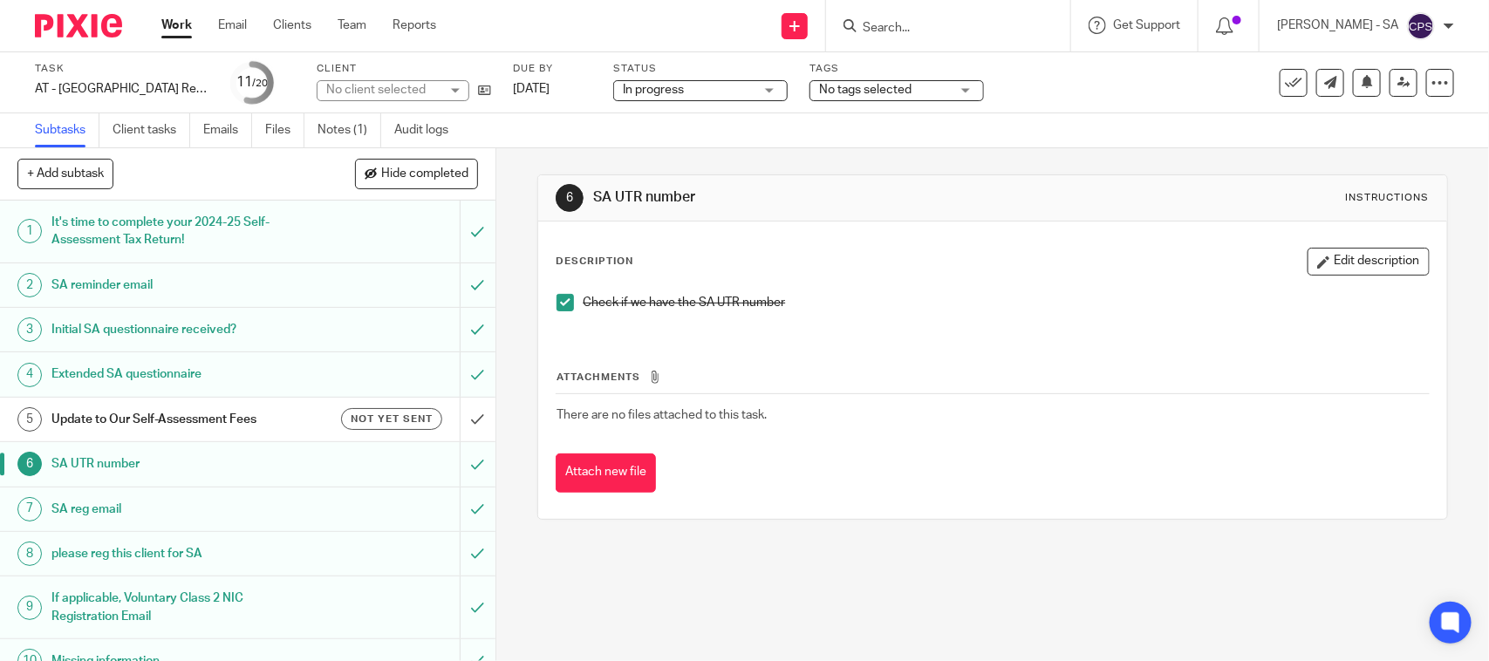
click at [79, 332] on h1 "Initial SA questionnaire received?" at bounding box center [181, 330] width 261 height 26
click at [570, 308] on li "The initial SA questionnaire link with the short answers should be completed." at bounding box center [993, 307] width 872 height 26
click at [564, 310] on span at bounding box center [565, 302] width 17 height 17
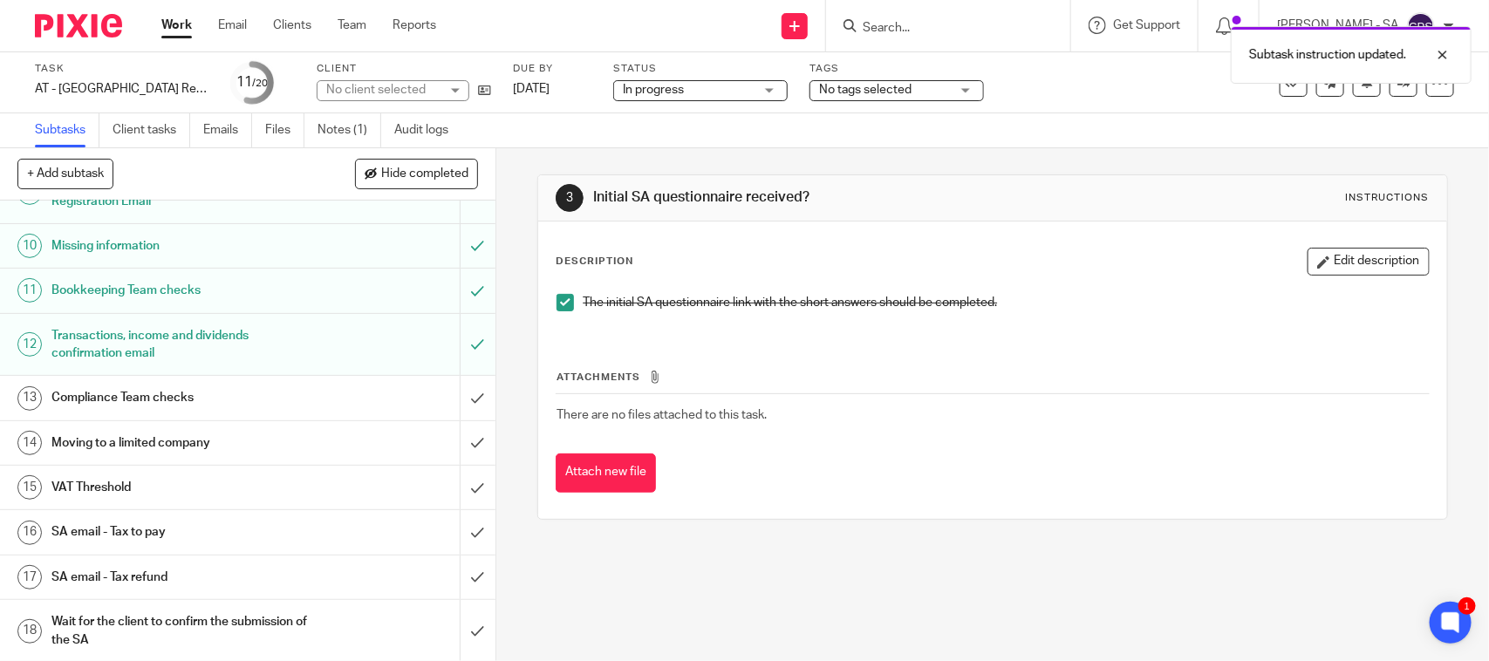
scroll to position [292, 0]
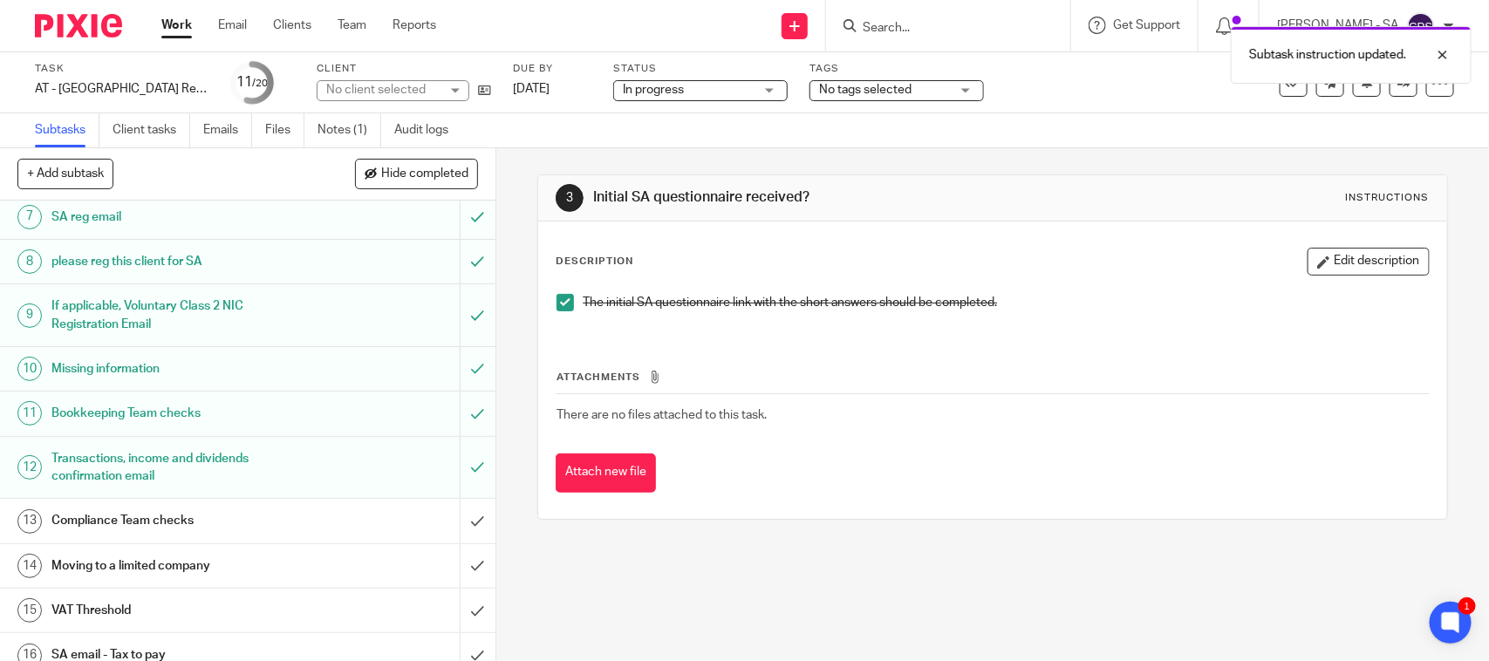
drag, startPoint x: 107, startPoint y: 423, endPoint x: 177, endPoint y: 428, distance: 69.9
click at [107, 425] on h1 "Bookkeeping Team checks" at bounding box center [181, 413] width 261 height 26
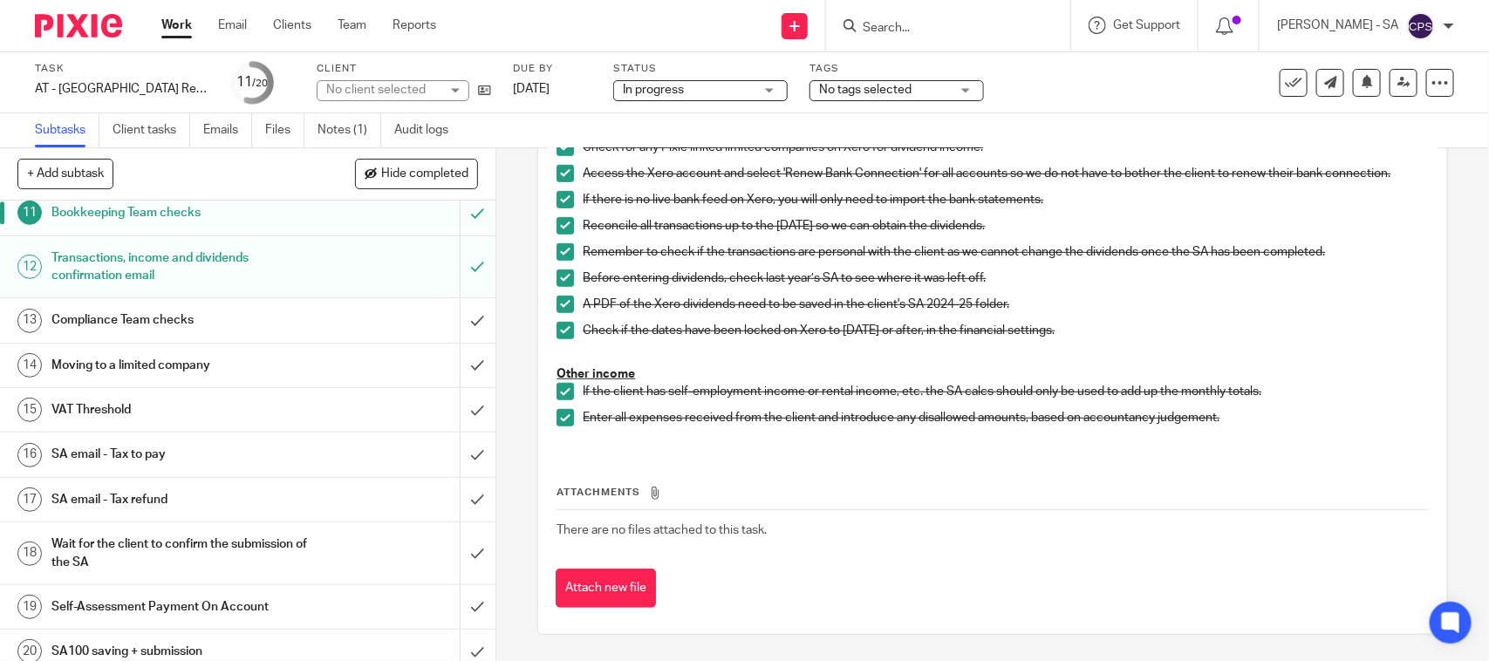
scroll to position [510, 0]
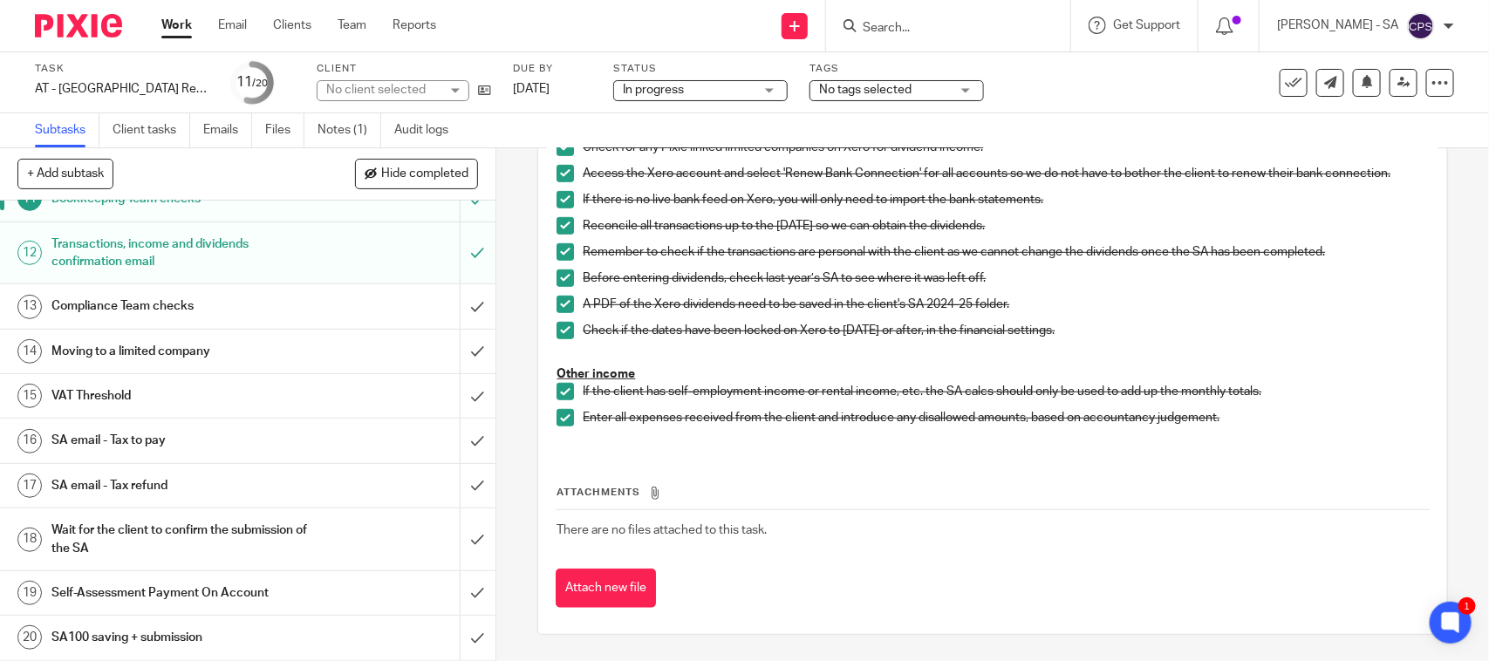
click at [148, 441] on h1 "SA email - Tax to pay" at bounding box center [181, 441] width 261 height 26
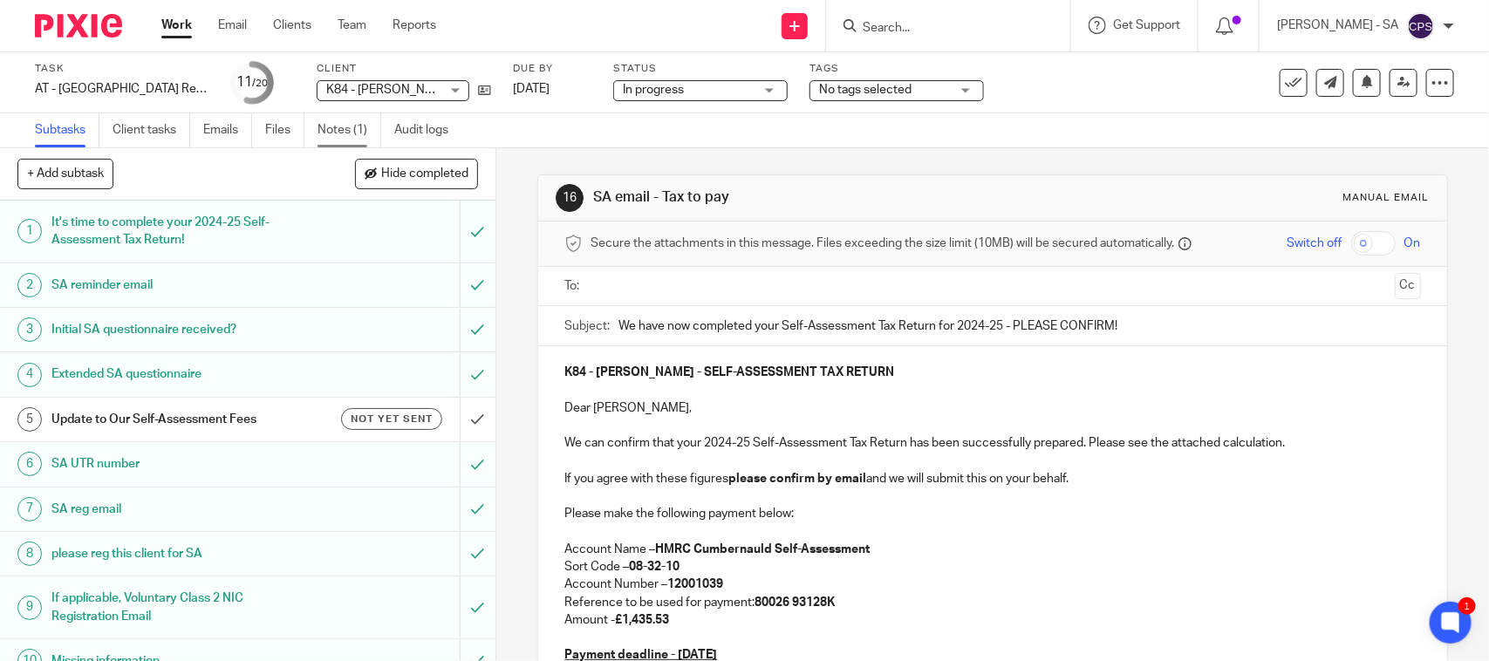
click at [336, 122] on link "Notes (1)" at bounding box center [350, 130] width 64 height 34
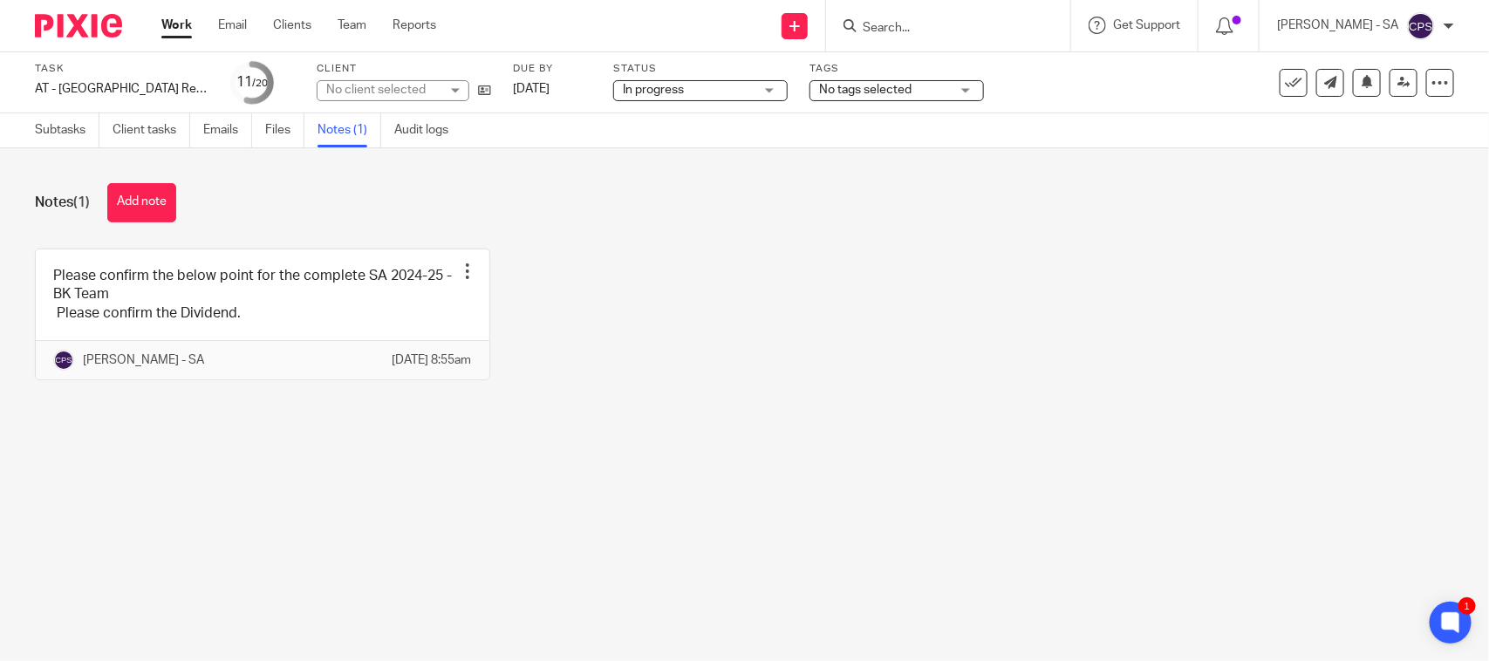
click at [1010, 434] on div "Notes (1) Add note Please confirm the below point for the complete SA 2024-25 -…" at bounding box center [744, 294] width 1489 height 293
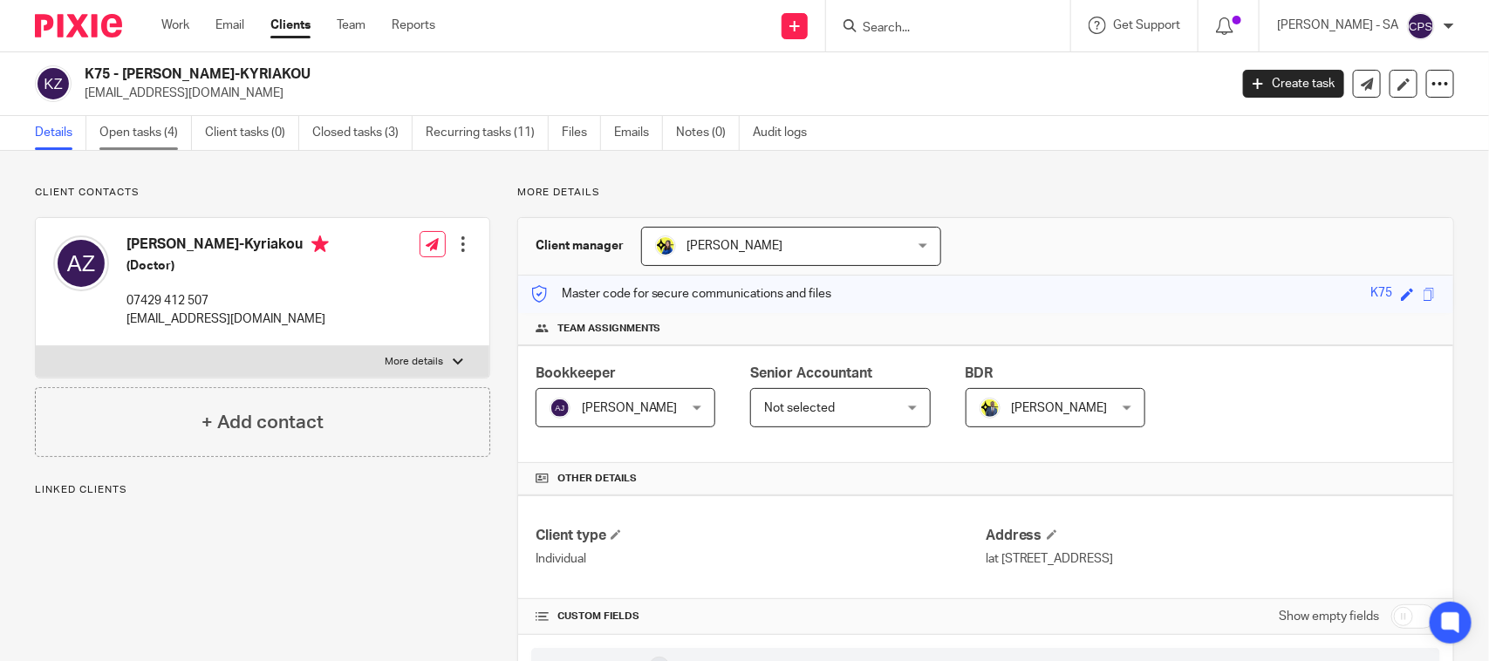
click at [161, 138] on link "Open tasks (4)" at bounding box center [145, 133] width 92 height 34
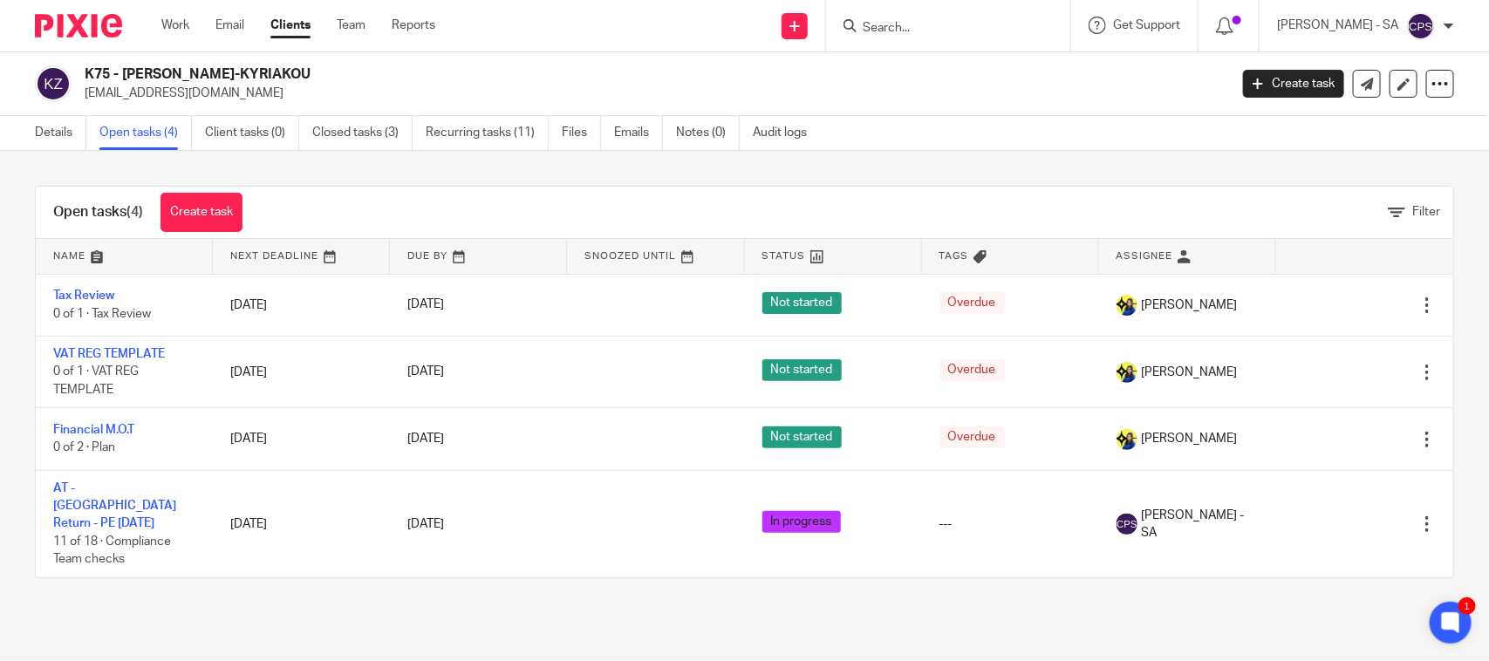
click at [917, 28] on input "Search" at bounding box center [939, 29] width 157 height 16
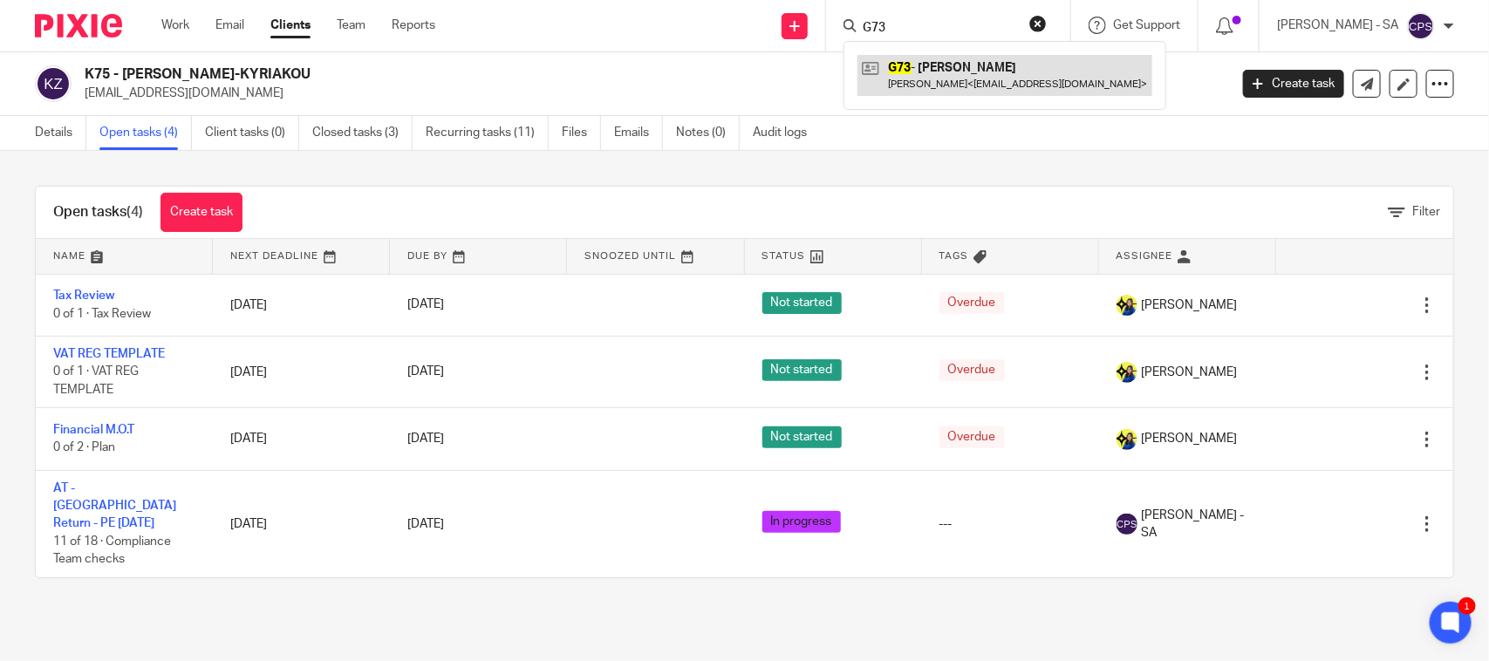
type input "G73"
click at [957, 58] on link at bounding box center [1005, 75] width 295 height 40
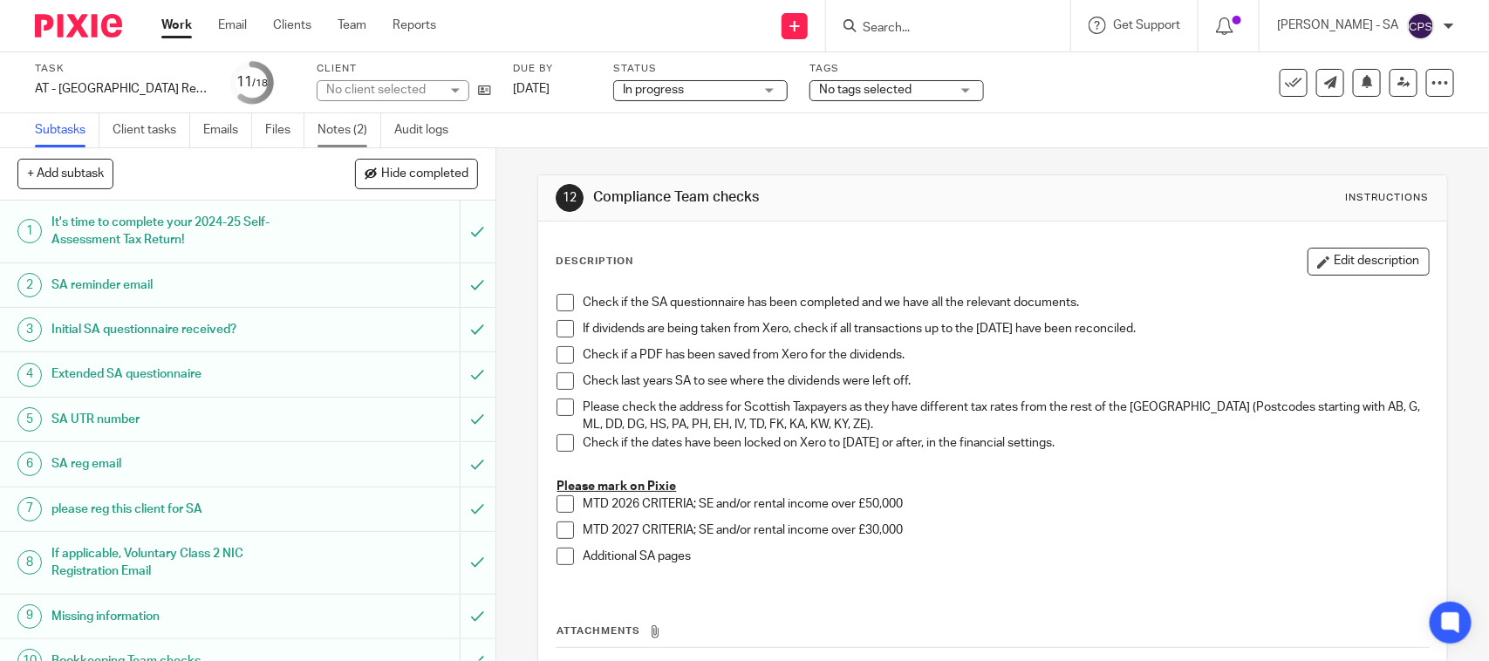
click at [365, 129] on link "Notes (2)" at bounding box center [350, 130] width 64 height 34
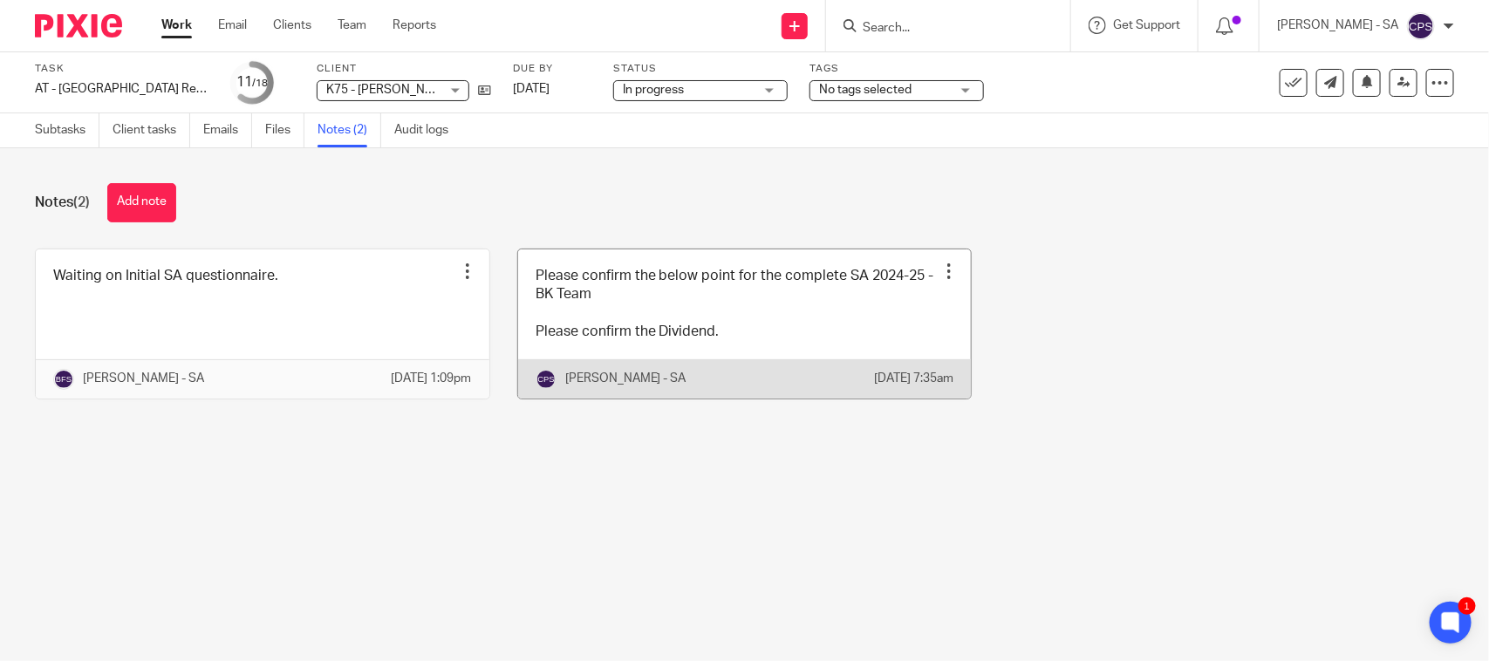
click at [744, 330] on link at bounding box center [745, 324] width 454 height 149
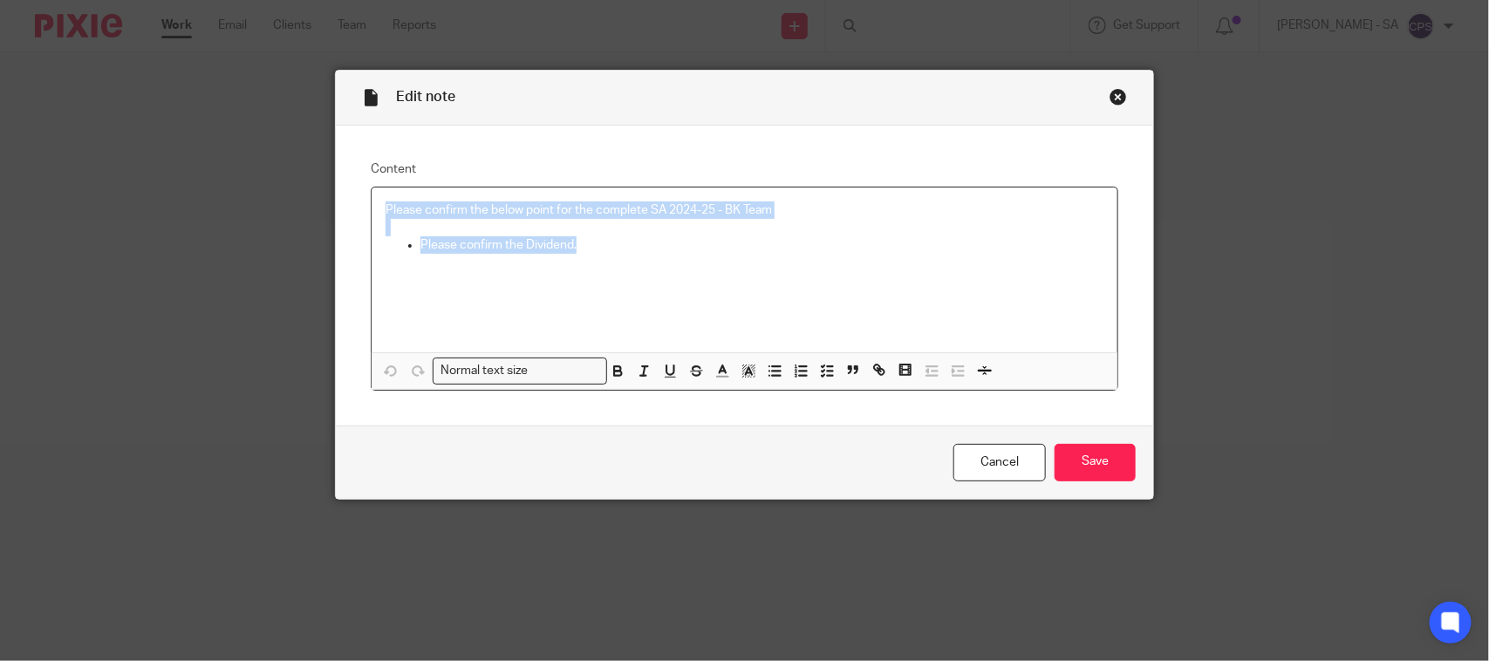
drag, startPoint x: 381, startPoint y: 214, endPoint x: 609, endPoint y: 245, distance: 229.9
click at [609, 245] on div "Please confirm the below point for the complete SA 2024-25 - BK Team Please con…" at bounding box center [745, 270] width 746 height 165
click at [819, 373] on icon "button" at bounding box center [827, 371] width 16 height 16
click at [822, 374] on polyline "button" at bounding box center [823, 375] width 3 height 2
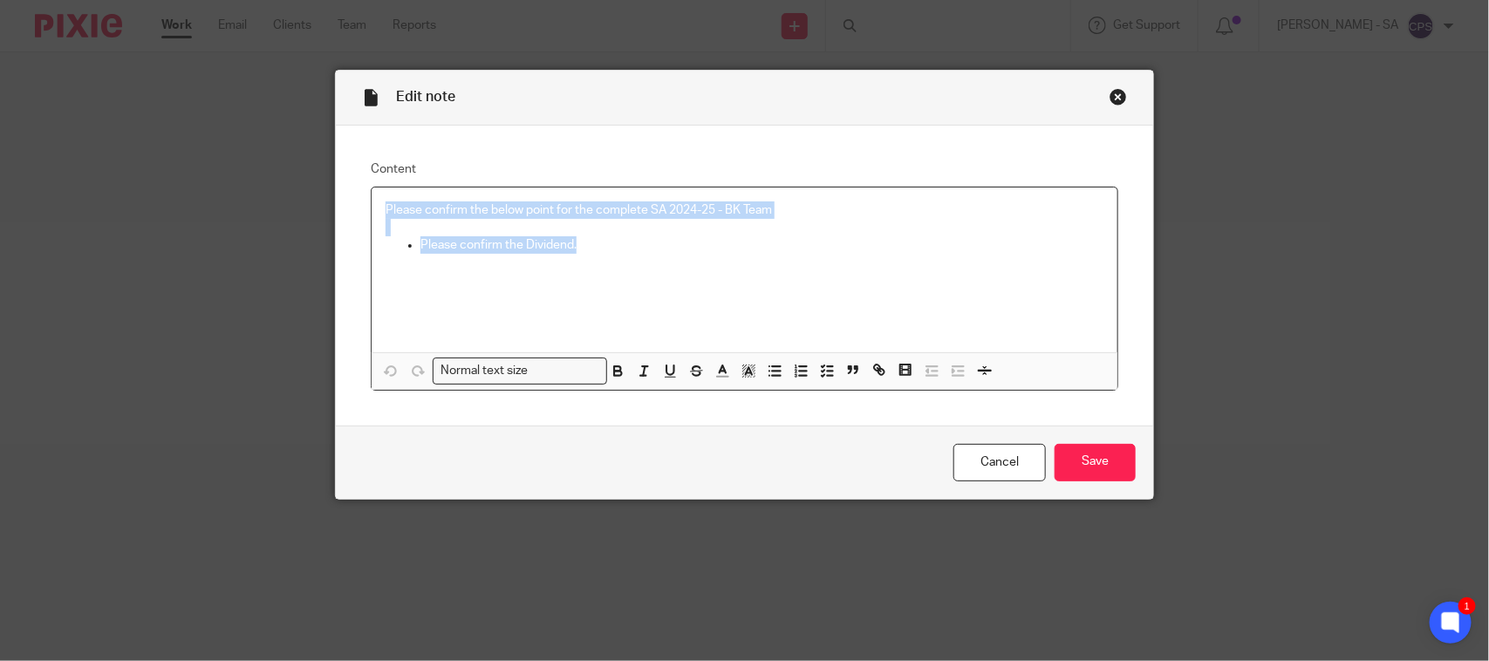
click at [421, 246] on p "Please confirm the Dividend." at bounding box center [762, 244] width 683 height 17
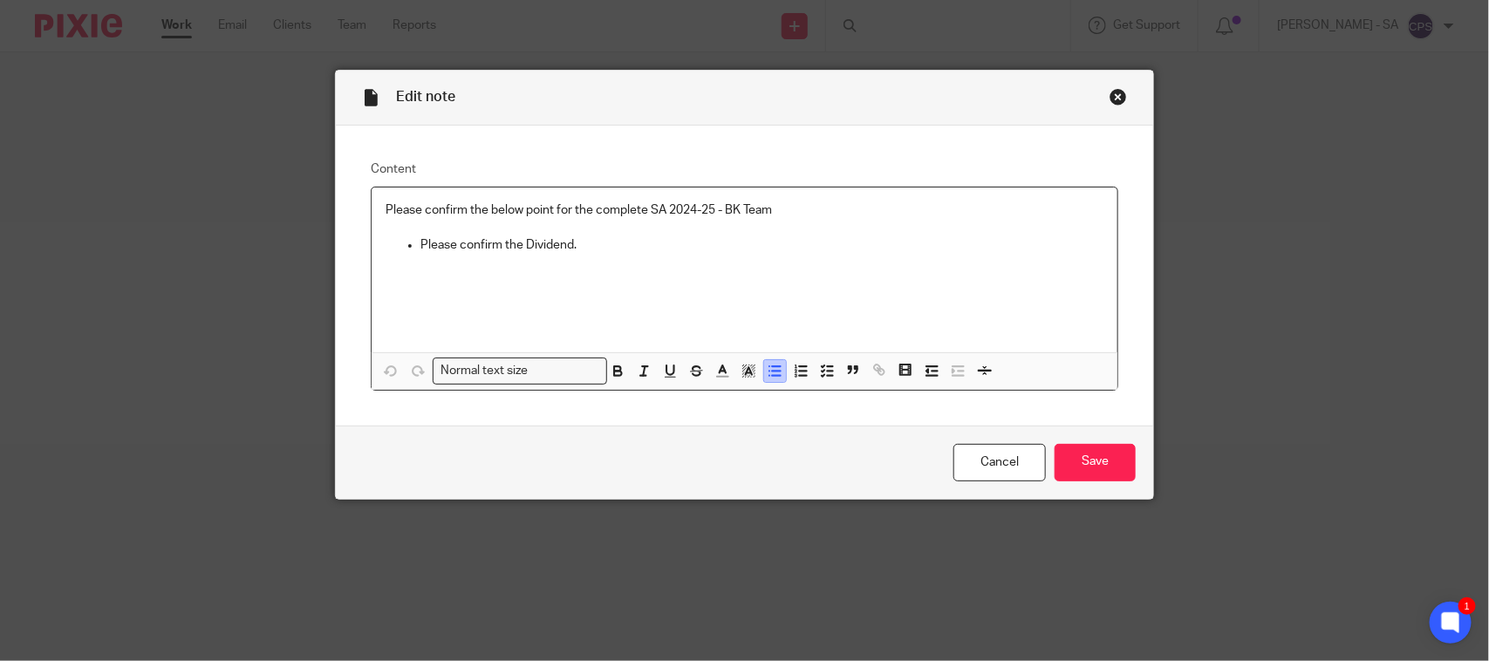
click at [767, 376] on icon "button" at bounding box center [775, 371] width 16 height 16
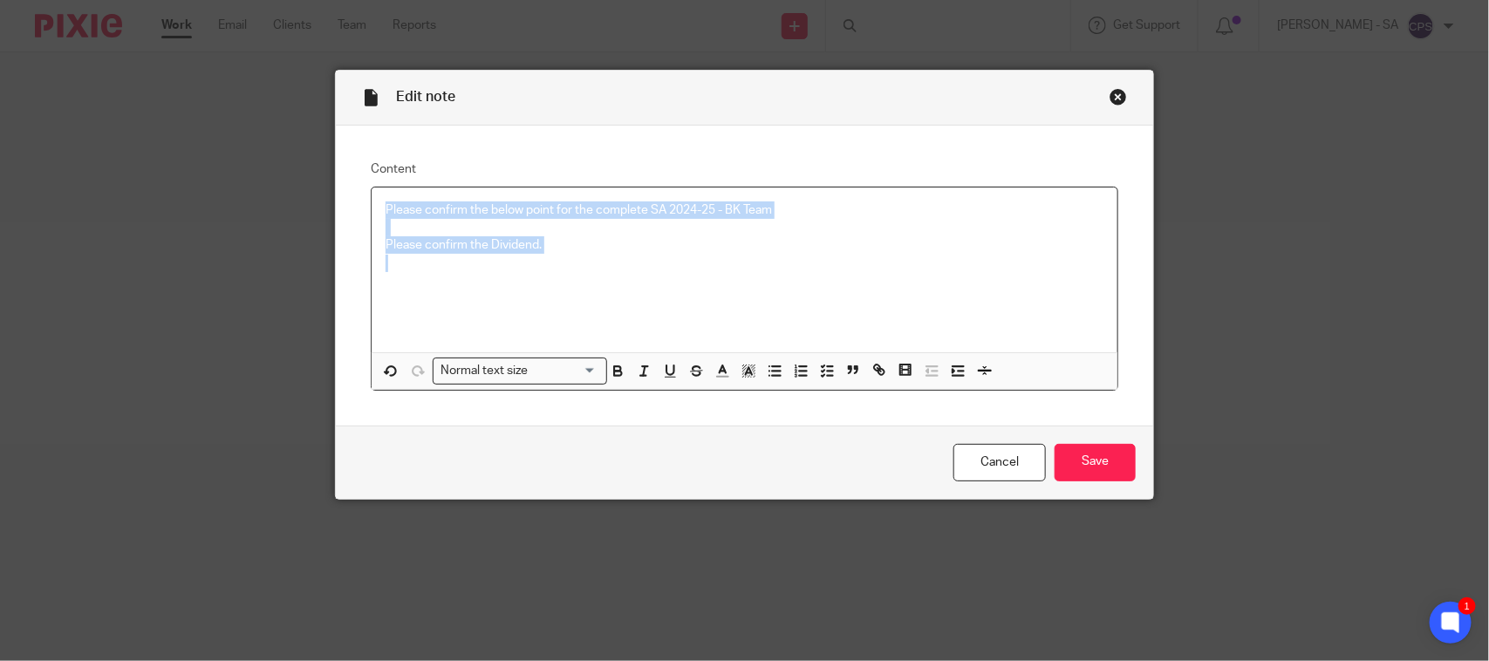
drag, startPoint x: 366, startPoint y: 218, endPoint x: 569, endPoint y: 266, distance: 208.0
click at [568, 266] on div "Please confirm the below point for the complete SA 2024-25 - BK Team Please con…" at bounding box center [745, 270] width 746 height 165
click at [852, 363] on icon "button" at bounding box center [853, 370] width 16 height 16
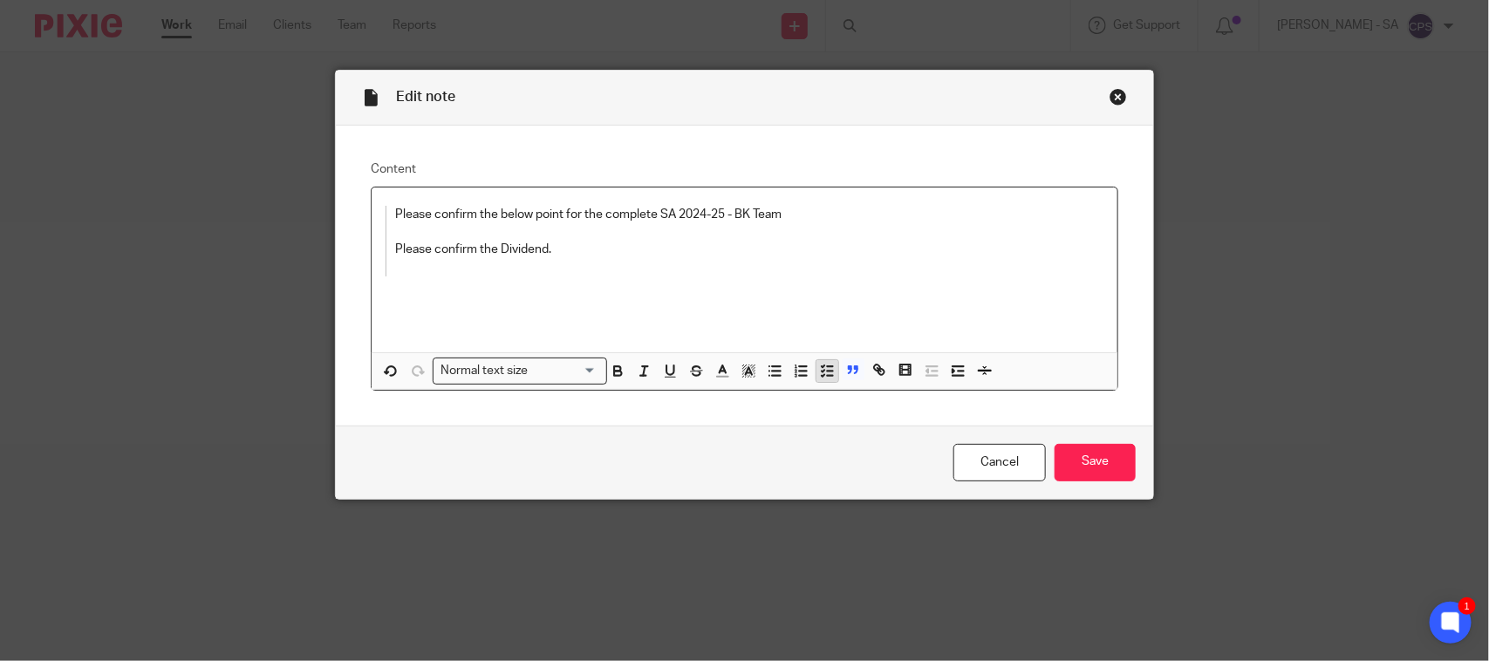
click at [823, 368] on icon "button" at bounding box center [827, 371] width 16 height 16
click at [586, 301] on p at bounding box center [744, 292] width 647 height 17
click at [855, 371] on button "button" at bounding box center [854, 370] width 22 height 22
click at [845, 371] on icon "button" at bounding box center [853, 370] width 16 height 16
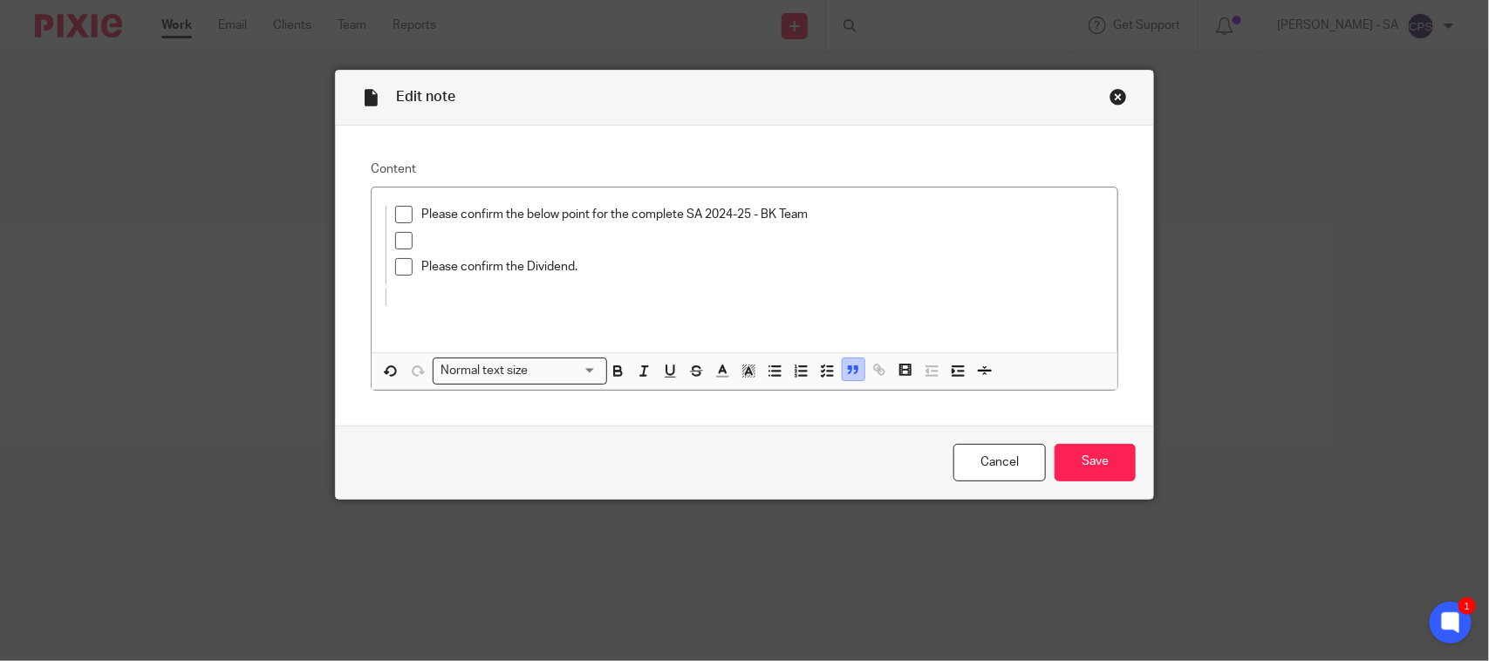
click at [845, 372] on icon "button" at bounding box center [853, 370] width 16 height 16
click at [400, 269] on span at bounding box center [403, 266] width 17 height 17
click at [395, 242] on span at bounding box center [403, 240] width 17 height 17
click at [395, 216] on span at bounding box center [403, 214] width 17 height 17
click at [1070, 452] on input "Save" at bounding box center [1095, 463] width 81 height 38
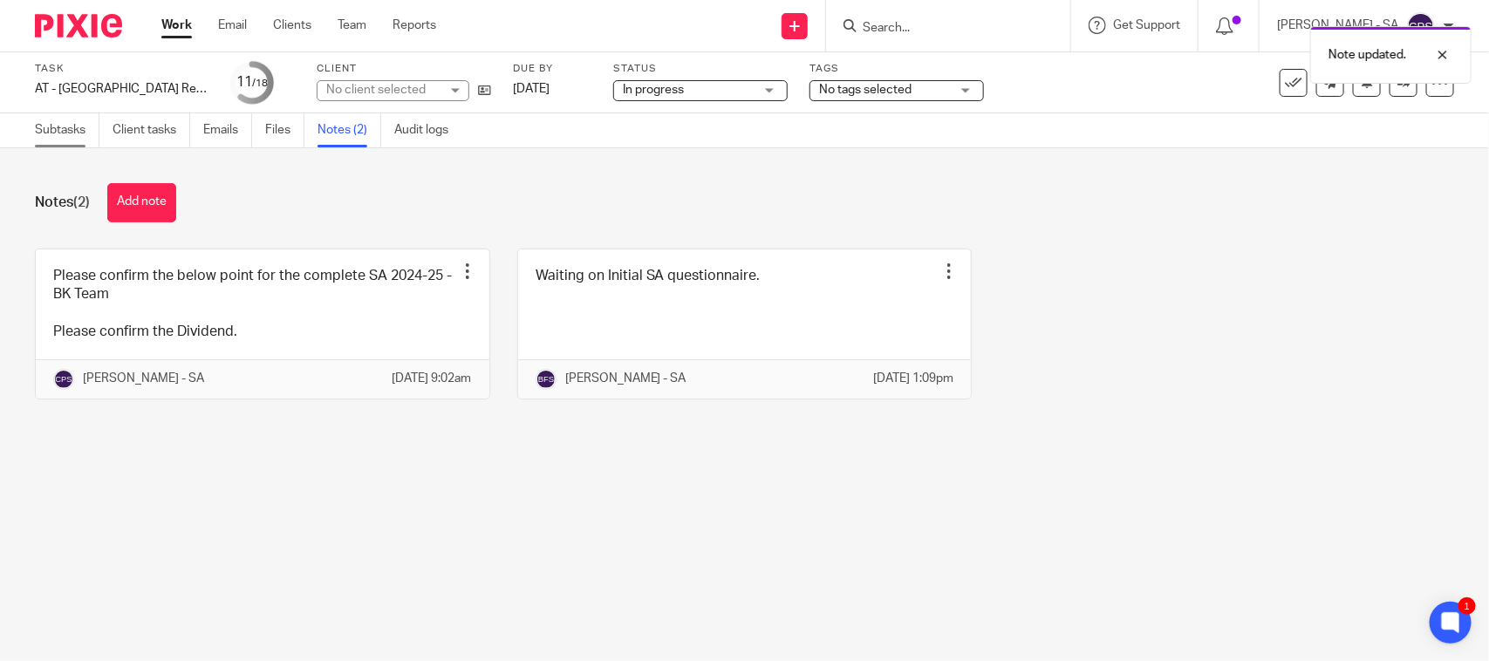
click at [67, 135] on link "Subtasks" at bounding box center [67, 130] width 65 height 34
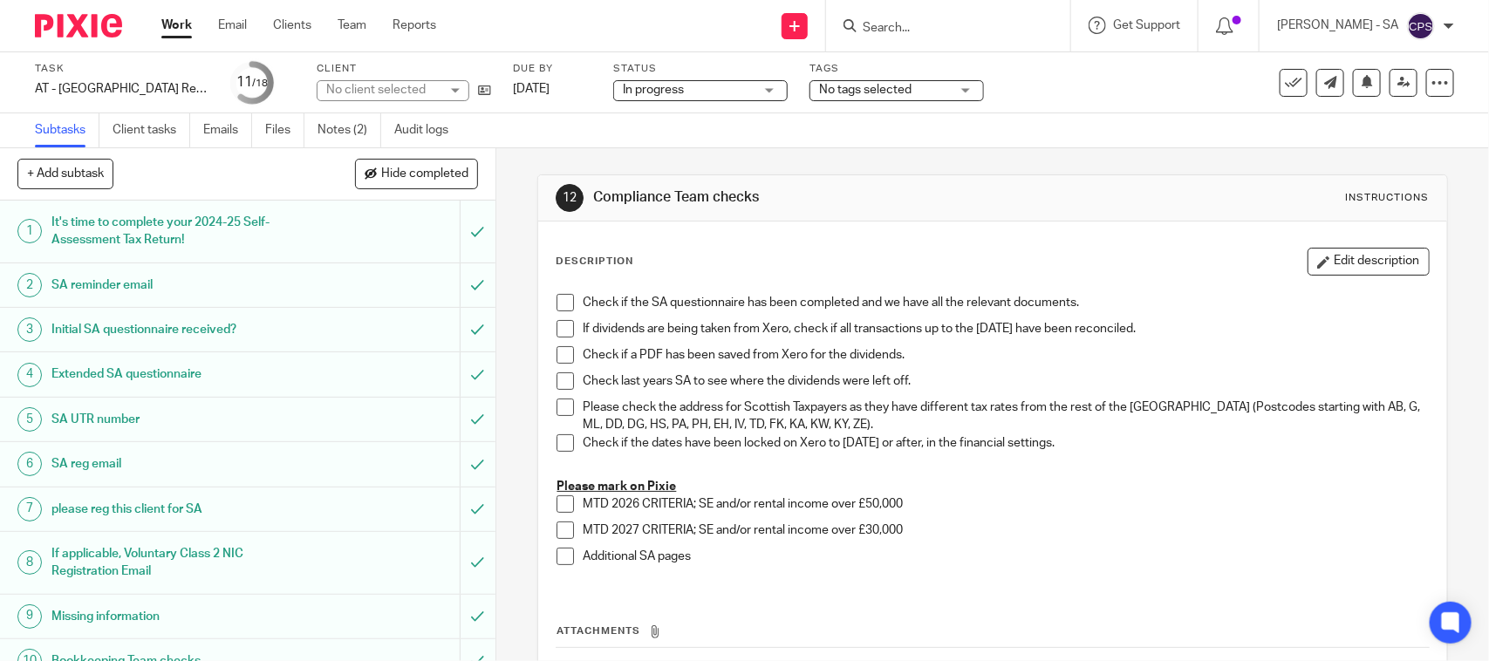
click at [135, 330] on h1 "Initial SA questionnaire received?" at bounding box center [181, 330] width 261 height 26
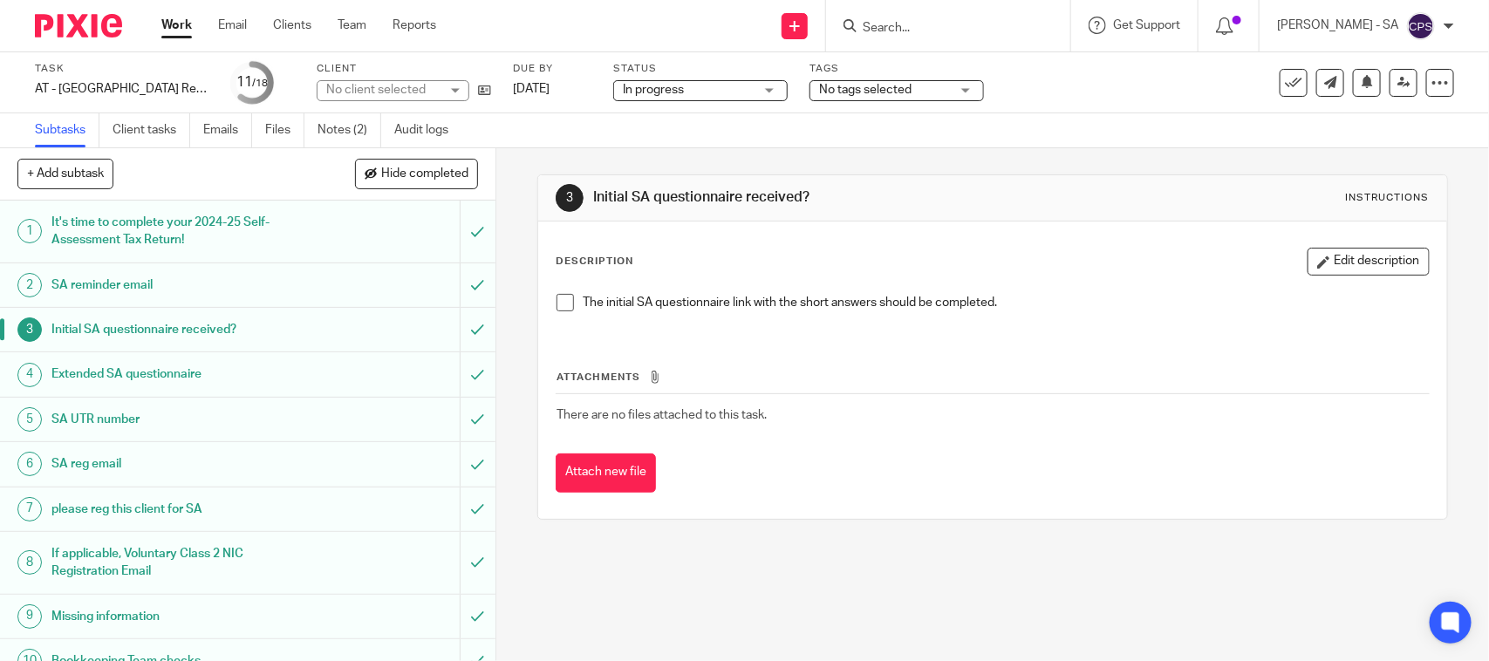
click at [559, 305] on span at bounding box center [565, 302] width 17 height 17
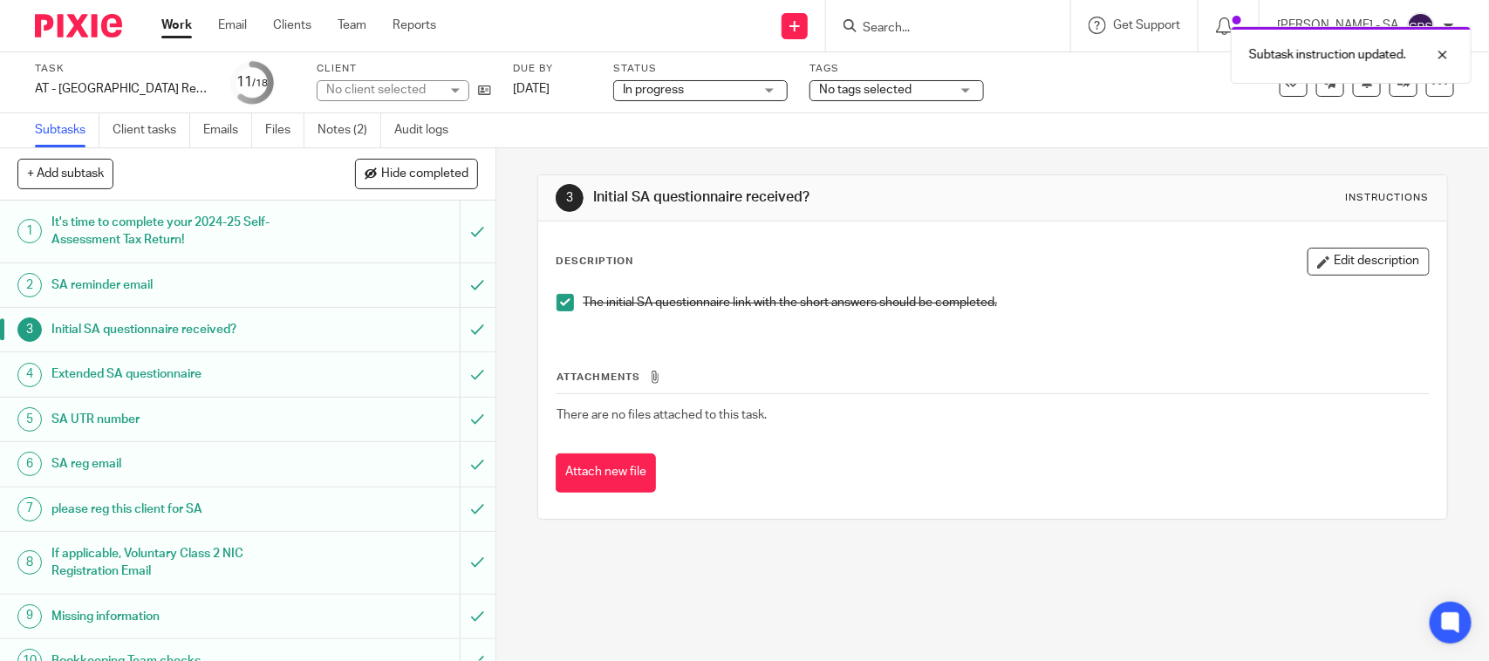
click at [87, 421] on h1 "SA UTR number" at bounding box center [181, 420] width 261 height 26
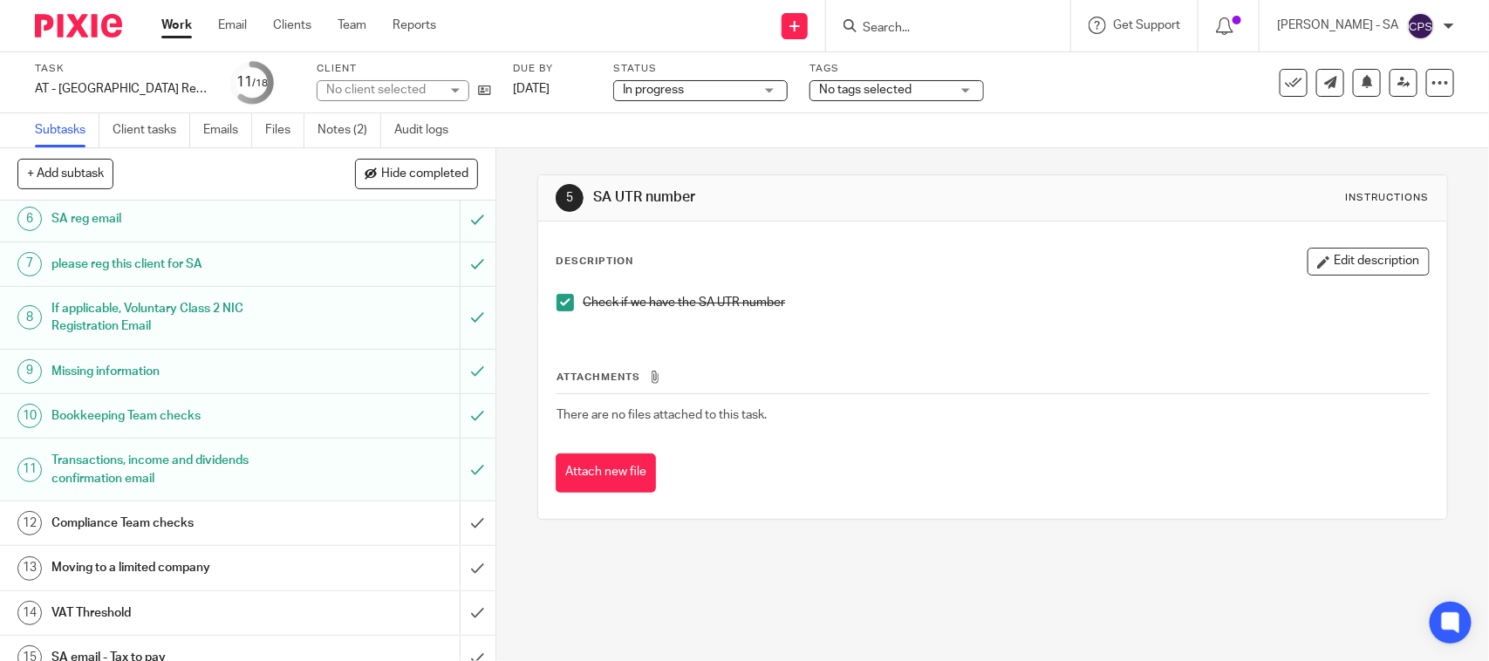
scroll to position [202, 0]
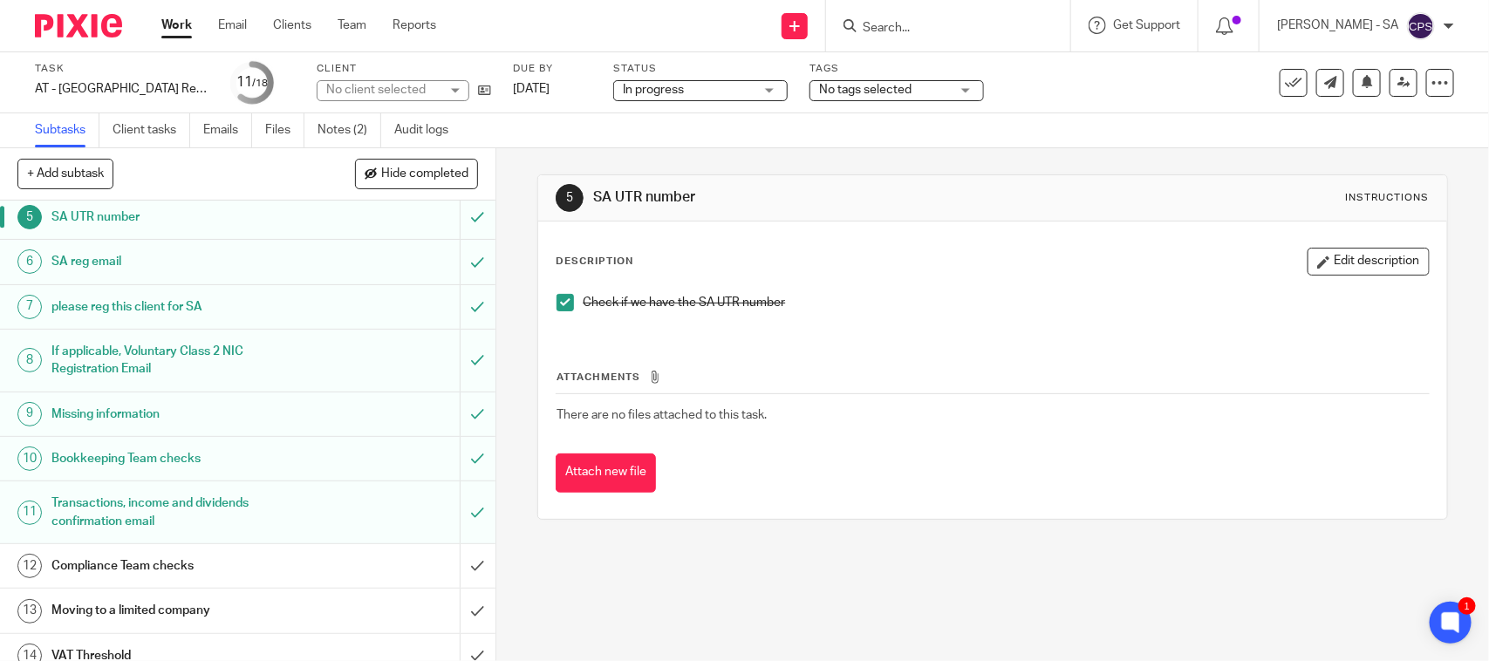
click at [122, 454] on h1 "Bookkeeping Team checks" at bounding box center [181, 459] width 261 height 26
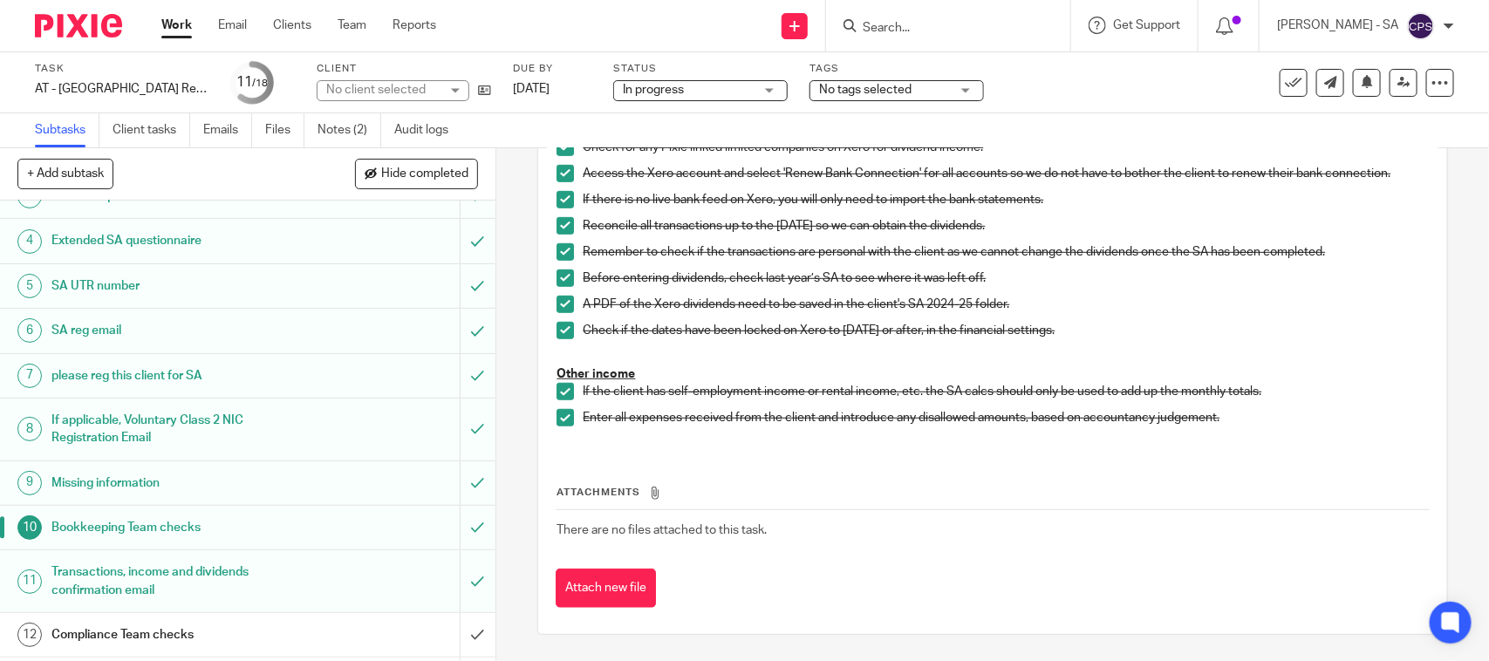
scroll to position [327, 0]
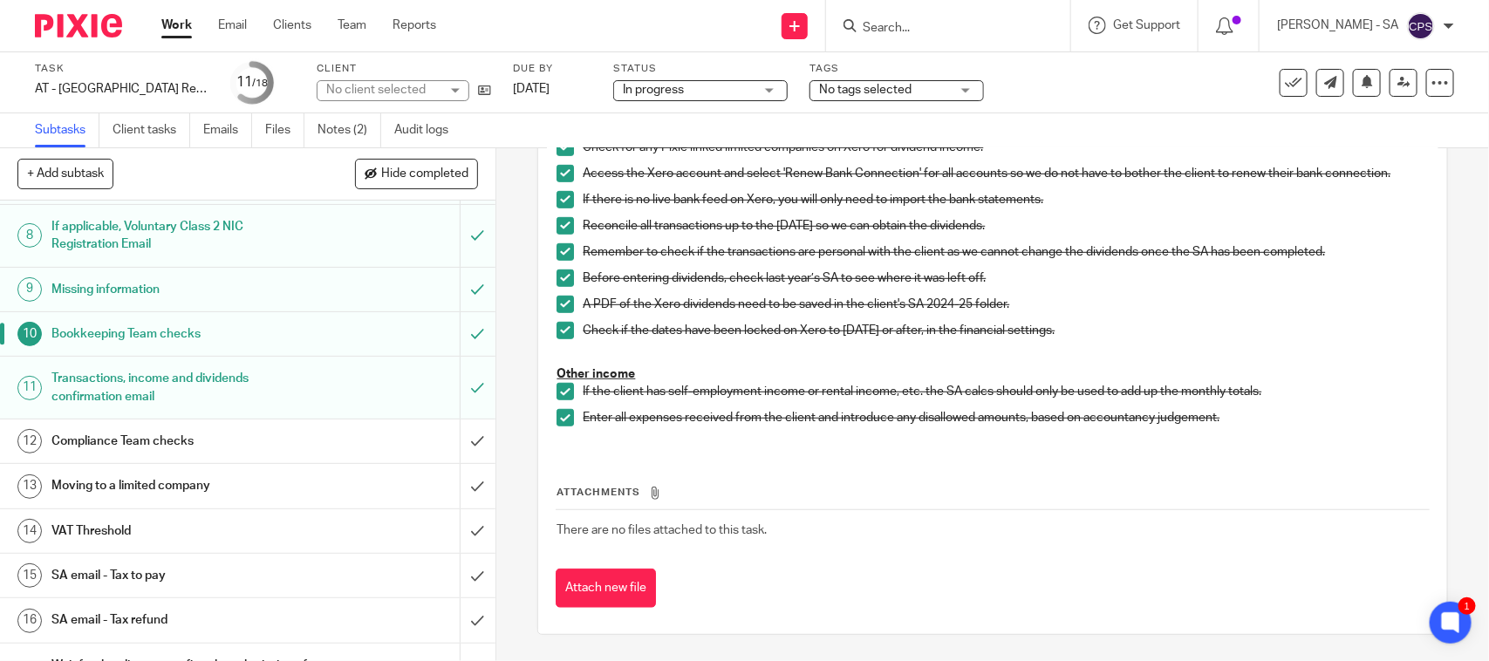
click at [157, 577] on h1 "SA email - Tax to pay" at bounding box center [181, 576] width 261 height 26
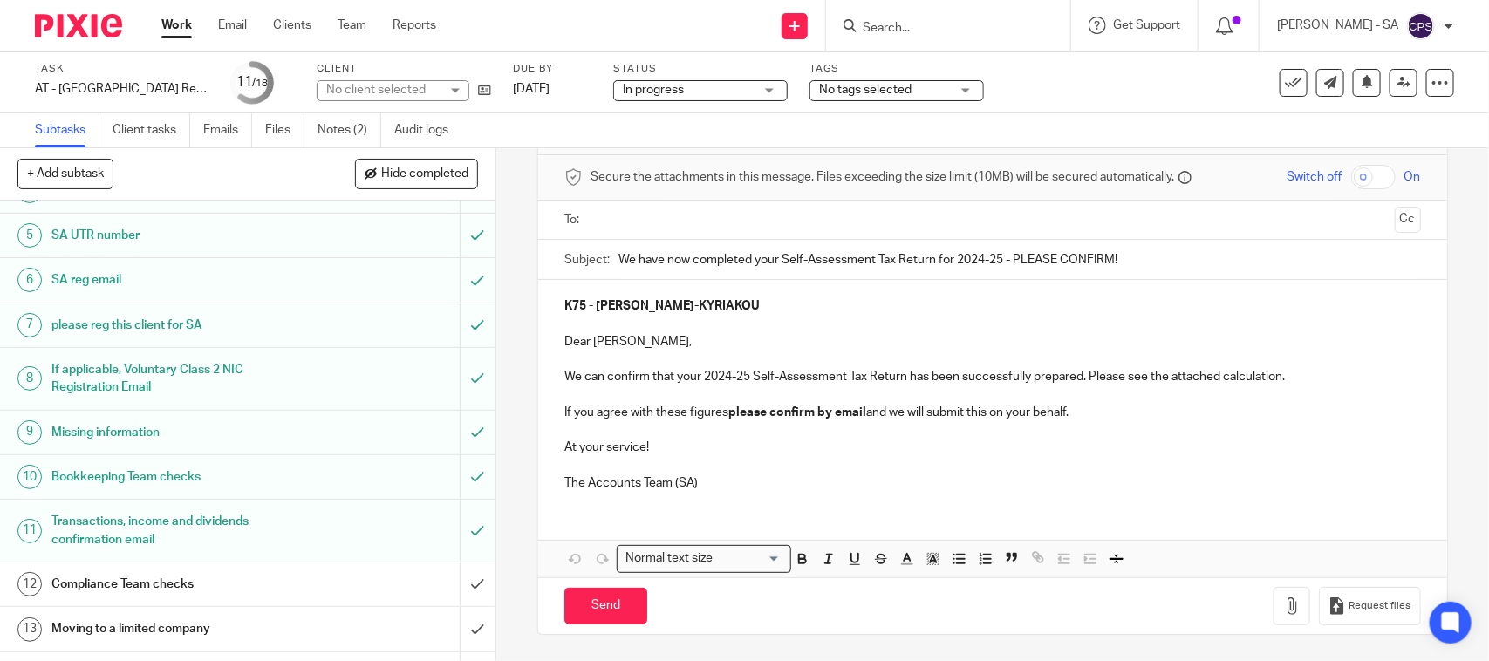
scroll to position [327, 0]
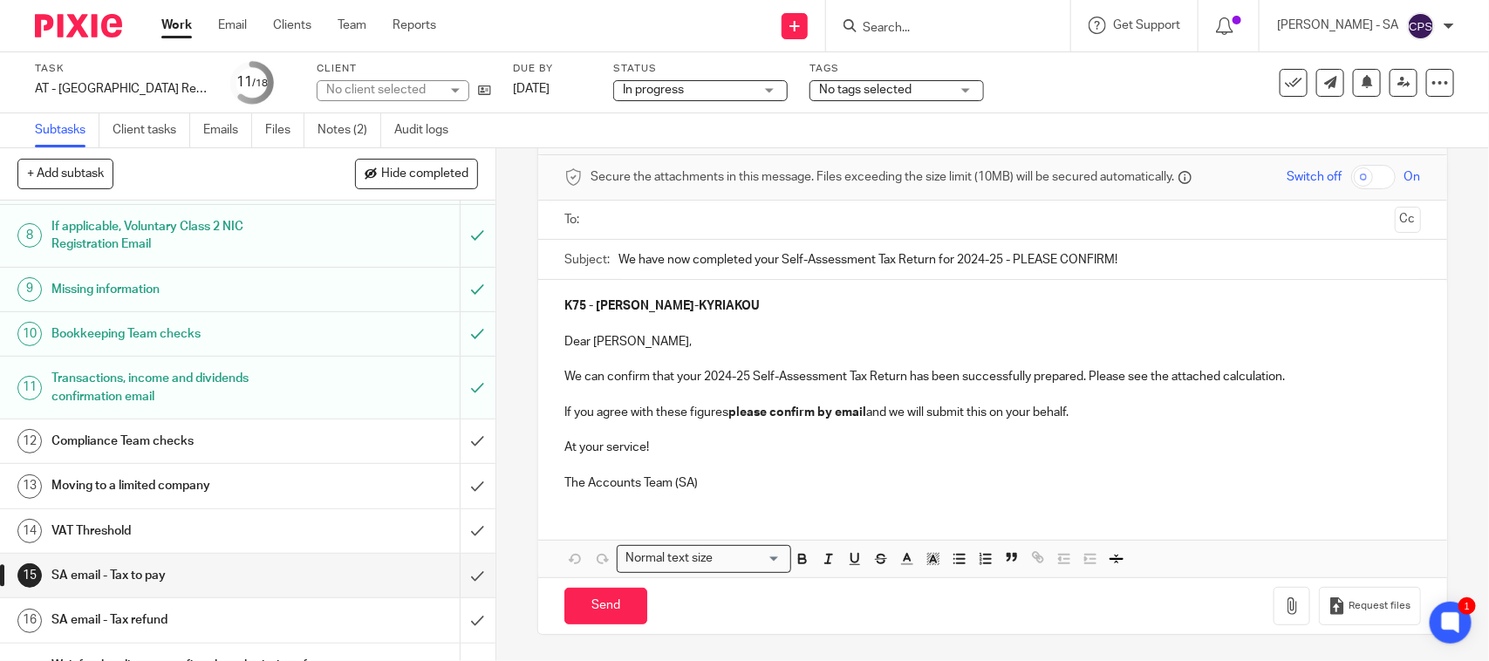
click at [122, 618] on h1 "SA email - Tax refund" at bounding box center [181, 620] width 261 height 26
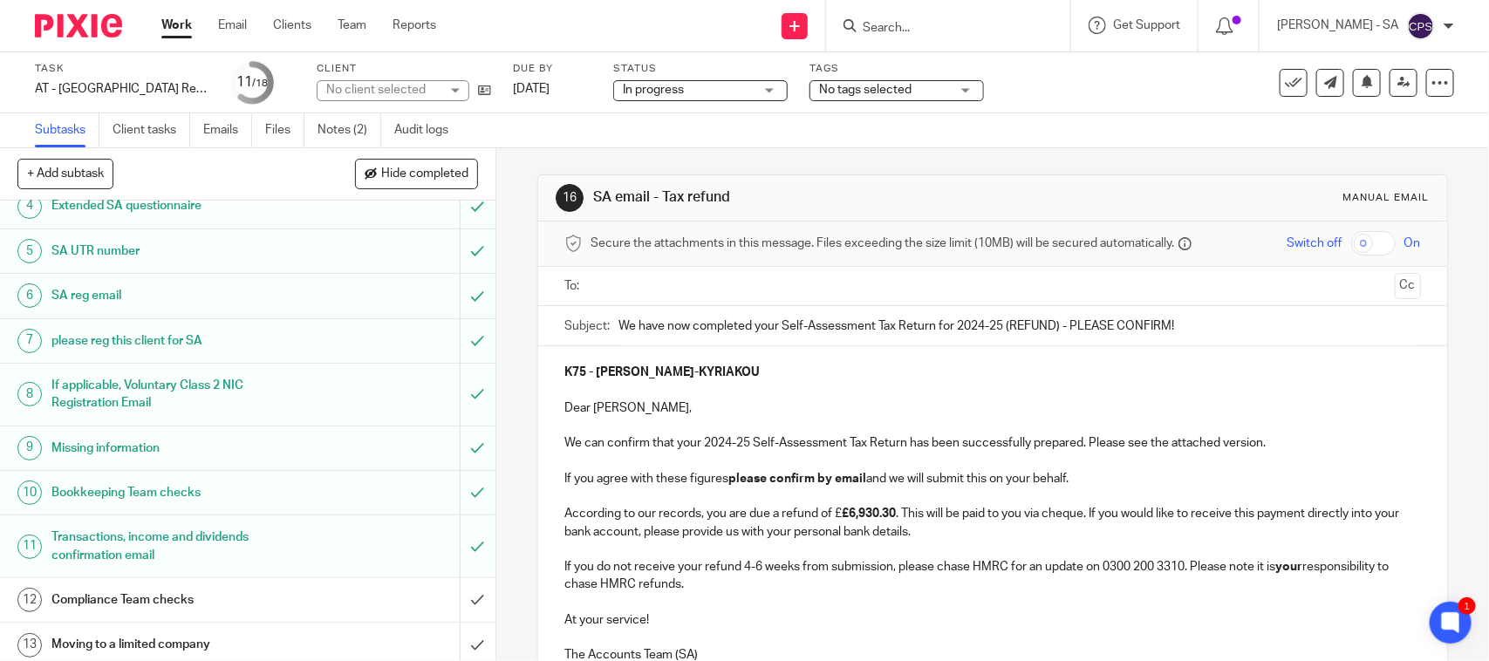
scroll to position [421, 0]
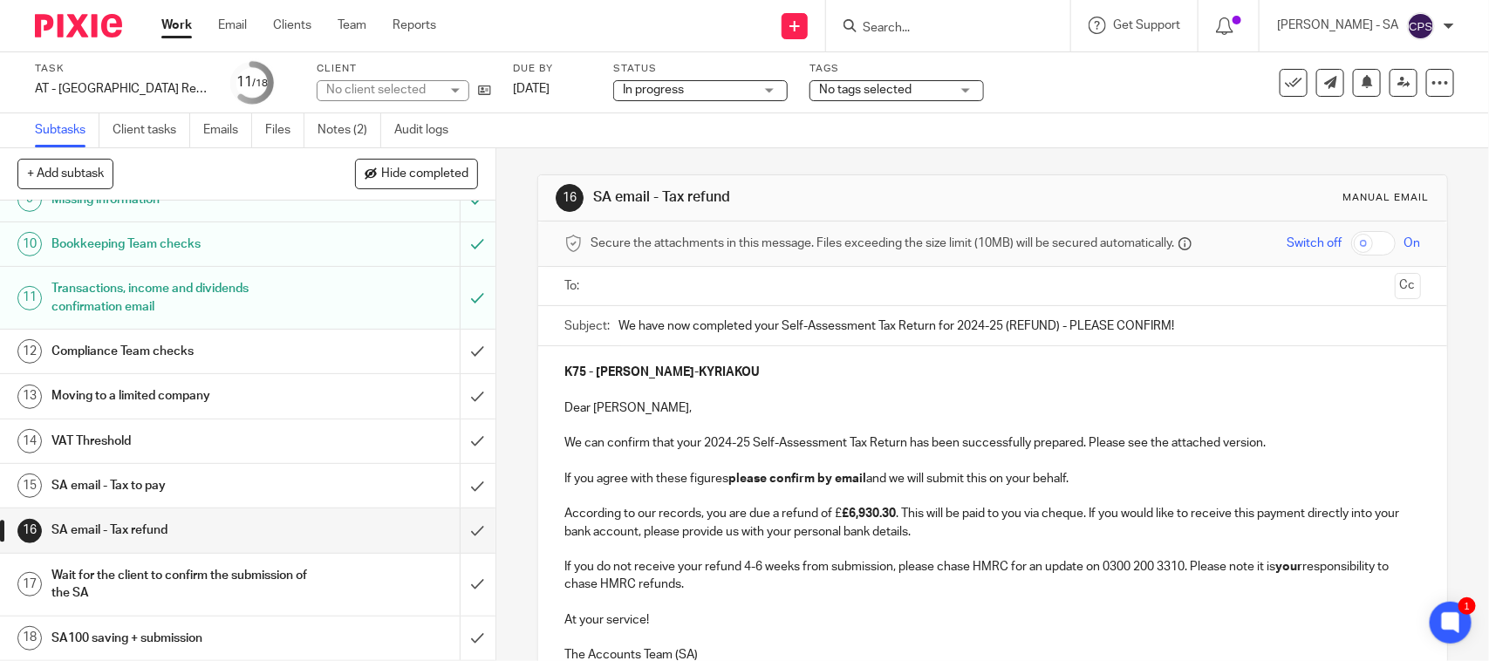
click at [135, 468] on link "15 SA email - Tax to pay" at bounding box center [230, 486] width 460 height 44
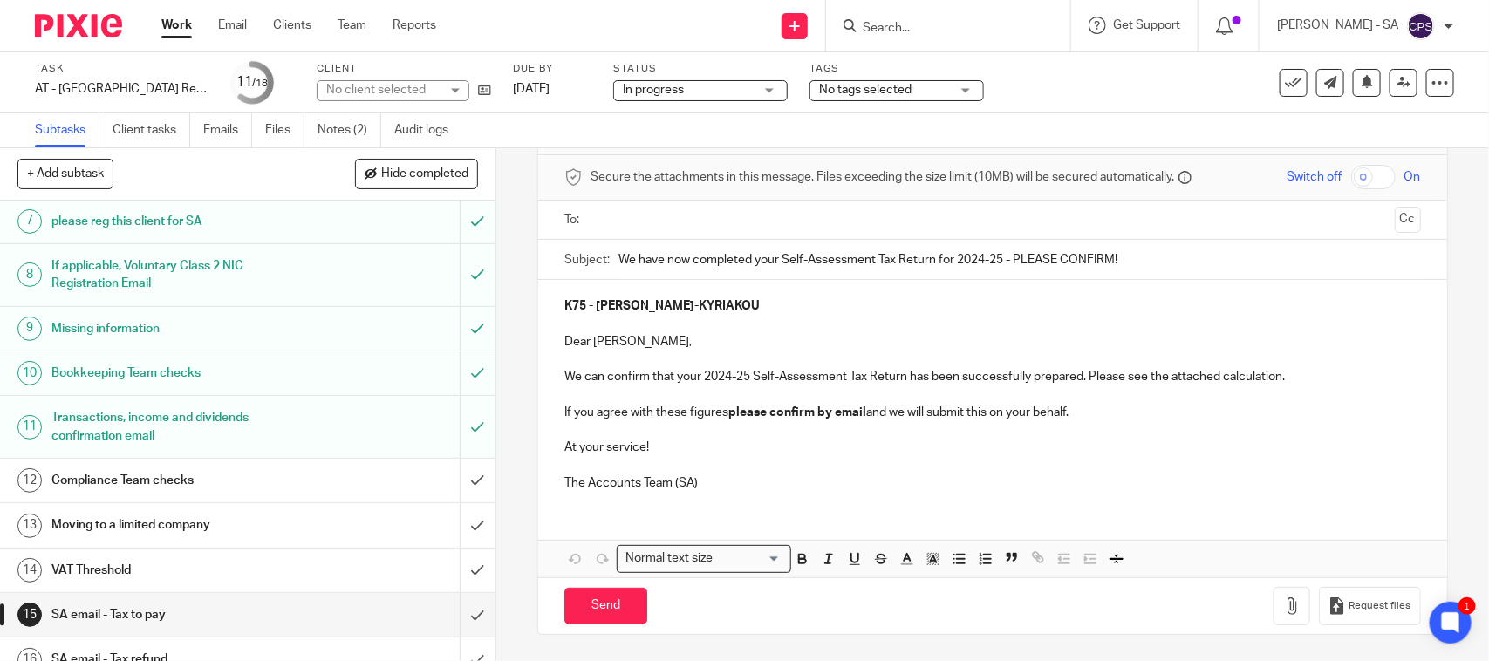
scroll to position [327, 0]
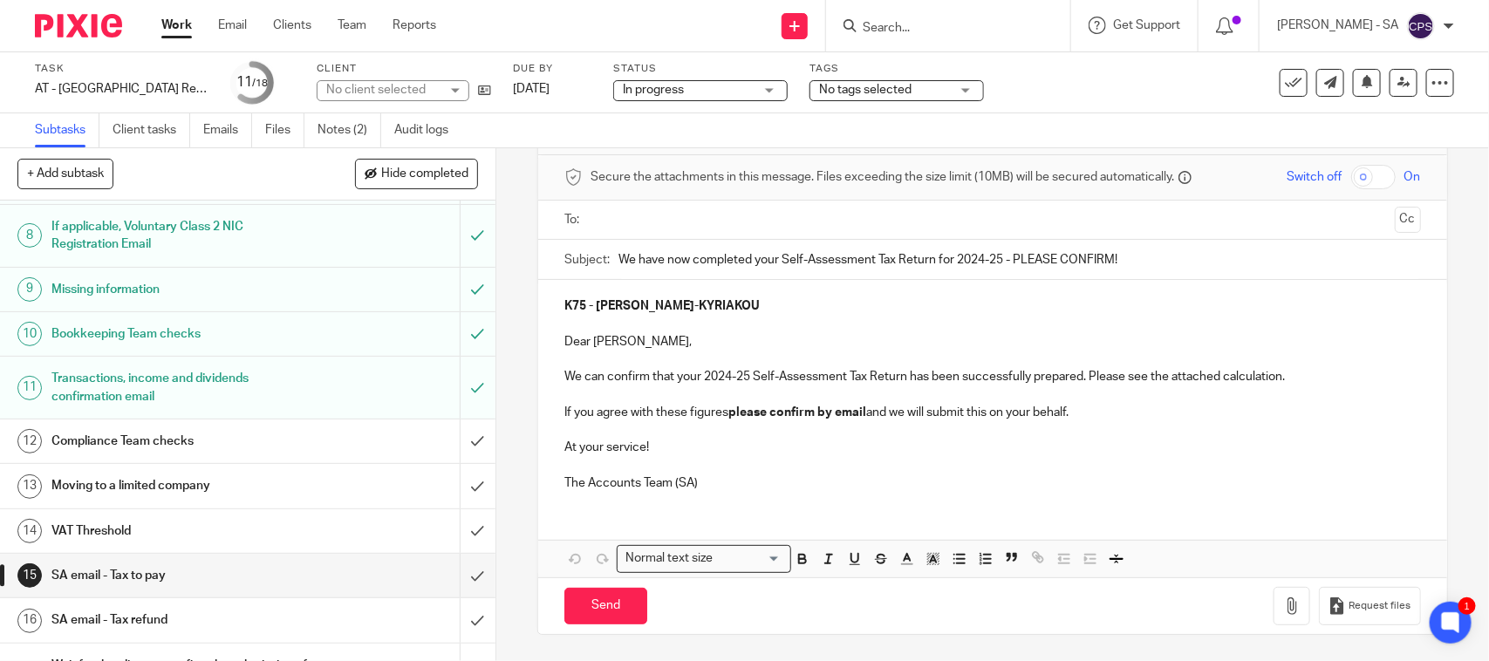
click at [146, 633] on h1 "SA email - Tax refund" at bounding box center [181, 620] width 261 height 26
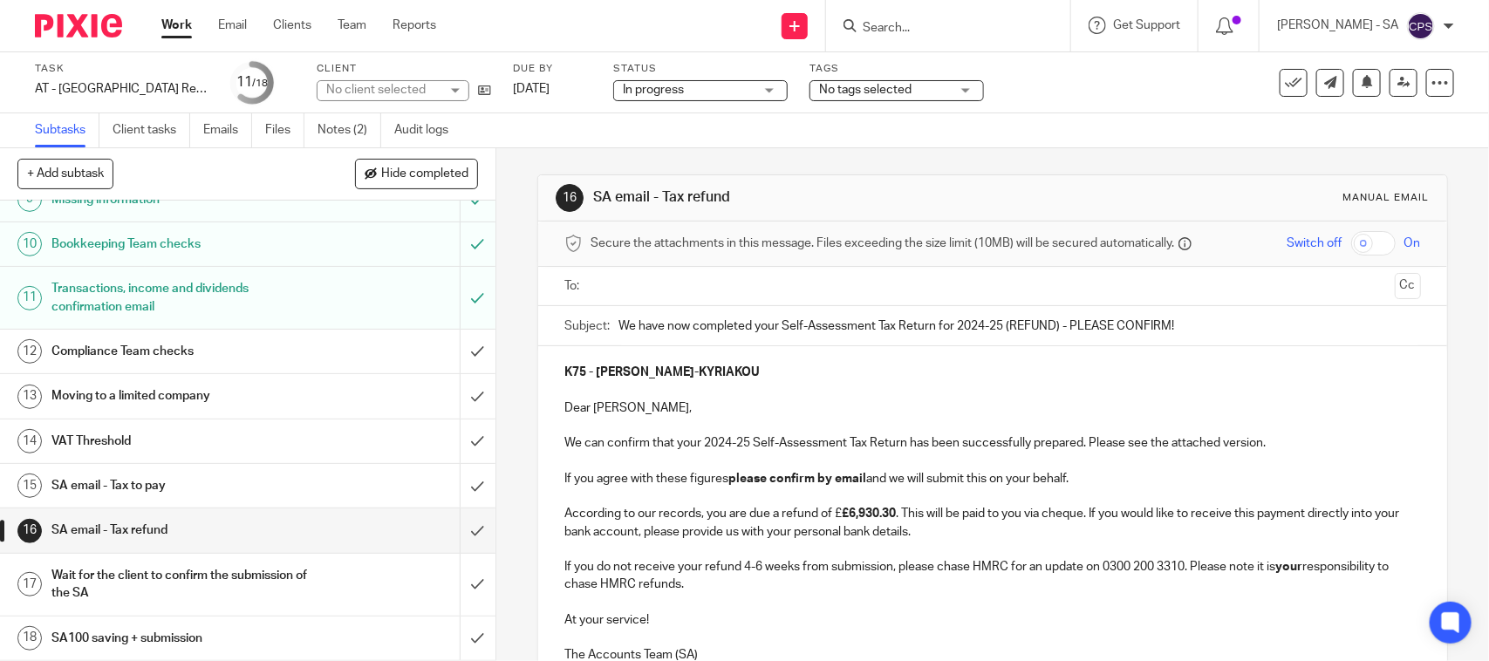
scroll to position [421, 0]
click at [142, 490] on h1 "SA email - Tax to pay" at bounding box center [181, 486] width 261 height 26
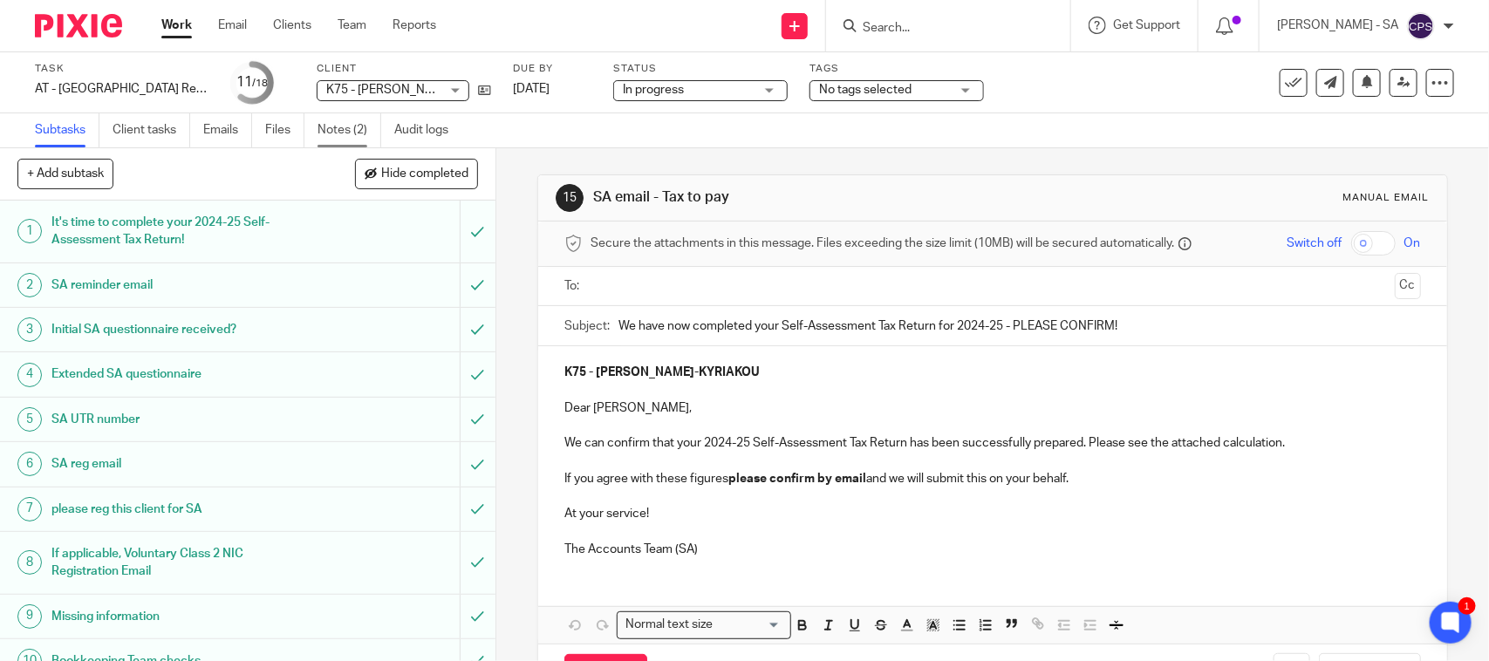
click at [330, 124] on link "Notes (2)" at bounding box center [350, 130] width 64 height 34
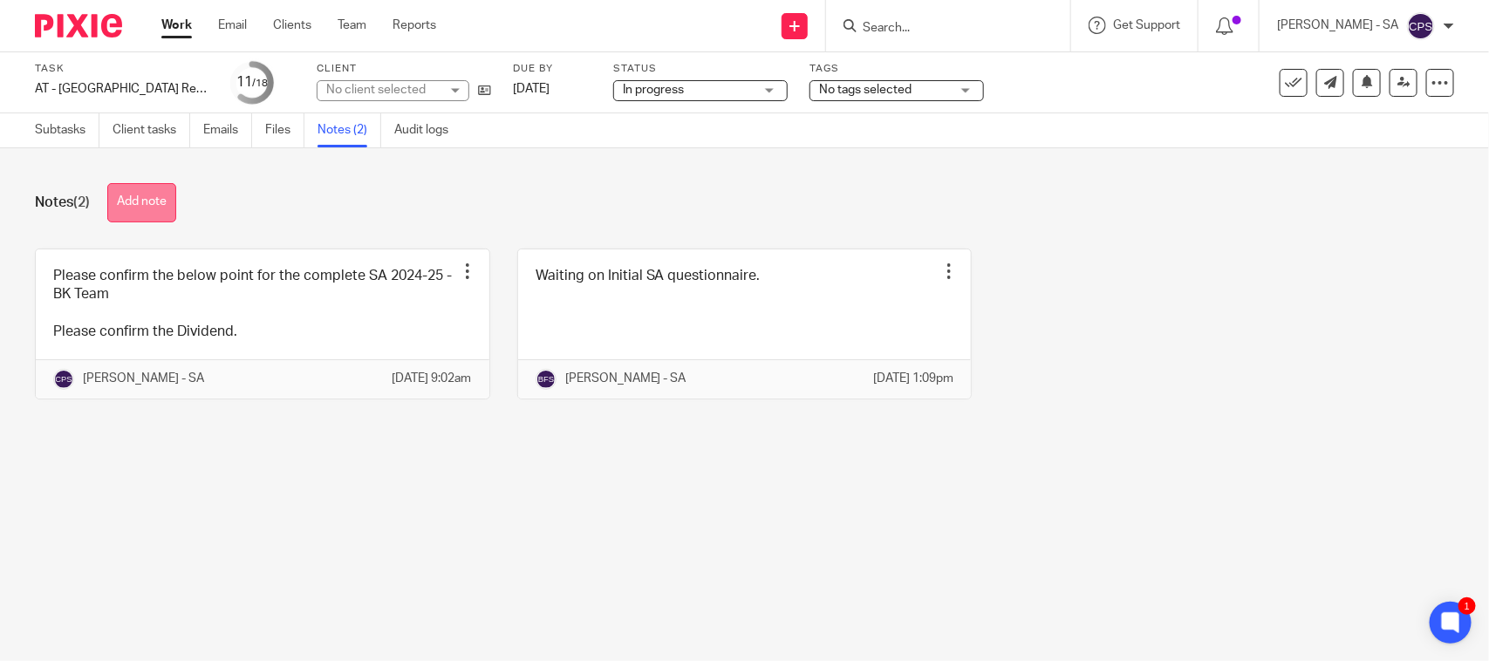
click at [154, 195] on button "Add note" at bounding box center [141, 202] width 69 height 39
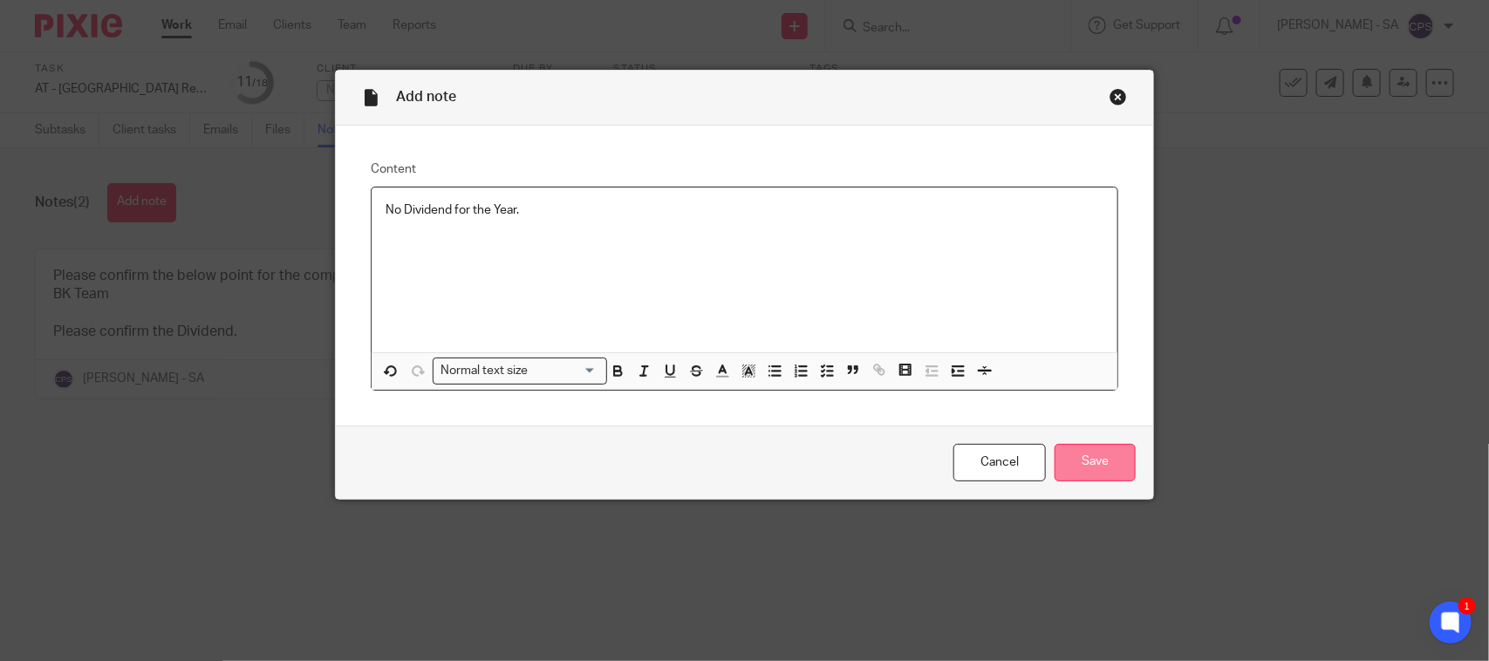
click at [1078, 449] on input "Save" at bounding box center [1095, 463] width 81 height 38
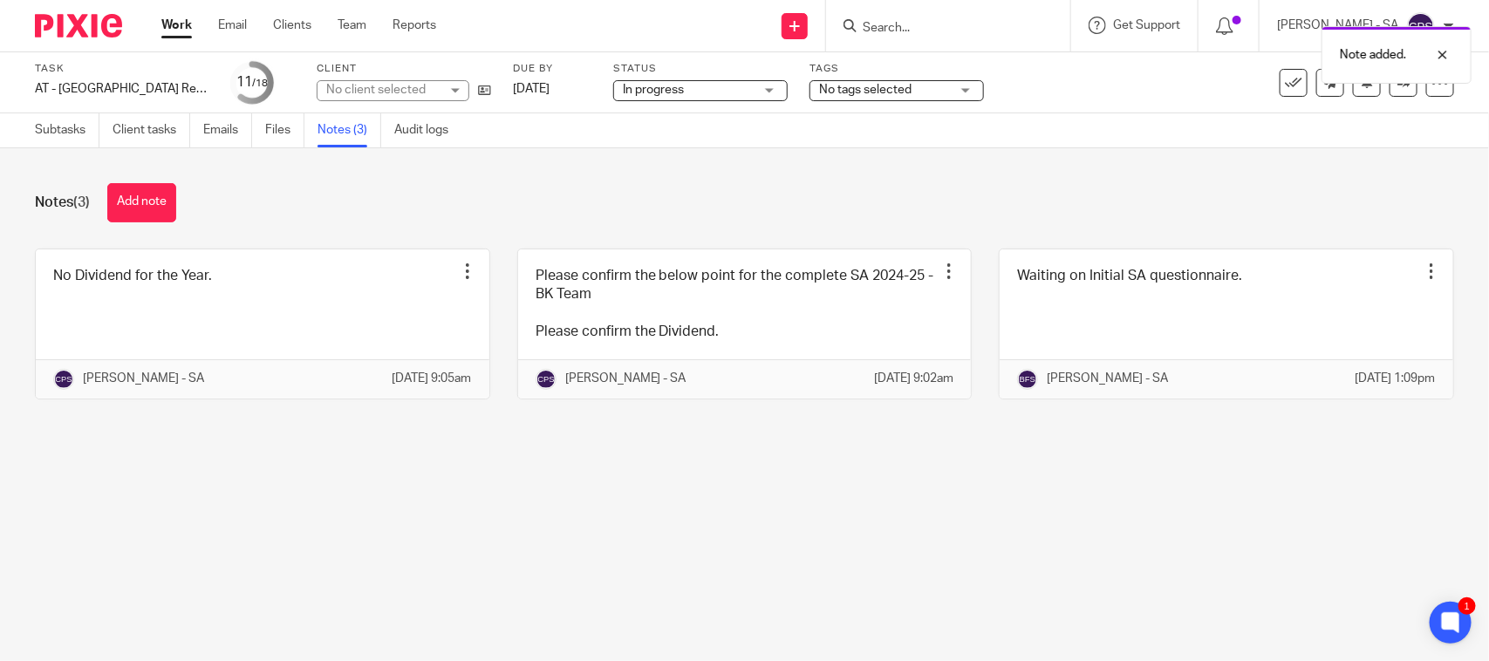
click at [720, 612] on main "Task AT - [GEOGRAPHIC_DATA] Return - PE [DATE] Save AT - [GEOGRAPHIC_DATA] Retu…" at bounding box center [744, 330] width 1489 height 661
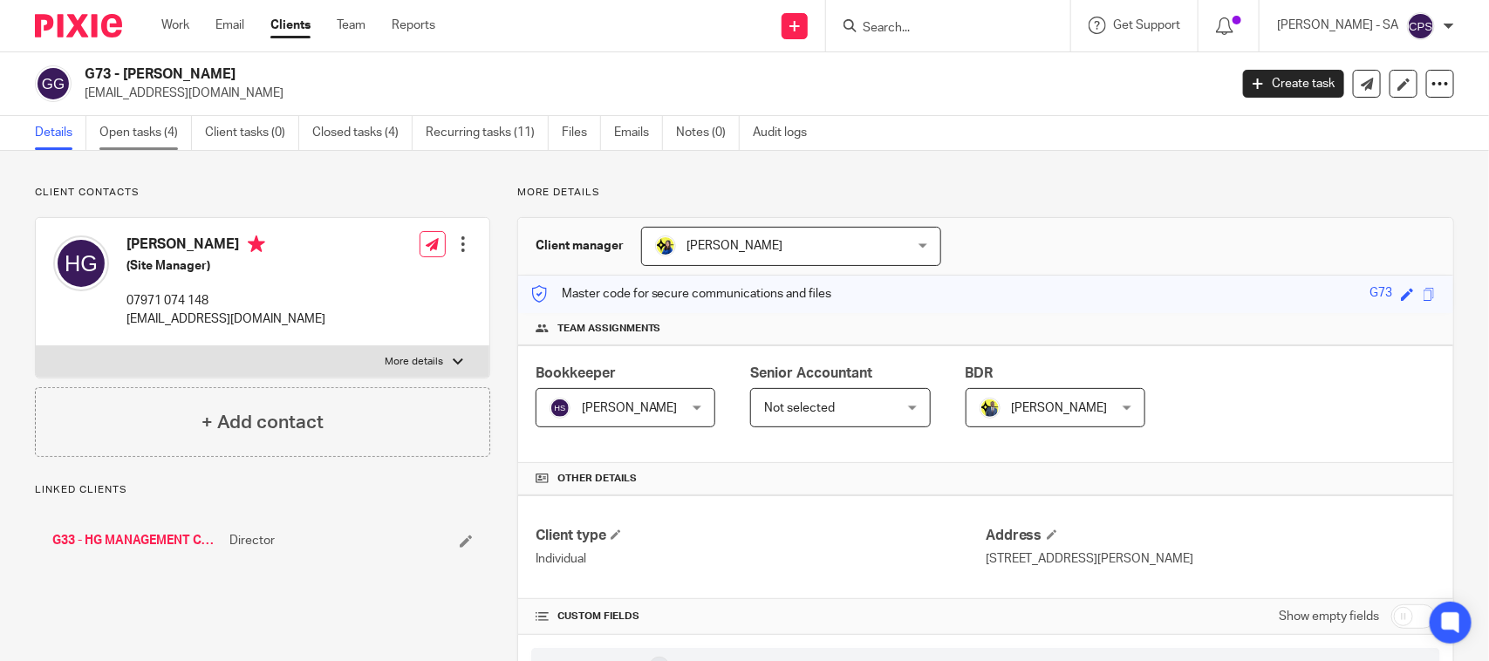
click at [148, 136] on link "Open tasks (4)" at bounding box center [145, 133] width 92 height 34
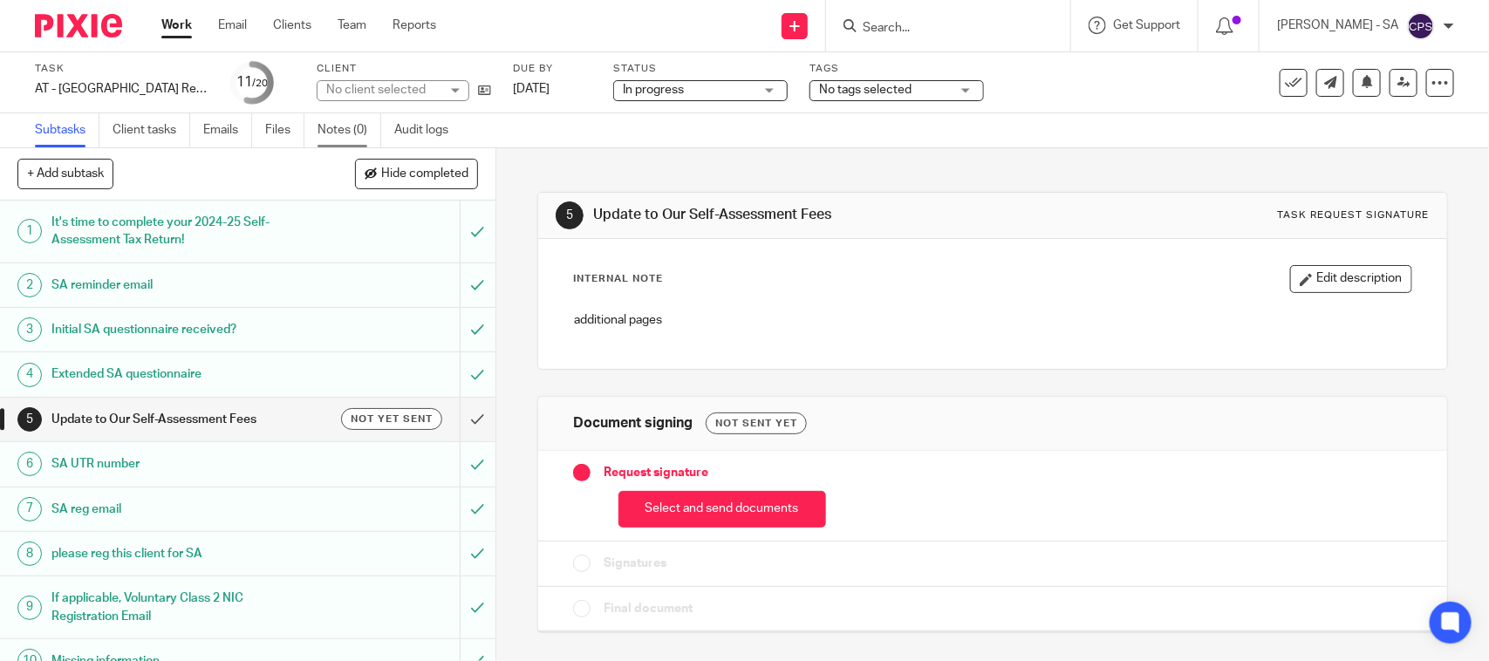
click at [349, 133] on link "Notes (0)" at bounding box center [350, 130] width 64 height 34
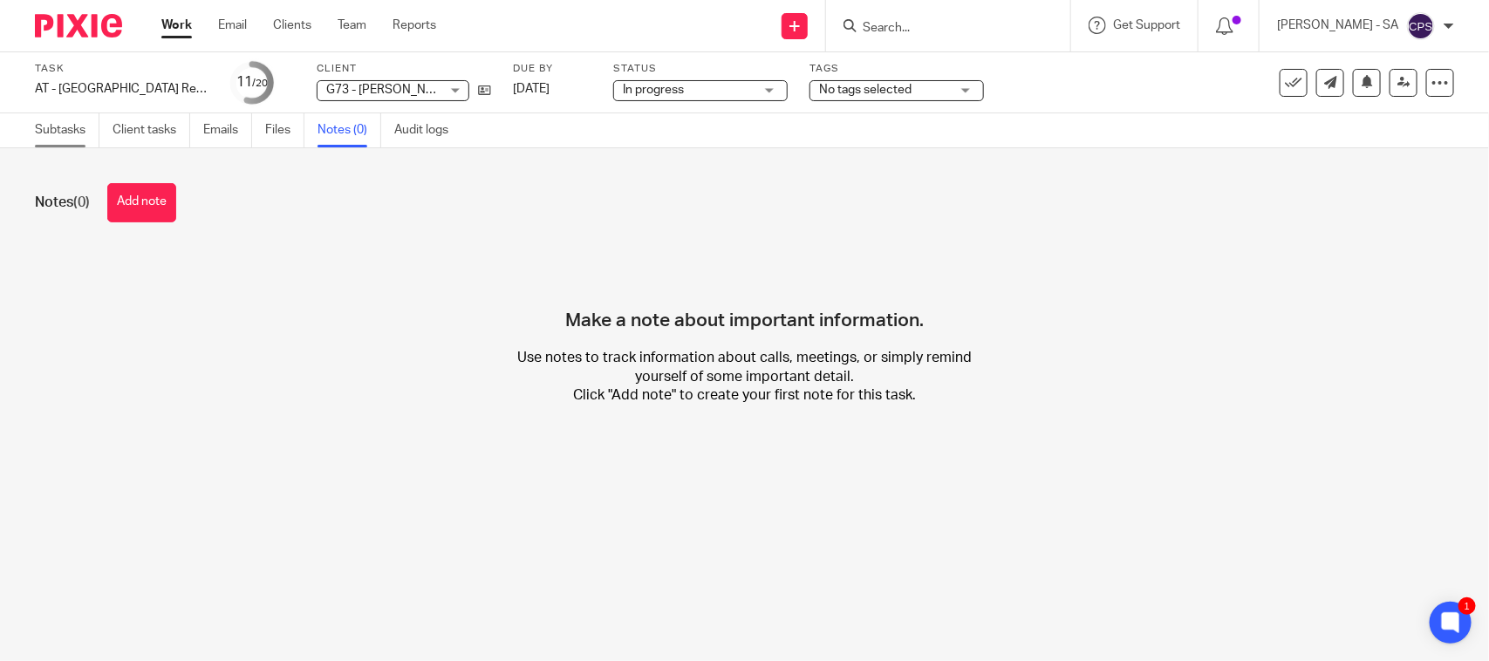
click at [49, 127] on link "Subtasks" at bounding box center [67, 130] width 65 height 34
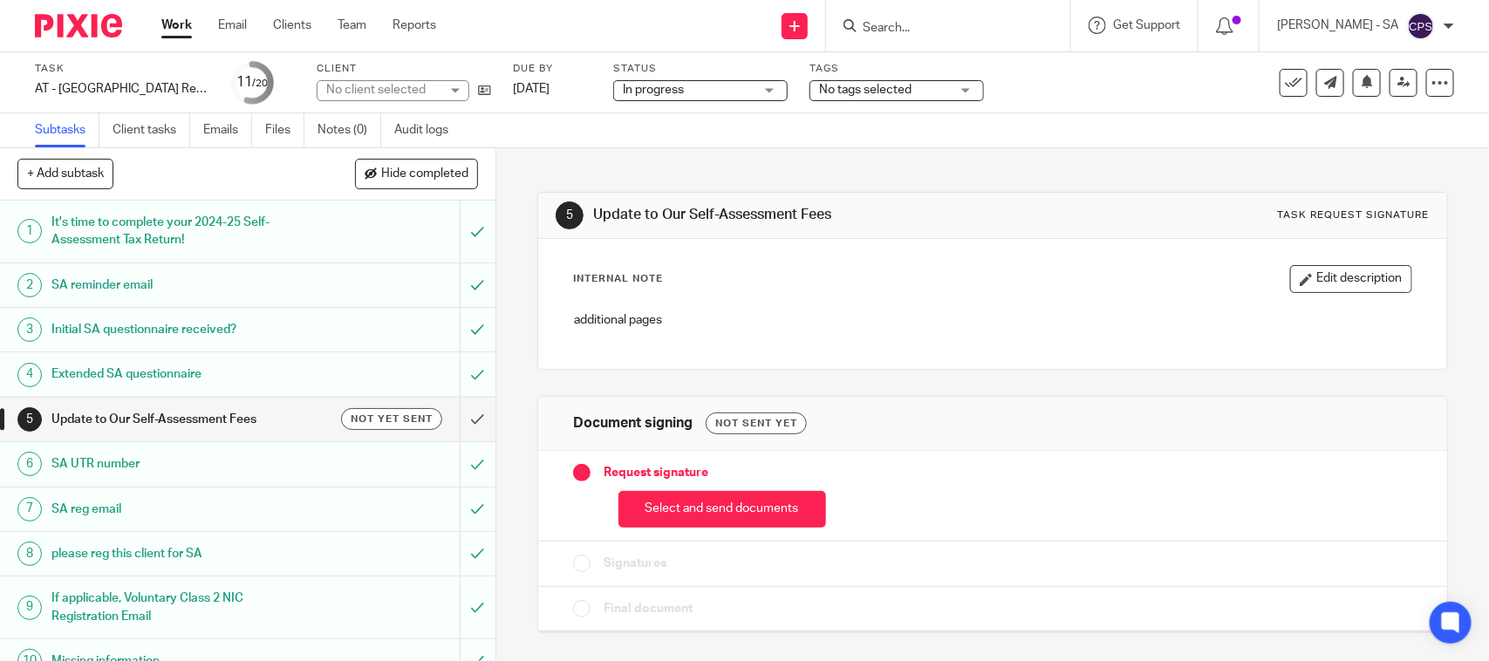
click at [137, 469] on h1 "SA UTR number" at bounding box center [181, 464] width 261 height 26
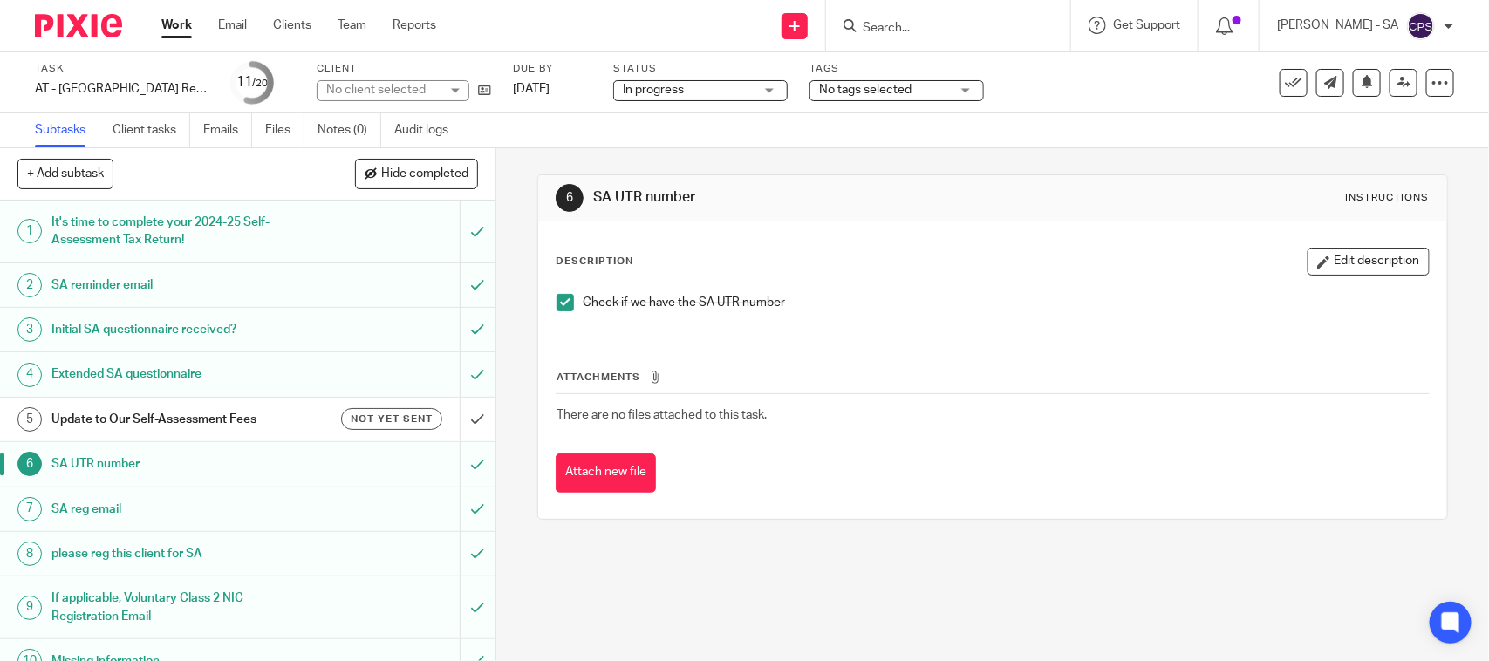
click at [129, 325] on h1 "Initial SA questionnaire received?" at bounding box center [181, 330] width 261 height 26
click at [557, 306] on span at bounding box center [565, 302] width 17 height 17
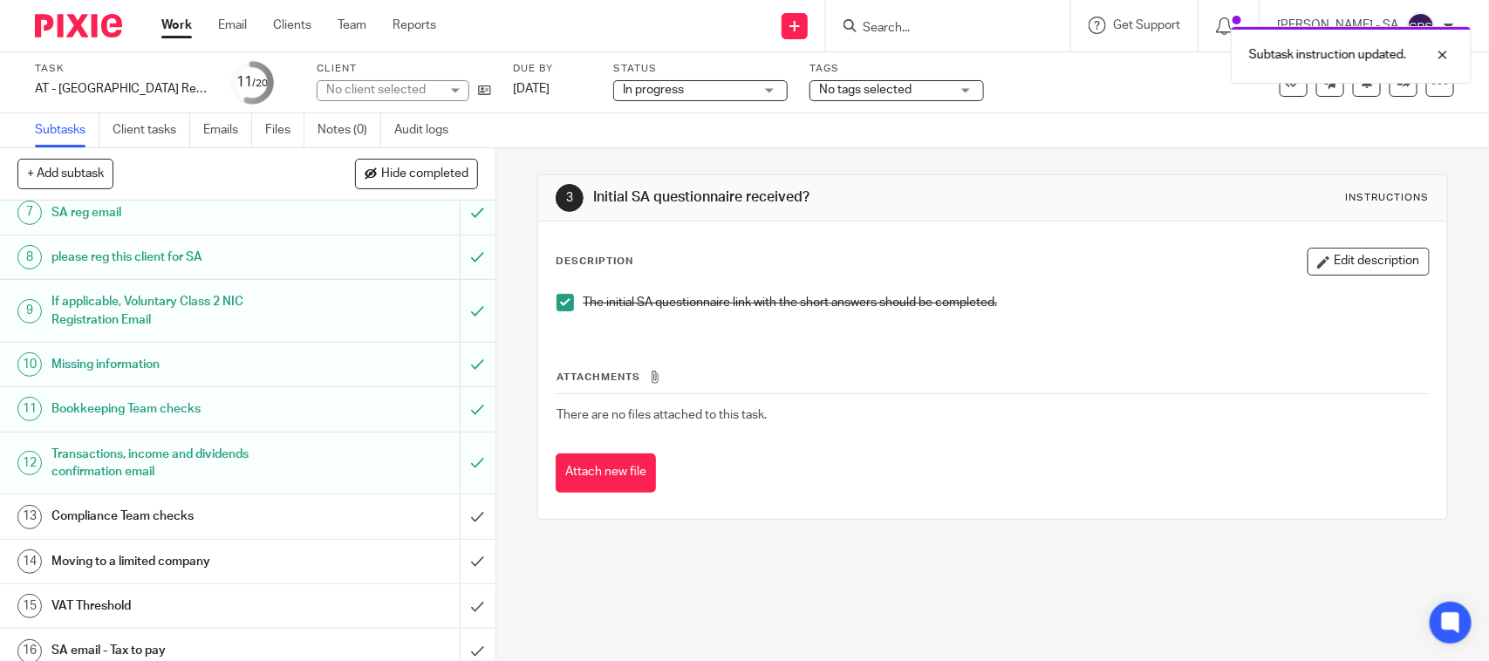
scroll to position [327, 0]
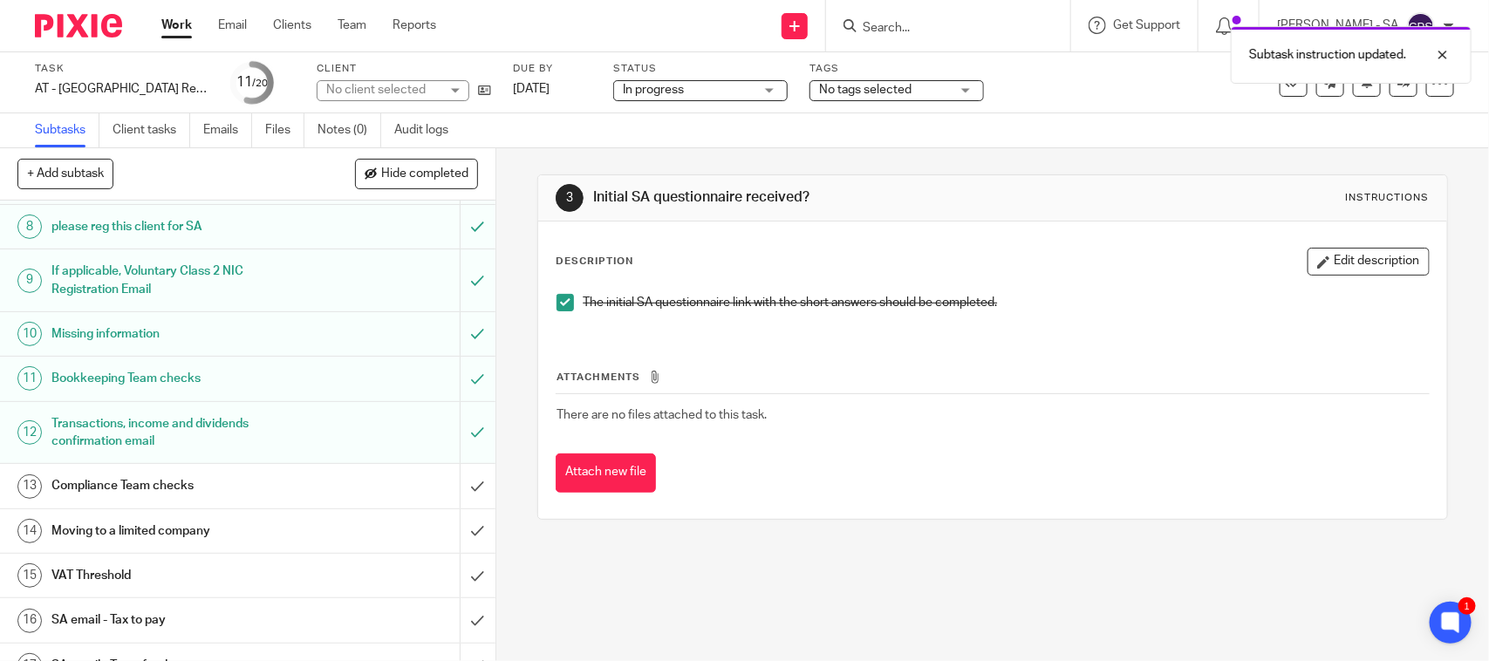
click at [129, 376] on h1 "Bookkeeping Team checks" at bounding box center [181, 379] width 261 height 26
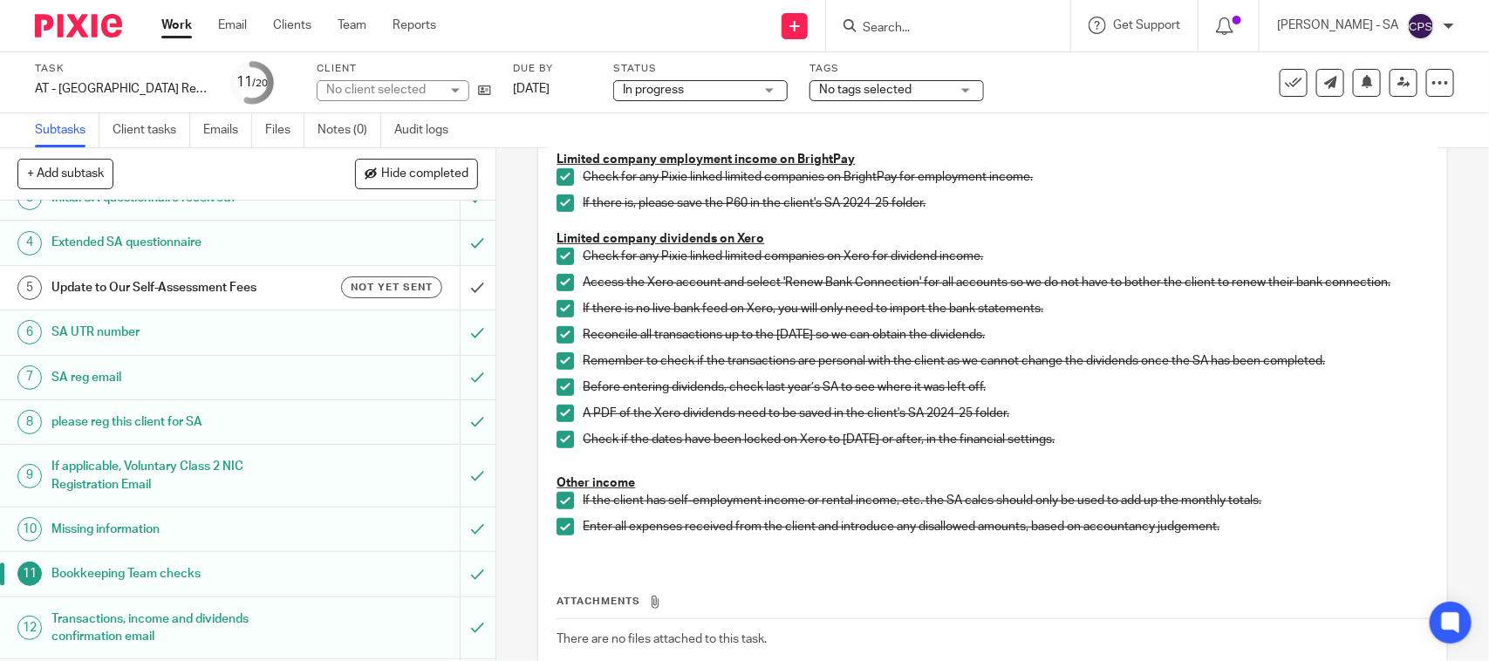
scroll to position [436, 0]
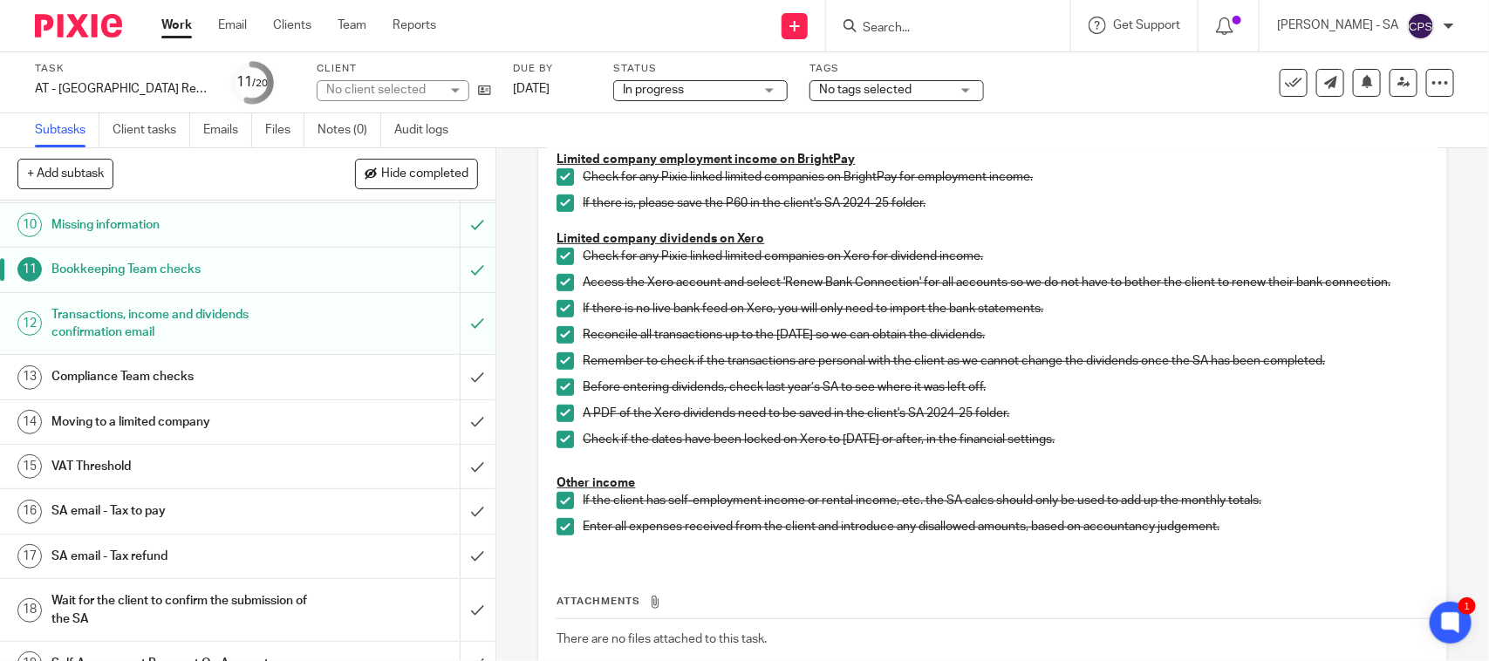
click at [167, 509] on h1 "SA email - Tax to pay" at bounding box center [181, 511] width 261 height 26
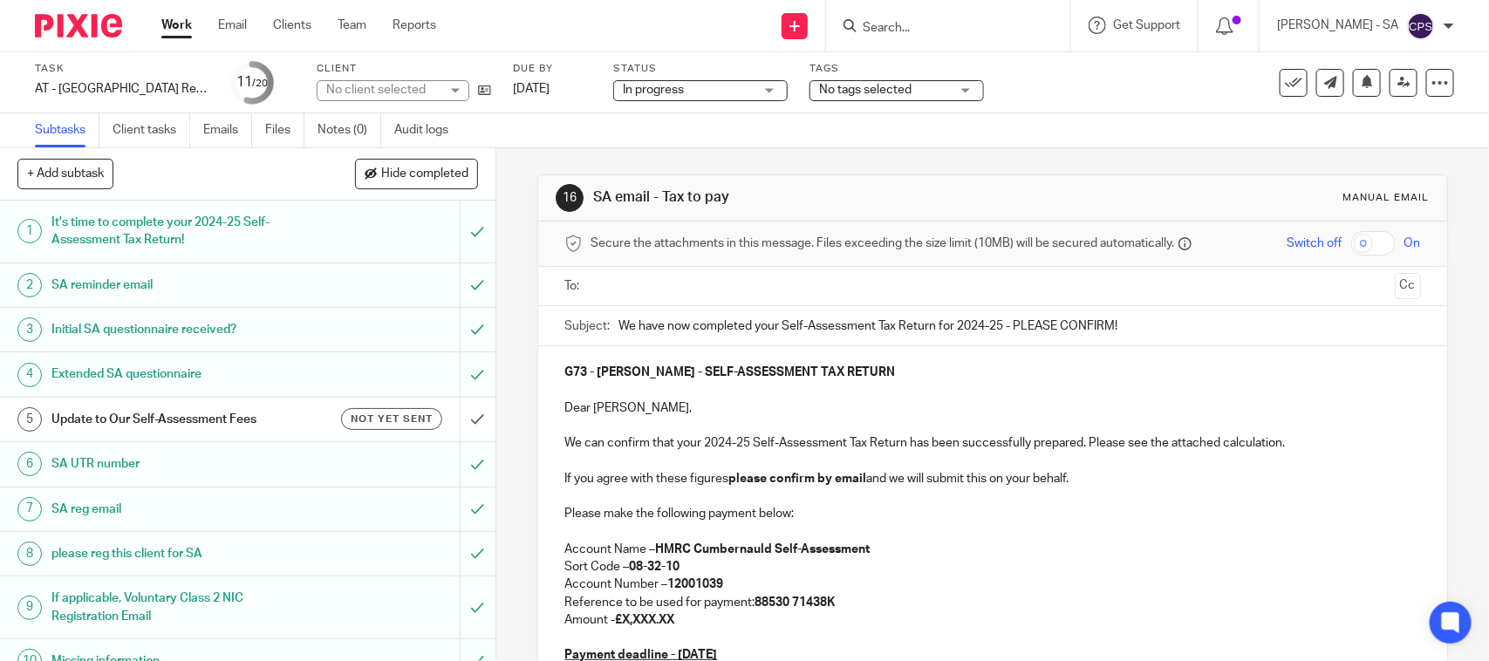
scroll to position [218, 0]
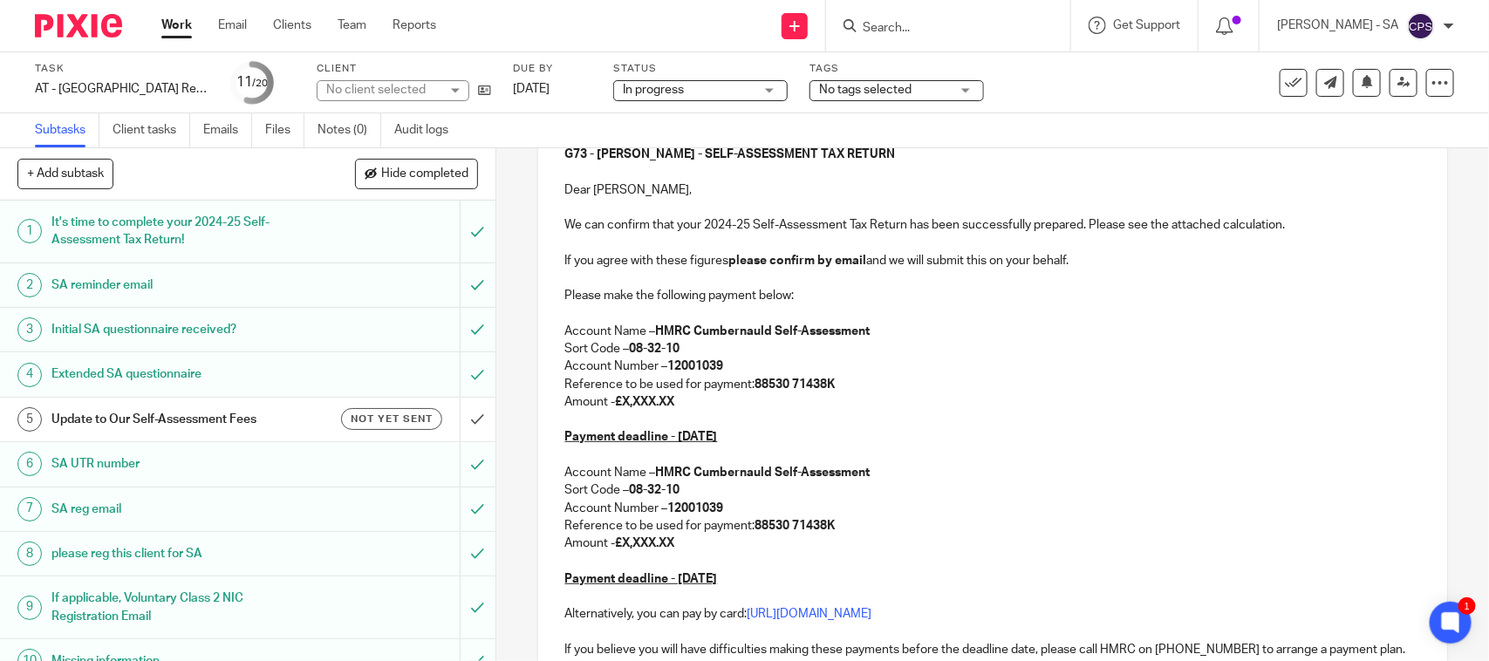
click at [364, 94] on div "No client selected" at bounding box center [382, 89] width 113 height 17
click at [364, 94] on div "No client selected" at bounding box center [393, 90] width 153 height 21
click at [364, 94] on div "No client selected" at bounding box center [382, 89] width 113 height 17
click at [364, 94] on div "No client selected" at bounding box center [393, 90] width 153 height 21
click at [364, 94] on div "No client selected" at bounding box center [382, 89] width 113 height 17
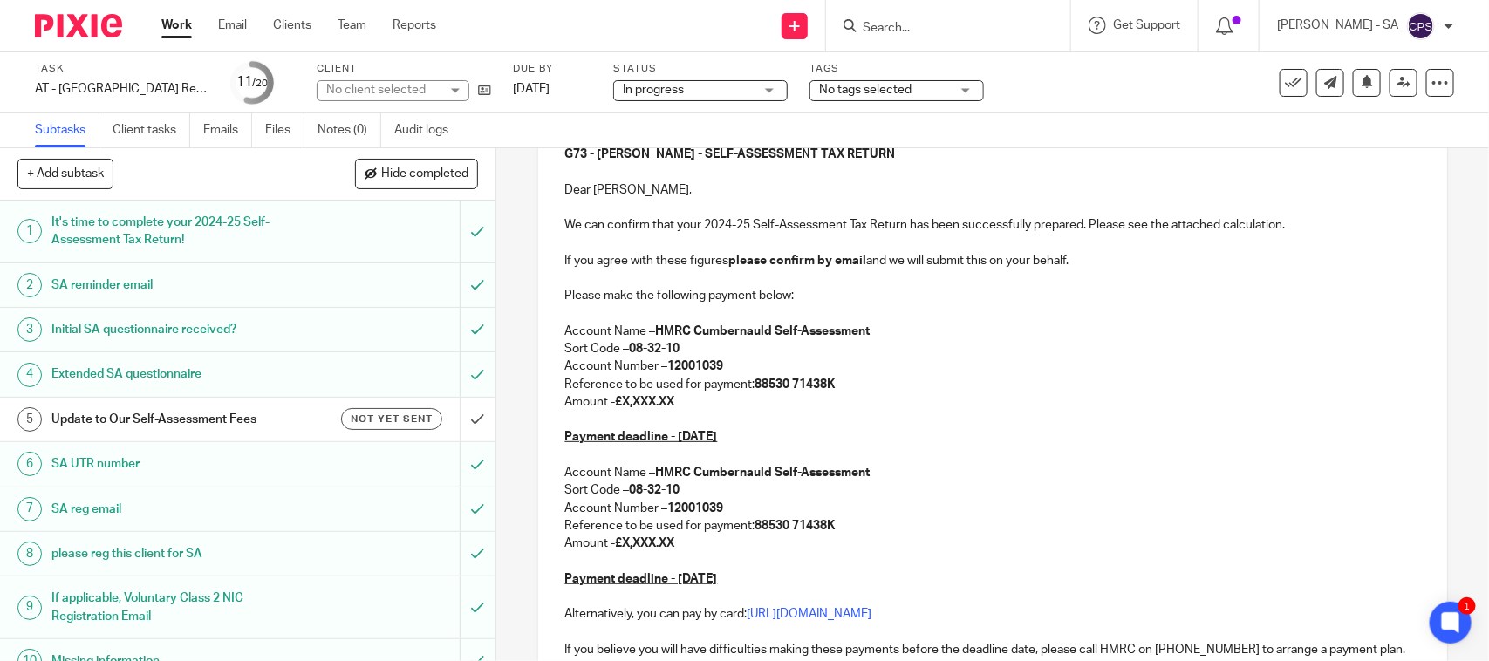
click at [364, 94] on div "No client selected" at bounding box center [393, 90] width 153 height 21
click at [364, 94] on div "No client selected" at bounding box center [382, 89] width 113 height 17
click at [364, 94] on div "No client selected" at bounding box center [393, 90] width 153 height 21
click at [360, 94] on div "No client selected" at bounding box center [382, 89] width 113 height 17
drag, startPoint x: 678, startPoint y: 398, endPoint x: 639, endPoint y: 398, distance: 39.3
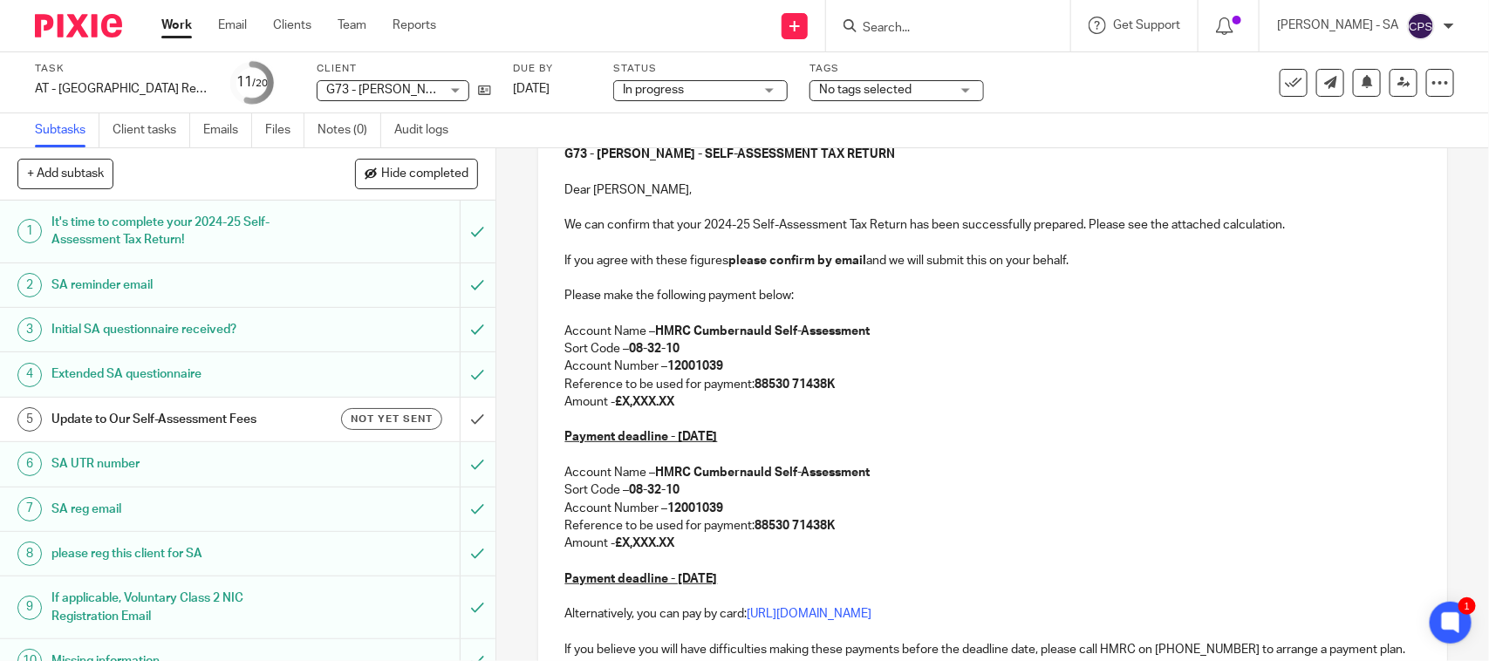
click at [620, 398] on p "Amount - £X,XXX.XX" at bounding box center [993, 402] width 856 height 17
drag, startPoint x: 700, startPoint y: 547, endPoint x: 620, endPoint y: 548, distance: 79.4
click at [620, 548] on p "Amount - £X,XXX.XX" at bounding box center [993, 543] width 856 height 17
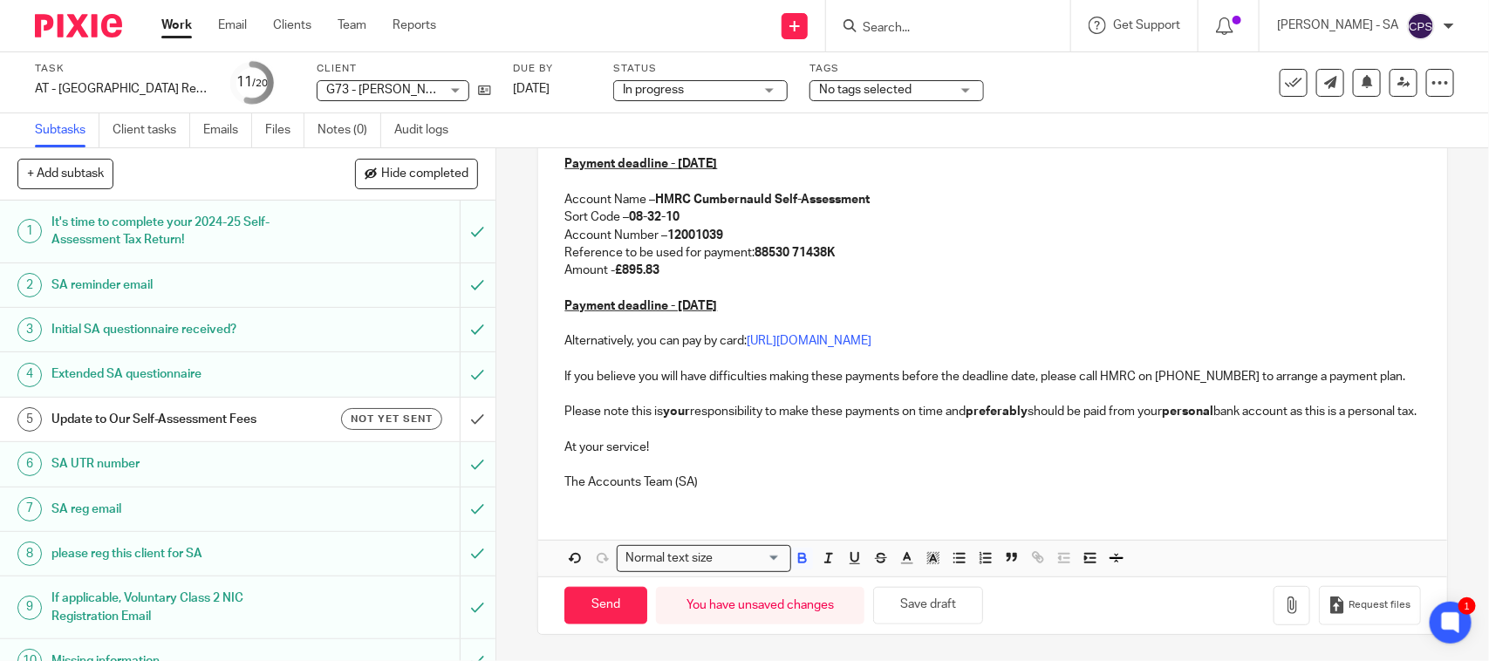
scroll to position [510, 0]
click at [949, 604] on button "Save draft" at bounding box center [928, 606] width 110 height 38
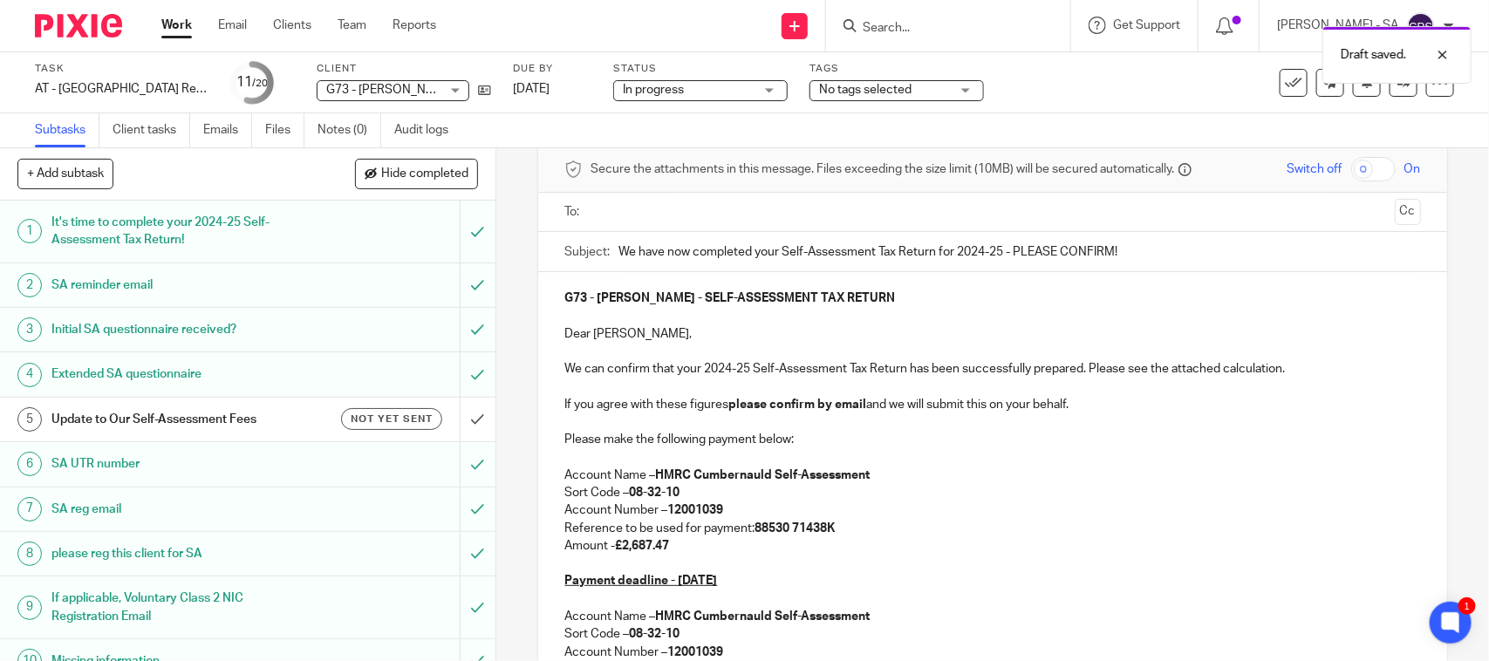
scroll to position [0, 0]
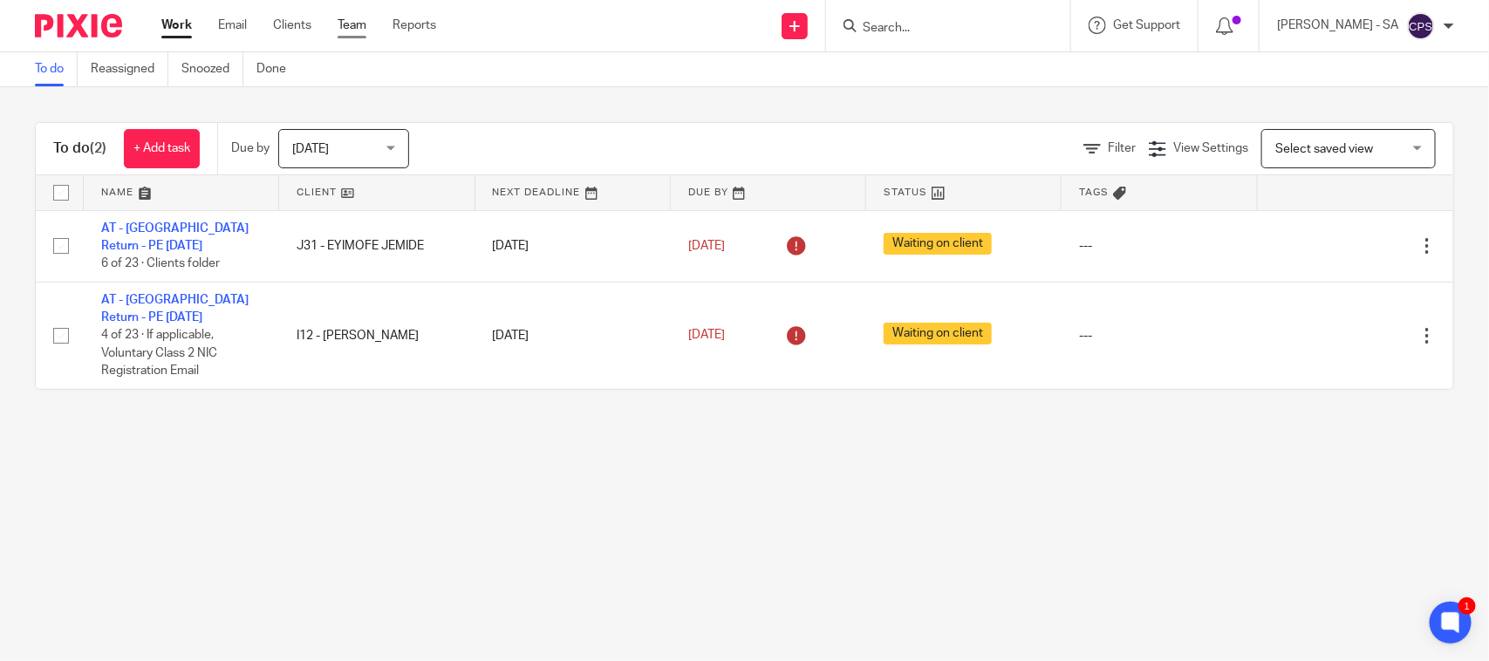
click at [346, 19] on link "Team" at bounding box center [352, 25] width 29 height 17
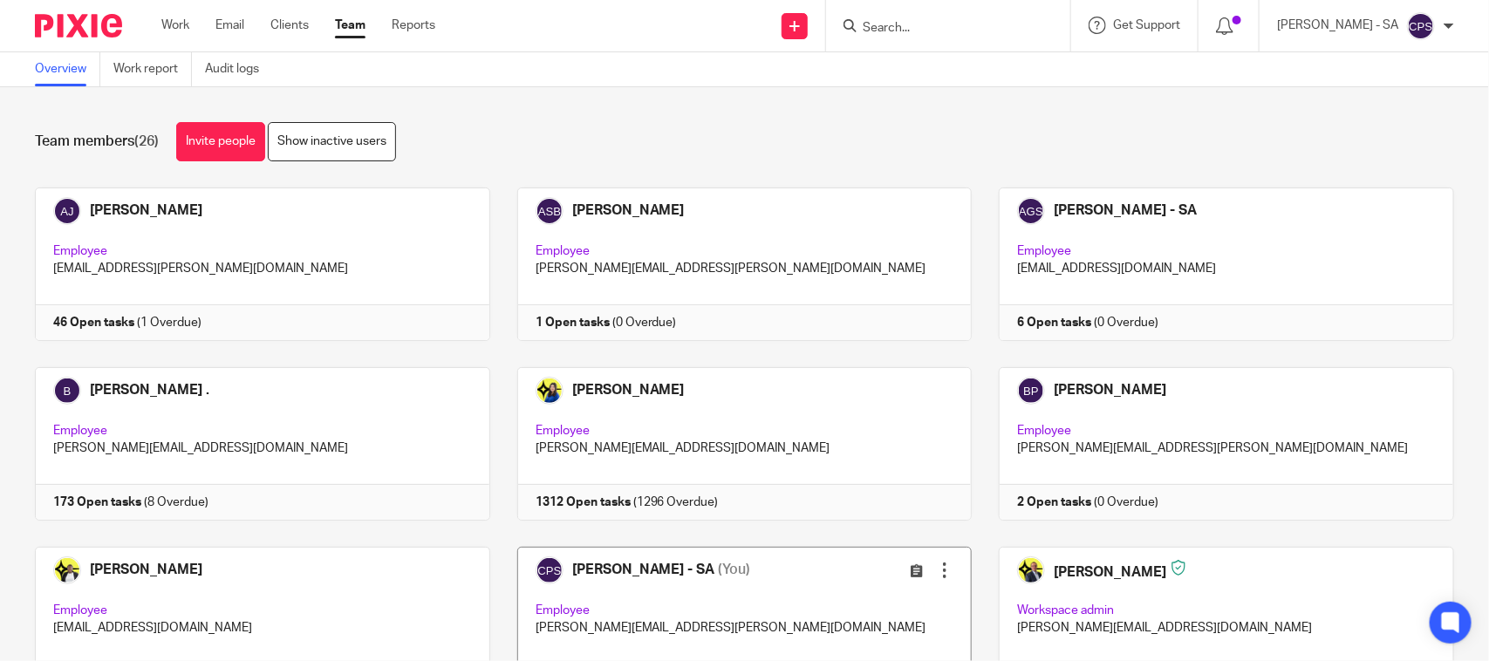
click at [759, 595] on link at bounding box center [731, 624] width 483 height 154
